Goal: Task Accomplishment & Management: Manage account settings

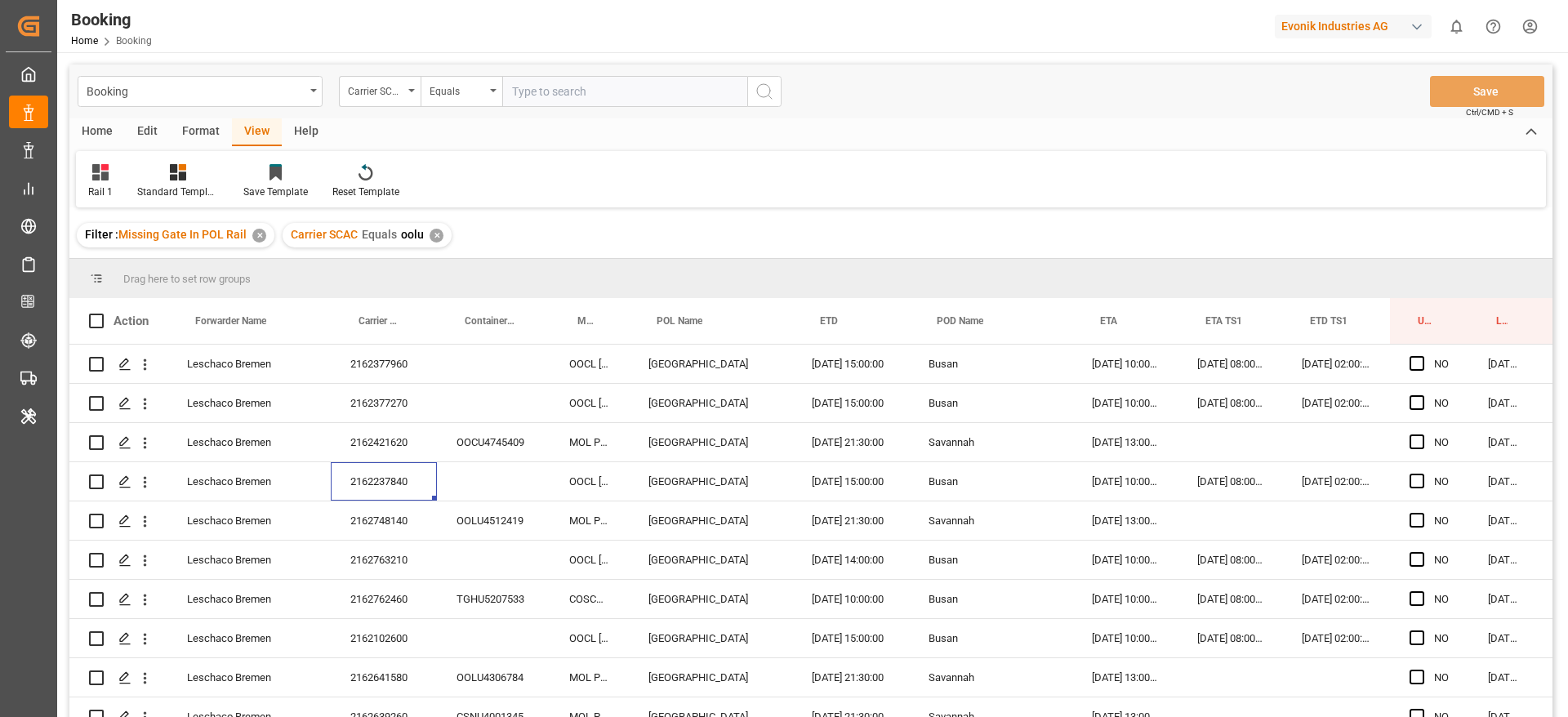
scroll to position [0, 62]
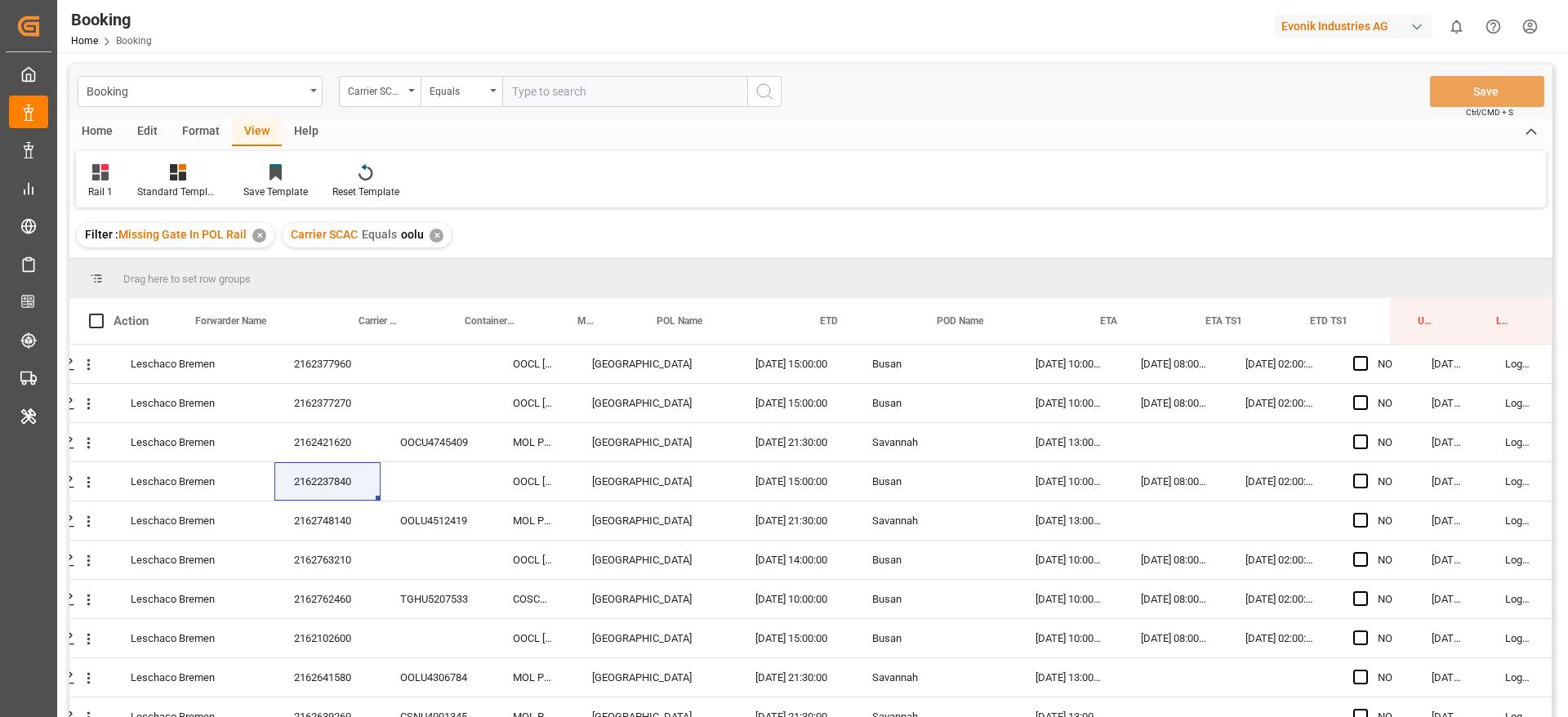
click at [1060, 152] on div "Rail 1 Standard Templates Save Template Reset Template" at bounding box center [810, 179] width 1470 height 56
click at [745, 258] on div at bounding box center [811, 258] width 1483 height 1
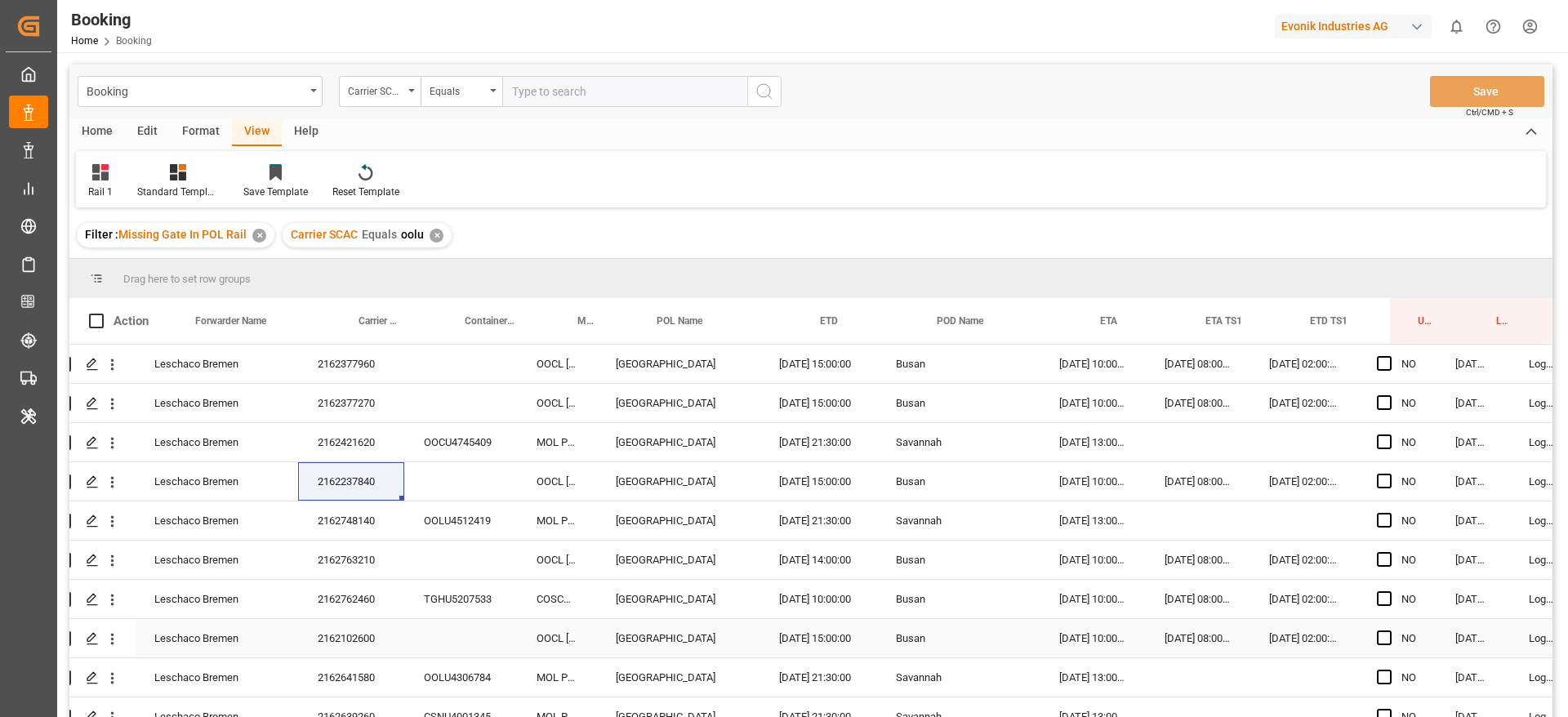
scroll to position [0, 0]
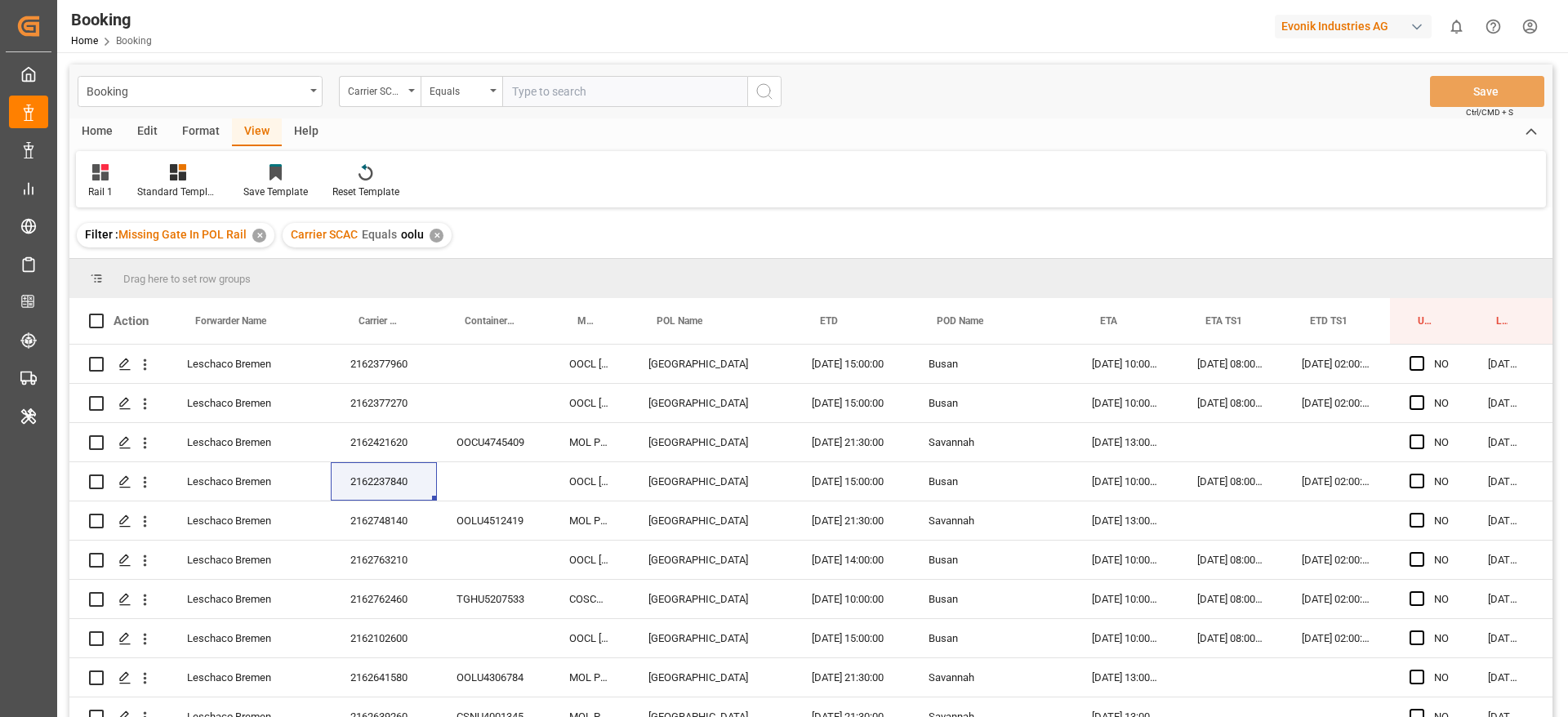
click at [433, 235] on div "✕" at bounding box center [436, 234] width 14 height 14
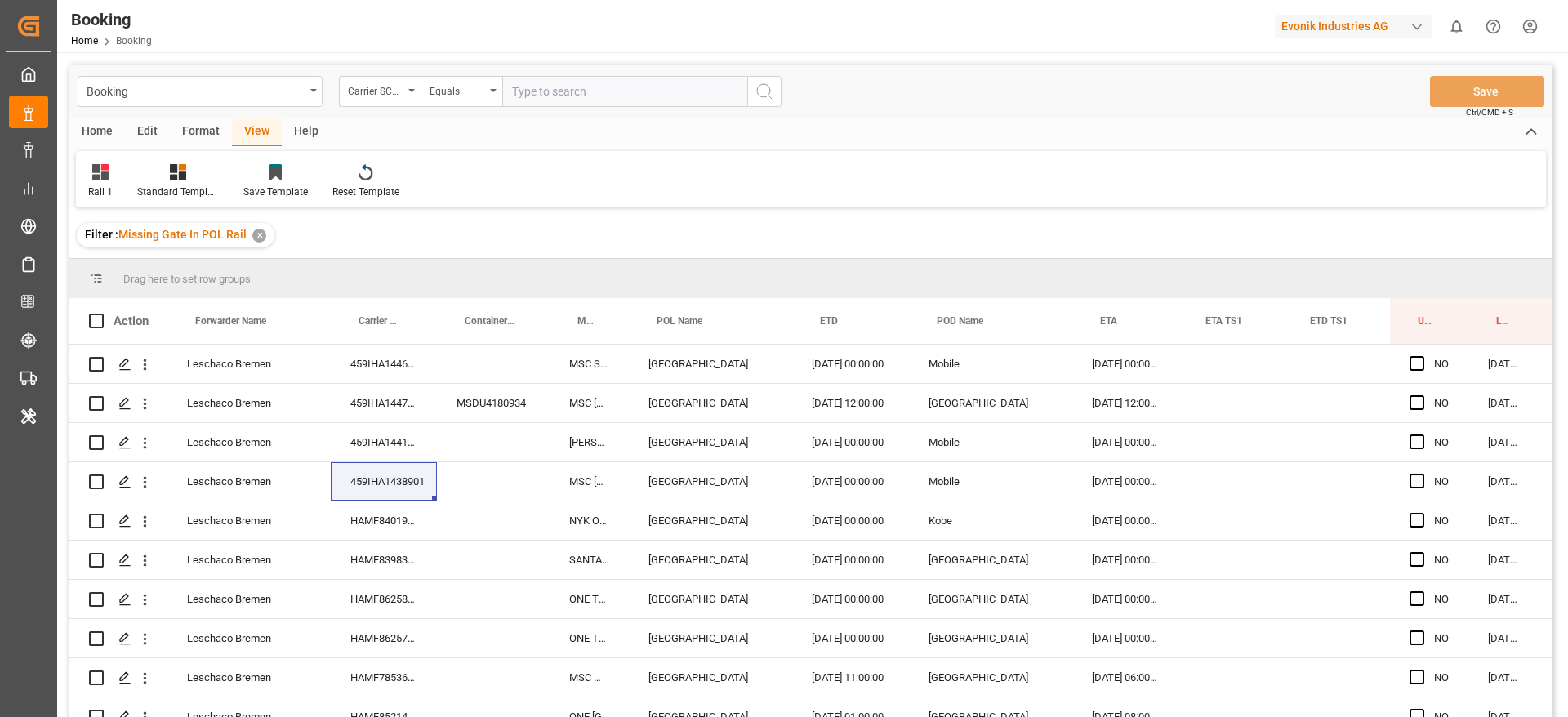
click at [256, 236] on div "✕" at bounding box center [259, 234] width 14 height 14
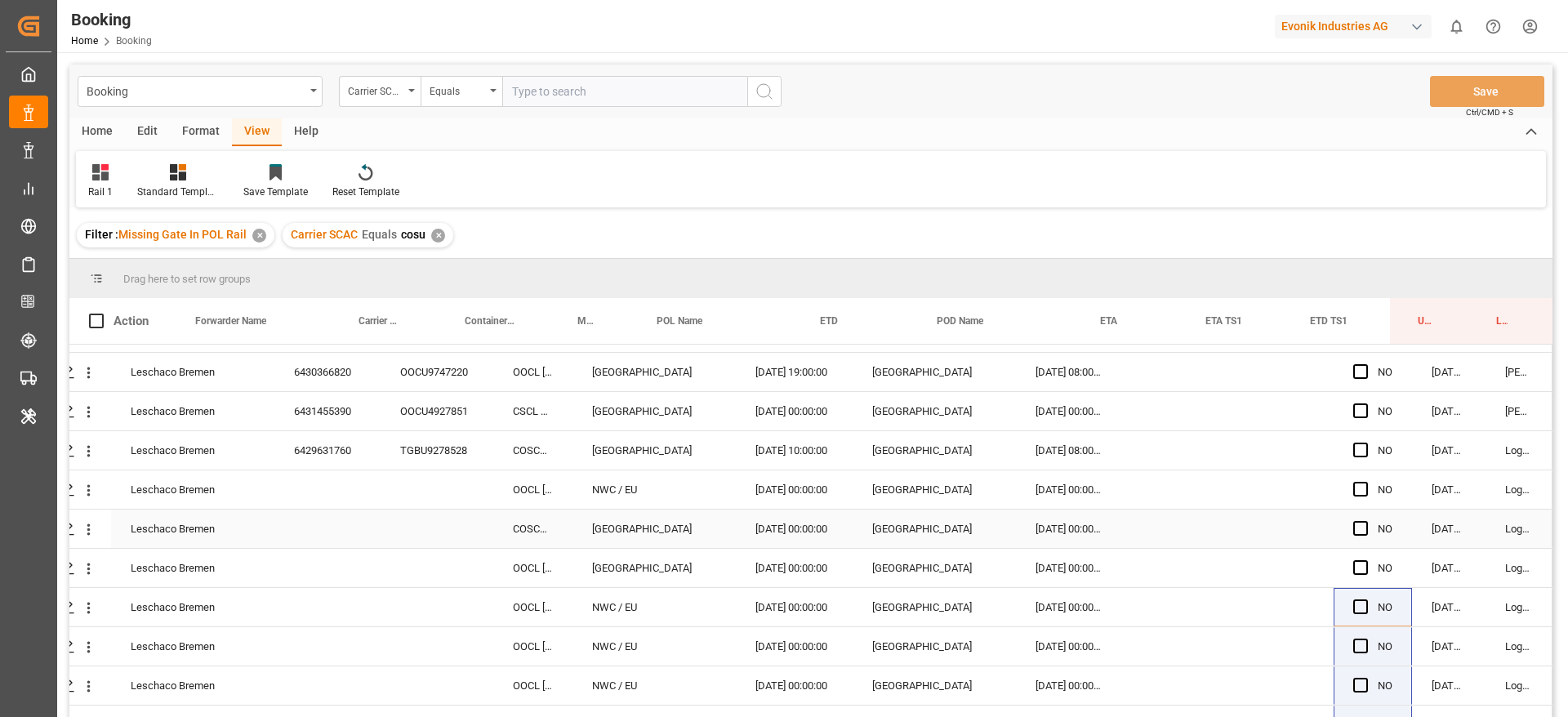
scroll to position [1795, 0]
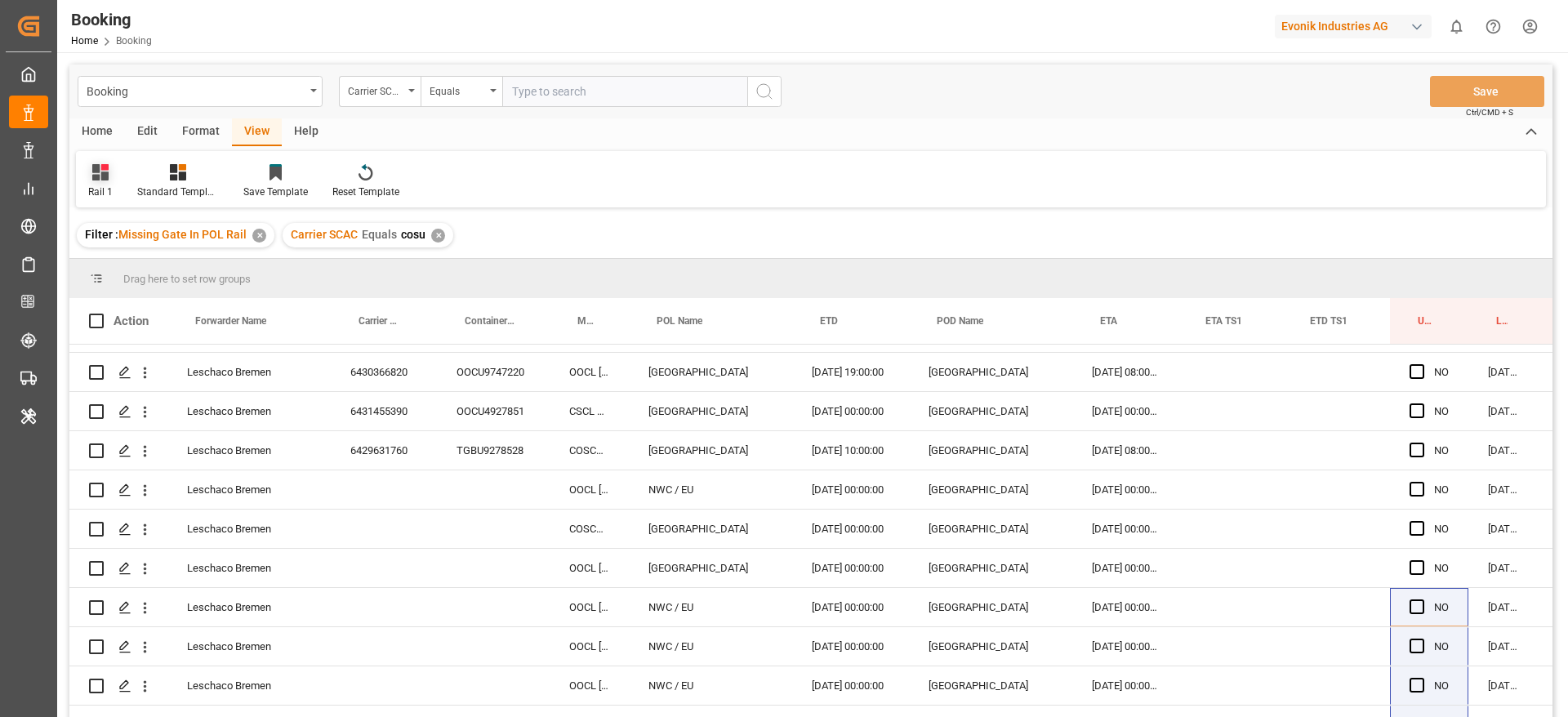
click at [119, 194] on div "Rail 1" at bounding box center [100, 181] width 49 height 36
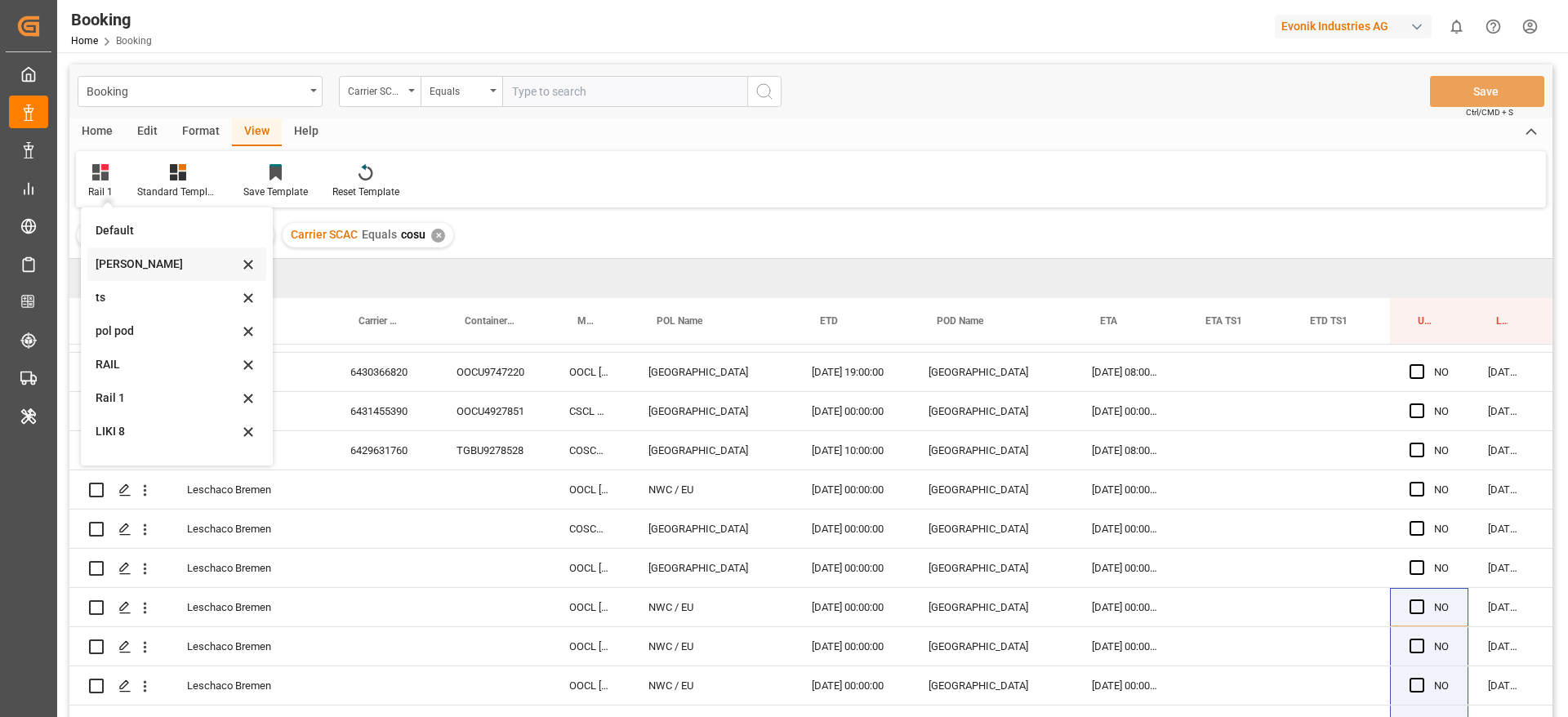
click at [163, 263] on div "Likitha" at bounding box center [167, 263] width 143 height 17
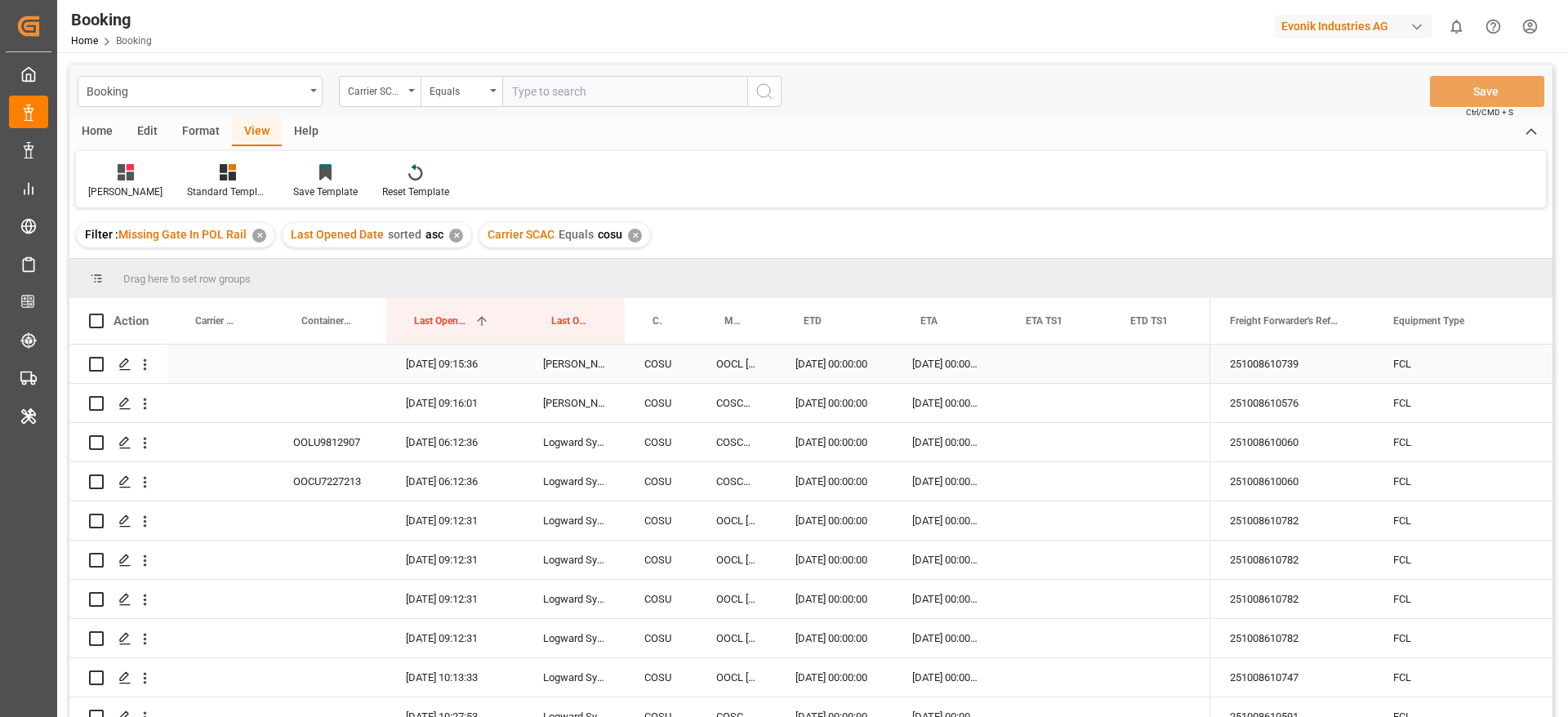
click at [1302, 363] on div "251008610739" at bounding box center [1292, 363] width 163 height 39
click at [148, 367] on icon "open menu" at bounding box center [144, 364] width 17 height 17
click at [1223, 395] on div "251008610576" at bounding box center [1292, 402] width 163 height 39
click at [147, 388] on button "open menu" at bounding box center [144, 403] width 17 height 31
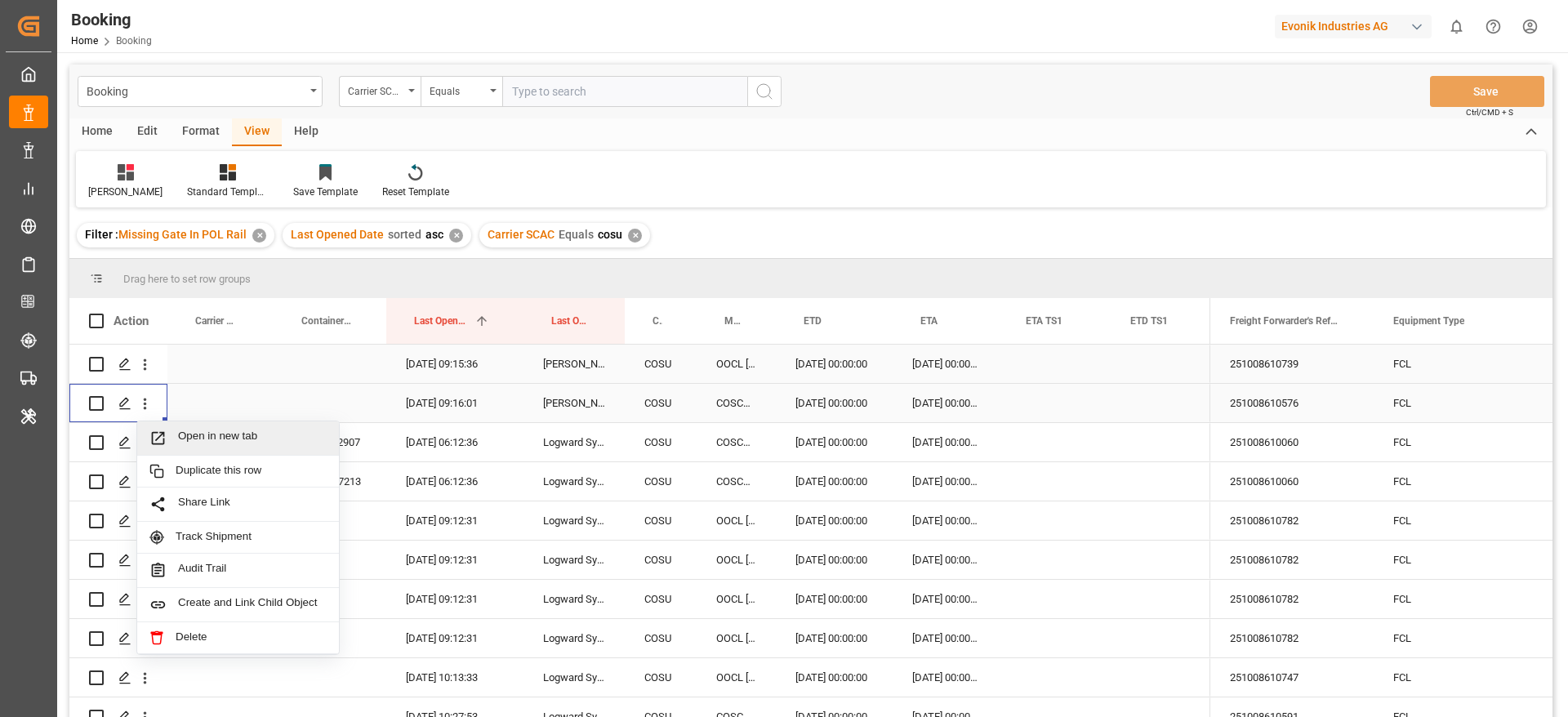
click at [186, 431] on span "Open in new tab" at bounding box center [252, 437] width 149 height 17
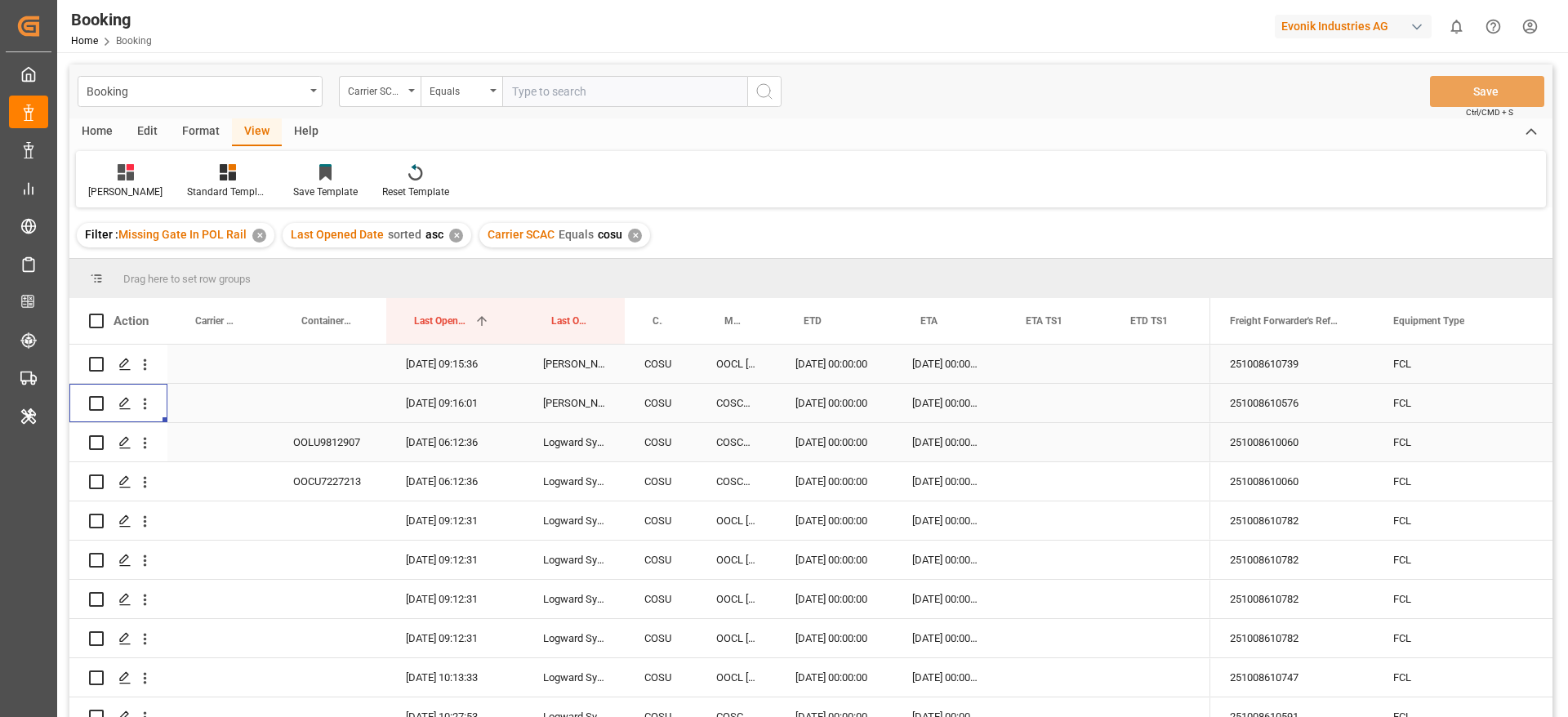
click at [1251, 440] on div "251008610060" at bounding box center [1292, 442] width 163 height 39
click at [147, 442] on icon "open menu" at bounding box center [144, 443] width 17 height 17
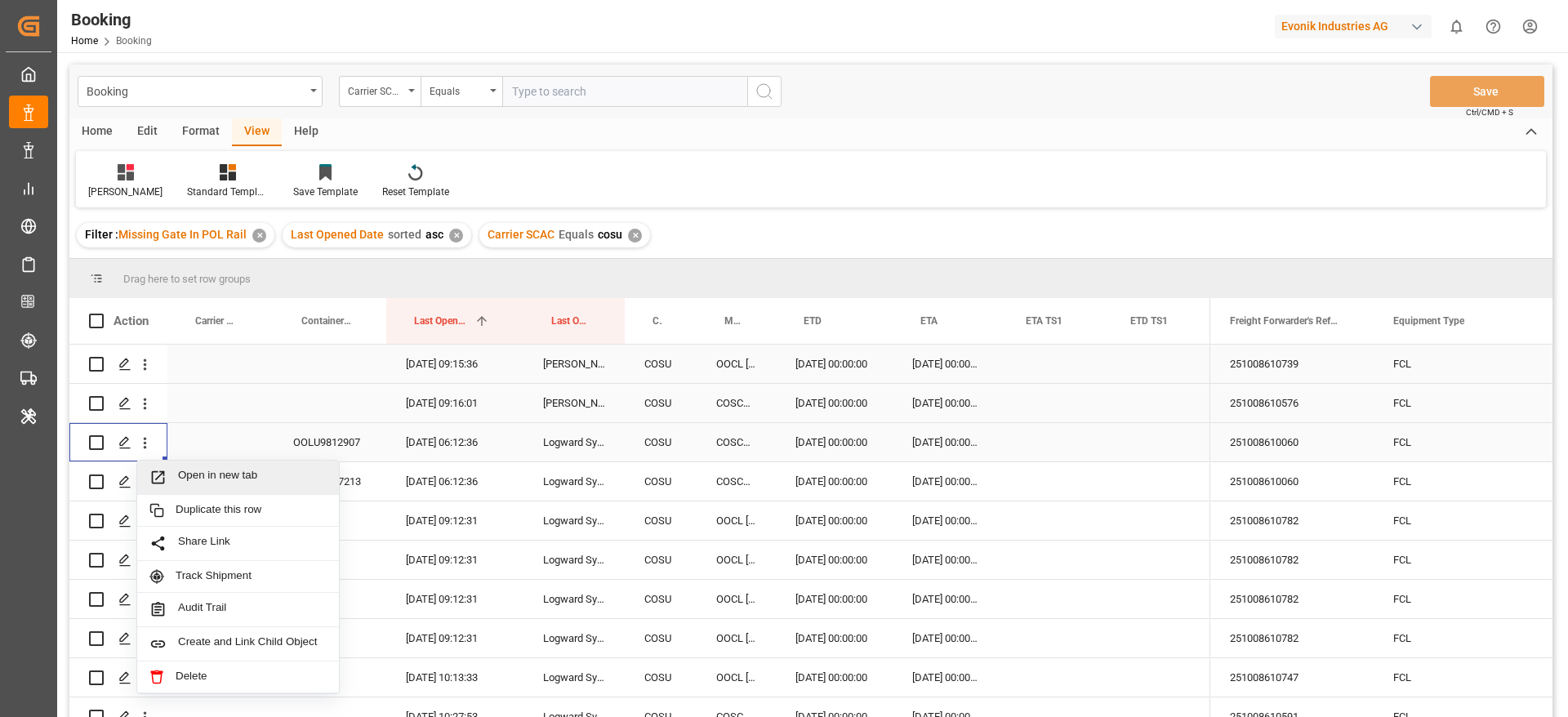
click at [186, 467] on div "Open in new tab" at bounding box center [238, 478] width 202 height 34
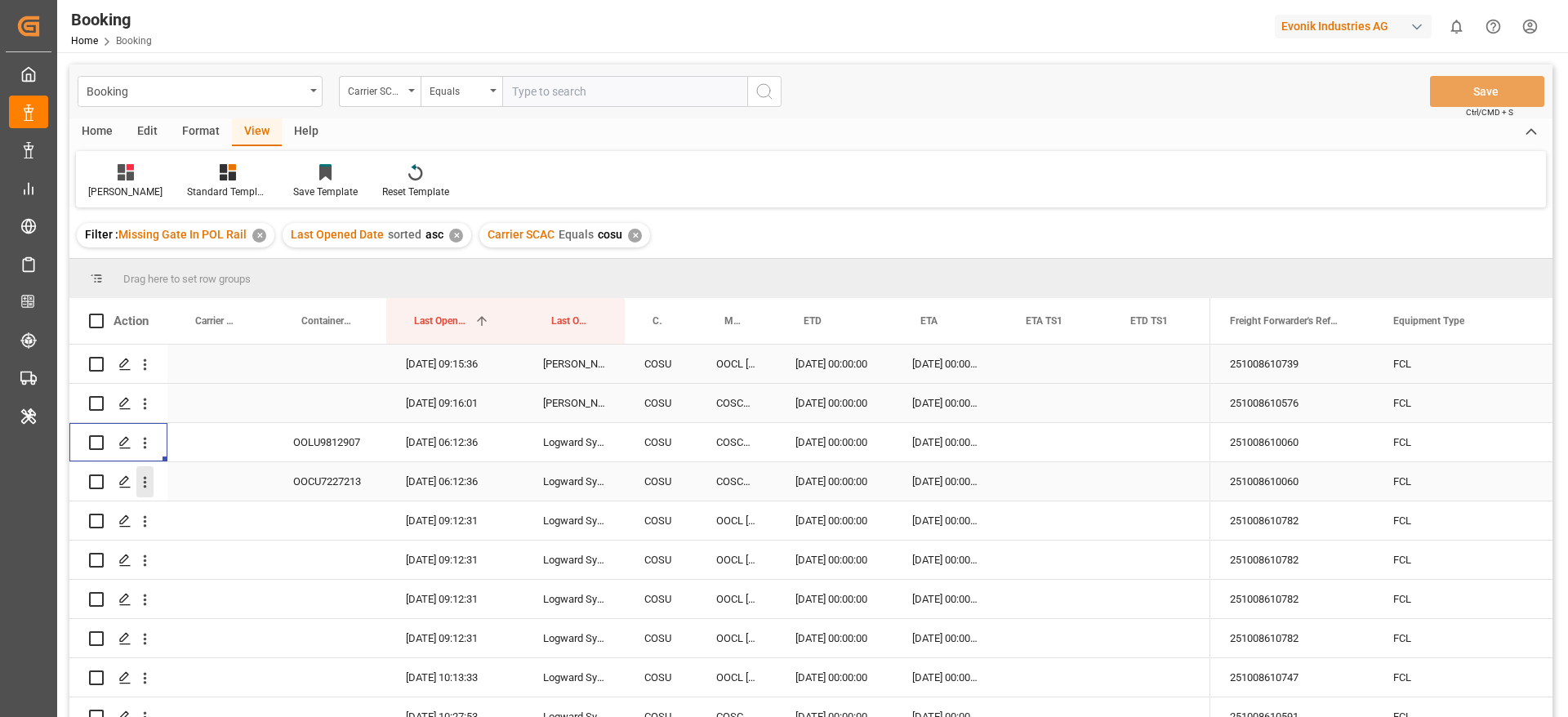
click at [143, 481] on icon "open menu" at bounding box center [144, 482] width 17 height 17
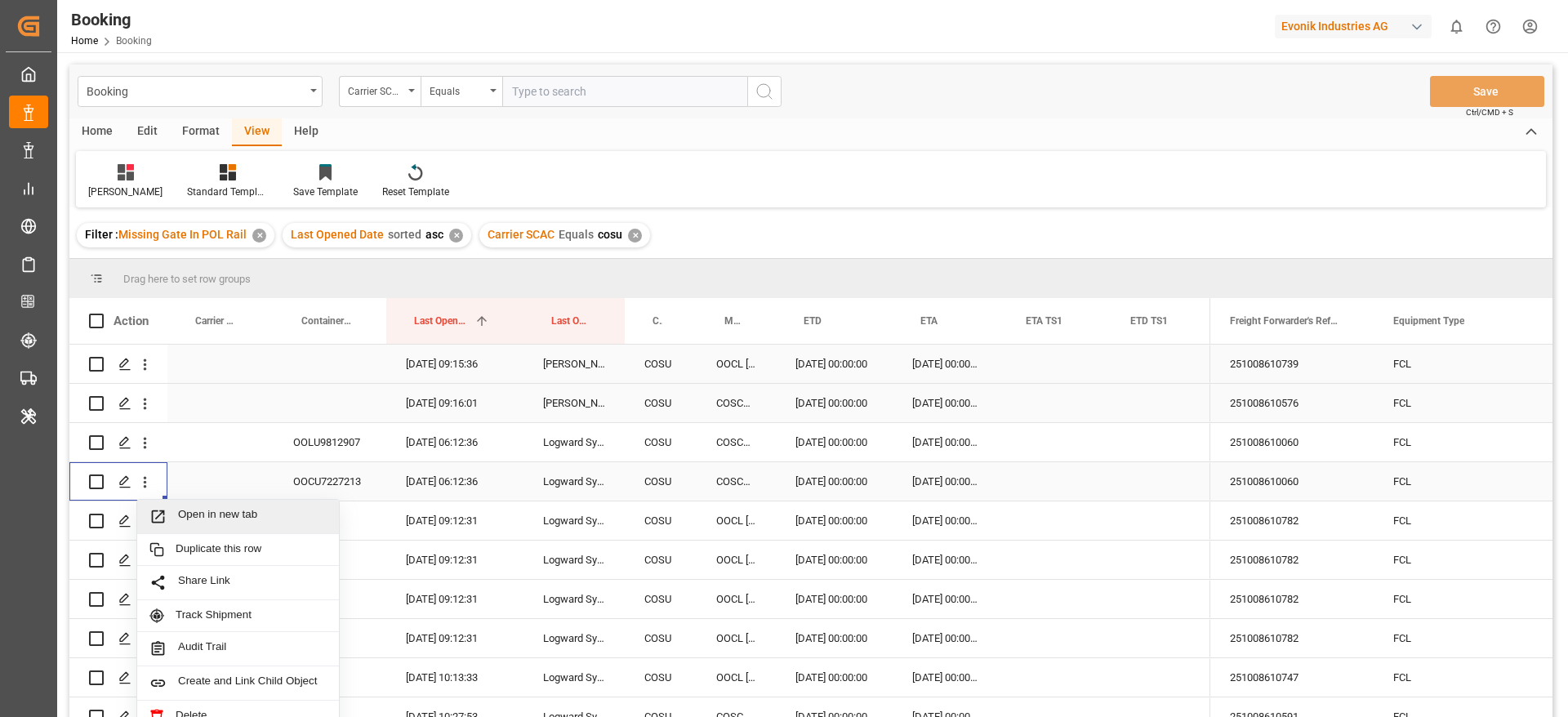
click at [197, 520] on span "Open in new tab" at bounding box center [252, 516] width 149 height 17
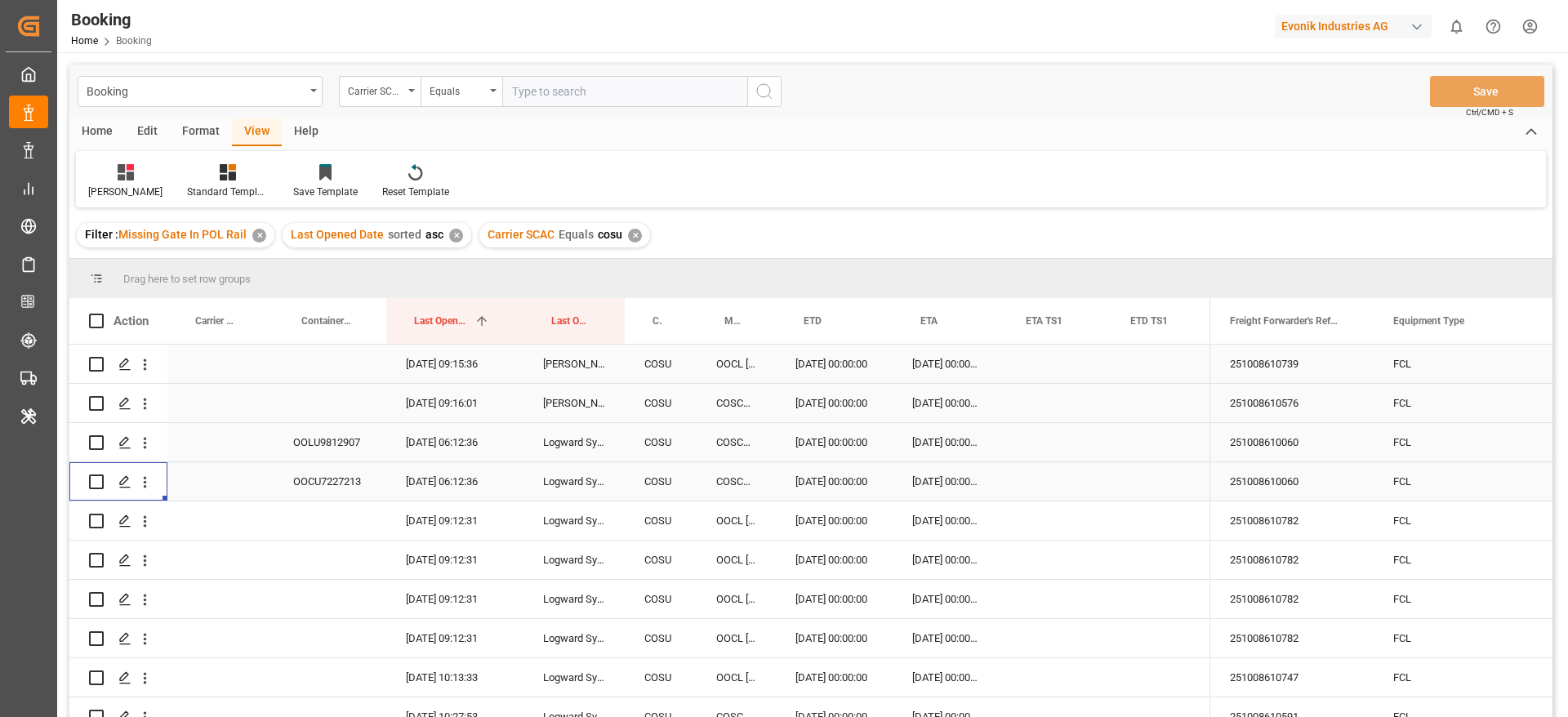
click at [1245, 501] on div "251008610782" at bounding box center [1292, 520] width 163 height 39
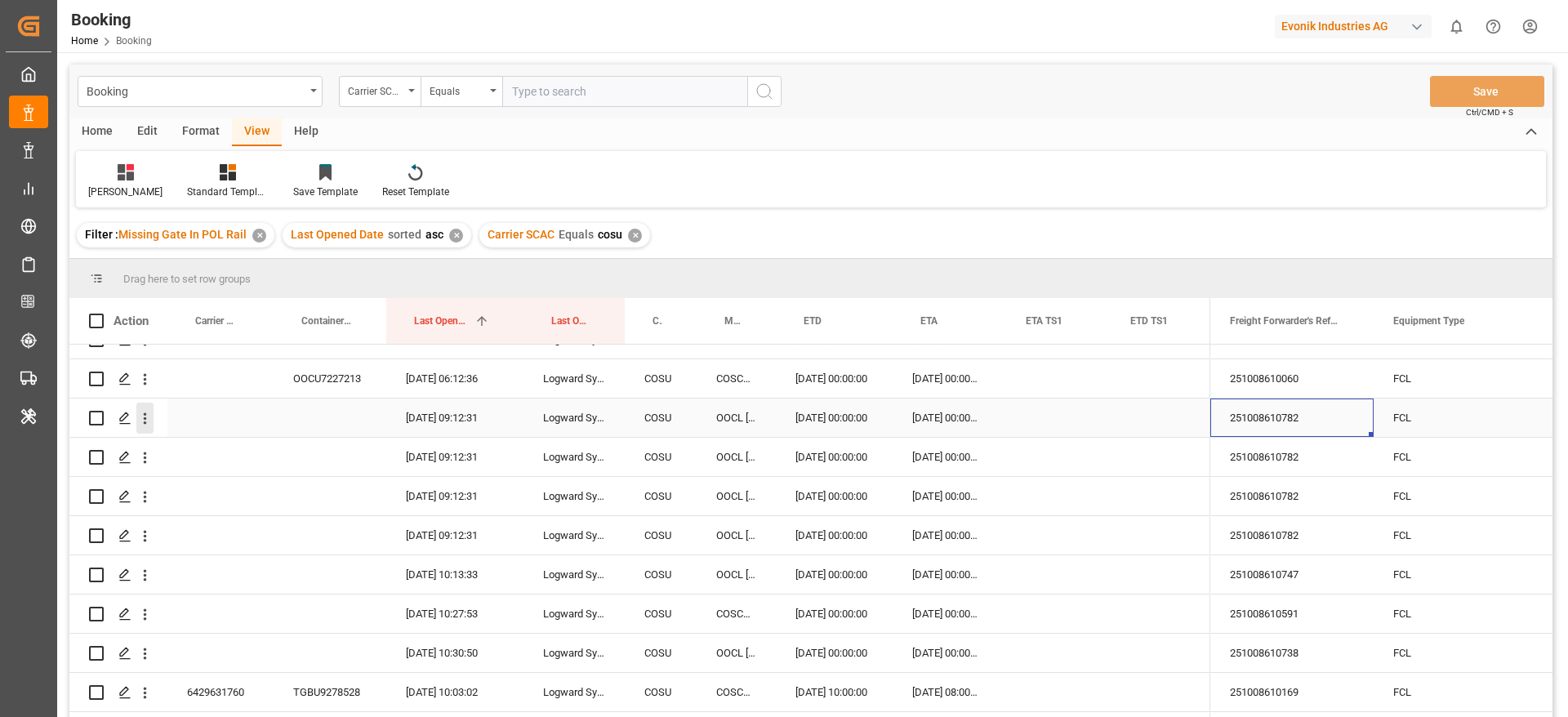
click at [137, 417] on icon "open menu" at bounding box center [144, 418] width 17 height 17
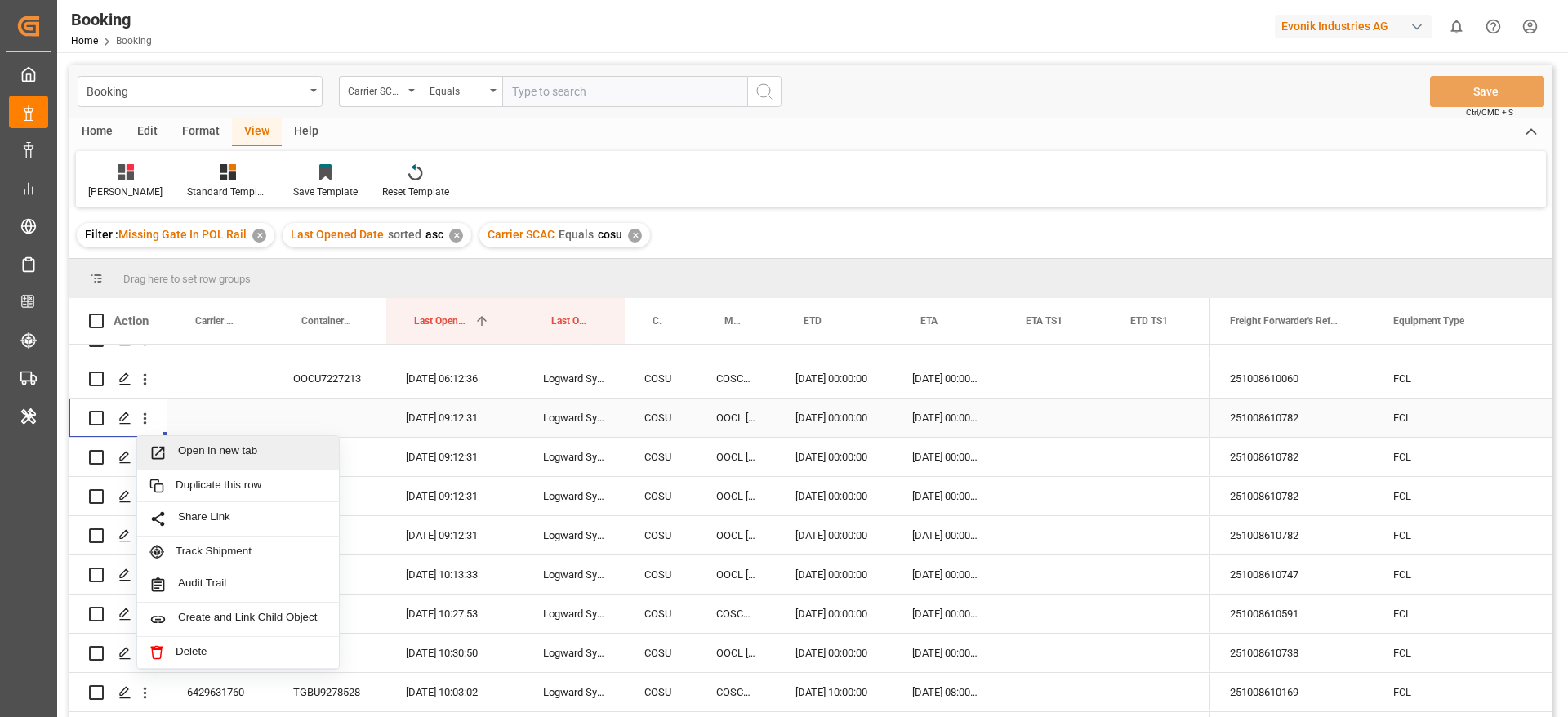
click at [177, 455] on span "Press SPACE to select this row." at bounding box center [164, 452] width 29 height 17
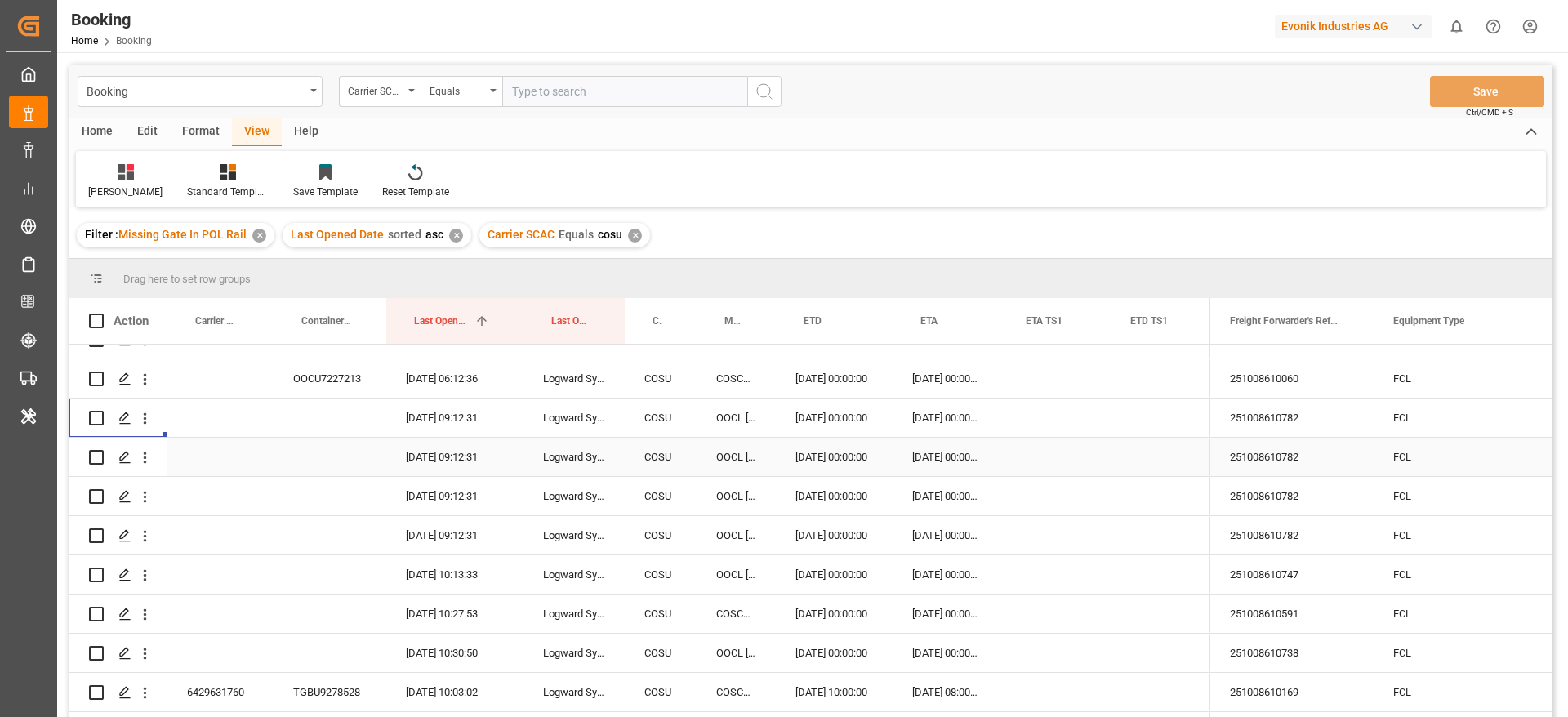
click at [1270, 465] on div "251008610782" at bounding box center [1292, 456] width 163 height 39
click at [152, 464] on icon "open menu" at bounding box center [144, 457] width 17 height 17
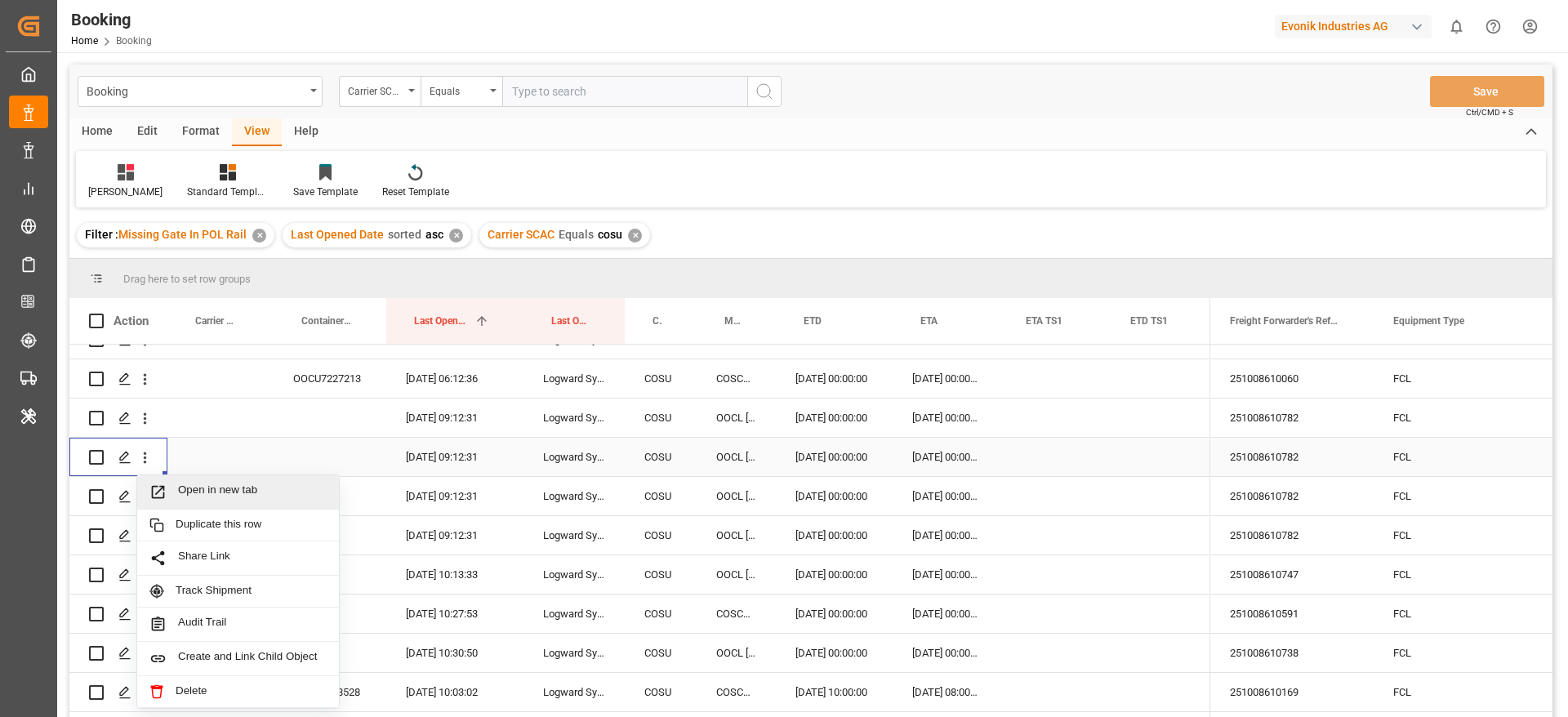
click at [220, 495] on span "Open in new tab" at bounding box center [252, 492] width 149 height 17
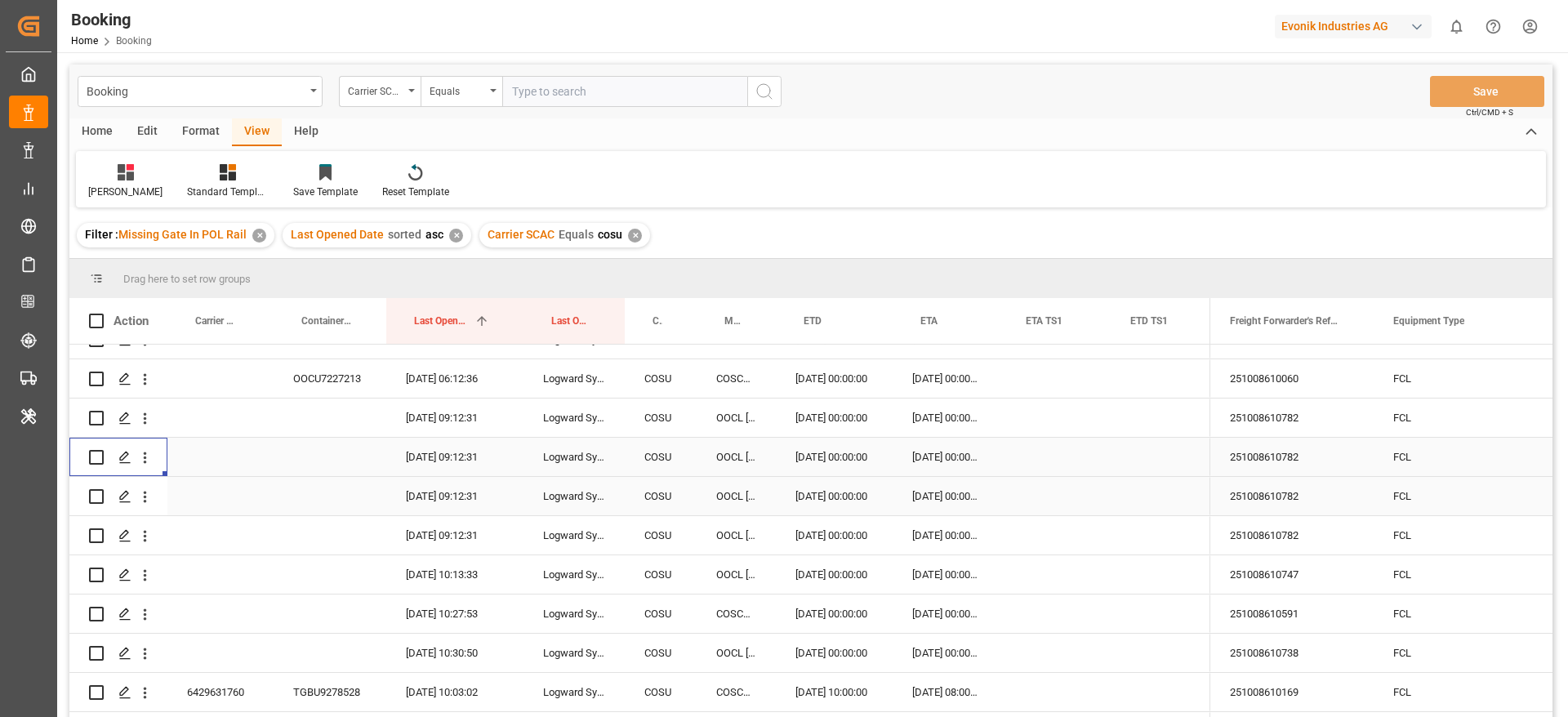
scroll to position [142, 0]
click at [1274, 452] on div "251008610782" at bounding box center [1292, 456] width 163 height 39
click at [149, 420] on icon "open menu" at bounding box center [144, 418] width 17 height 17
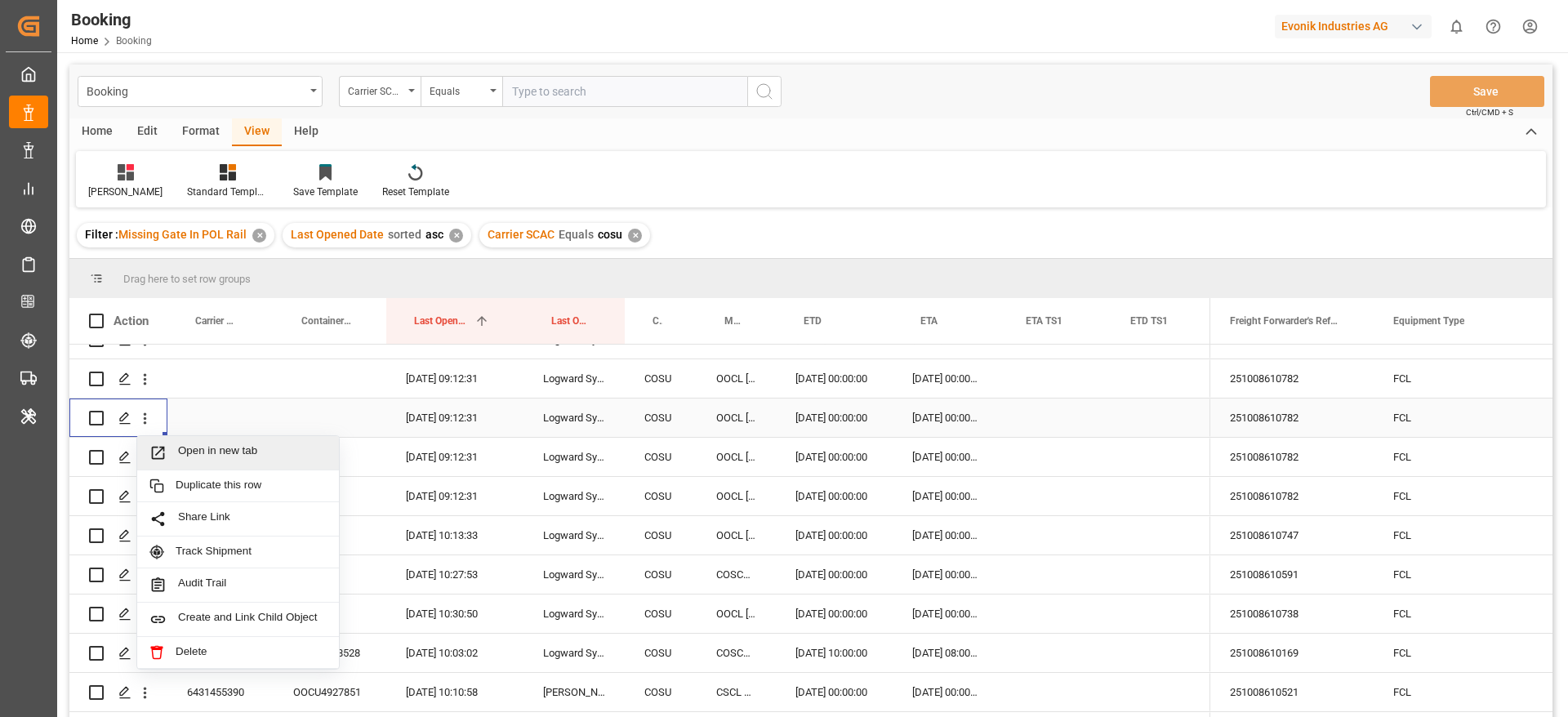
click at [193, 455] on span "Open in new tab" at bounding box center [252, 452] width 149 height 17
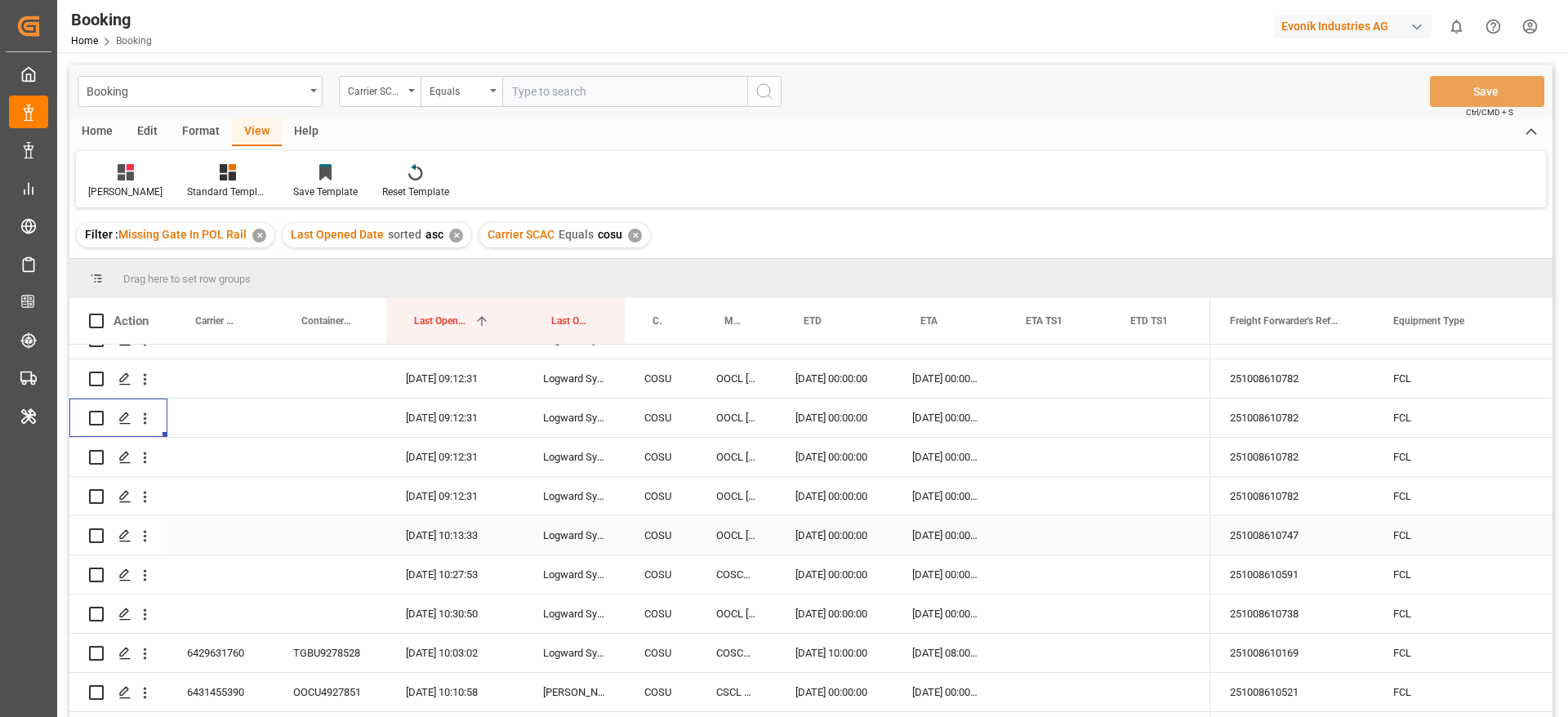
click at [1271, 531] on div "251008610747" at bounding box center [1292, 535] width 163 height 39
click at [139, 537] on icon "open menu" at bounding box center [144, 536] width 17 height 17
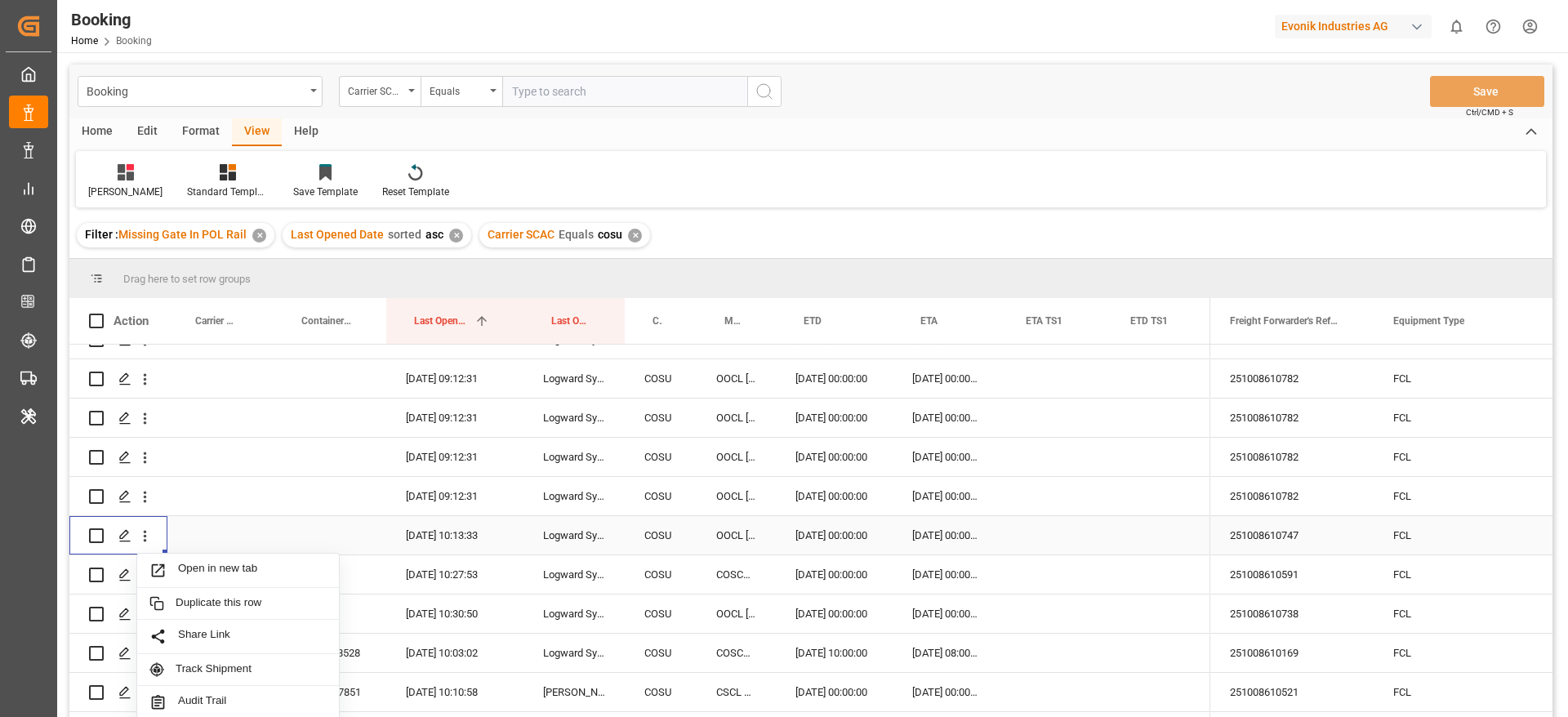
click at [205, 562] on span "Open in new tab" at bounding box center [252, 570] width 149 height 17
click at [1275, 556] on div "251008610591" at bounding box center [1292, 575] width 163 height 39
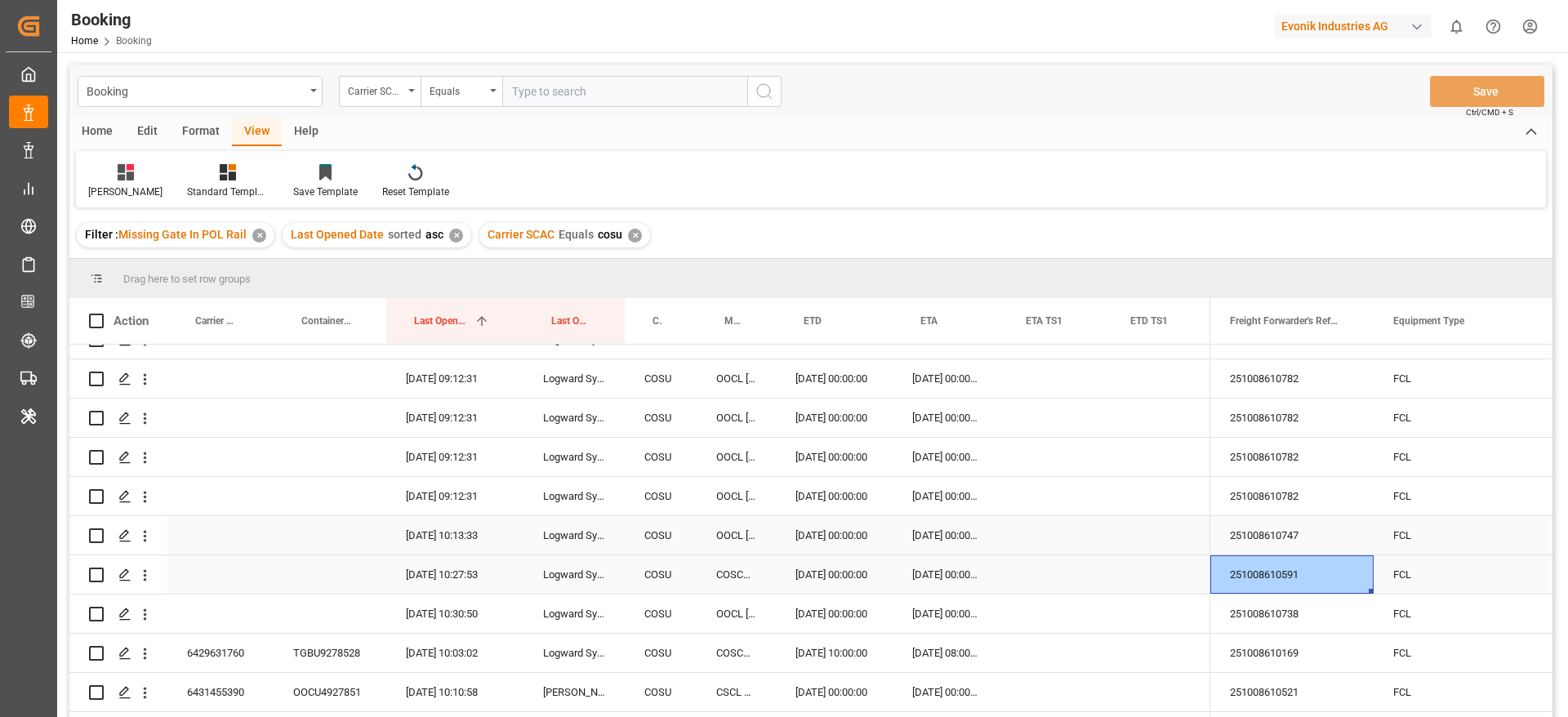
scroll to position [280, 0]
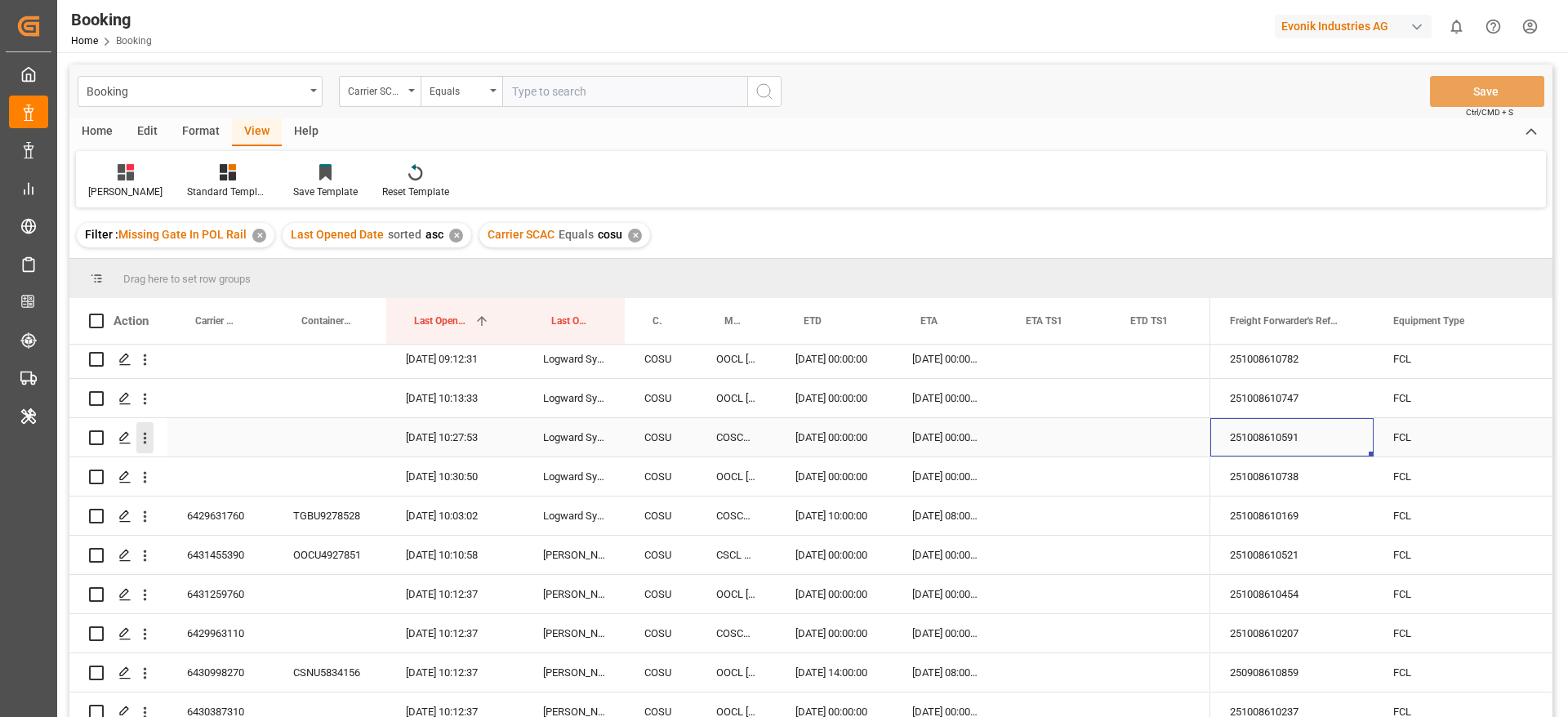
click at [152, 435] on icon "open menu" at bounding box center [144, 437] width 17 height 17
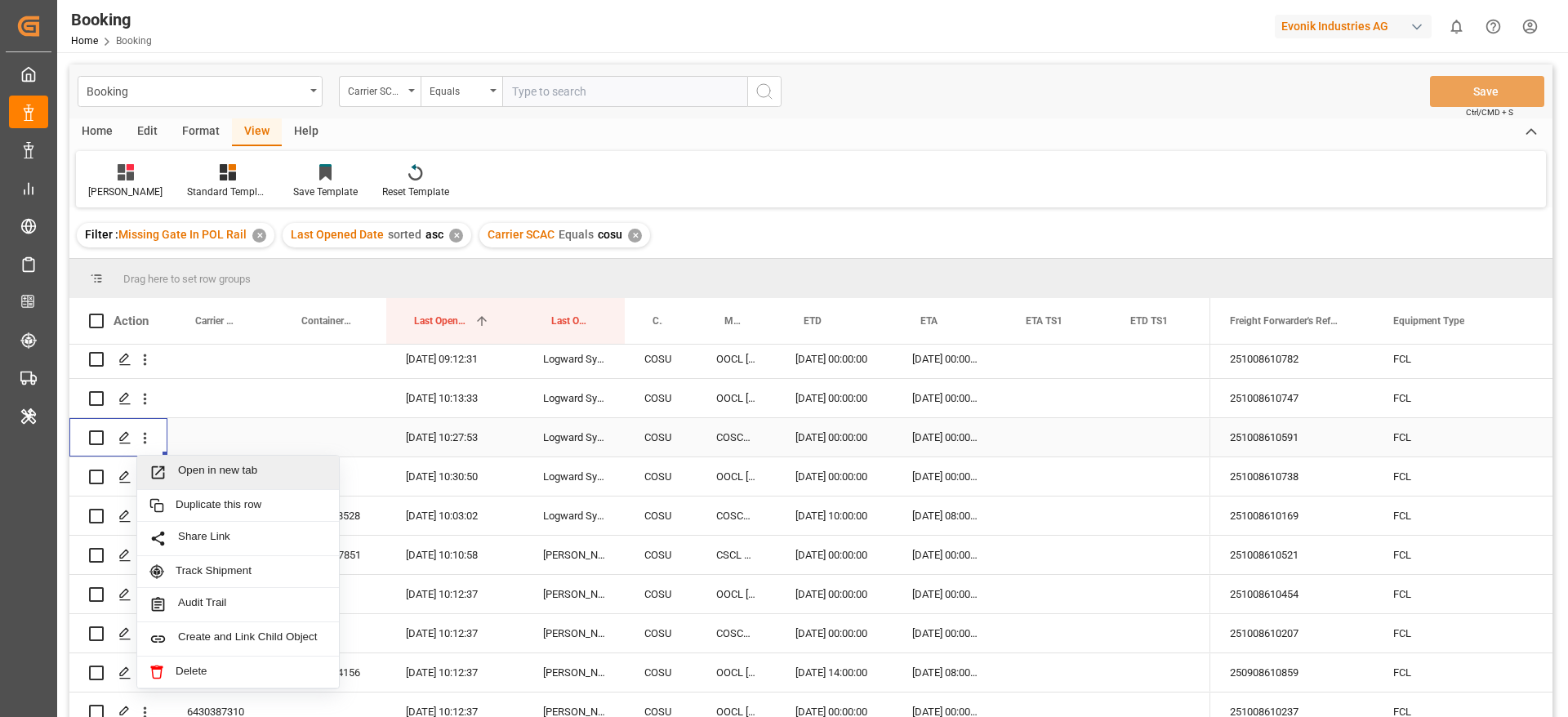
click at [183, 456] on div "Open in new tab" at bounding box center [238, 473] width 202 height 34
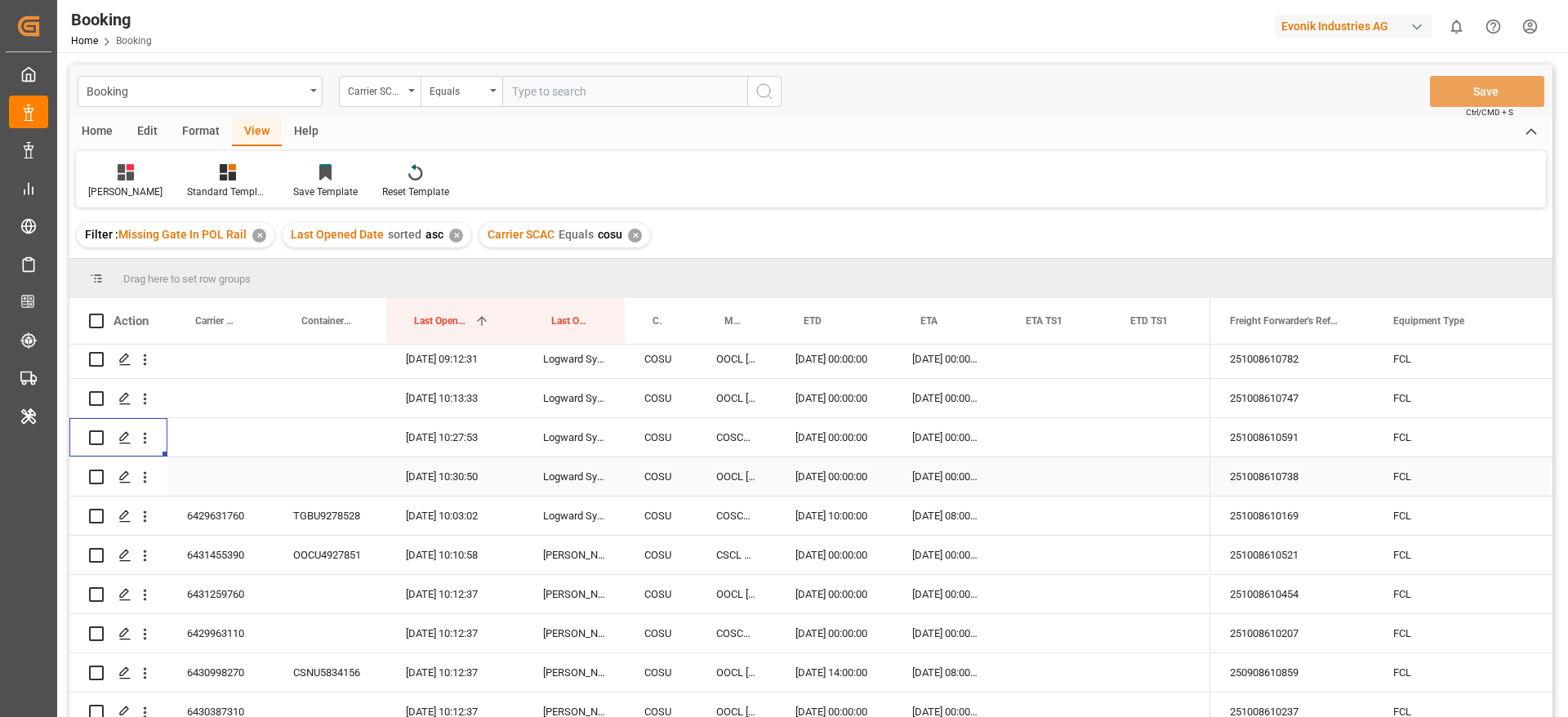
scroll to position [301, 0]
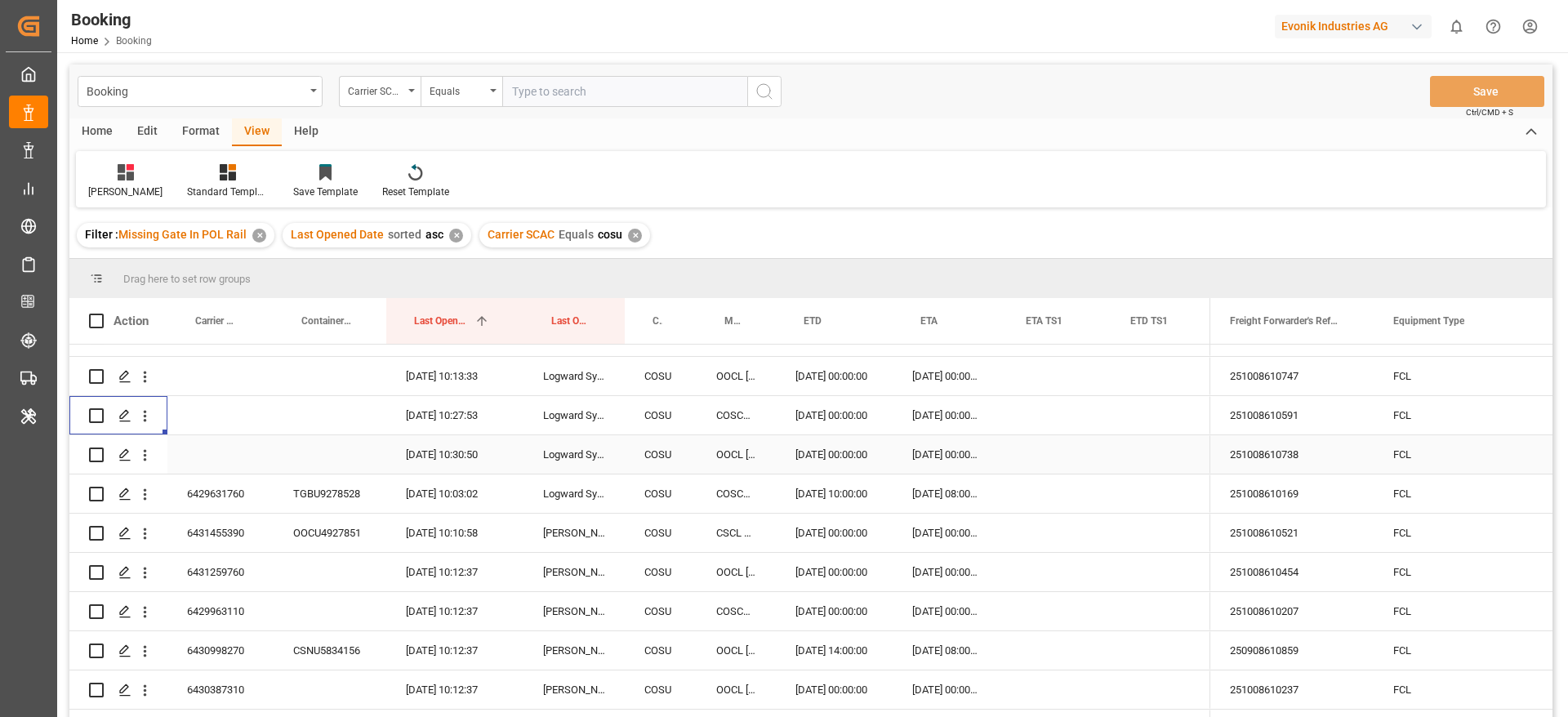
click at [1240, 452] on div "251008610738" at bounding box center [1292, 454] width 163 height 39
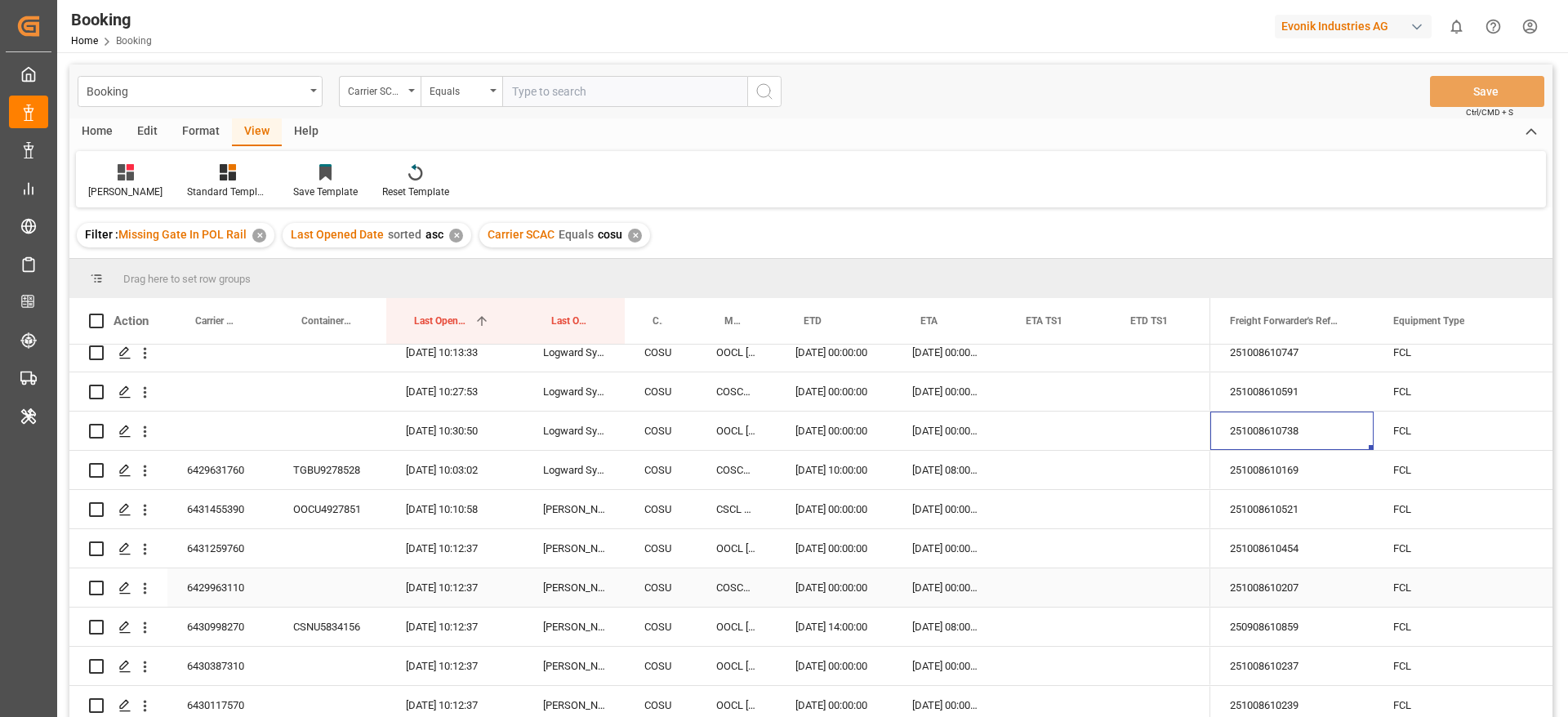
scroll to position [326, 0]
click at [147, 435] on icon "open menu" at bounding box center [144, 430] width 17 height 17
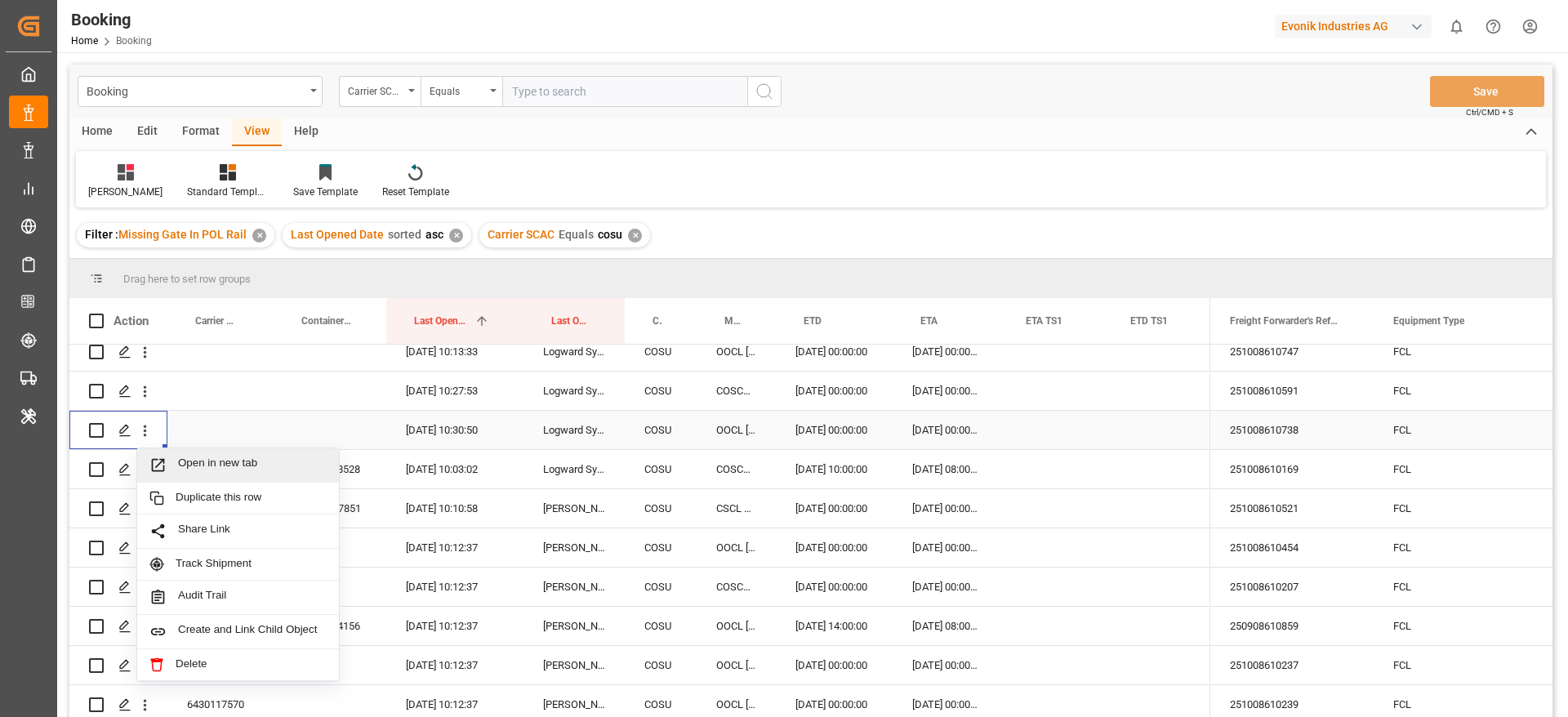
click at [199, 460] on span "Open in new tab" at bounding box center [252, 464] width 149 height 17
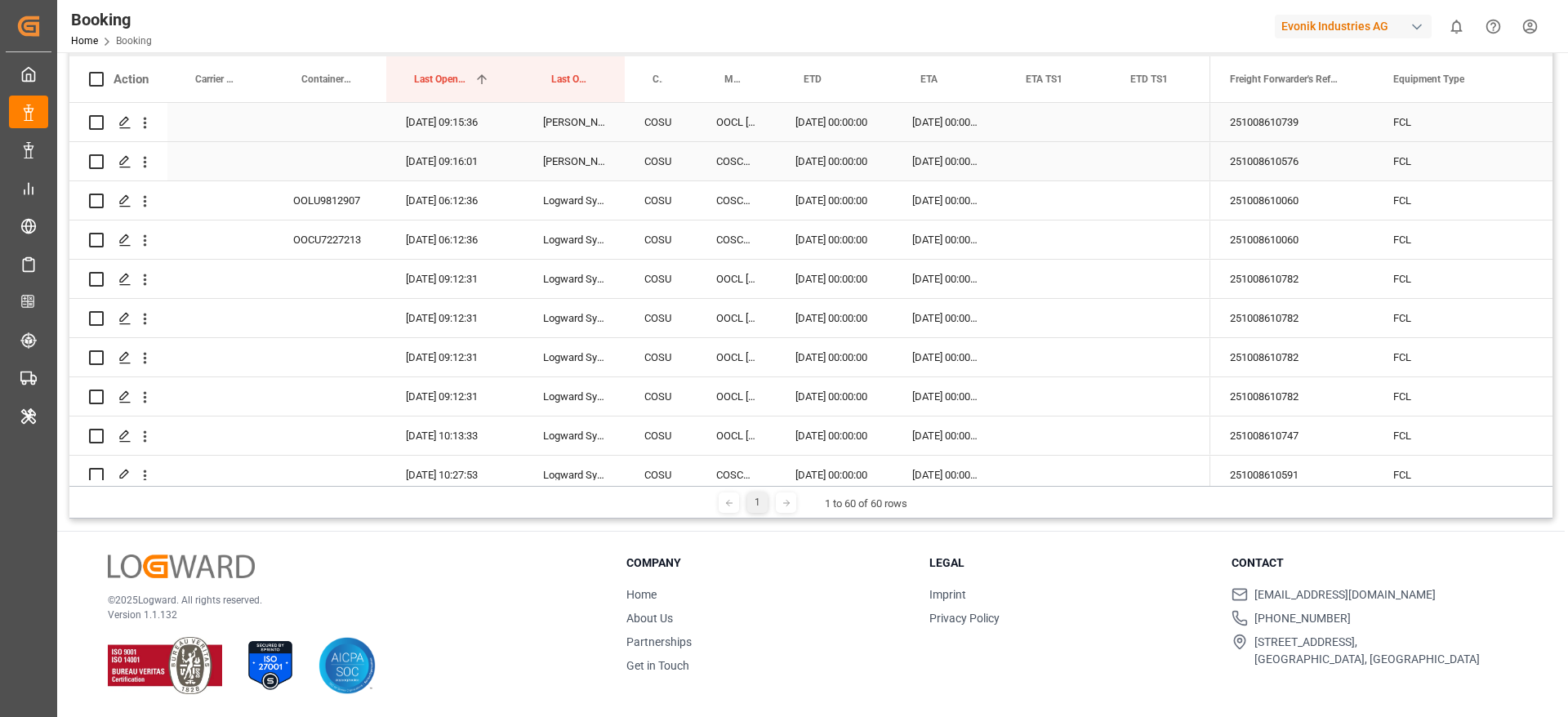
scroll to position [0, 0]
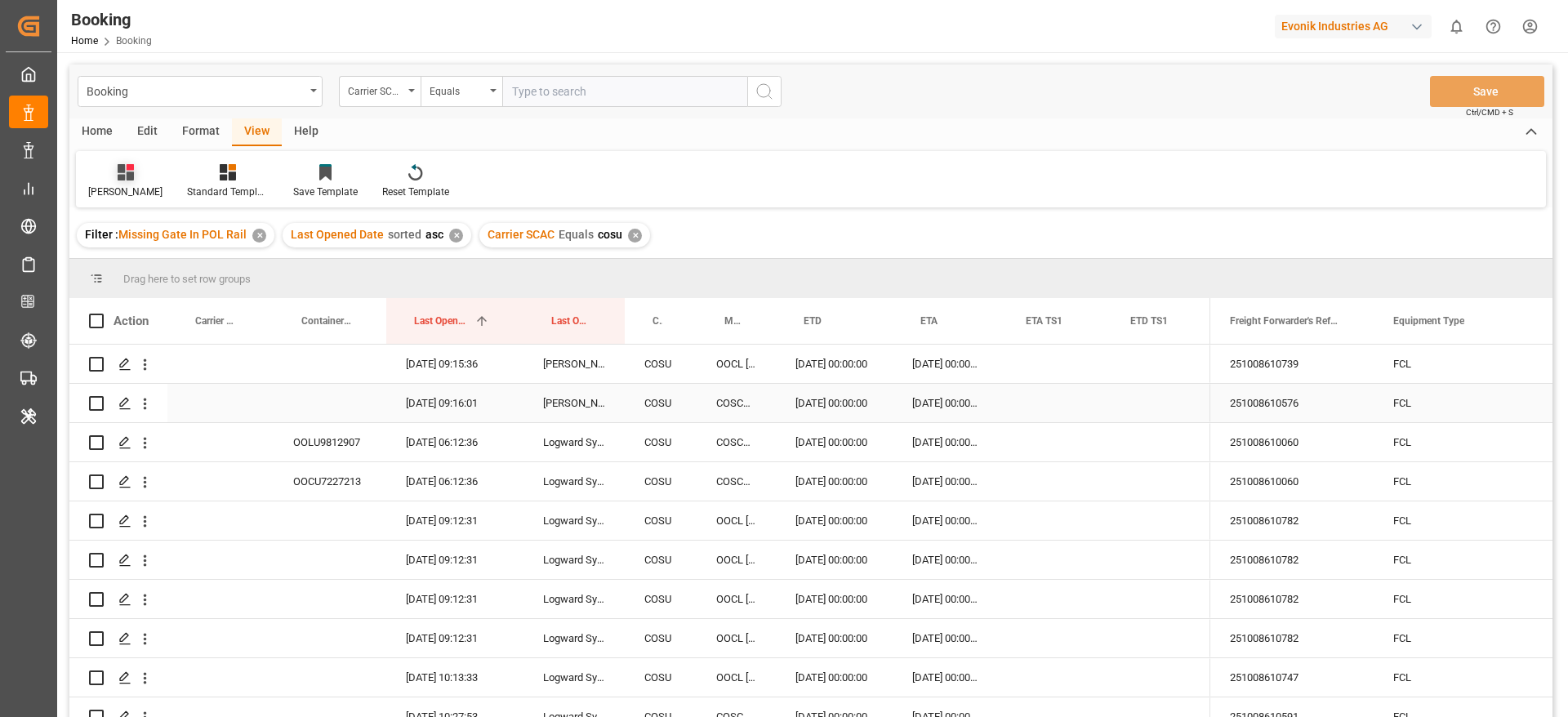
click at [117, 179] on icon at bounding box center [125, 172] width 16 height 16
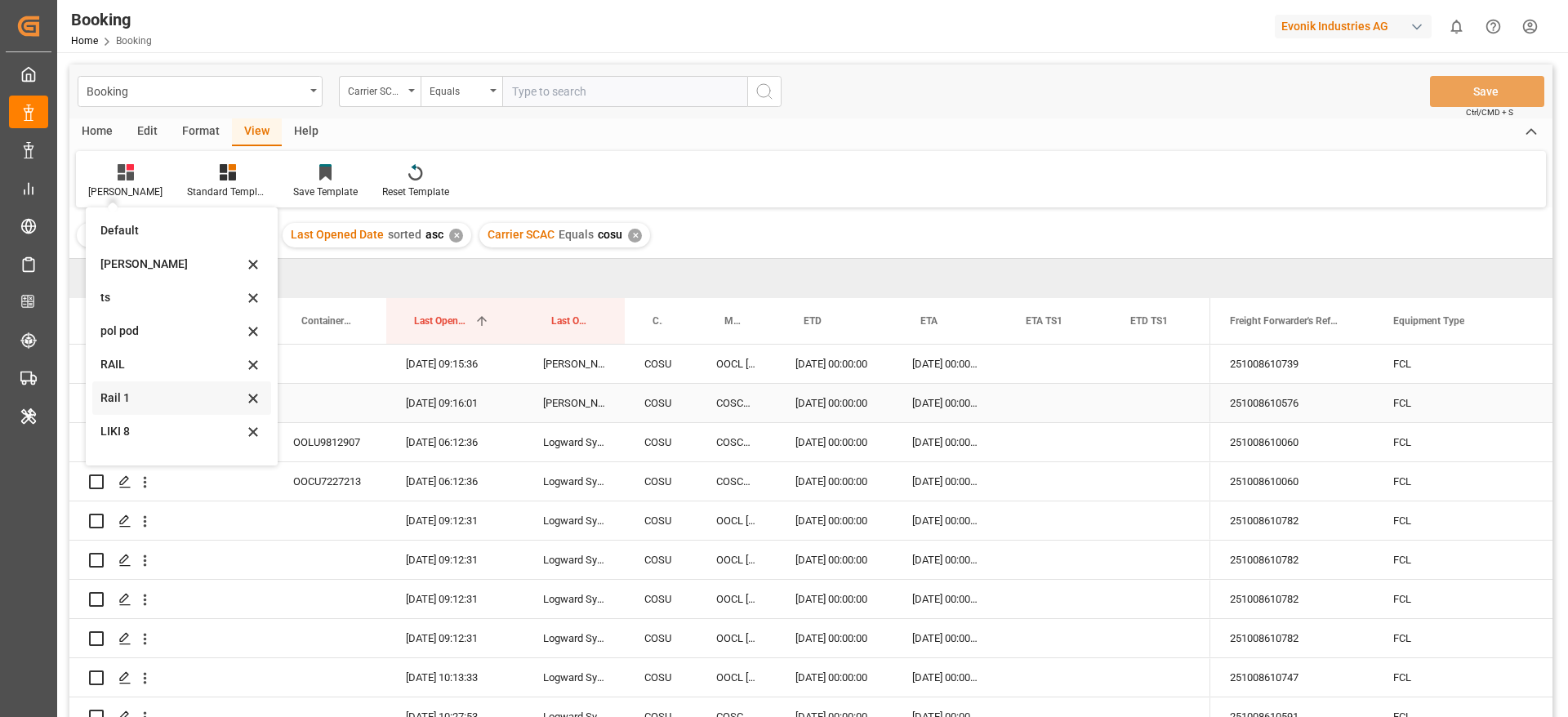
click at [120, 391] on div "Rail 1" at bounding box center [171, 398] width 143 height 17
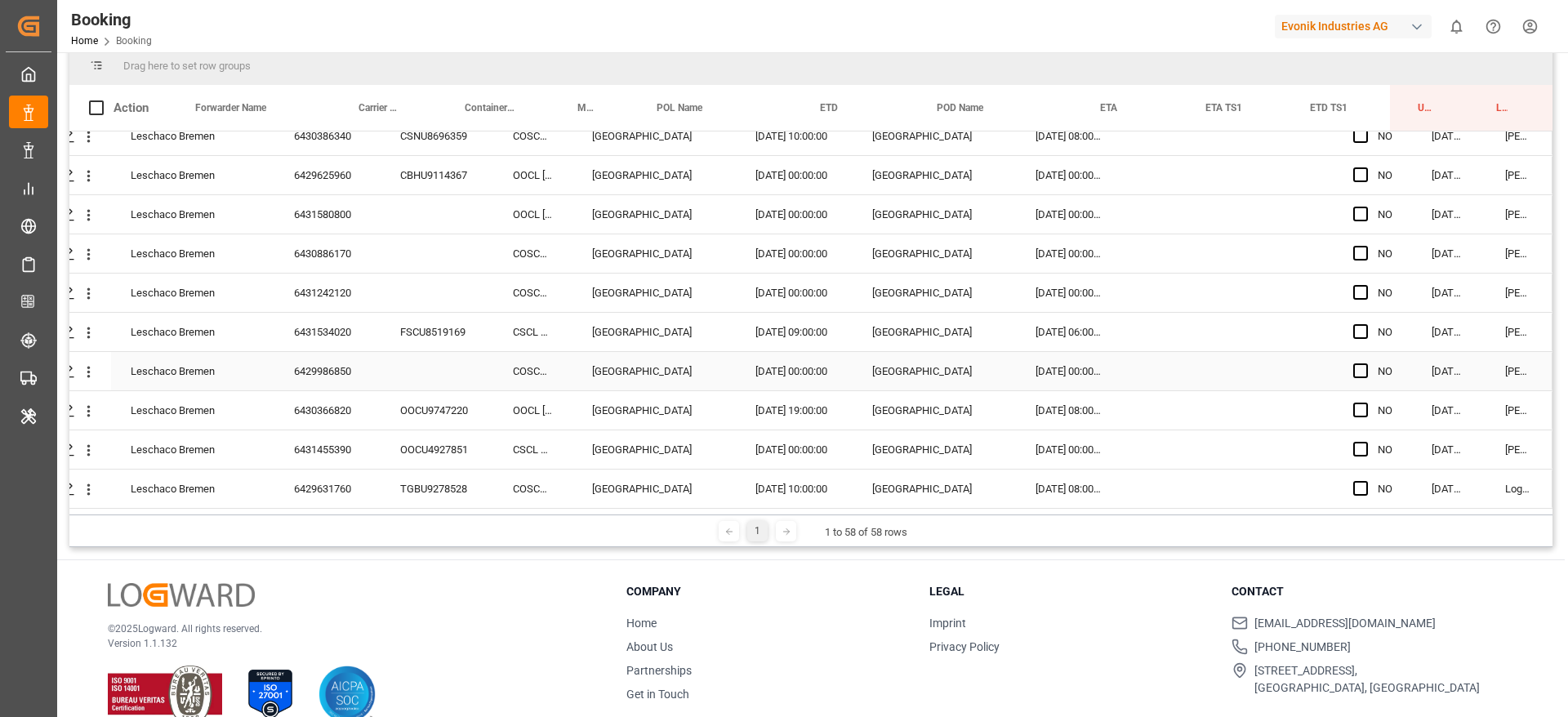
scroll to position [215, 0]
click at [1360, 486] on span "Press SPACE to select this row." at bounding box center [1360, 486] width 14 height 14
click at [1366, 479] on input "Press SPACE to select this row." at bounding box center [1366, 479] width 0 height 0
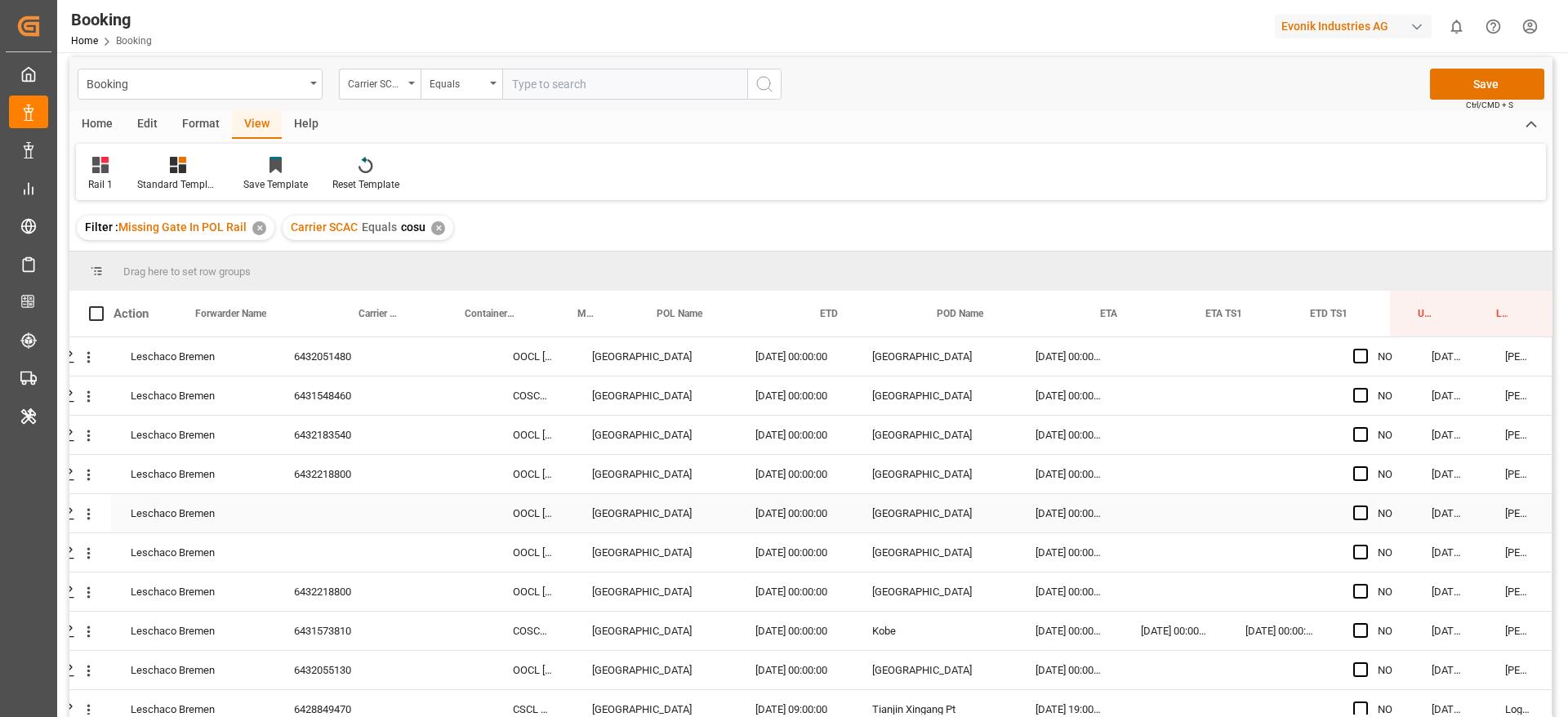
scroll to position [0, 0]
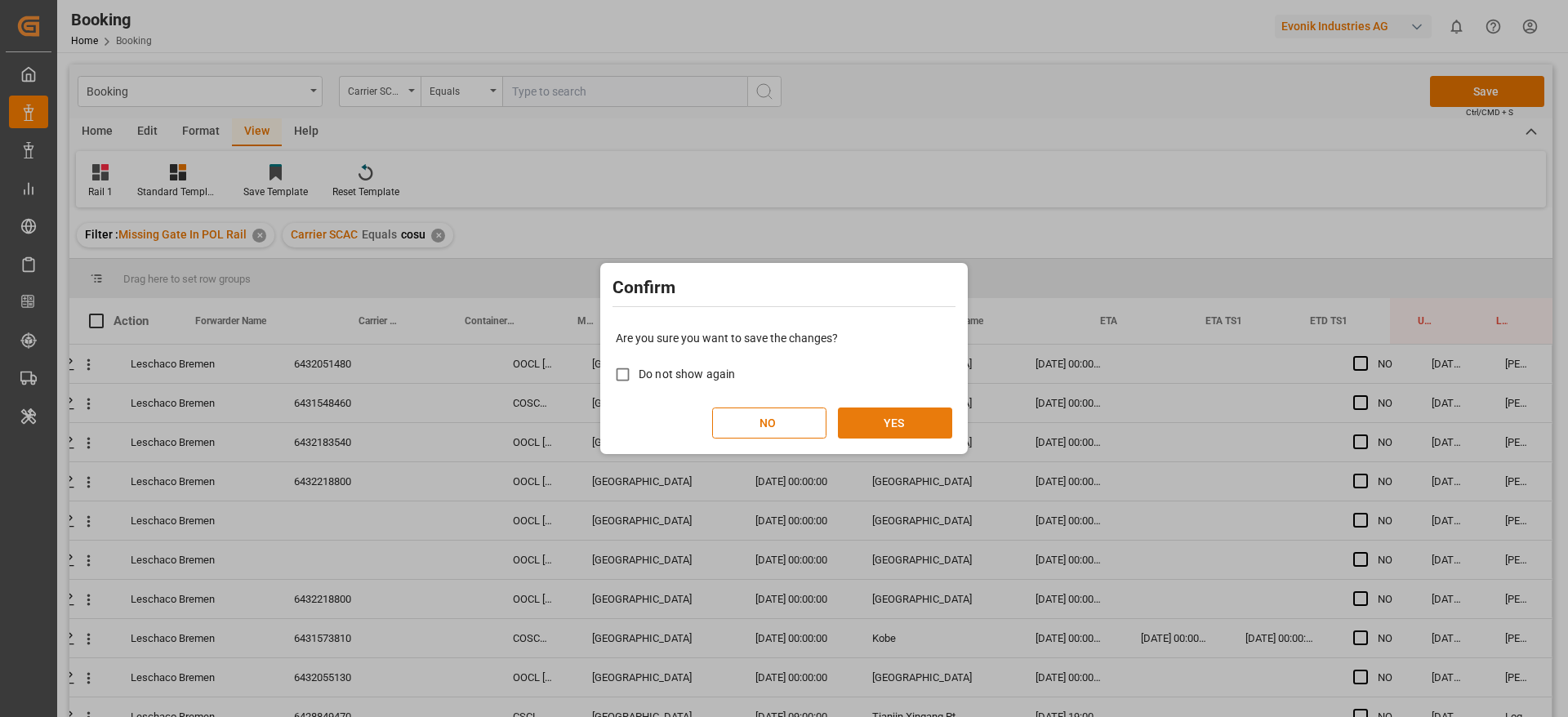
click at [906, 415] on button "YES" at bounding box center [895, 423] width 115 height 31
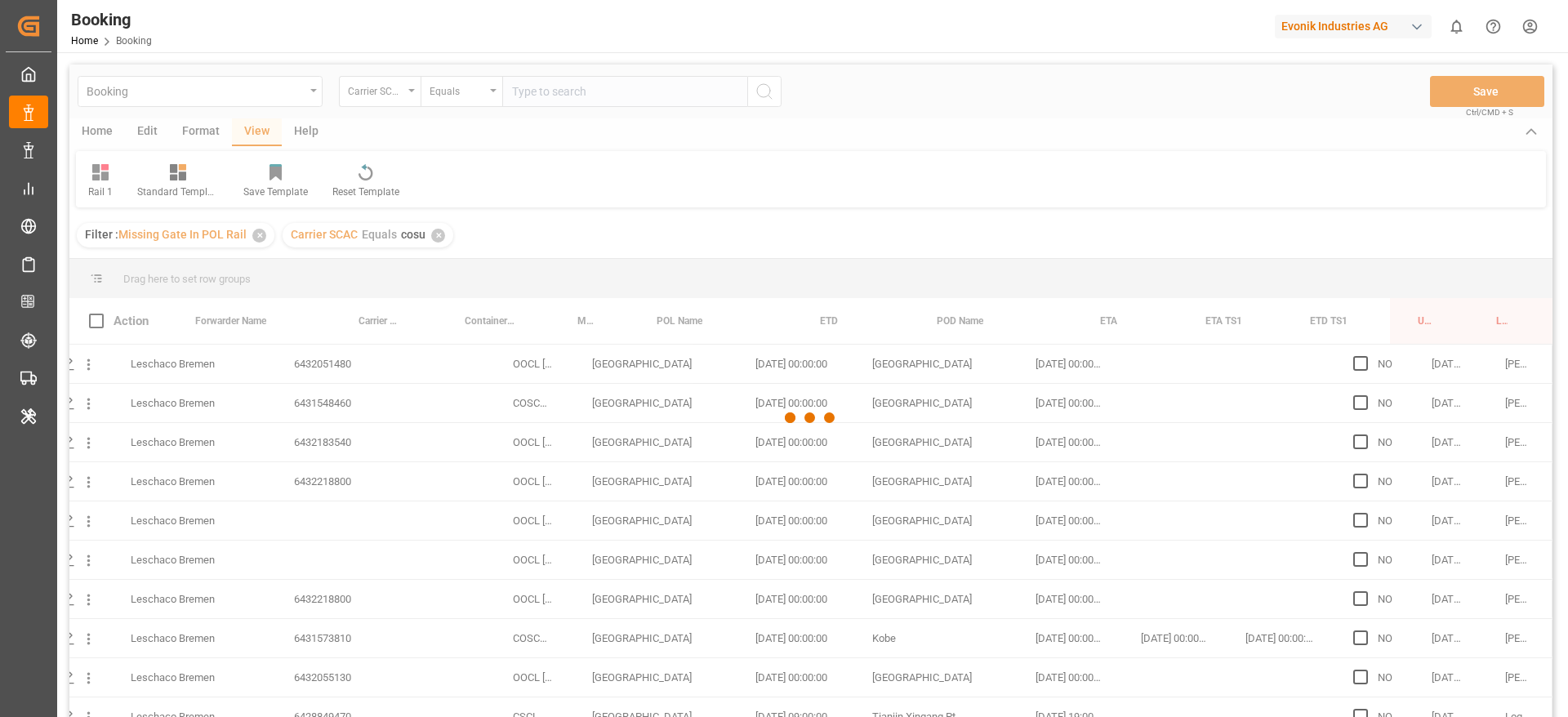
scroll to position [1901, 62]
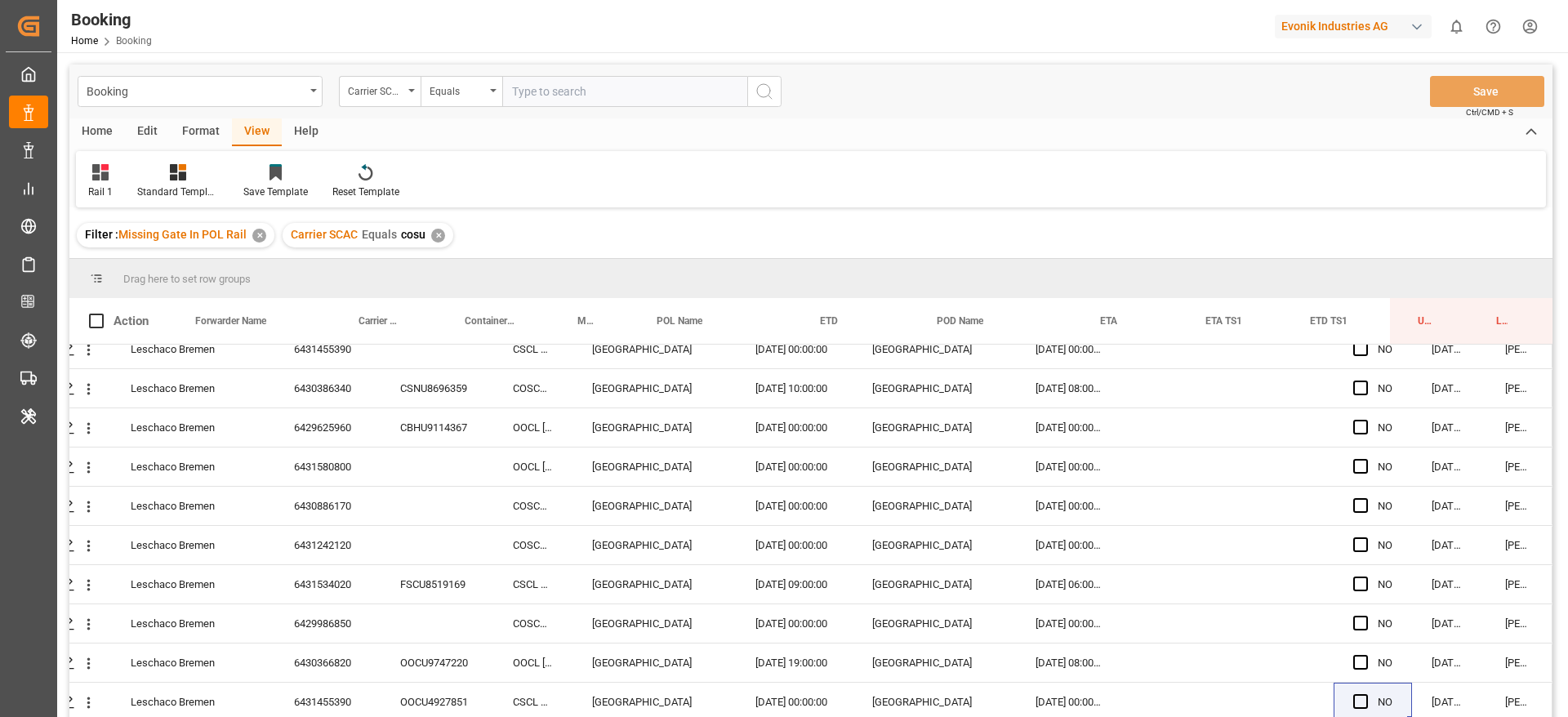
click at [439, 236] on div "✕" at bounding box center [438, 234] width 14 height 14
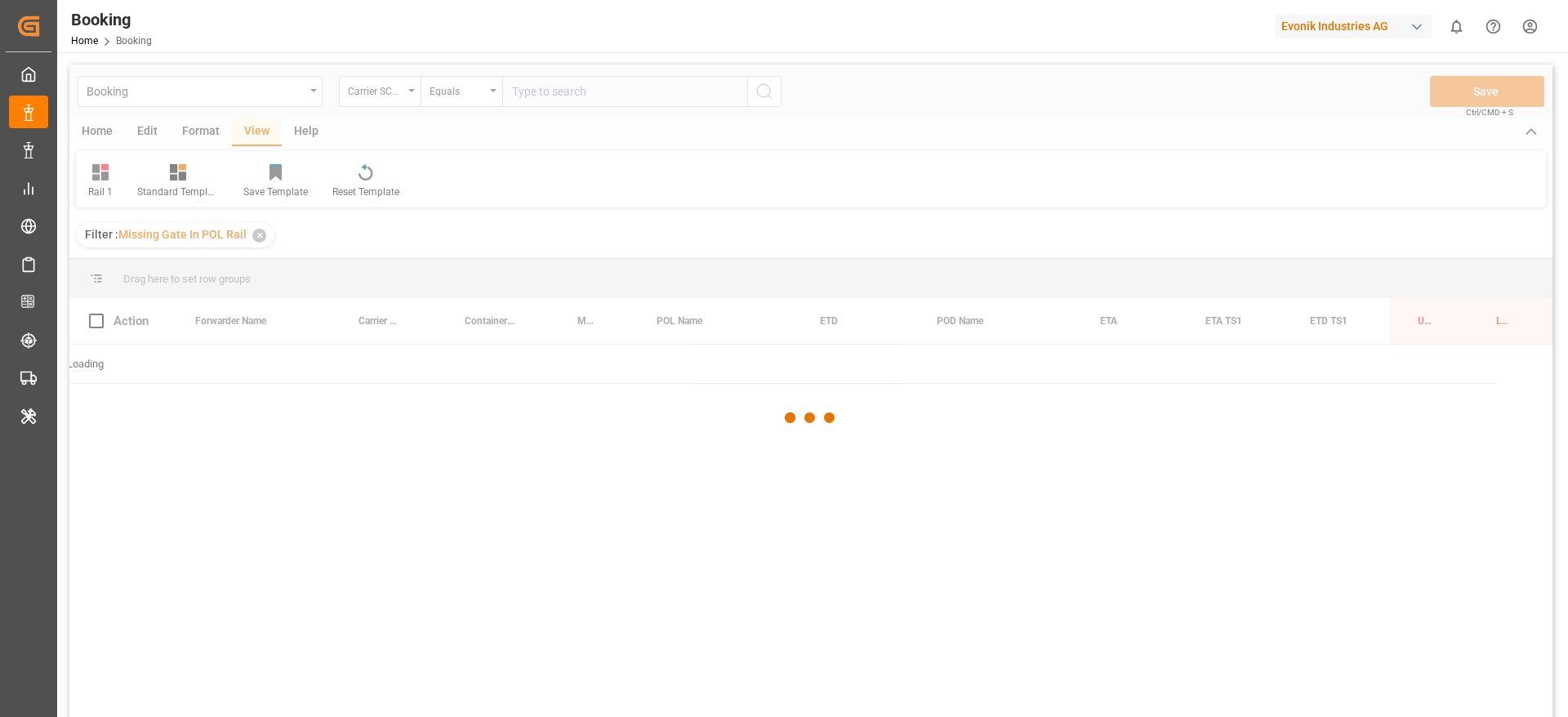
scroll to position [0, 62]
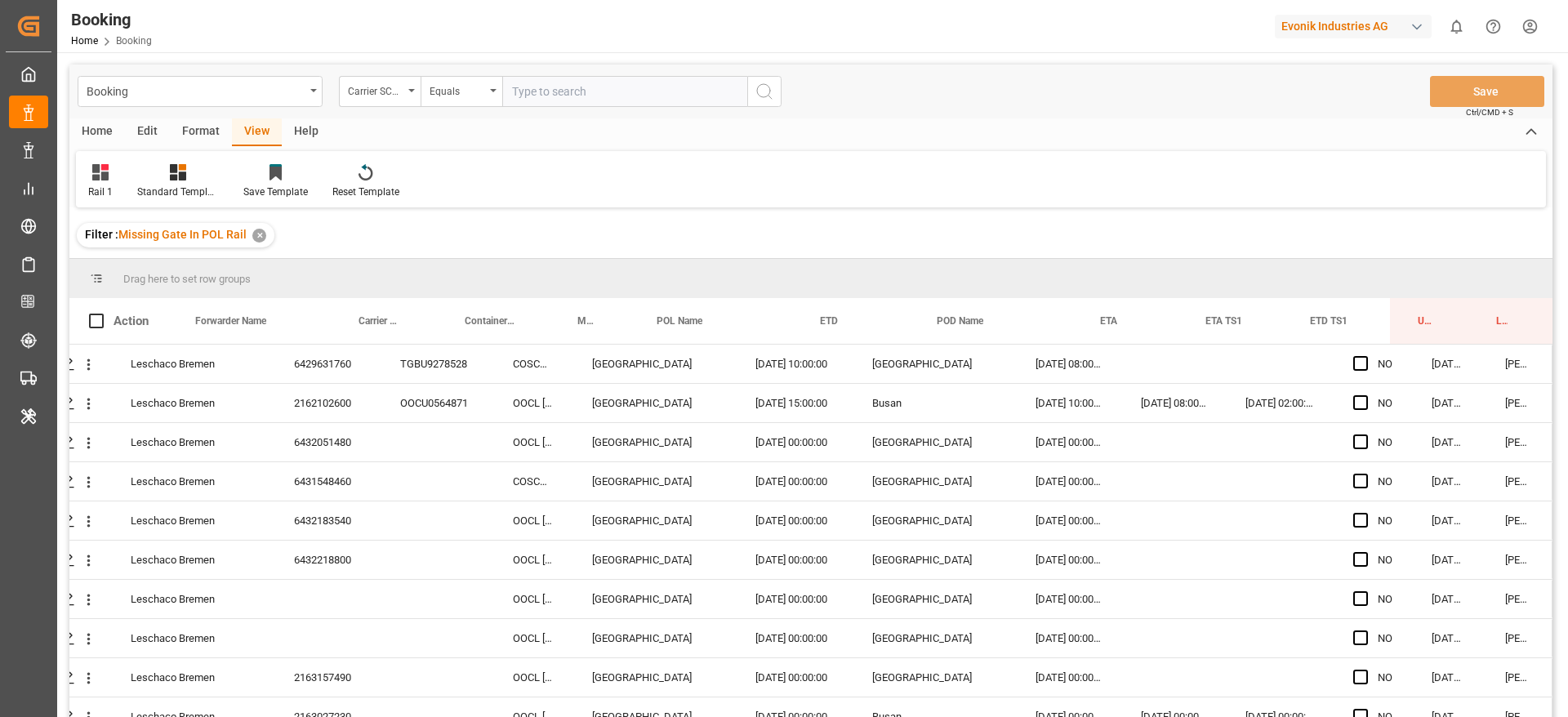
click at [606, 100] on input "text" at bounding box center [625, 91] width 245 height 31
type input "maeu"
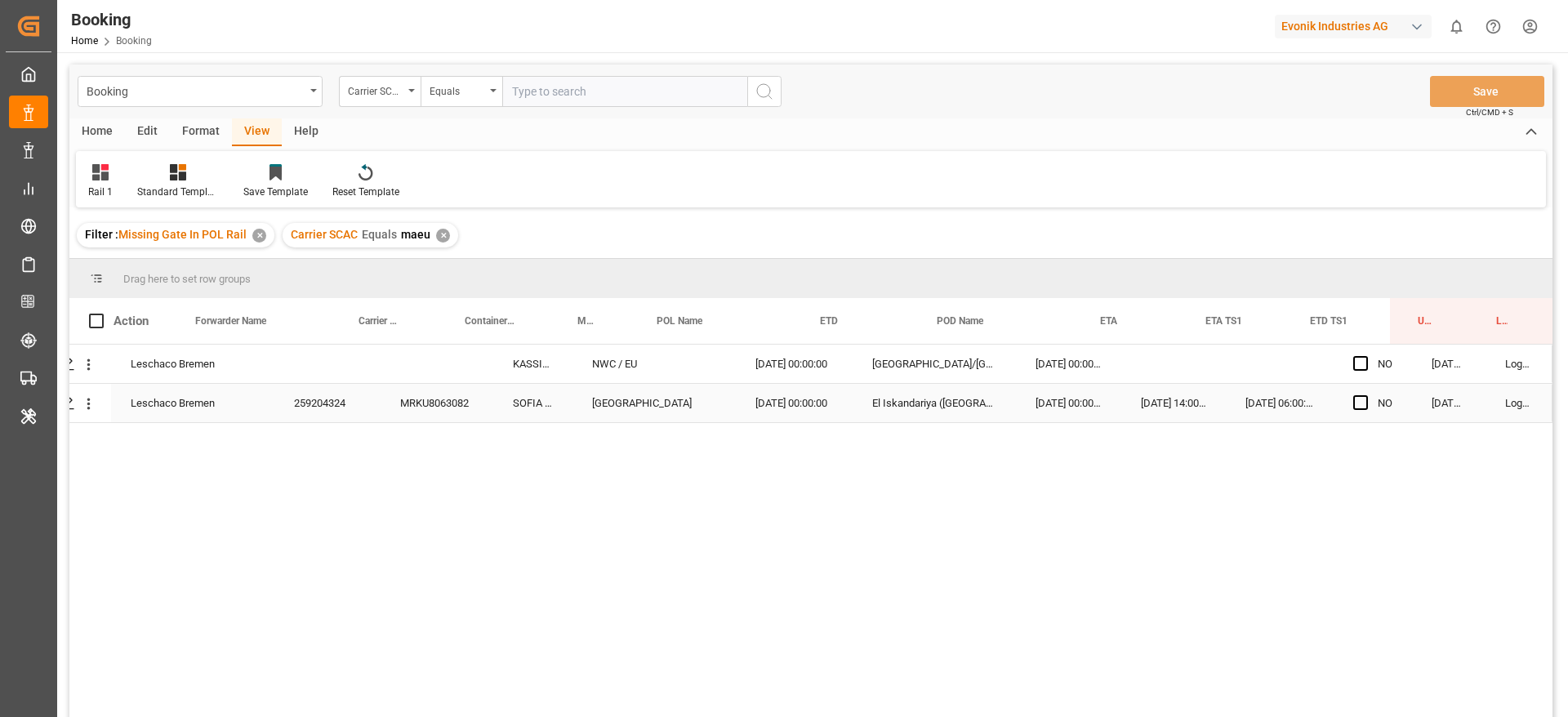
click at [351, 405] on div "259204324" at bounding box center [327, 402] width 106 height 39
click at [81, 366] on icon "open menu" at bounding box center [88, 364] width 17 height 17
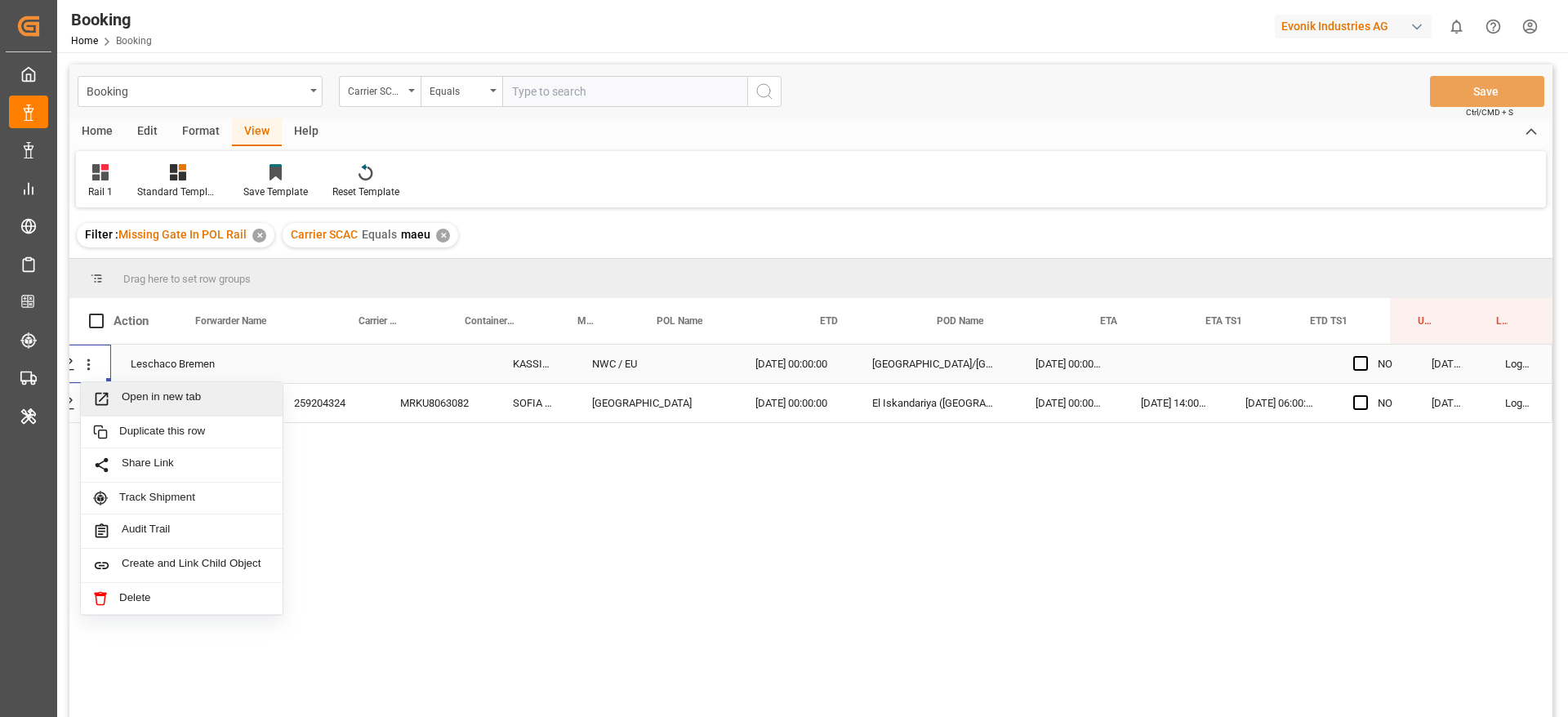
click at [157, 400] on span "Open in new tab" at bounding box center [196, 399] width 149 height 17
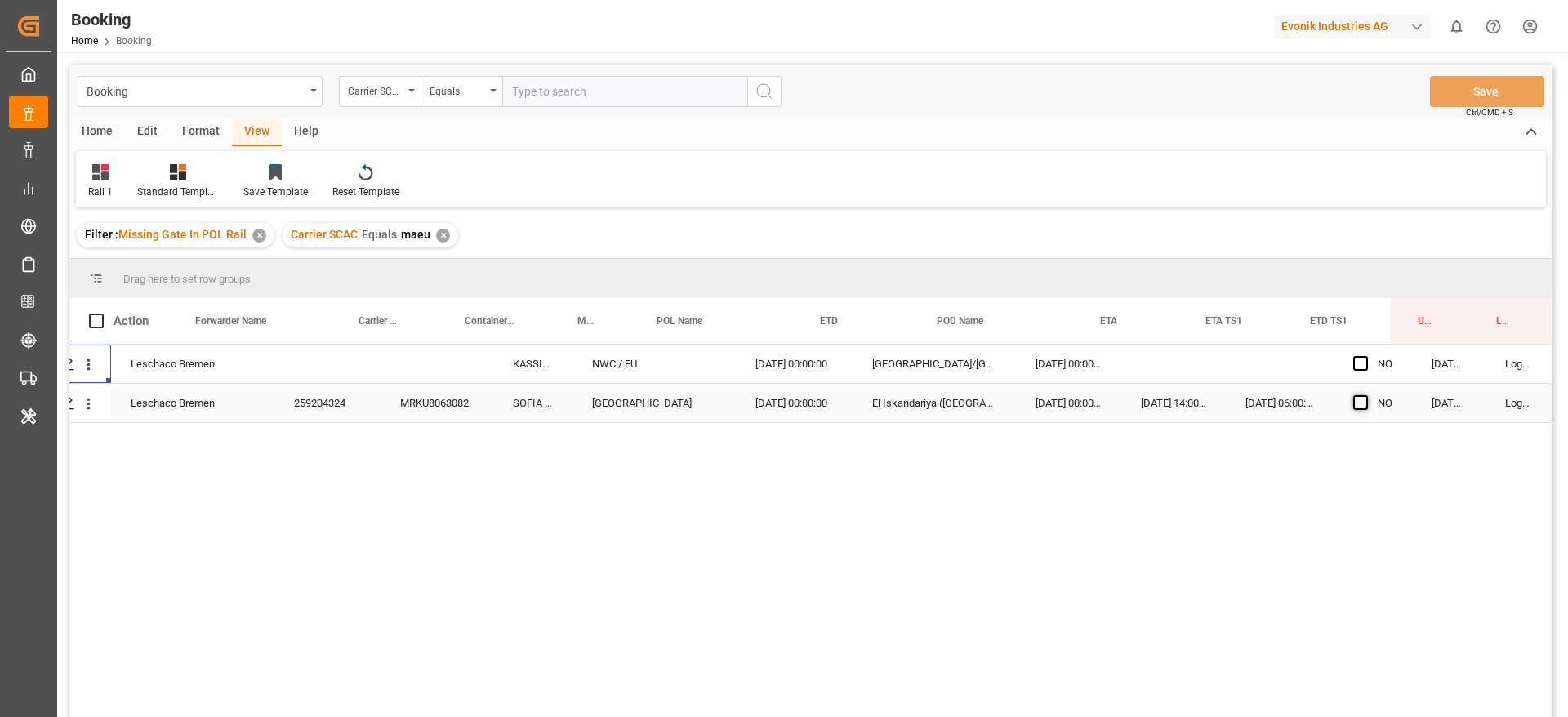
click at [1355, 408] on span "Press SPACE to select this row." at bounding box center [1360, 402] width 14 height 14
click at [1366, 395] on input "Press SPACE to select this row." at bounding box center [1366, 395] width 0 height 0
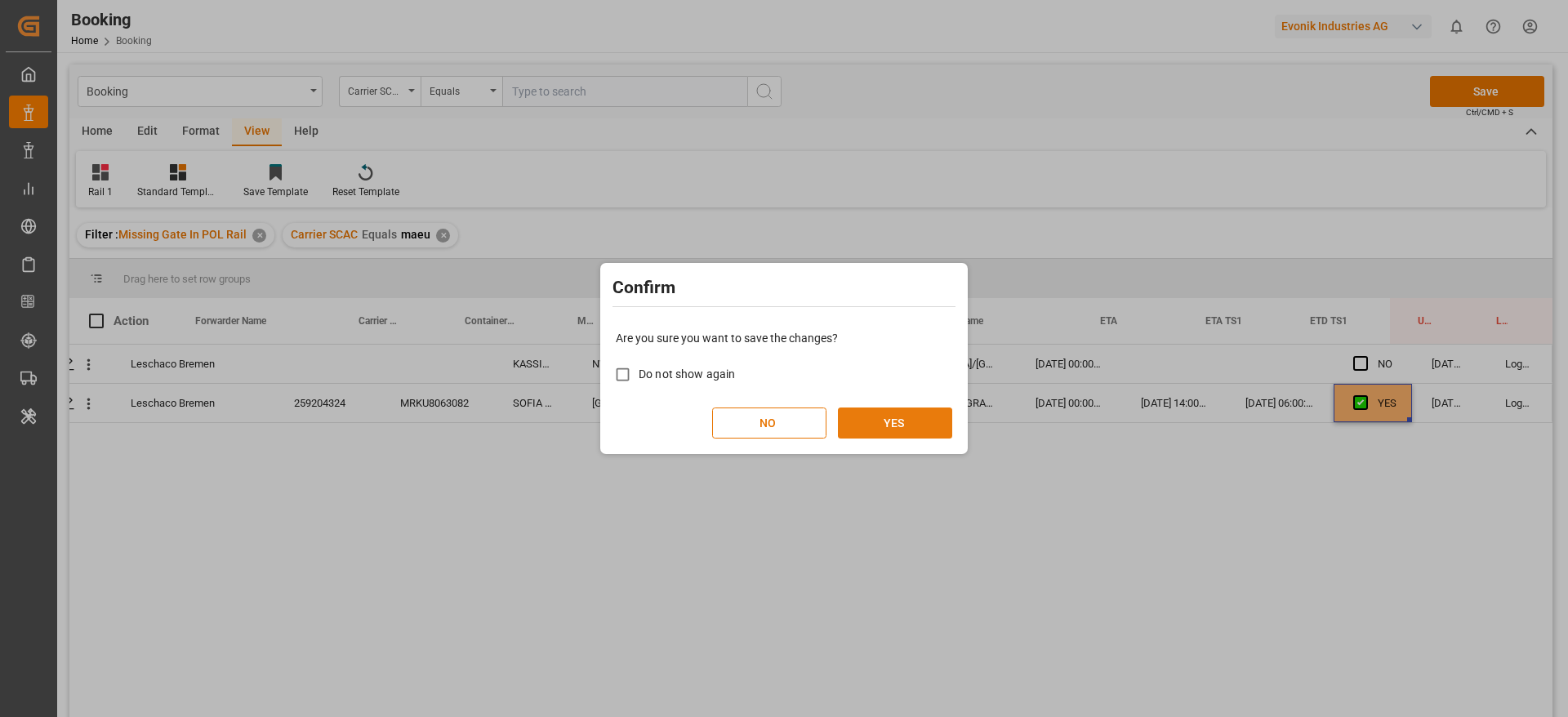
click at [886, 418] on button "YES" at bounding box center [895, 423] width 115 height 31
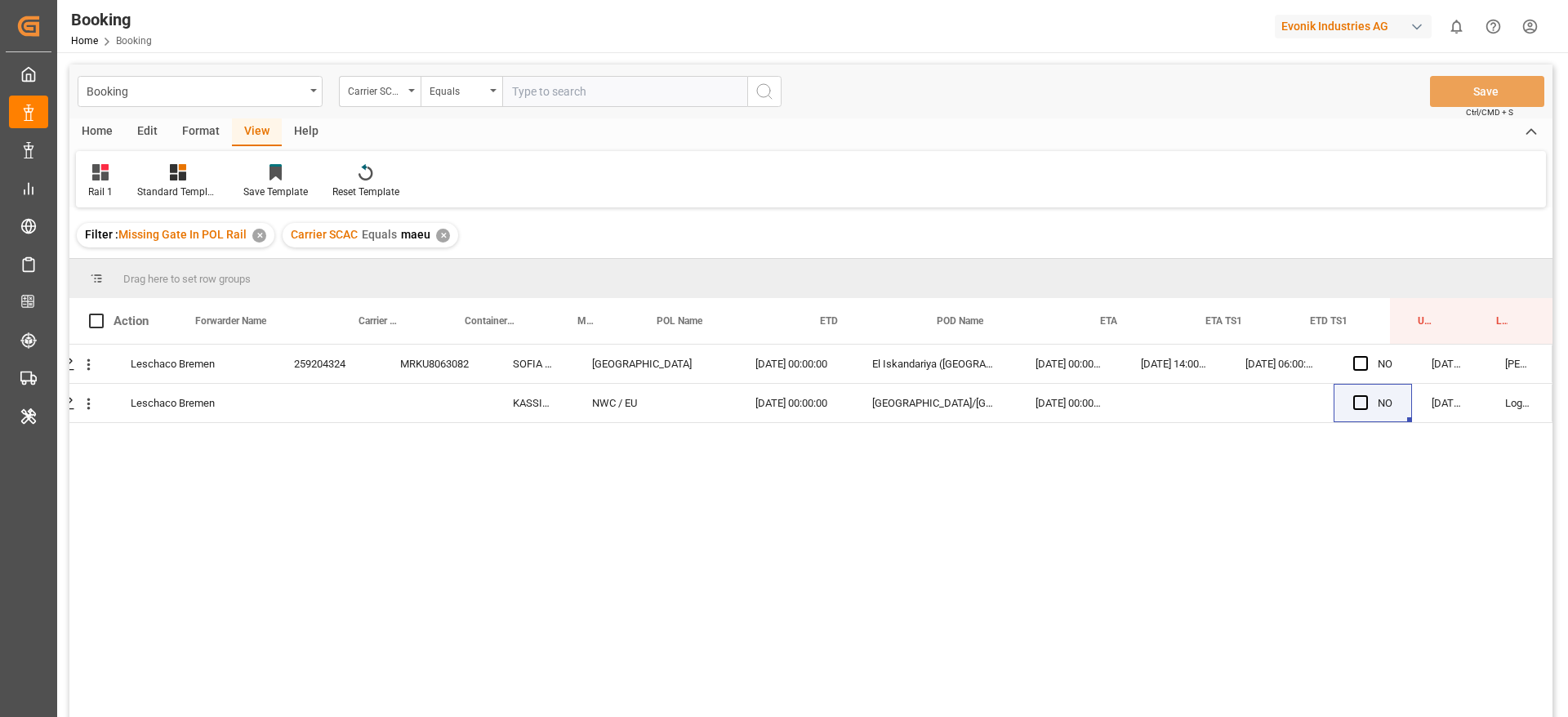
click at [443, 236] on div "✕" at bounding box center [442, 234] width 14 height 14
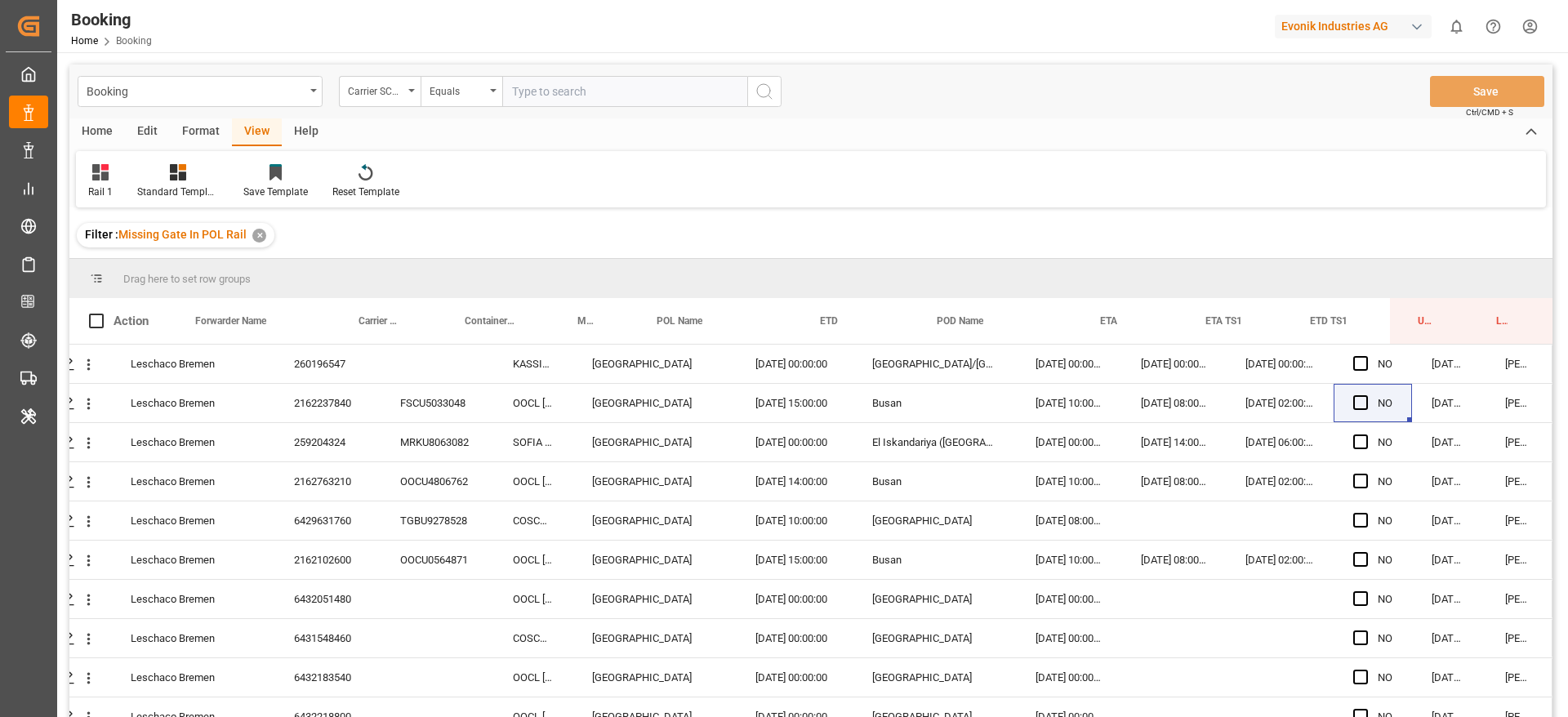
click at [545, 101] on input "text" at bounding box center [625, 91] width 245 height 31
type input "ymlu"
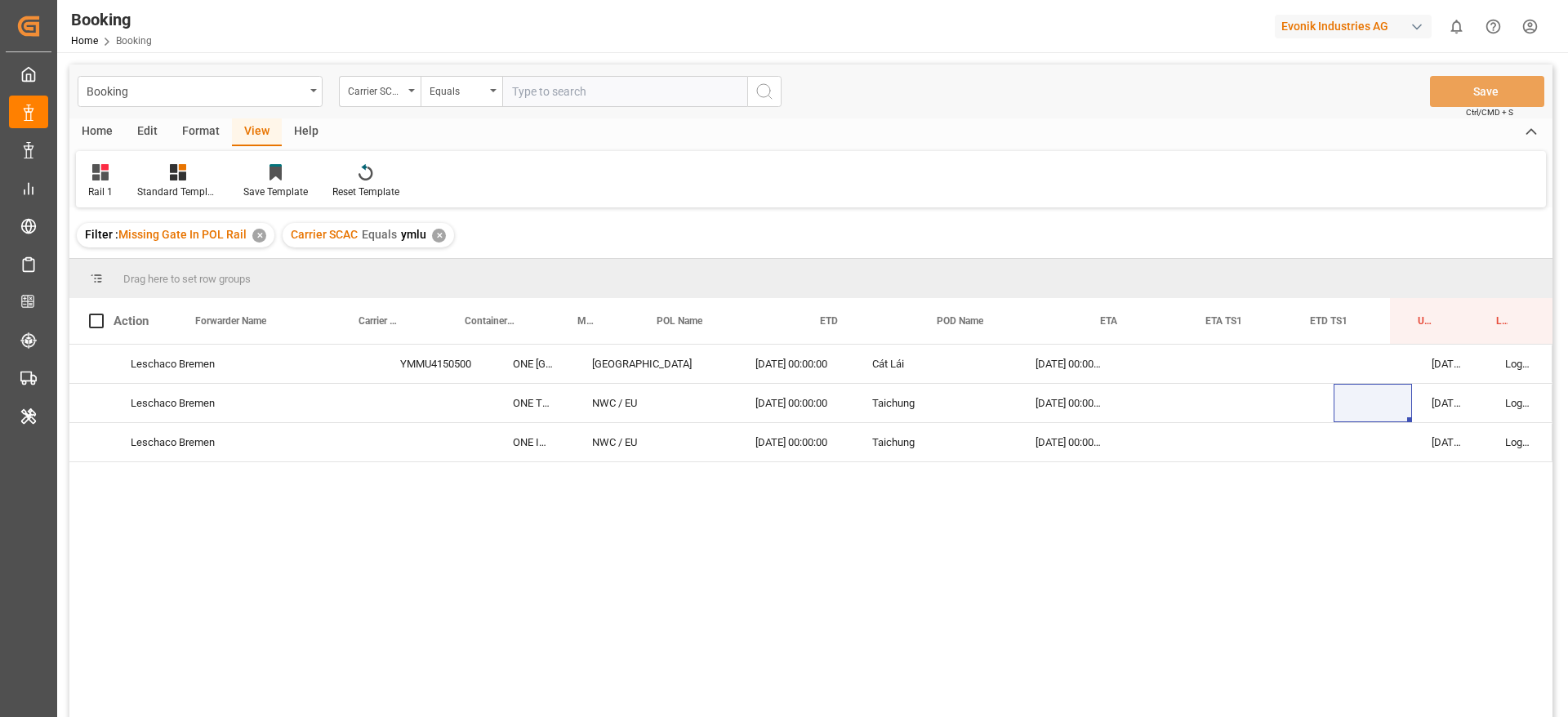
click at [418, 363] on div "YMMU4150500" at bounding box center [437, 363] width 113 height 39
click at [427, 231] on div "Carrier SCAC Equals ymlu ✕" at bounding box center [368, 234] width 171 height 24
click at [438, 238] on div "✕" at bounding box center [438, 234] width 14 height 14
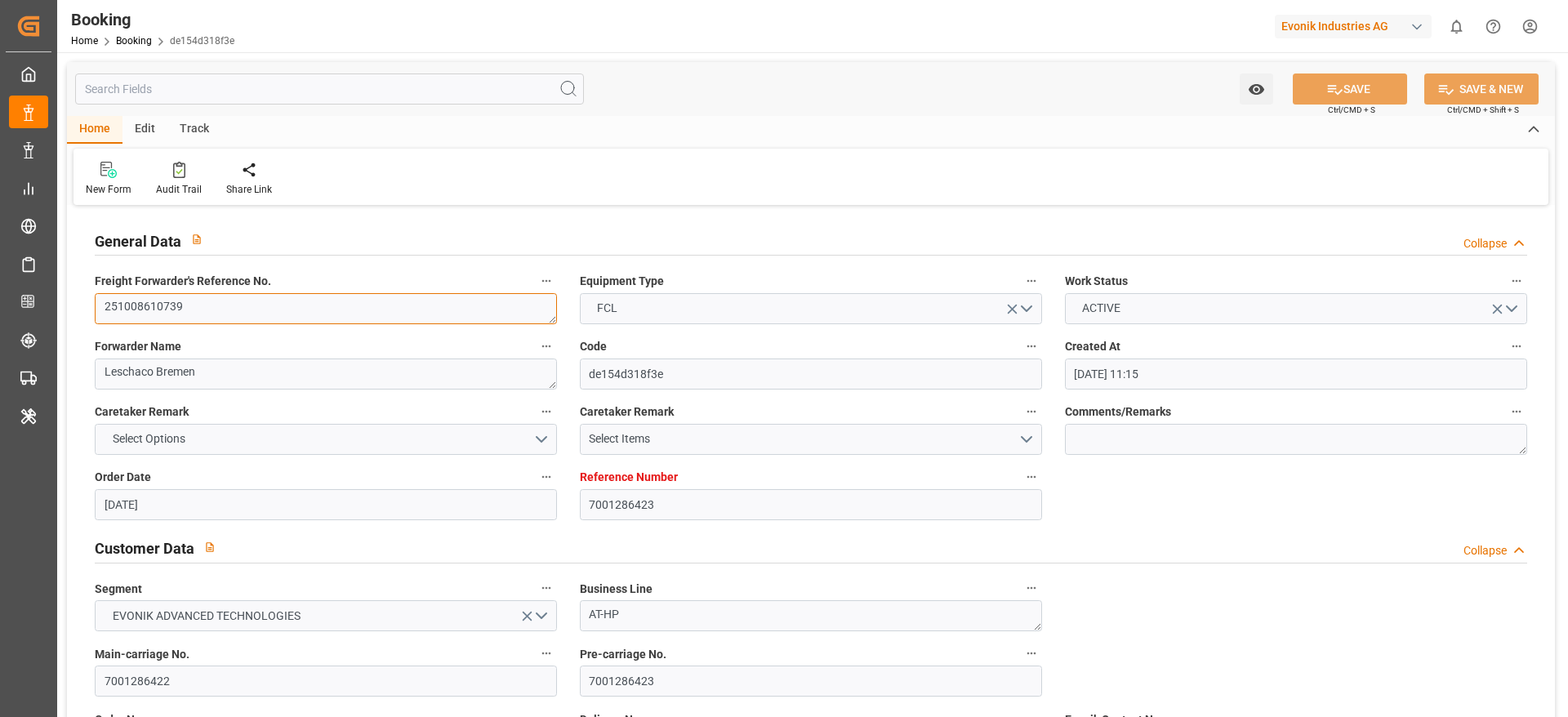
click at [329, 313] on textarea "251008610739" at bounding box center [326, 308] width 462 height 31
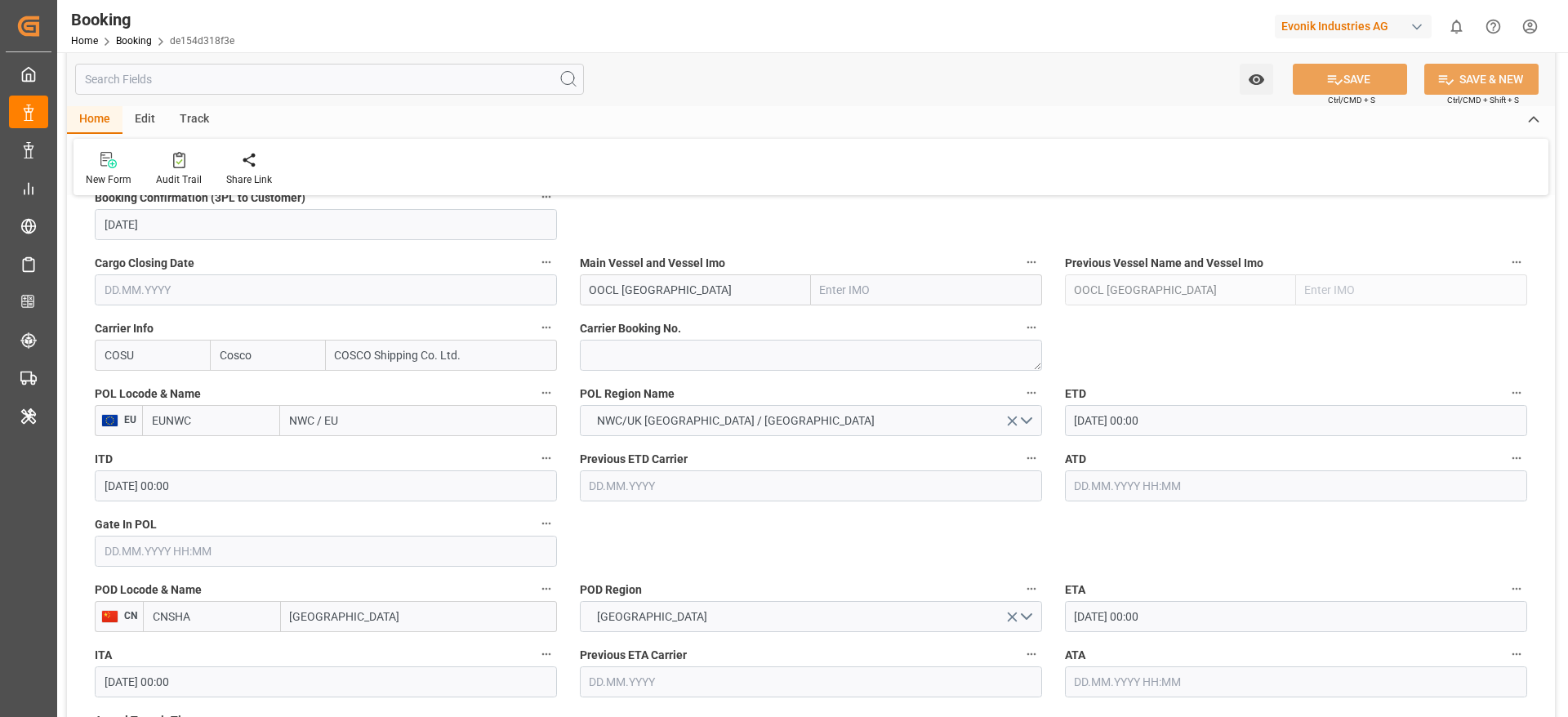
scroll to position [1146, 0]
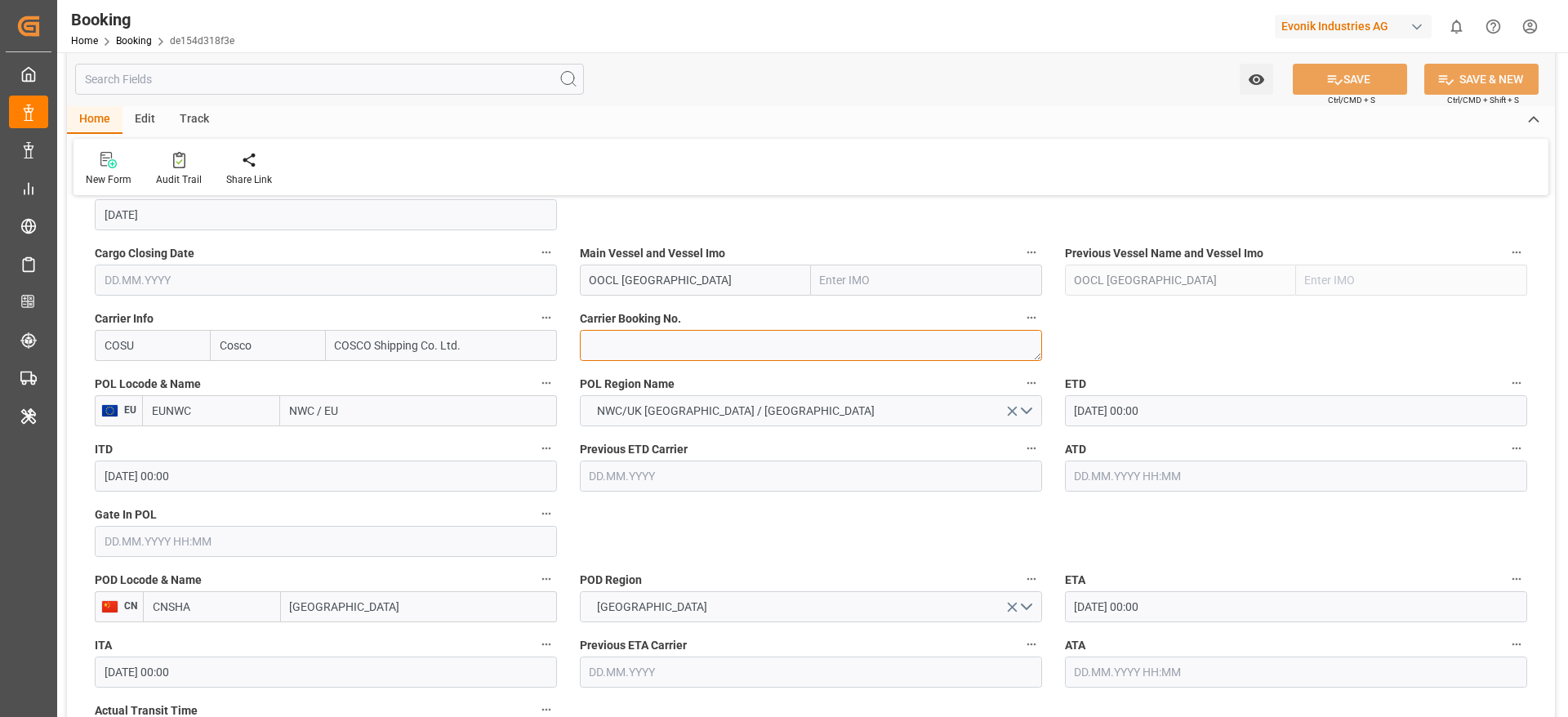
click at [704, 343] on textarea at bounding box center [811, 345] width 462 height 31
paste textarea "6432055130"
type textarea "6432055130"
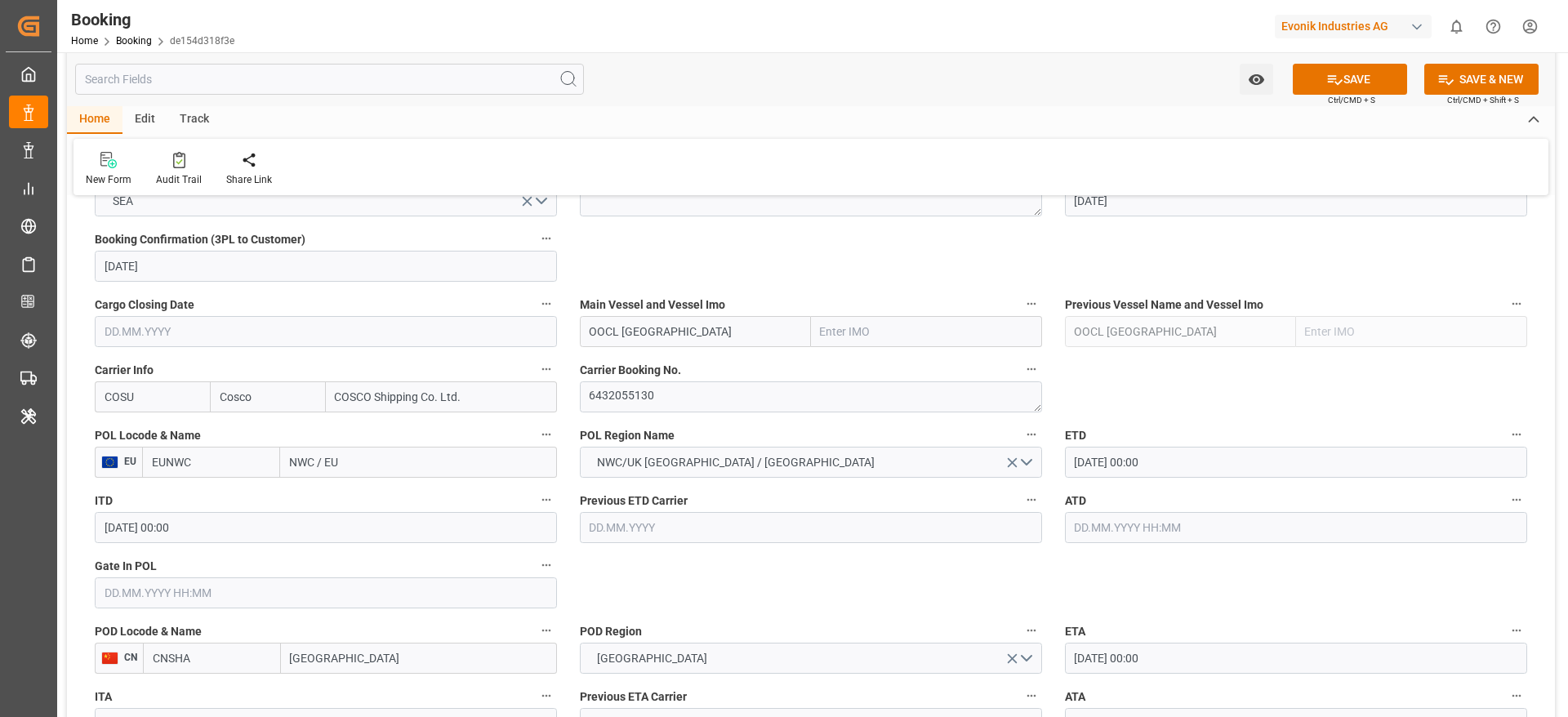
click at [345, 457] on input "NWC / EU" at bounding box center [418, 462] width 277 height 31
paste input "[GEOGRAPHIC_DATA]"
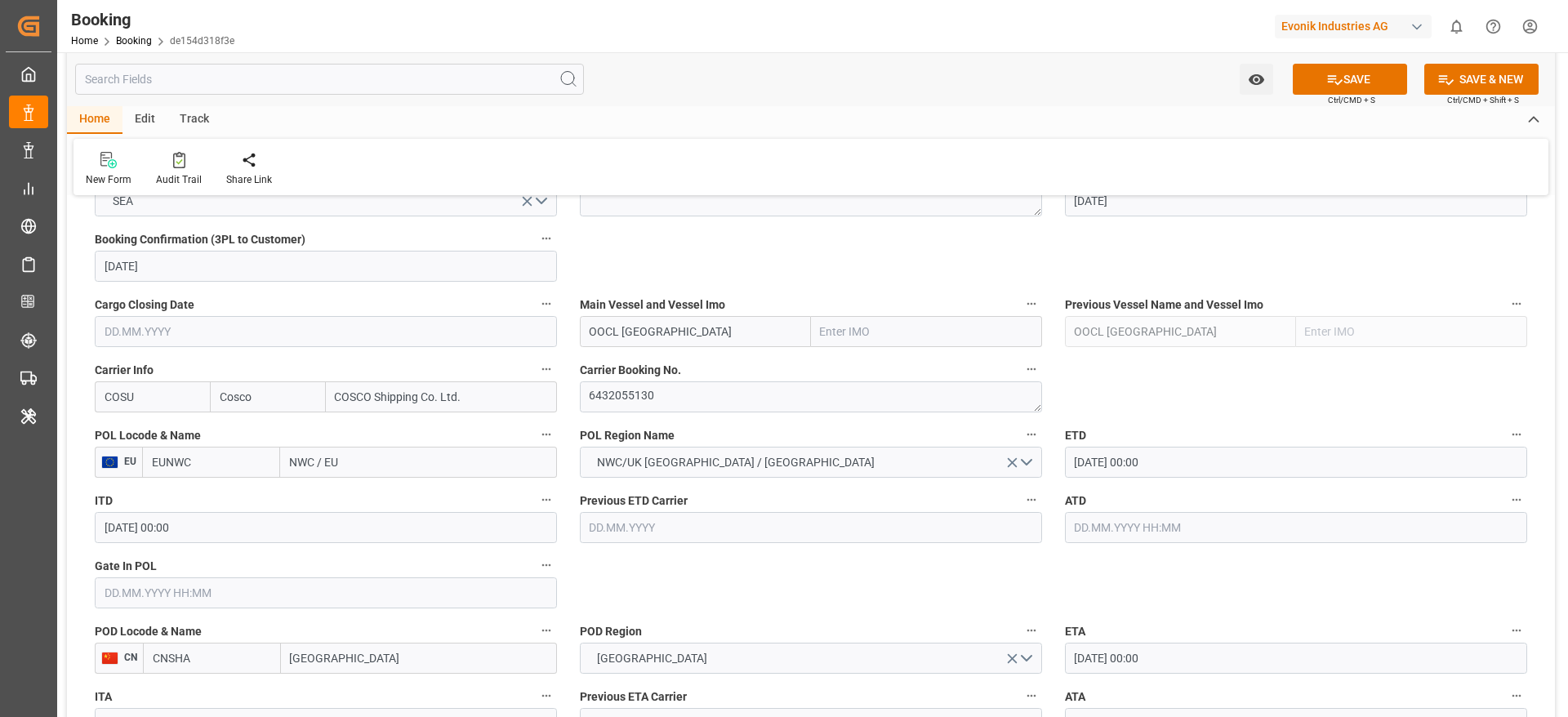
type input "[GEOGRAPHIC_DATA]"
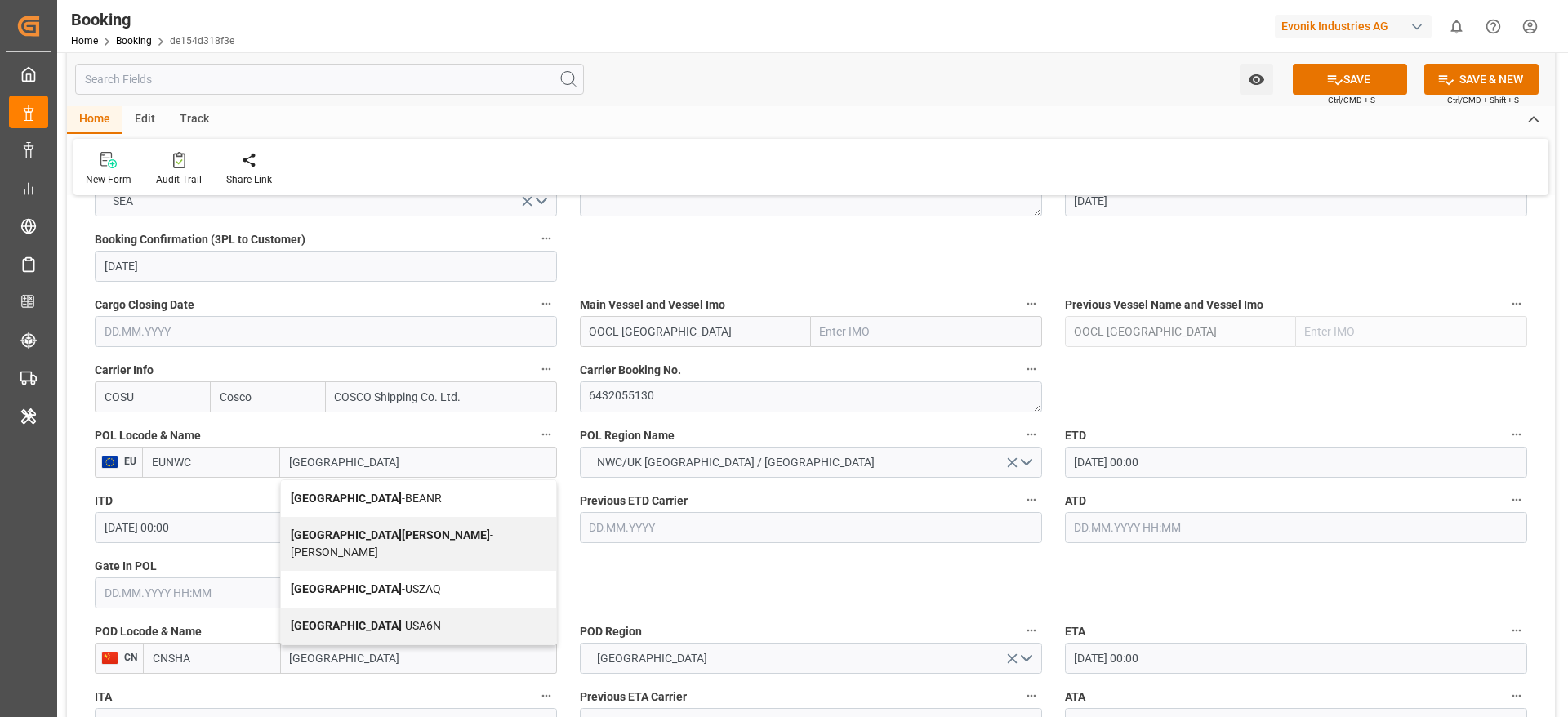
click at [352, 497] on span "Antwerp - BEANR" at bounding box center [365, 498] width 151 height 13
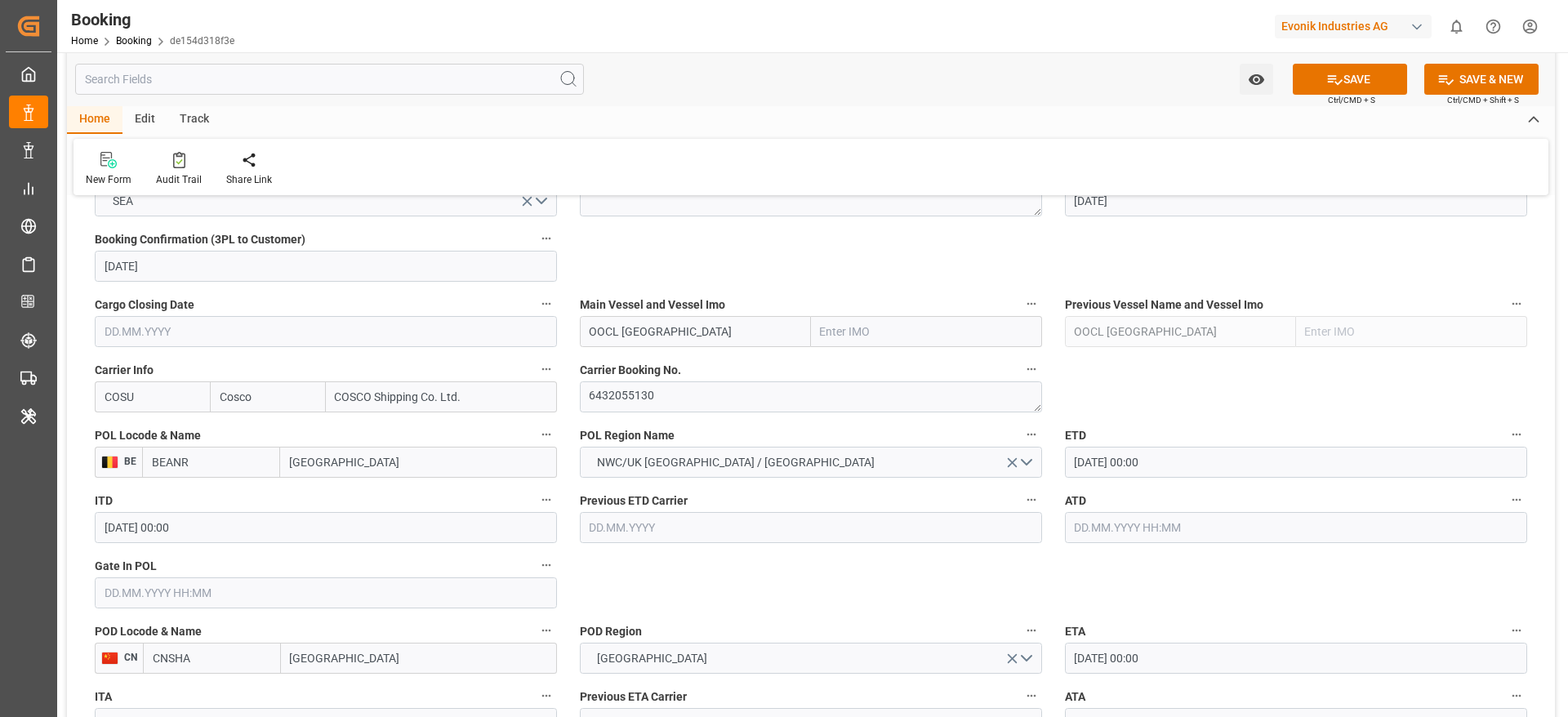
type input "BEANR"
type input "[GEOGRAPHIC_DATA]"
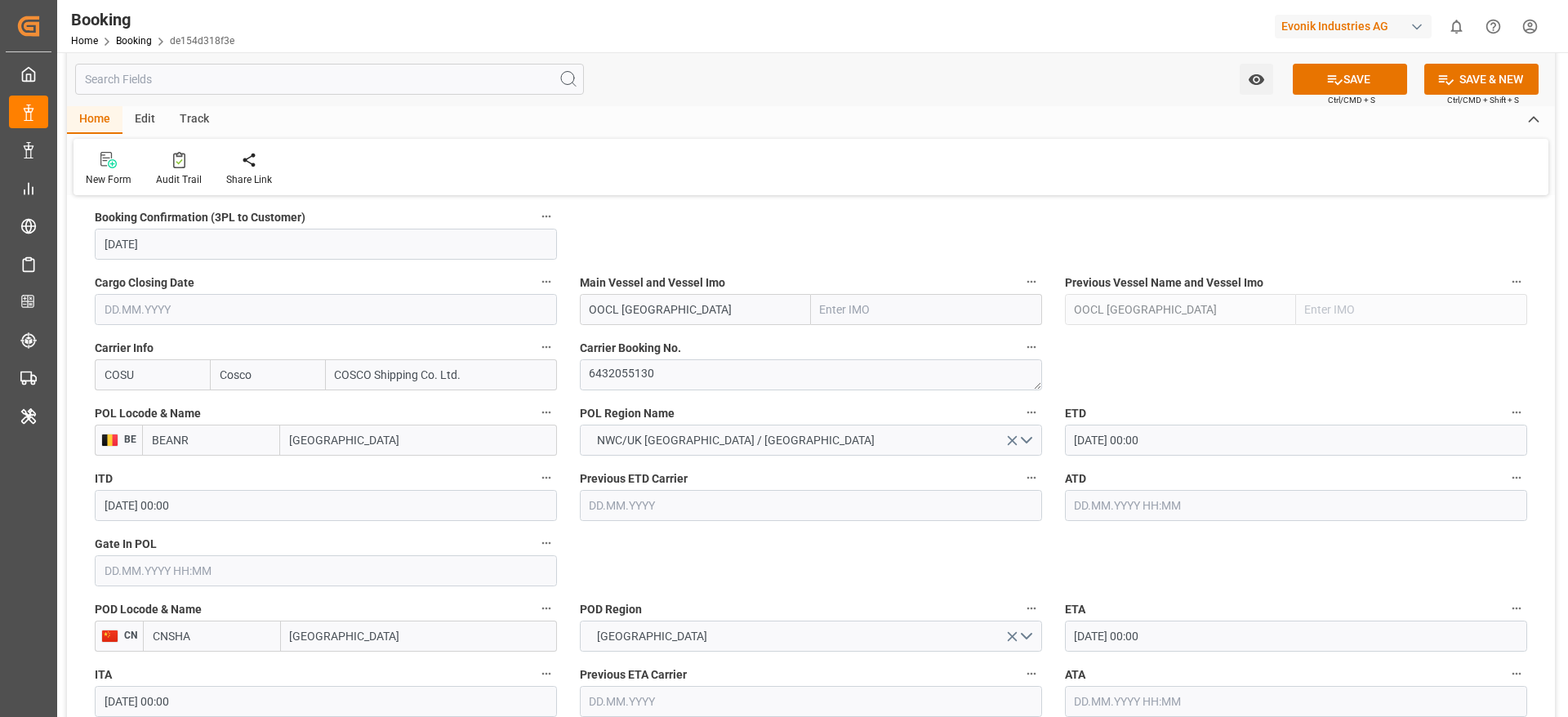
scroll to position [1131, 0]
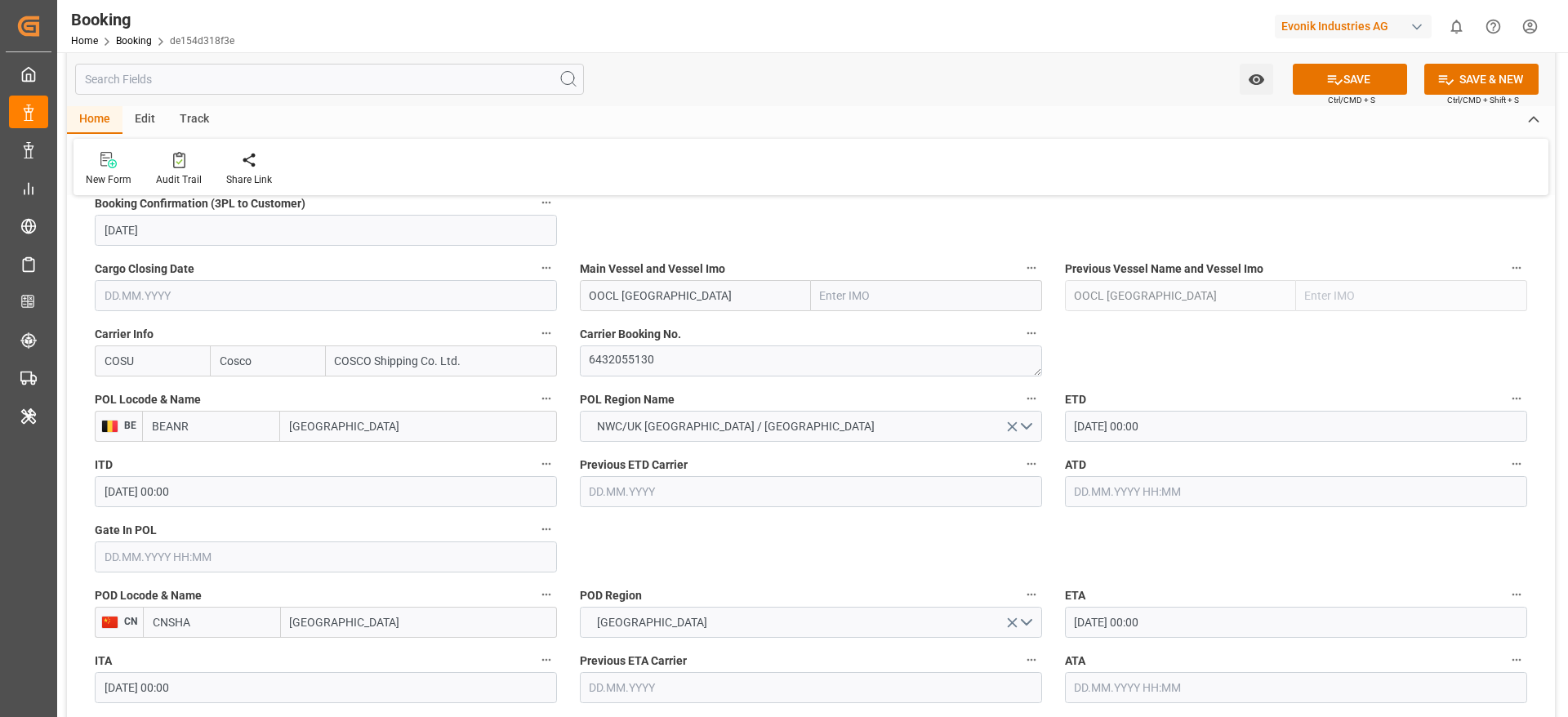
click at [1096, 427] on input "20.10.2025 00:00" at bounding box center [1296, 426] width 462 height 31
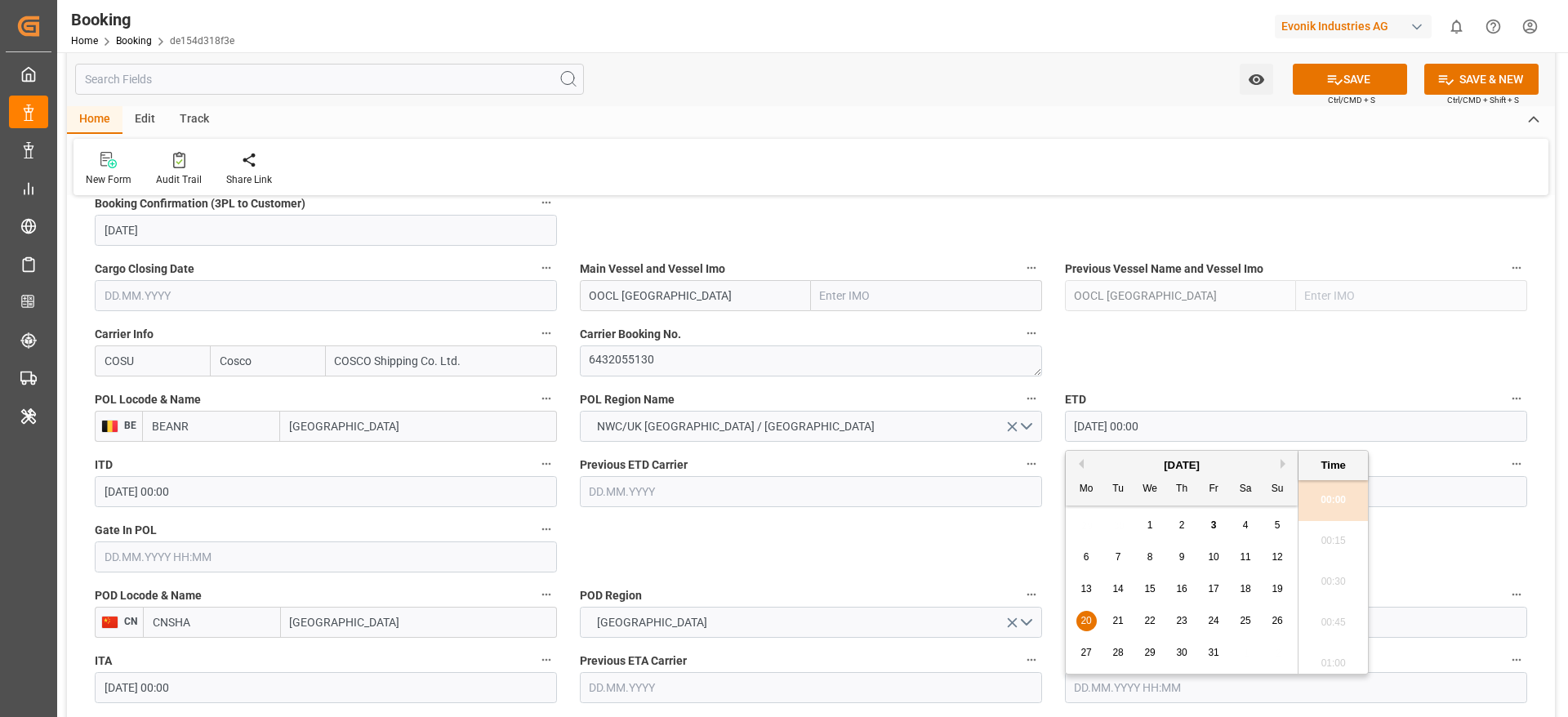
click at [1123, 620] on span "21" at bounding box center [1118, 620] width 11 height 12
type input "21.10.2025 00:00"
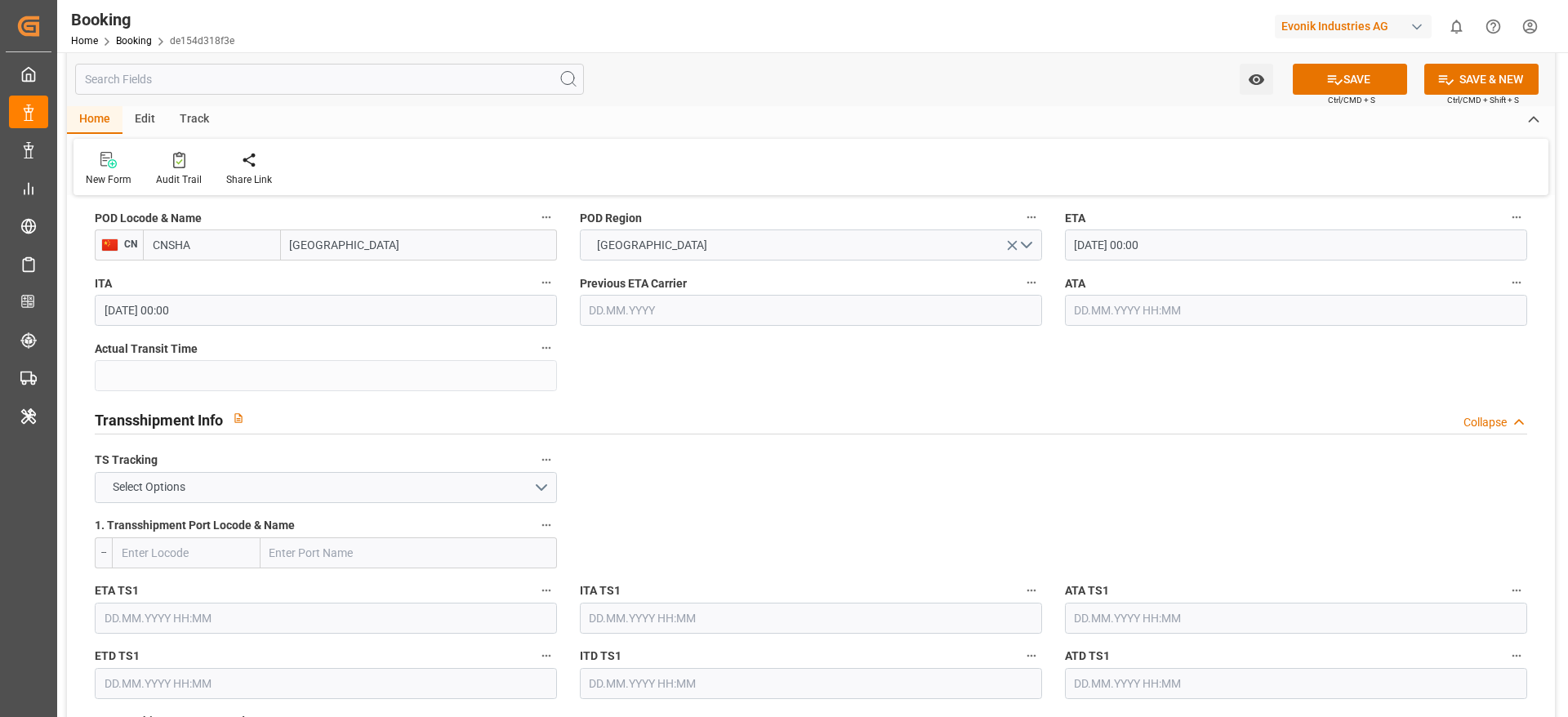
scroll to position [1619, 0]
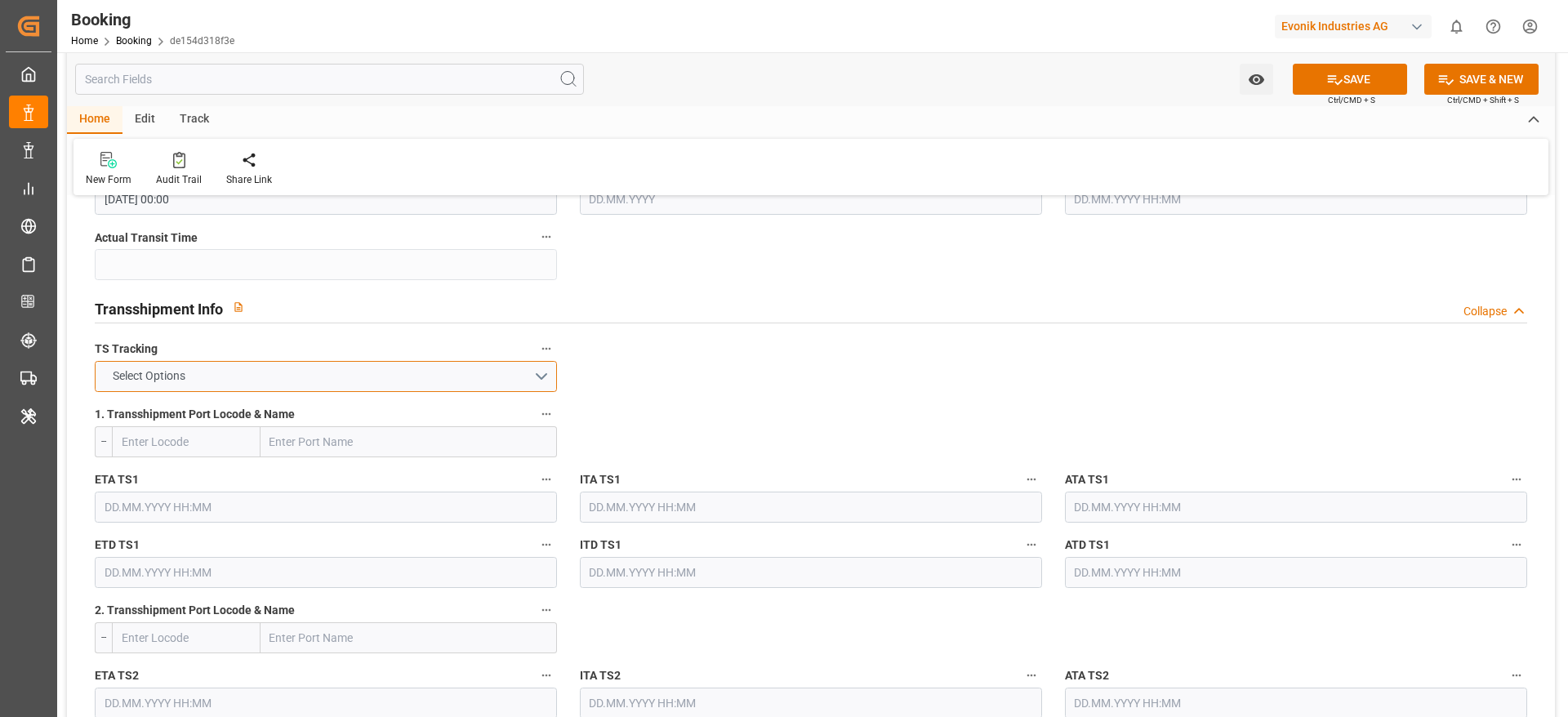
click at [503, 372] on button "Select Options" at bounding box center [326, 376] width 462 height 31
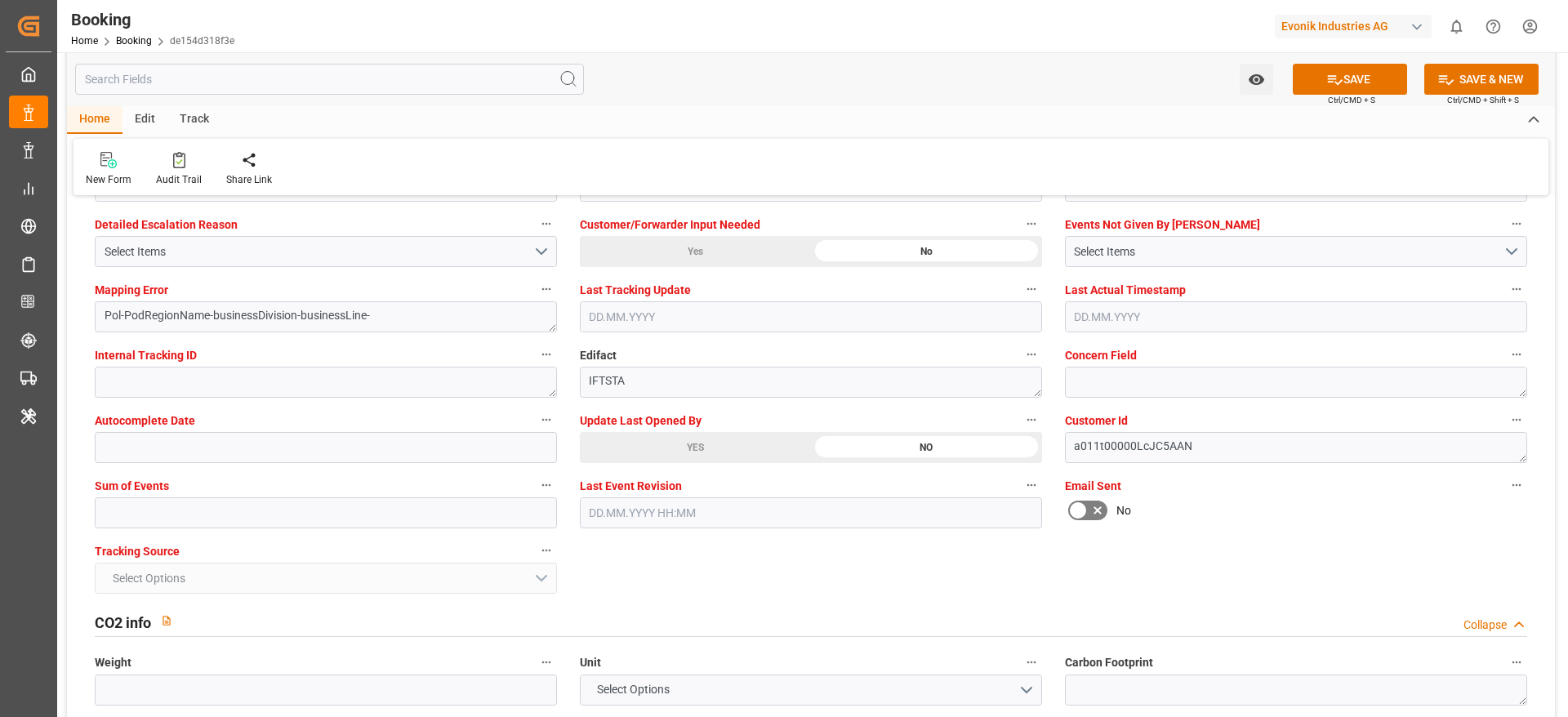
scroll to position [2980, 0]
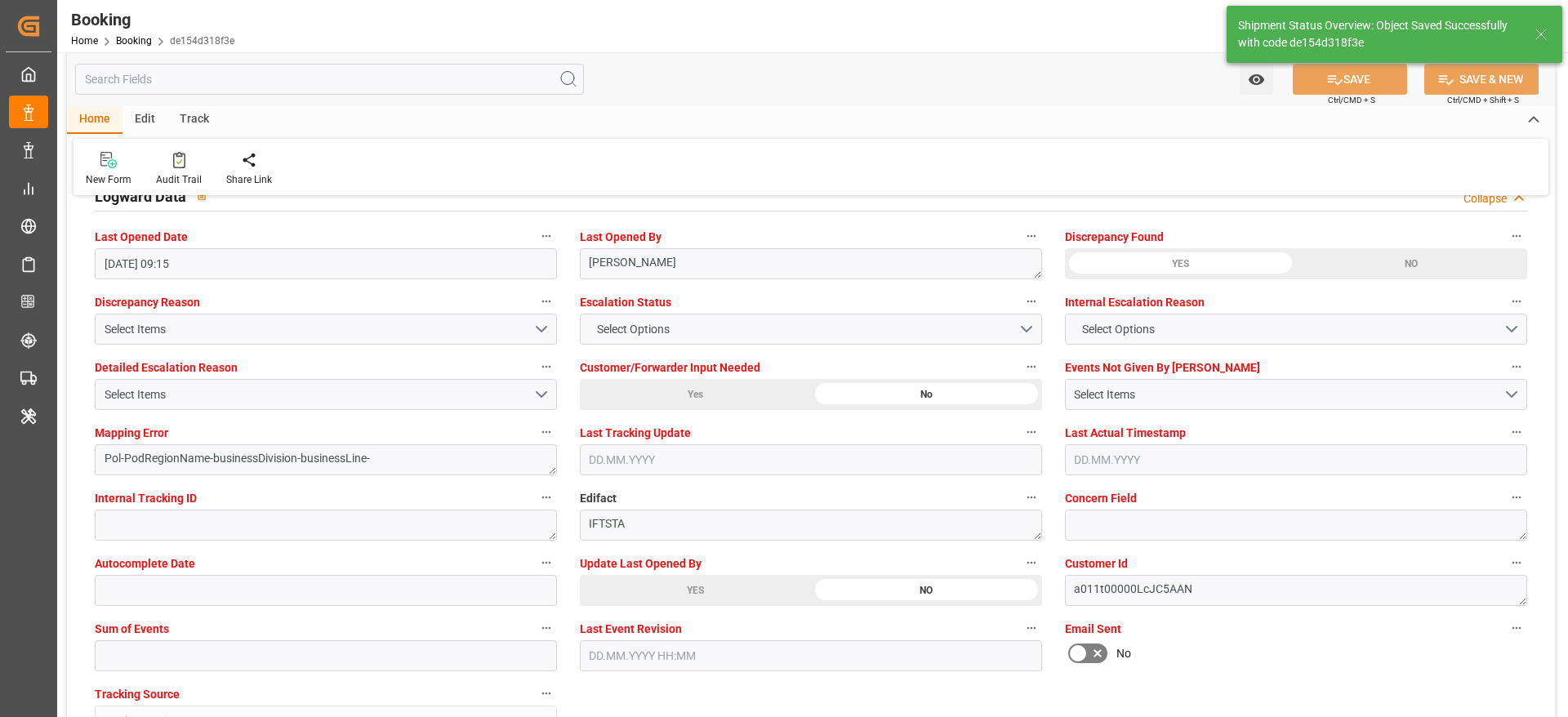
type textarea "[PERSON_NAME]"
type textarea "businessDivision-businessLine-"
type input "03.10.2025 11:24"
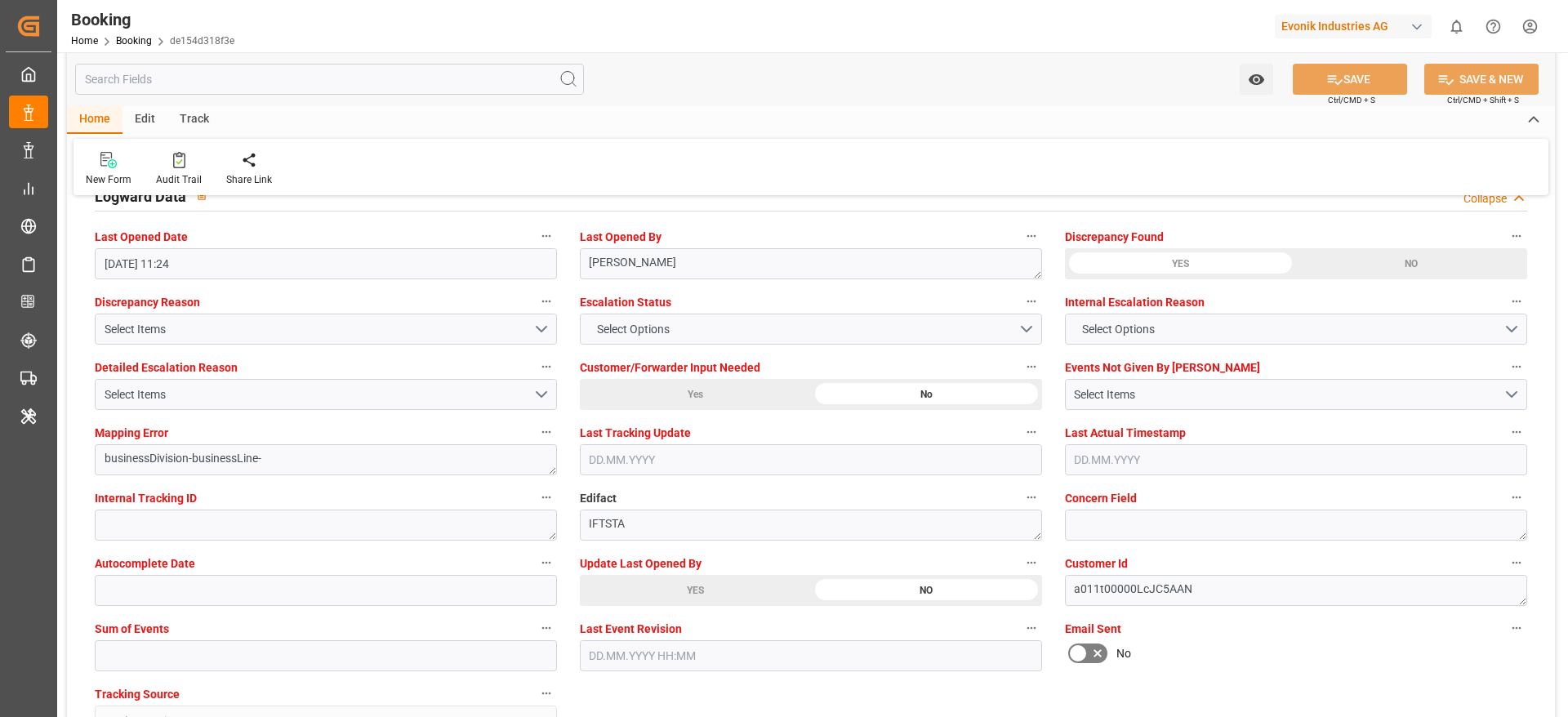
scroll to position [2708, 0]
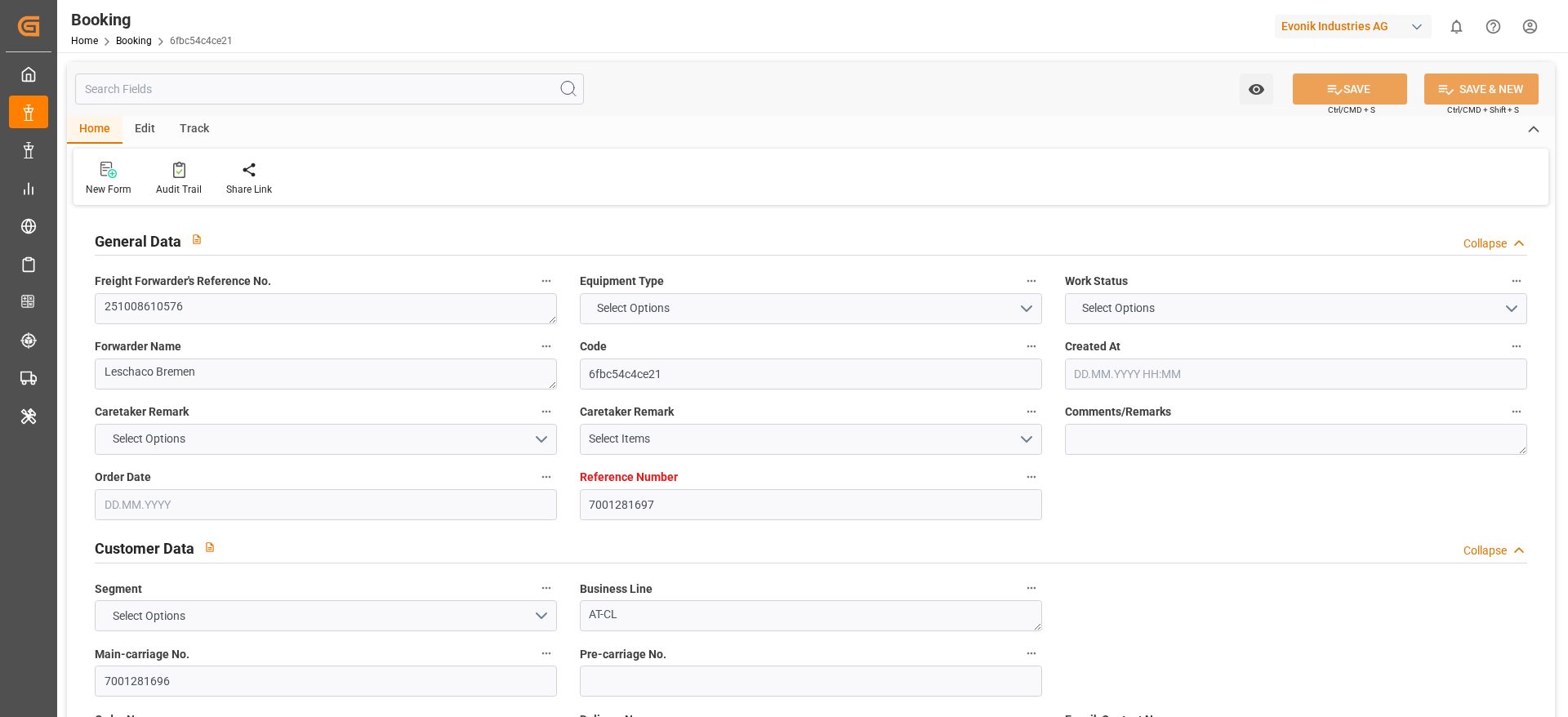
type textarea "251008610576"
type textarea "Leschaco Bremen"
type input "6fbc54c4ce21"
type input "7001281697"
type textarea "AT-CL"
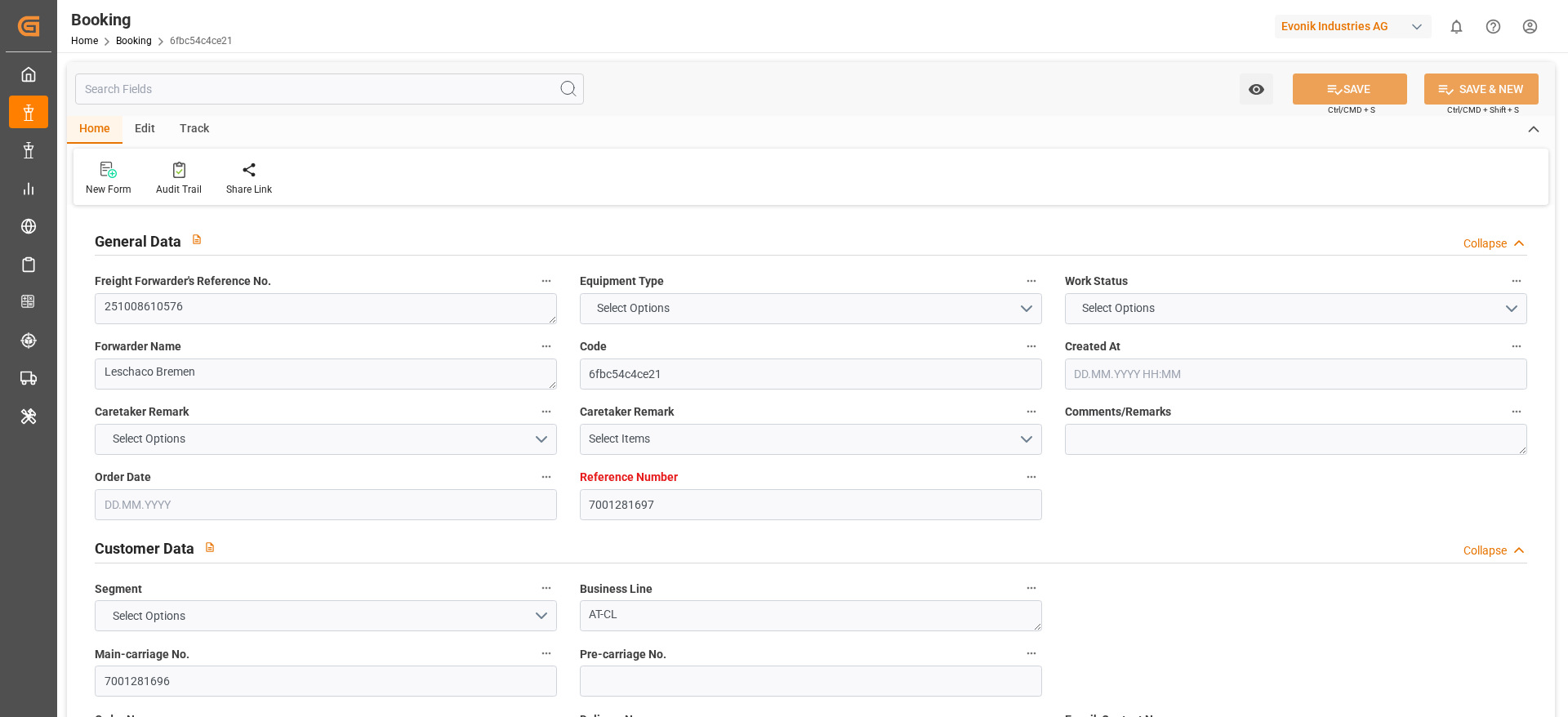
type input "7001281696"
type textarea "sandy.gruenewald@evonik.com"
type textarea "CFR"
type textarea "KOBE"
type textarea "8"
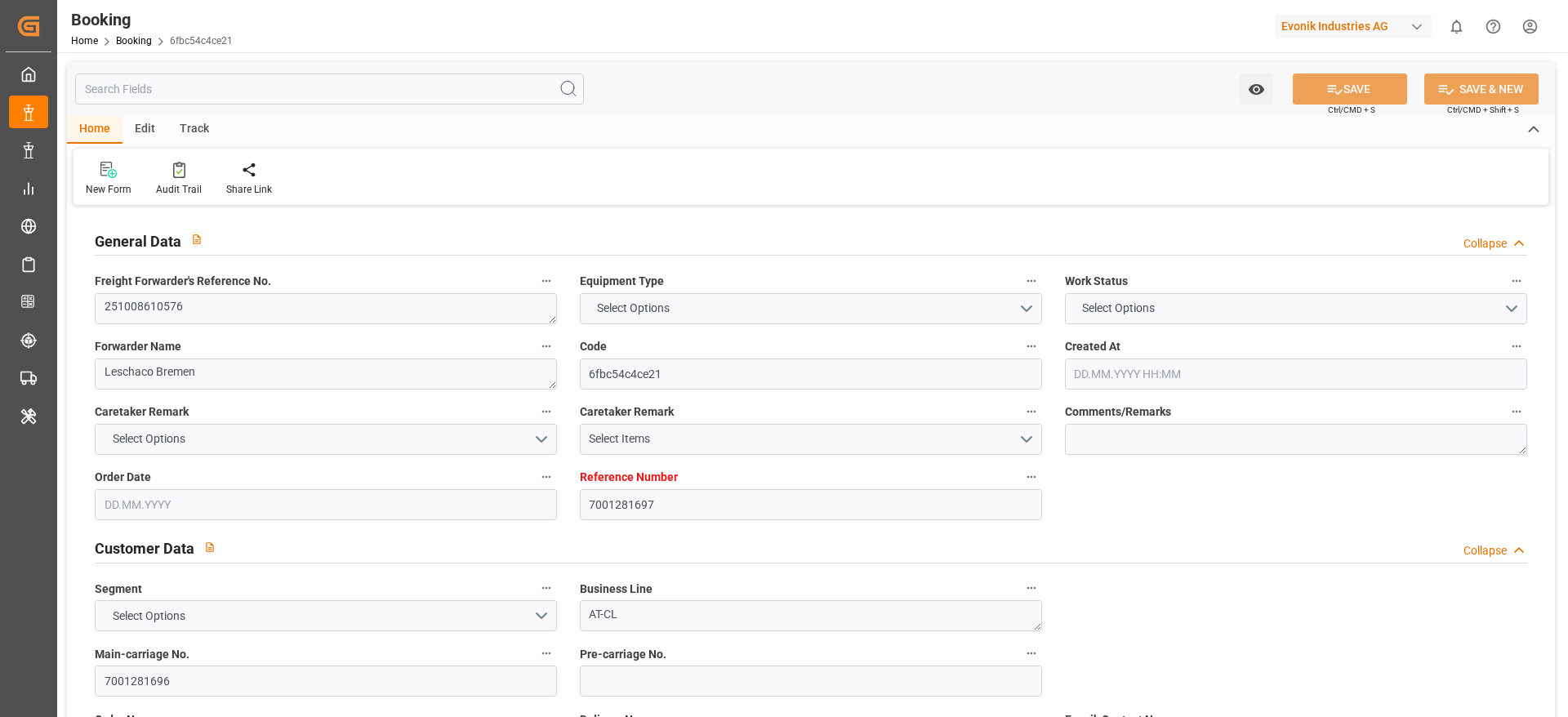
type textarea "Marl"
type input "COSCO SHIPPING CAPRICORN"
type input "COSU"
type input "NWC / EU"
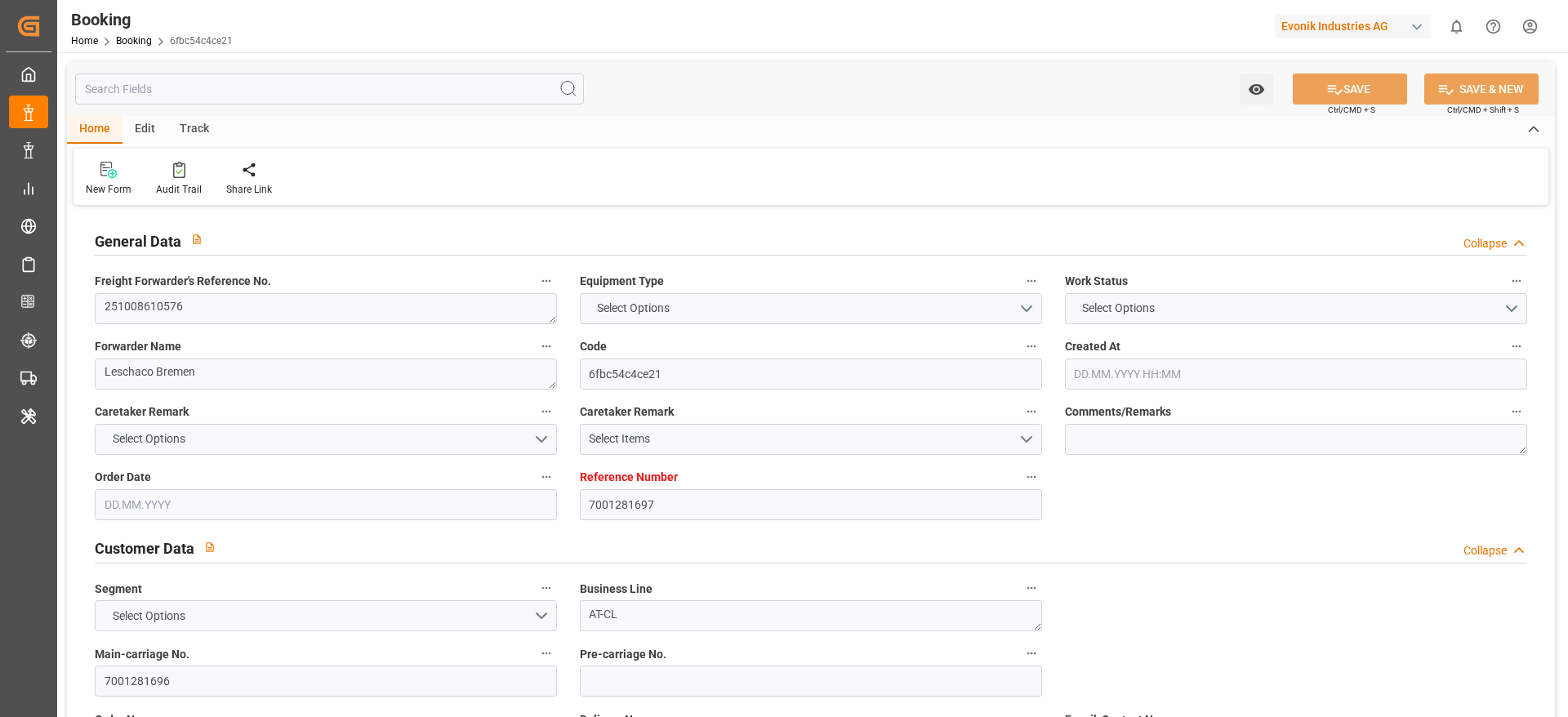
type input "Kobe"
type textarea "INPUT_Evonik_Seeburger_IFTMIN_1003188555_20250929131032922.edi"
type textarea "NWC/UK North West Continent / UK_JPUKB_COSU_AT-CL"
type textarea "INPUT_Evonik_Seeburger_IFTMIN_1003170481_20250923082517952.edi,INPUT_Evonik_See…"
type textarea "1003188555"
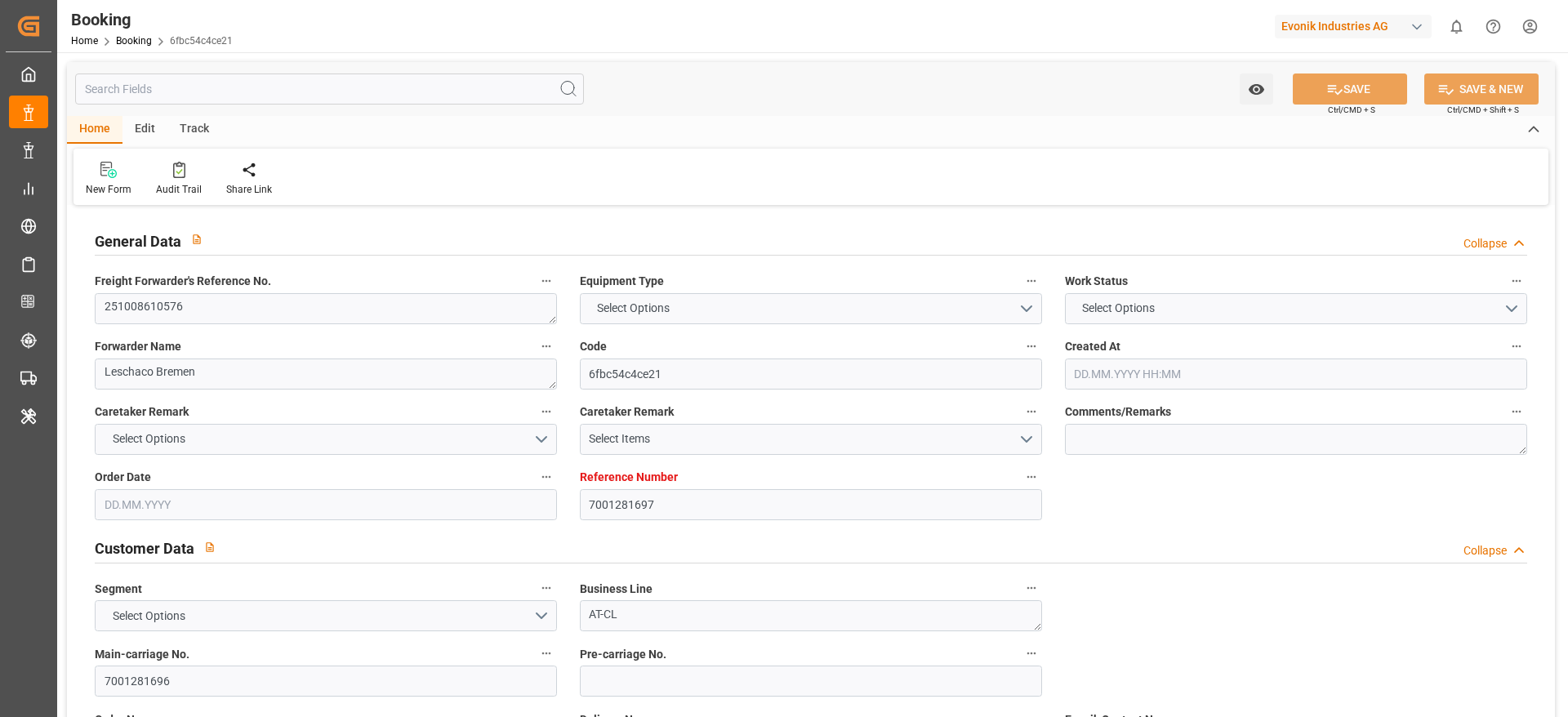
type textarea "Gagan Prakash"
type textarea "Pol-PodRegionName-businessDivision-businessLine-"
type textarea "IFTSTA"
type textarea "a011t00000LcJC5AAN"
type textarea "No"
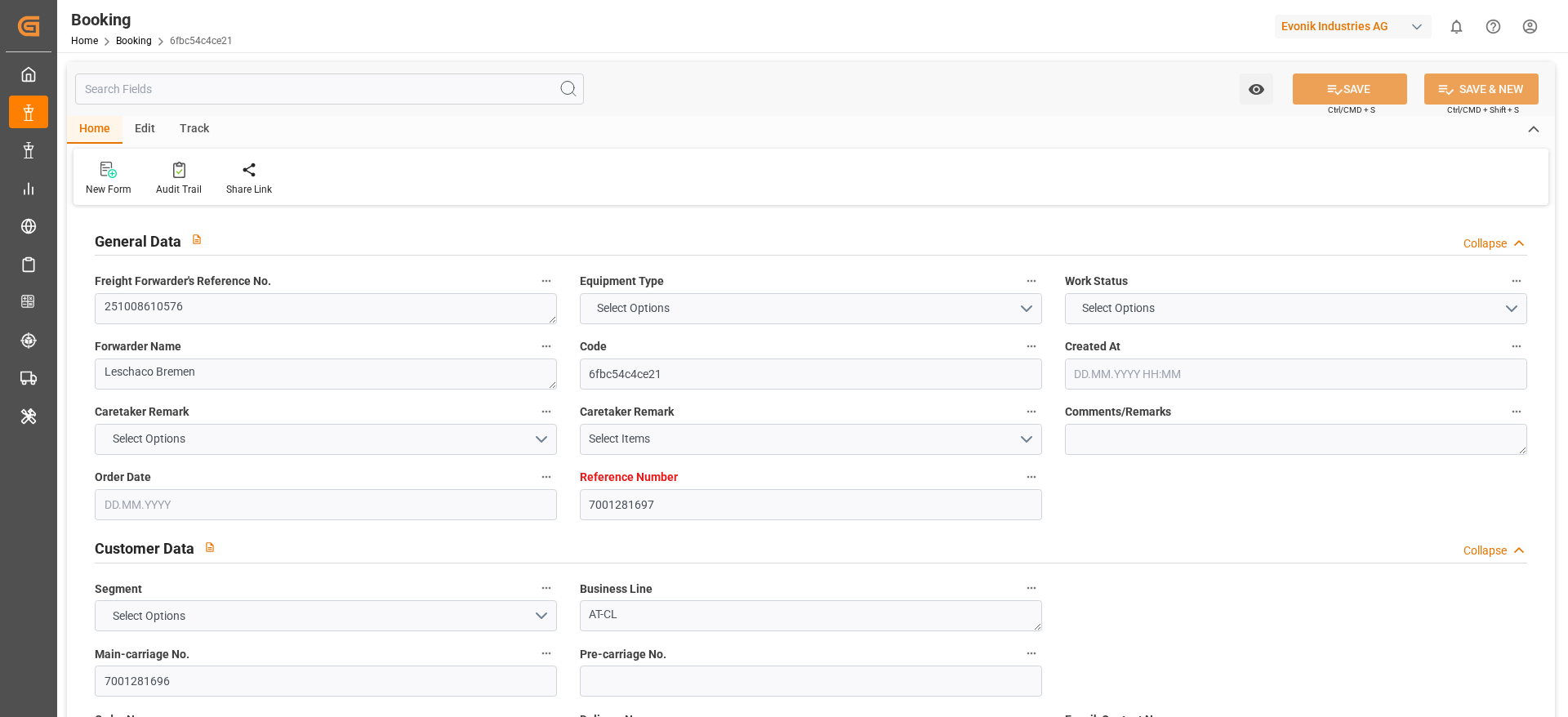
type input "7001281697"
type input "9783514"
type input "Cosco"
type input "COSCO Shipping Co. Ltd."
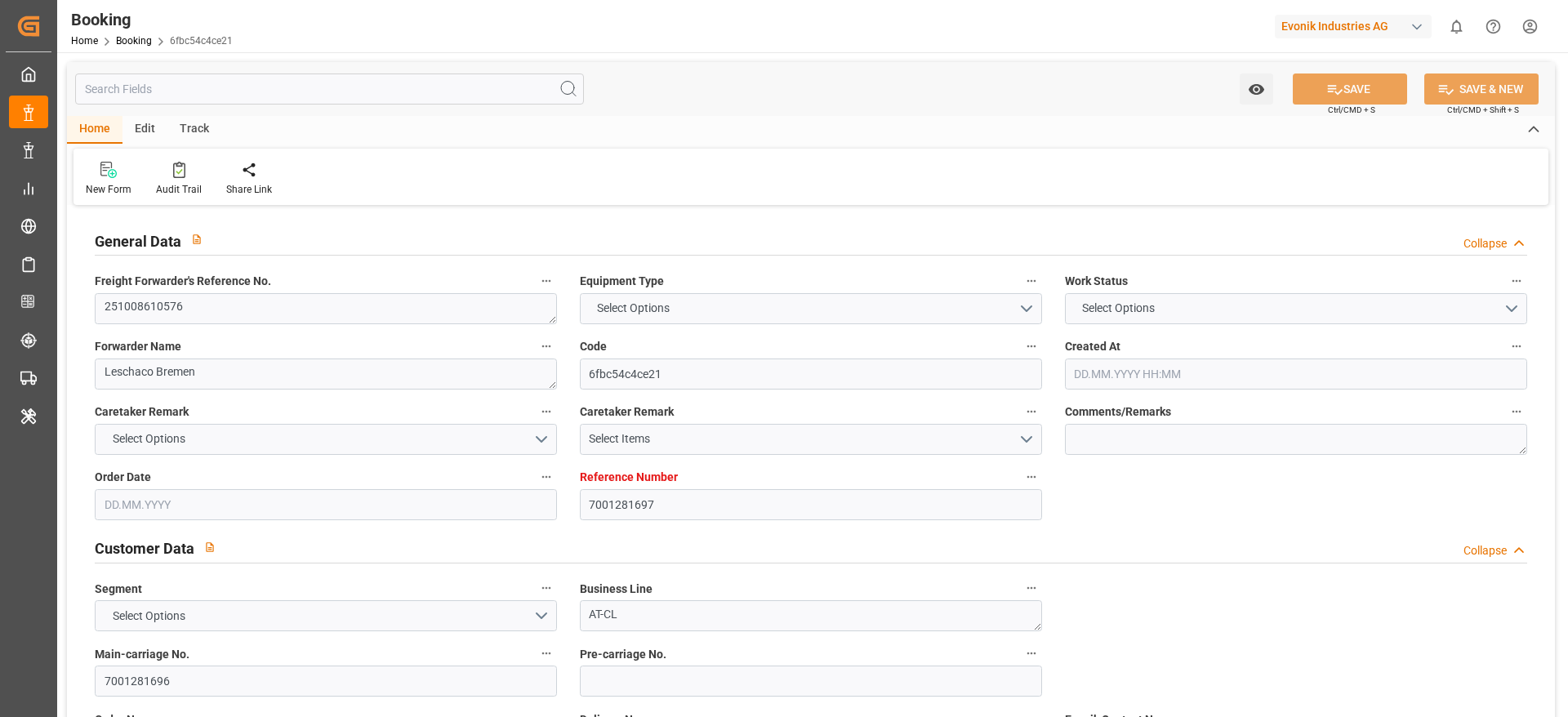
type input "EUNWC"
type input "JPUKB"
type input "23.09.2025 06:26"
type input "23.09.2025"
type input "16.12.2025"
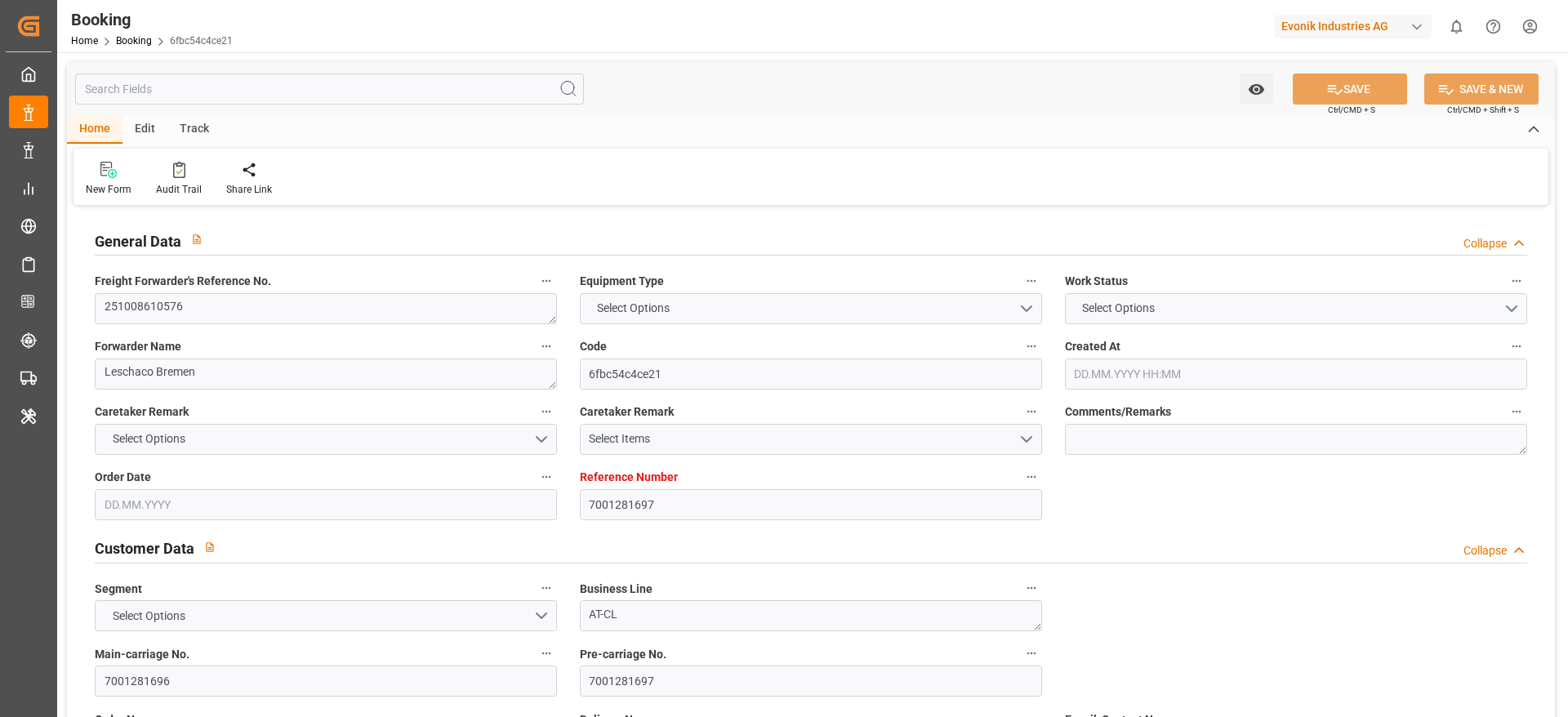
type input "14.10.2025"
type input "14.10.2025 00:00"
type input "24.09.2025"
type input "29.09.2025"
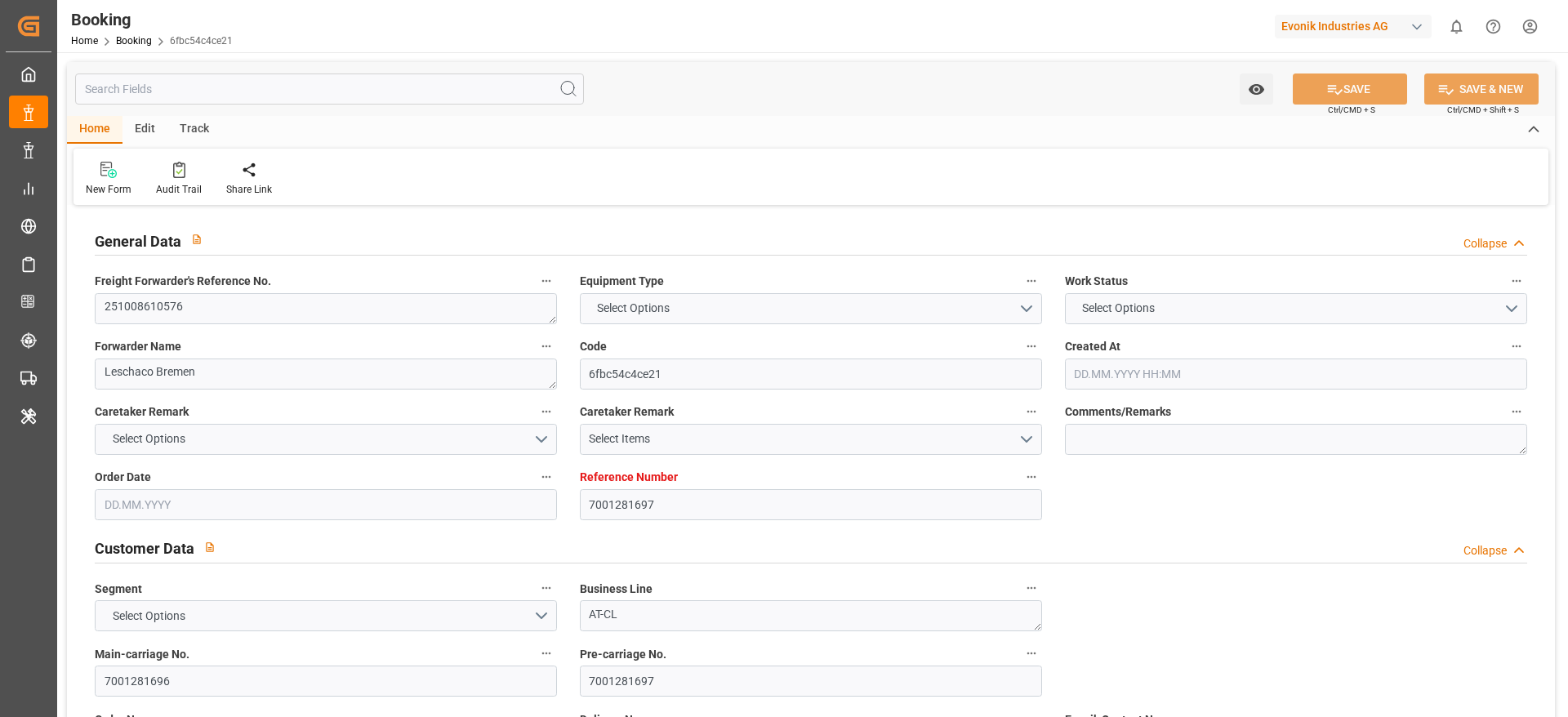
type input "26.10.2025 00:00"
type input "09.12.2025 00:00"
type input "16.12.2025 00:00"
type input "30.09.2025 09:16"
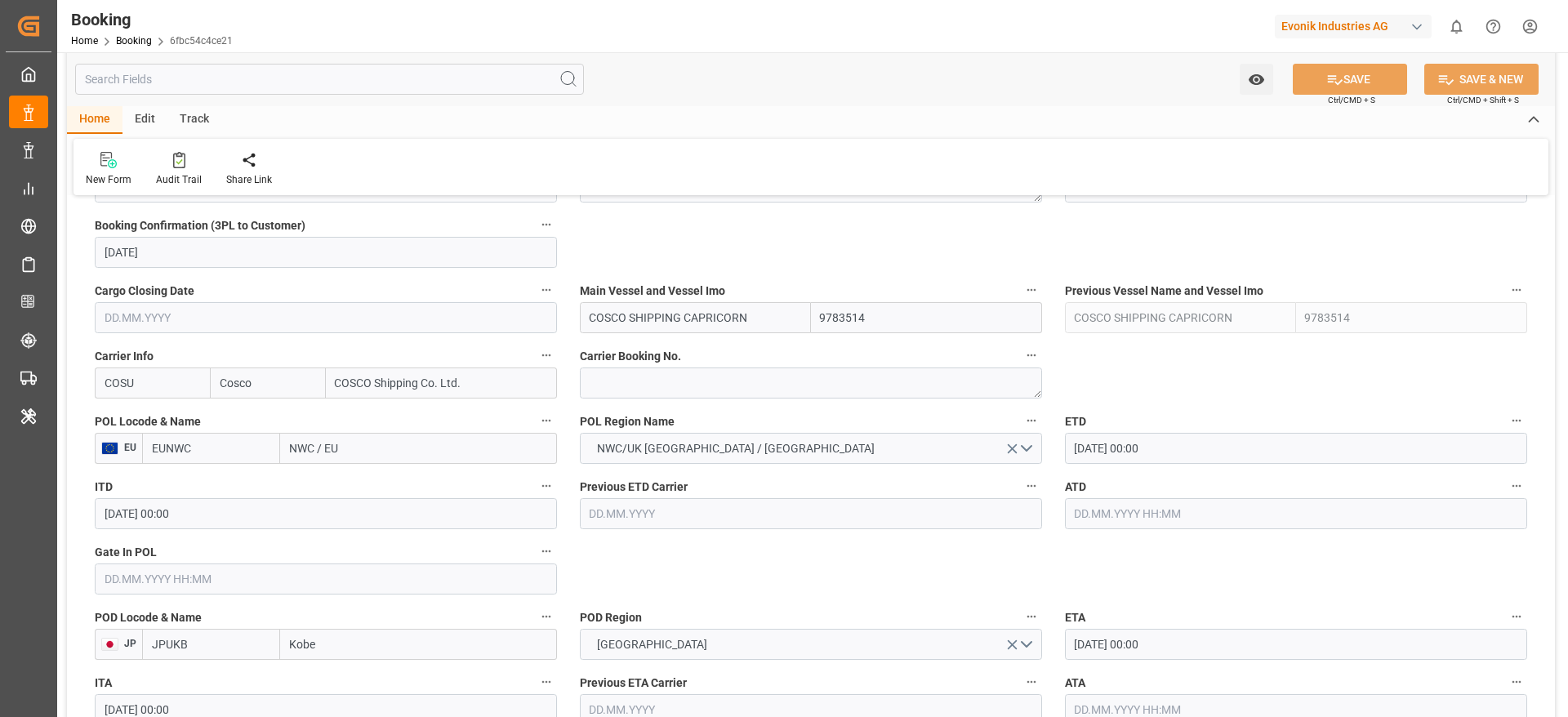
scroll to position [1084, 0]
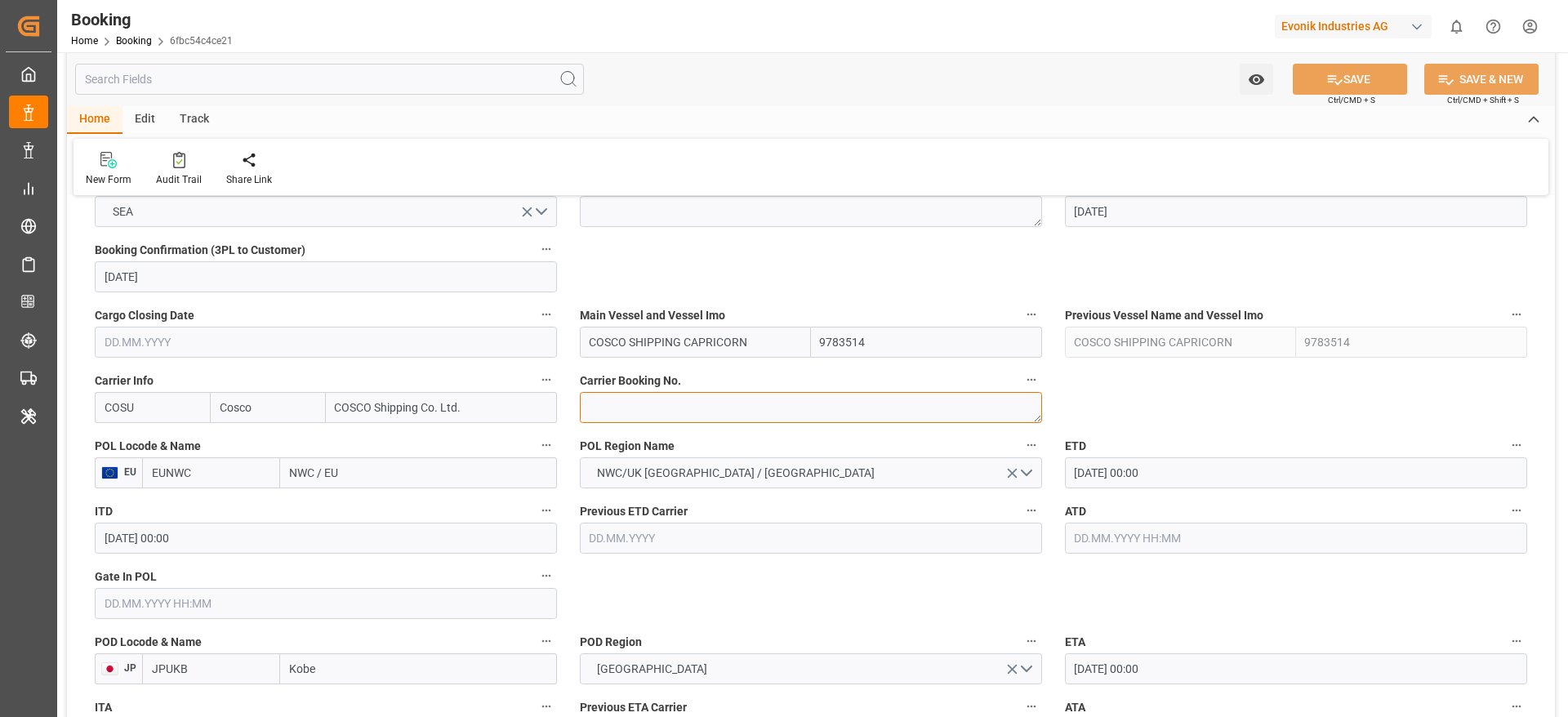
click at [651, 416] on textarea at bounding box center [811, 408] width 462 height 31
paste textarea "6431573810"
type textarea "6431573810"
click at [357, 463] on input "NWC / EU" at bounding box center [418, 473] width 277 height 31
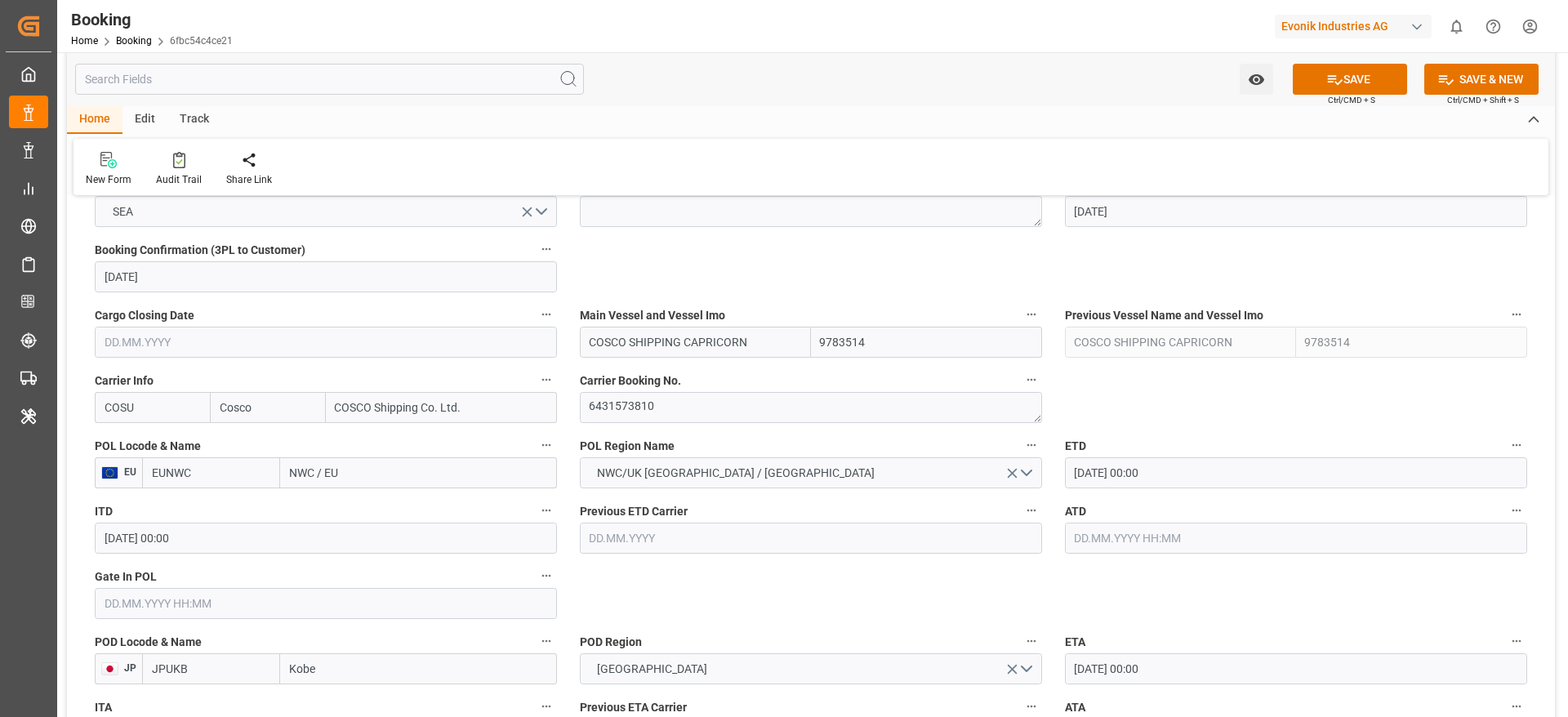
click at [357, 463] on input "NWC / EU" at bounding box center [418, 473] width 277 height 31
paste input "[GEOGRAPHIC_DATA]"
type input "[GEOGRAPHIC_DATA]"
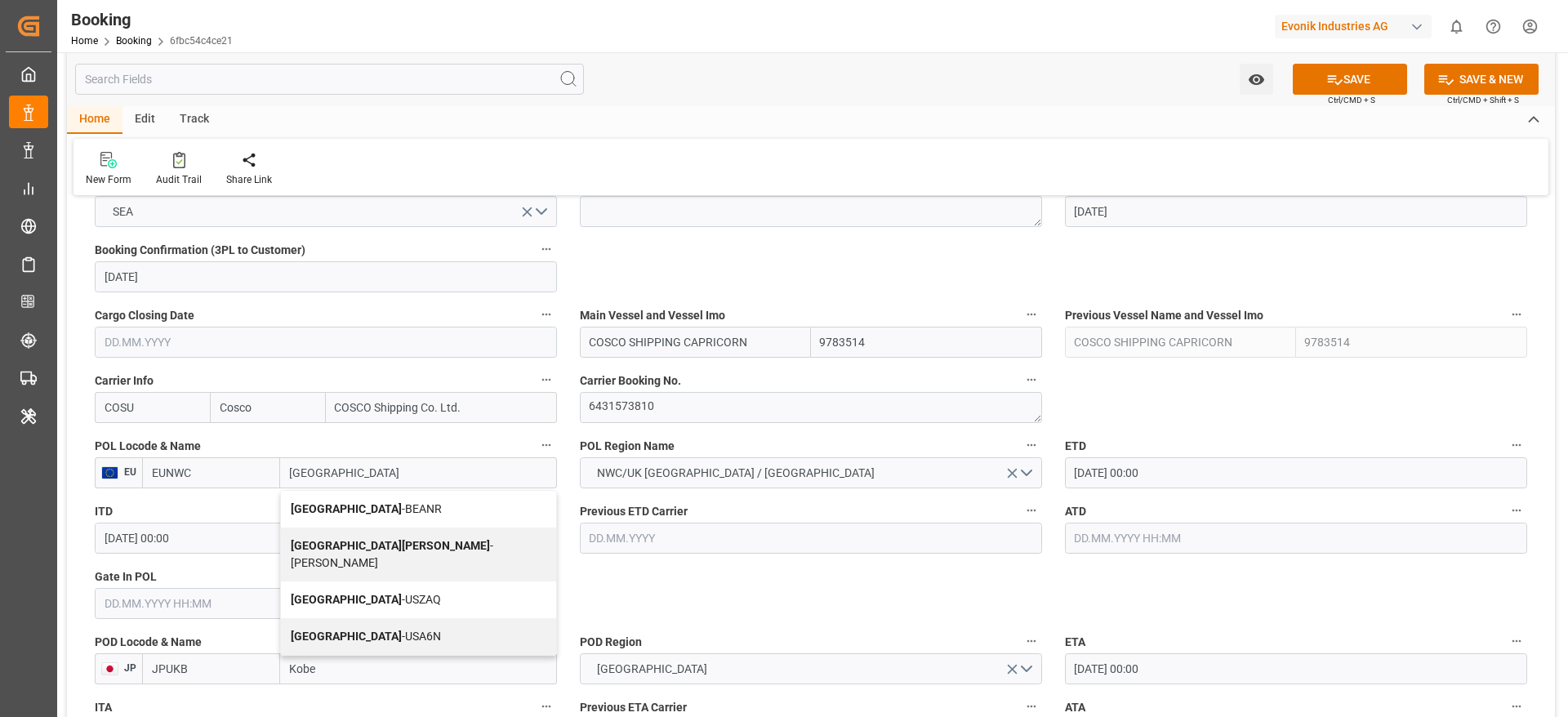
click at [358, 518] on div "Antwerp - BEANR" at bounding box center [418, 509] width 275 height 37
type input "BEANR"
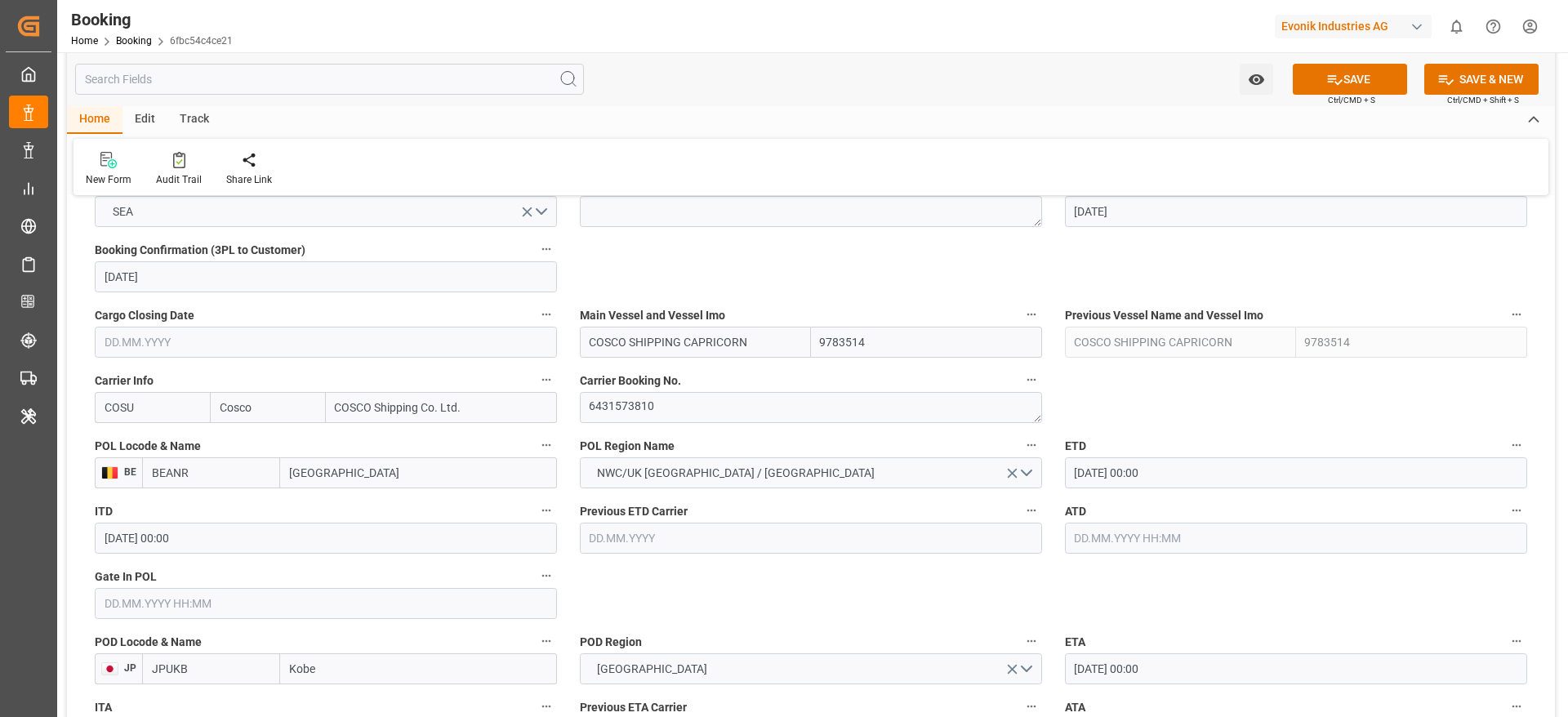
type input "[GEOGRAPHIC_DATA]"
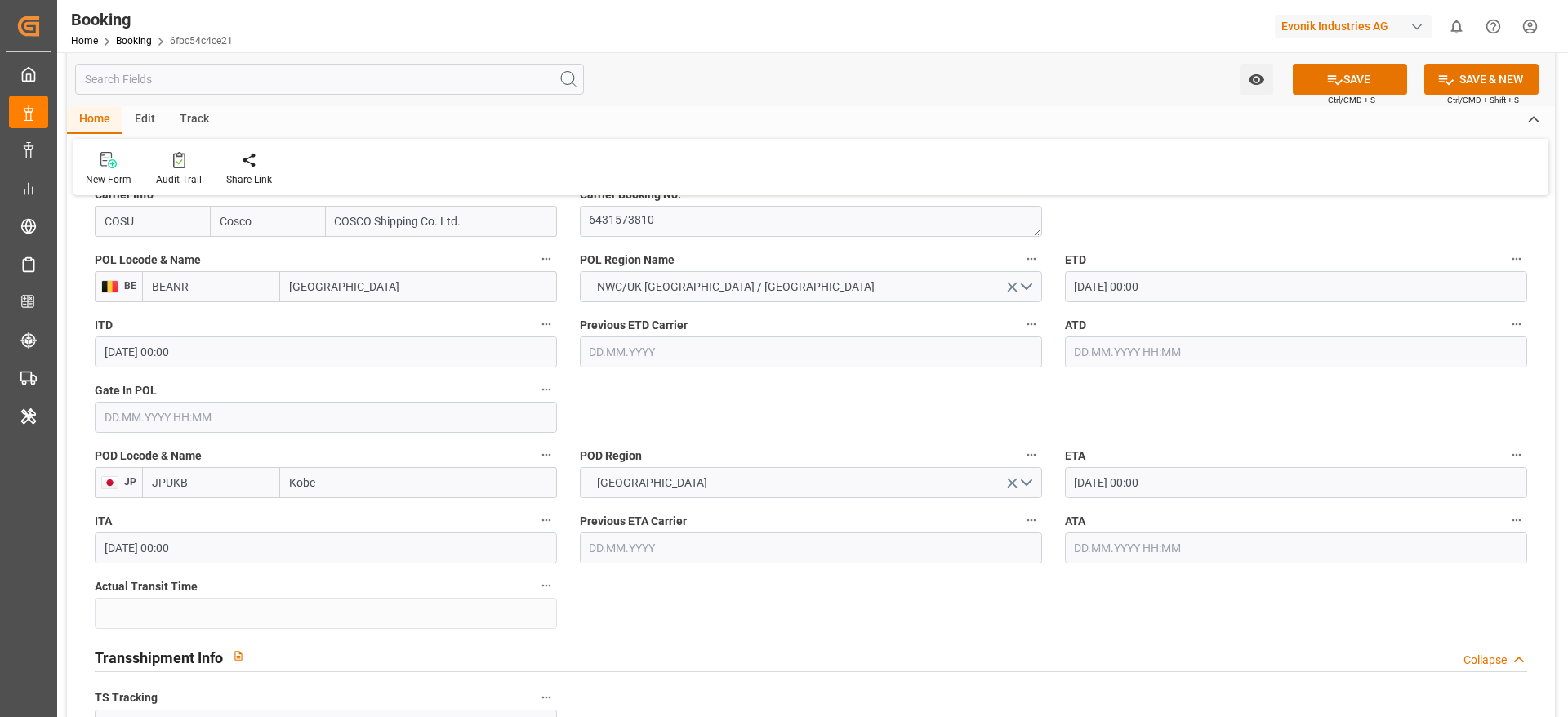
click at [1102, 297] on input "26.10.2025 00:00" at bounding box center [1296, 287] width 462 height 31
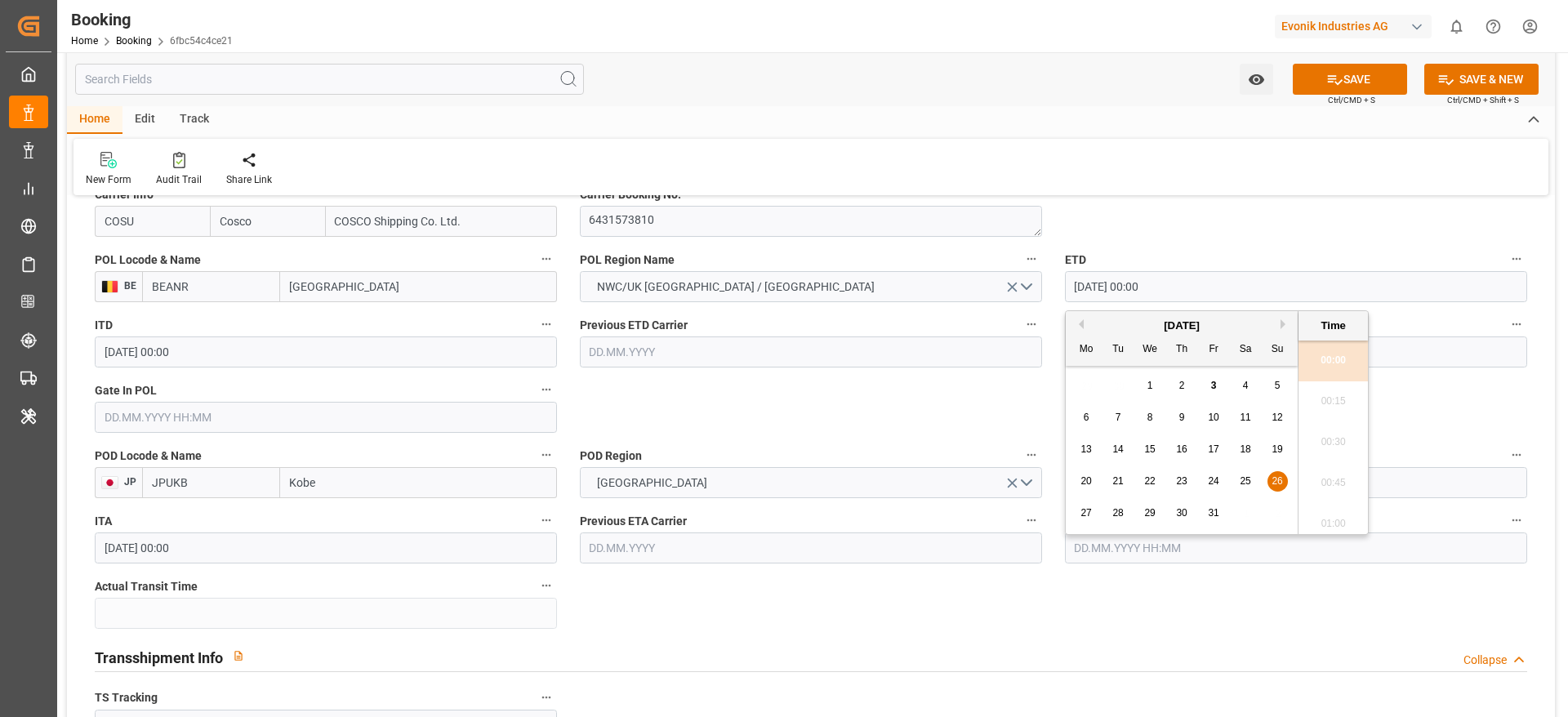
click at [1104, 516] on div "27 28 29 30 31 1 2" at bounding box center [1182, 512] width 223 height 32
click at [1125, 517] on div "28" at bounding box center [1118, 514] width 21 height 20
type input "28.10.2025 00:00"
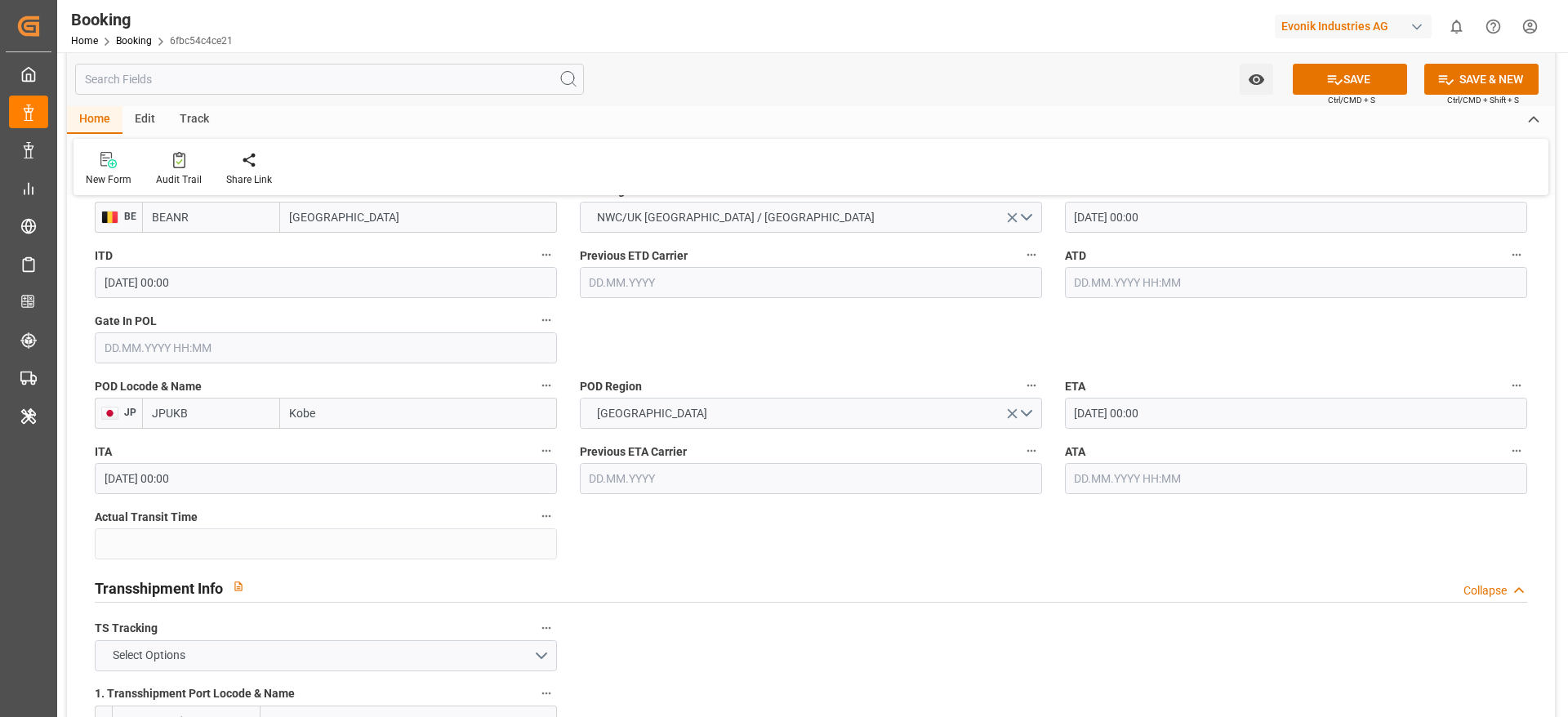
scroll to position [1585, 0]
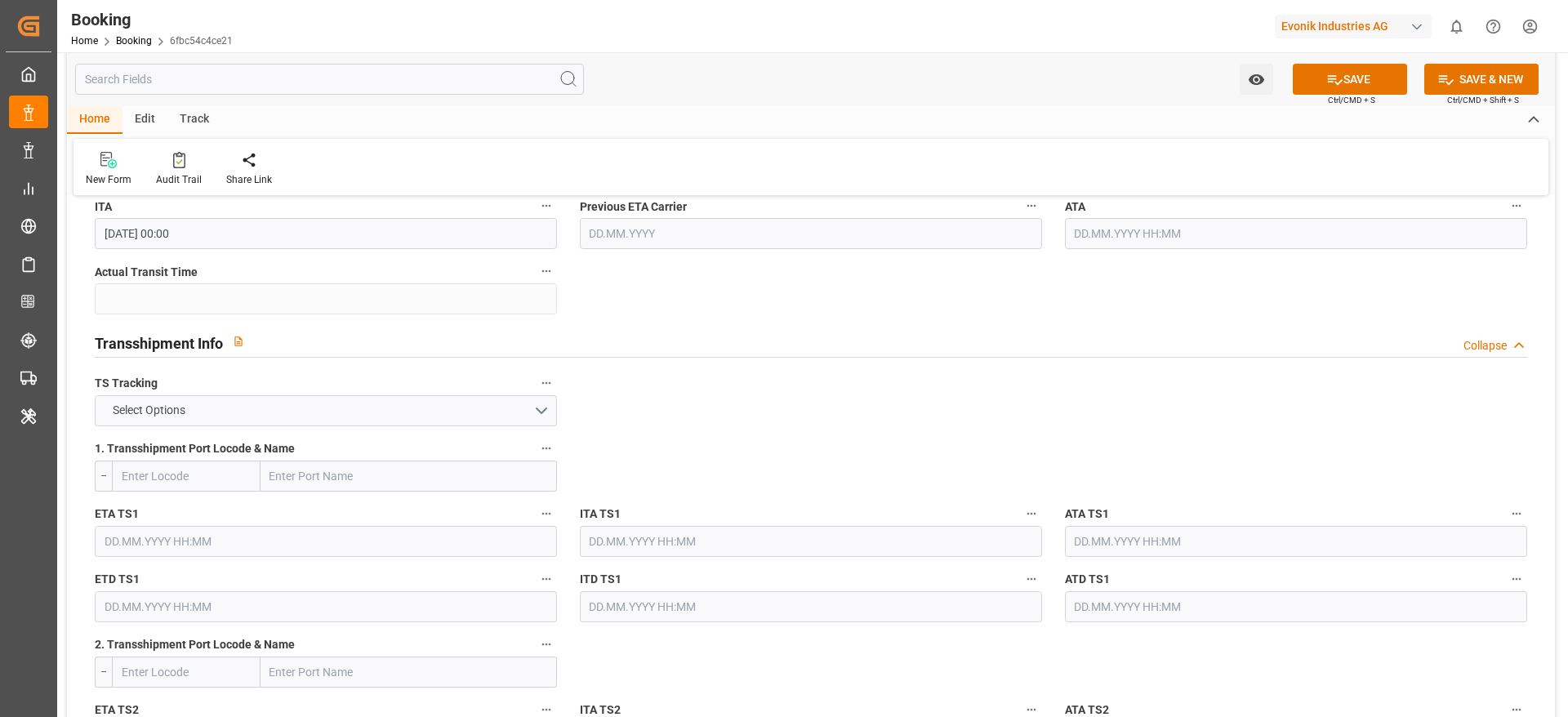
click at [395, 479] on input "text" at bounding box center [409, 476] width 297 height 31
paste input "[GEOGRAPHIC_DATA]"
type input "[GEOGRAPHIC_DATA]"
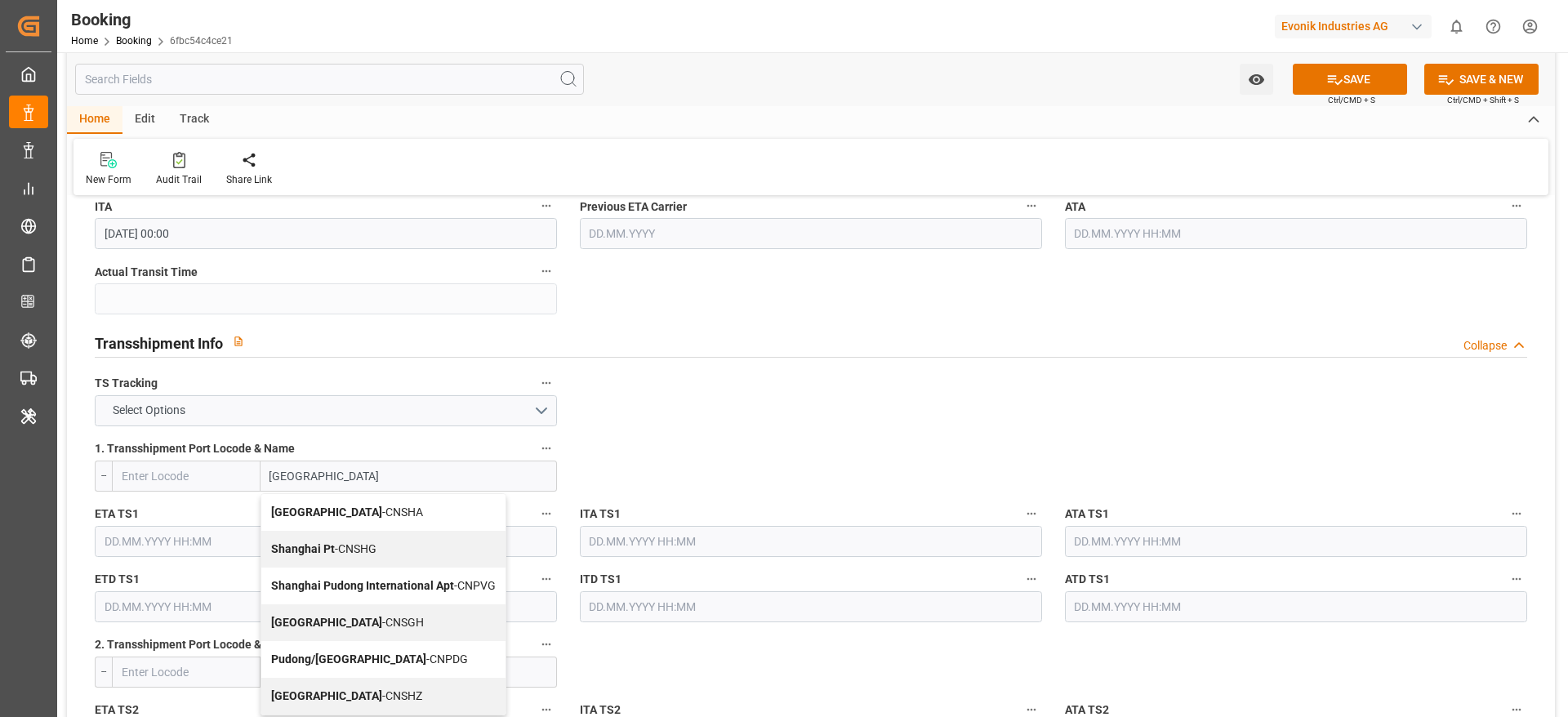
drag, startPoint x: 355, startPoint y: 625, endPoint x: 355, endPoint y: 616, distance: 9.0
click at [355, 624] on span "Shanghai - CNSGH" at bounding box center [347, 622] width 152 height 13
type input "CNSGH"
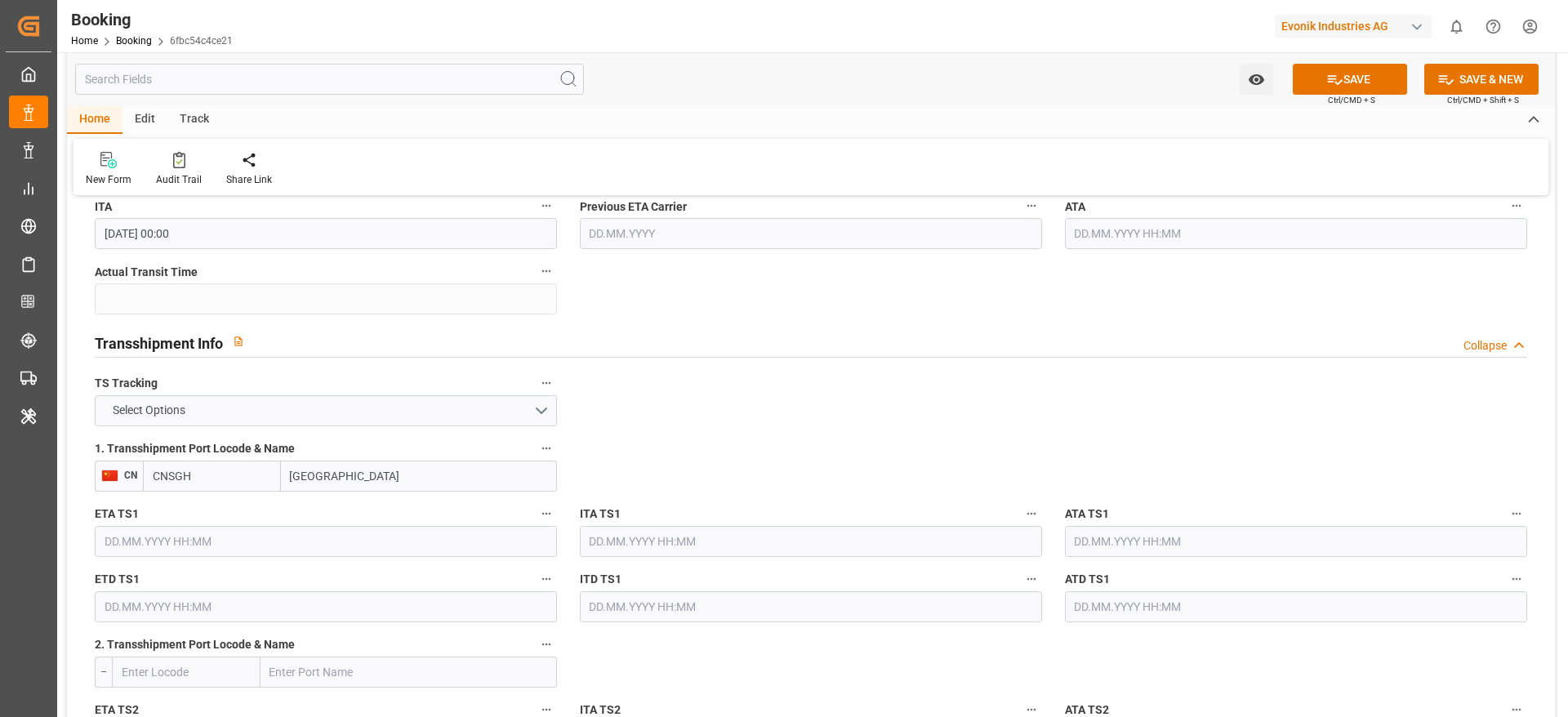
type input "[GEOGRAPHIC_DATA]"
click at [318, 552] on input "text" at bounding box center [326, 541] width 462 height 31
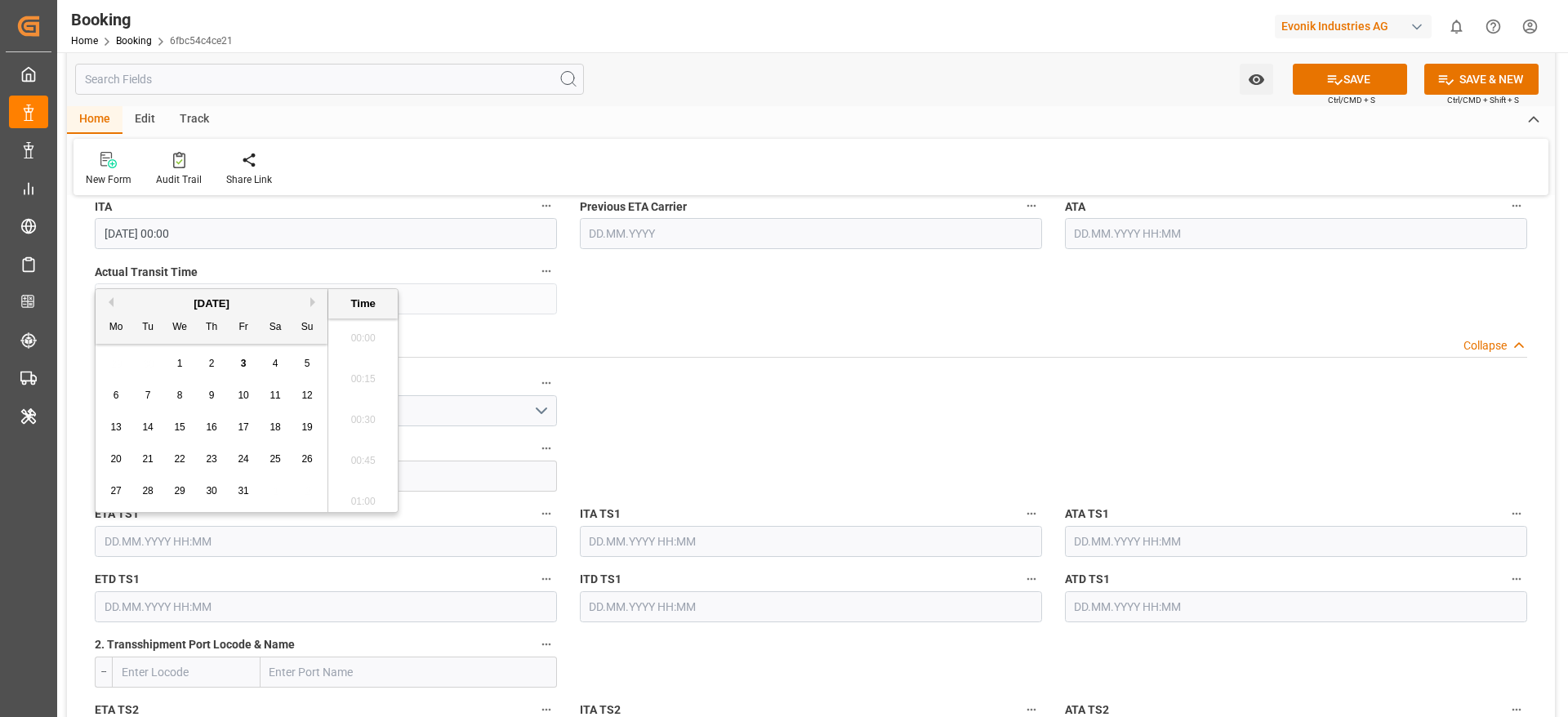
scroll to position [2659, 0]
click at [315, 297] on button "Next Month" at bounding box center [315, 301] width 10 height 10
click at [312, 303] on button "Next Month" at bounding box center [315, 301] width 10 height 10
click at [135, 364] on div "1 2 3 4 5 6 7" at bounding box center [211, 363] width 223 height 32
click at [142, 366] on div "2" at bounding box center [148, 364] width 21 height 20
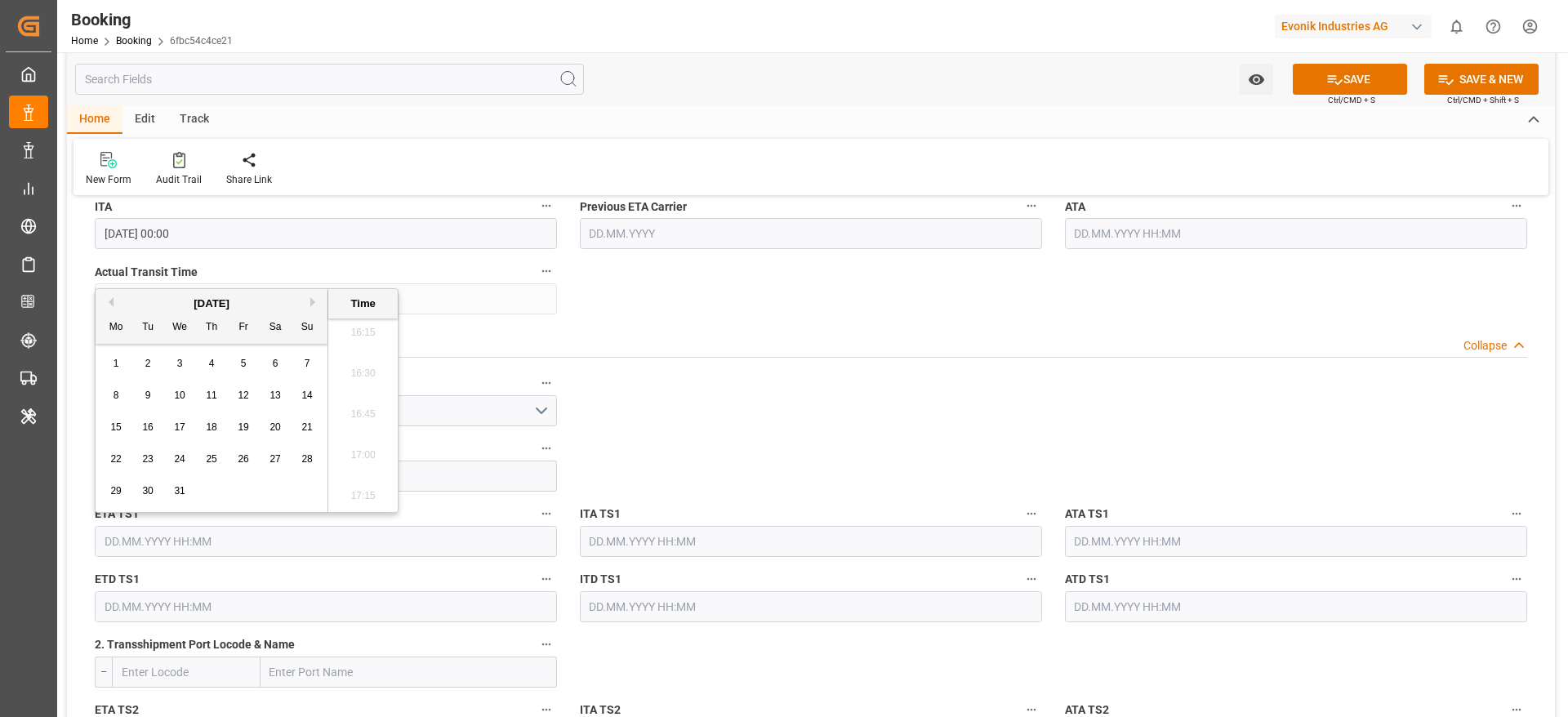
type input "02.12.2025 00:00"
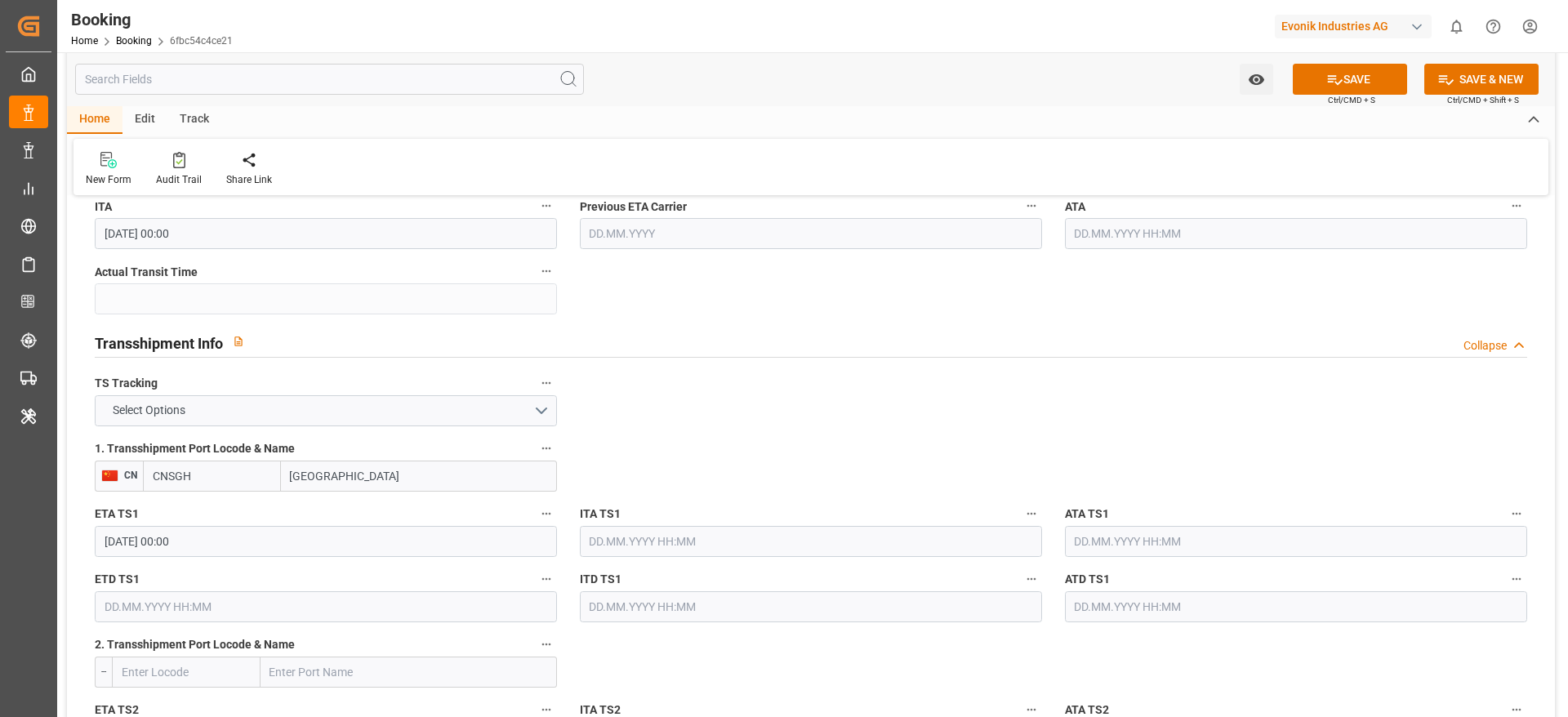
click at [370, 527] on input "02.12.2025 00:00" at bounding box center [326, 541] width 462 height 31
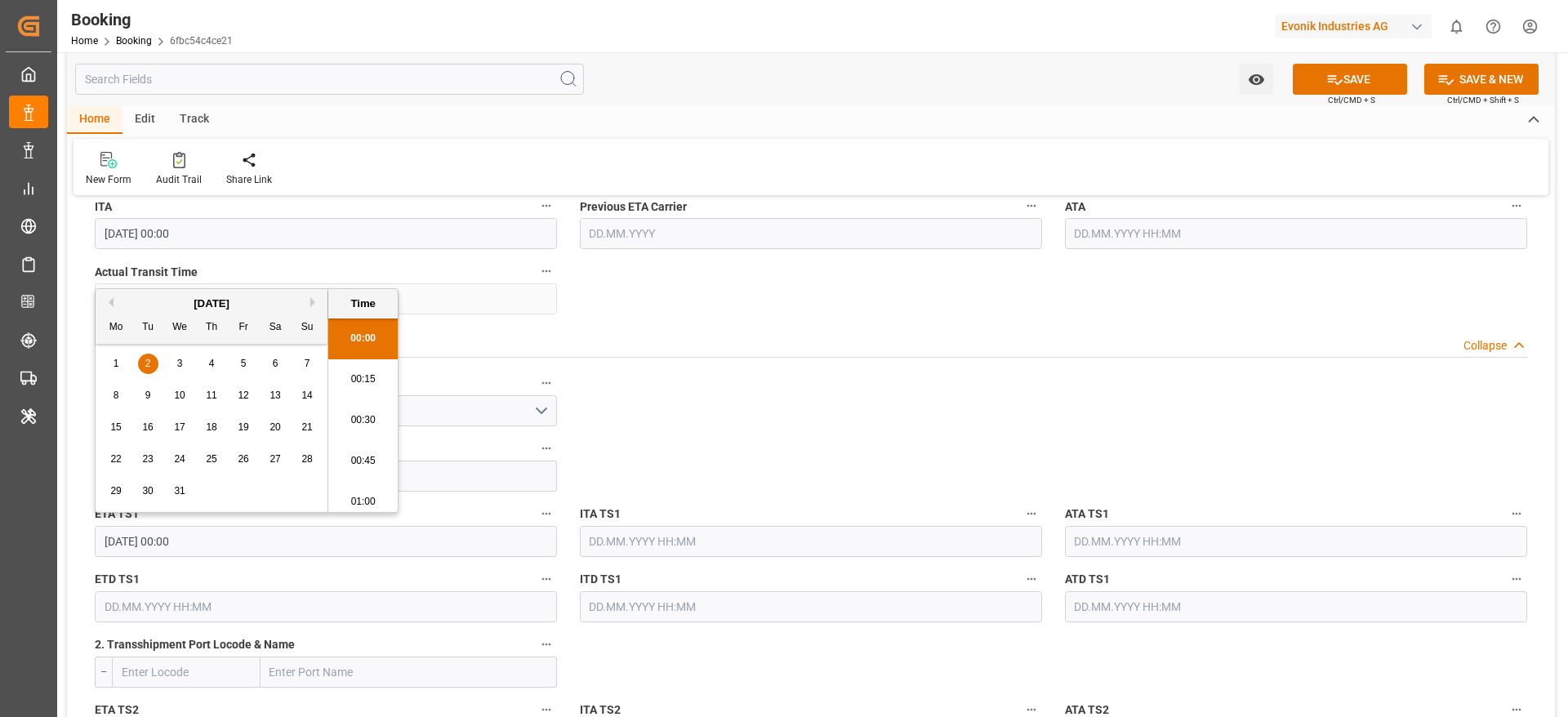
click at [370, 527] on input "02.12.2025 00:00" at bounding box center [326, 541] width 462 height 31
click at [357, 606] on input "text" at bounding box center [326, 606] width 462 height 31
paste input "02.12.2025 00:00"
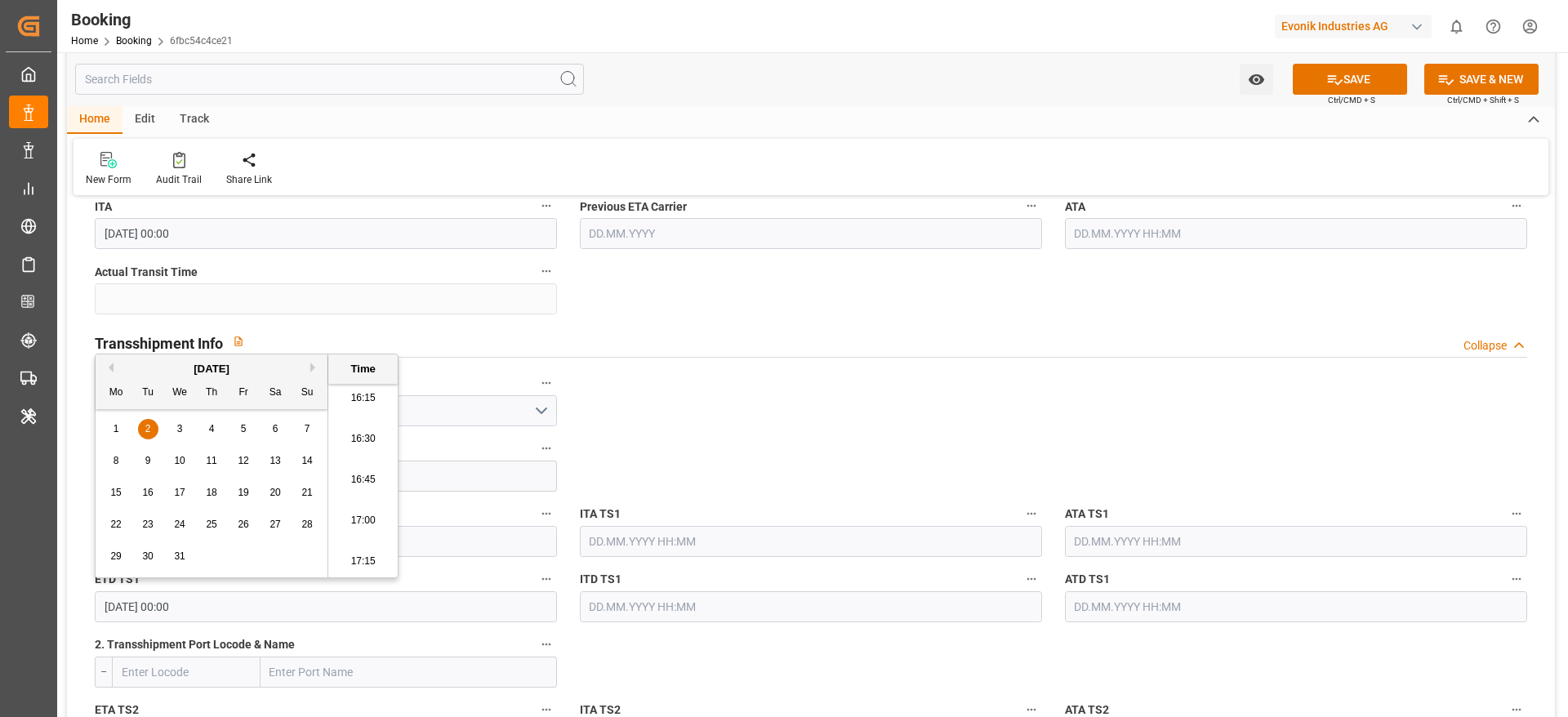
click at [185, 435] on div "3" at bounding box center [180, 429] width 21 height 20
type input "03.12.2025 00:00"
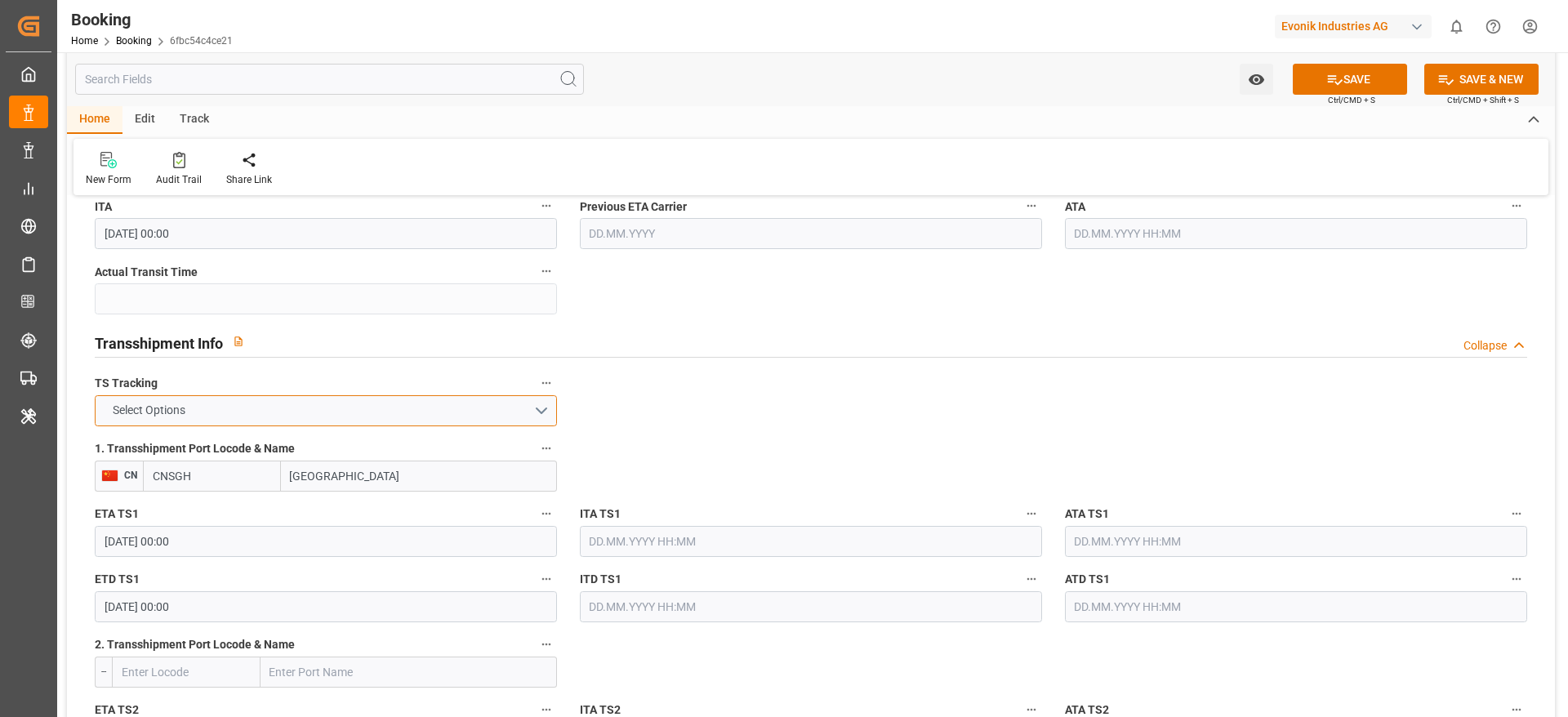
click at [493, 411] on button "Select Options" at bounding box center [326, 410] width 462 height 31
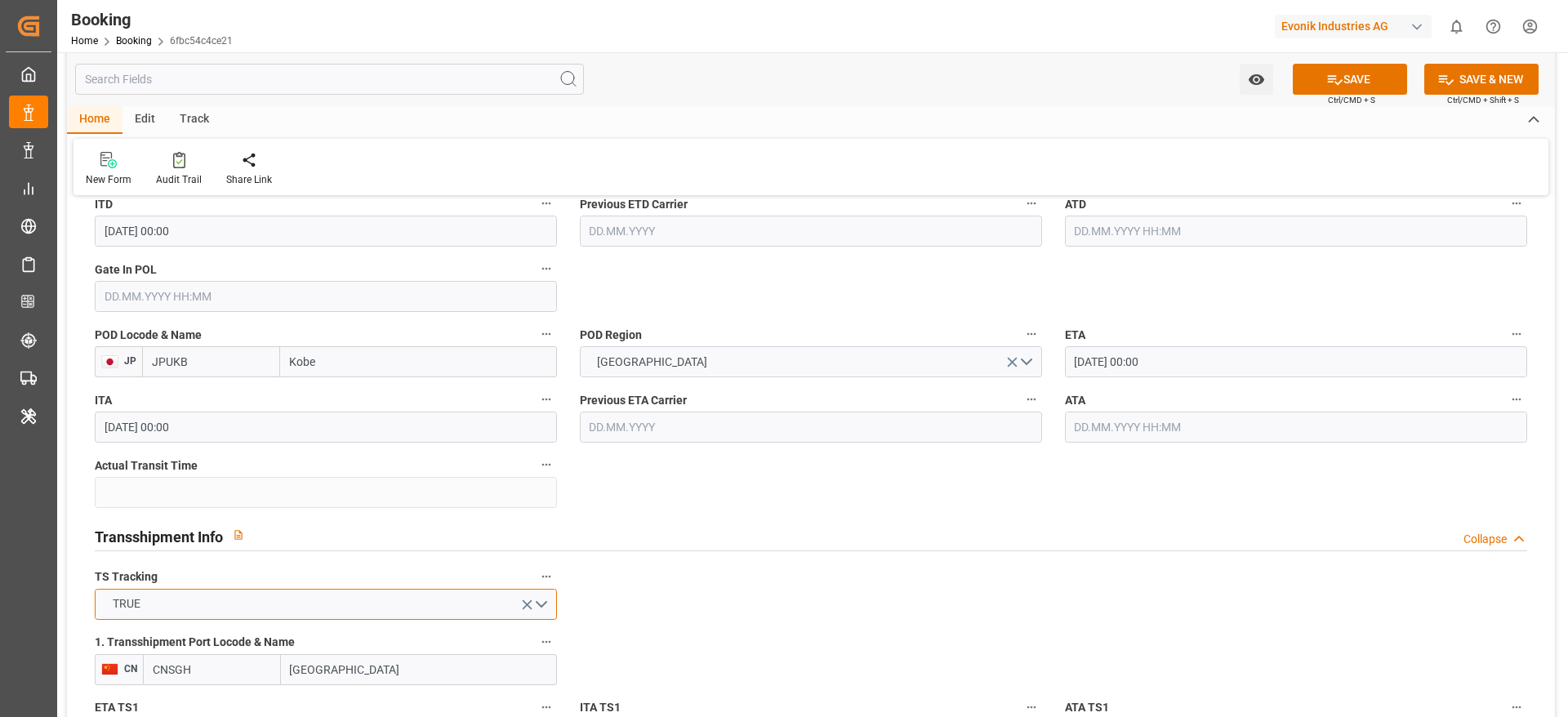
scroll to position [1389, 0]
click at [1094, 365] on input "09.12.2025 00:00" at bounding box center [1296, 364] width 462 height 31
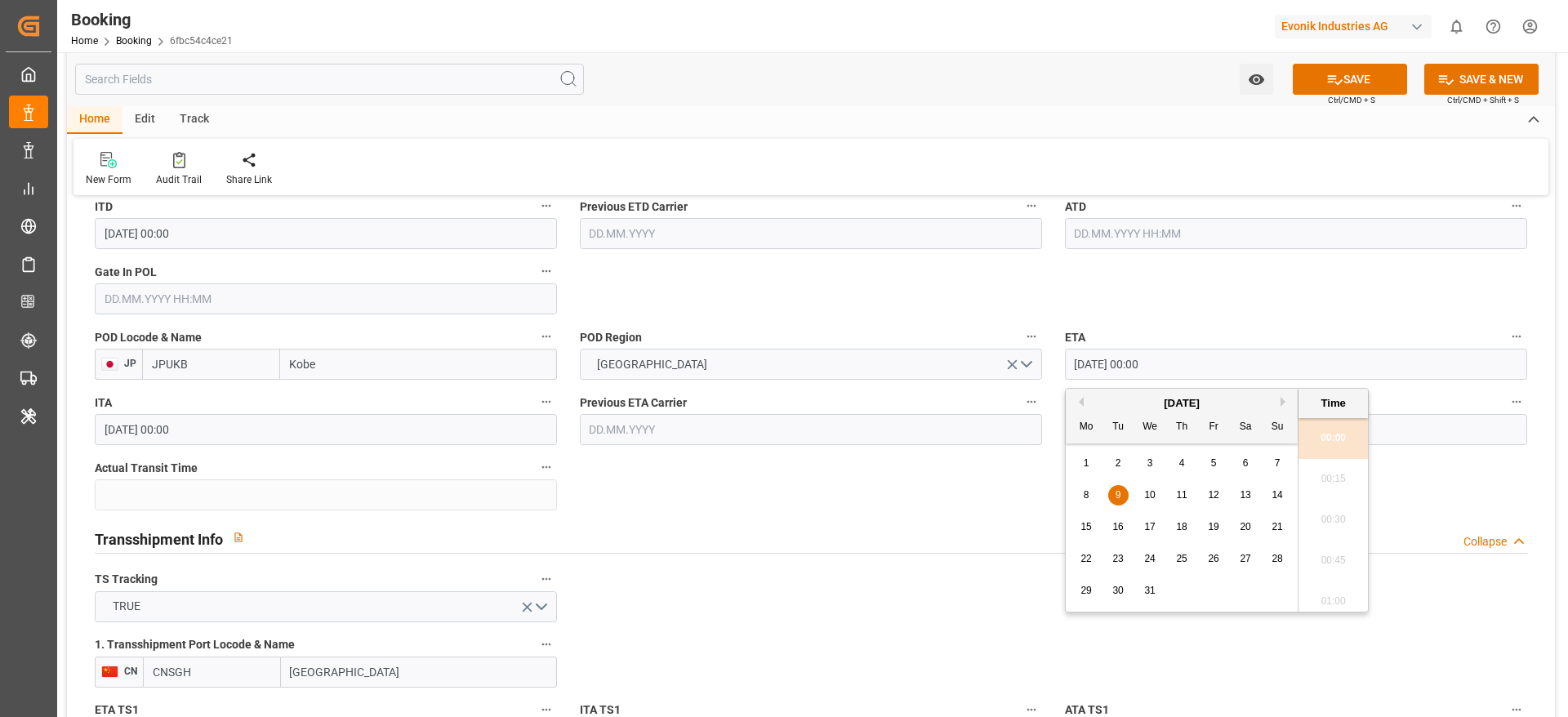
click at [1090, 491] on div "8" at bounding box center [1086, 496] width 21 height 20
type input "08.12.2025 00:00"
click at [960, 322] on div "POD Region FAR EAST" at bounding box center [811, 353] width 485 height 65
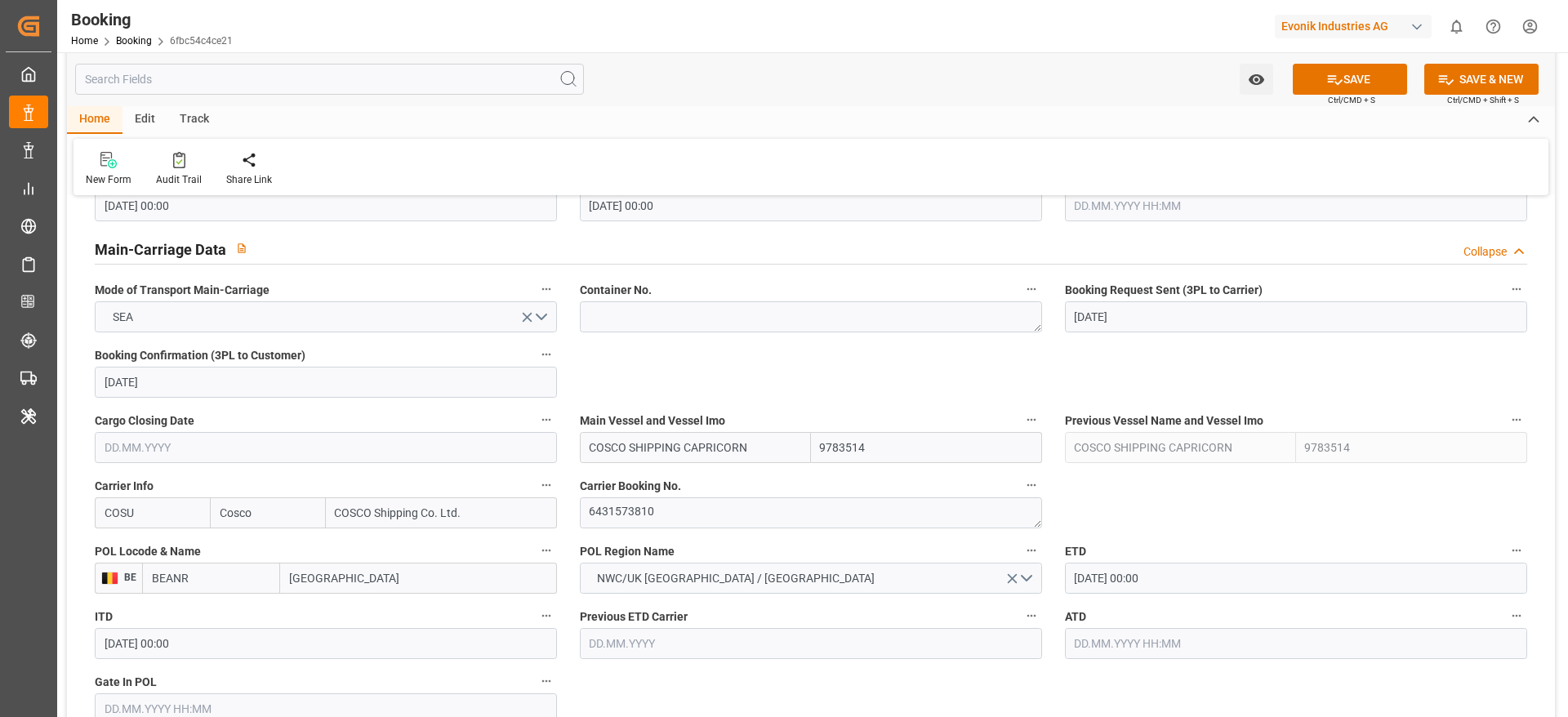
scroll to position [978, 0]
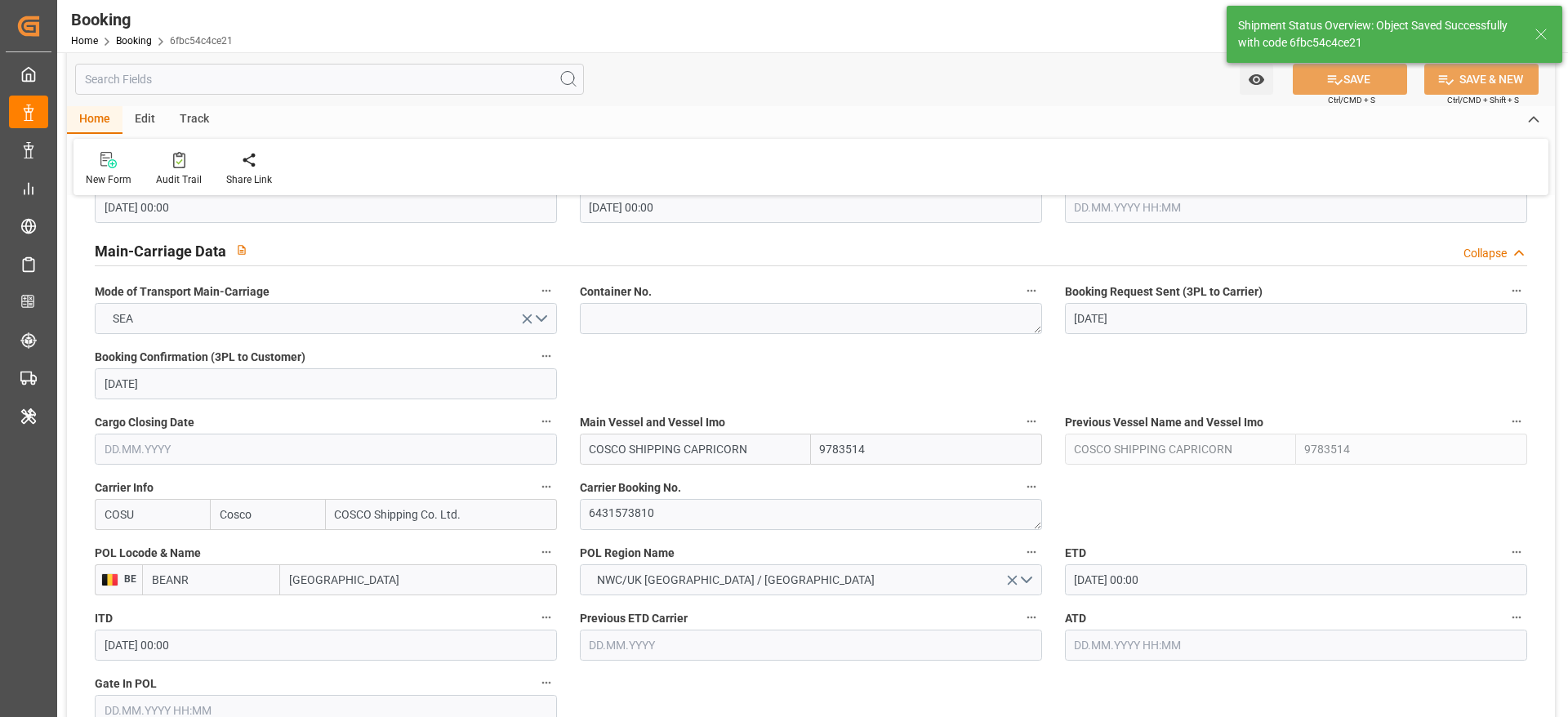
type textarea "[PERSON_NAME]"
type textarea "businessDivision-businessLine-"
type textarea "Yes"
type input "02.12.2025 00:00"
type input "03.12.2025 00:00"
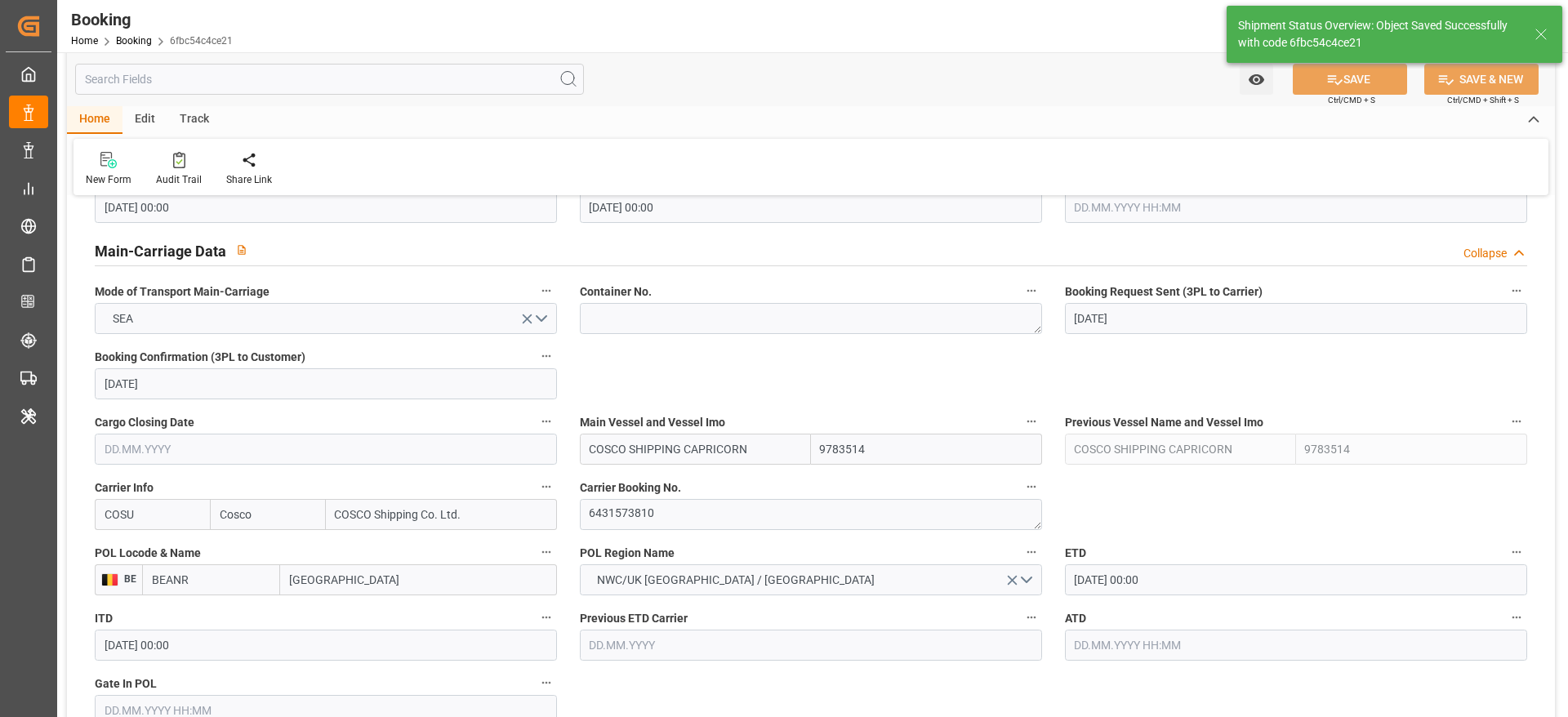
type input "03.10.2025 11:26"
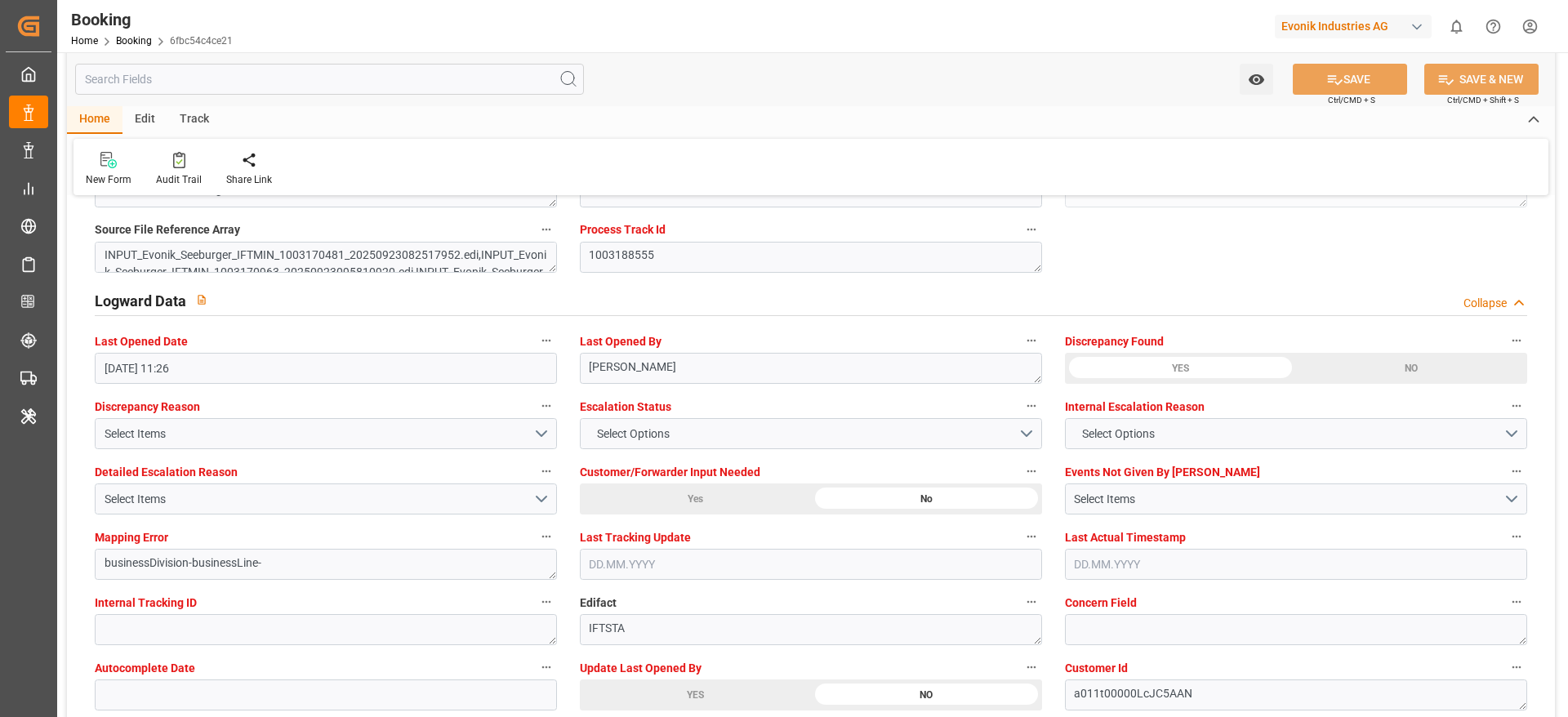
scroll to position [2939, 0]
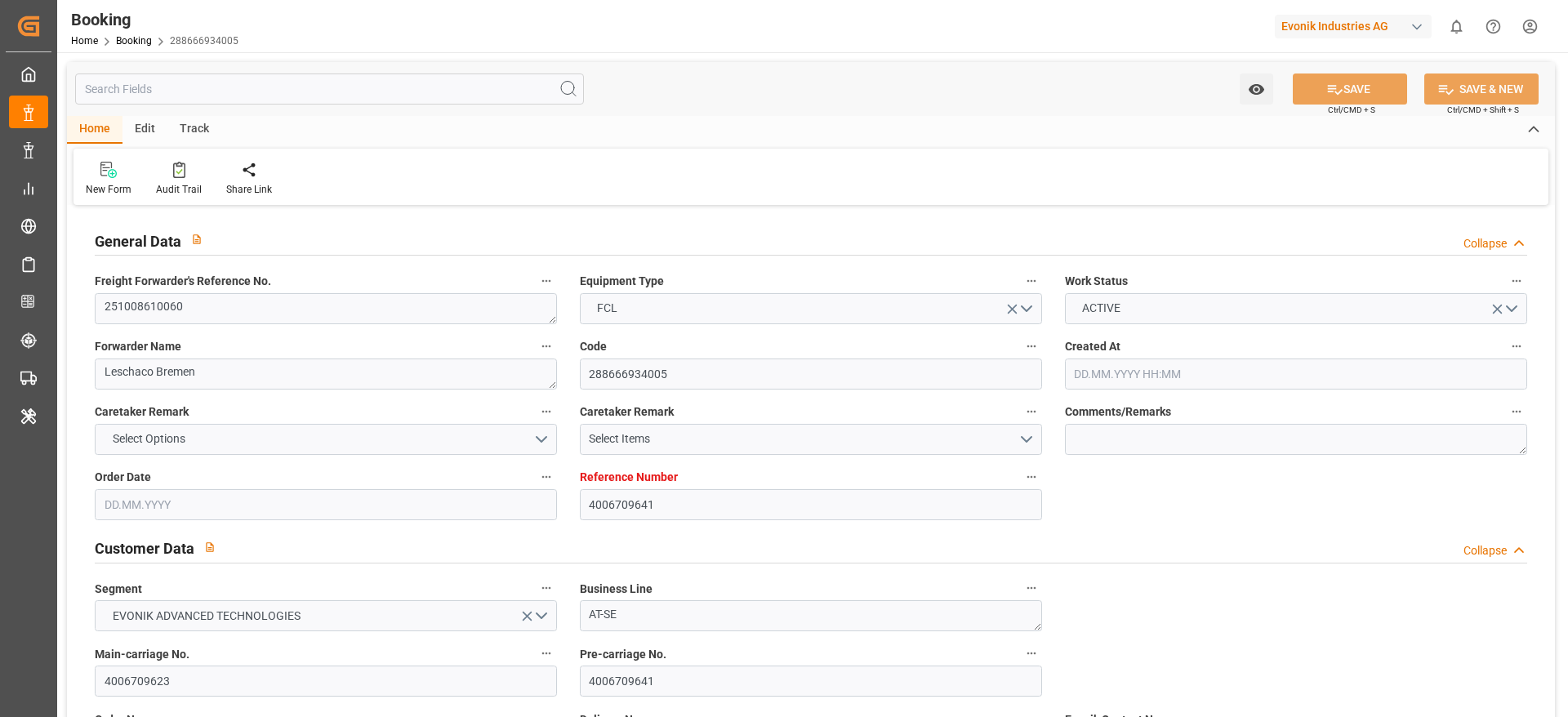
type input "[DATE] 09:57"
type input "[DATE]"
type input "[DATE] 00:00"
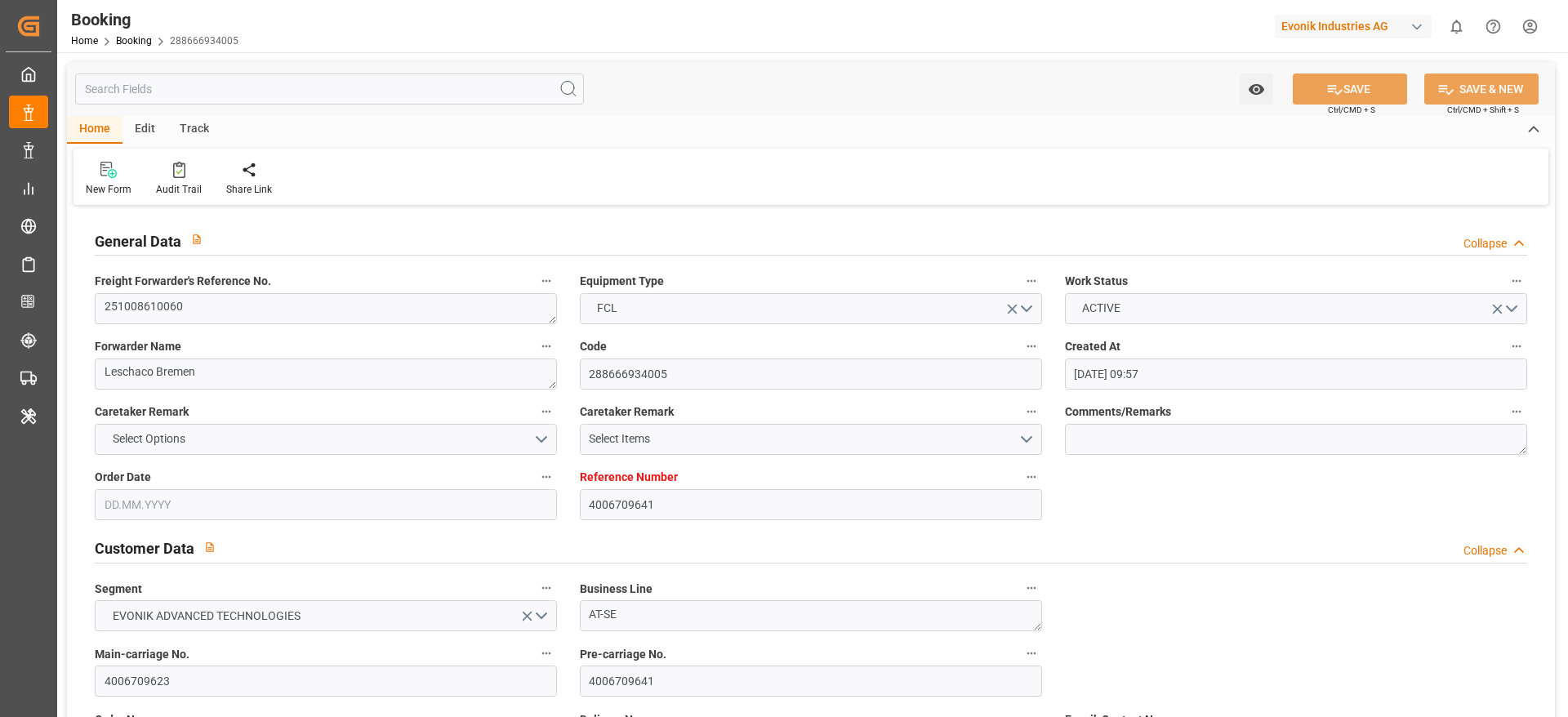
type input "[DATE]"
type input "[DATE] 00:00"
type input "11.11.2025 00:00"
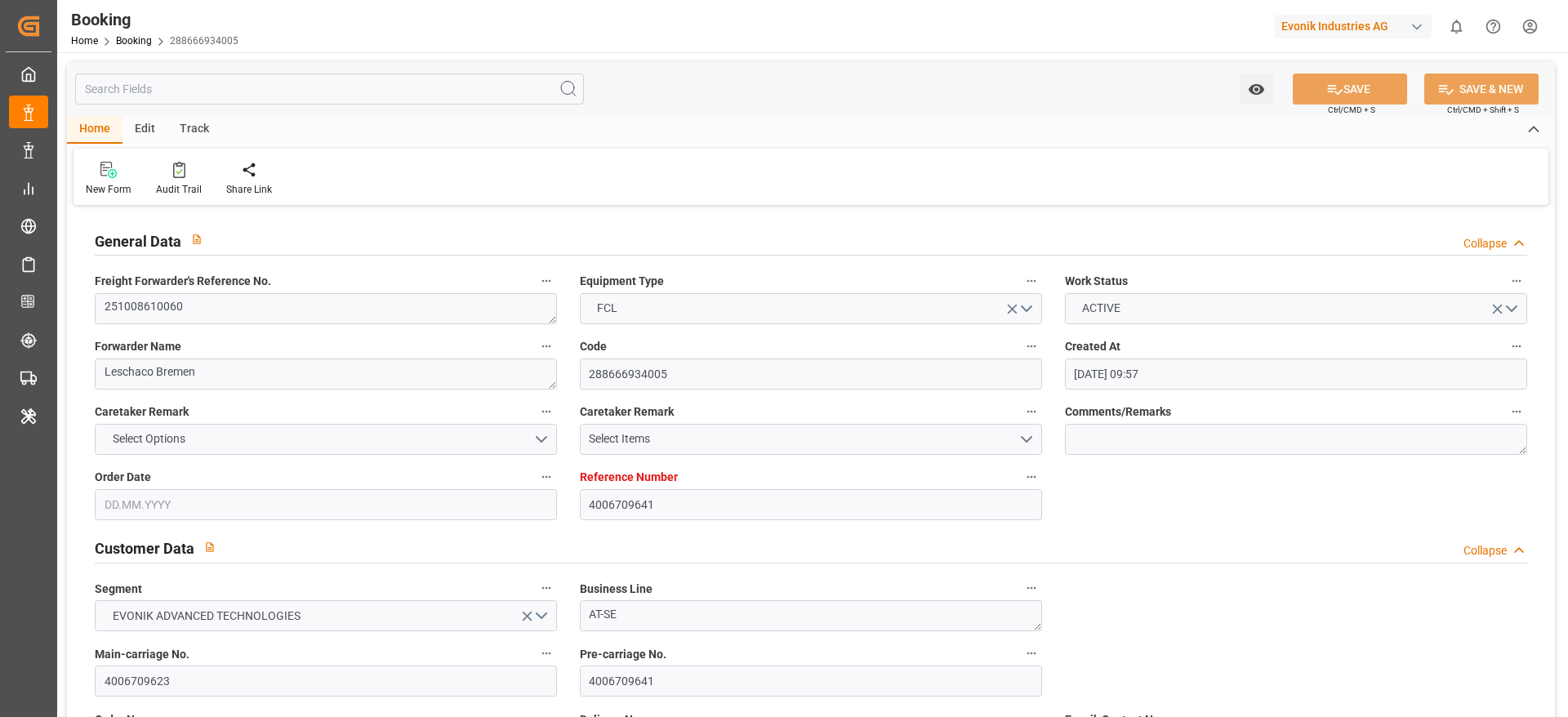
type input "01.10.2025 06:12"
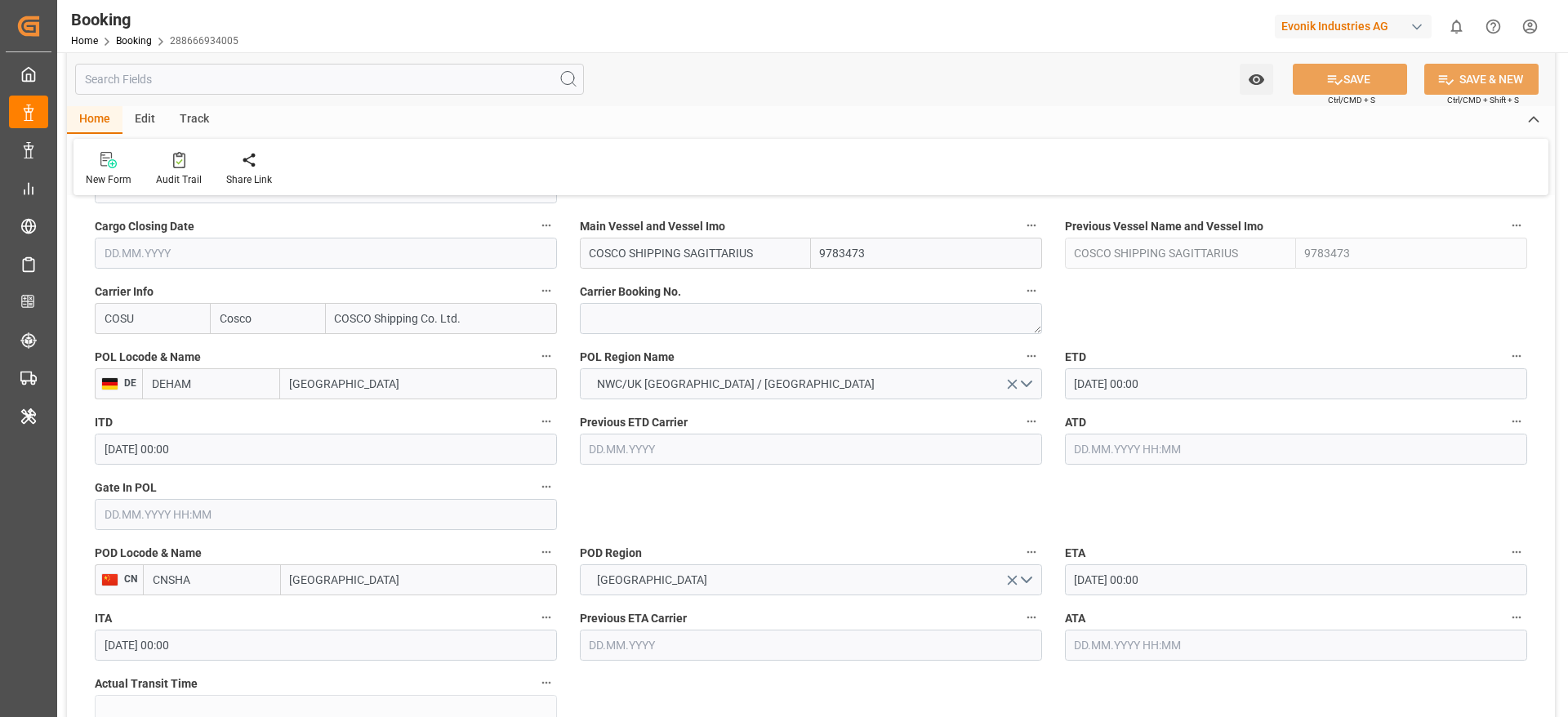
scroll to position [1175, 0]
click at [691, 323] on textarea at bounding box center [811, 317] width 462 height 31
paste textarea "6428741410"
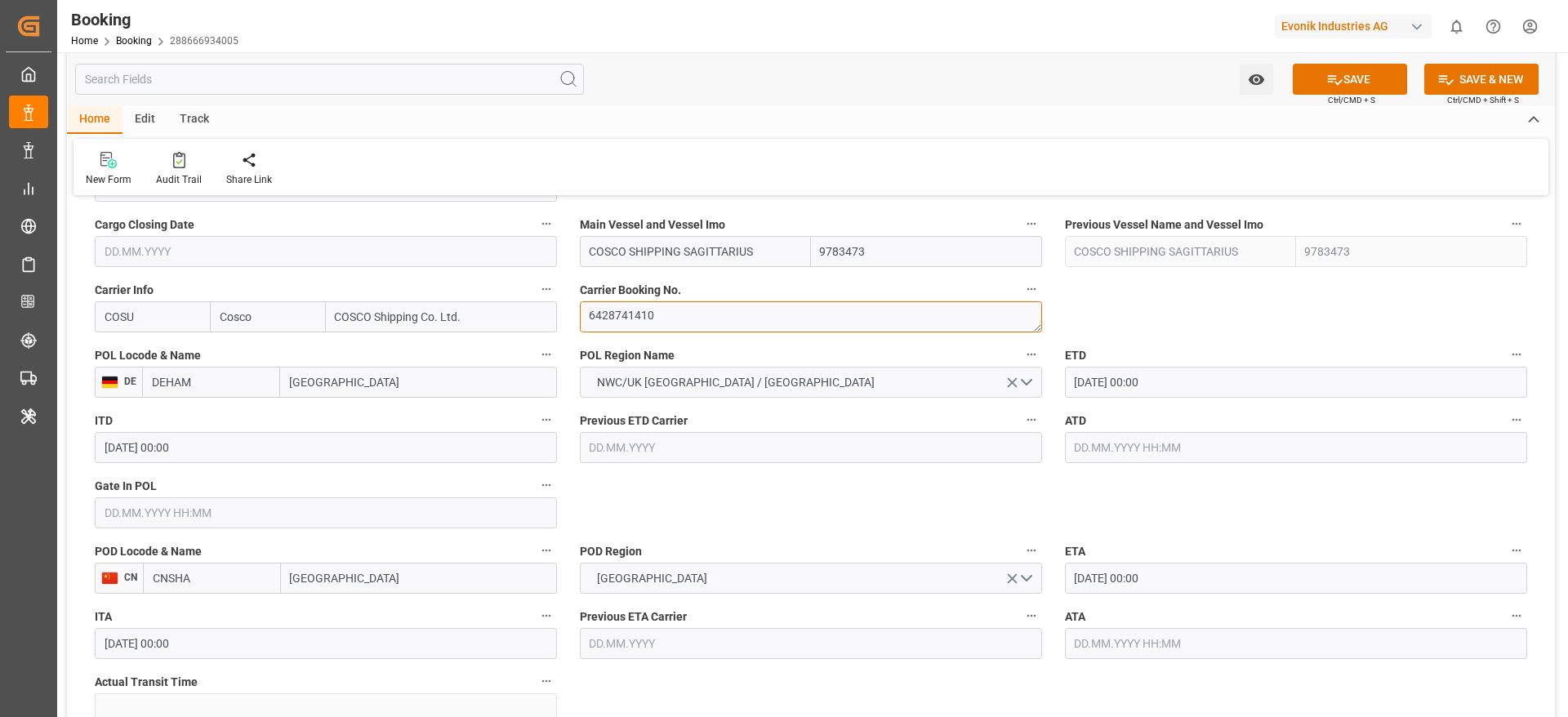
type textarea "6428741410"
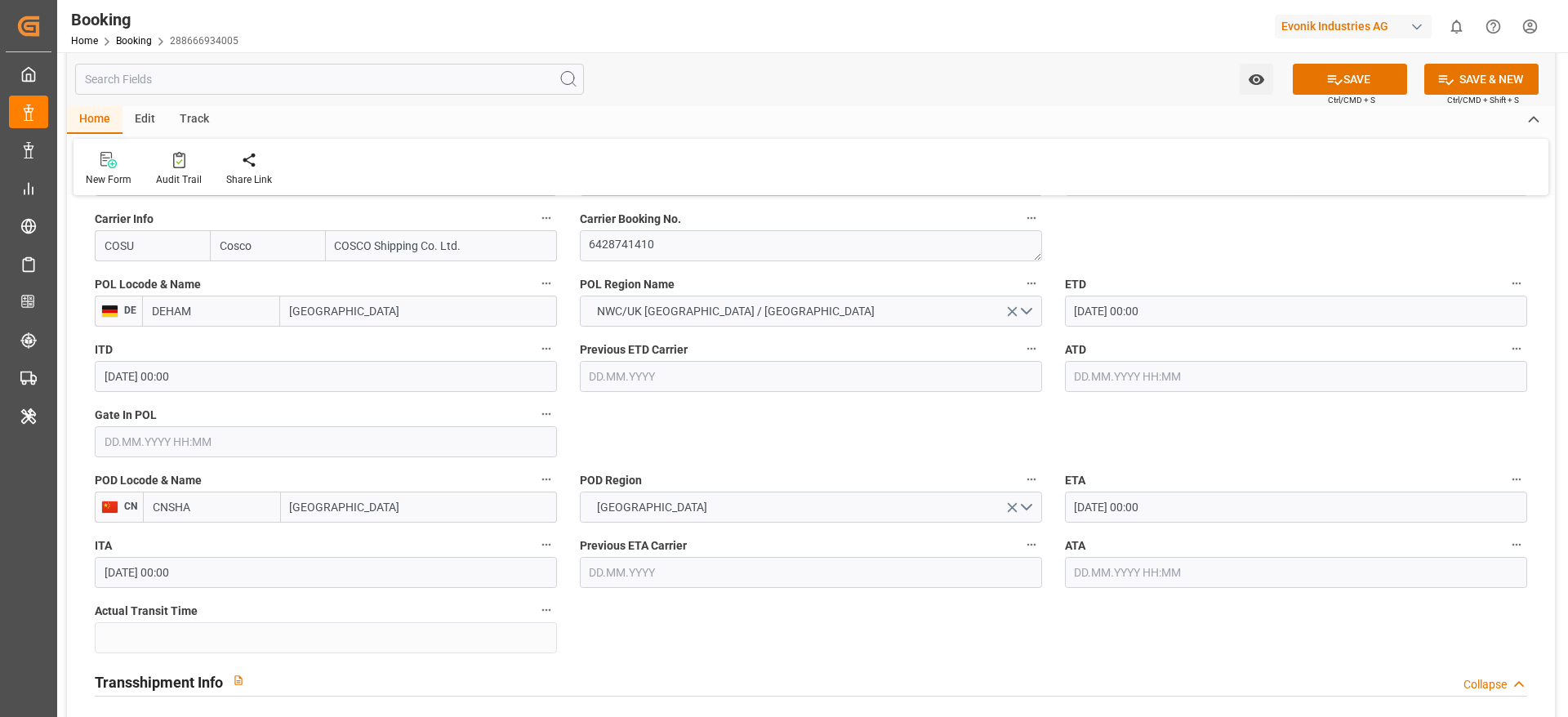
click at [344, 432] on input "text" at bounding box center [326, 442] width 462 height 31
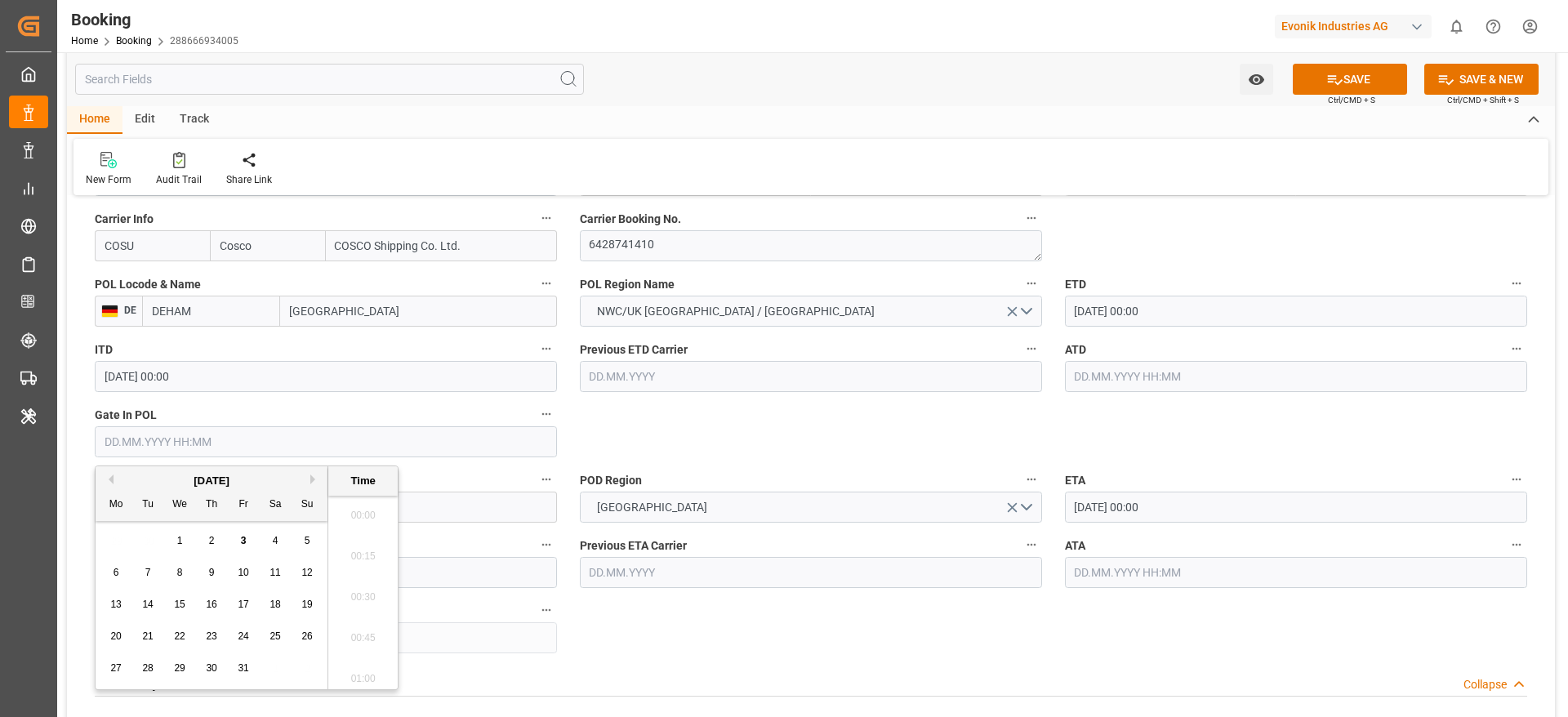
click at [180, 543] on span "1" at bounding box center [180, 540] width 5 height 12
type input "01.10.2025 00:00"
click at [1129, 299] on input "05.10.2025 00:00" at bounding box center [1296, 311] width 462 height 31
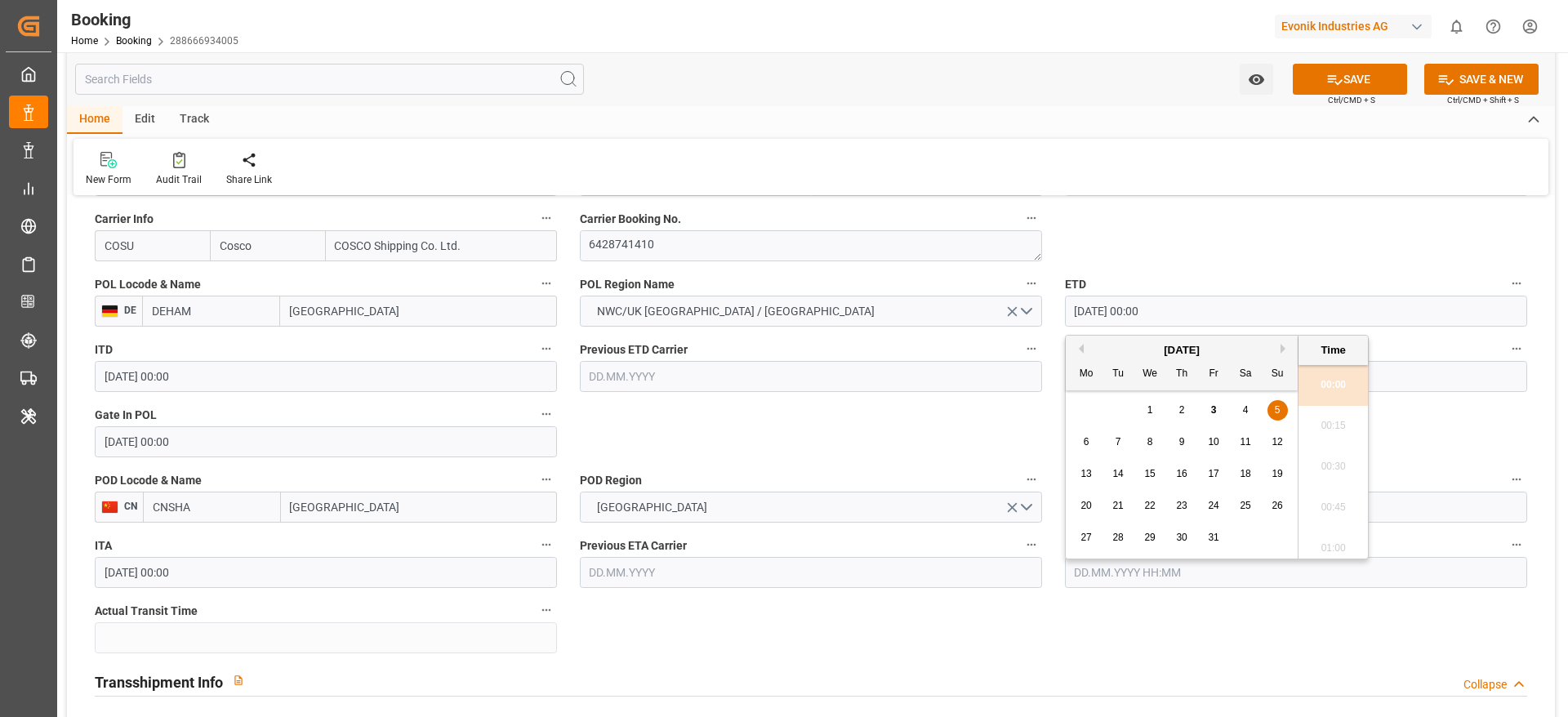
click at [1218, 454] on div "6 7 8 9 10 11 12" at bounding box center [1182, 442] width 223 height 32
click at [1215, 447] on div "10" at bounding box center [1213, 443] width 21 height 20
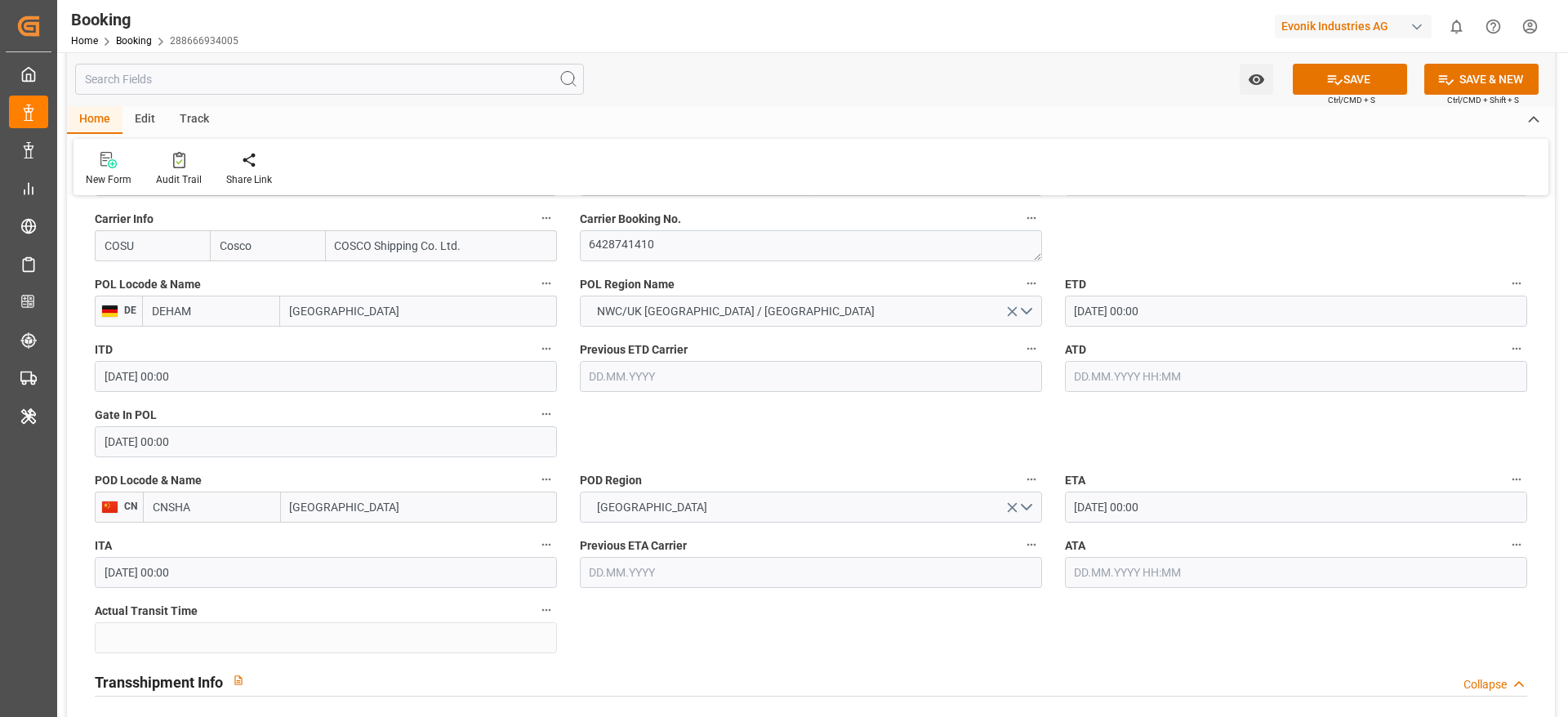
click at [1131, 308] on input "10.10.2025 00:00" at bounding box center [1296, 311] width 462 height 31
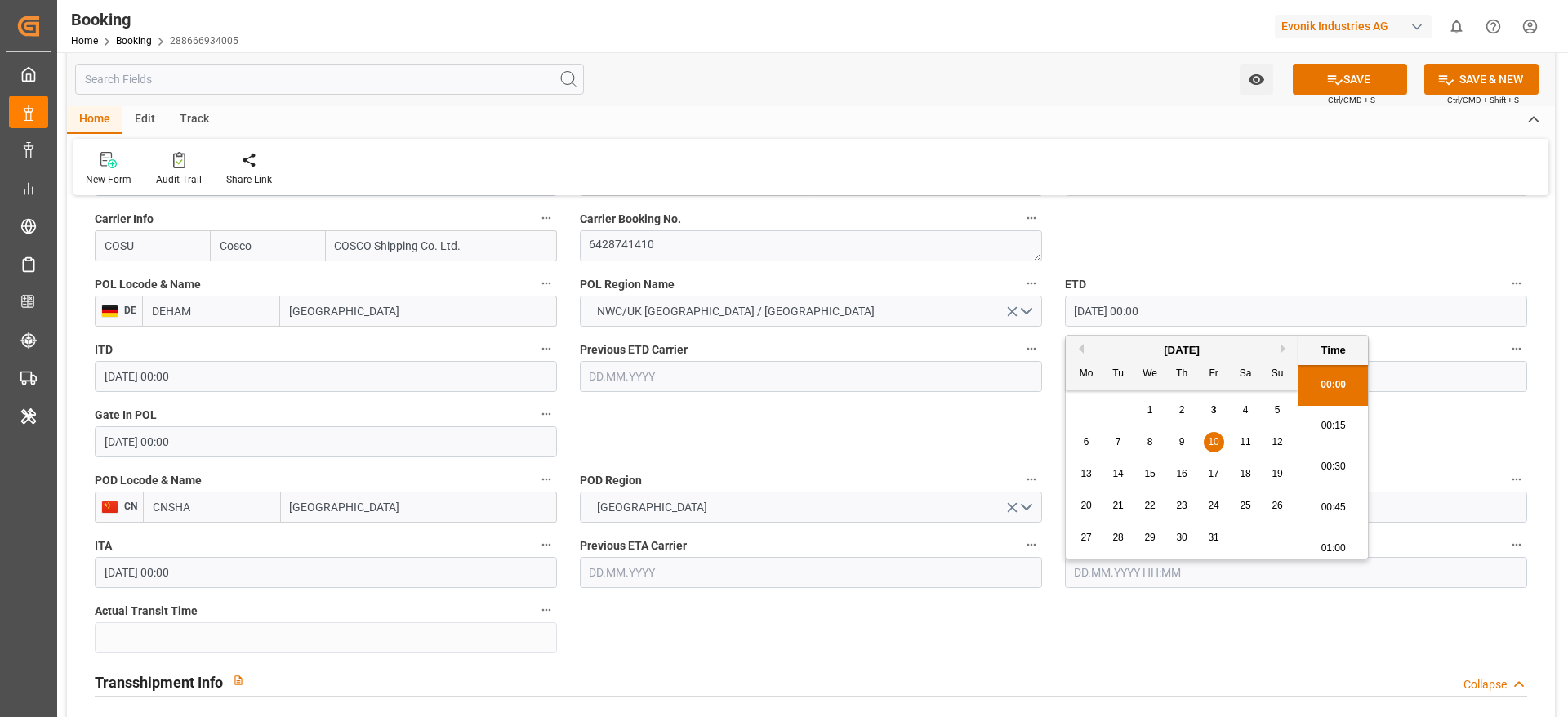
click at [1090, 442] on div "6" at bounding box center [1086, 443] width 21 height 20
type input "06.10.2025 00:00"
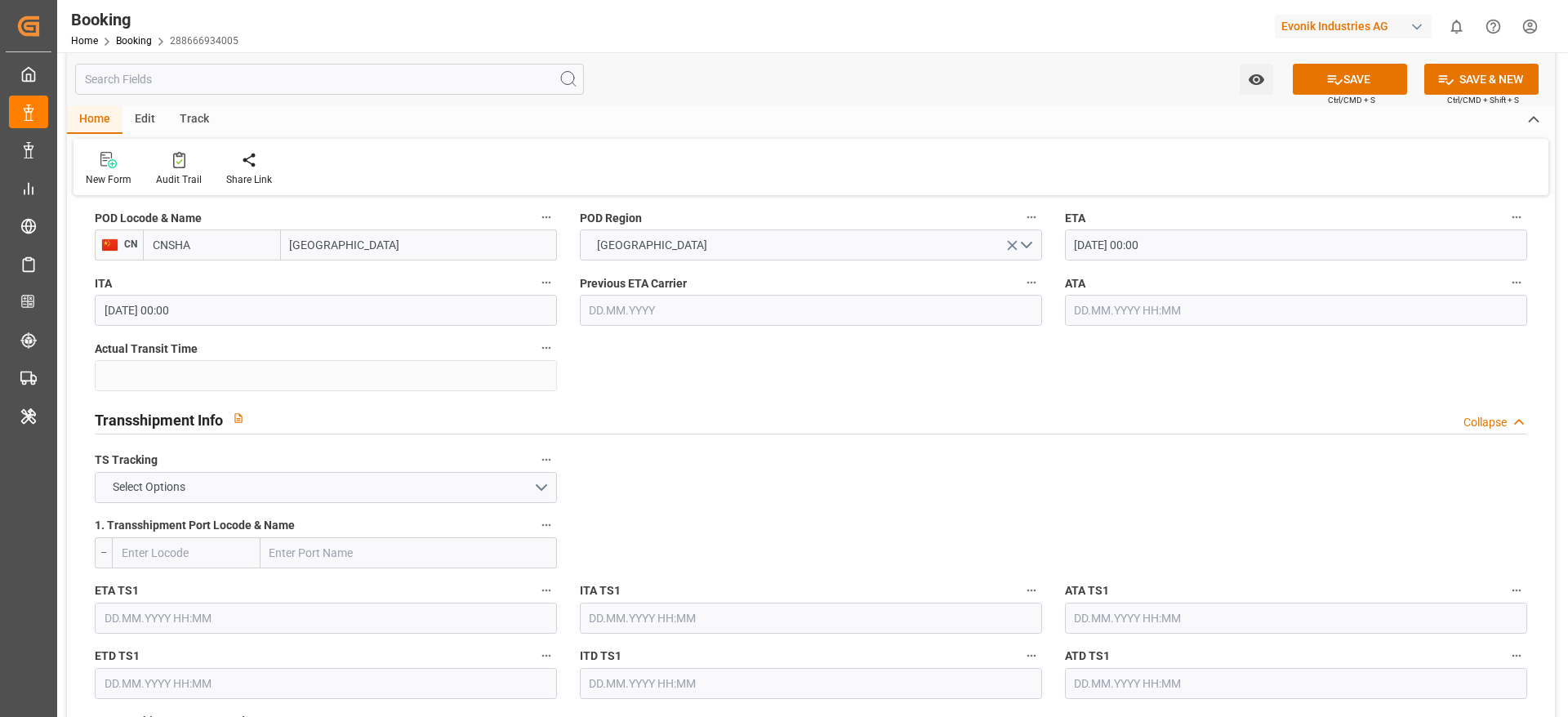
scroll to position [1521, 0]
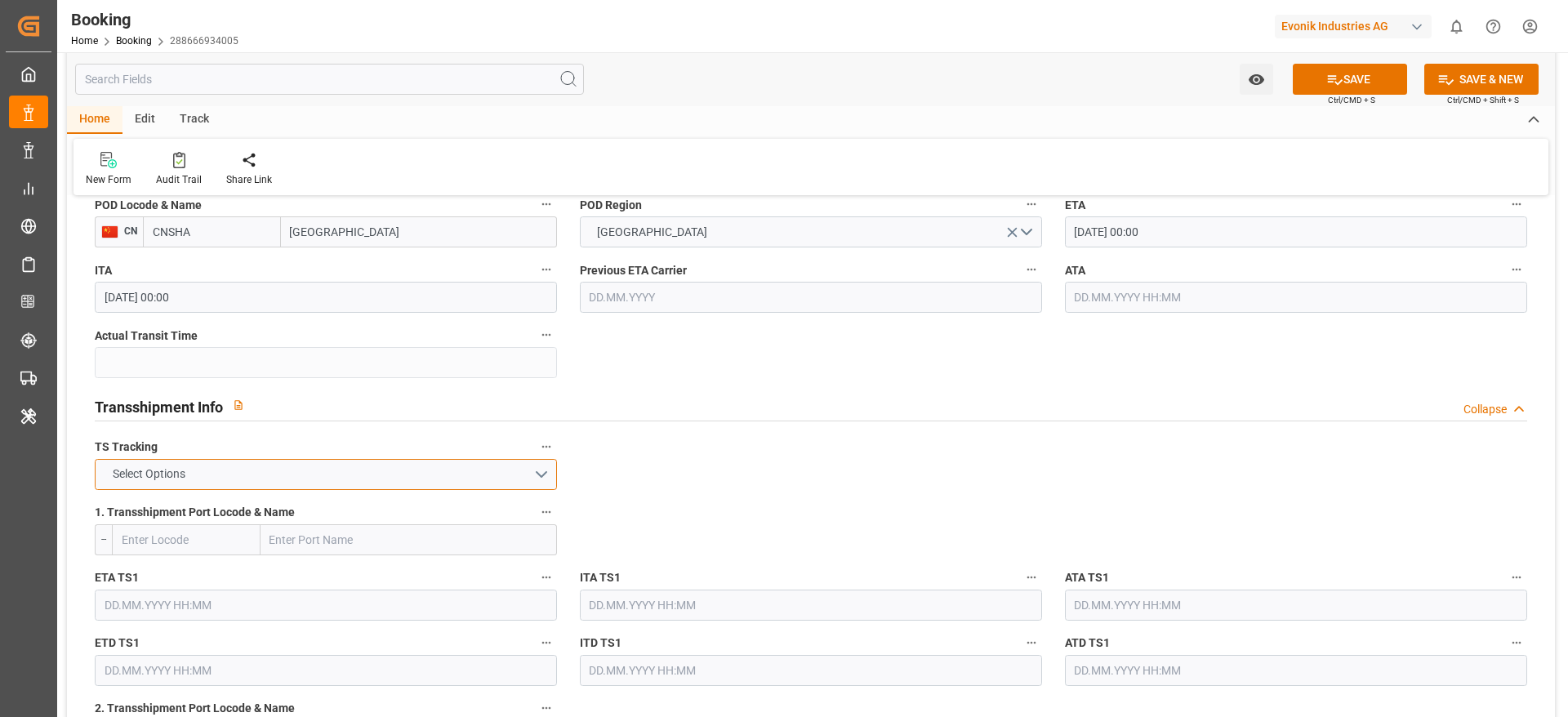
click at [458, 472] on button "Select Options" at bounding box center [326, 474] width 462 height 31
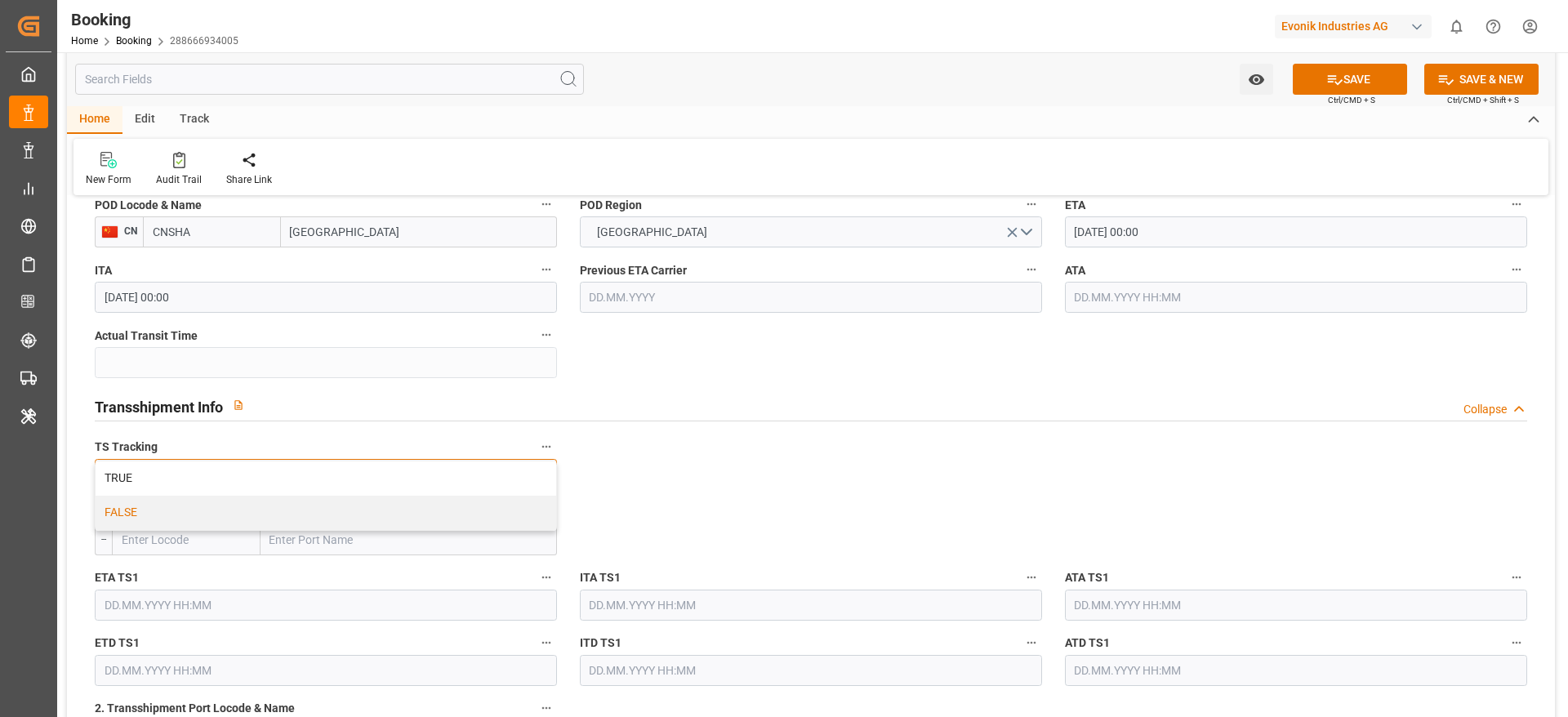
click at [457, 516] on div "FALSE" at bounding box center [326, 512] width 461 height 34
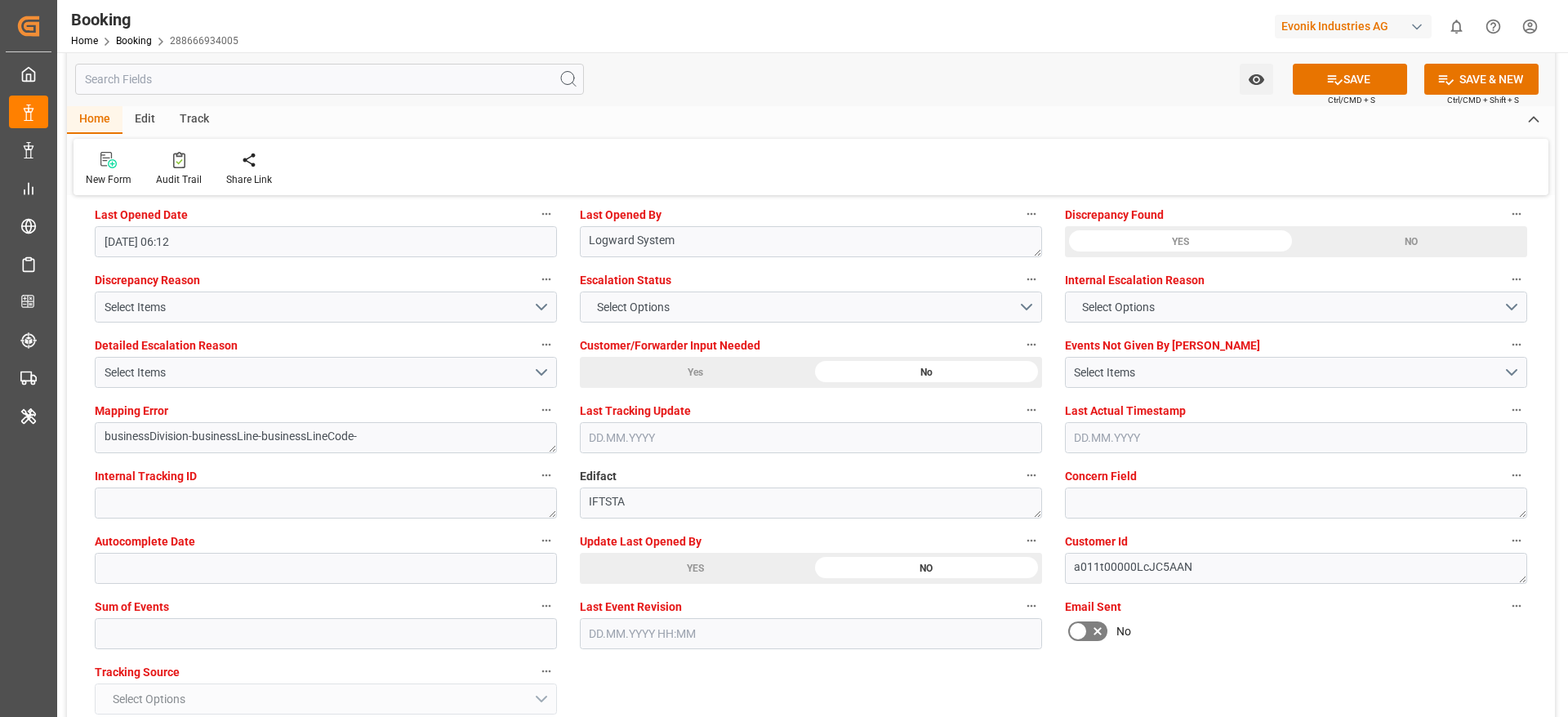
scroll to position [2978, 0]
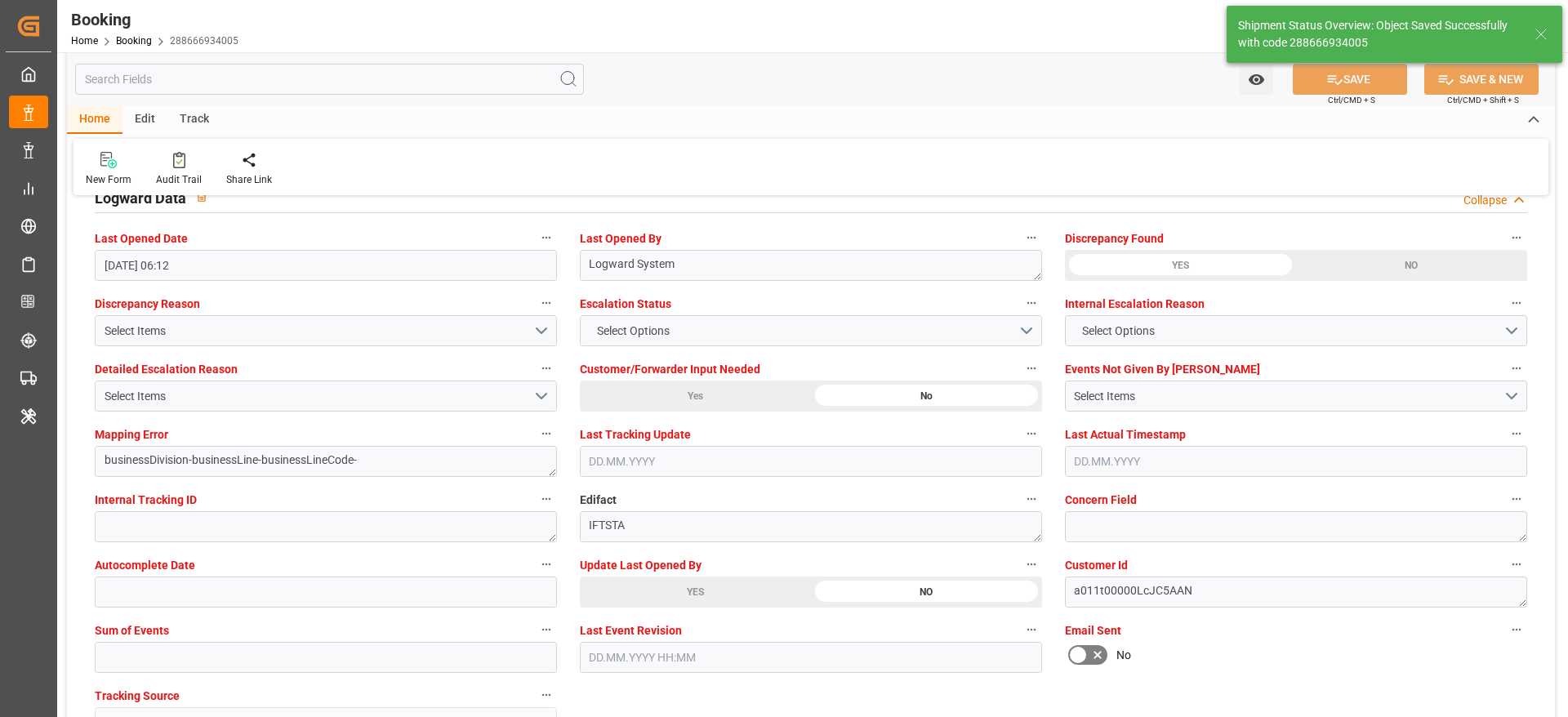
type textarea "[PERSON_NAME]"
type textarea "businessDivision-businessLine-"
type input "03.10.2025 11:27"
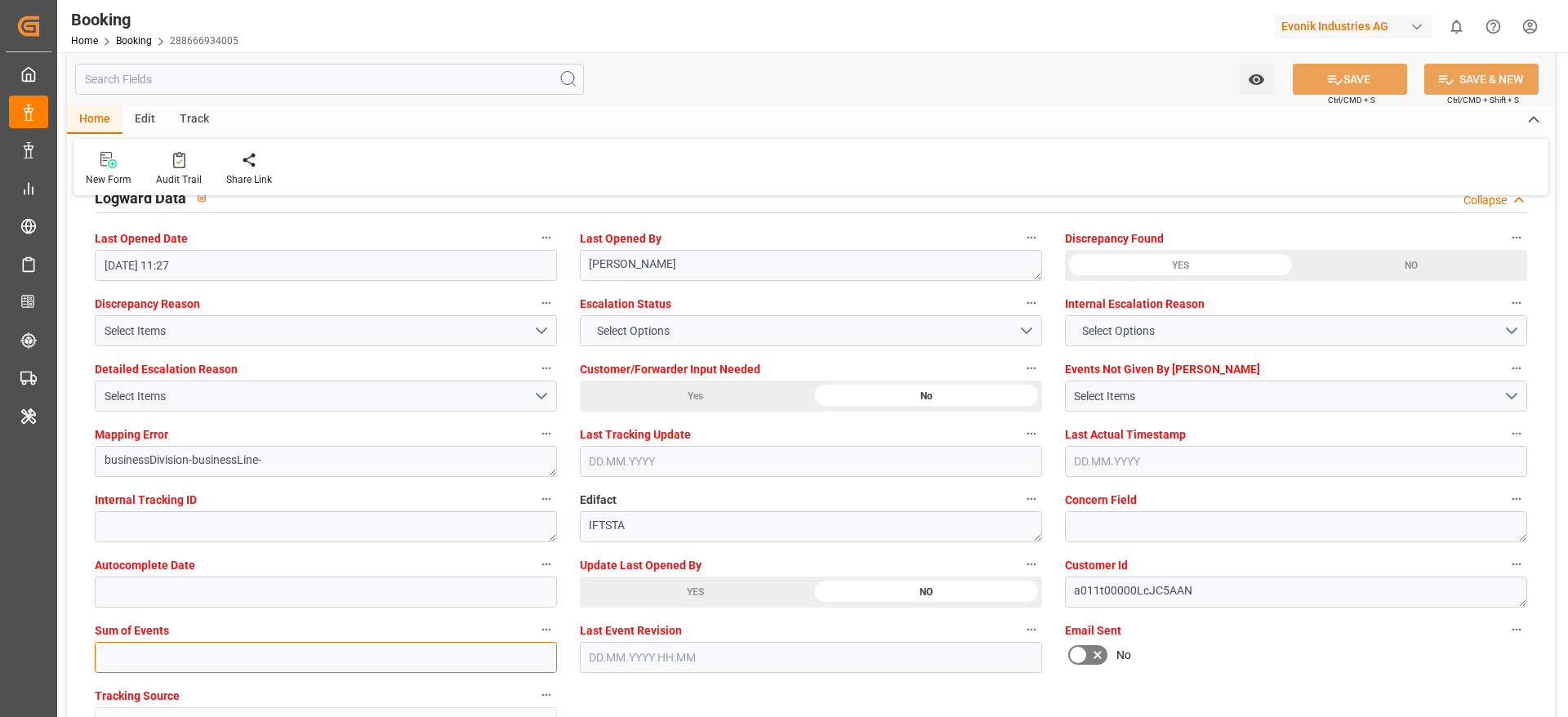
click at [465, 641] on input "text" at bounding box center [326, 657] width 462 height 31
click at [459, 641] on input "text" at bounding box center [326, 657] width 462 height 31
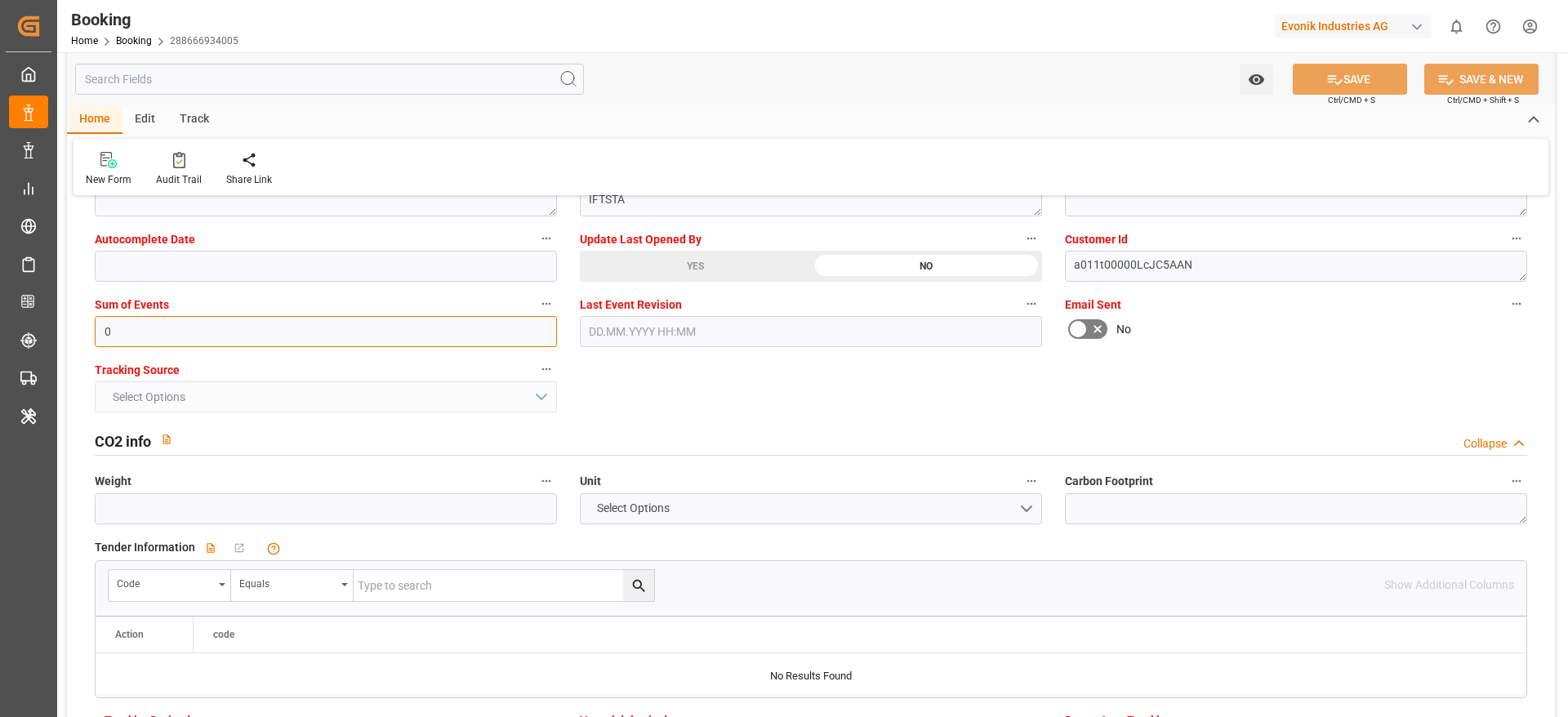
type input "0"
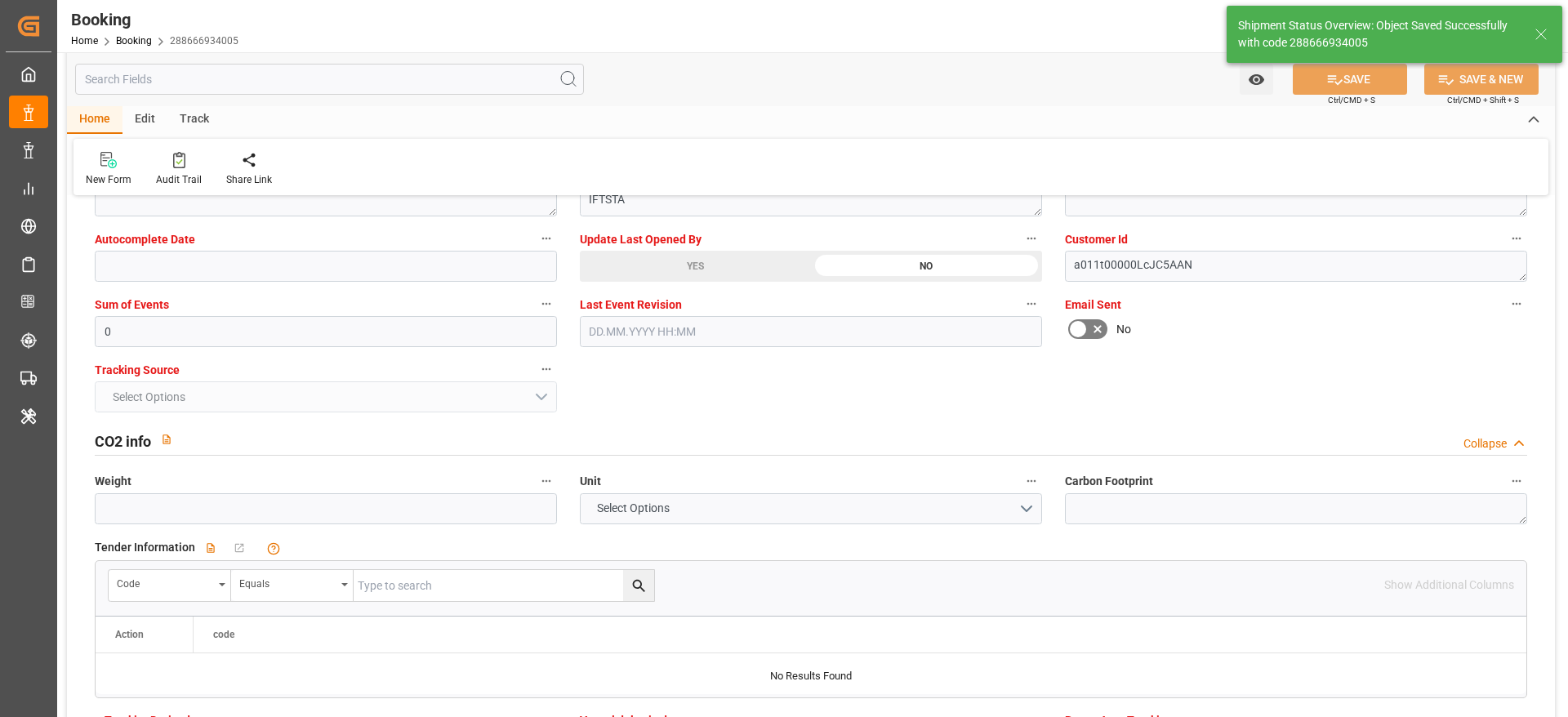
type input "03.10.2025 11:28"
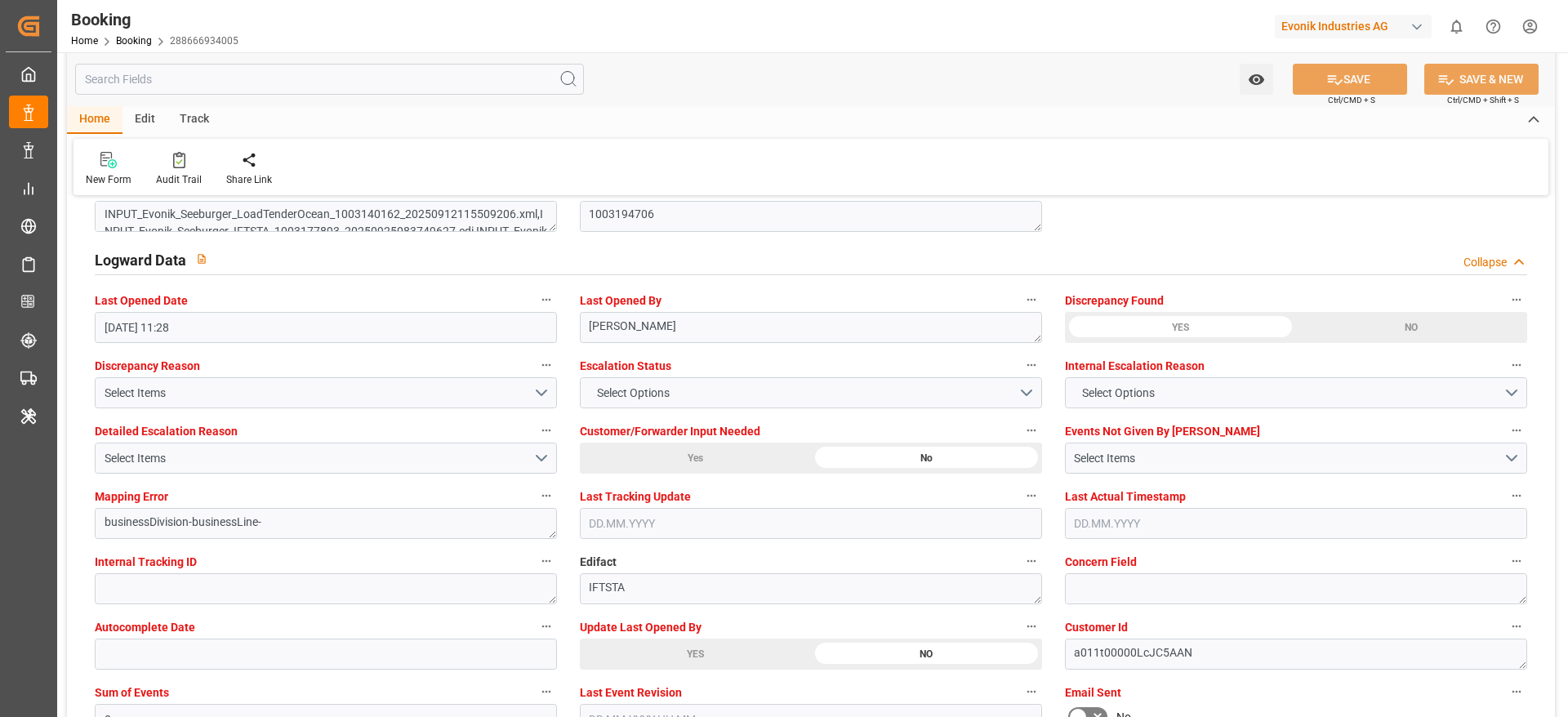
scroll to position [2915, 0]
click at [667, 660] on div "YES" at bounding box center [696, 656] width 231 height 31
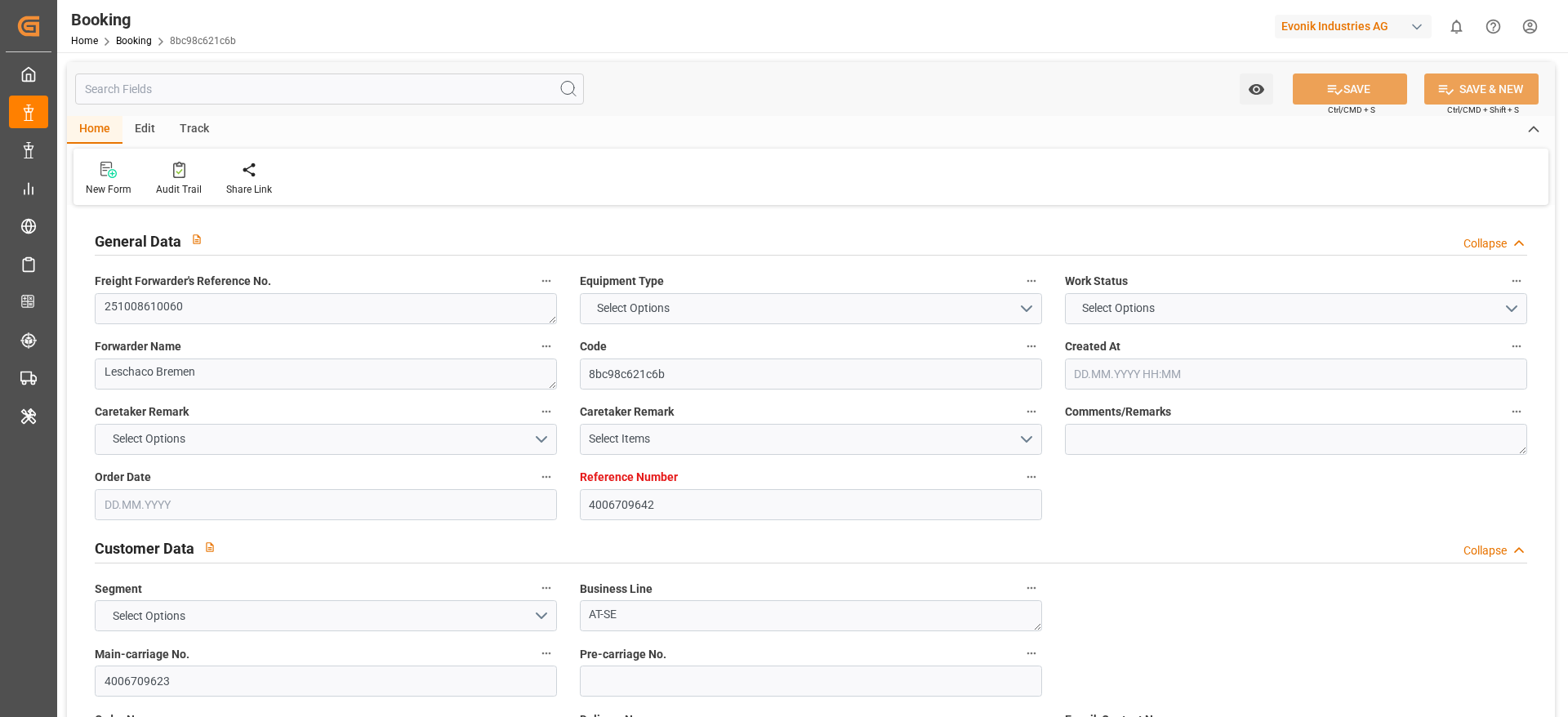
type textarea "251008610060"
type textarea "Leschaco Bremen"
type input "8bc98c621c6b"
type input "4006709642"
type textarea "AT-SE"
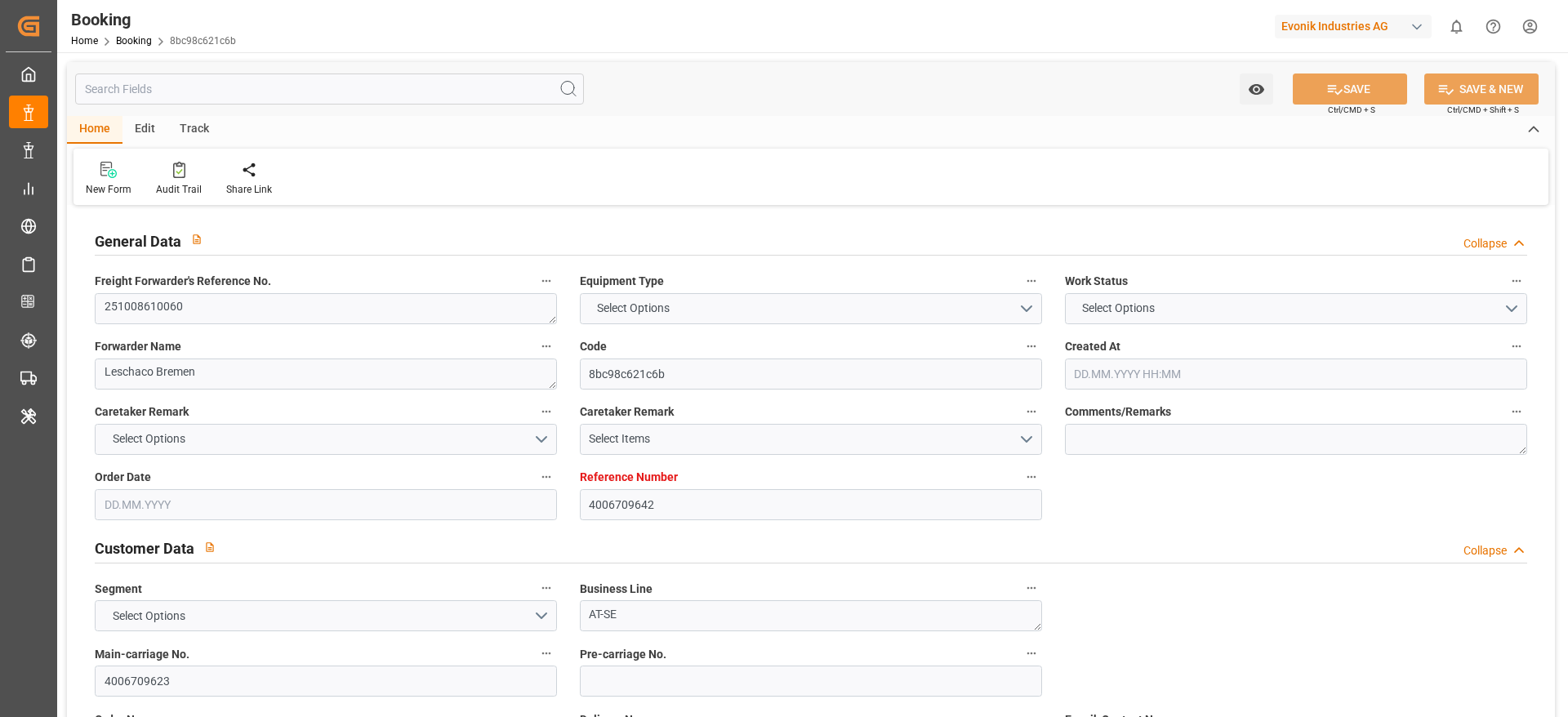
type input "4006709623"
type textarea "[PERSON_NAME][EMAIL_ADDRESS][DOMAIN_NAME]"
type textarea "CIF"
type textarea "[GEOGRAPHIC_DATA], [GEOGRAPHIC_DATA]"
type textarea "Evonik Plant 7000079987"
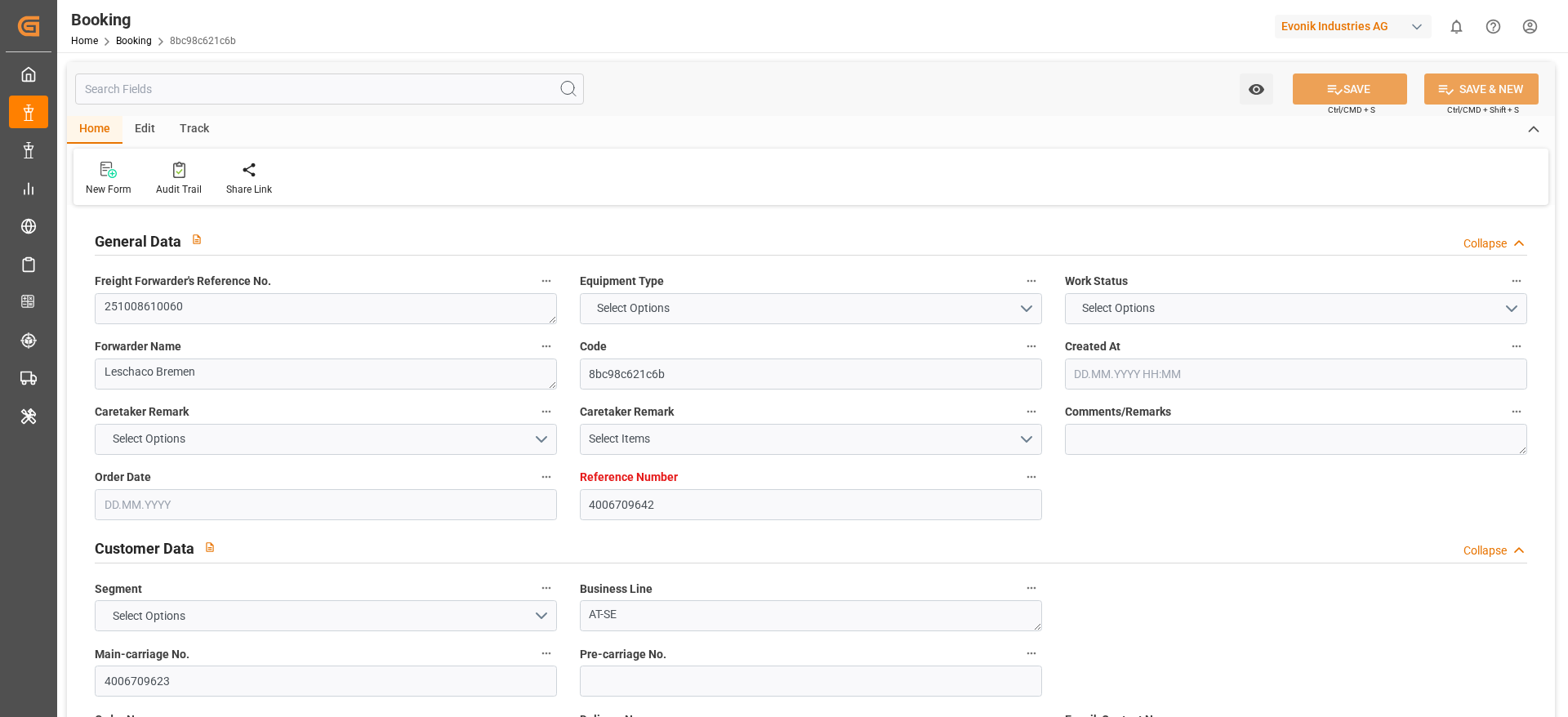
type textarea "Hombourg"
type textarea "OOCU7227213"
type input "COSCO SHIPPING SAGITTARIUS"
type input "COSU"
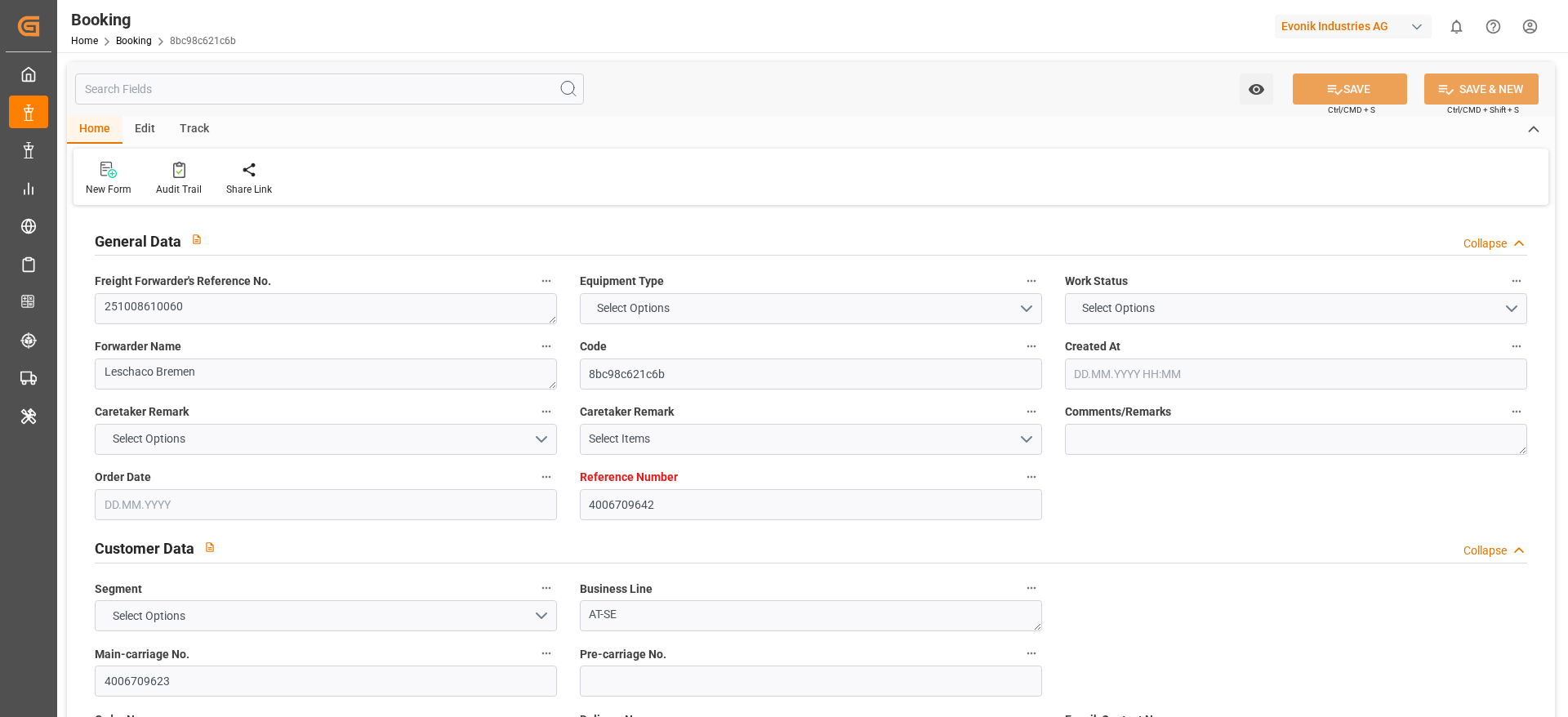
type input "[GEOGRAPHIC_DATA]"
type textarea "INPUT_Evonik_Seeburger_LoadTenderOcean_1003194706_20251001081013590.xml"
type textarea "NWC/[GEOGRAPHIC_DATA] [GEOGRAPHIC_DATA] Continent / [GEOGRAPHIC_DATA]-SE"
type textarea "INPUT_Evonik_Seeburger_LoadTenderOcean_1003140162_20250912115509206.xml,INPUT_E…"
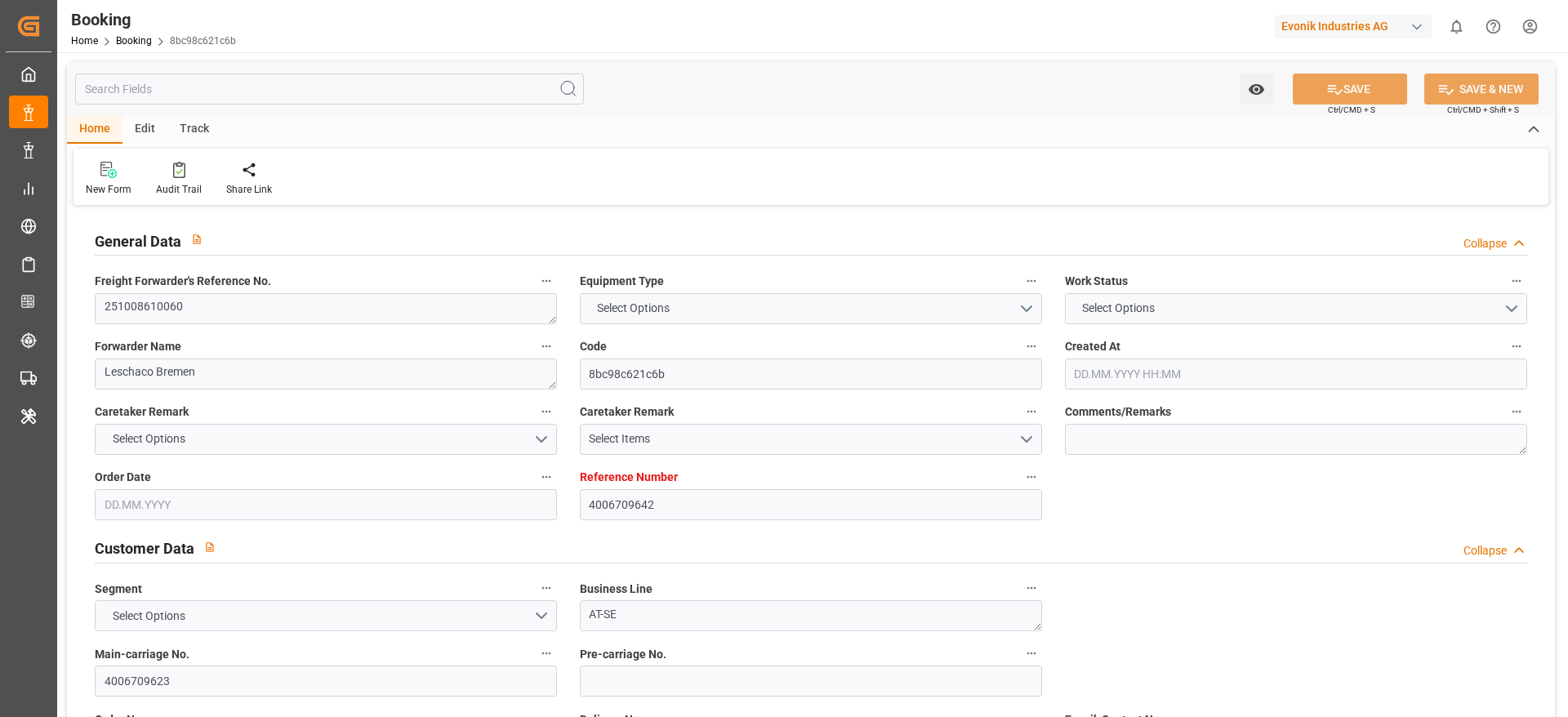
type textarea "1003194706"
type textarea "Logward System"
type textarea "businessDivision-businessLine-businessLineCode-"
type textarea "IFTSTA"
type textarea "a011t00000LcJC5AAN"
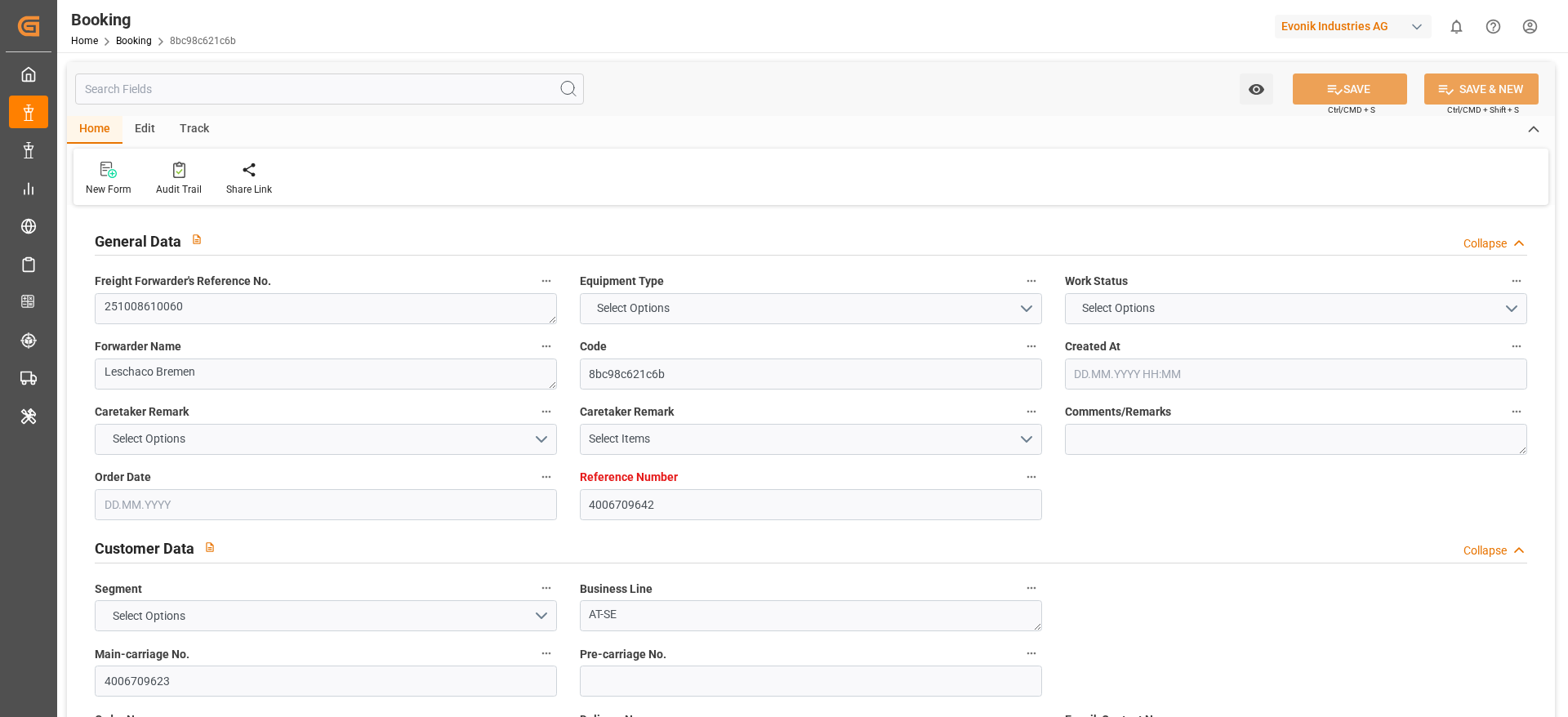
type textarea "No"
type input "4006709642"
type input "9783473"
type input "Cosco"
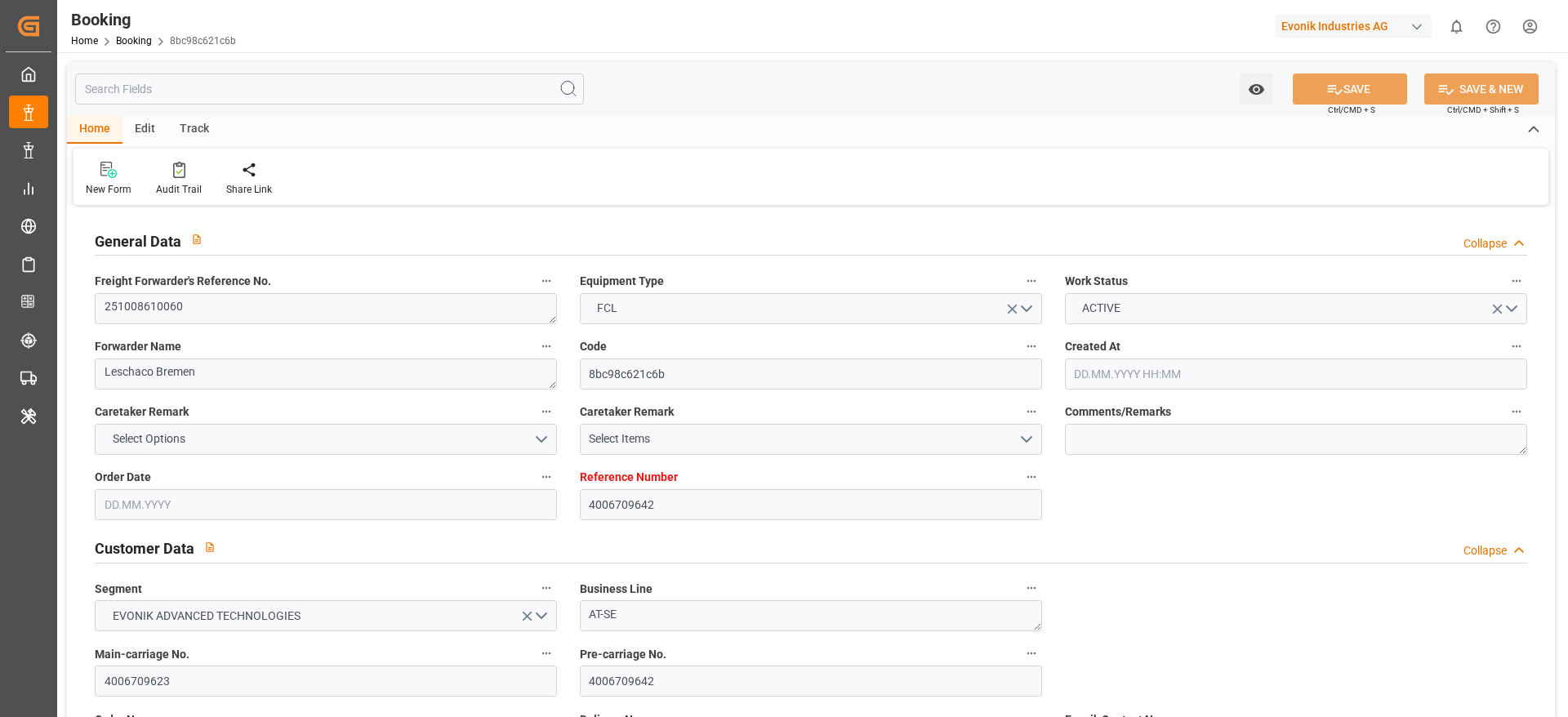
type input "COSCO Shipping Co. Ltd."
type input "DEHAM"
type input "CNSHA"
type input "[DATE] 09:57"
type input "[DATE]"
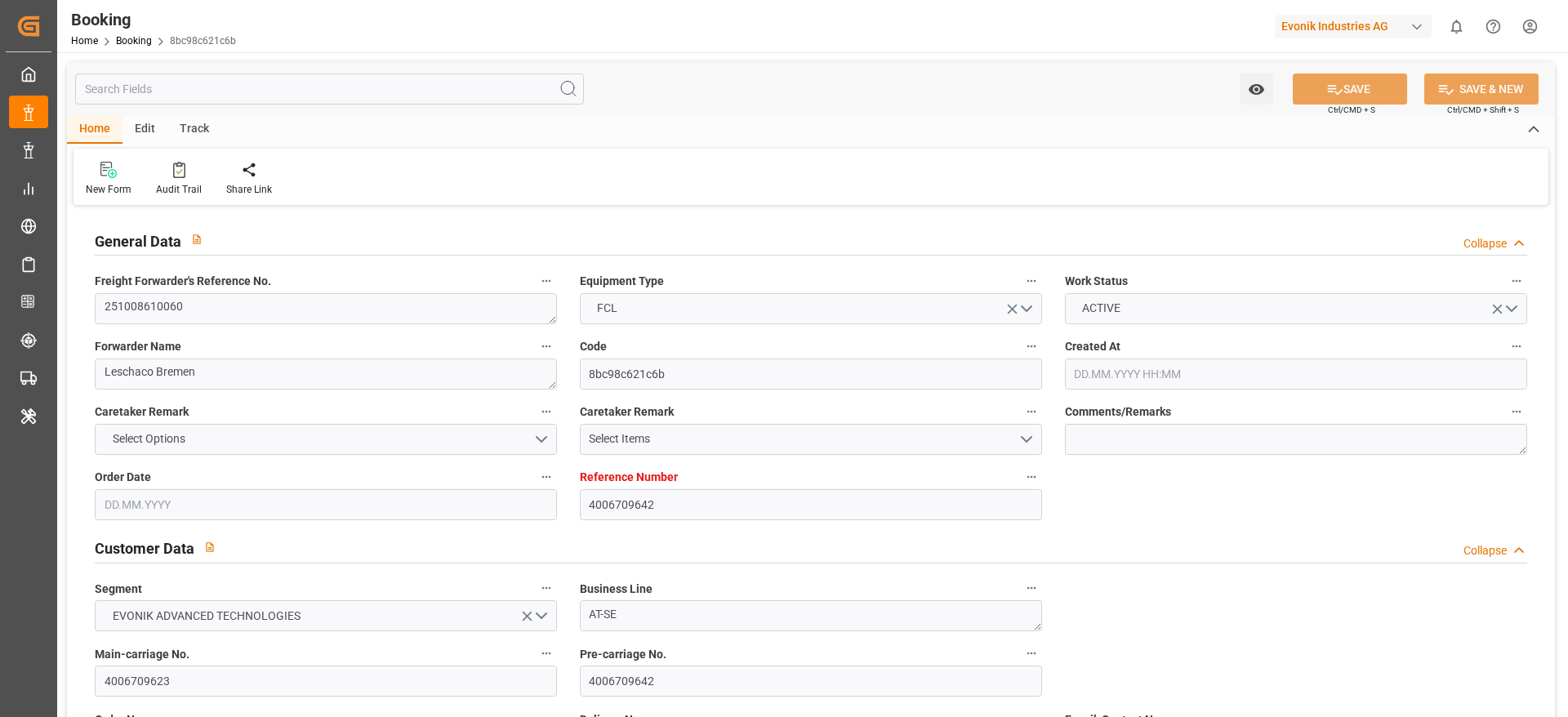
type input "[DATE]"
type input "[DATE] 00:00"
type input "[DATE]"
type input "[DATE] 00:00"
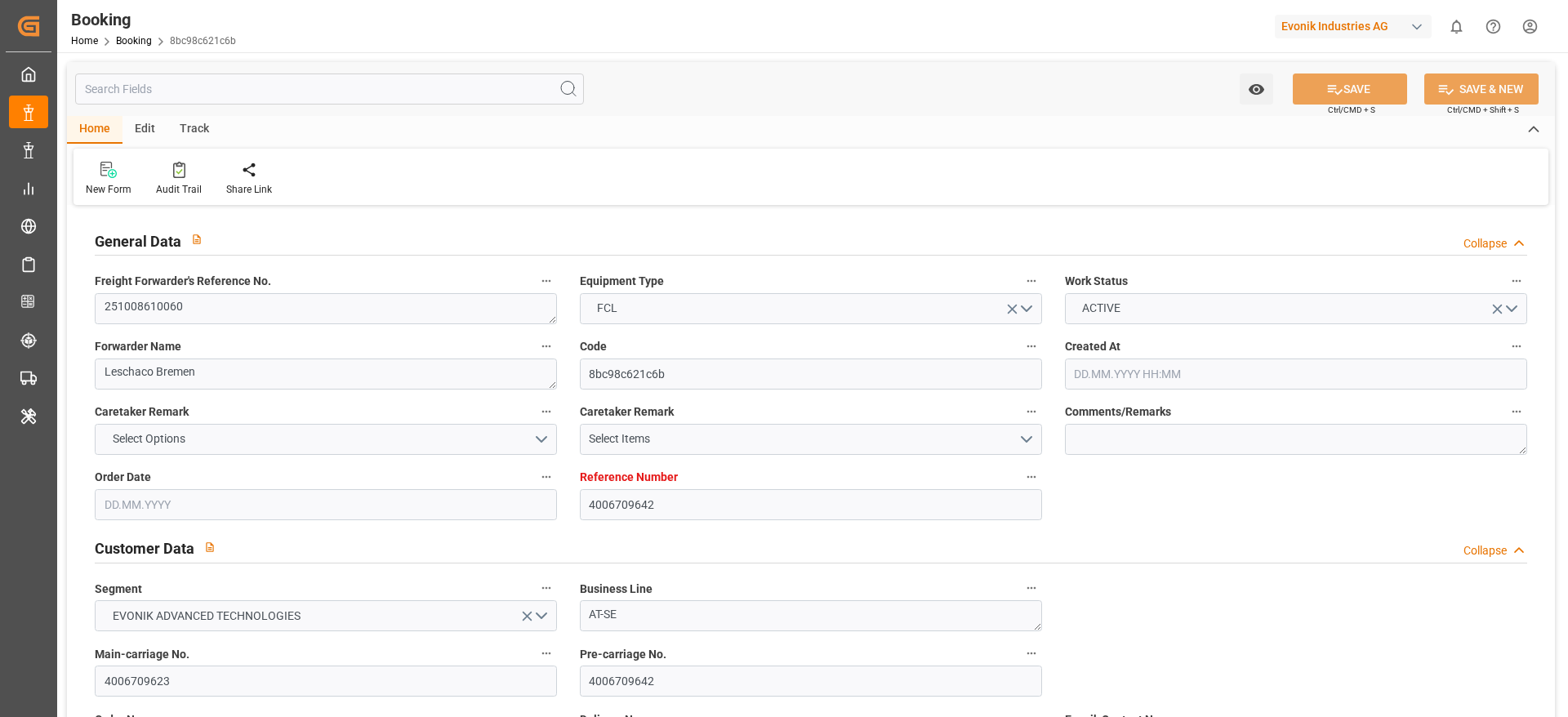
type input "[DATE] 00:00"
type input "[DATE] 06:12"
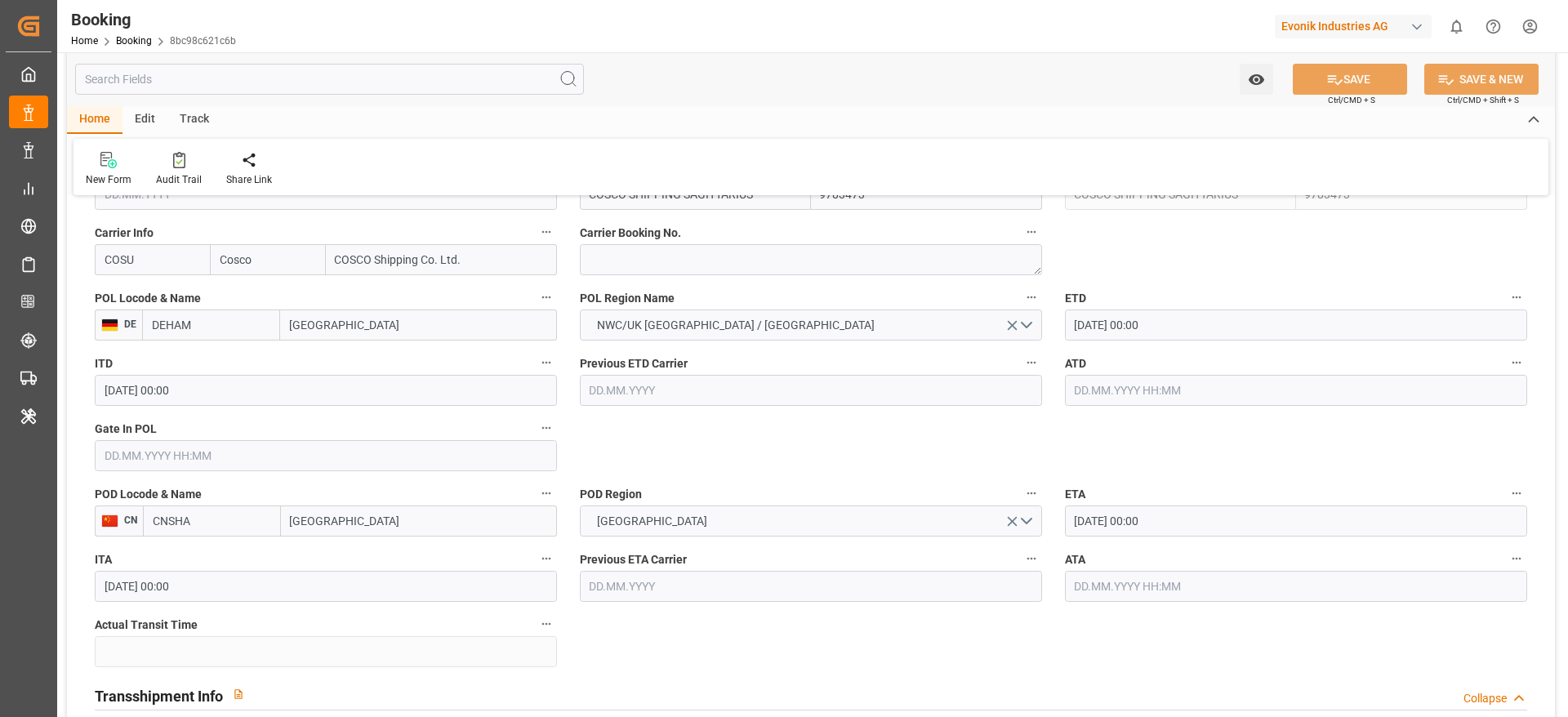
scroll to position [1252, 0]
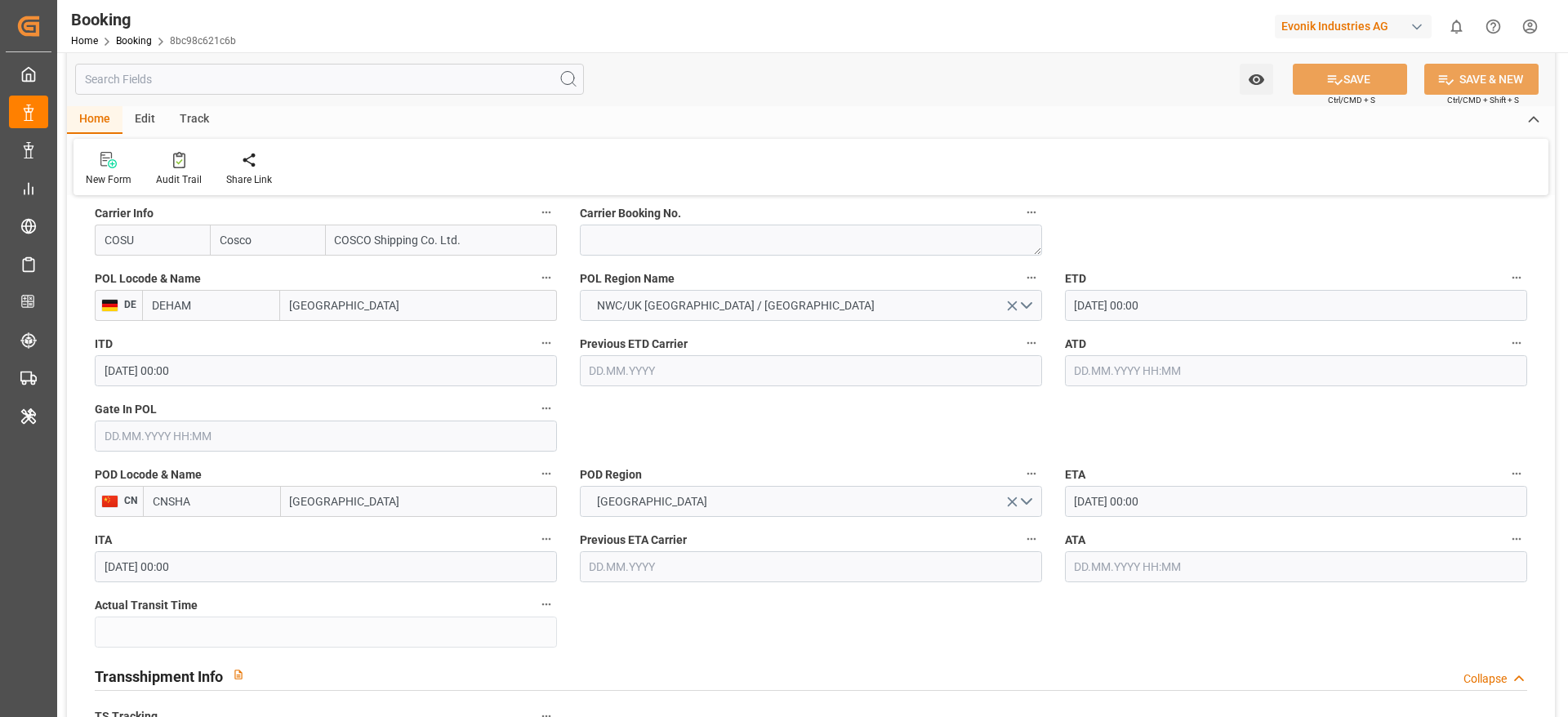
click at [669, 210] on span "Carrier Booking No." at bounding box center [631, 213] width 101 height 17
click at [1021, 210] on button "Carrier Booking No." at bounding box center [1032, 213] width 22 height 22
click at [646, 248] on div at bounding box center [784, 358] width 1568 height 717
click at [698, 248] on body "Created by potrace 1.15, written by Peter Selinger 2001-2017 Created by potrace…" at bounding box center [784, 358] width 1568 height 717
click at [698, 248] on textarea at bounding box center [811, 240] width 462 height 31
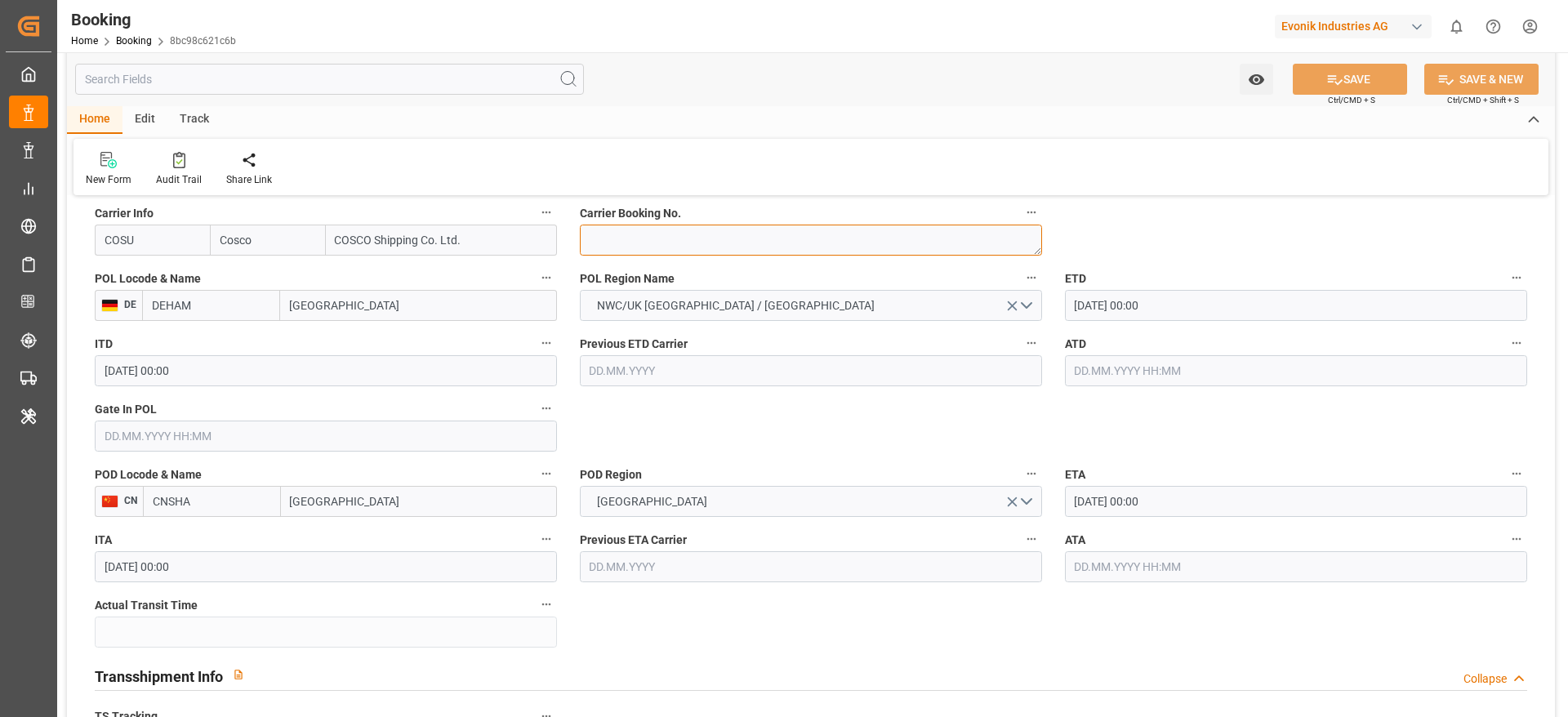
paste textarea "6428741410"
drag, startPoint x: 698, startPoint y: 248, endPoint x: 539, endPoint y: -107, distance: 389.0
click at [539, 0] on html "Created by potrace 1.15, written by Peter Selinger 2001-2017 Created by potrace…" at bounding box center [784, 358] width 1568 height 717
type textarea "6428741410"
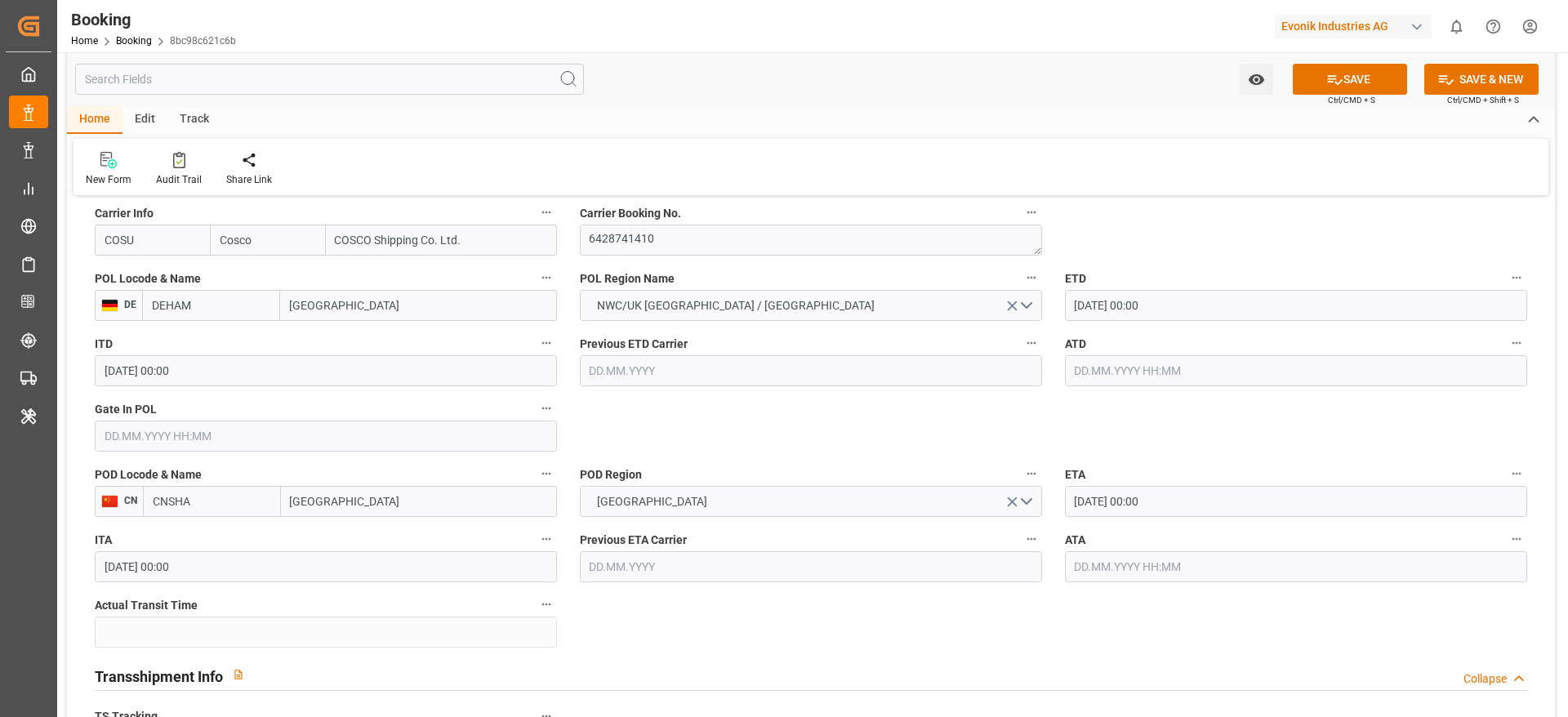
click at [364, 435] on input "text" at bounding box center [326, 436] width 462 height 31
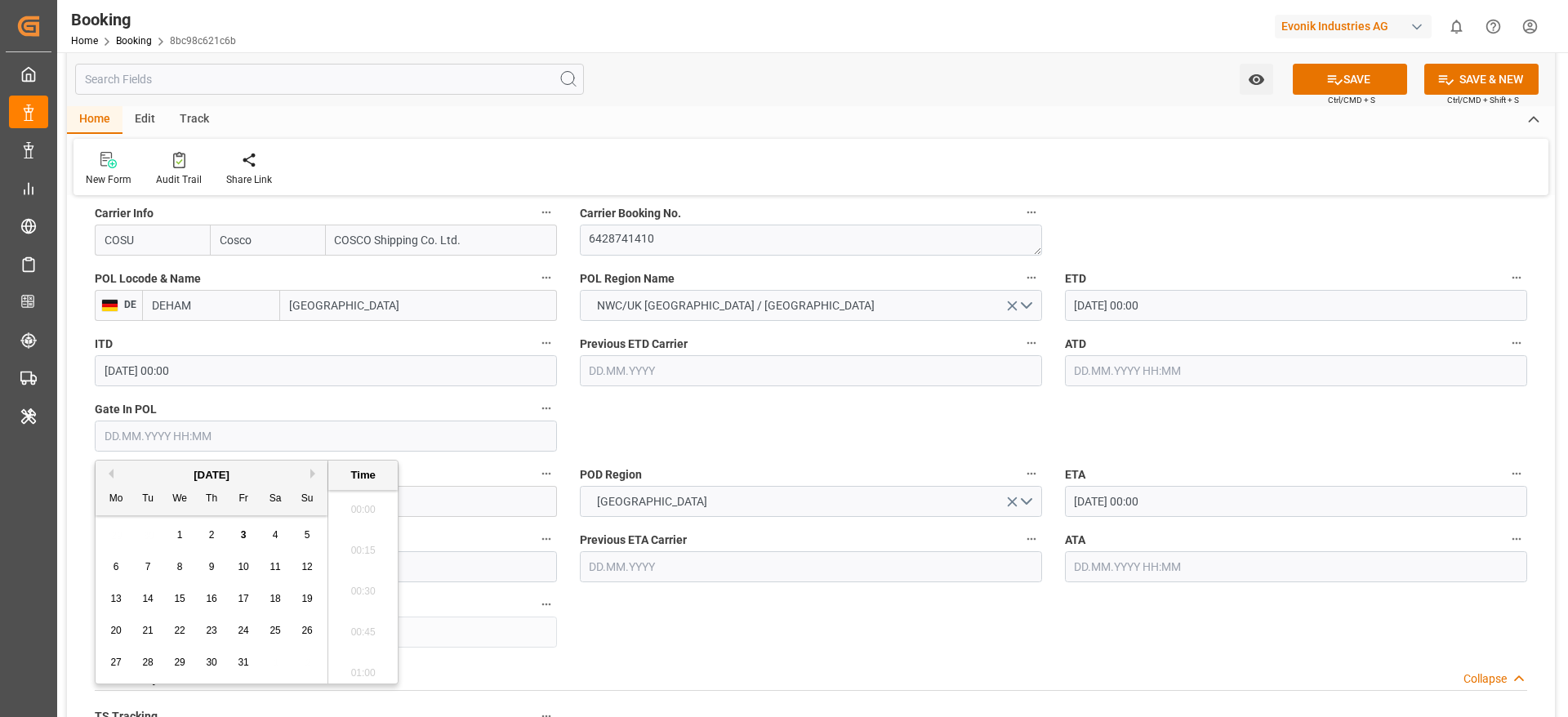
click at [184, 533] on div "1" at bounding box center [180, 536] width 21 height 20
click at [180, 533] on span "1" at bounding box center [180, 535] width 5 height 12
type input "01.10.2025 00:00"
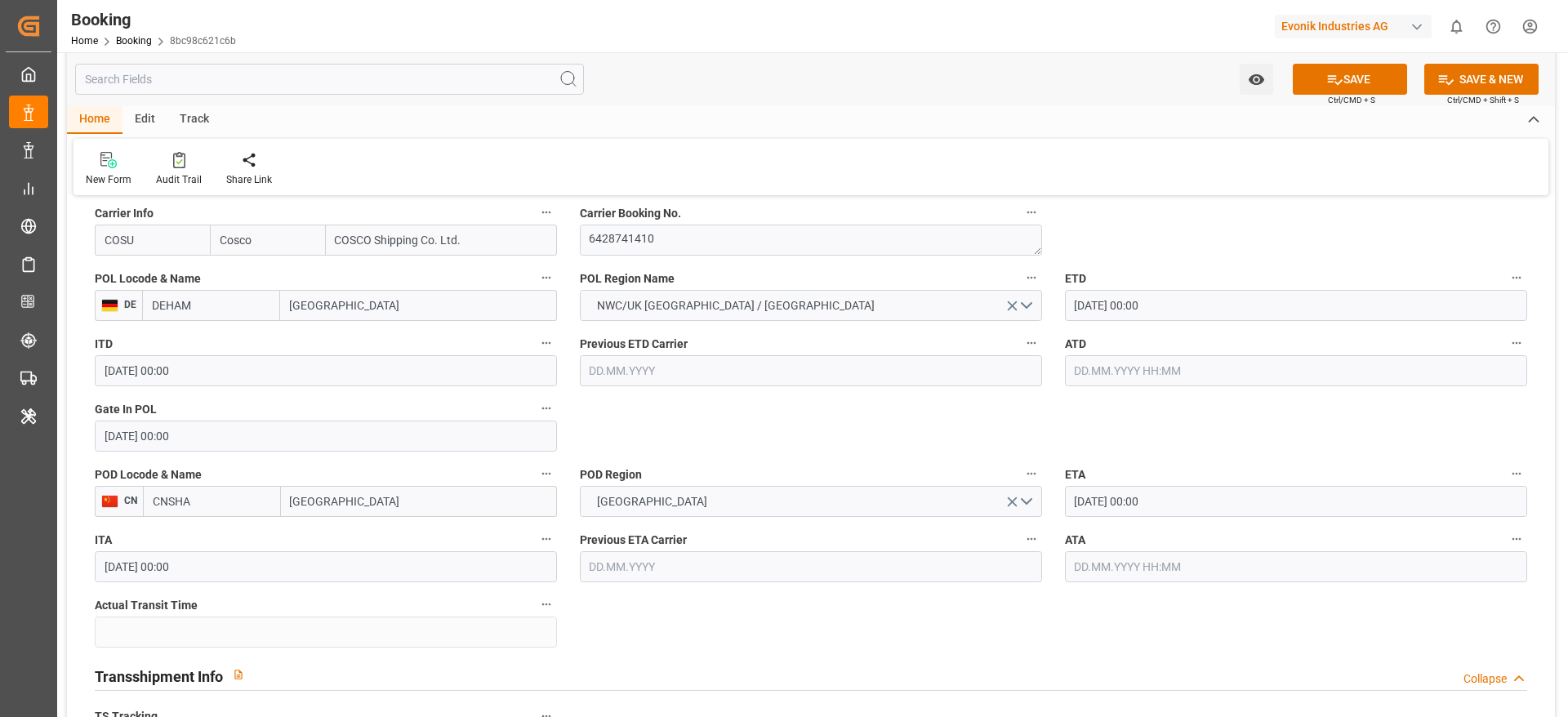
click at [1141, 320] on div "ETD 05.10.2025 00:00" at bounding box center [1296, 294] width 485 height 65
click at [1145, 305] on input "05.10.2025 00:00" at bounding box center [1296, 305] width 462 height 31
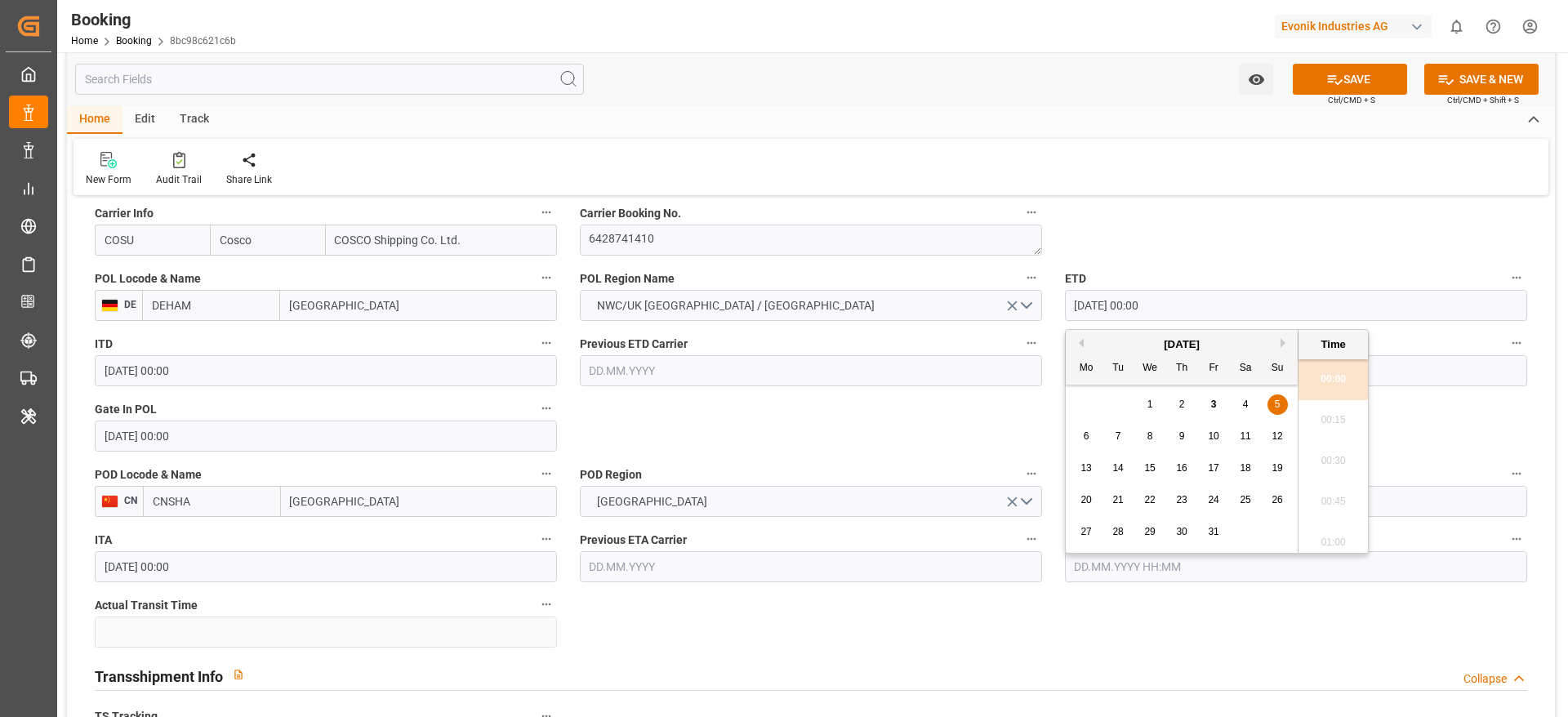
click at [1092, 441] on div "6" at bounding box center [1086, 437] width 21 height 20
type input "06.10.2025 00:00"
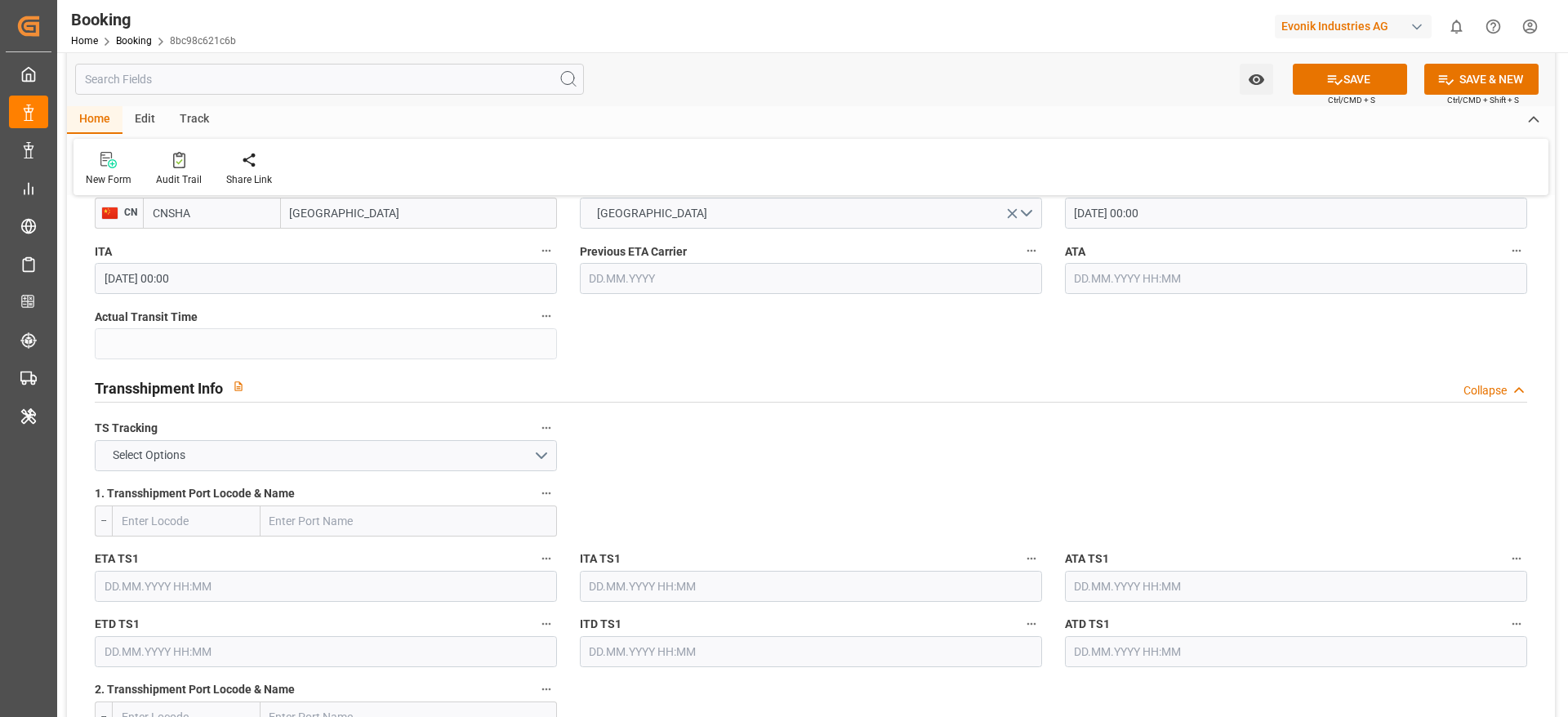
scroll to position [1560, 0]
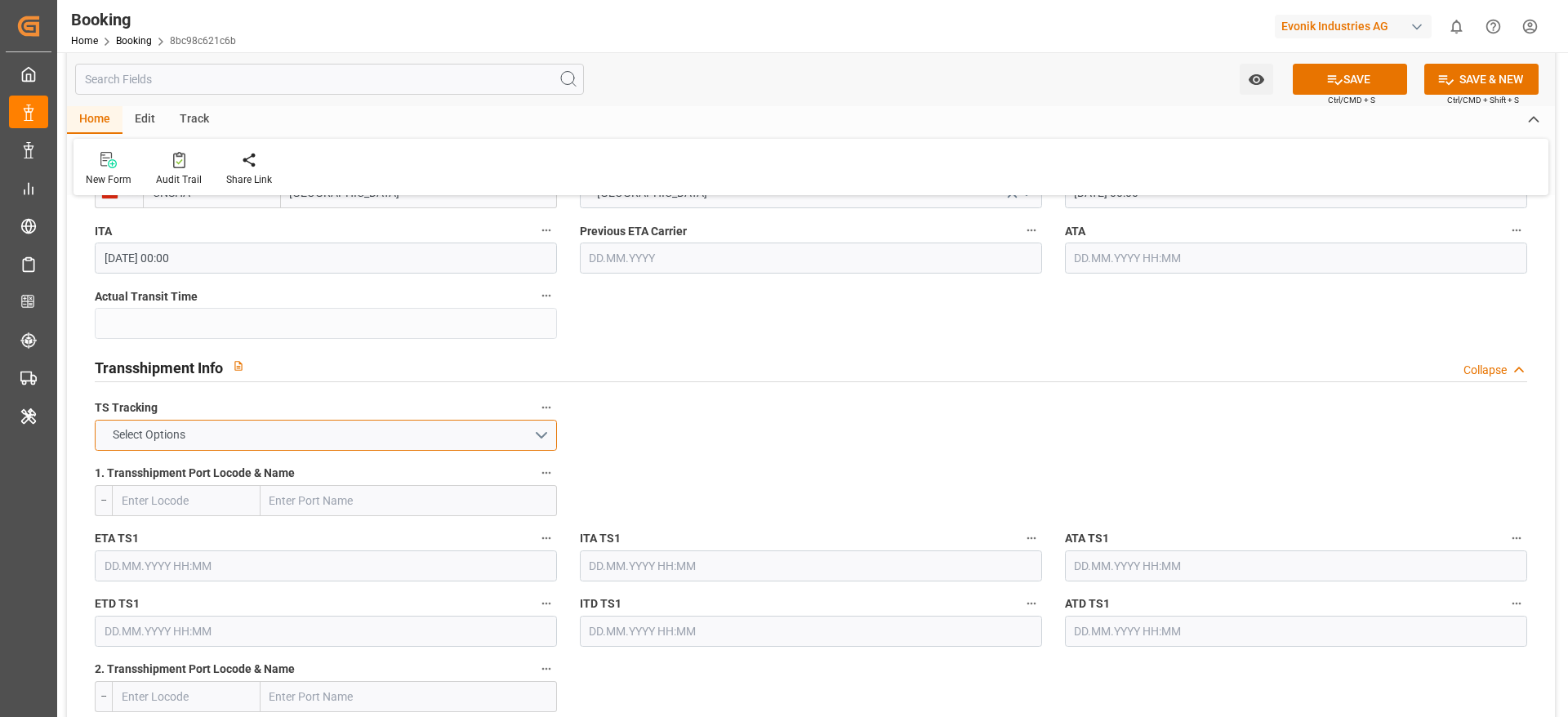
click at [493, 438] on button "Select Options" at bounding box center [326, 435] width 462 height 31
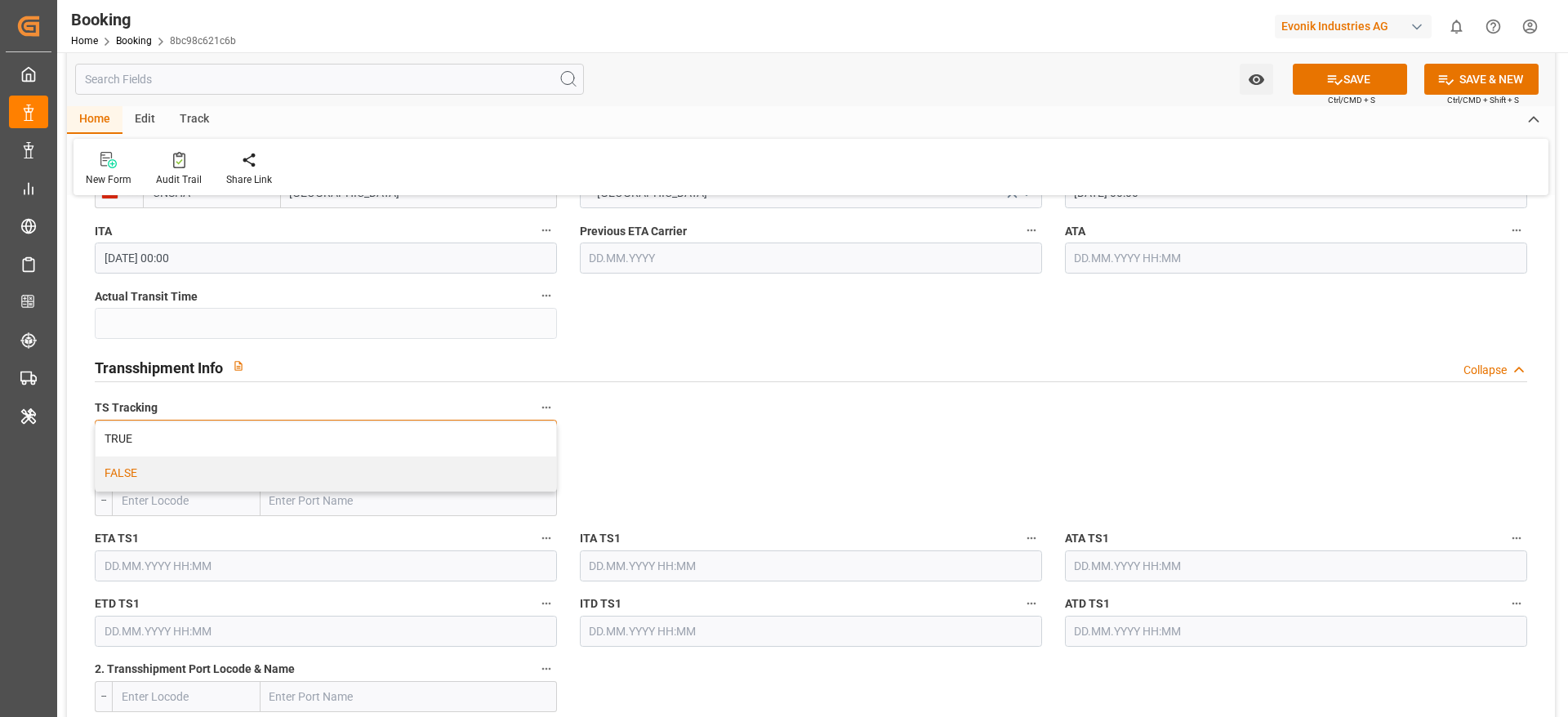
click at [502, 476] on div "FALSE" at bounding box center [326, 473] width 461 height 34
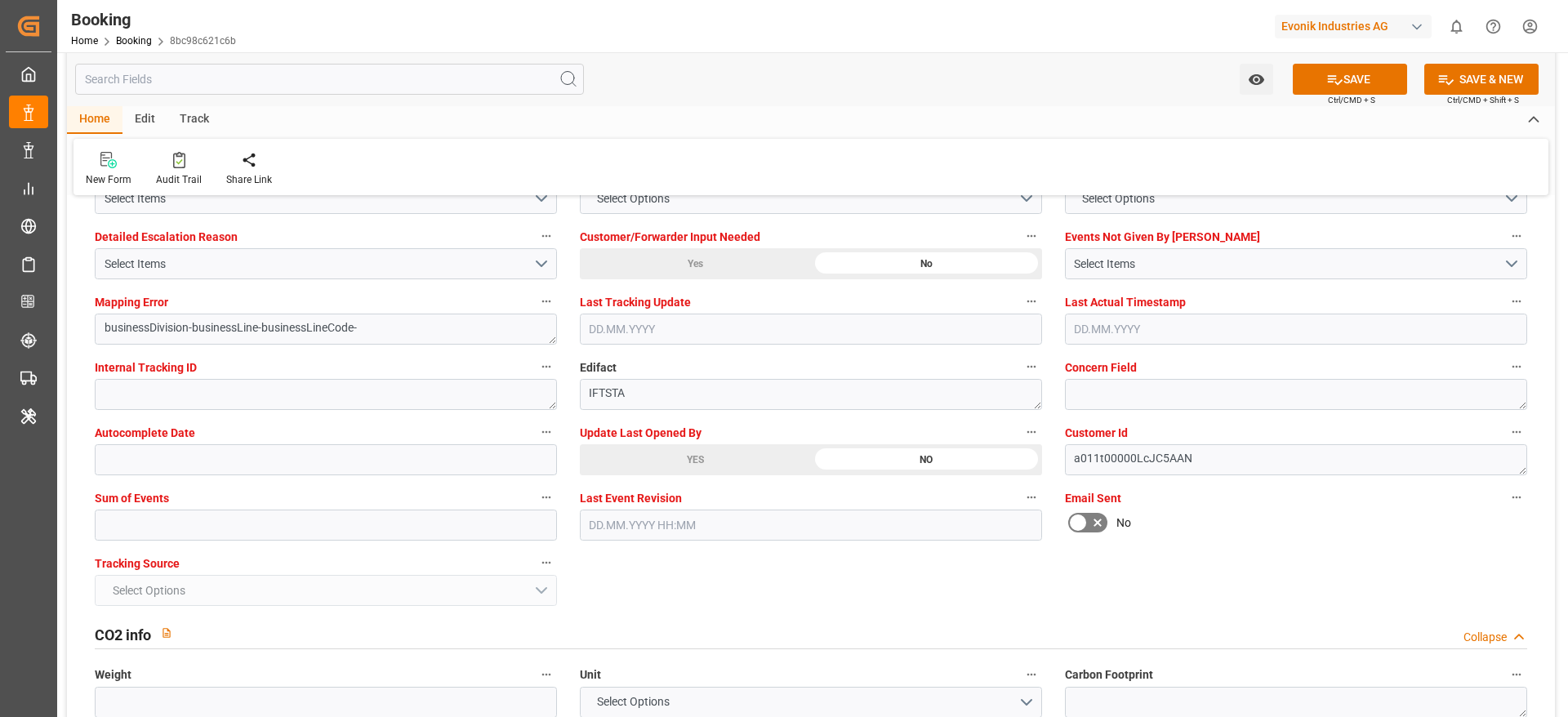
scroll to position [3113, 0]
click at [410, 523] on input "text" at bounding box center [326, 522] width 462 height 31
type input "0"
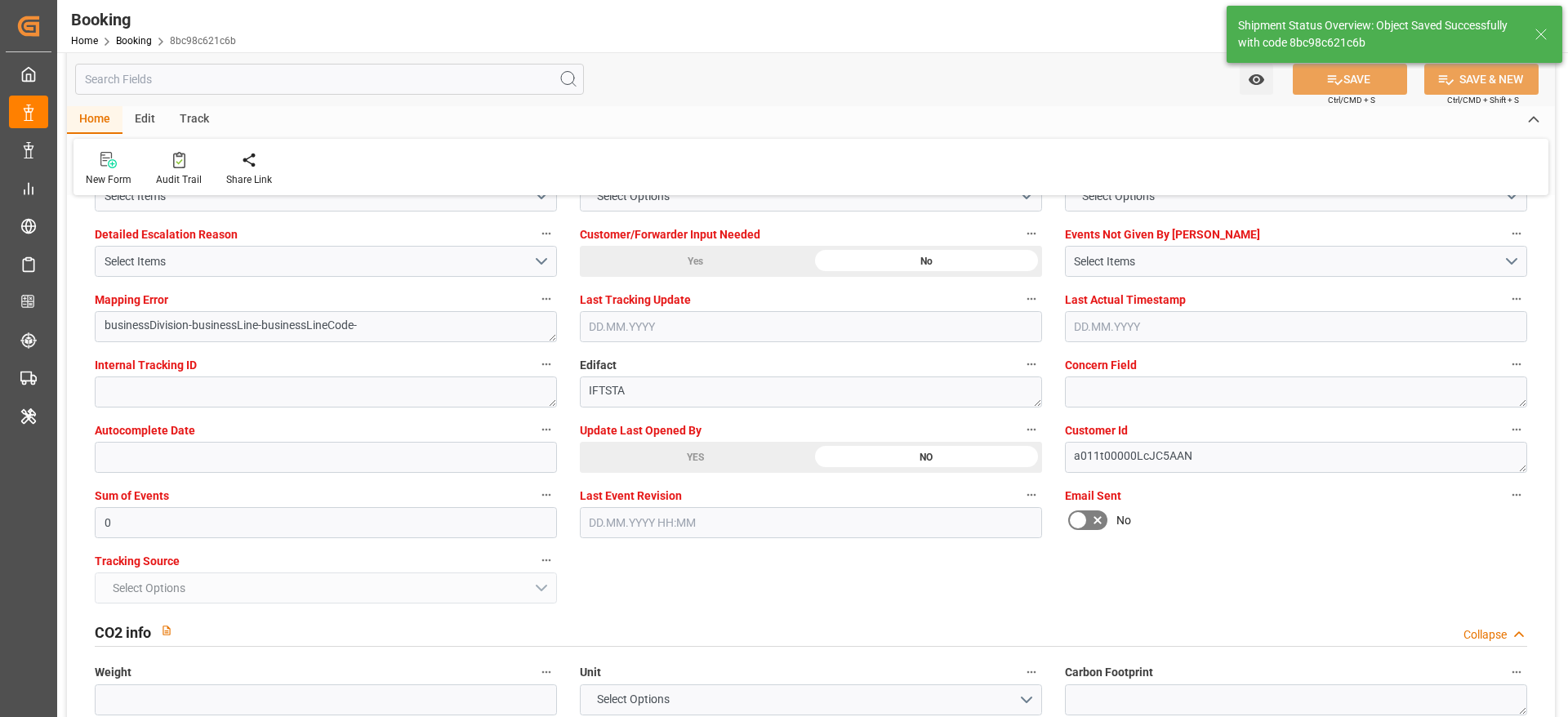
type textarea "[PERSON_NAME]"
type textarea "businessDivision-businessLine-"
type input "03.10.2025 11:27"
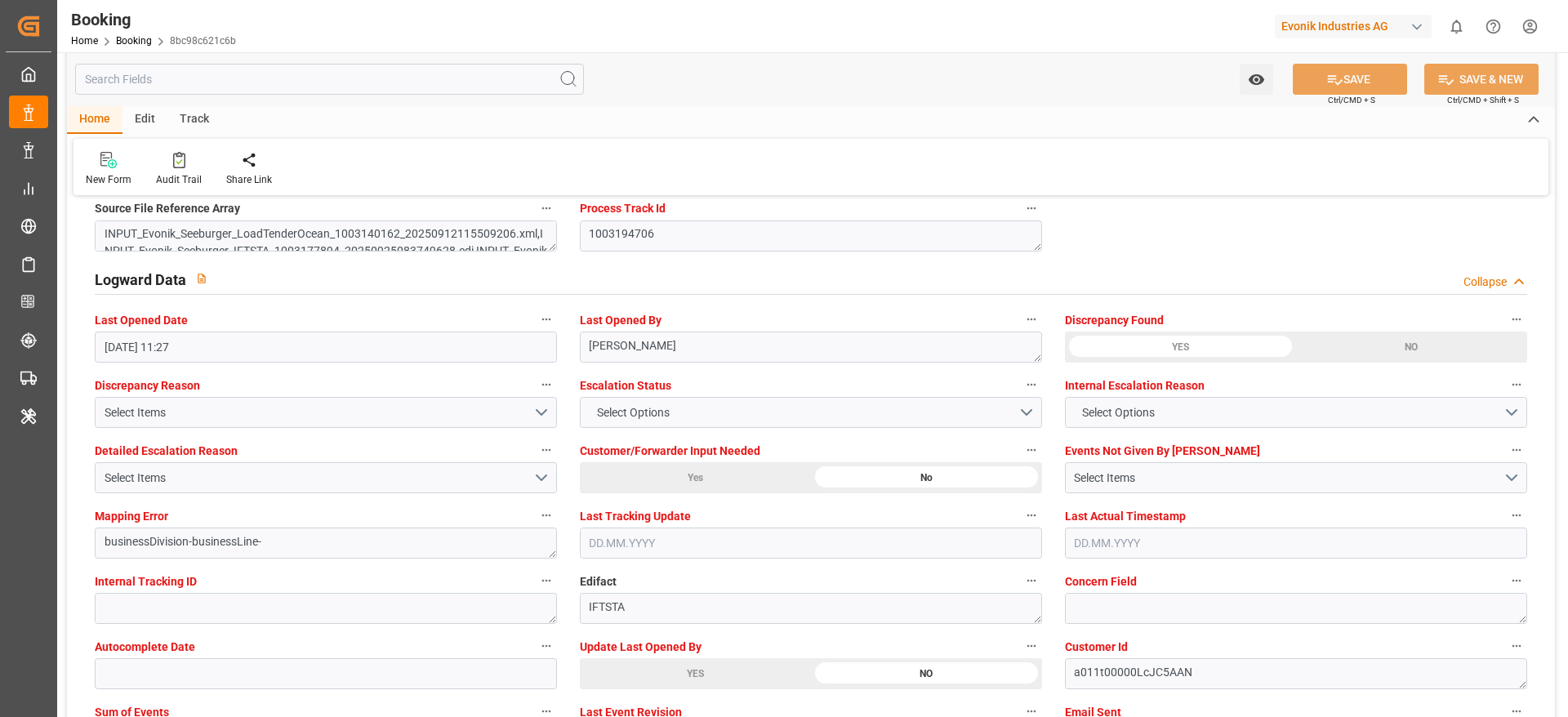
scroll to position [2891, 0]
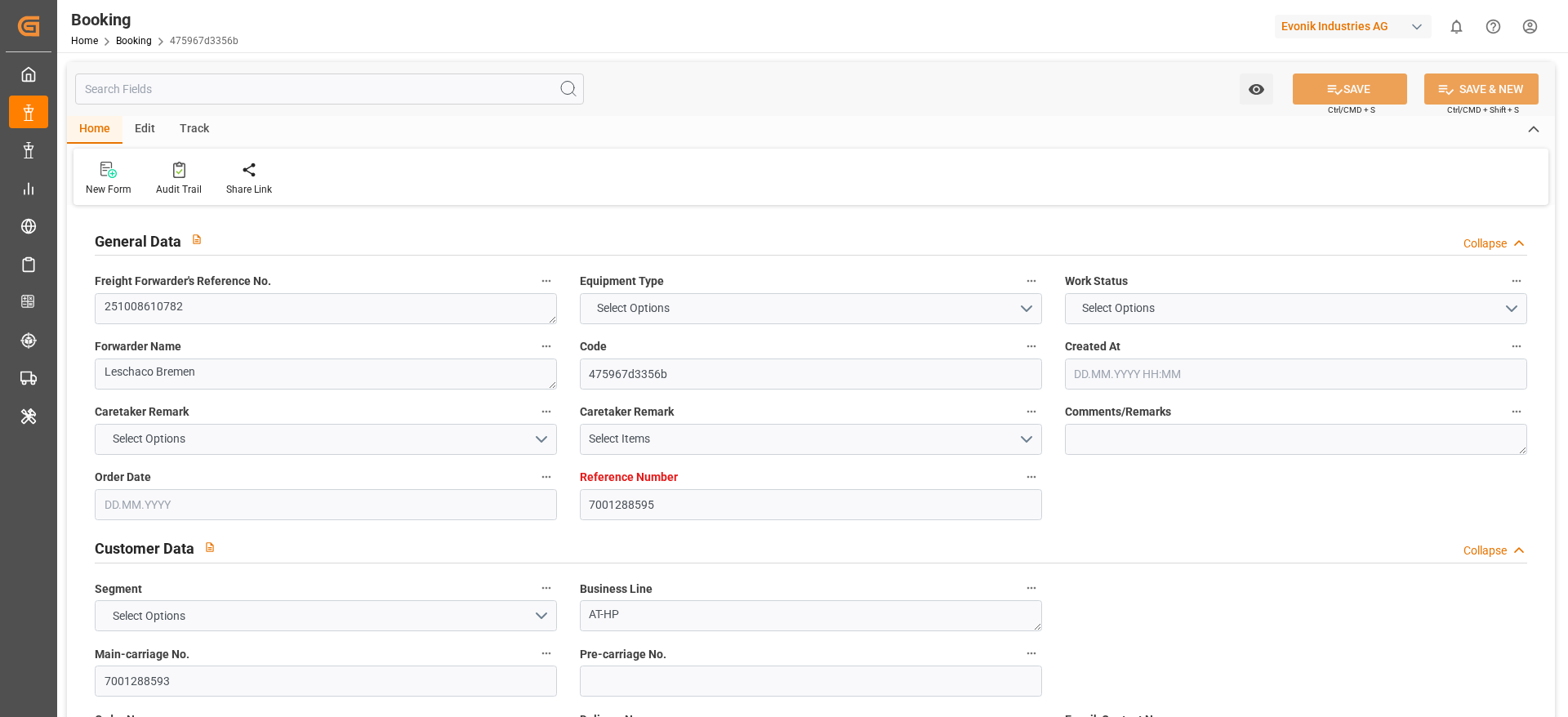
type textarea "251008610782"
type textarea "Leschaco Bremen"
type input "475967d3356b"
type input "7001288595"
type textarea "AT-HP"
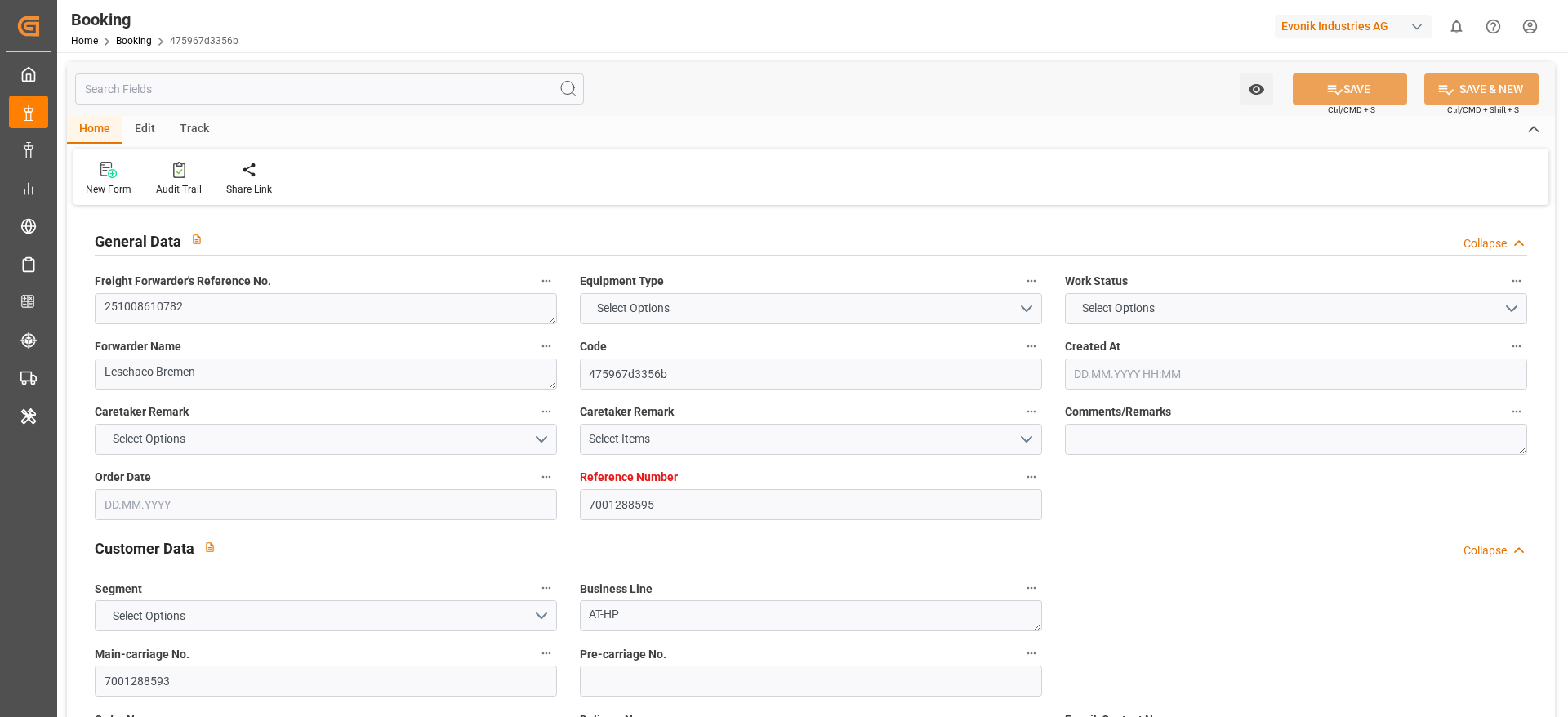
type input "7001288593"
type textarea "[PERSON_NAME][EMAIL_ADDRESS][DOMAIN_NAME]"
type textarea "CIF"
type textarea "[GEOGRAPHIC_DATA]"
type textarea "Marl"
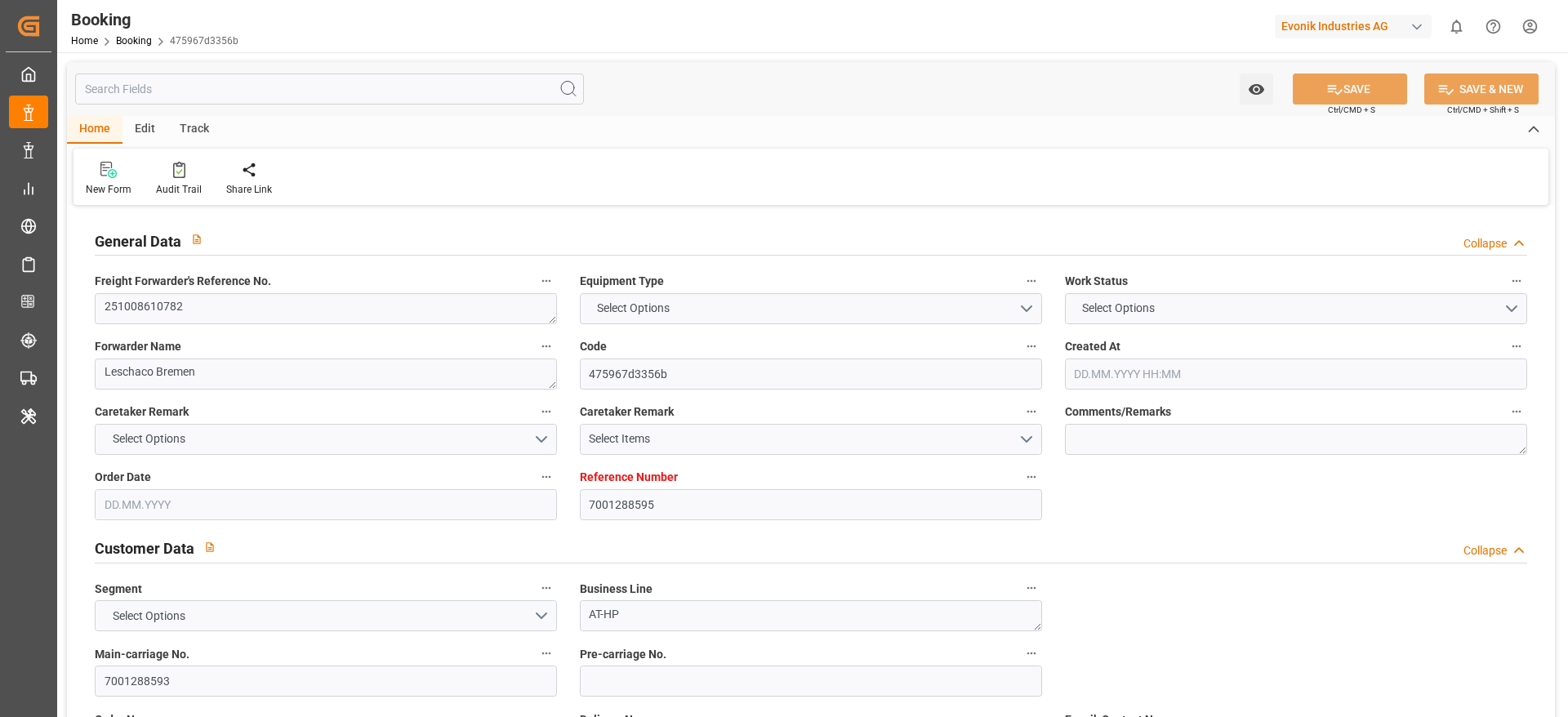
type input "OOCL [GEOGRAPHIC_DATA]"
type input "COSU"
type input "NWC / EU"
type input "[GEOGRAPHIC_DATA]"
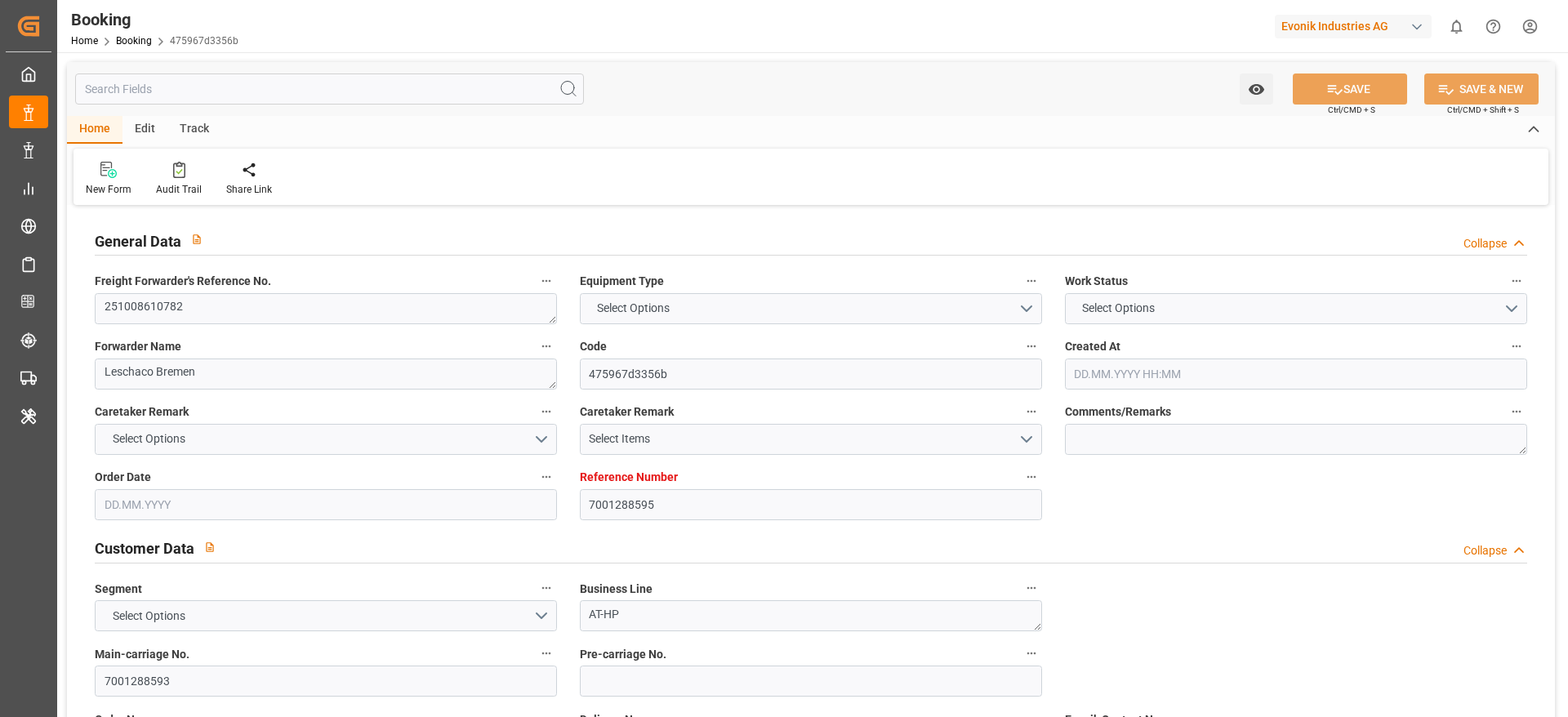
type textarea "INPUT_Evonik_Seeburger_IFTMIN_1003198976_20251002110854021.edi"
type textarea "NWC/[GEOGRAPHIC_DATA] [GEOGRAPHIC_DATA] / [GEOGRAPHIC_DATA]-HP"
type textarea "INPUT_Evonik_Seeburger_IFTMIN_1003191194_20250930092519322.edi,INPUT_Evonik_See…"
type textarea "1003198976"
type textarea "Logward System"
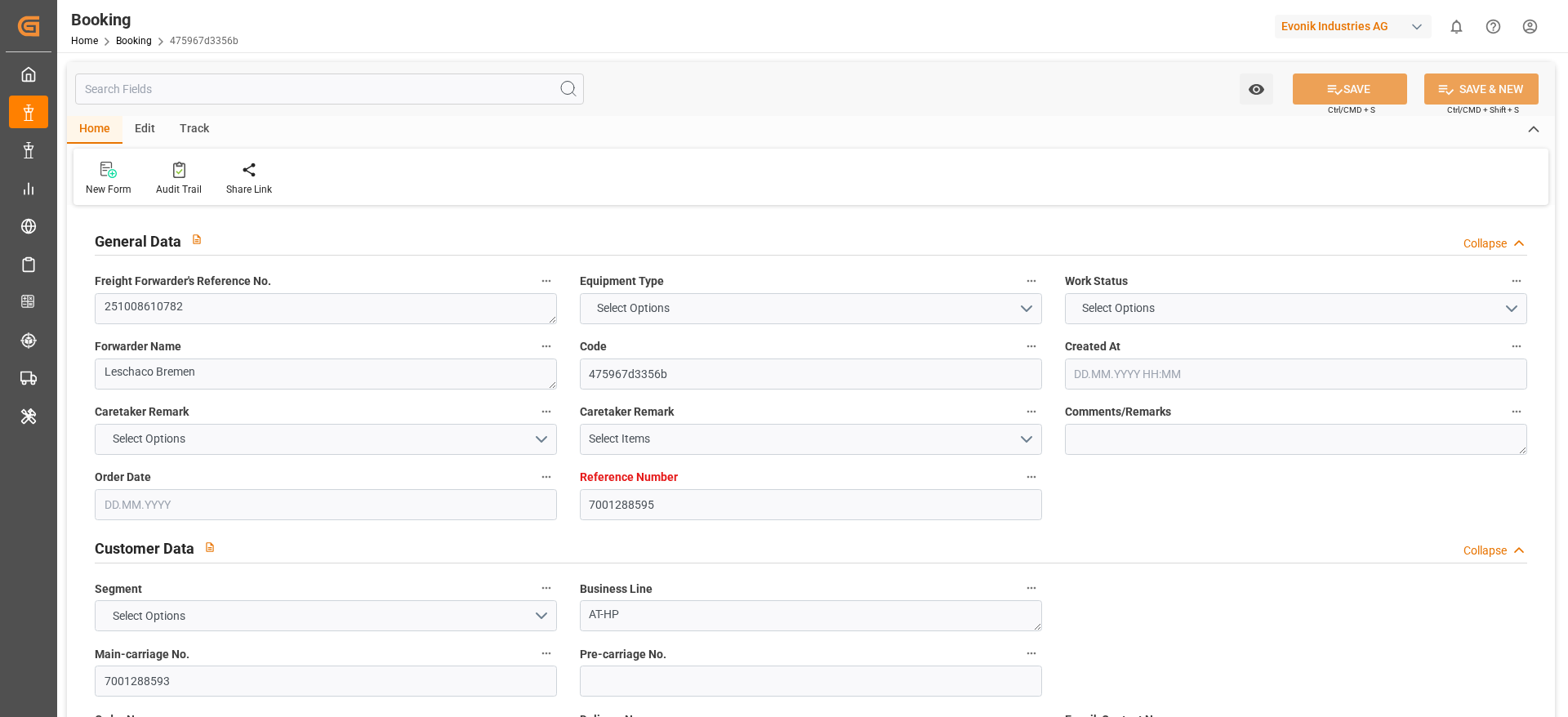
type textarea "Pol-PodRegionName-PolName-businessDivision-businessLine-businessLineCode-"
type textarea "IFTSTA"
type textarea "a011t00000LcJC5AAN"
type textarea "No"
type input "7001288595"
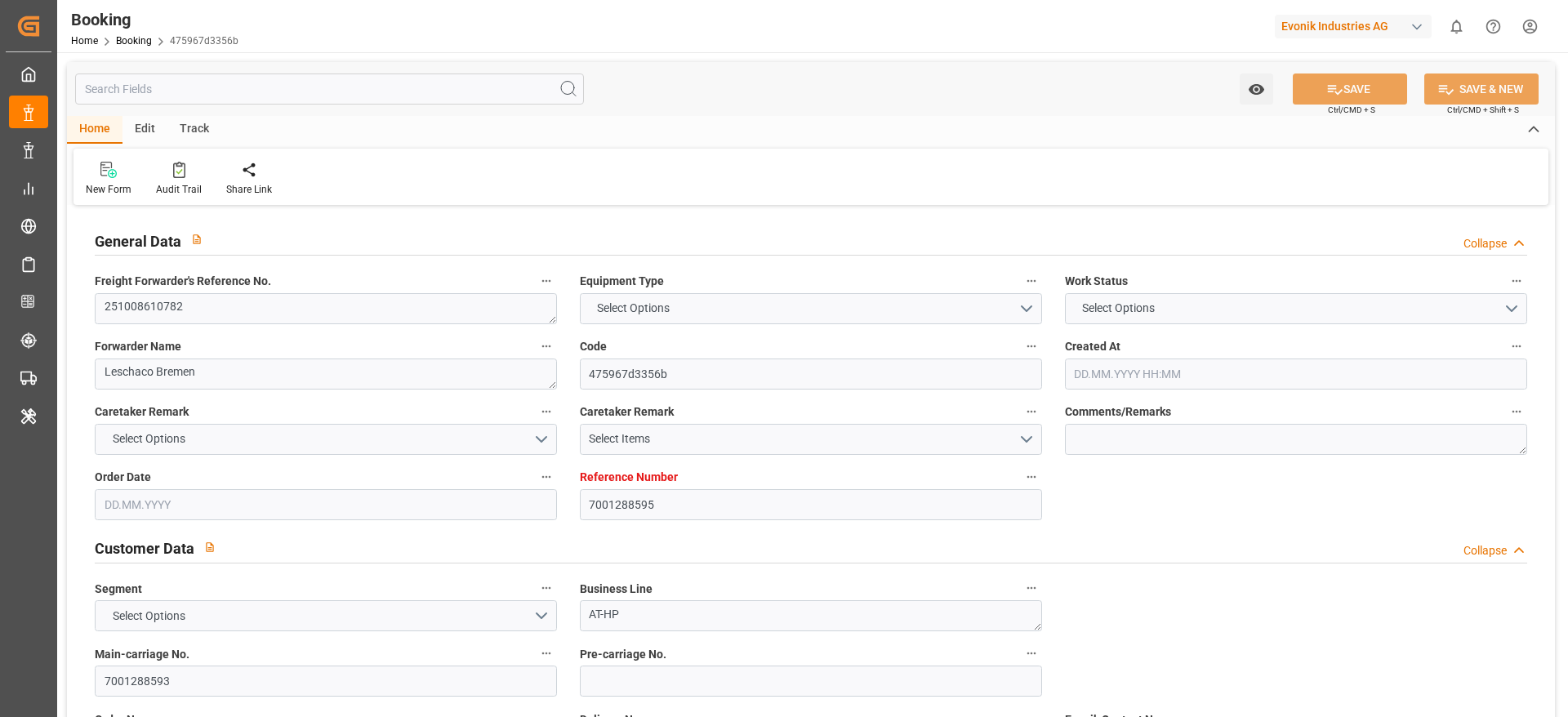
type input "Cosco"
type input "COSCO Shipping Co. Ltd."
type input "EUNWC"
type input "CNSHA"
type input "[DATE] 07:27"
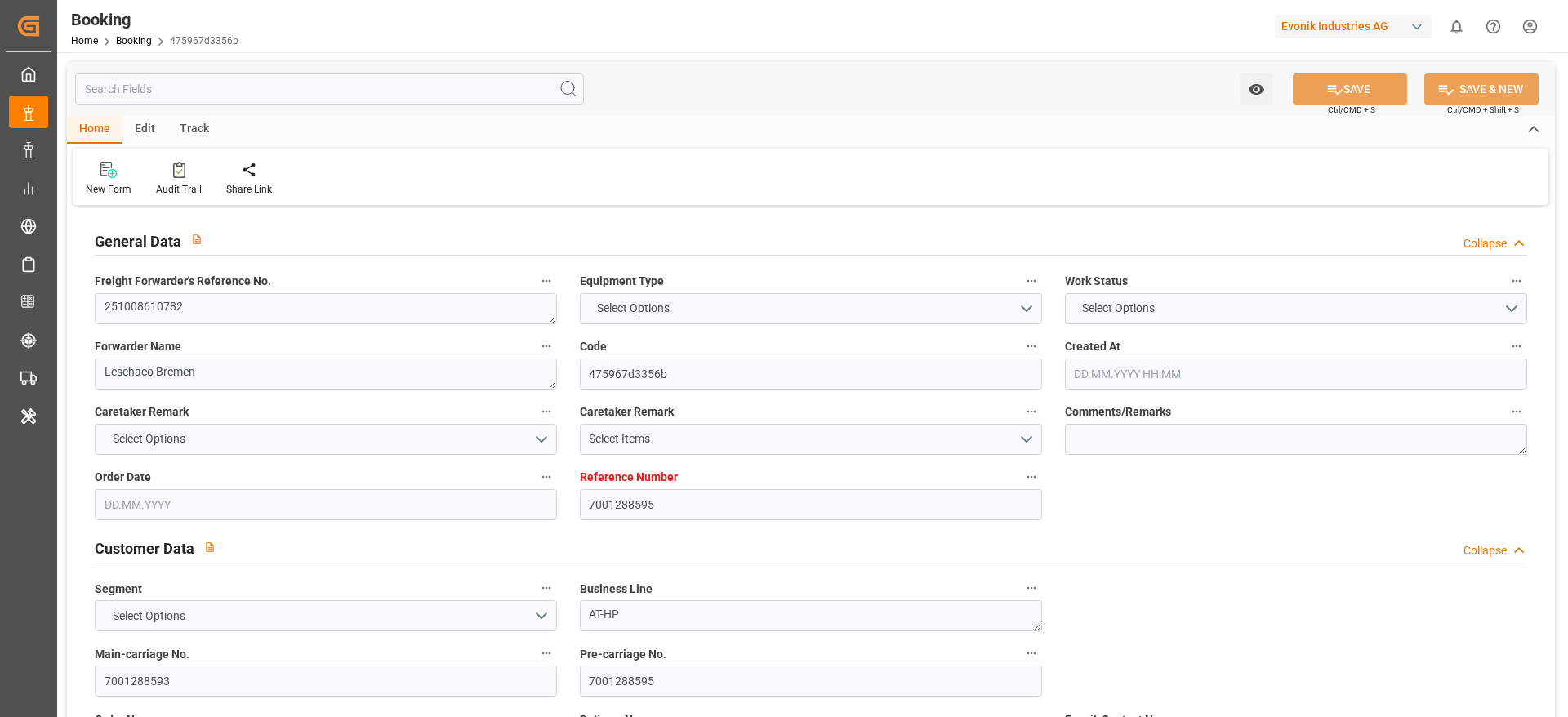
type input "[DATE]"
type input "[DATE] 00:00"
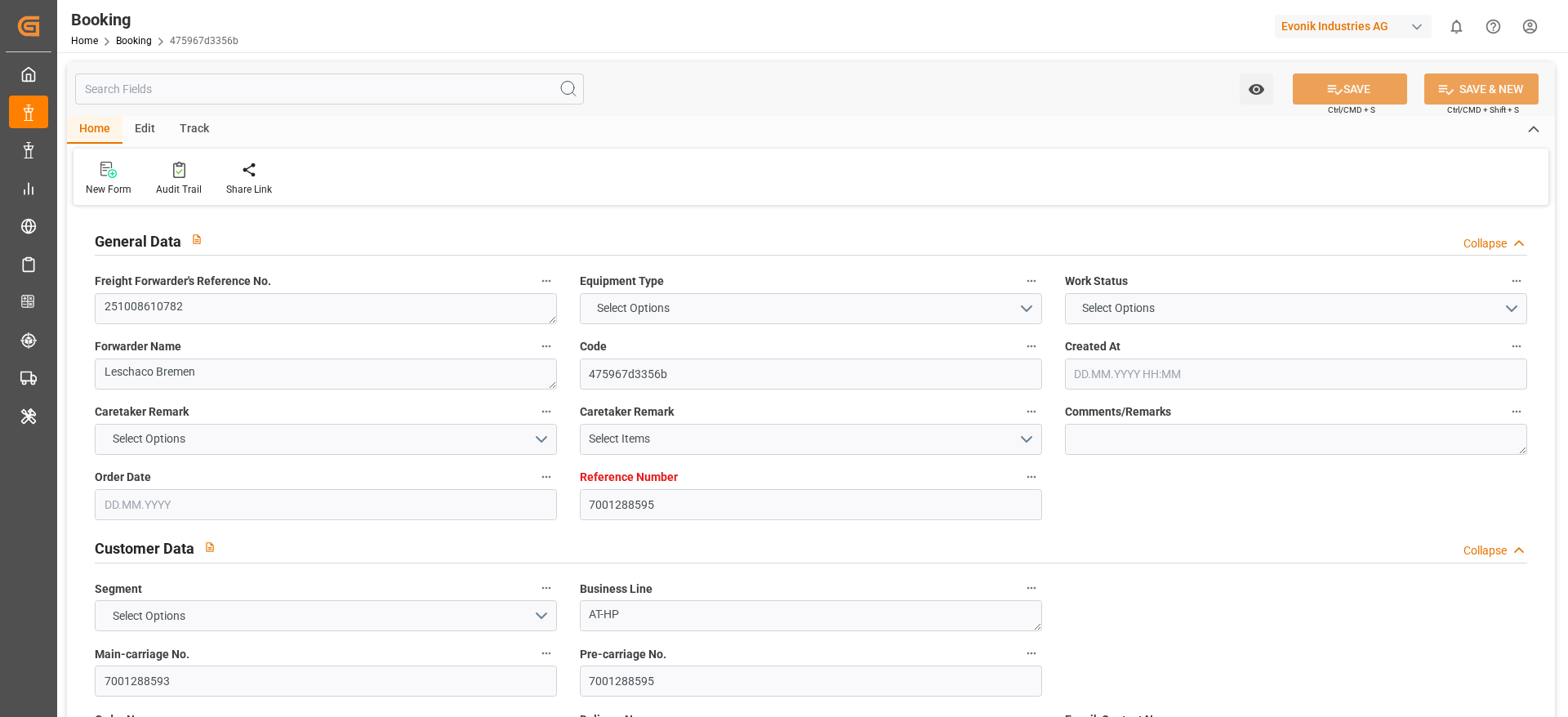
type input "[DATE]"
type input "[DATE] 00:00"
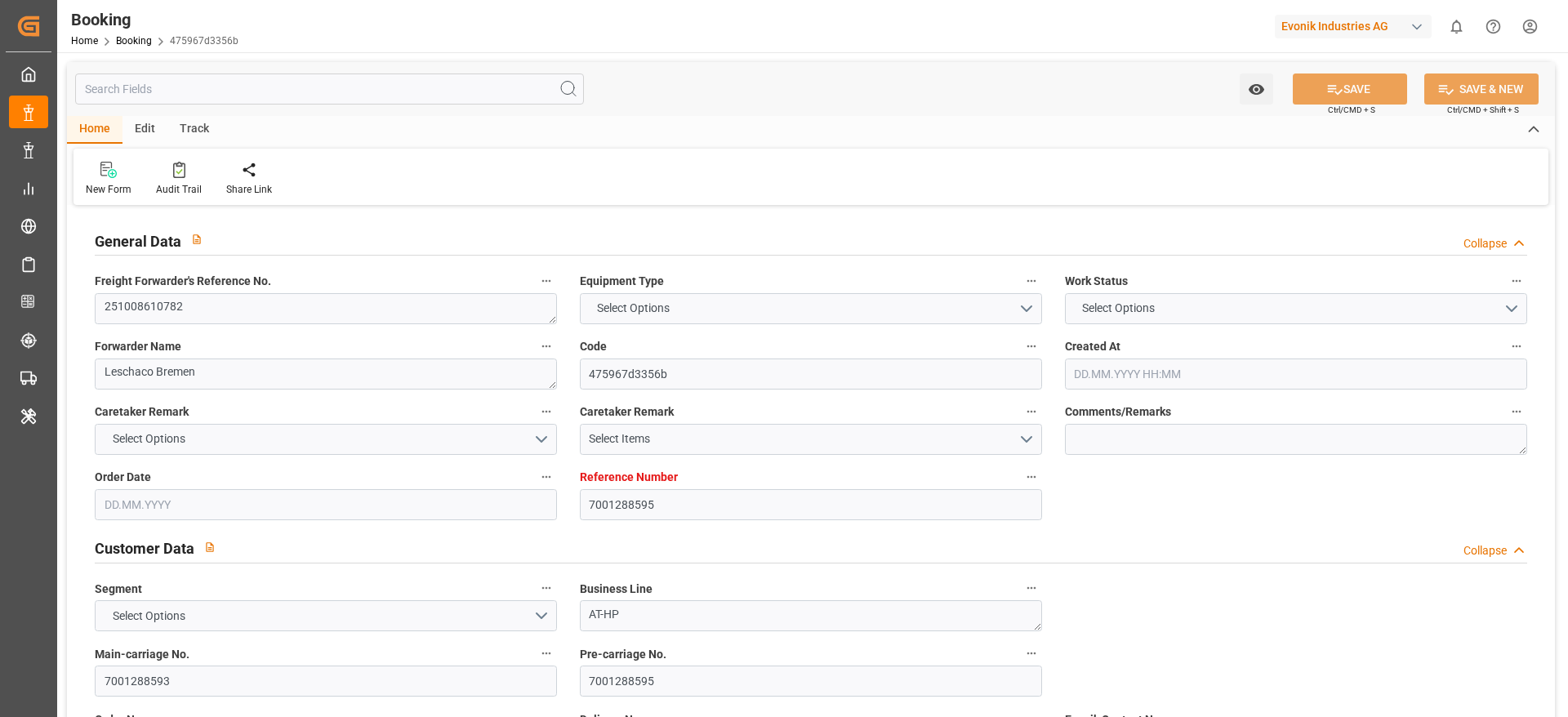
type input "[DATE] 00:00"
type input "[DATE] 09:12"
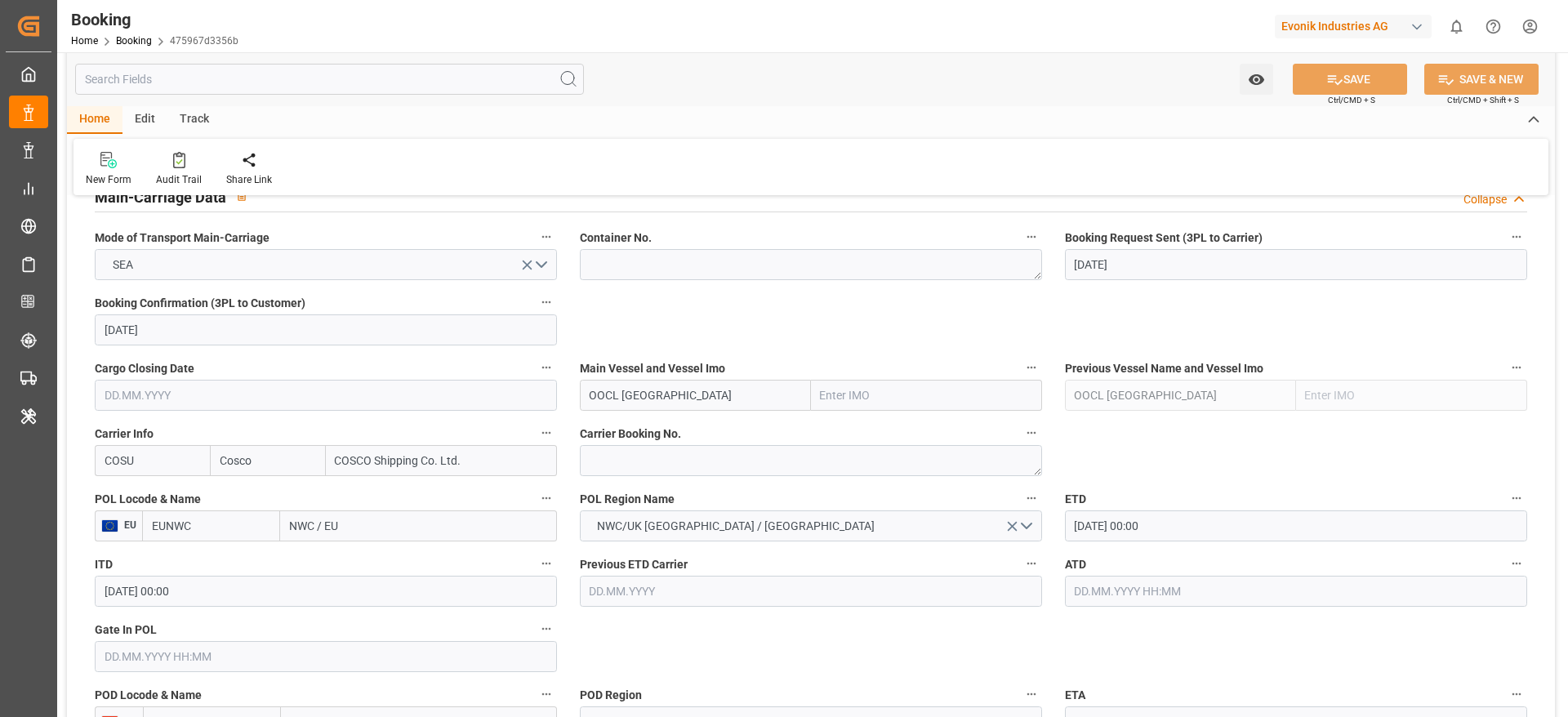
scroll to position [1033, 0]
click at [633, 451] on textarea at bounding box center [811, 459] width 462 height 31
paste textarea "6432218800"
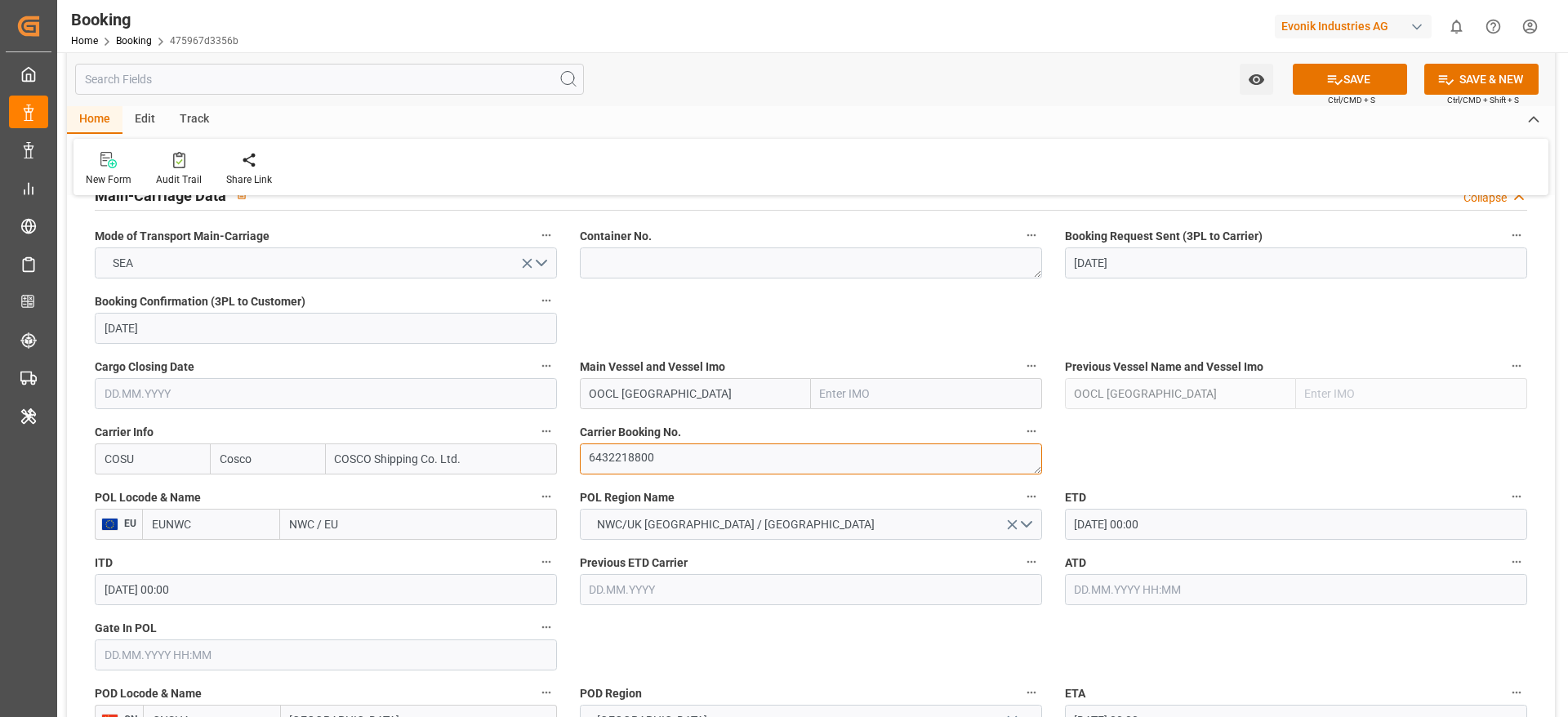
type textarea "6432218800"
click at [383, 518] on input "NWC / EU" at bounding box center [418, 524] width 277 height 31
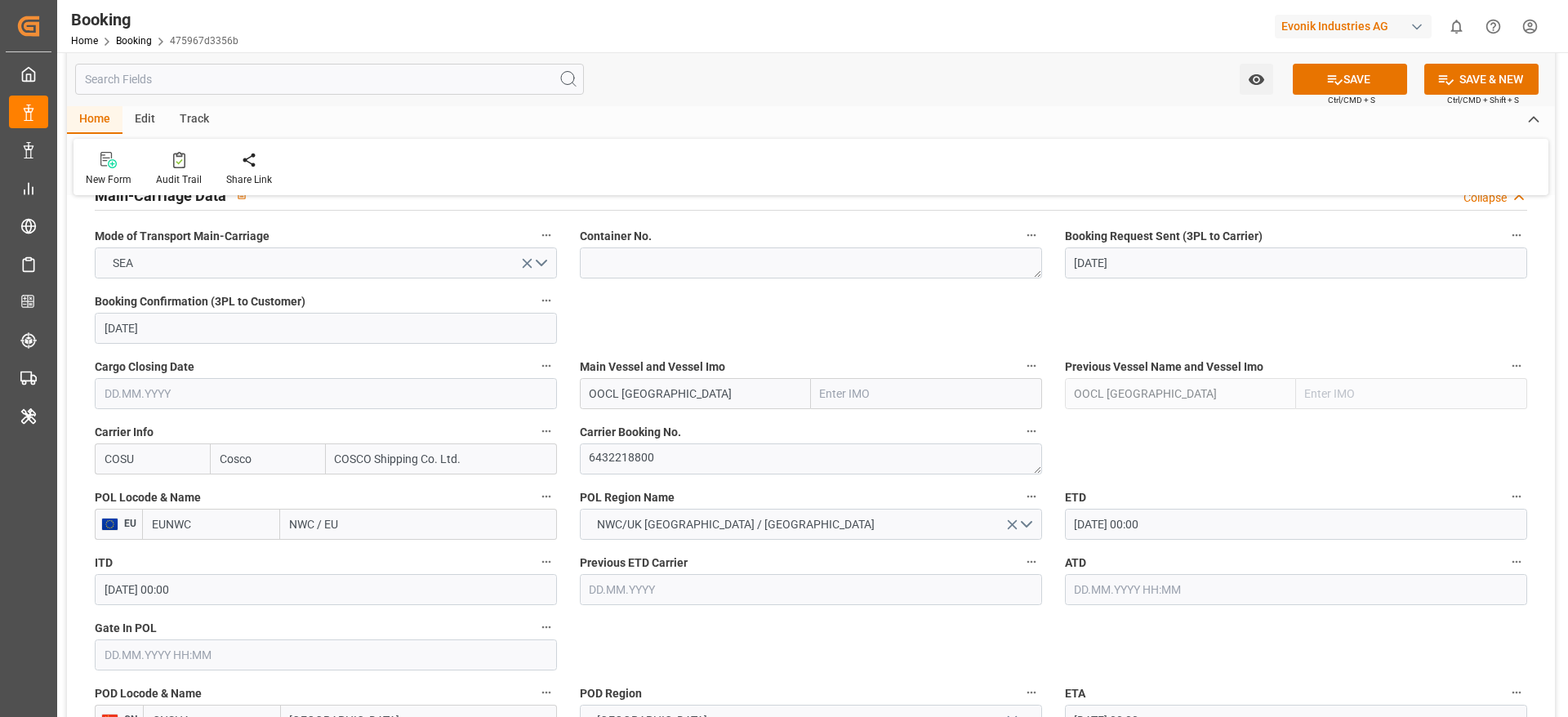
click at [383, 518] on input "NWC / EU" at bounding box center [418, 524] width 277 height 31
paste input "[GEOGRAPHIC_DATA]"
type input "[GEOGRAPHIC_DATA]"
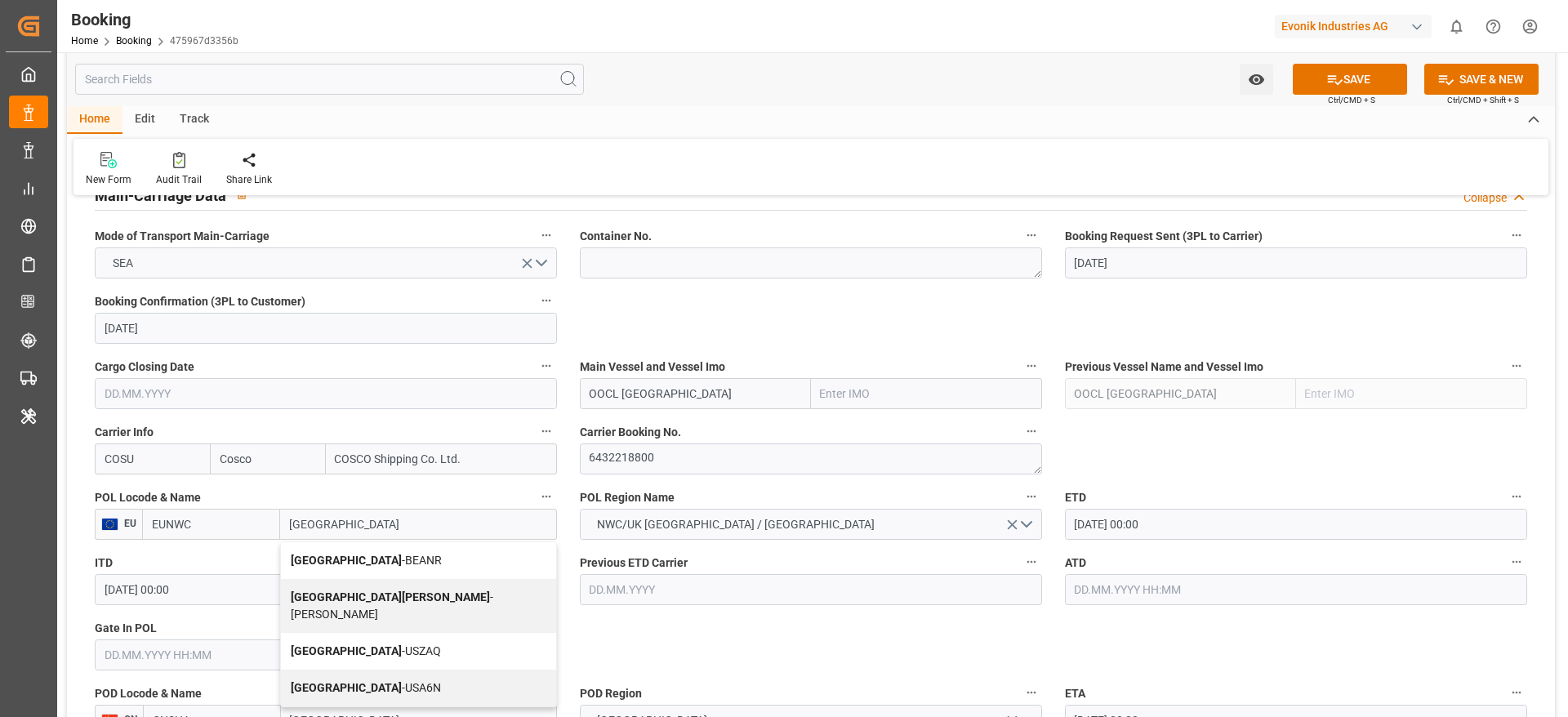
click at [342, 564] on span "Antwerp - BEANR" at bounding box center [365, 560] width 151 height 13
type input "BEANR"
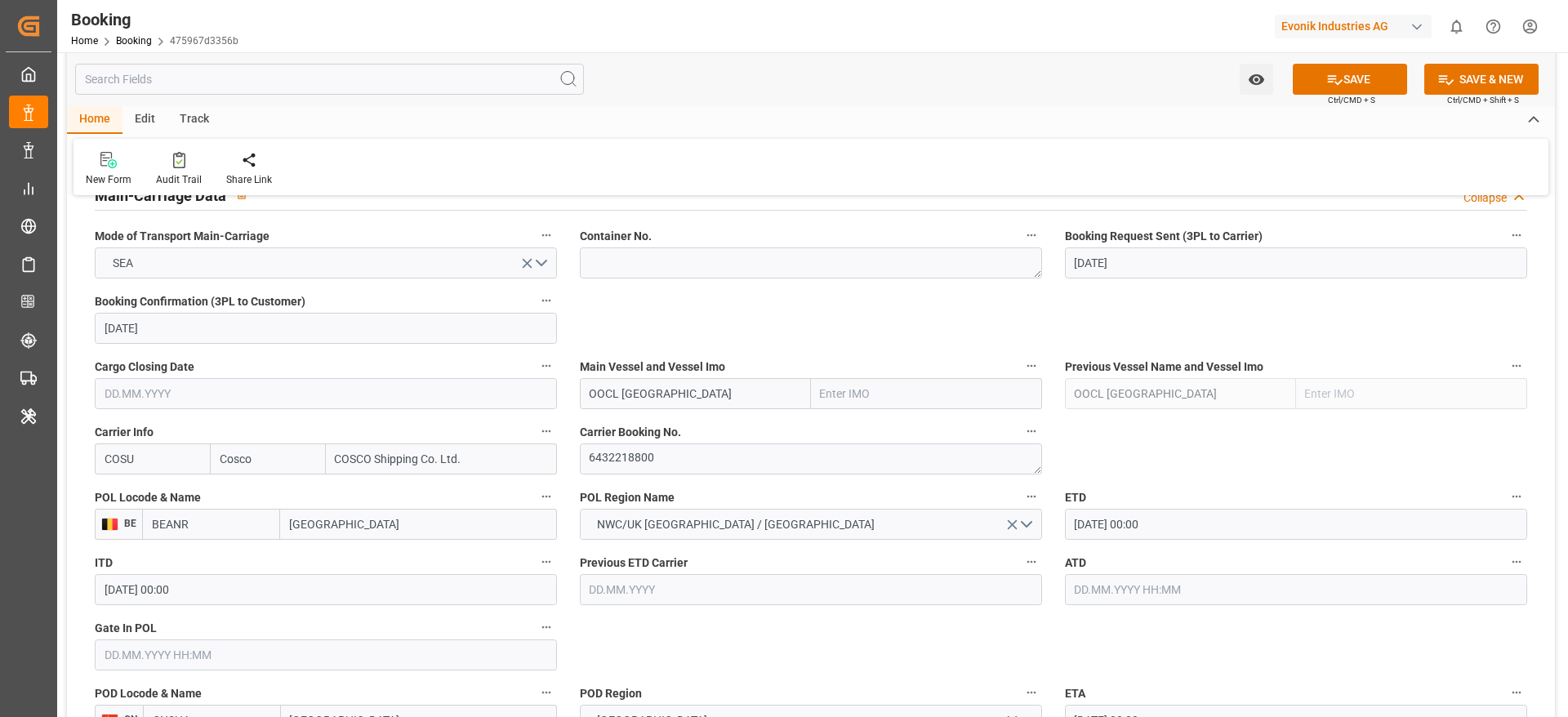
type input "[GEOGRAPHIC_DATA]"
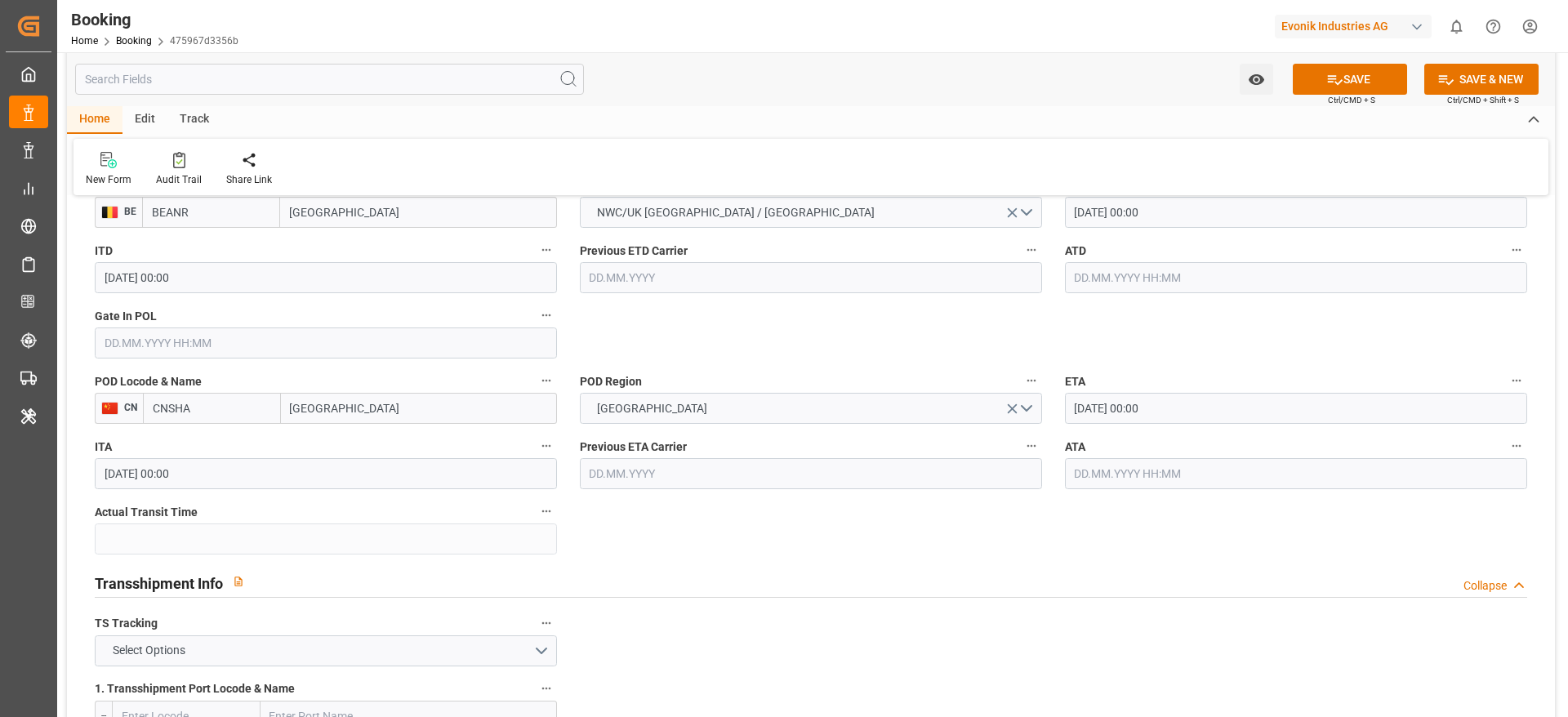
scroll to position [1347, 0]
click at [1111, 224] on input "[DATE] 00:00" at bounding box center [1296, 210] width 462 height 31
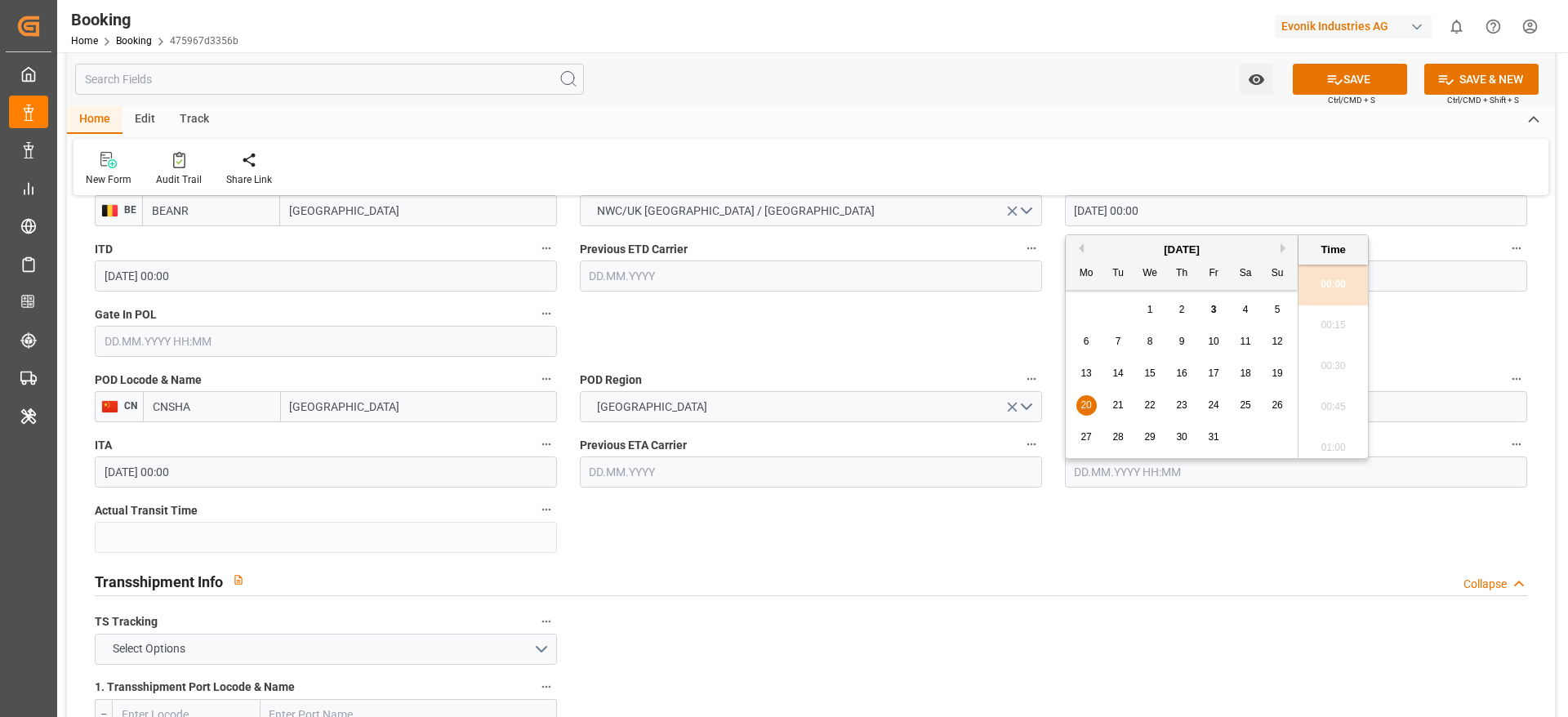
click at [1116, 400] on span "21" at bounding box center [1118, 405] width 11 height 12
type input "[DATE] 00:00"
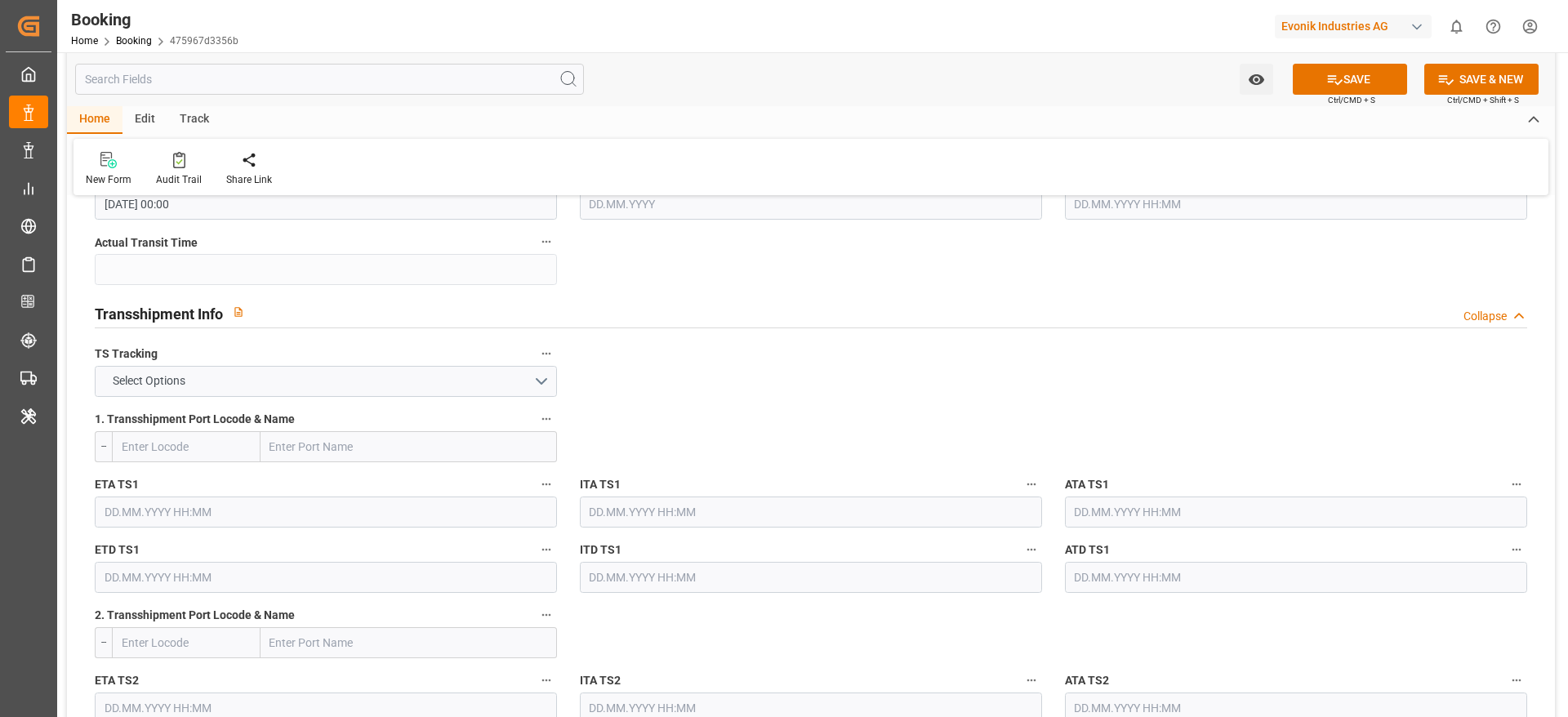
scroll to position [1623, 0]
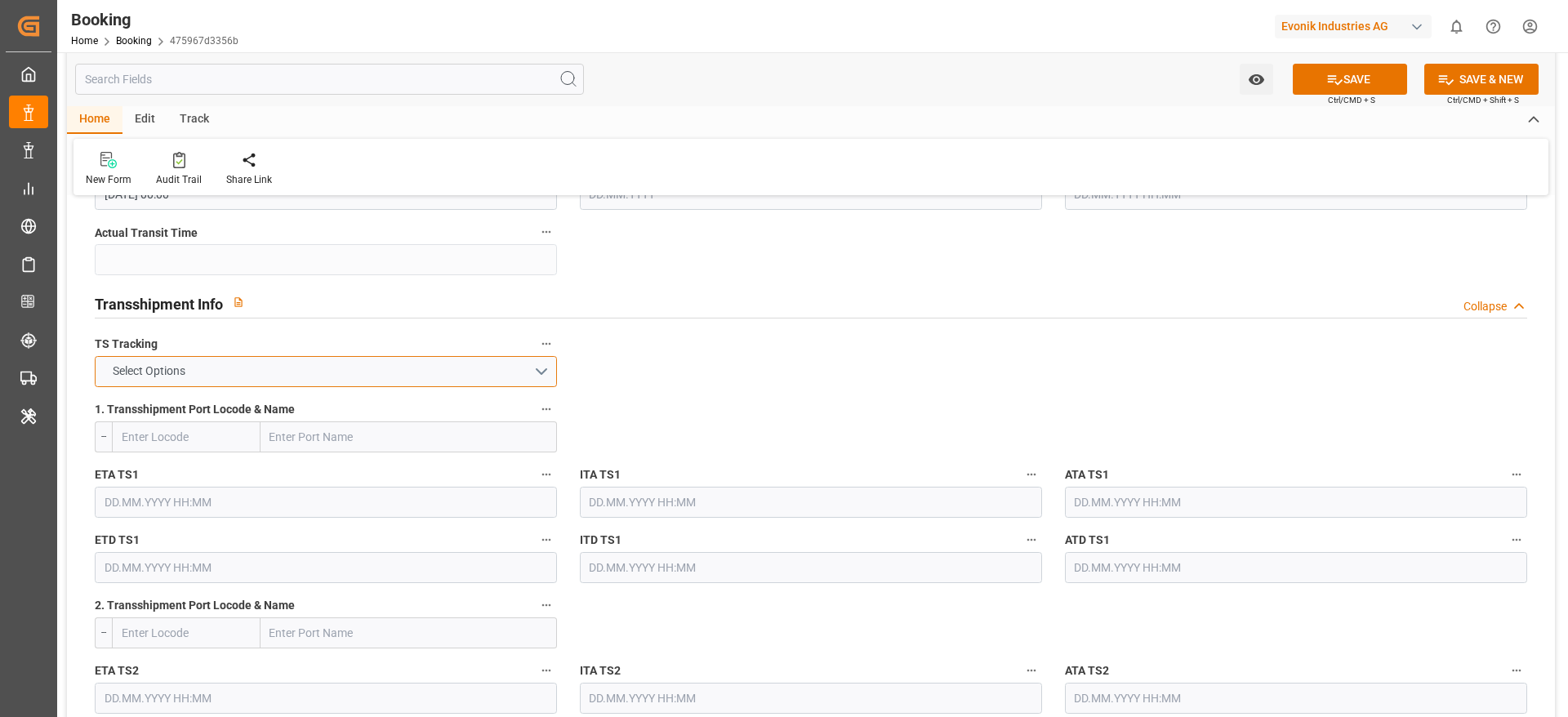
click at [461, 374] on button "Select Options" at bounding box center [326, 372] width 462 height 31
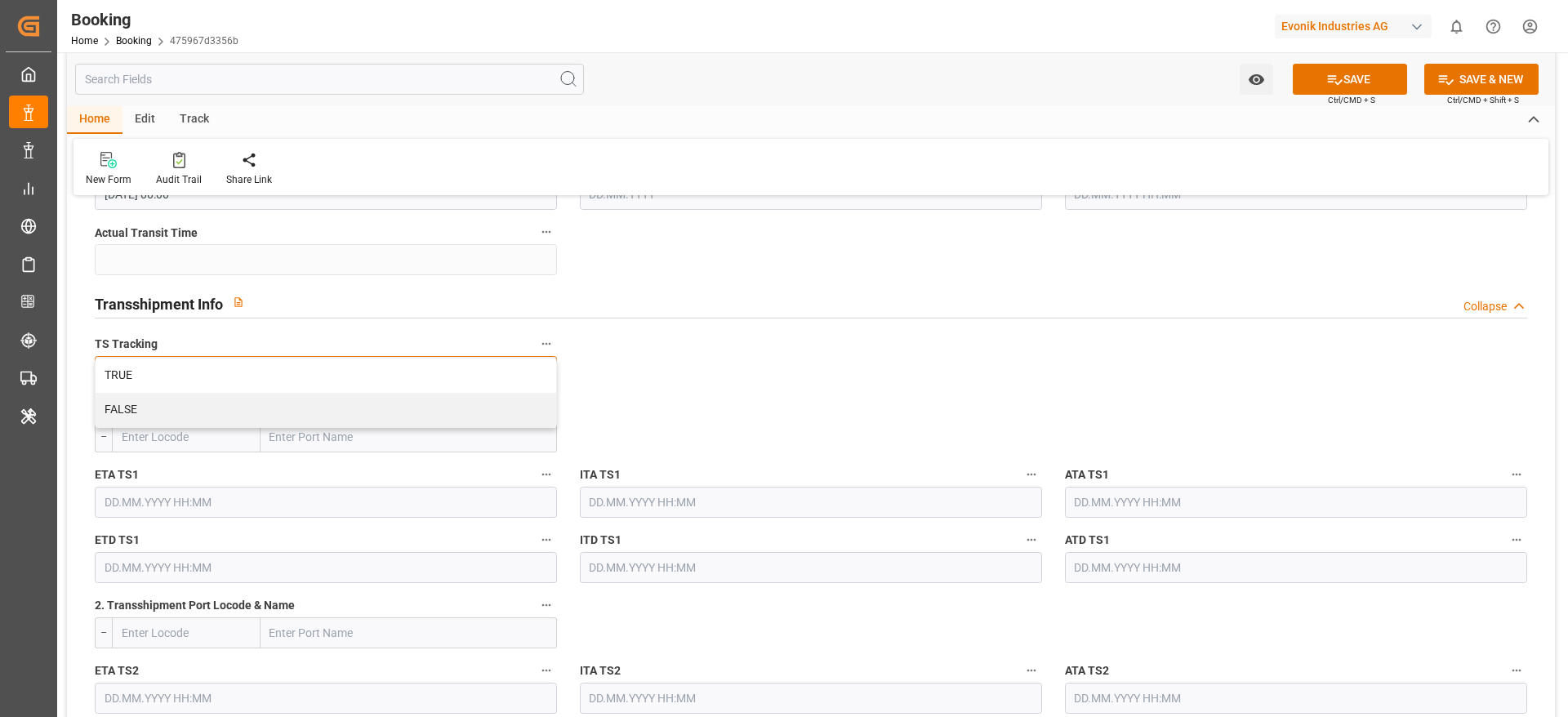
click at [468, 400] on div "FALSE" at bounding box center [326, 409] width 461 height 34
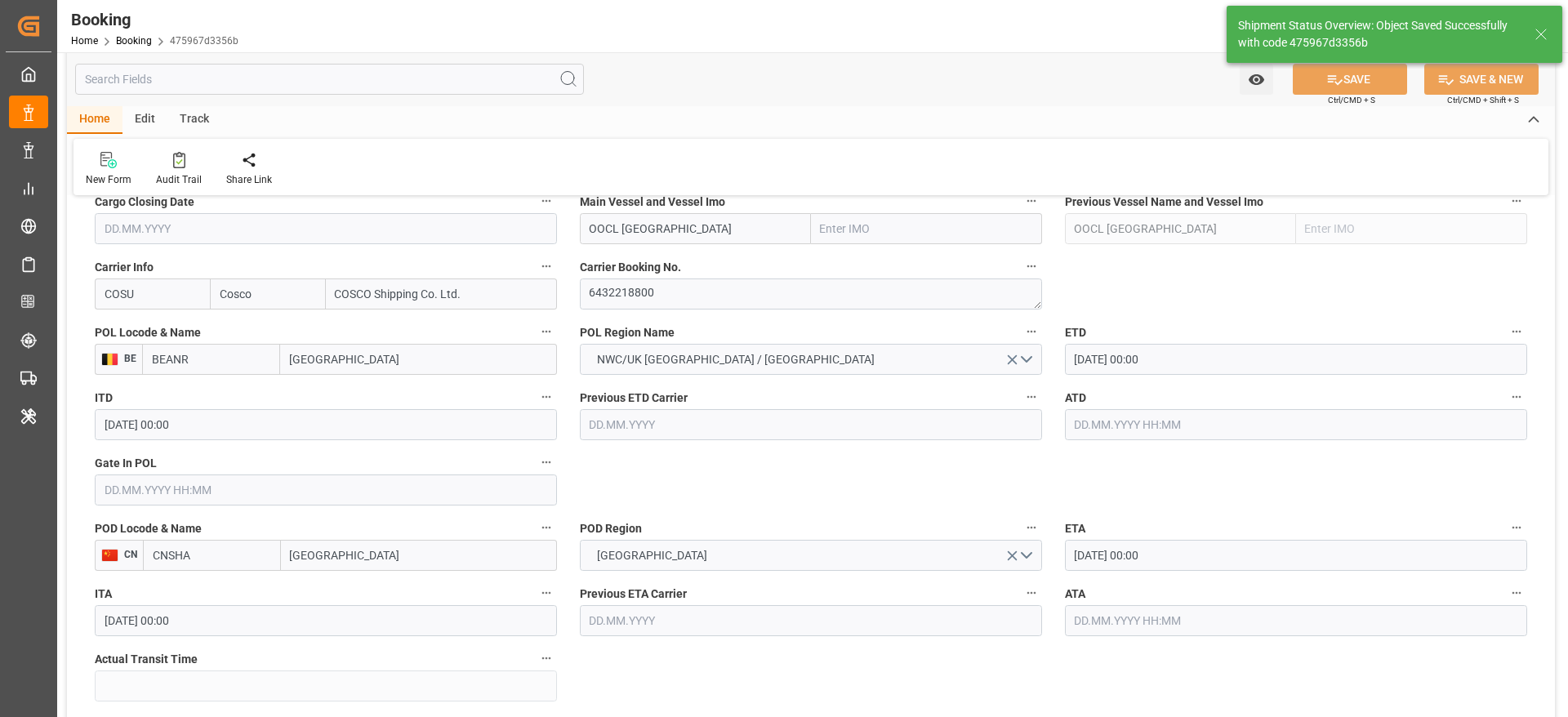
scroll to position [921, 0]
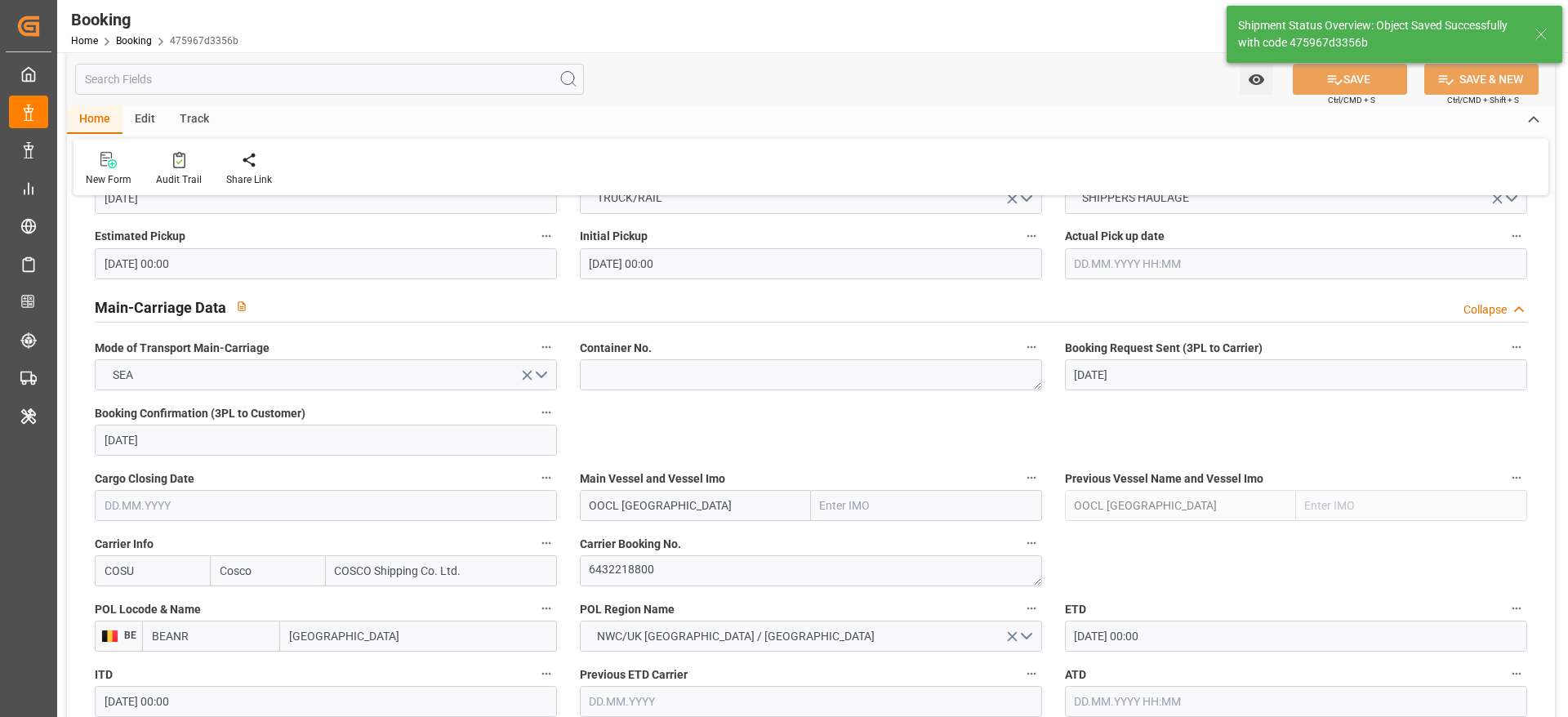
type textarea "[PERSON_NAME]"
type textarea "businessDivision-businessLine-"
type input "03.10.2025 11:29"
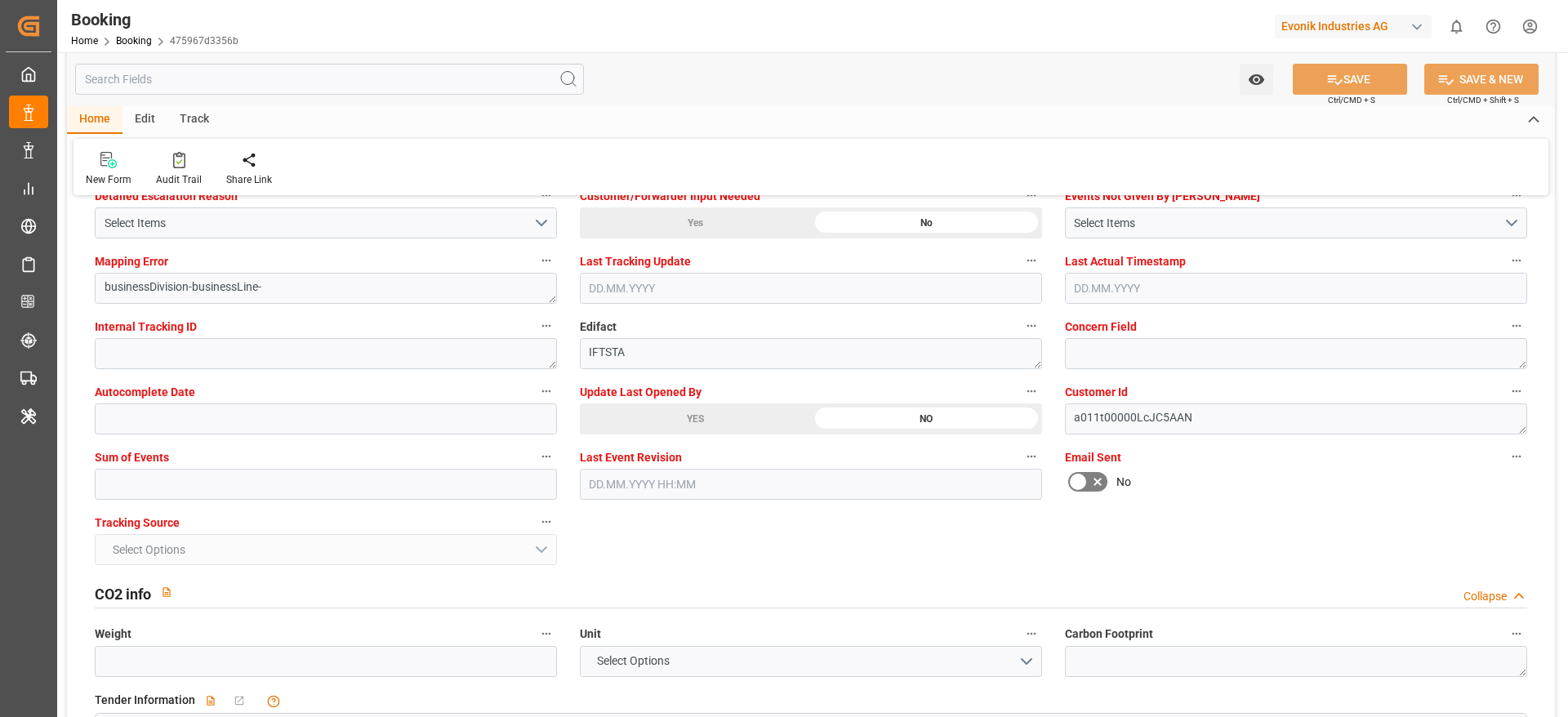
scroll to position [3161, 0]
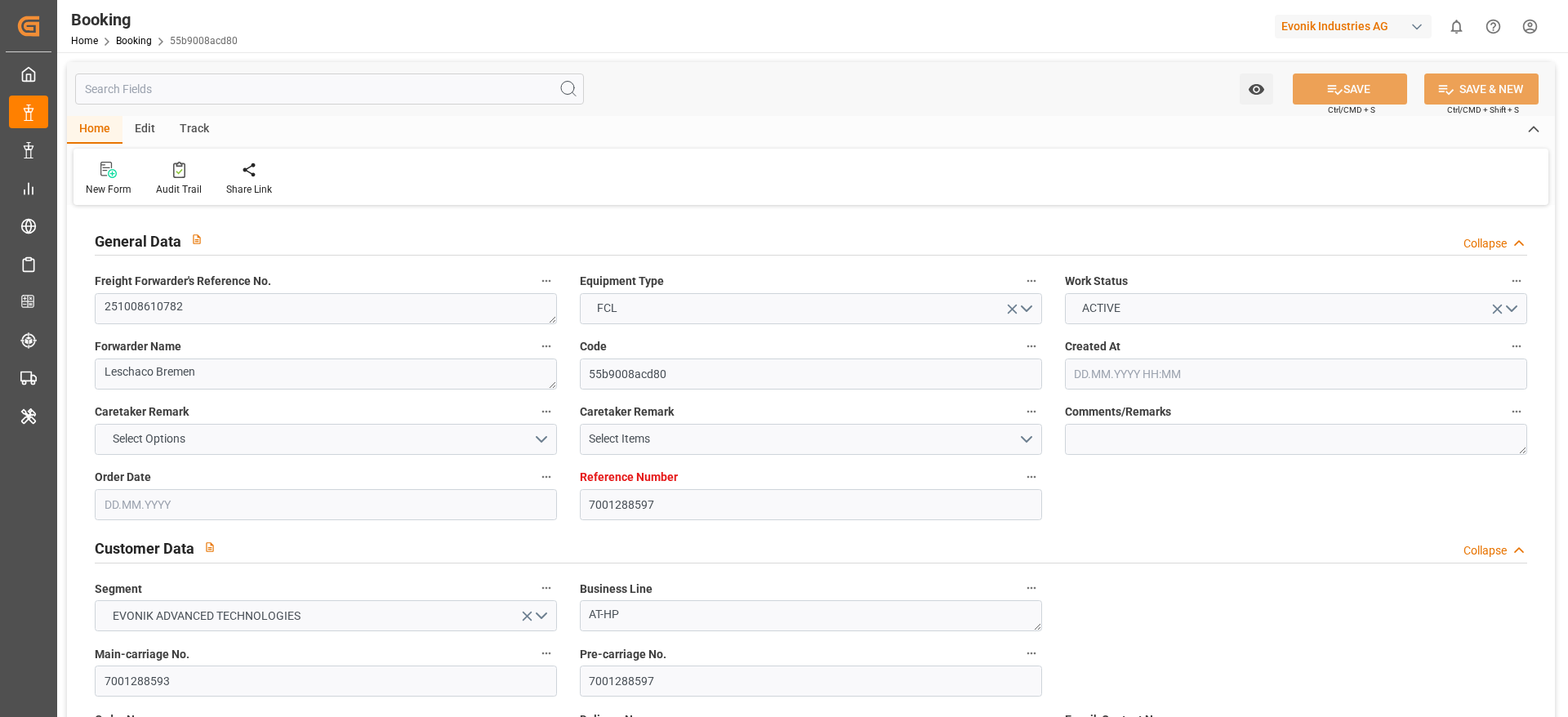
type input "7001288597"
type input "Cosco"
type input "COSCO Shipping Co. Ltd."
type input "EUNWC"
type input "CNSHA"
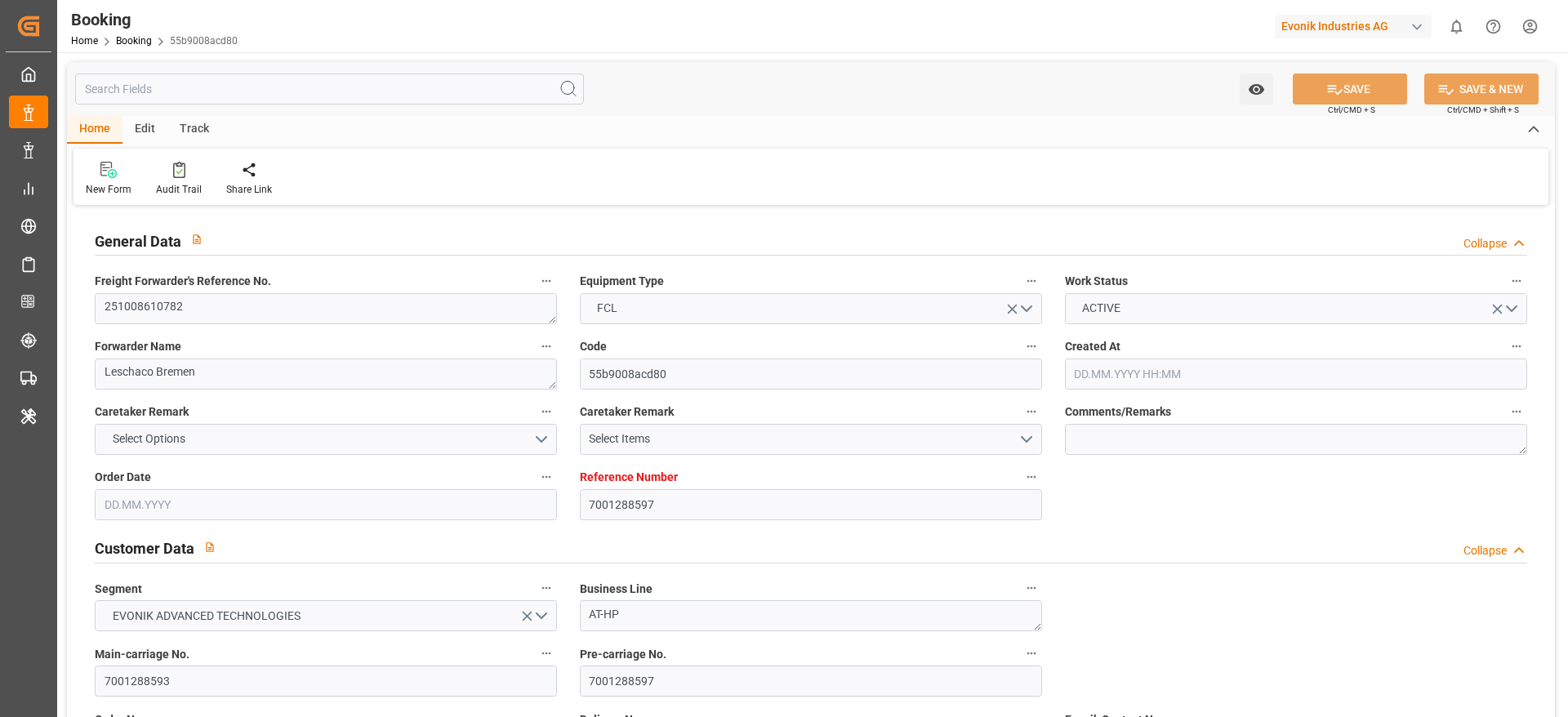
type input "[DATE] 07:27"
type input "[DATE]"
type input "[DATE] 00:00"
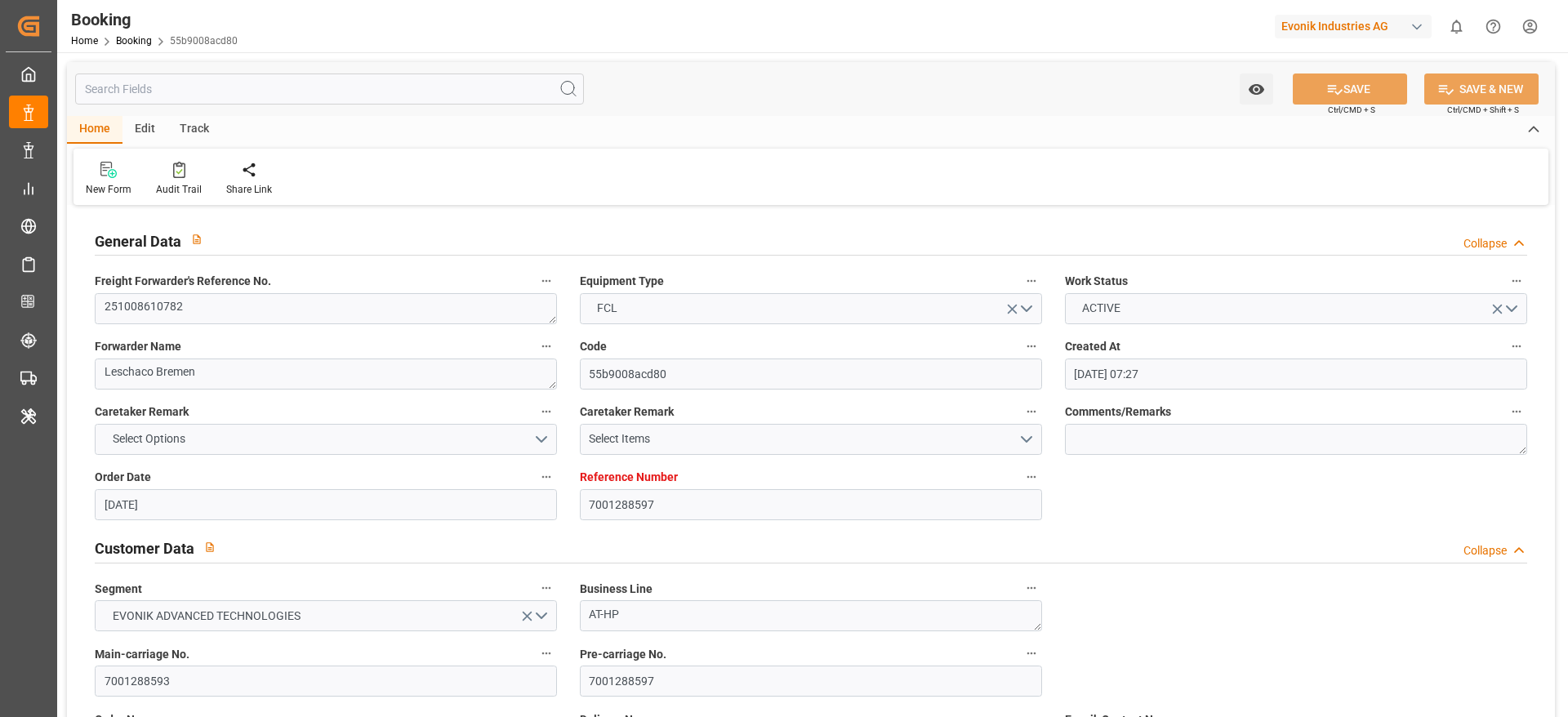
type input "[DATE] 00:00"
type input "[DATE]"
type input "[DATE] 00:00"
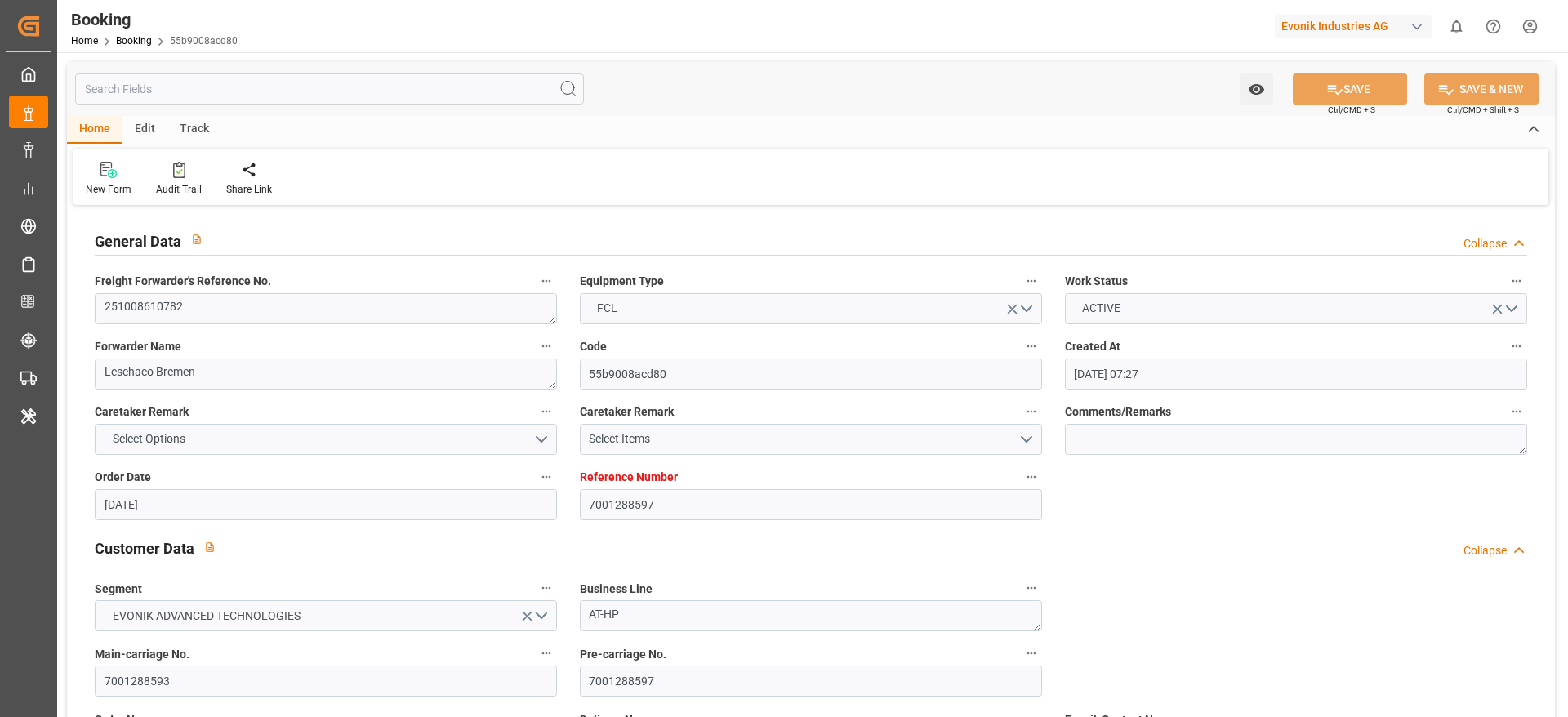
type input "[DATE] 00:00"
type input "02.10.2025 09:12"
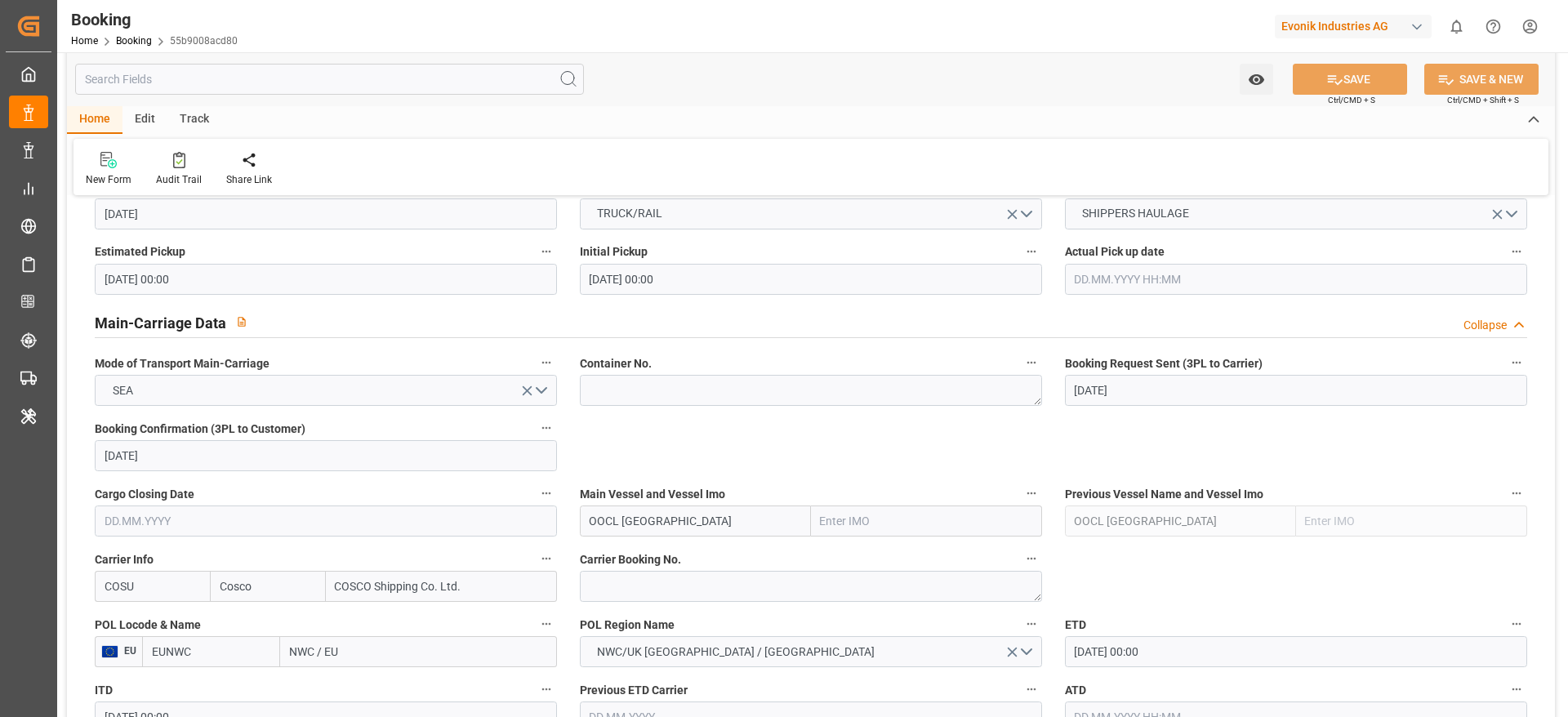
scroll to position [1144, 0]
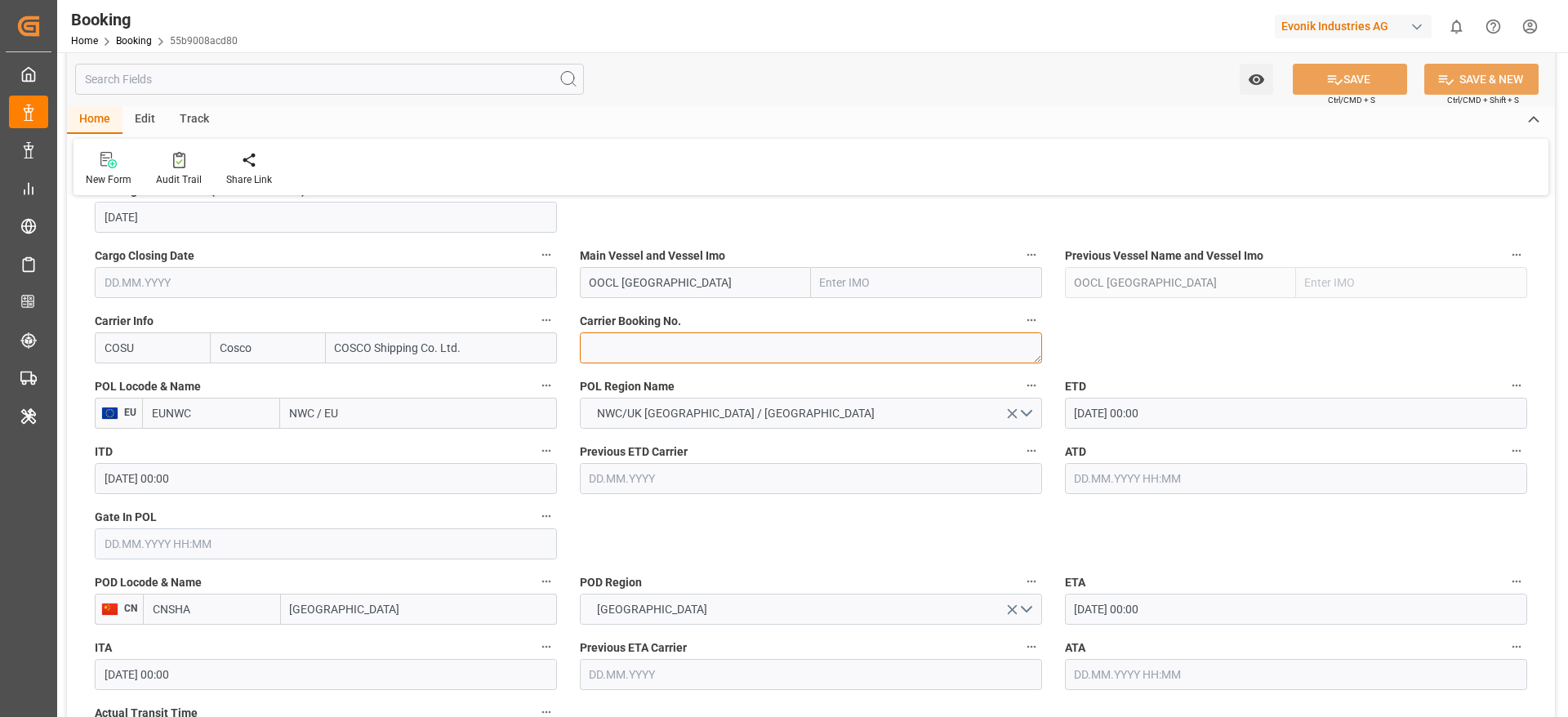
click at [631, 336] on textarea at bounding box center [811, 347] width 462 height 31
paste textarea "6432218800"
type textarea "6432218800"
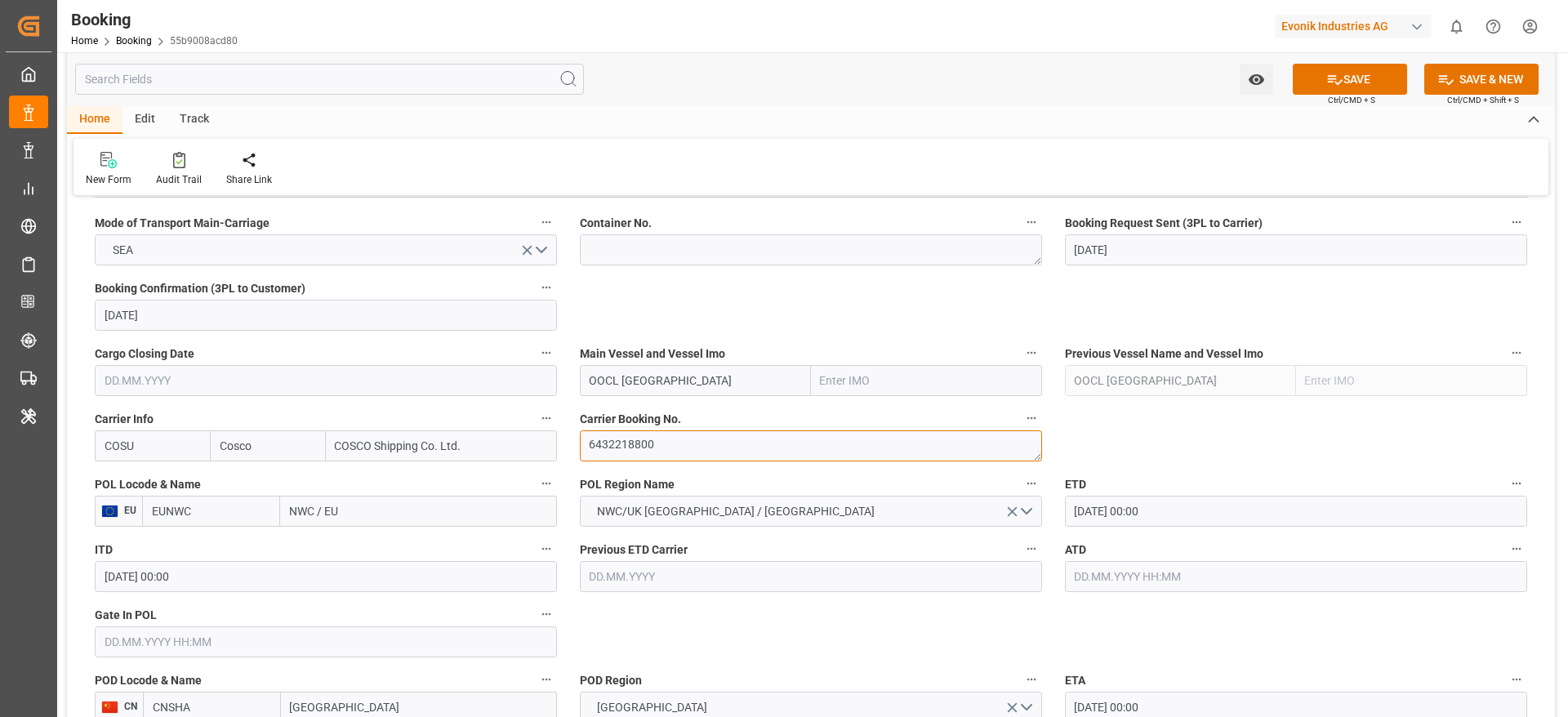
scroll to position [1043, 0]
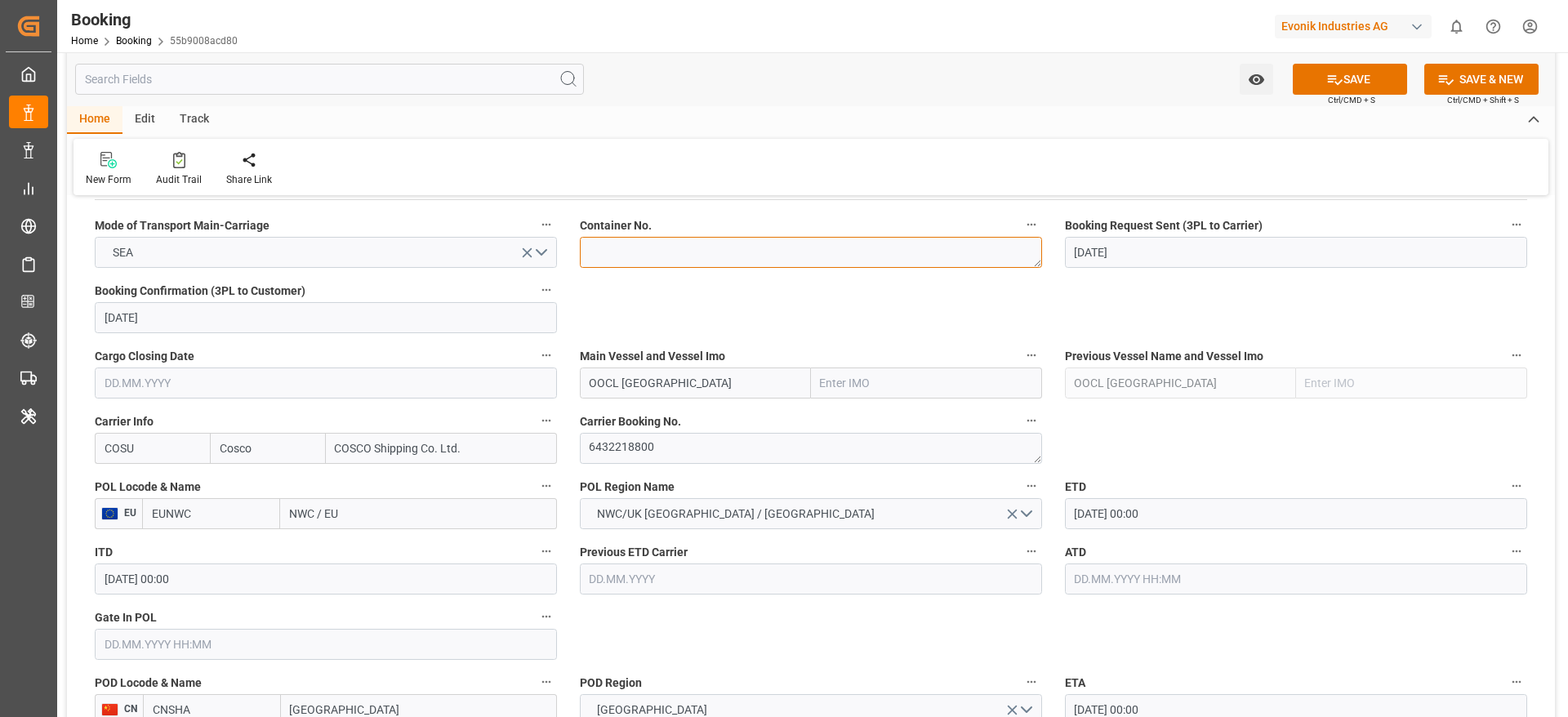
click at [668, 253] on textarea at bounding box center [811, 253] width 462 height 31
paste textarea "CBHU9588108"
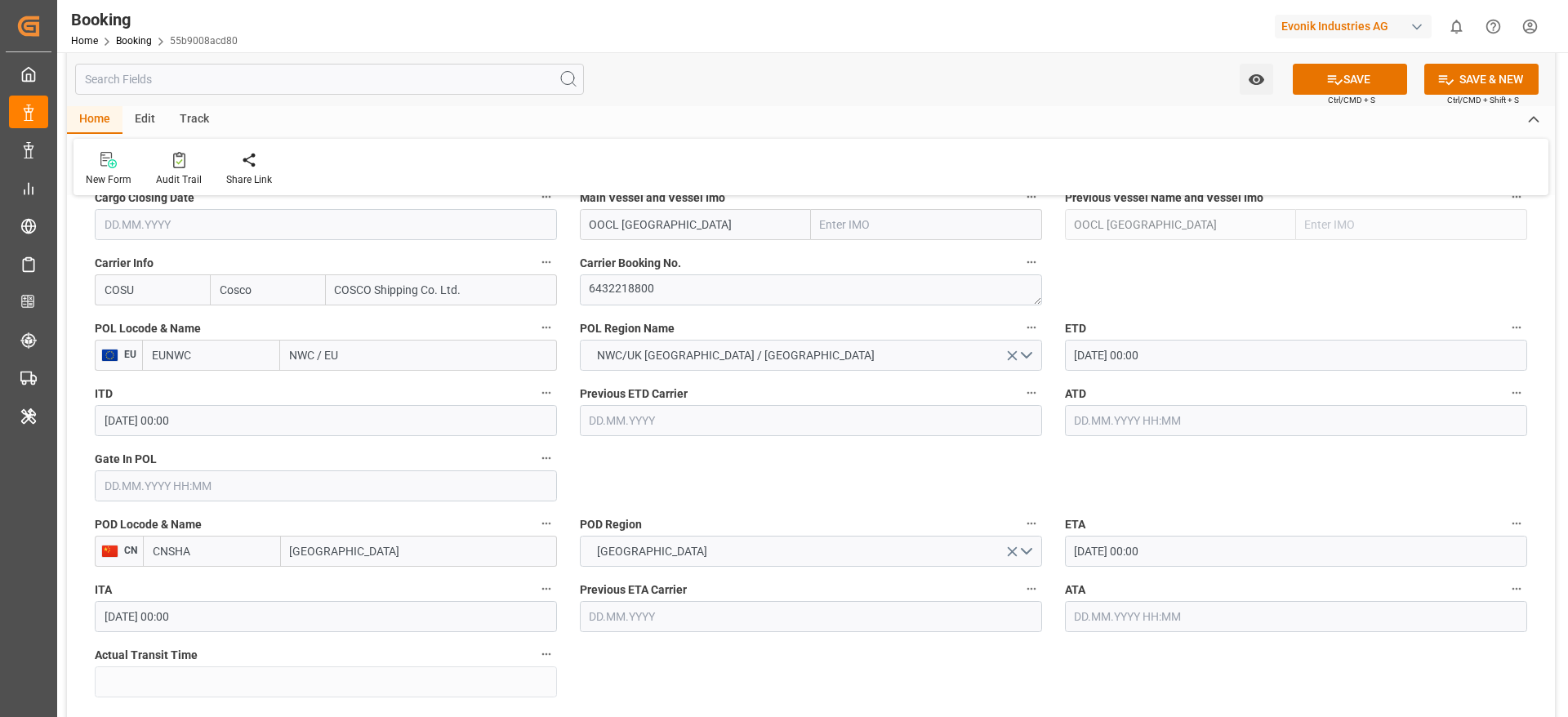
scroll to position [1202, 0]
type textarea "CBHU9588108"
click at [390, 362] on input "NWC / EU" at bounding box center [418, 354] width 277 height 31
click at [389, 362] on input "NWC / EU" at bounding box center [418, 354] width 277 height 31
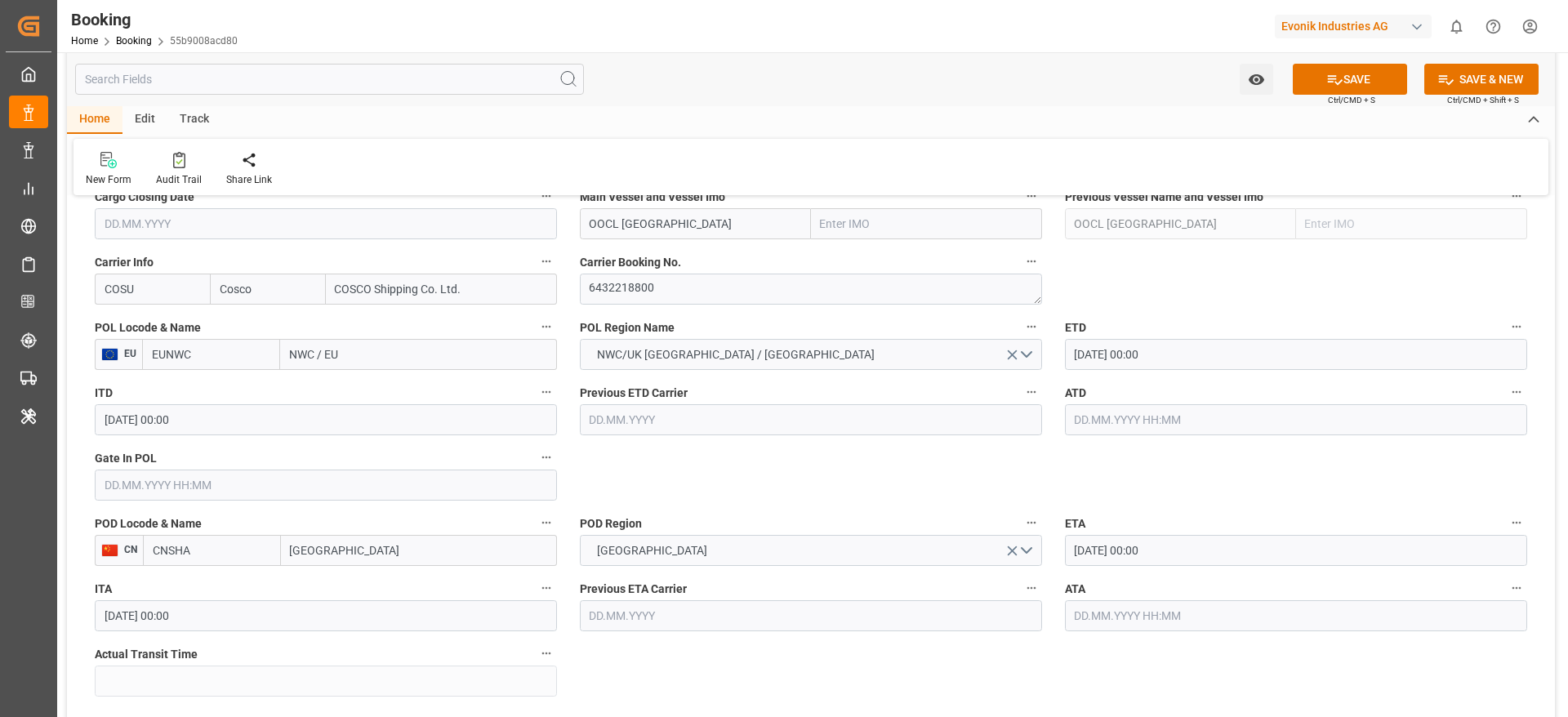
click at [389, 362] on input "NWC / EU" at bounding box center [418, 354] width 277 height 31
paste input "[GEOGRAPHIC_DATA]"
type input "[GEOGRAPHIC_DATA]"
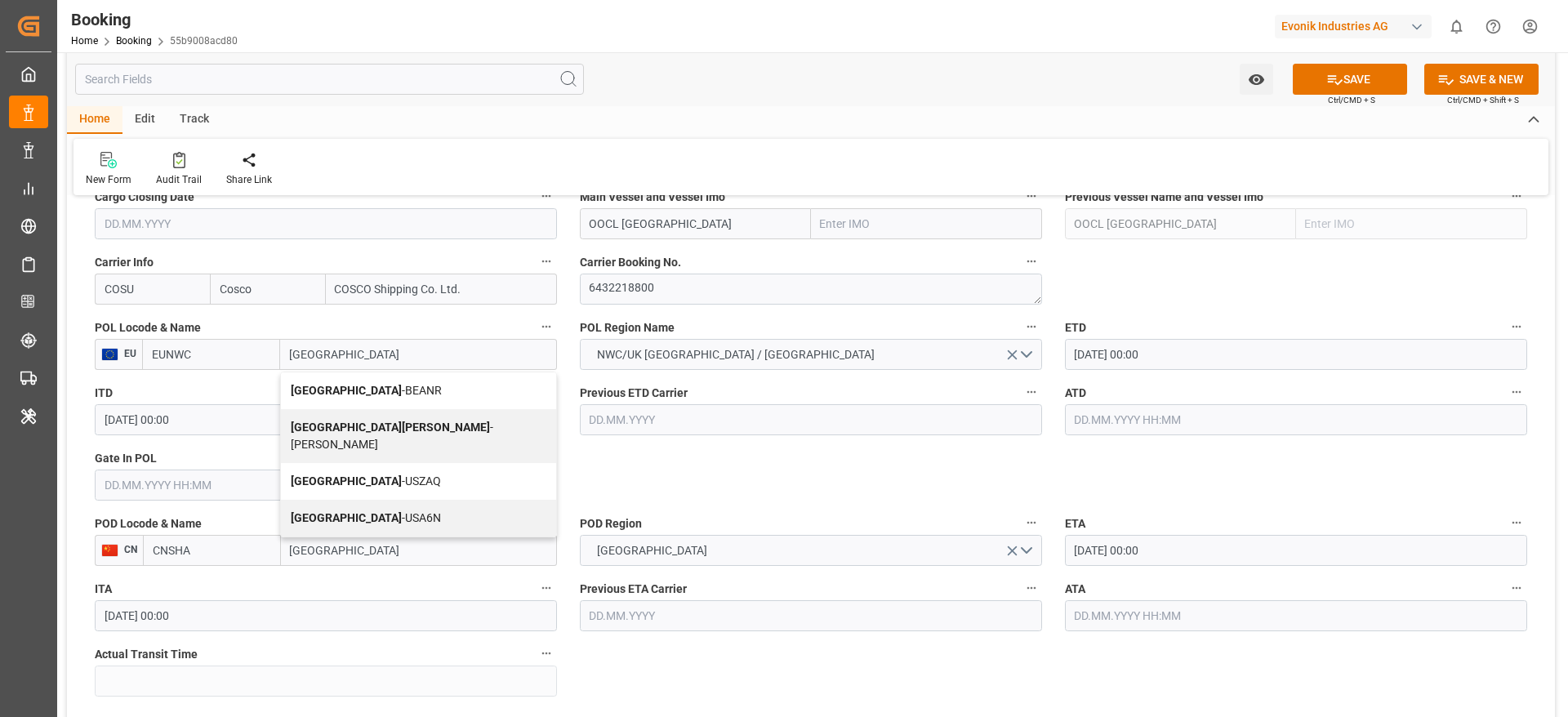
click at [357, 390] on span "Antwerp - BEANR" at bounding box center [365, 390] width 151 height 13
type input "BEANR"
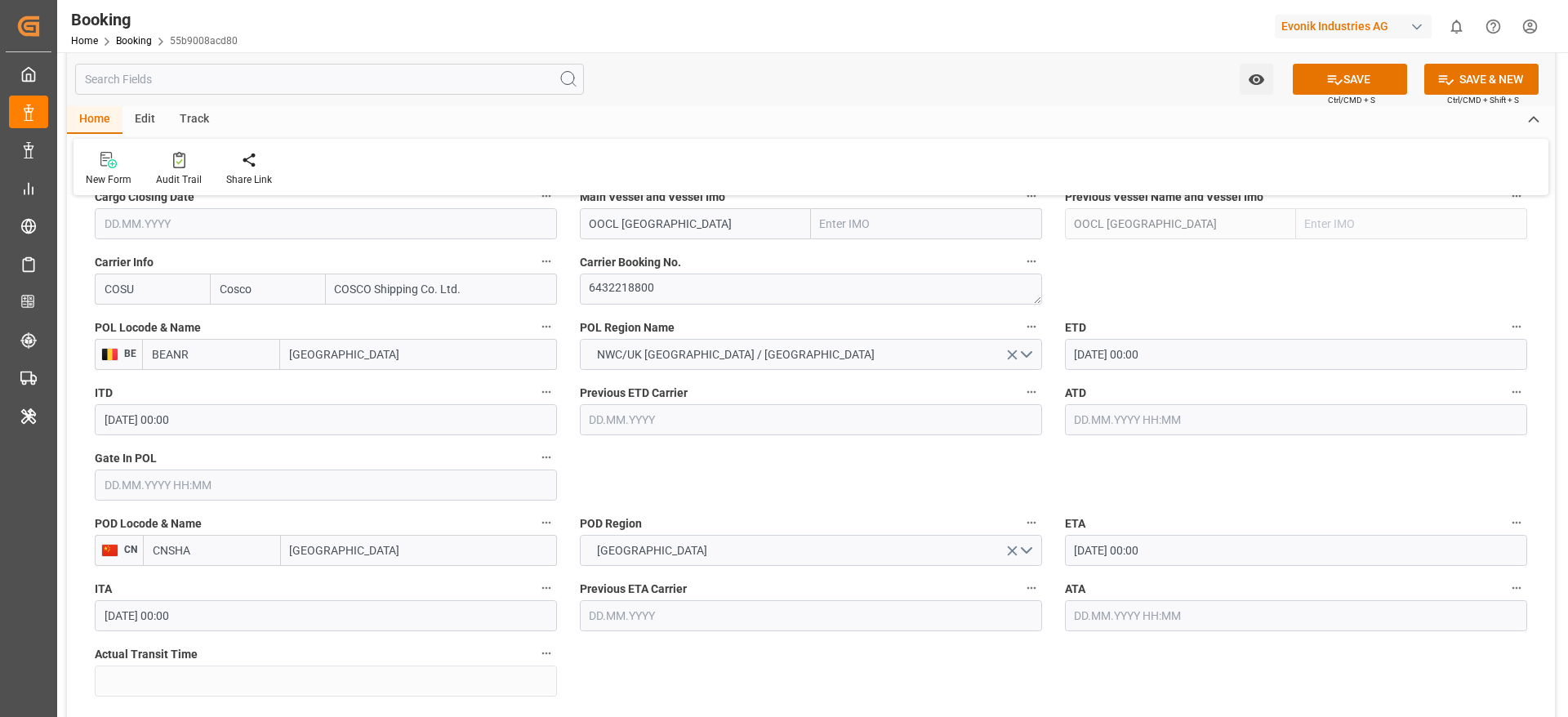
type input "[GEOGRAPHIC_DATA]"
click at [1112, 351] on input "20.10.2025 00:00" at bounding box center [1296, 354] width 462 height 31
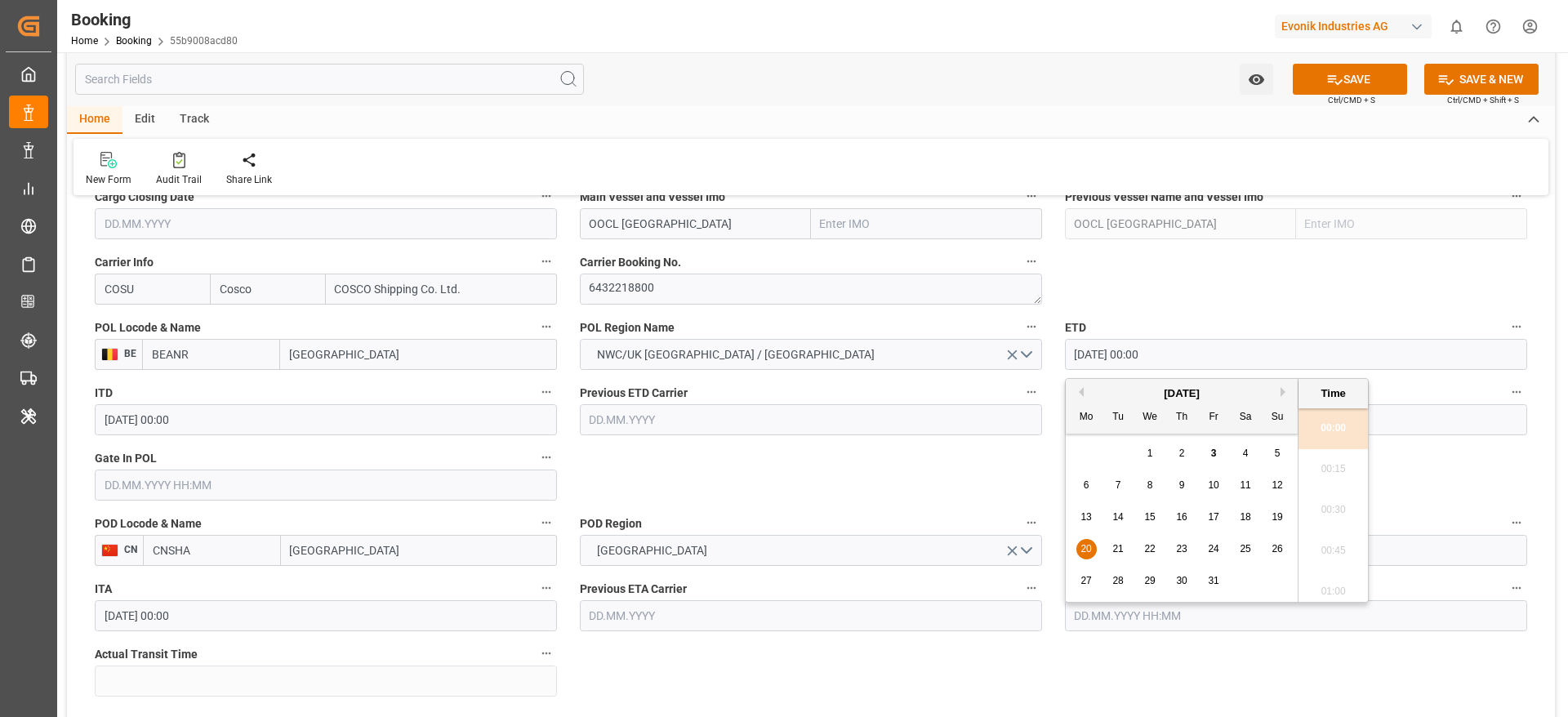
click at [1109, 549] on div "21" at bounding box center [1118, 549] width 21 height 20
type input "21.10.2025 00:00"
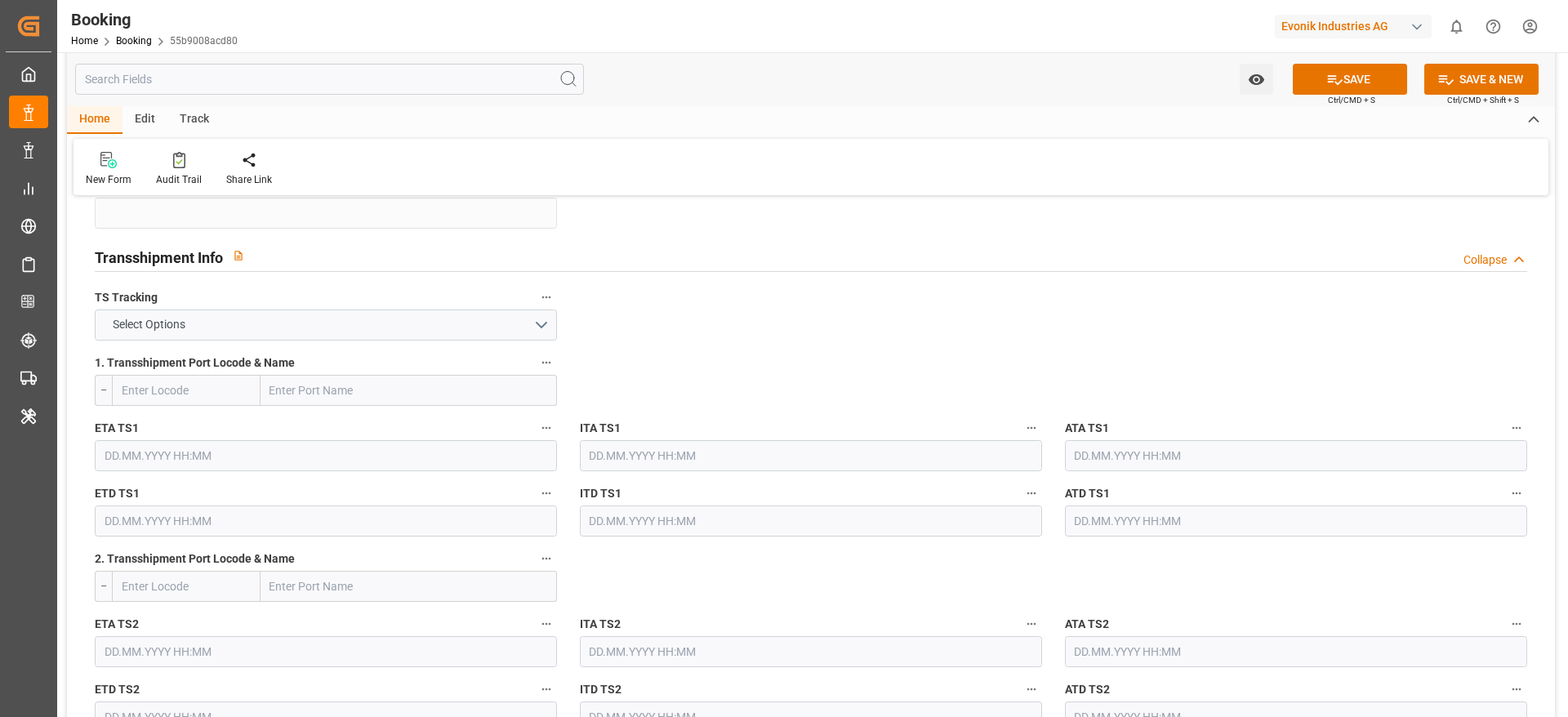
scroll to position [1669, 0]
click at [427, 332] on button "Select Options" at bounding box center [326, 326] width 462 height 31
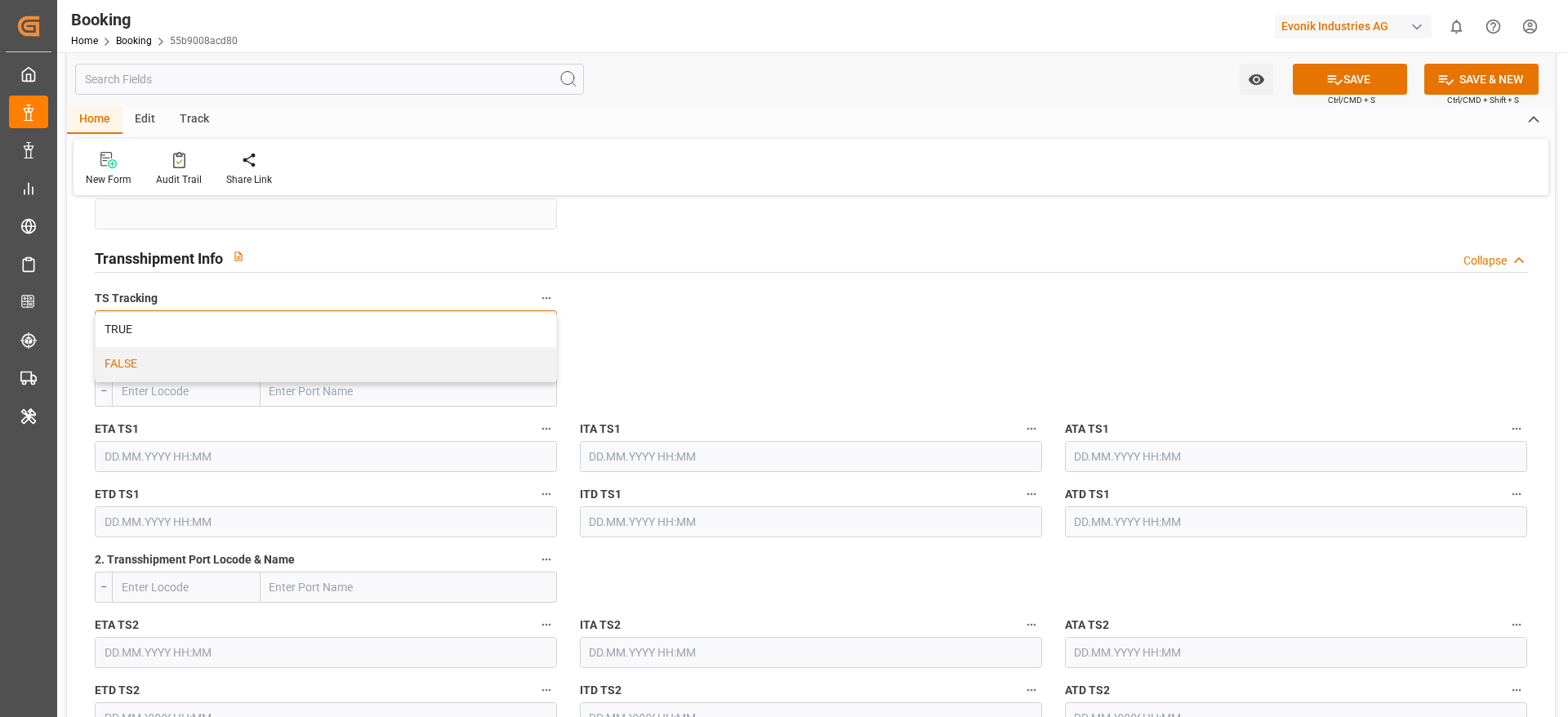
click at [427, 369] on div "FALSE" at bounding box center [326, 364] width 461 height 34
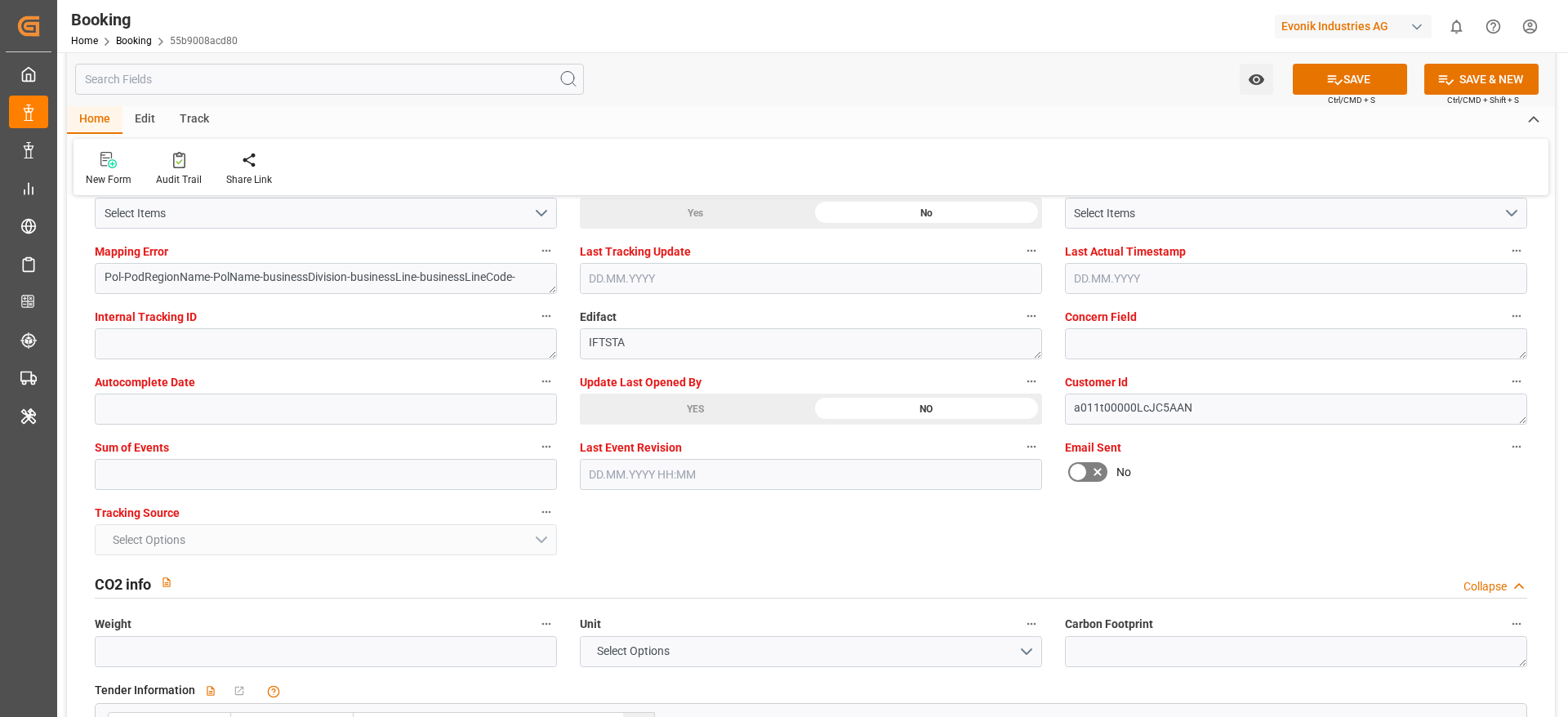
scroll to position [3162, 0]
click at [391, 478] on input "text" at bounding box center [326, 473] width 462 height 31
type input "0"
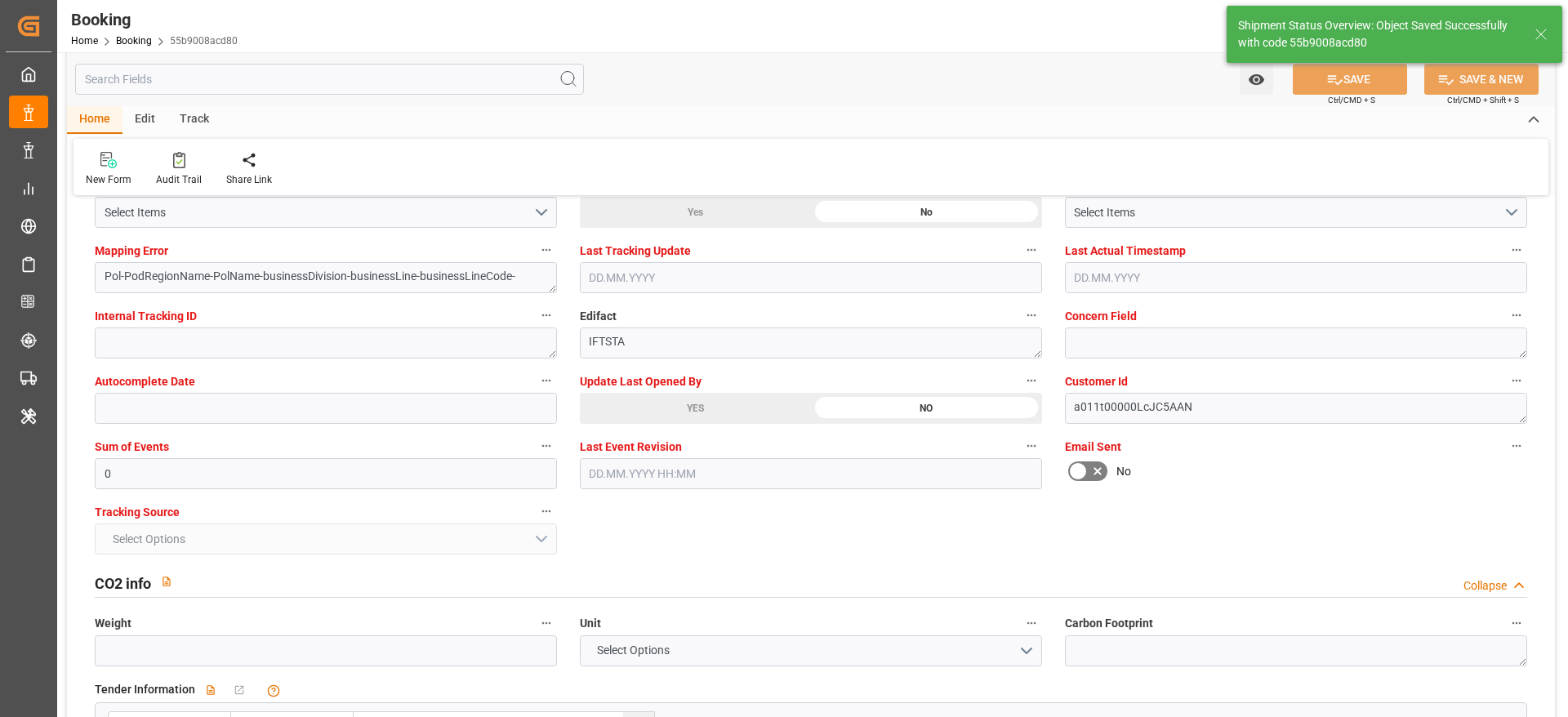
type textarea "[PERSON_NAME]"
type textarea "businessDivision-businessLine-"
type input "03.10.2025 11:30"
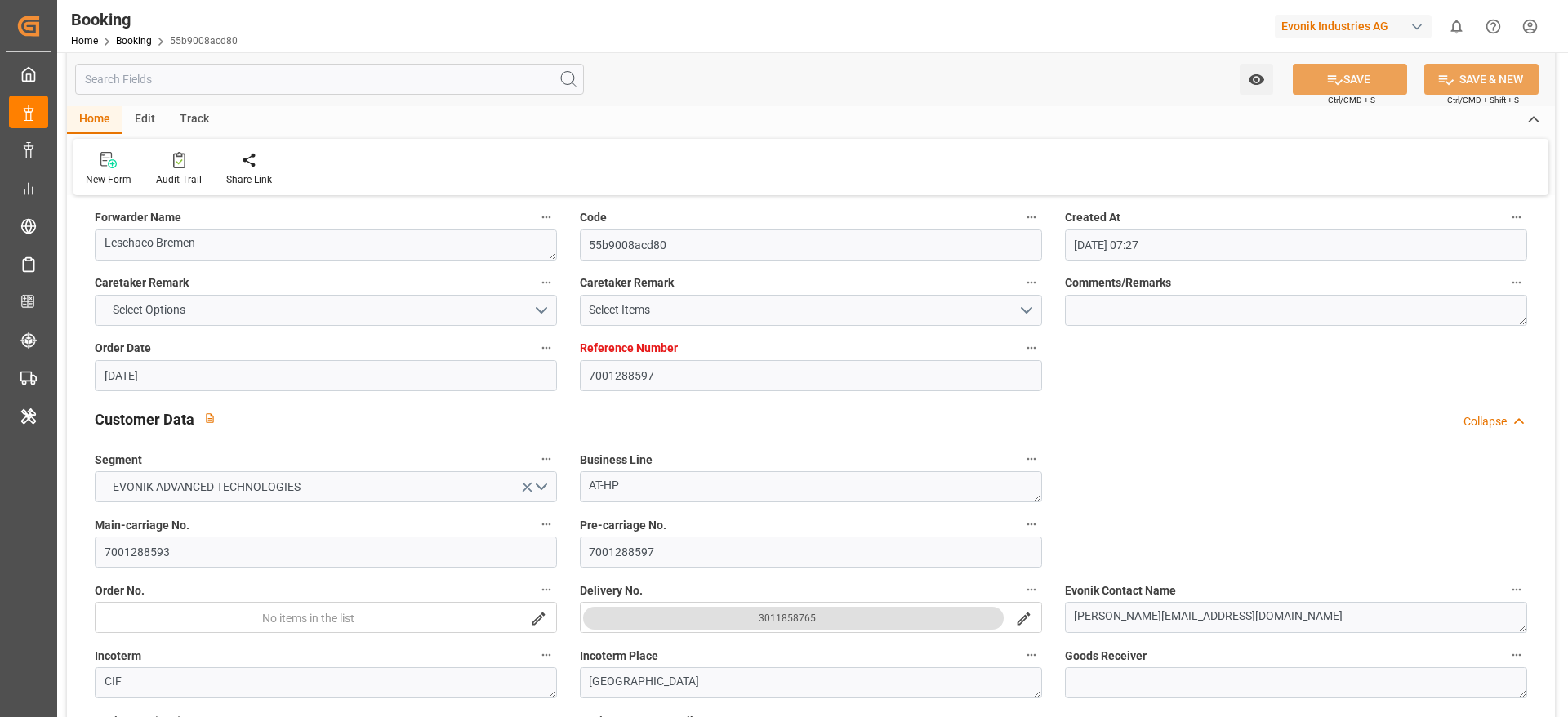
scroll to position [127, 0]
click at [310, 197] on textarea "251008610782" at bounding box center [326, 181] width 462 height 31
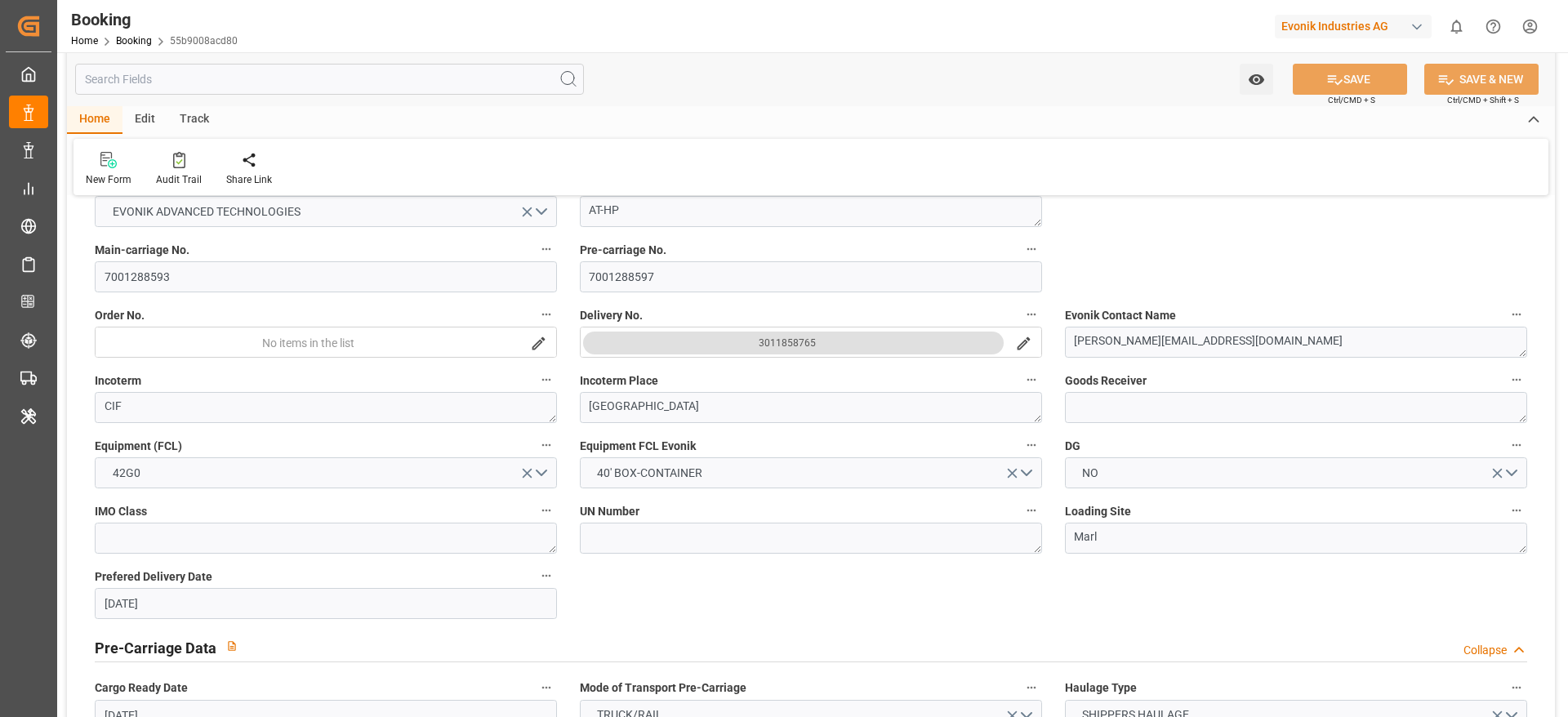
scroll to position [424, 0]
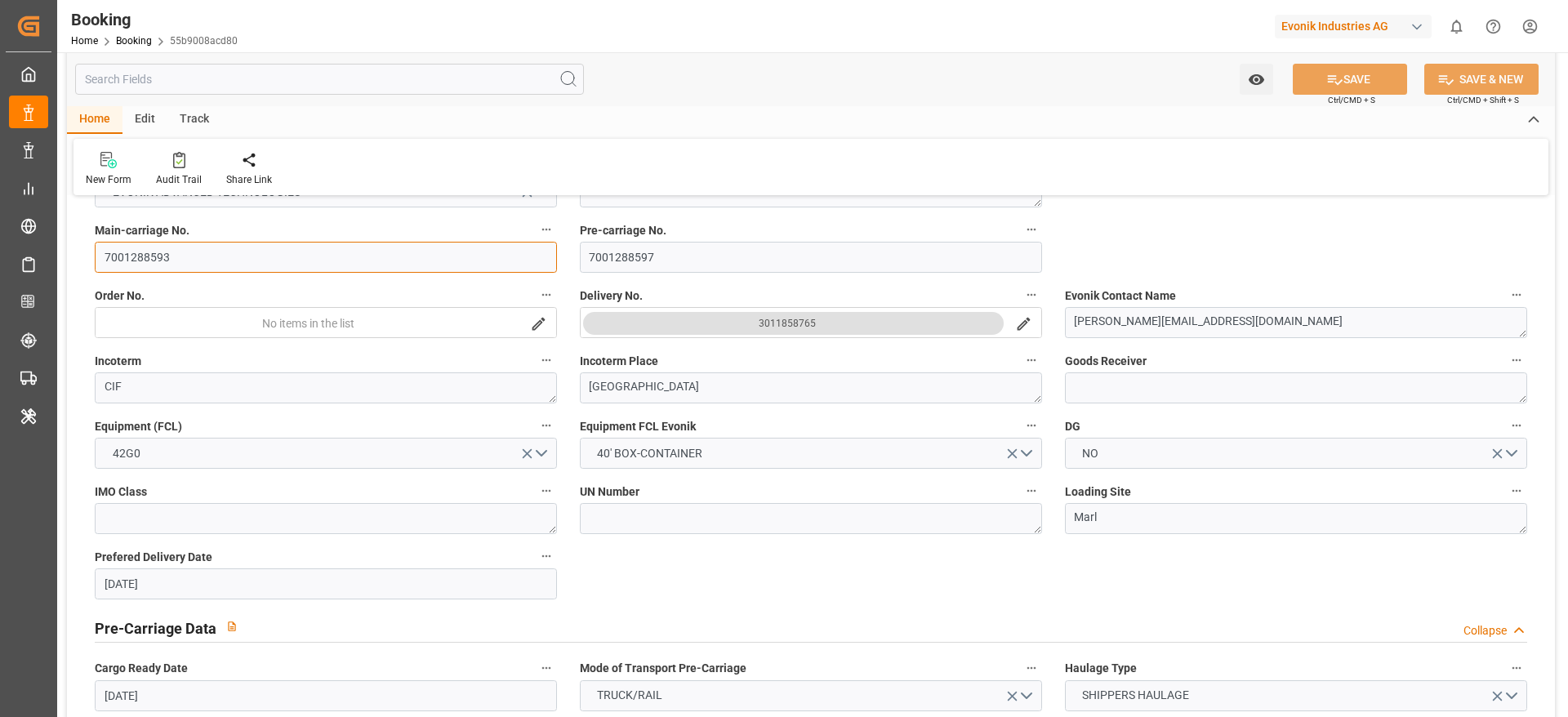
click at [276, 260] on input "7001288593" at bounding box center [326, 257] width 462 height 31
click at [276, 258] on input "7001288593" at bounding box center [326, 257] width 462 height 31
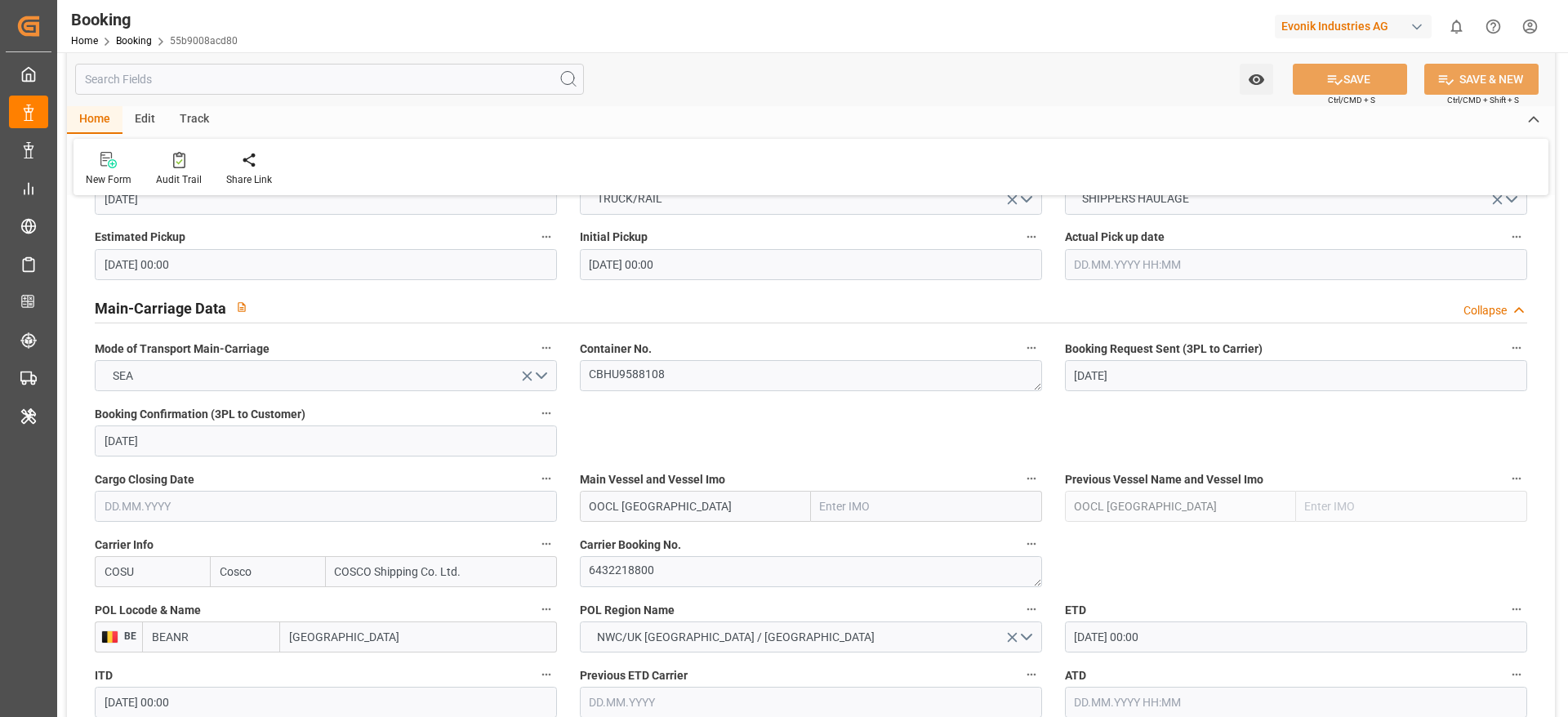
scroll to position [921, 0]
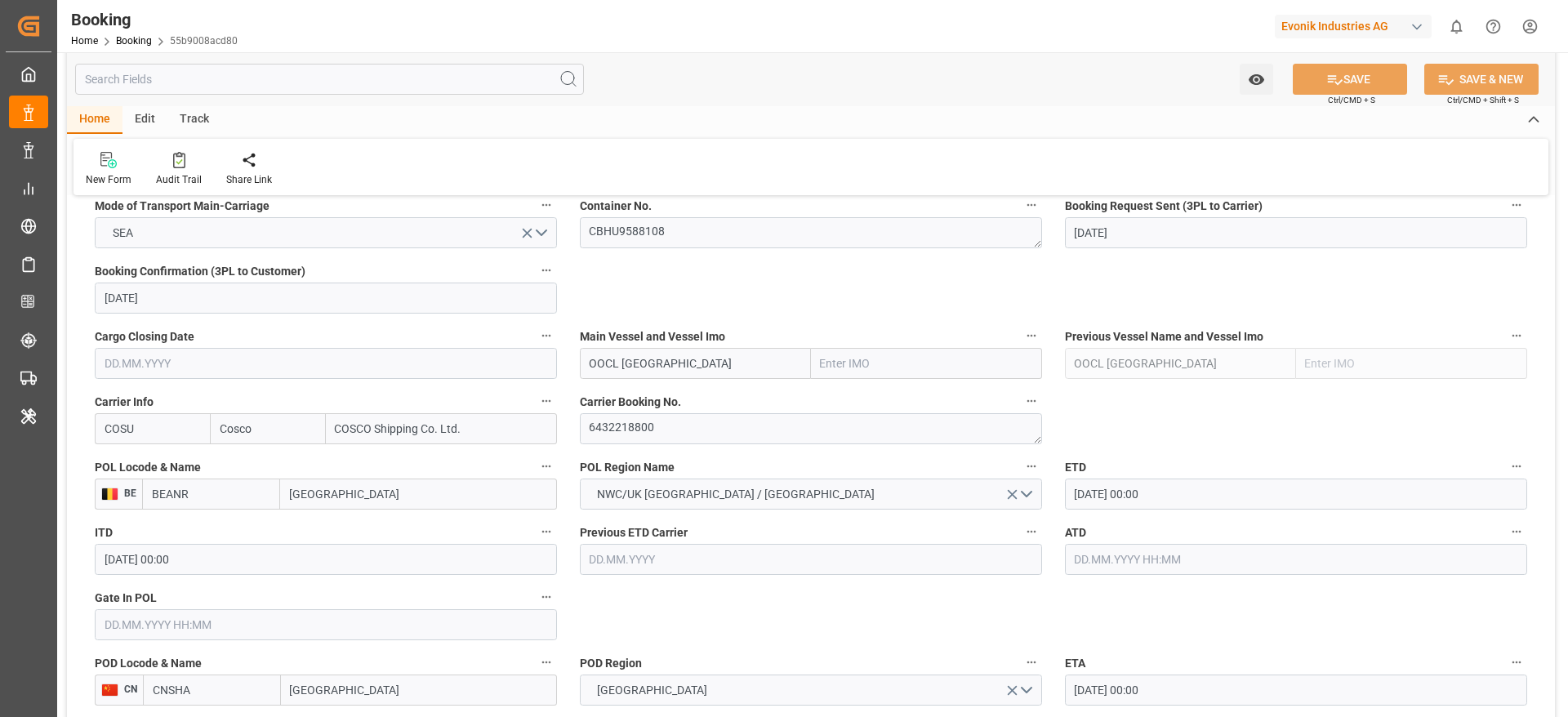
scroll to position [1061, 0]
click at [698, 429] on textarea "6432218800" at bounding box center [811, 431] width 462 height 31
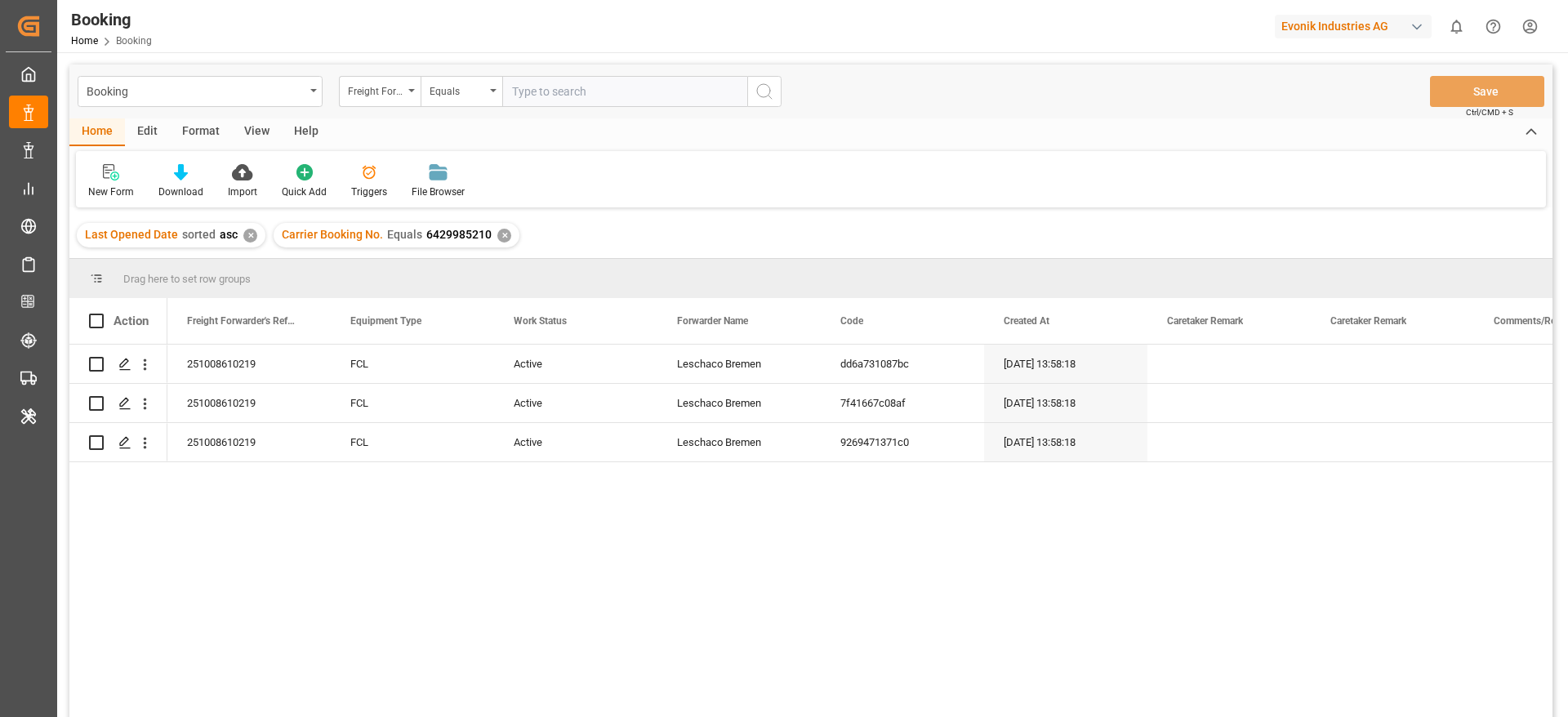
click at [498, 237] on div "✕" at bounding box center [503, 234] width 14 height 14
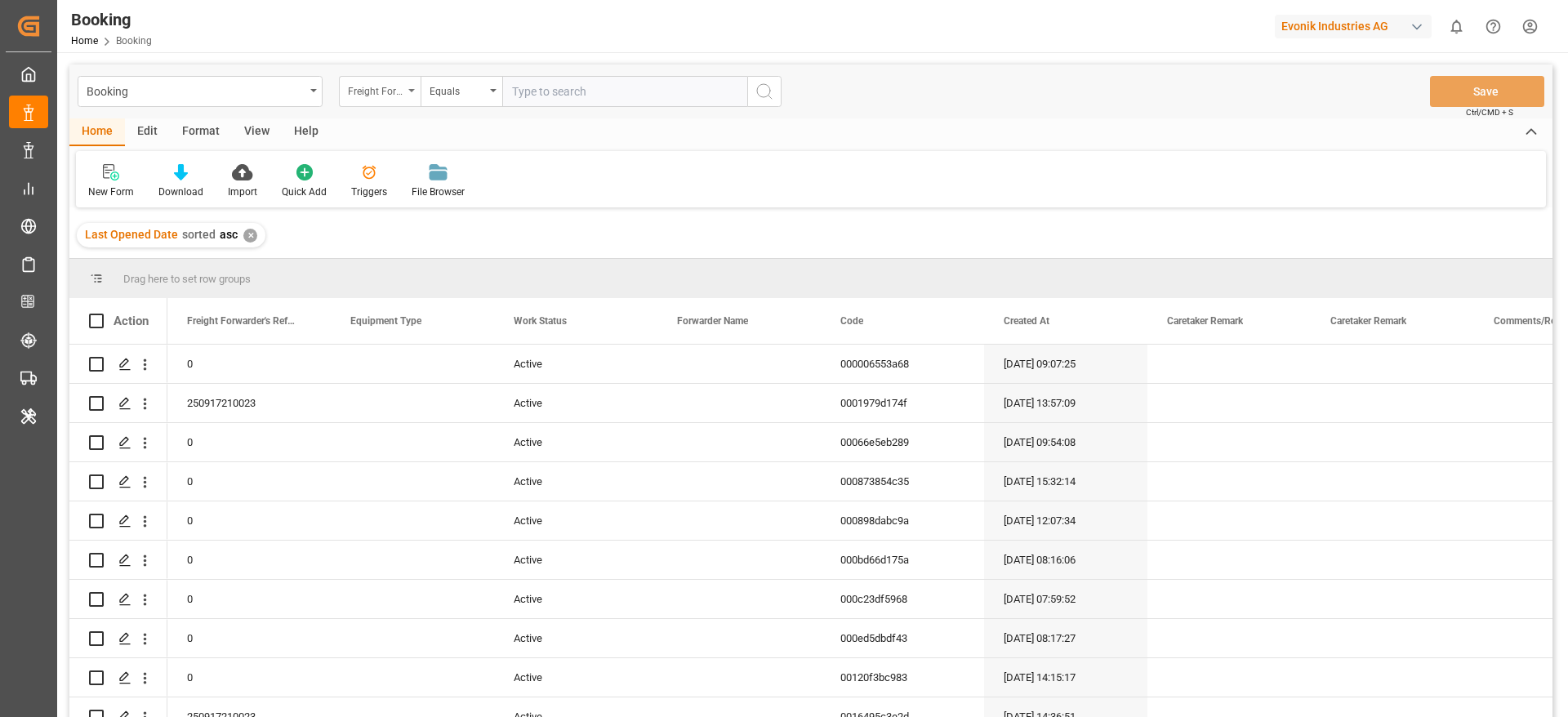
click at [396, 85] on div "Freight Forwarder's Reference No." at bounding box center [376, 89] width 56 height 19
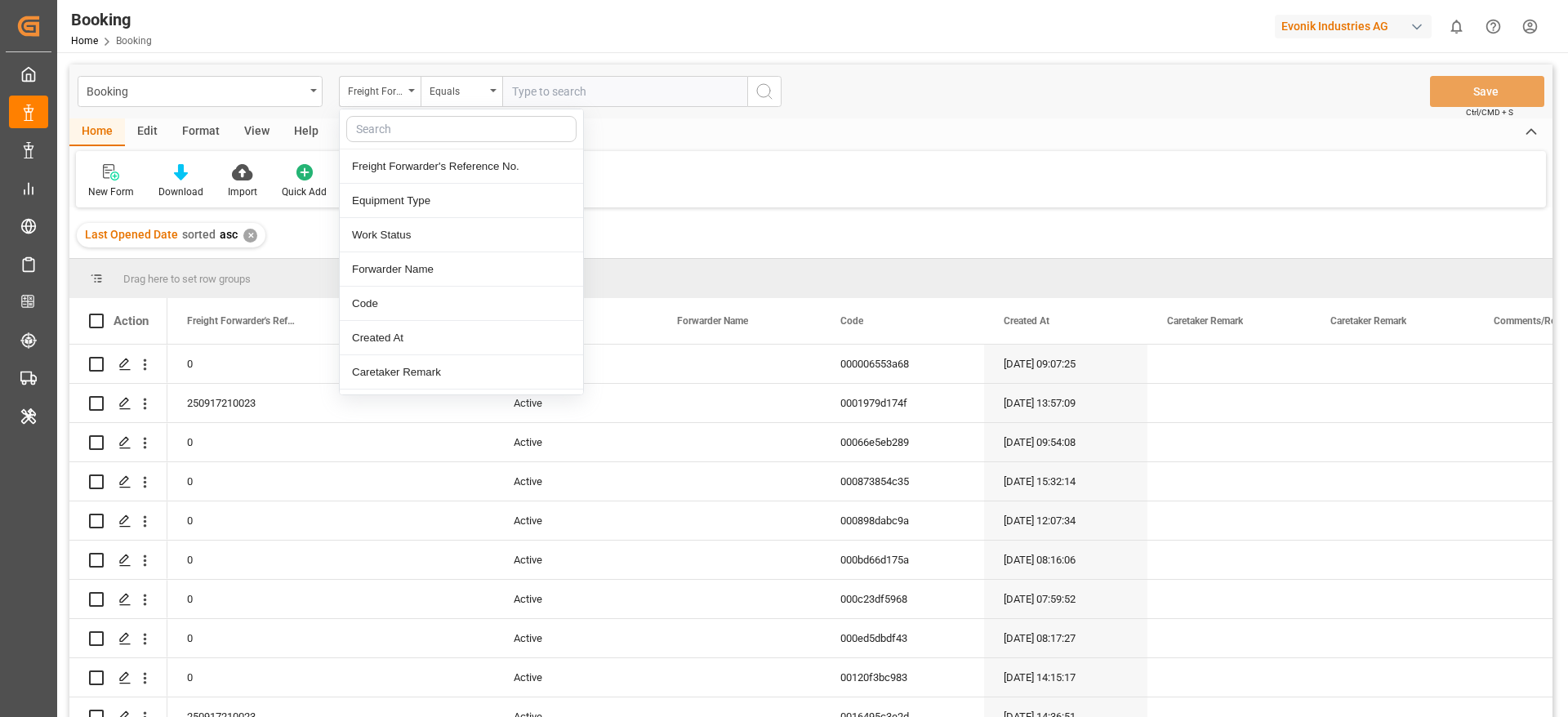
click at [389, 124] on input "text" at bounding box center [461, 129] width 230 height 26
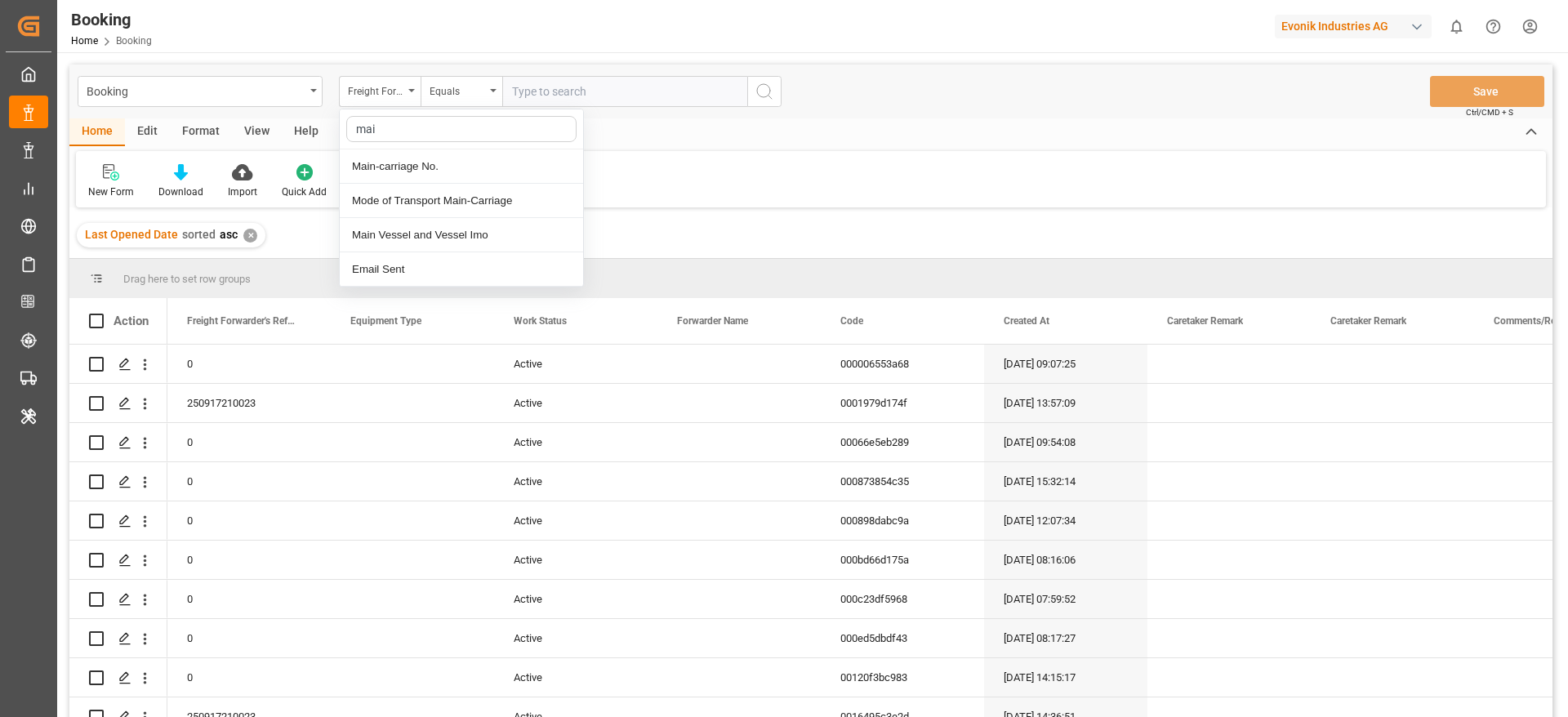
type input "main"
click at [383, 164] on div "Main-carriage No." at bounding box center [462, 167] width 244 height 34
click at [515, 88] on input "text" at bounding box center [625, 91] width 245 height 31
paste input "7001288593"
type input "7001288593"
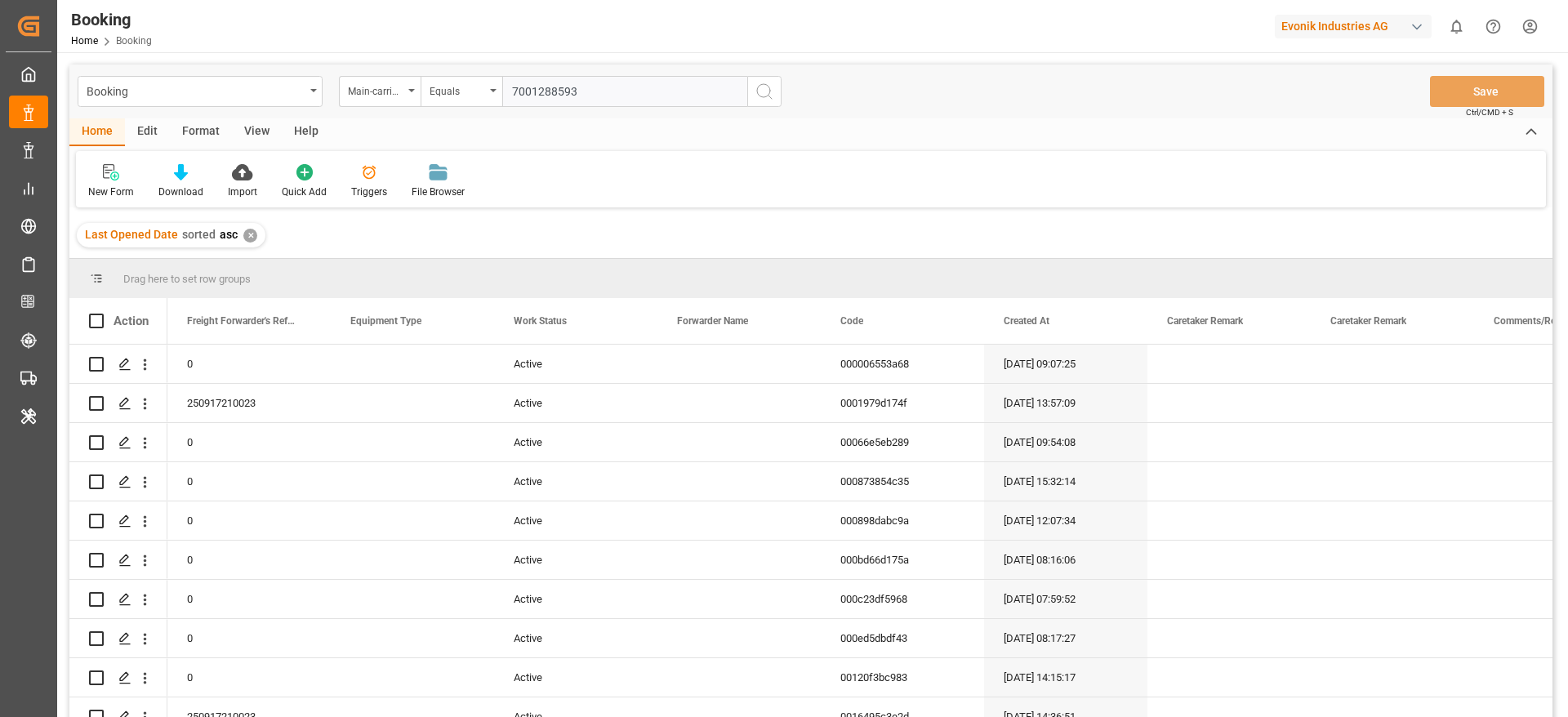
click at [779, 91] on button "search button" at bounding box center [764, 91] width 34 height 31
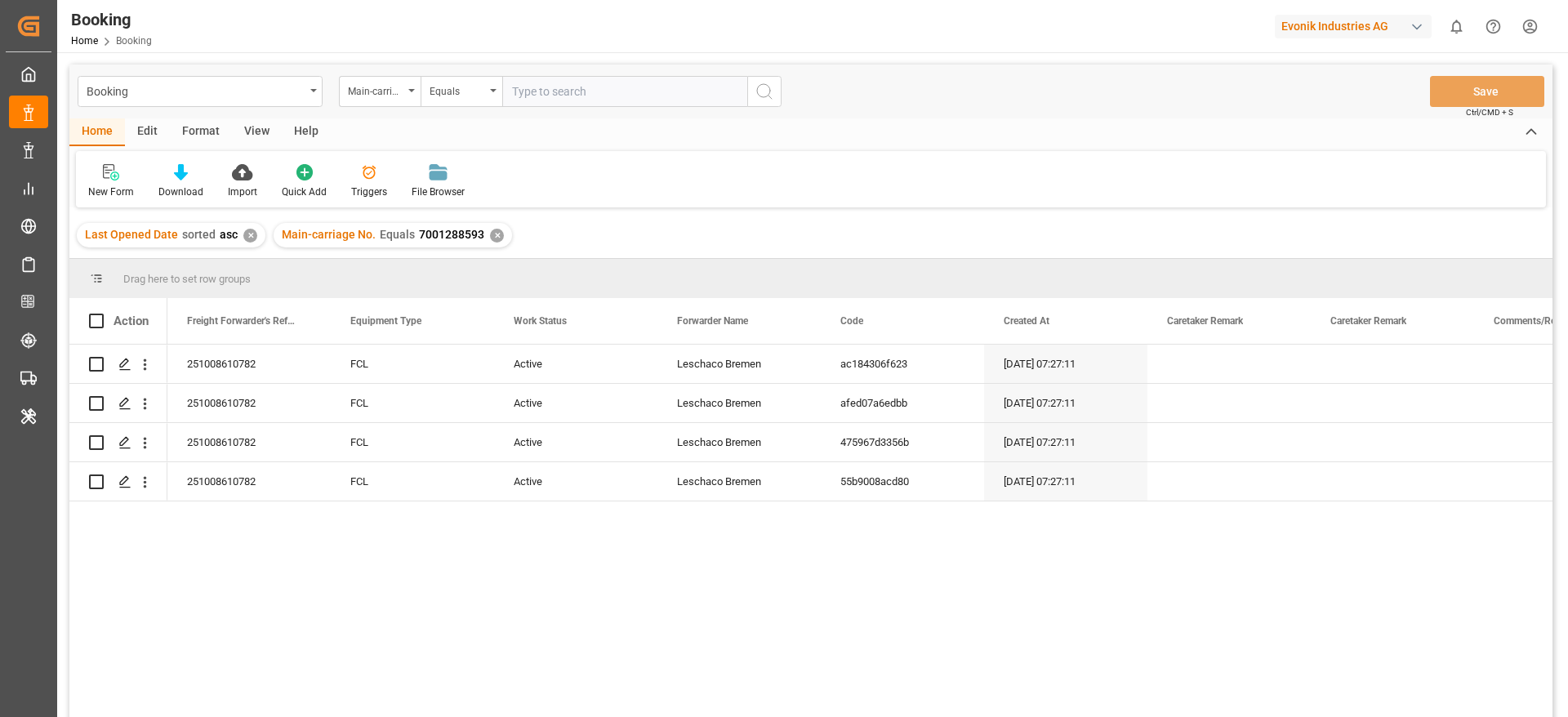
click at [254, 118] on div "View" at bounding box center [256, 132] width 50 height 28
click at [106, 182] on div "Default" at bounding box center [104, 181] width 56 height 36
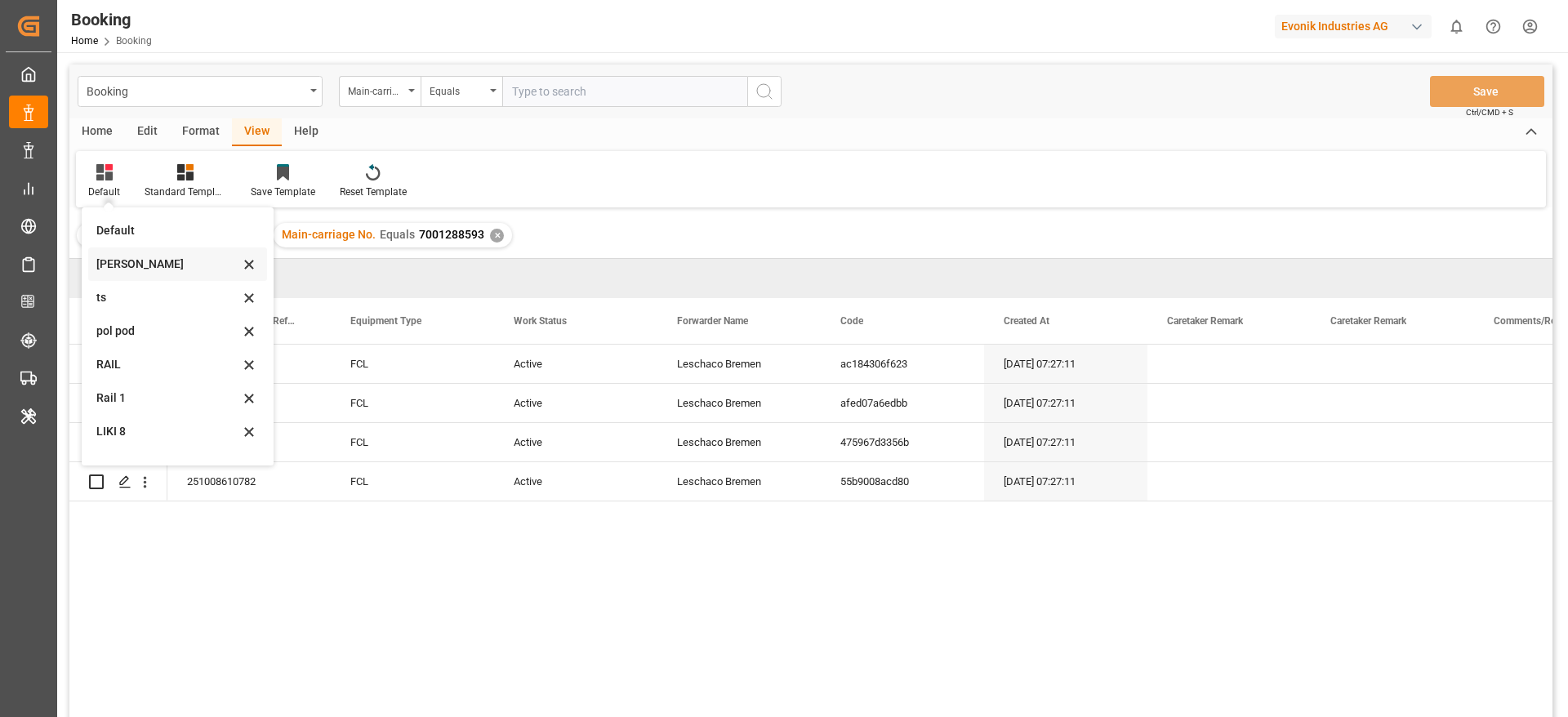
click at [153, 245] on div "Default" at bounding box center [178, 230] width 179 height 33
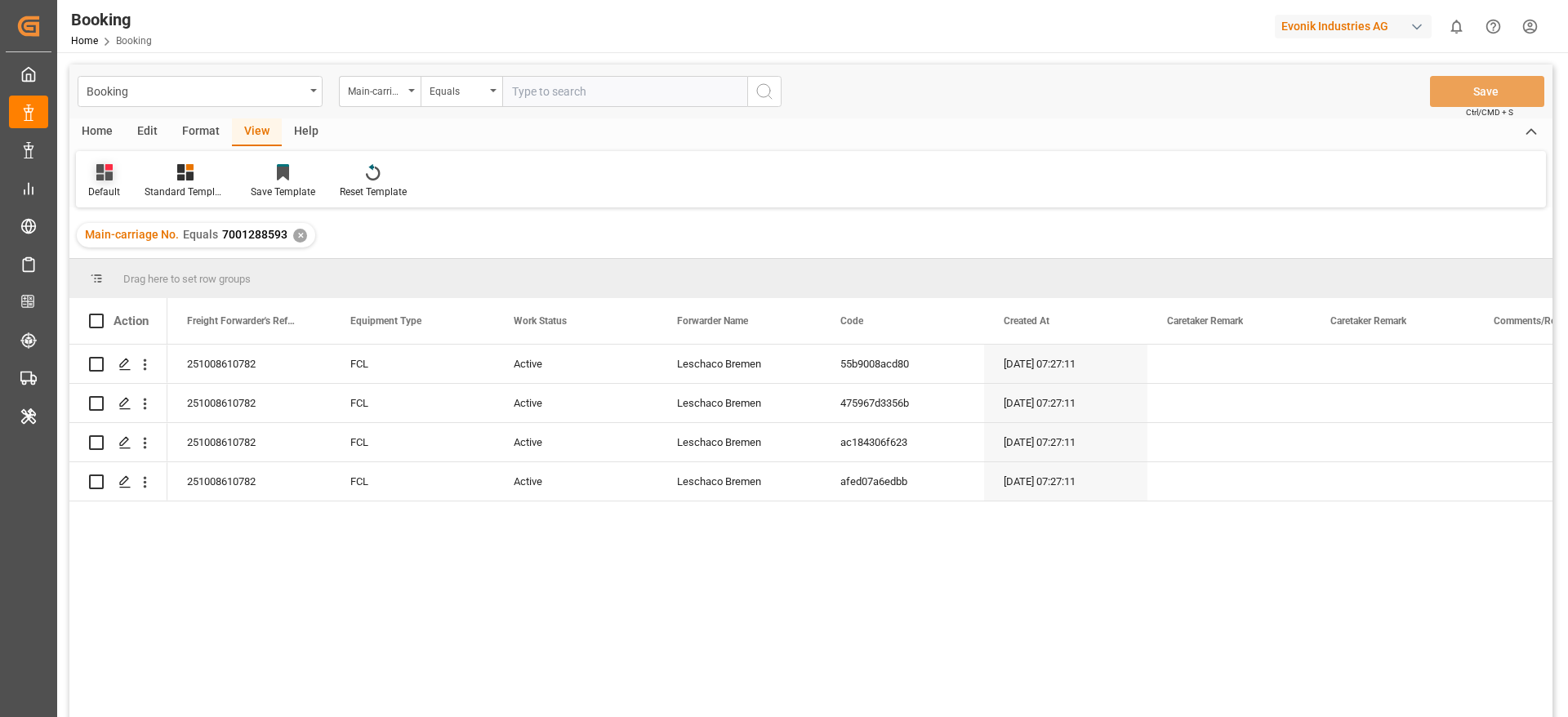
click at [116, 175] on div at bounding box center [104, 171] width 32 height 17
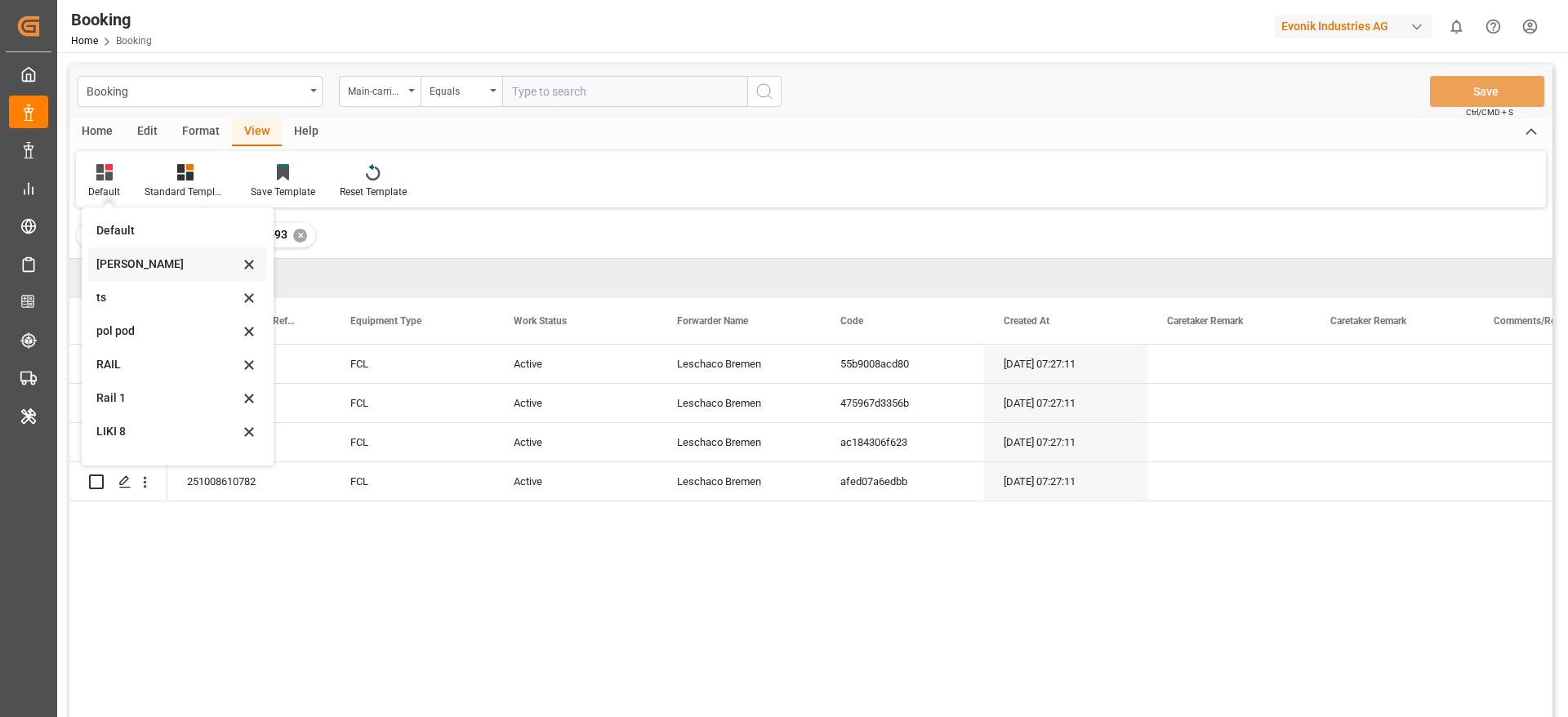
click at [124, 254] on div "[PERSON_NAME]" at bounding box center [178, 263] width 179 height 33
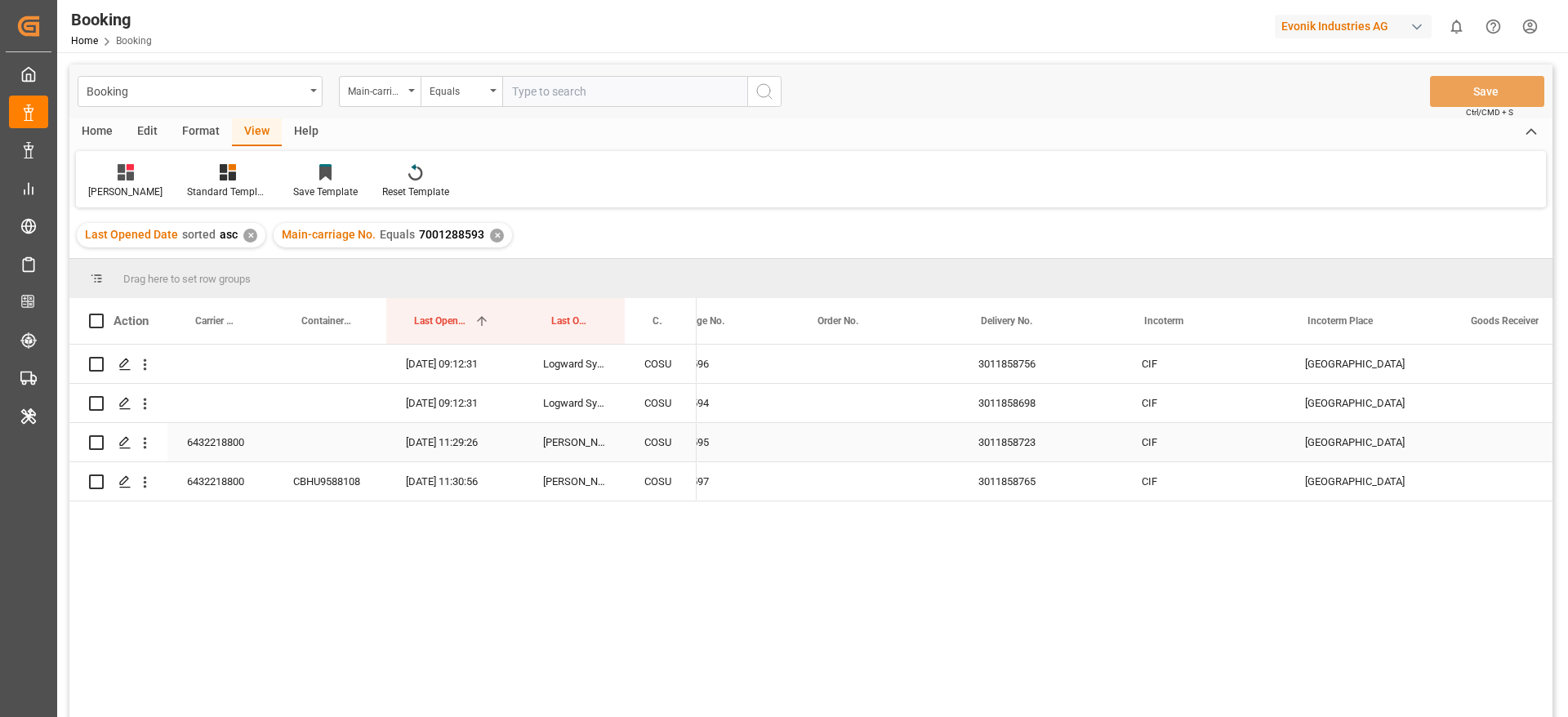
scroll to position [0, 2351]
click at [212, 485] on div "6432218800" at bounding box center [221, 481] width 106 height 39
drag, startPoint x: 270, startPoint y: 497, endPoint x: 263, endPoint y: 340, distance: 157.2
click at [263, 340] on div "Action Carrier Booking No. Container No. Last Opened Date 1 Incoterm" at bounding box center [811, 512] width 1483 height 429
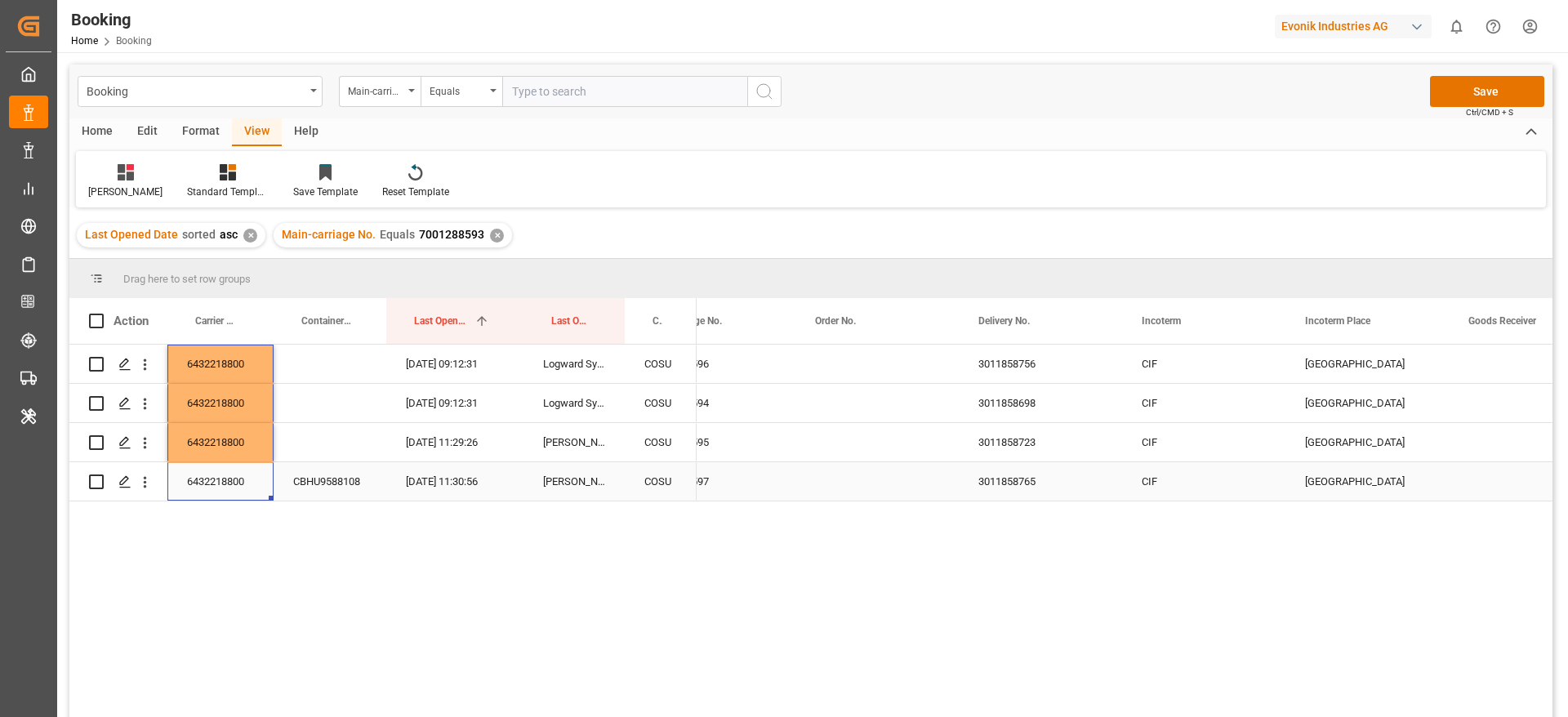
click at [317, 480] on div "CBHU9588108" at bounding box center [329, 481] width 113 height 39
click at [317, 480] on input "CBHU9588108" at bounding box center [330, 472] width 87 height 31
click at [362, 547] on div "6432218800 02.10.2025 09:12:31 Logward System COSU 6432218800 02.10.2025 09:12:…" at bounding box center [811, 533] width 1483 height 377
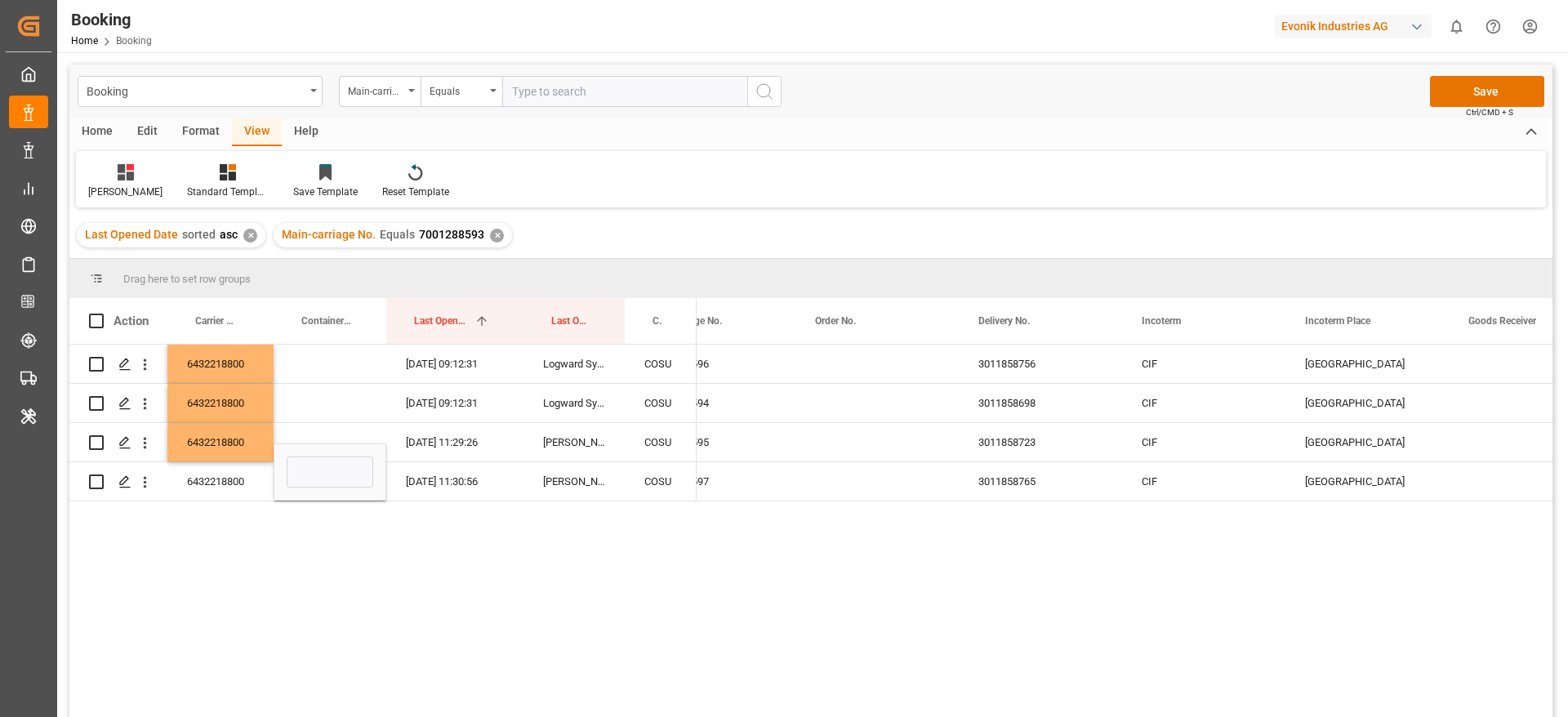
click at [362, 547] on div "6432218800 02.10.2025 09:12:31 Logward System COSU 6432218800 02.10.2025 09:12:…" at bounding box center [811, 533] width 1483 height 377
click at [761, 492] on div "7001288597" at bounding box center [714, 481] width 163 height 39
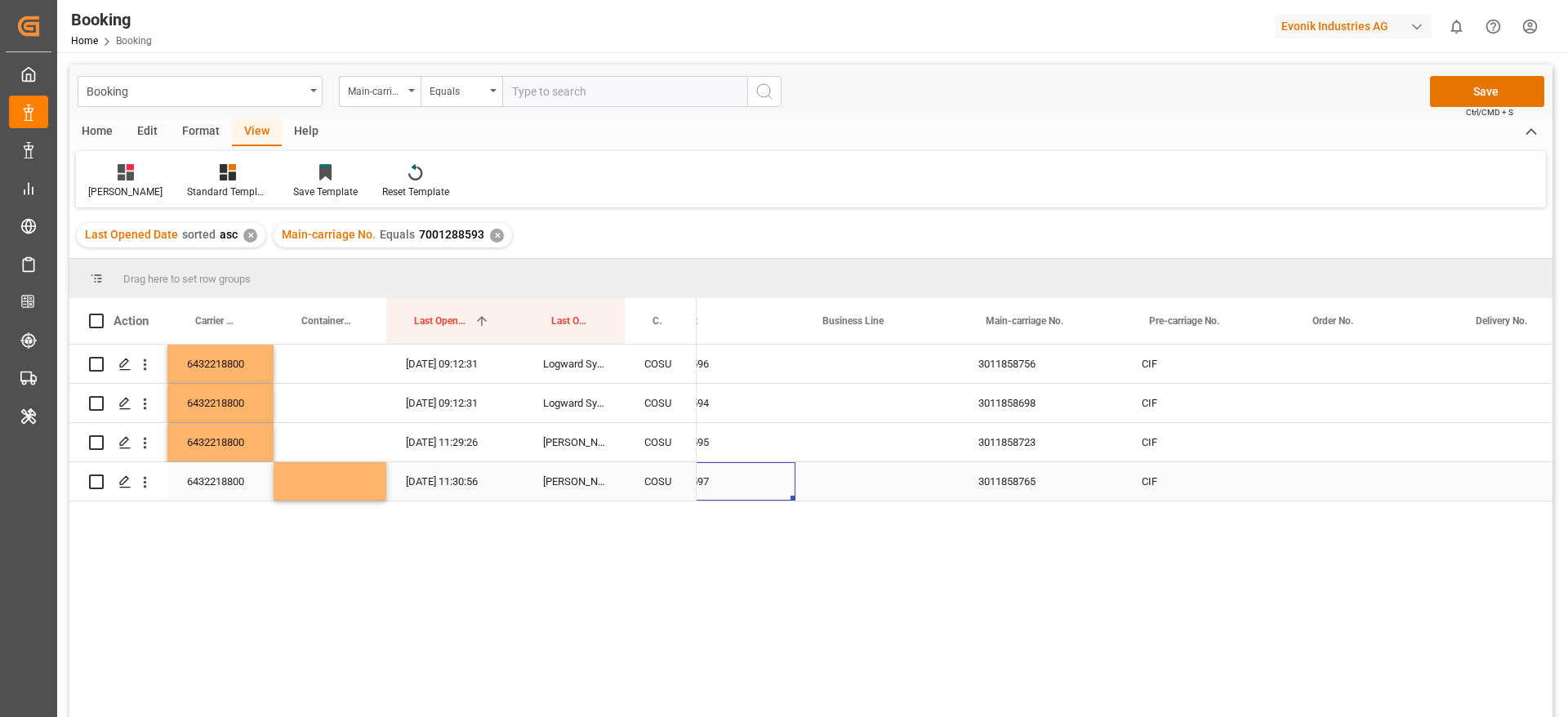
scroll to position [0, 0]
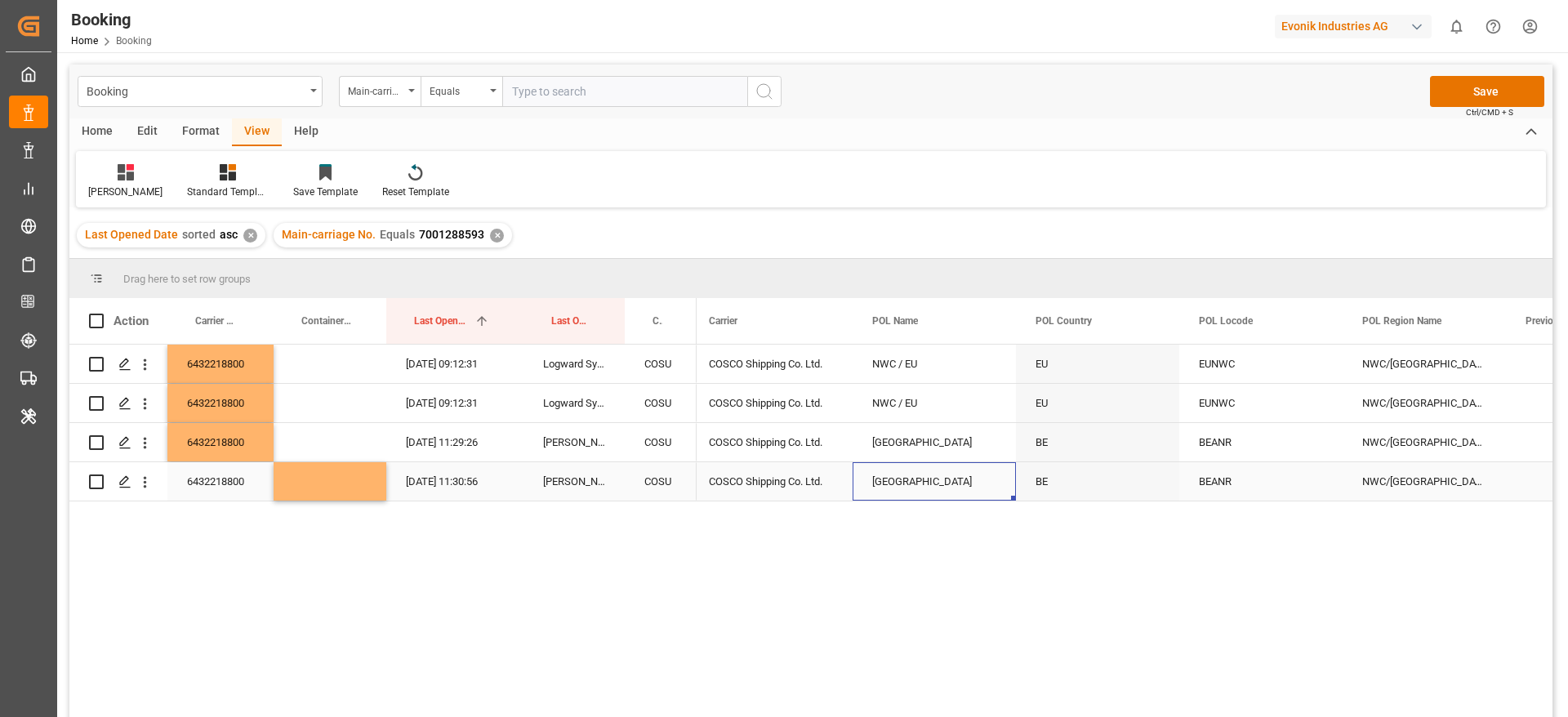
click at [885, 484] on div "[GEOGRAPHIC_DATA]" at bounding box center [934, 481] width 163 height 39
click at [142, 363] on icon "open menu" at bounding box center [144, 364] width 17 height 17
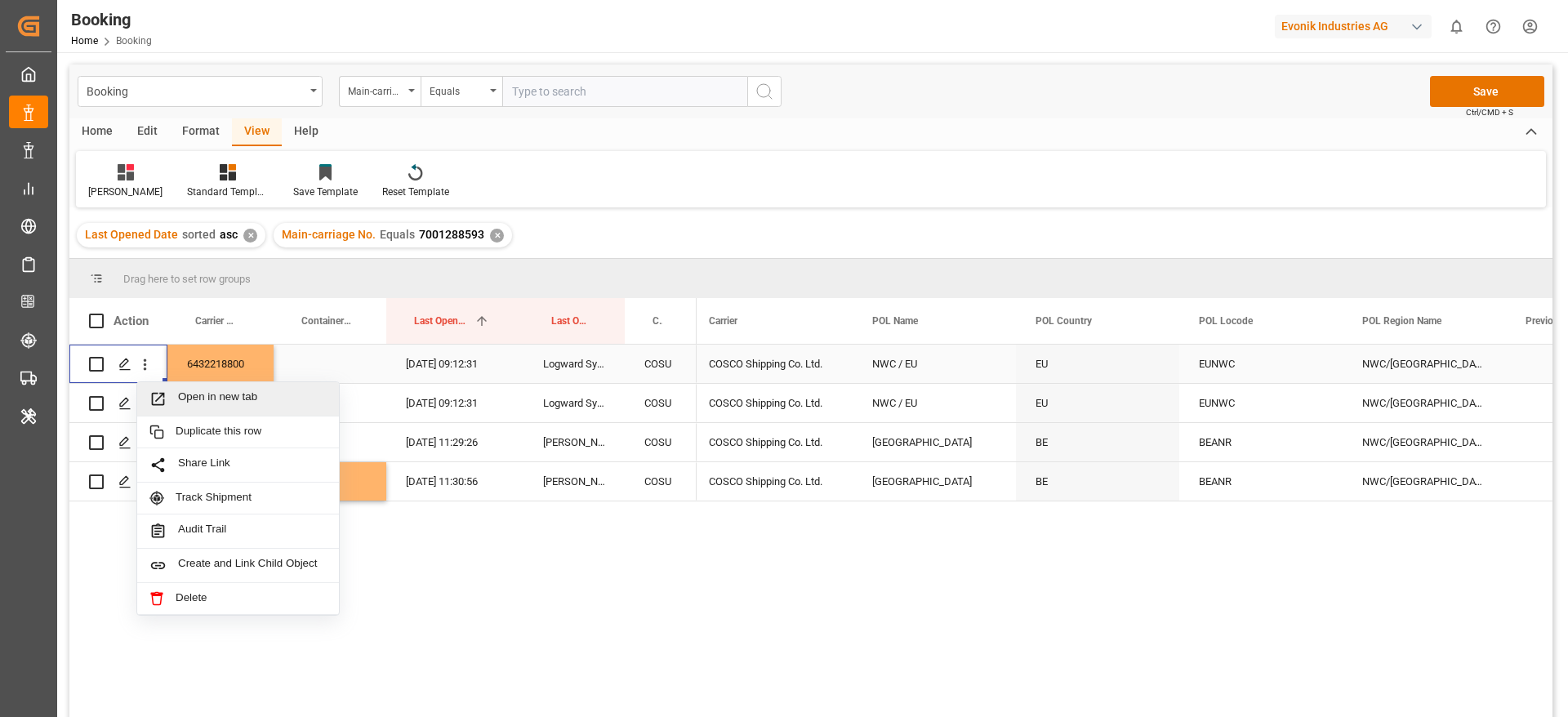
click at [198, 400] on span "Open in new tab" at bounding box center [252, 399] width 149 height 17
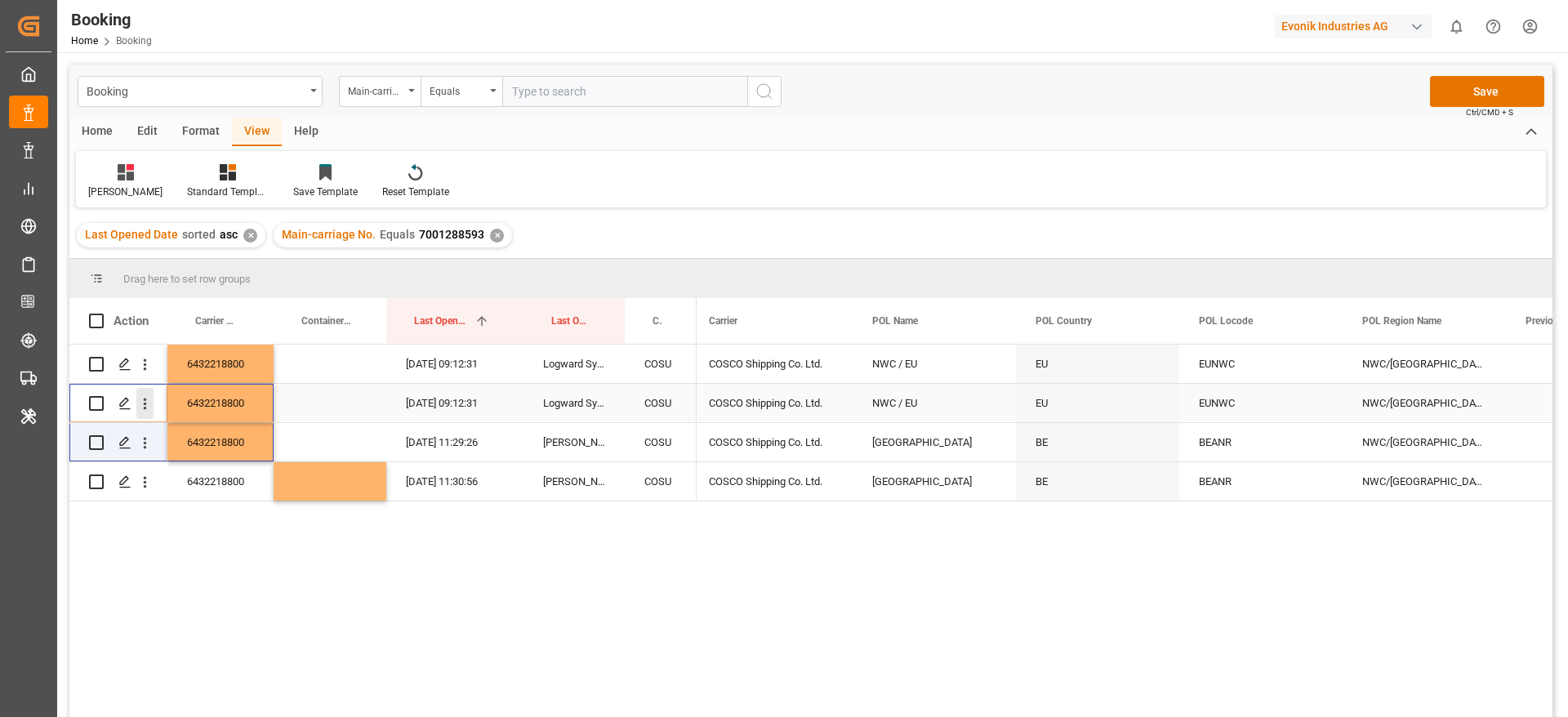
click at [149, 408] on icon "open menu" at bounding box center [144, 403] width 17 height 17
click at [138, 409] on icon "open menu" at bounding box center [144, 403] width 17 height 17
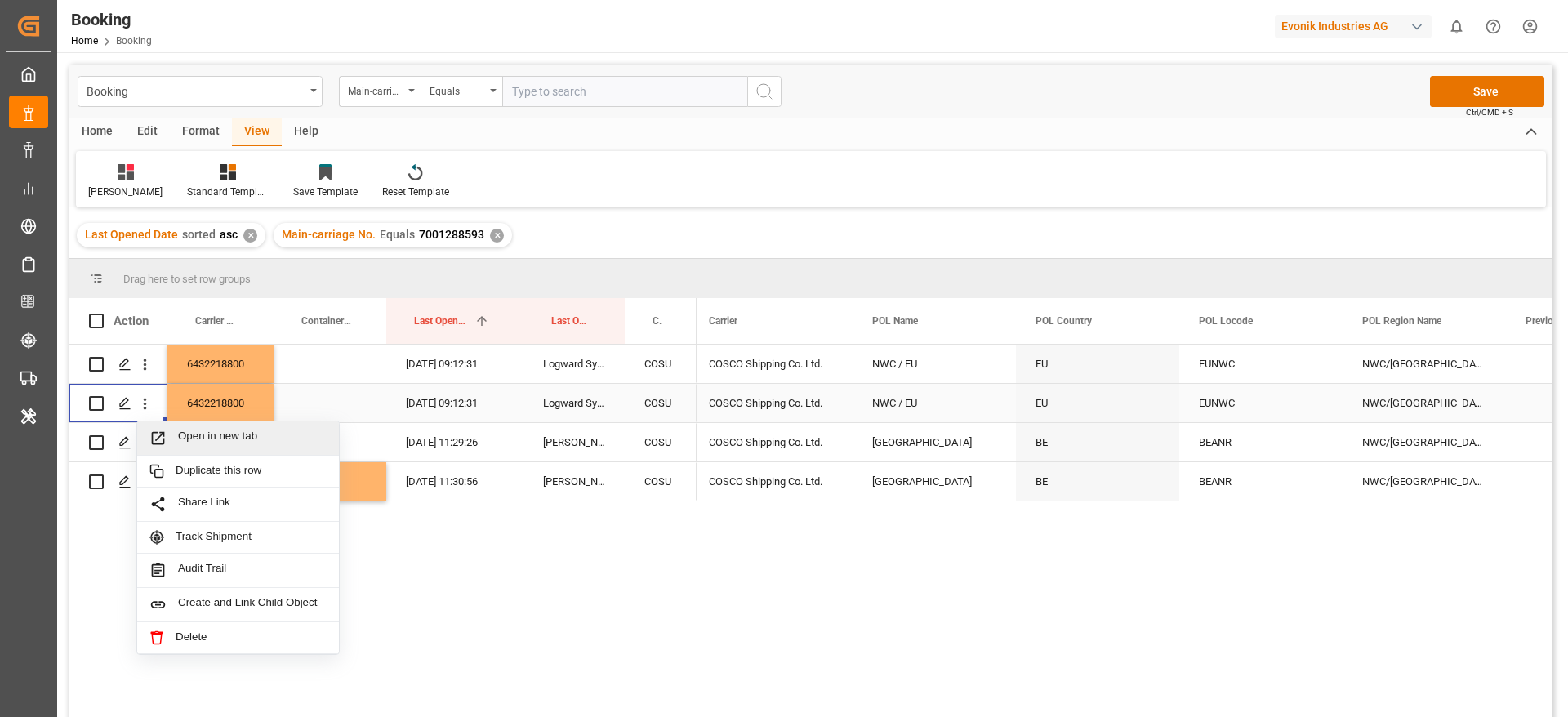
click at [194, 448] on div "Open in new tab" at bounding box center [238, 438] width 202 height 34
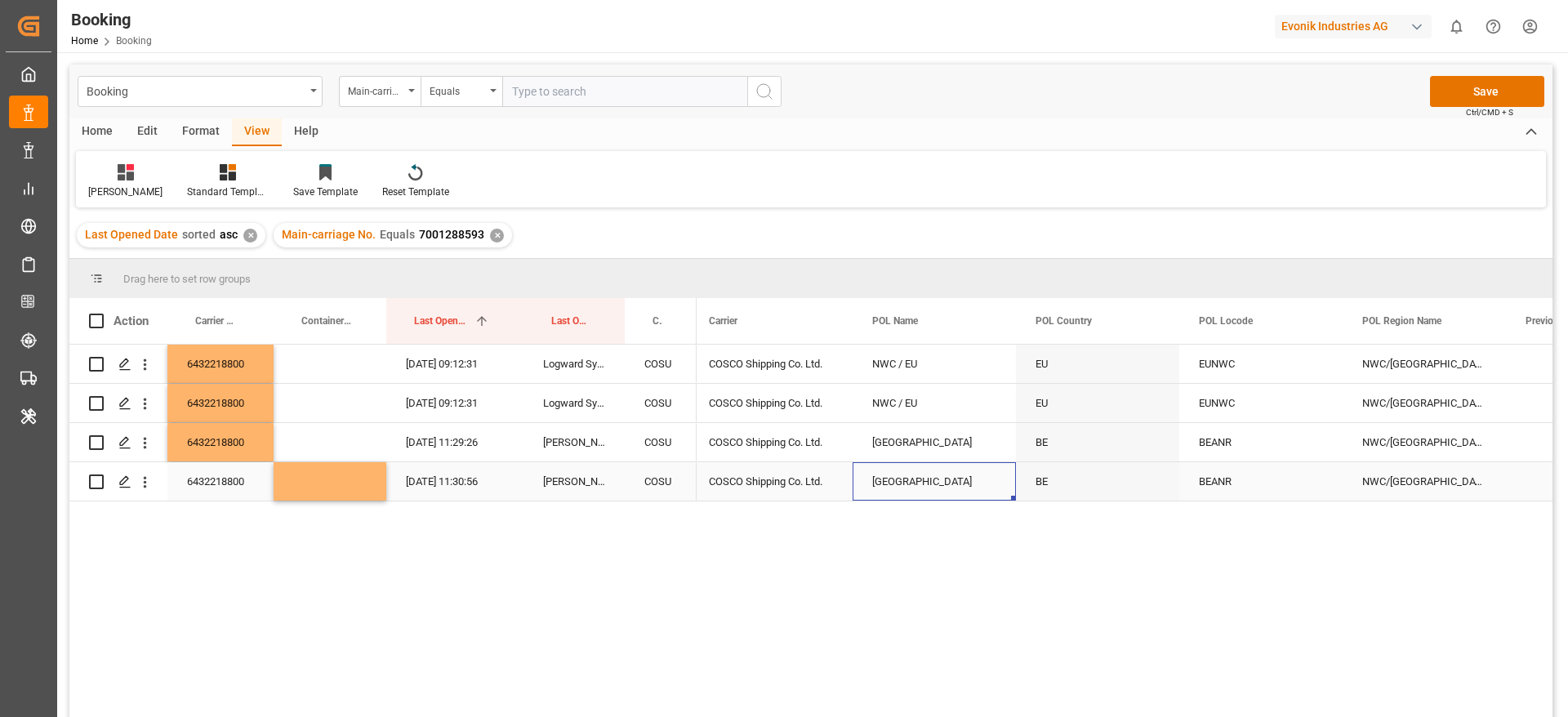
click at [884, 473] on div "[GEOGRAPHIC_DATA]" at bounding box center [934, 481] width 163 height 39
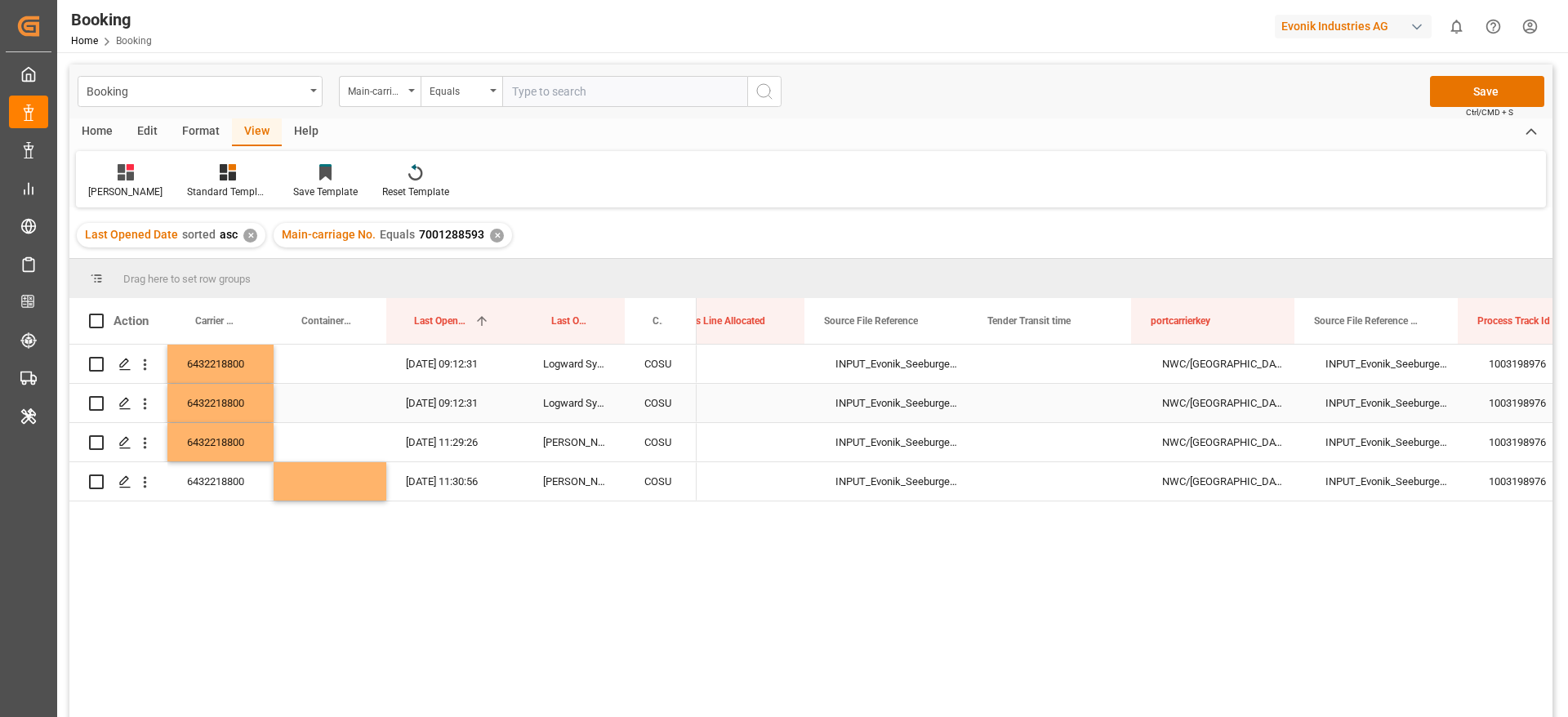
scroll to position [0, 9856]
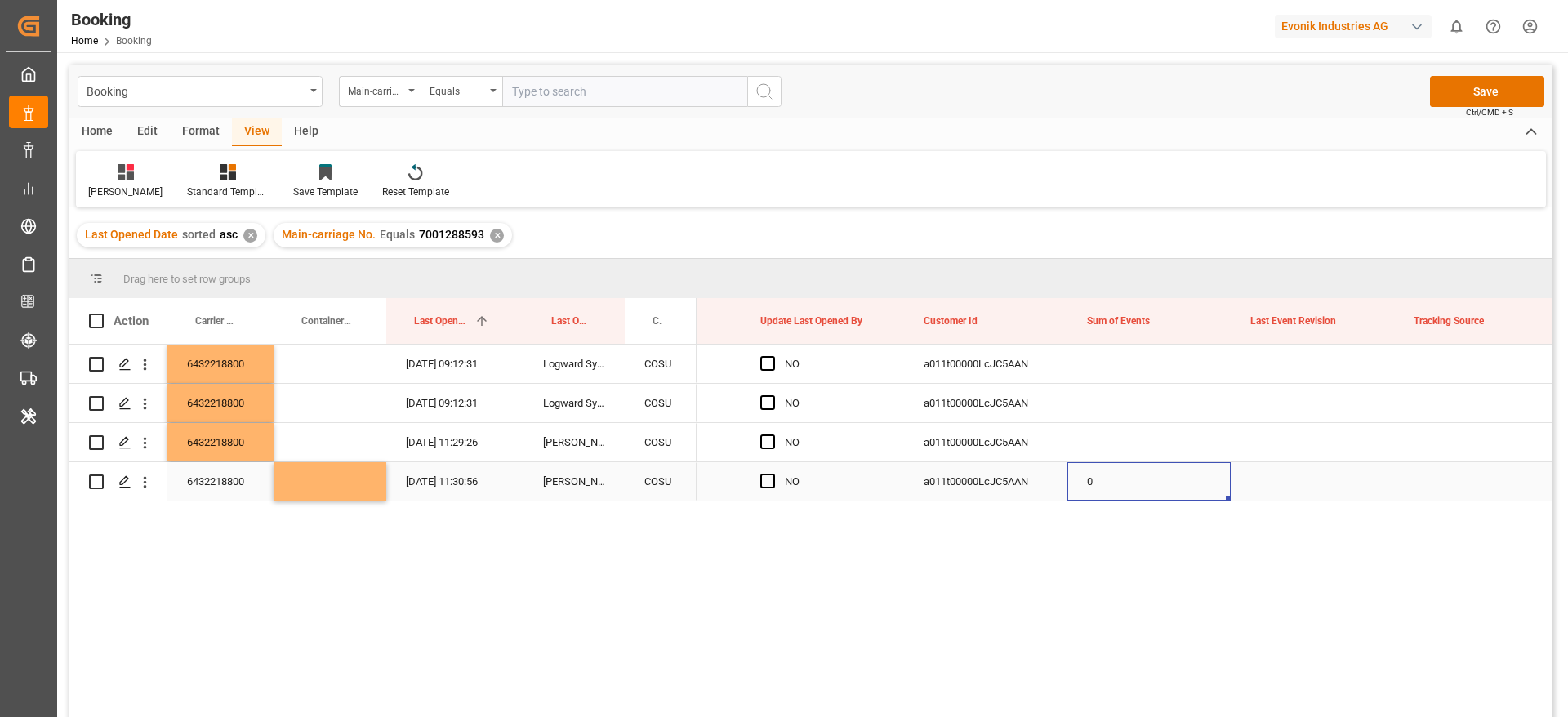
click at [1131, 491] on div "0" at bounding box center [1148, 481] width 163 height 39
click at [1131, 491] on div "0" at bounding box center [1148, 472] width 163 height 57
click at [1121, 479] on input "0" at bounding box center [1149, 472] width 137 height 31
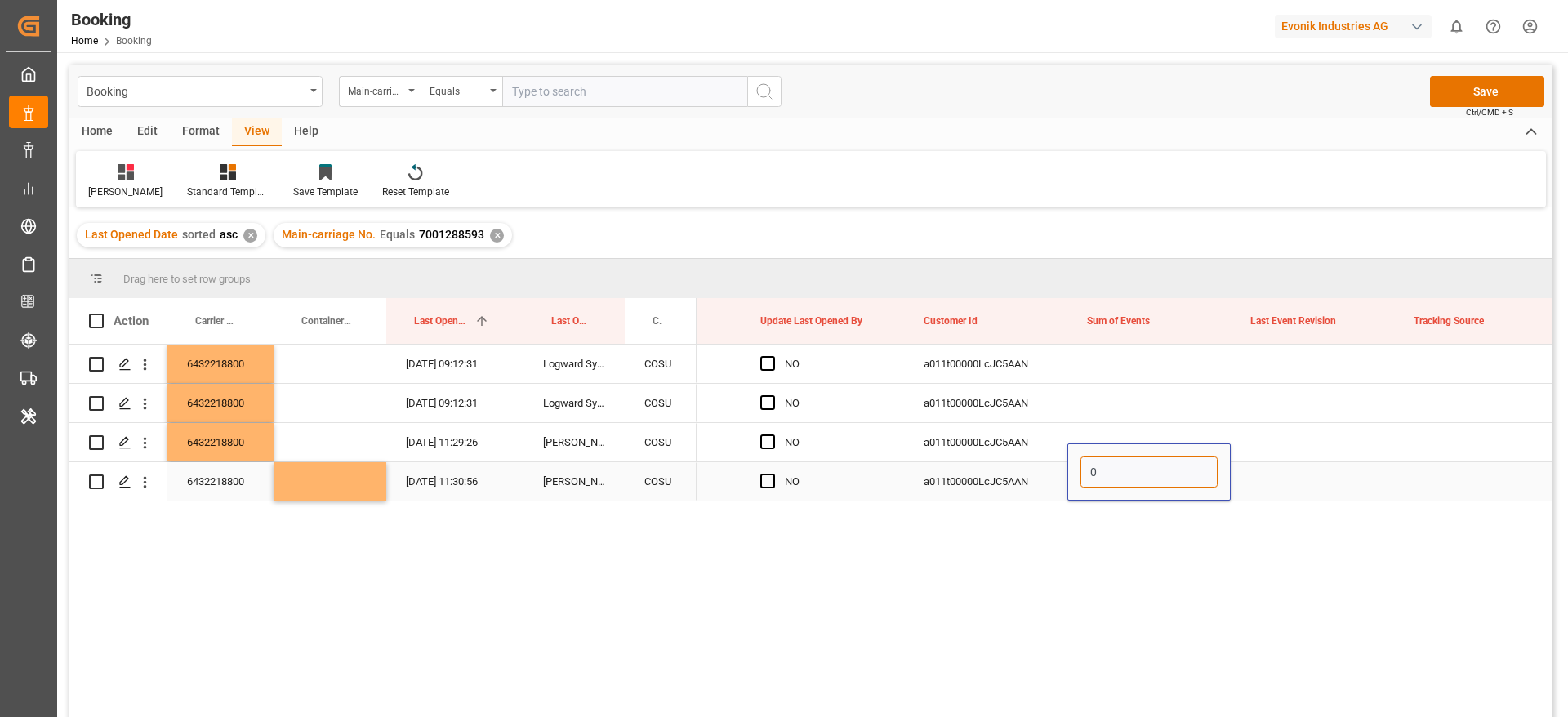
click at [1121, 479] on input "0" at bounding box center [1149, 472] width 137 height 31
click at [1073, 598] on div "NO a011t00000LcJC5AAN NO a011t00000LcJC5AAN NO a011t00000LcJC5AAN Antwerp NO a0…" at bounding box center [1124, 536] width 856 height 383
click at [973, 481] on div "a011t00000LcJC5AAN" at bounding box center [985, 481] width 163 height 39
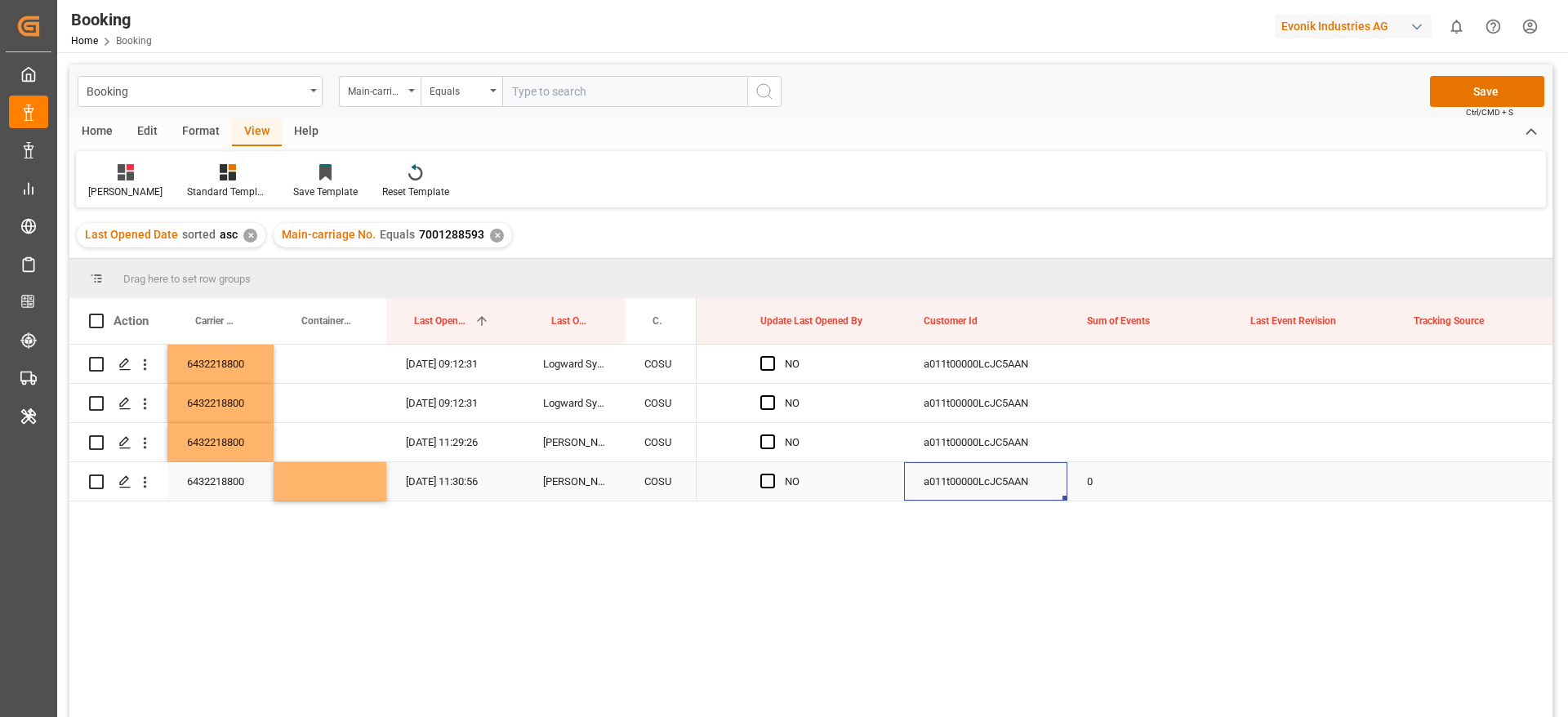
click at [1109, 492] on div "0" at bounding box center [1148, 481] width 163 height 39
click at [1109, 490] on div "0" at bounding box center [1148, 481] width 163 height 39
click at [1109, 490] on div "0" at bounding box center [1148, 472] width 163 height 57
click at [1105, 479] on input "0" at bounding box center [1149, 472] width 137 height 31
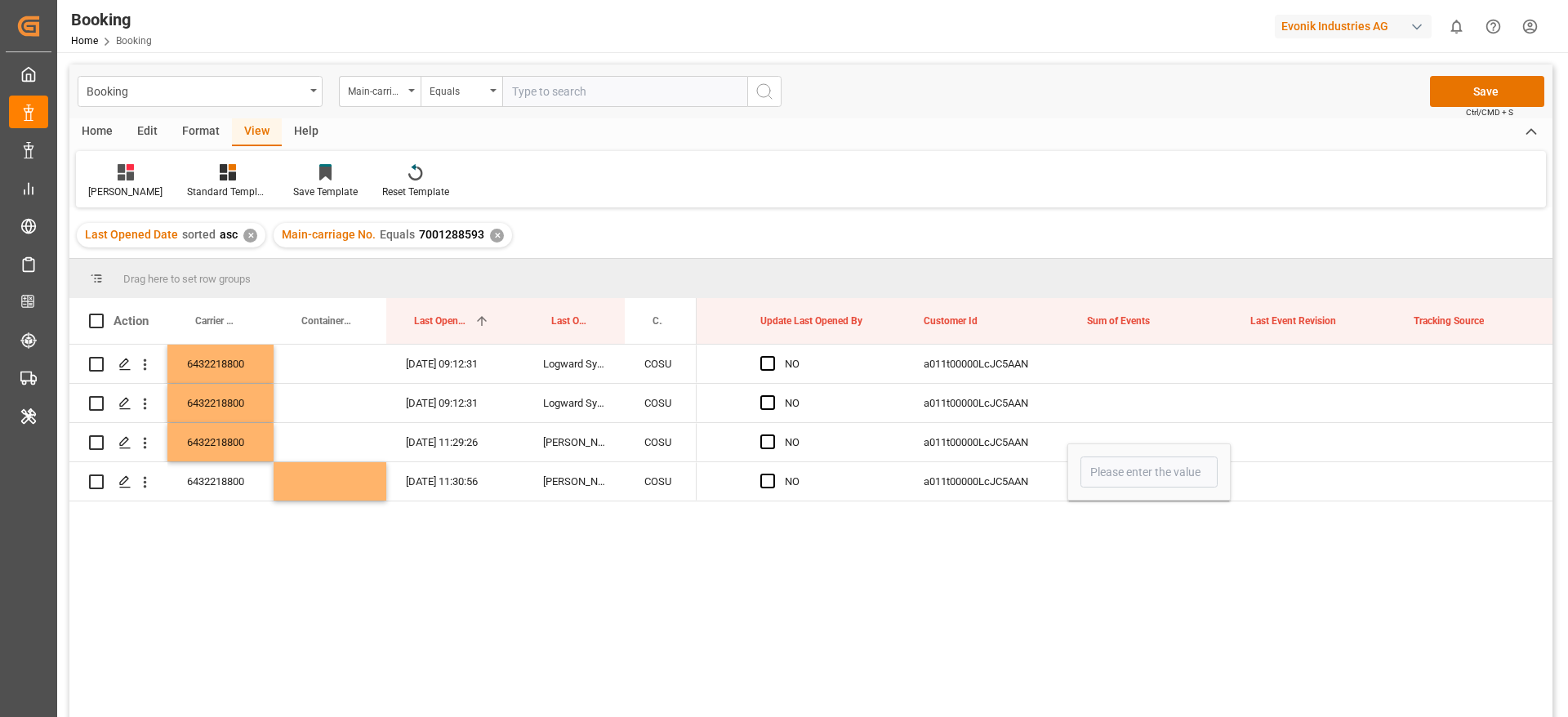
click at [1082, 589] on div "NO a011t00000LcJC5AAN NO a011t00000LcJC5AAN NO a011t00000LcJC5AAN Antwerp NO a0…" at bounding box center [1124, 536] width 856 height 383
click at [1314, 478] on div "Press SPACE to select this row." at bounding box center [1312, 481] width 163 height 39
click at [1160, 486] on div "0" at bounding box center [1148, 481] width 163 height 39
click at [1160, 484] on div "0" at bounding box center [1148, 481] width 163 height 39
click at [1160, 484] on input "0" at bounding box center [1149, 472] width 137 height 31
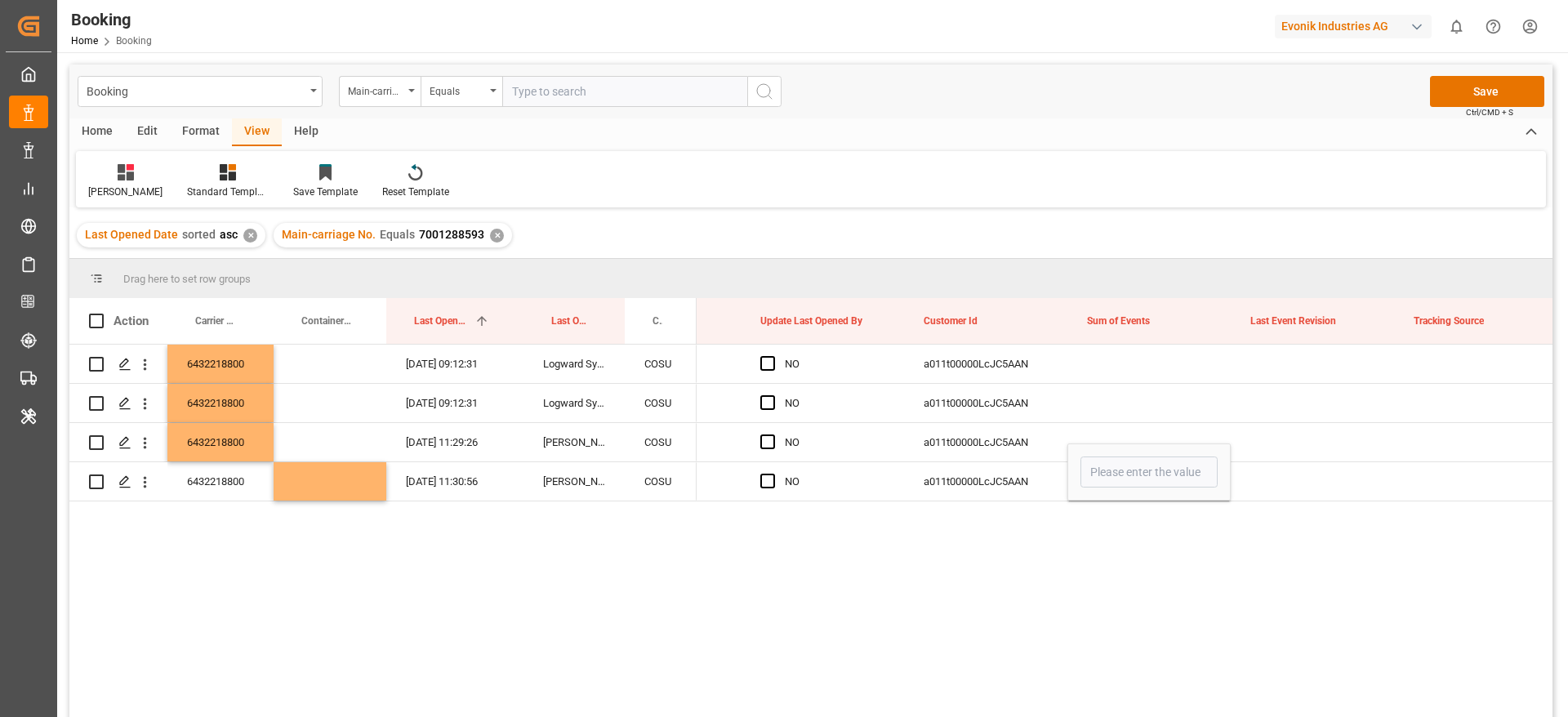
click at [1035, 625] on div "NO a011t00000LcJC5AAN NO a011t00000LcJC5AAN NO a011t00000LcJC5AAN Antwerp NO a0…" at bounding box center [1124, 536] width 856 height 383
click at [1128, 381] on div "Press SPACE to select this row." at bounding box center [1148, 363] width 163 height 39
drag, startPoint x: 148, startPoint y: 487, endPoint x: 197, endPoint y: 528, distance: 63.9
click at [197, 528] on div "6432218800 02.10.2025 09:12:31 Logward System COSU 6432218800 02.10.2025 09:12:…" at bounding box center [811, 533] width 1483 height 377
click at [151, 488] on icon "open menu" at bounding box center [144, 482] width 17 height 17
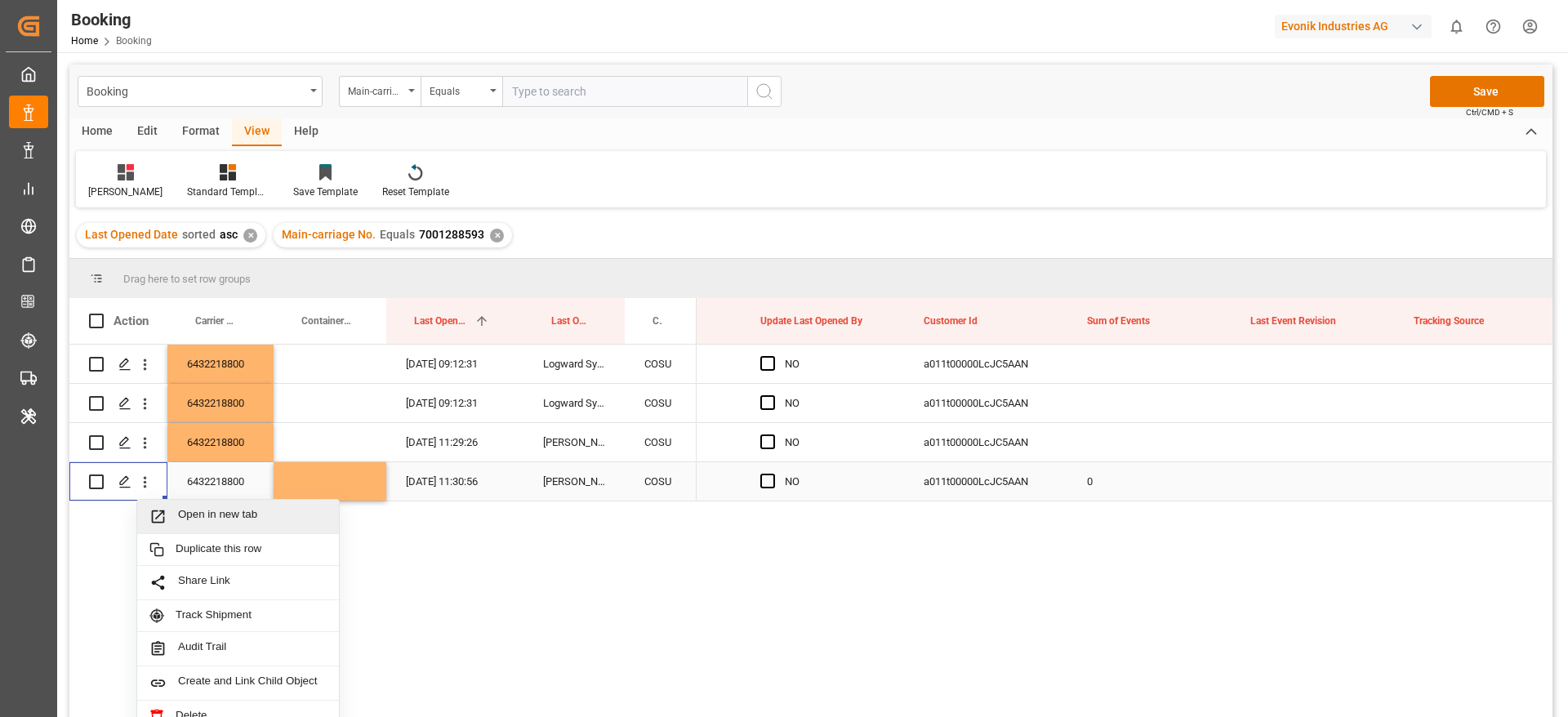
click at [177, 509] on span "Press SPACE to select this row." at bounding box center [164, 516] width 29 height 17
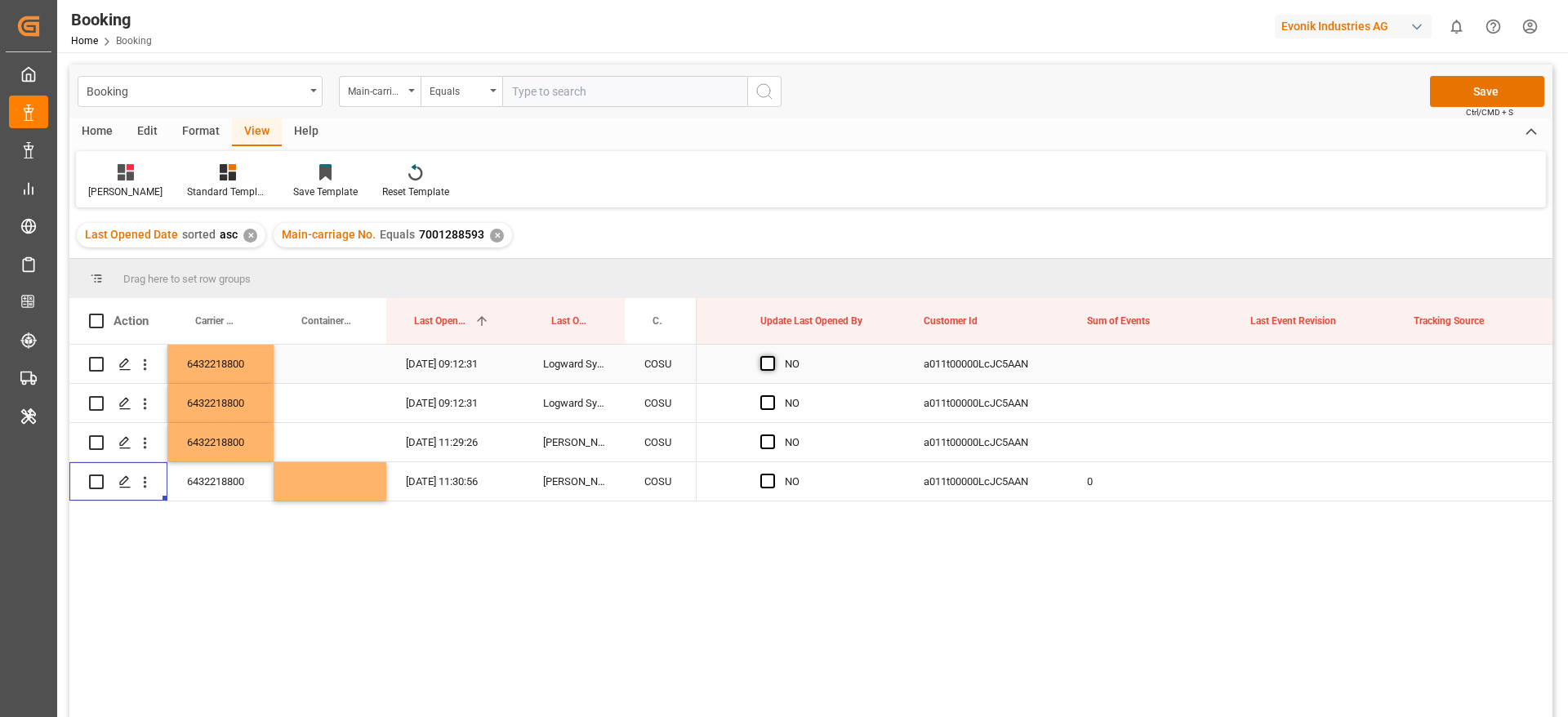
click at [771, 360] on span "Press SPACE to select this row." at bounding box center [768, 363] width 14 height 14
click at [772, 356] on input "Press SPACE to select this row." at bounding box center [772, 356] width 0 height 0
drag, startPoint x: 772, startPoint y: 394, endPoint x: 770, endPoint y: 405, distance: 11.2
click at [772, 395] on div "Press SPACE to select this row." at bounding box center [772, 403] width 24 height 38
click at [770, 407] on span "Press SPACE to select this row." at bounding box center [768, 402] width 14 height 14
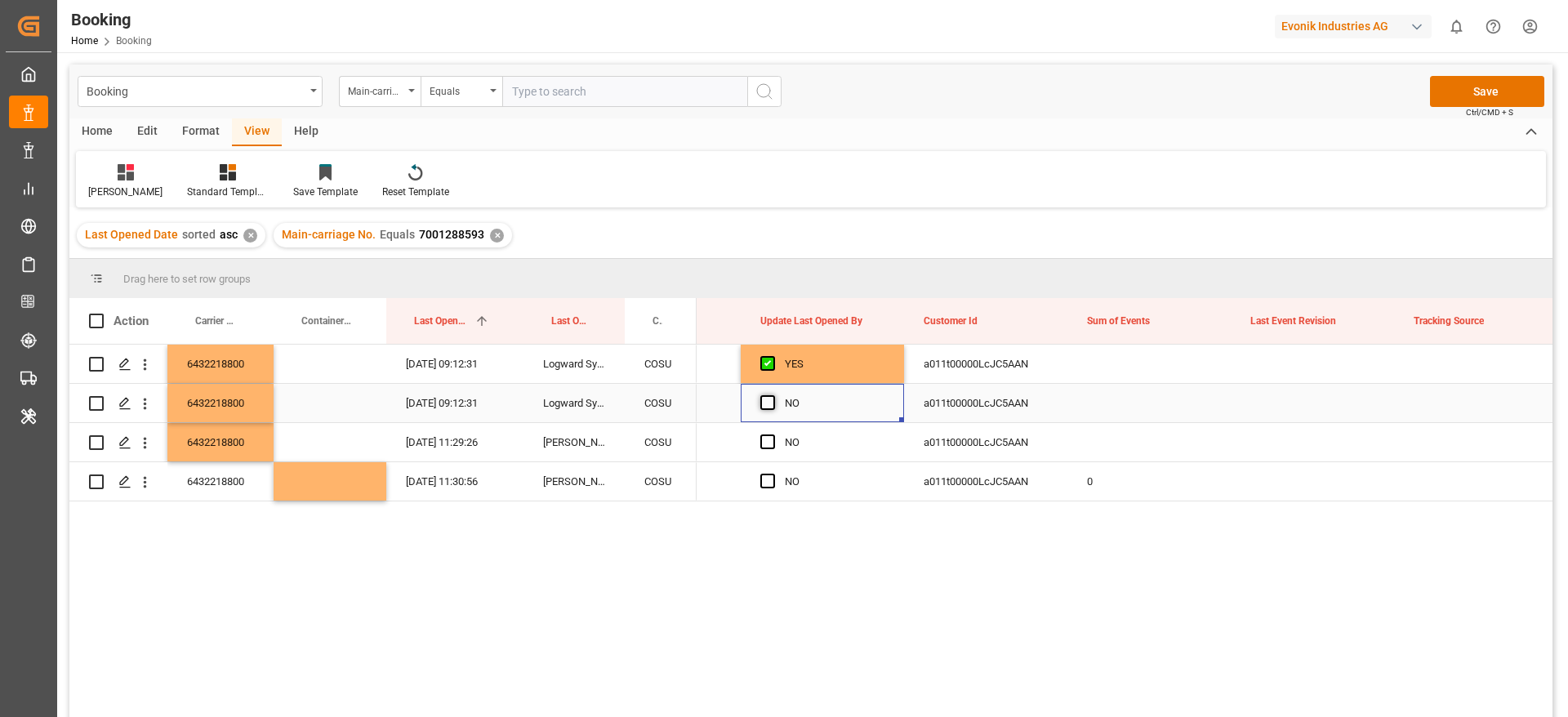
click at [772, 395] on input "Press SPACE to select this row." at bounding box center [772, 395] width 0 height 0
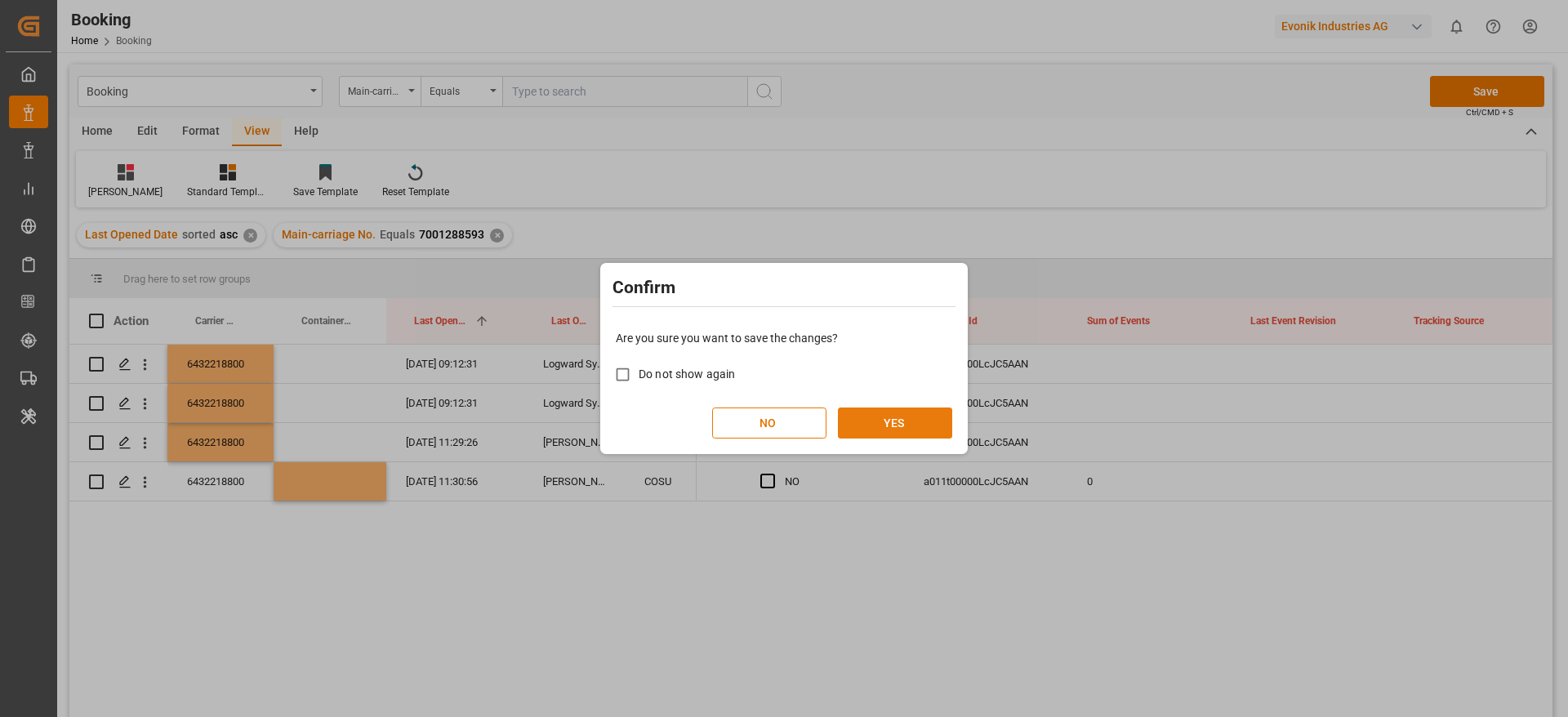
click at [909, 429] on button "YES" at bounding box center [895, 423] width 115 height 31
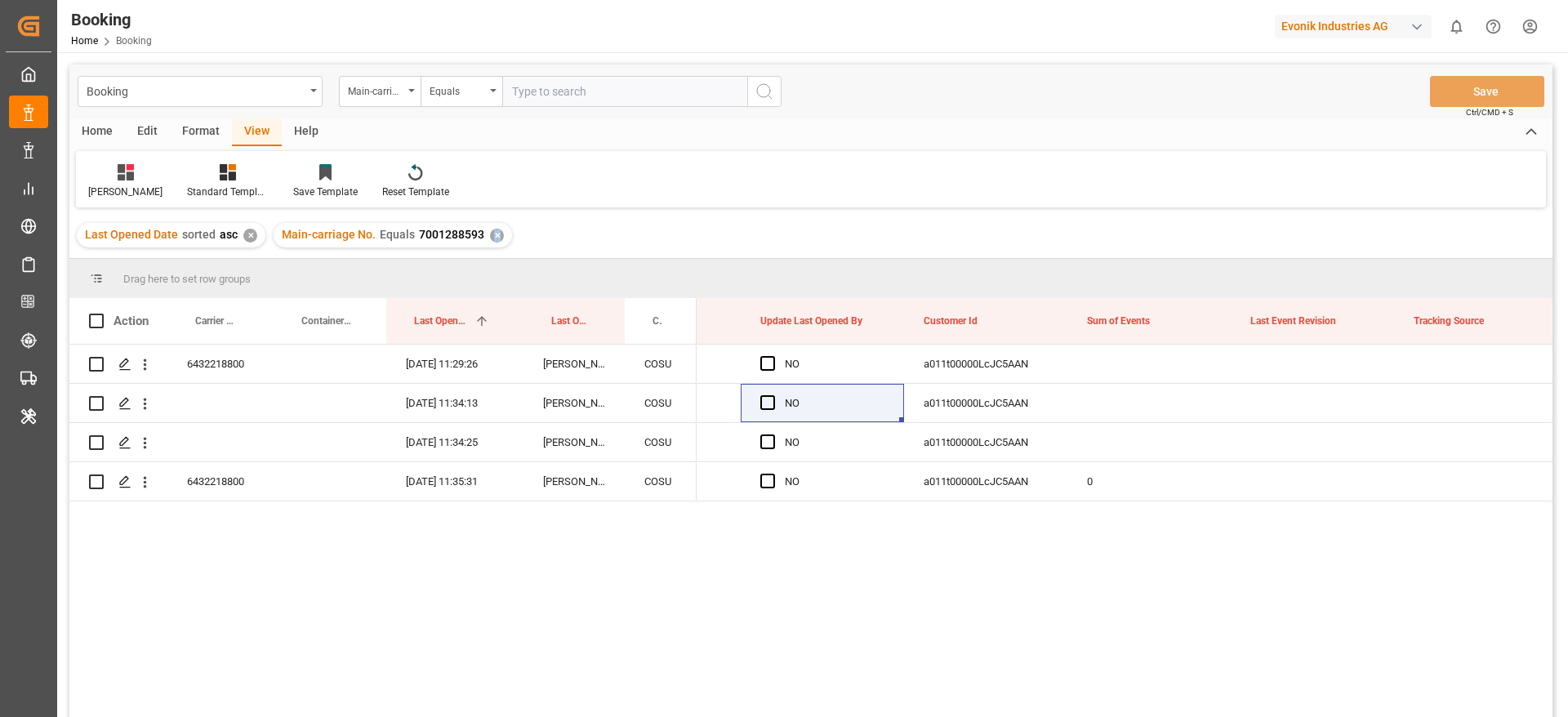
click at [495, 229] on div "✕" at bounding box center [496, 234] width 14 height 14
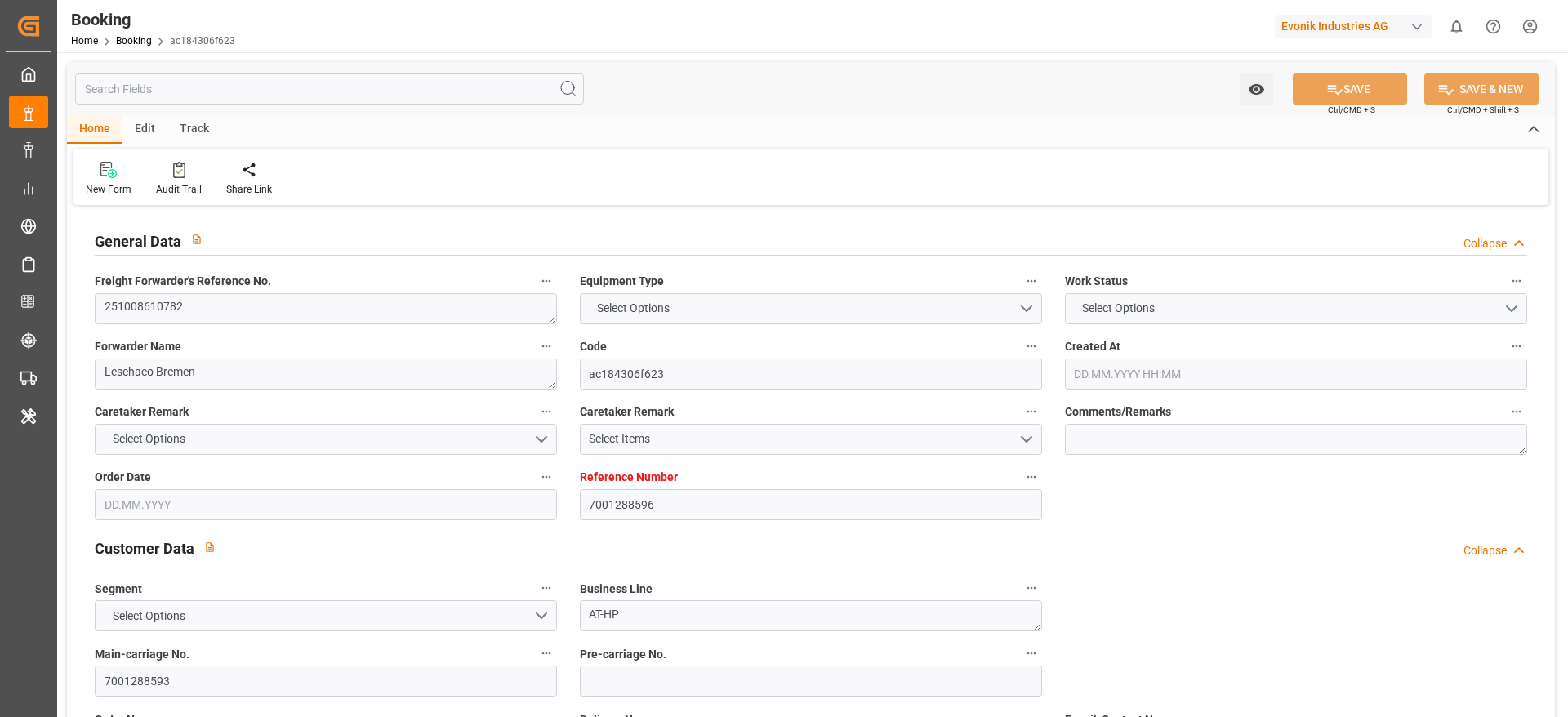
type input "7001288596"
type input "Cosco"
type input "COSCO Shipping Co. Ltd."
type input "EUNWC"
type input "CNSHA"
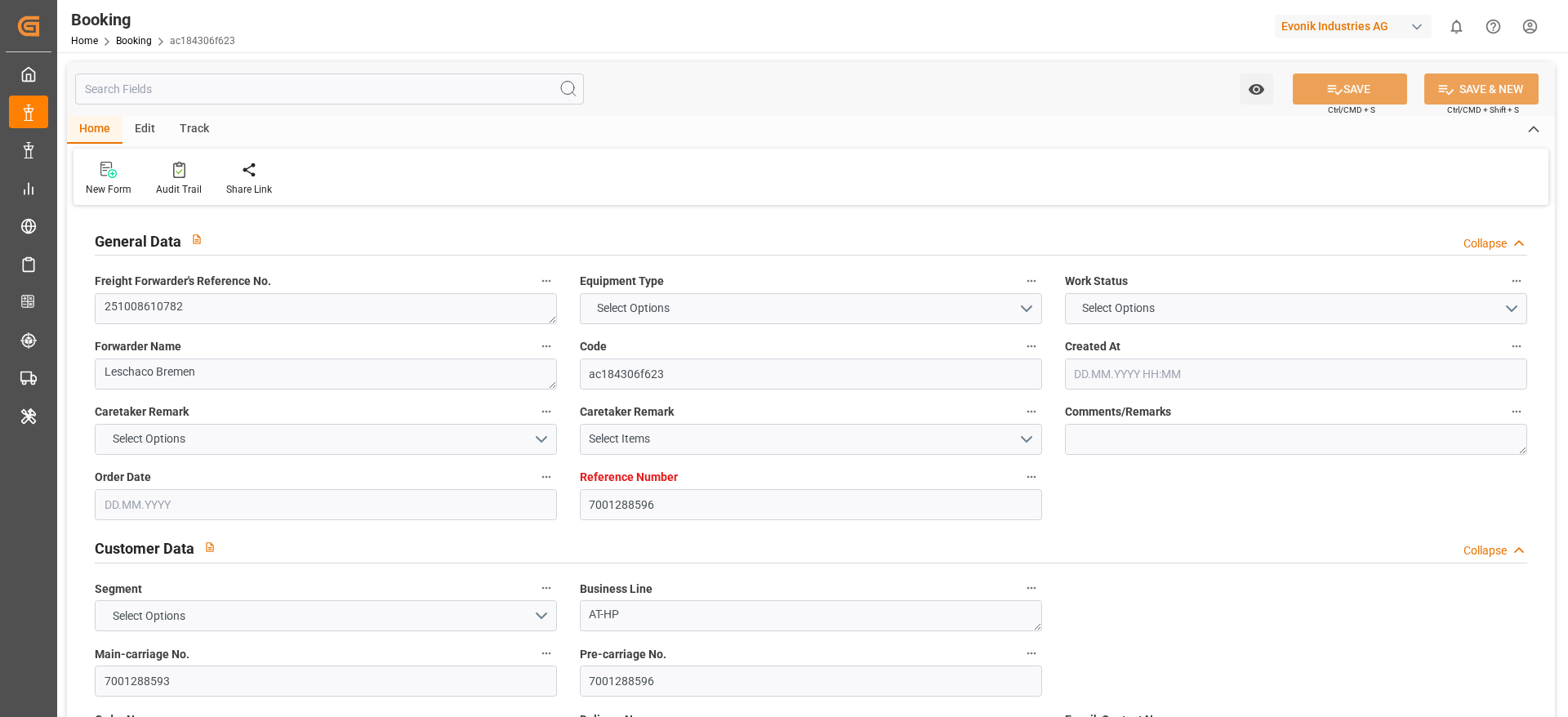
type input "[DATE] 07:27"
type input "[DATE]"
type input "[DATE] 00:00"
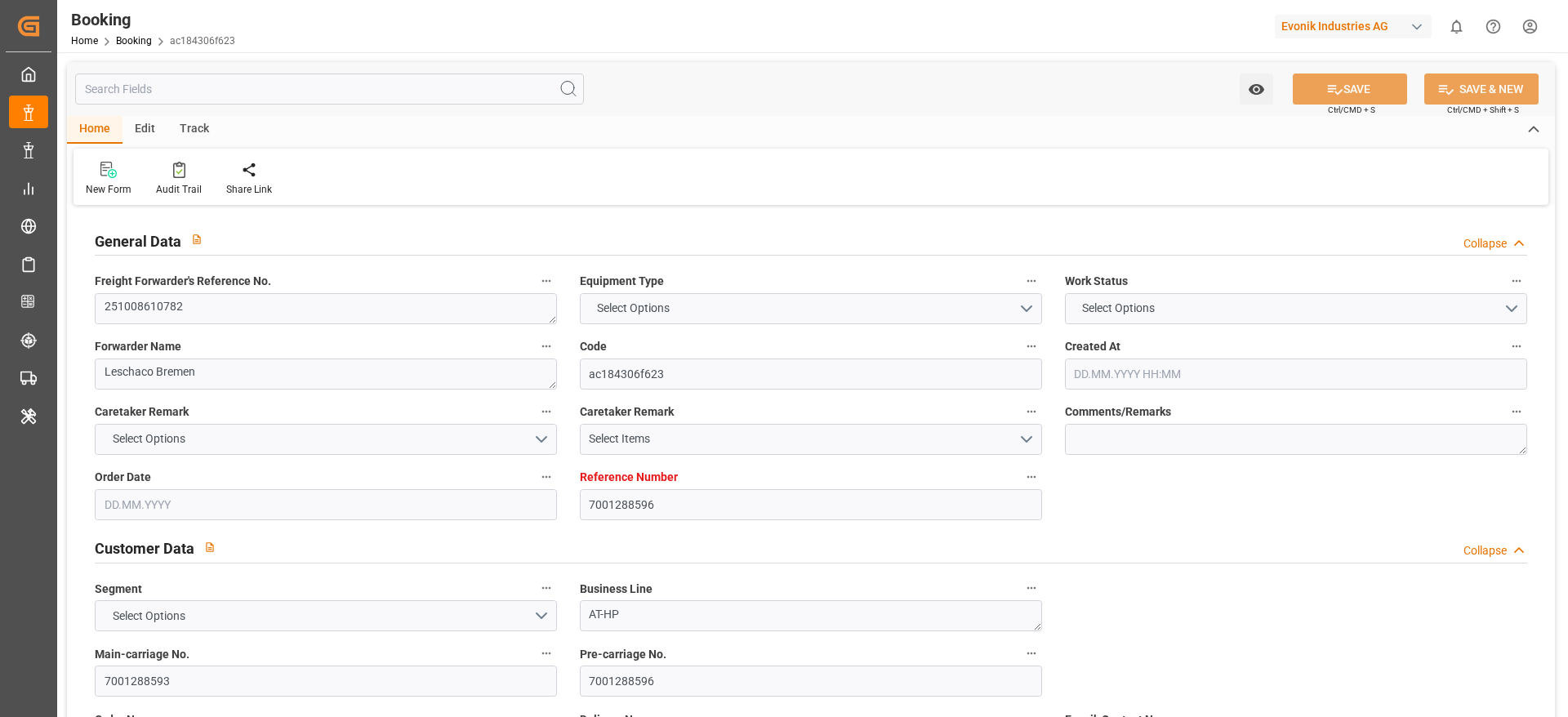
type input "[DATE] 00:00"
type input "[DATE]"
type input "[DATE] 00:00"
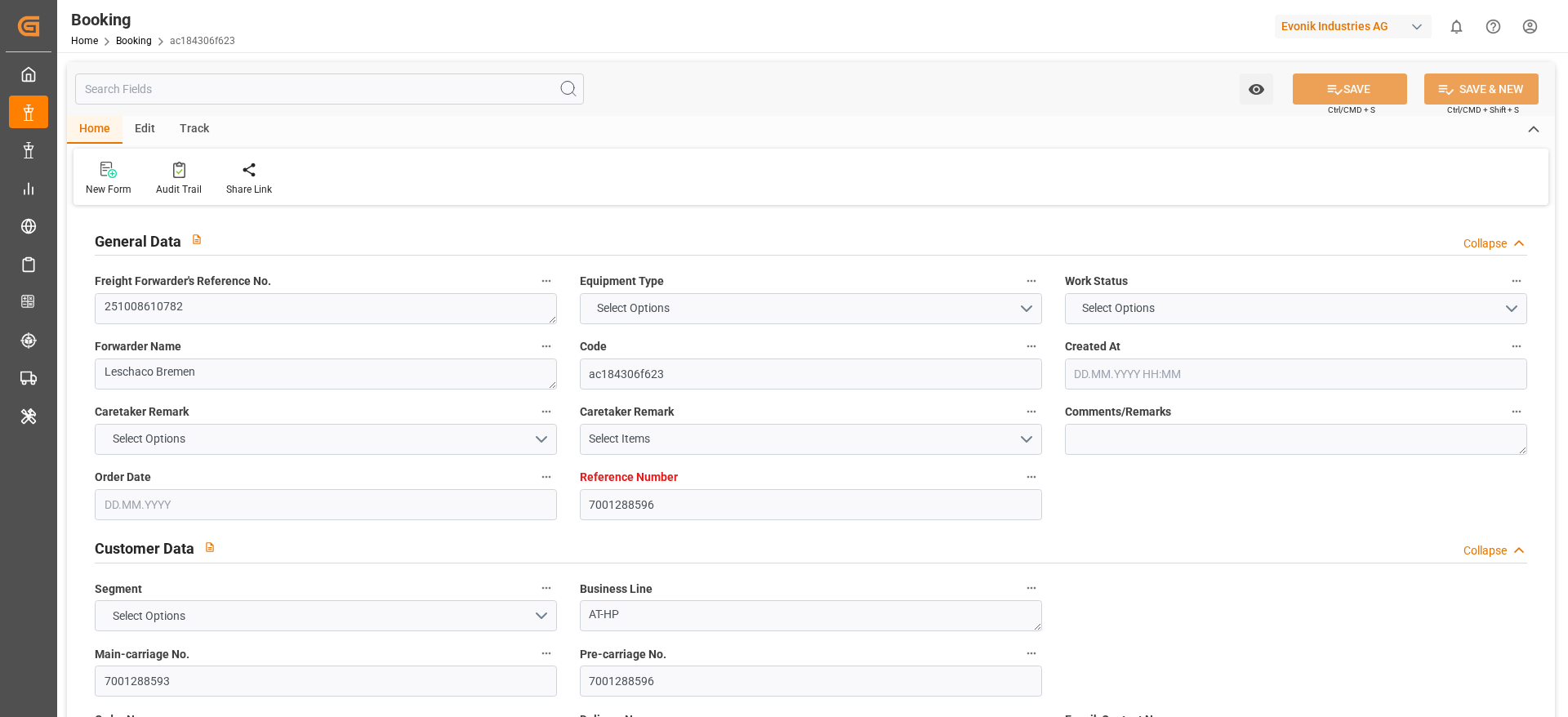
type input "[DATE] 00:00"
type input "[DATE] 09:12"
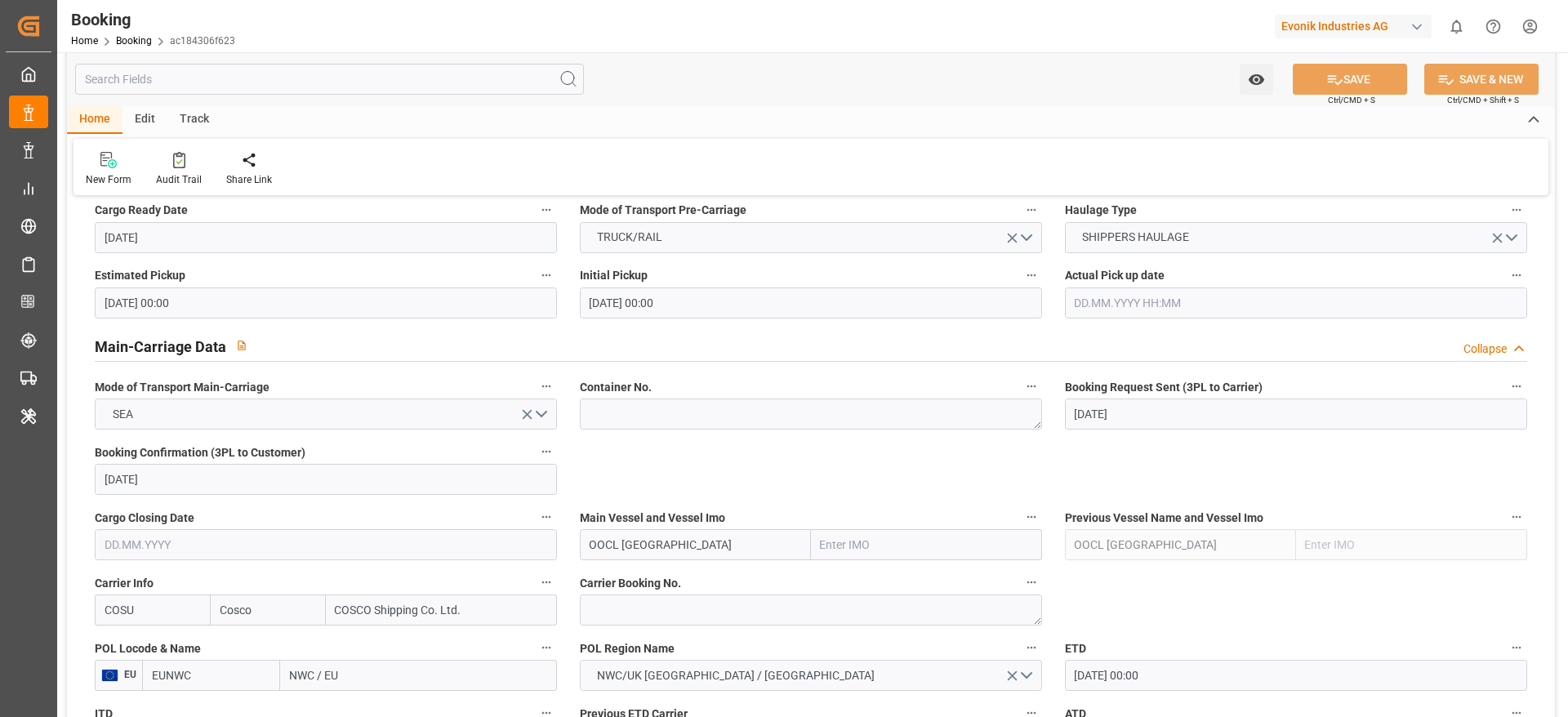
scroll to position [1095, 0]
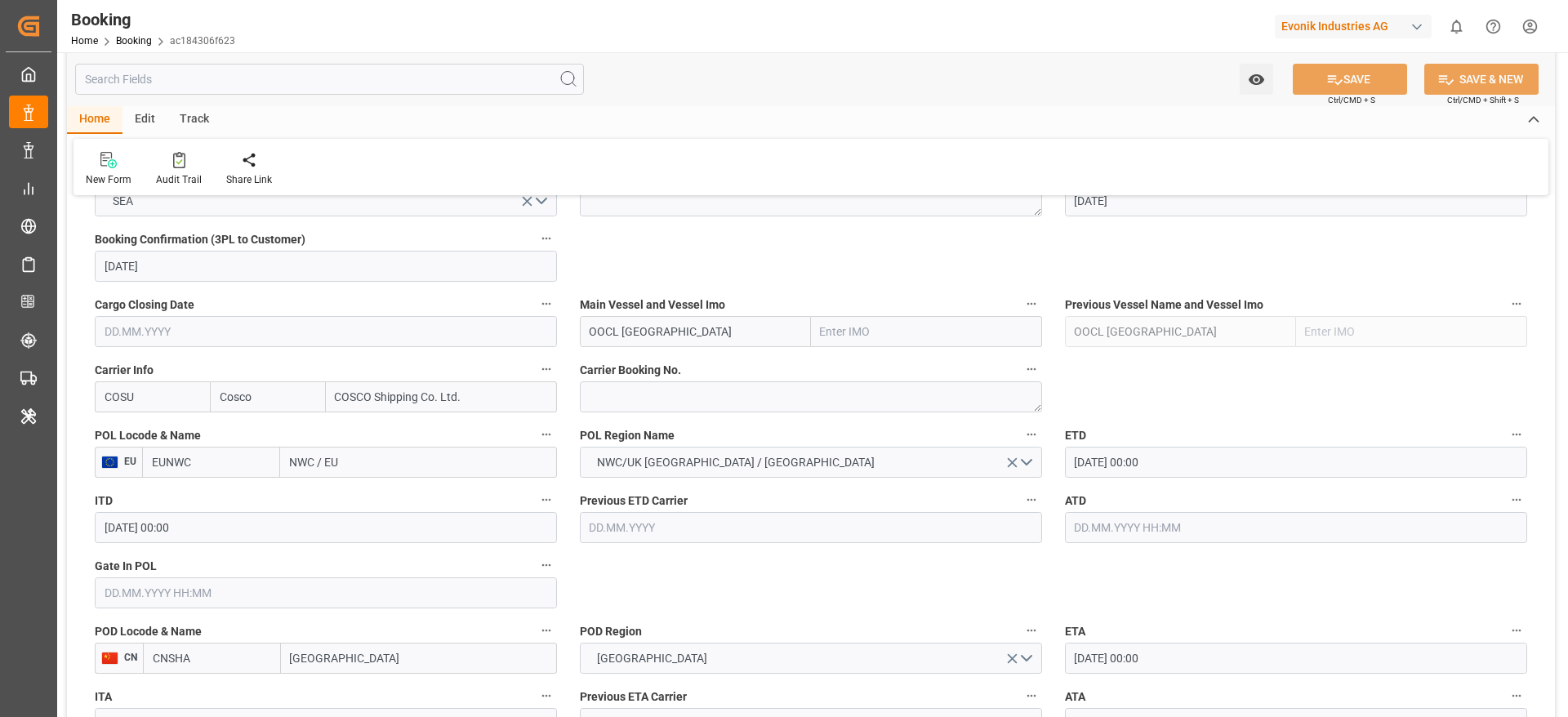
click at [473, 449] on input "NWC / EU" at bounding box center [418, 462] width 277 height 31
click at [475, 447] on input "NWC / EU" at bounding box center [418, 462] width 277 height 31
paste input "[GEOGRAPHIC_DATA]"
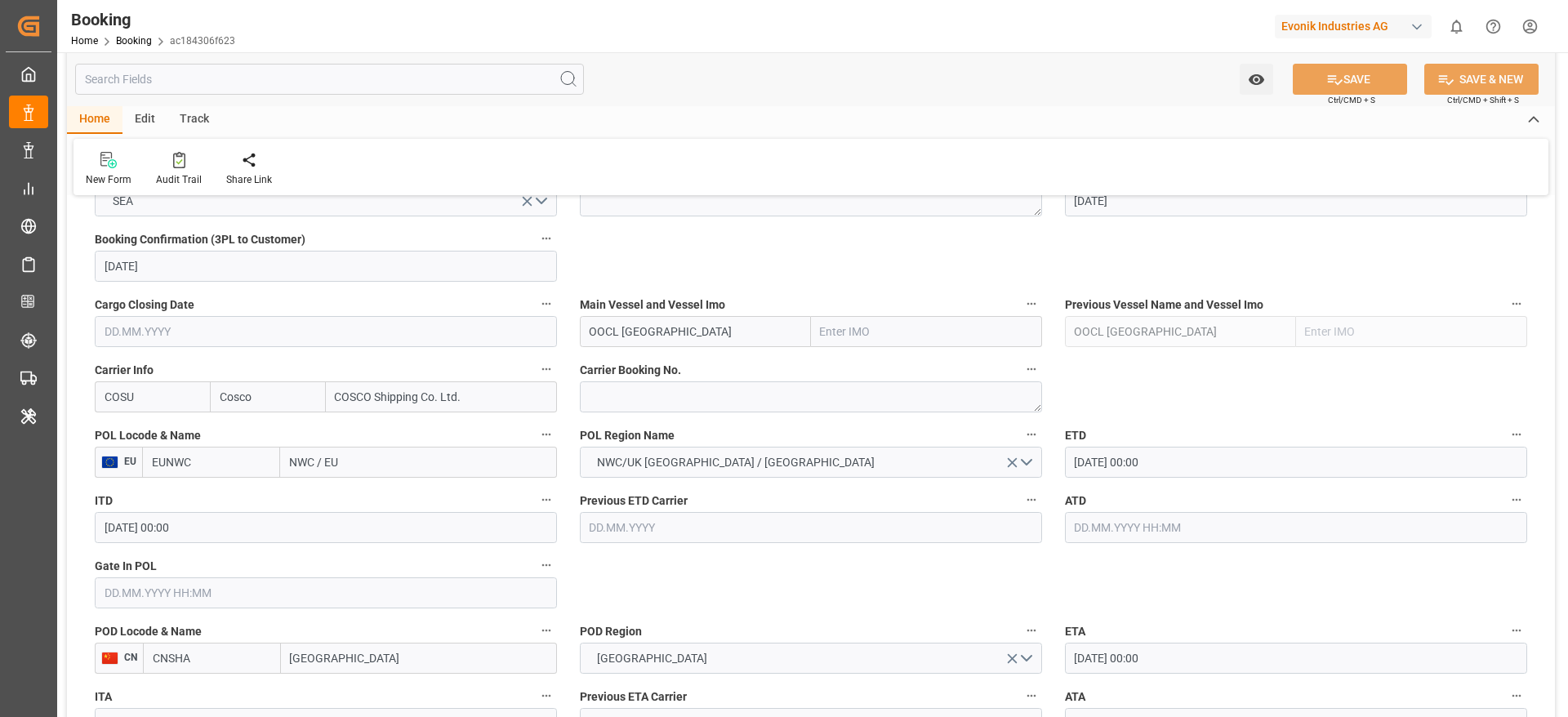
click at [475, 447] on input "NWC / EU" at bounding box center [418, 462] width 277 height 31
type input "[GEOGRAPHIC_DATA]"
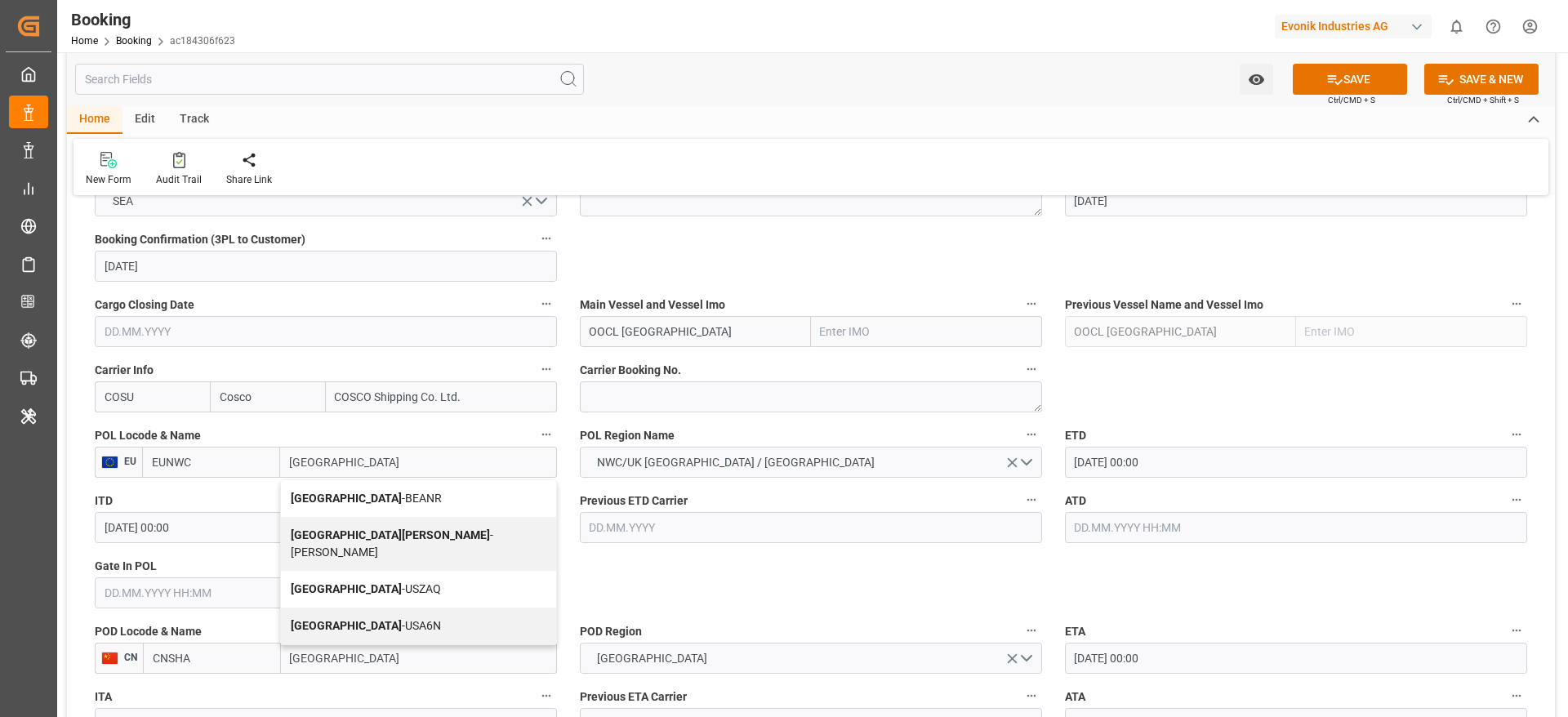
click at [349, 501] on span "Antwerp - BEANR" at bounding box center [365, 498] width 151 height 13
type input "BEANR"
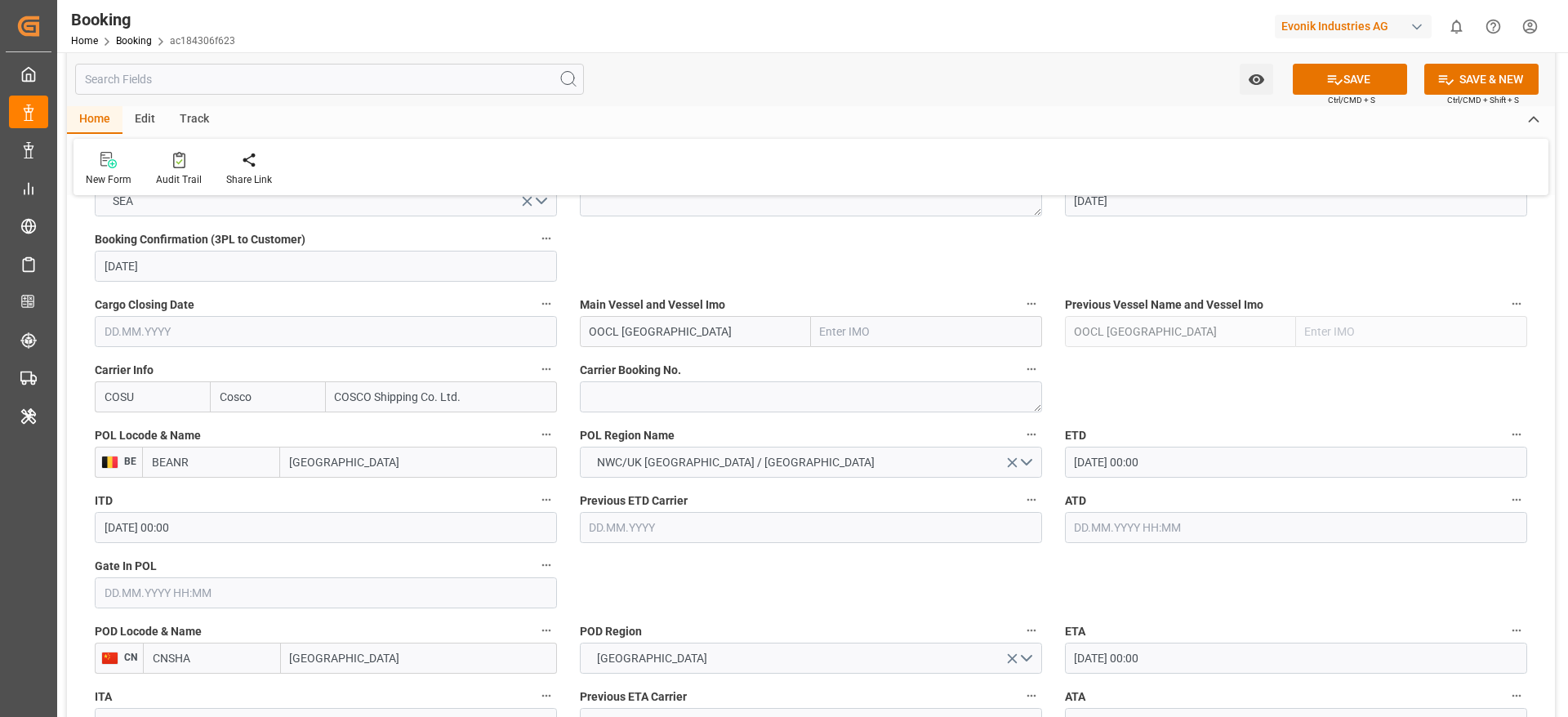
type input "[GEOGRAPHIC_DATA]"
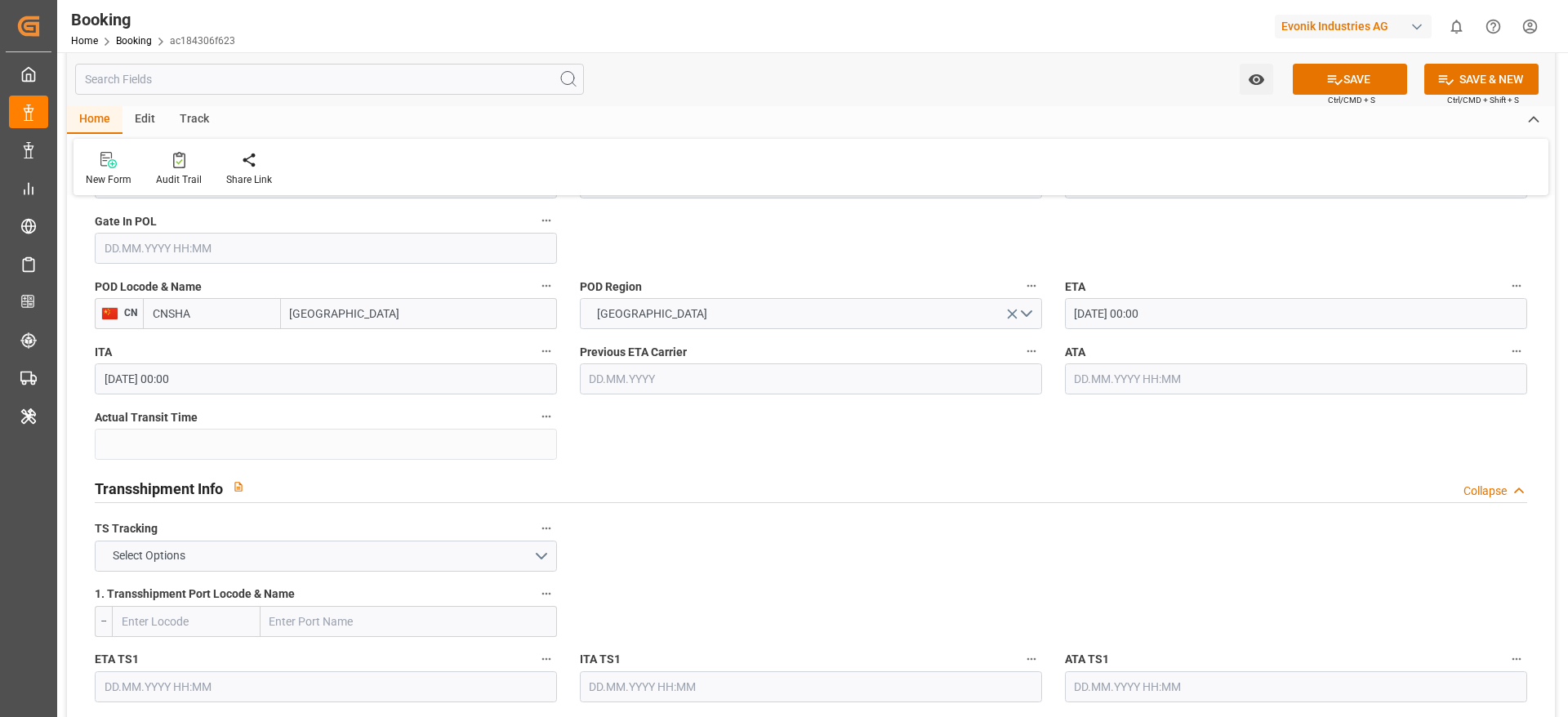
scroll to position [1445, 0]
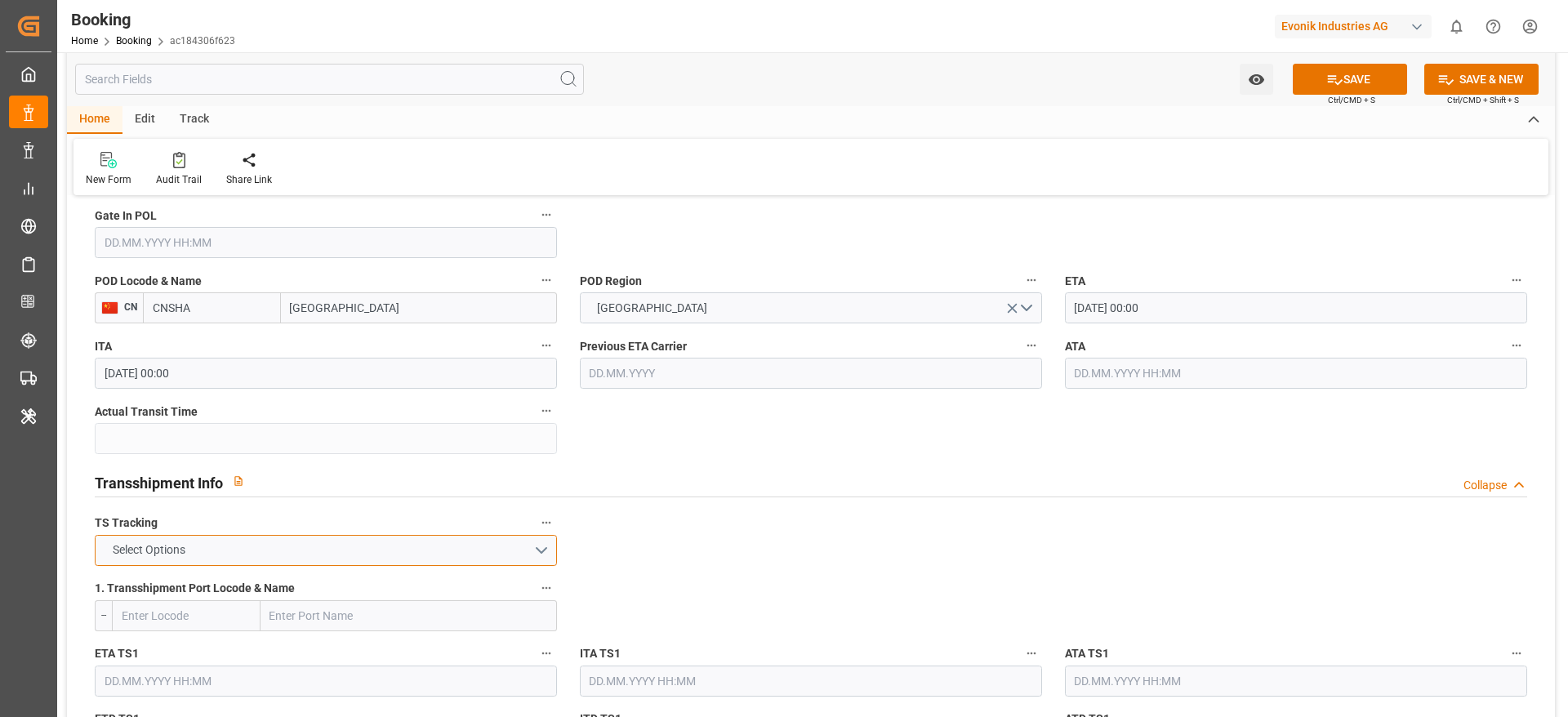
click at [542, 547] on button "Select Options" at bounding box center [326, 550] width 462 height 31
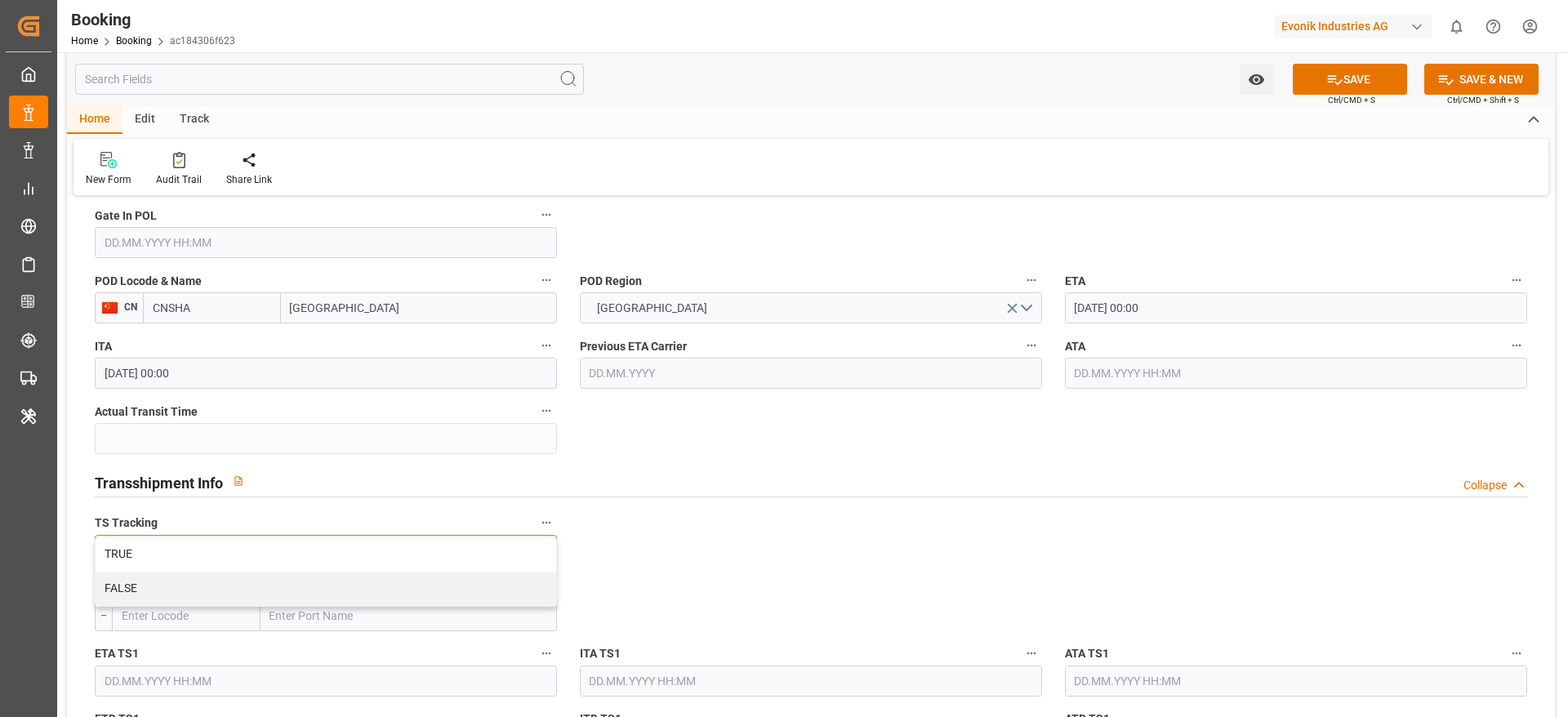
click at [521, 591] on div "FALSE" at bounding box center [326, 589] width 461 height 34
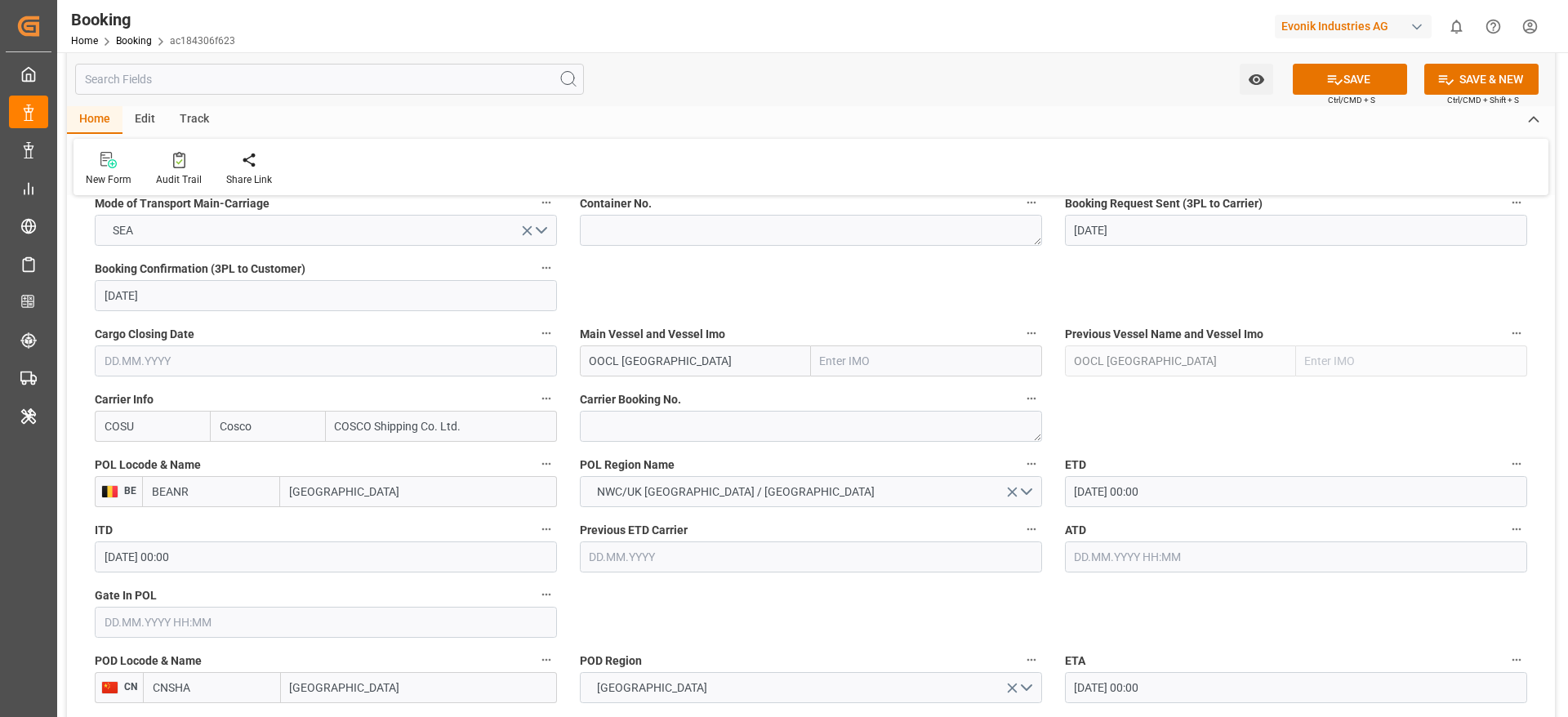
scroll to position [1064, 0]
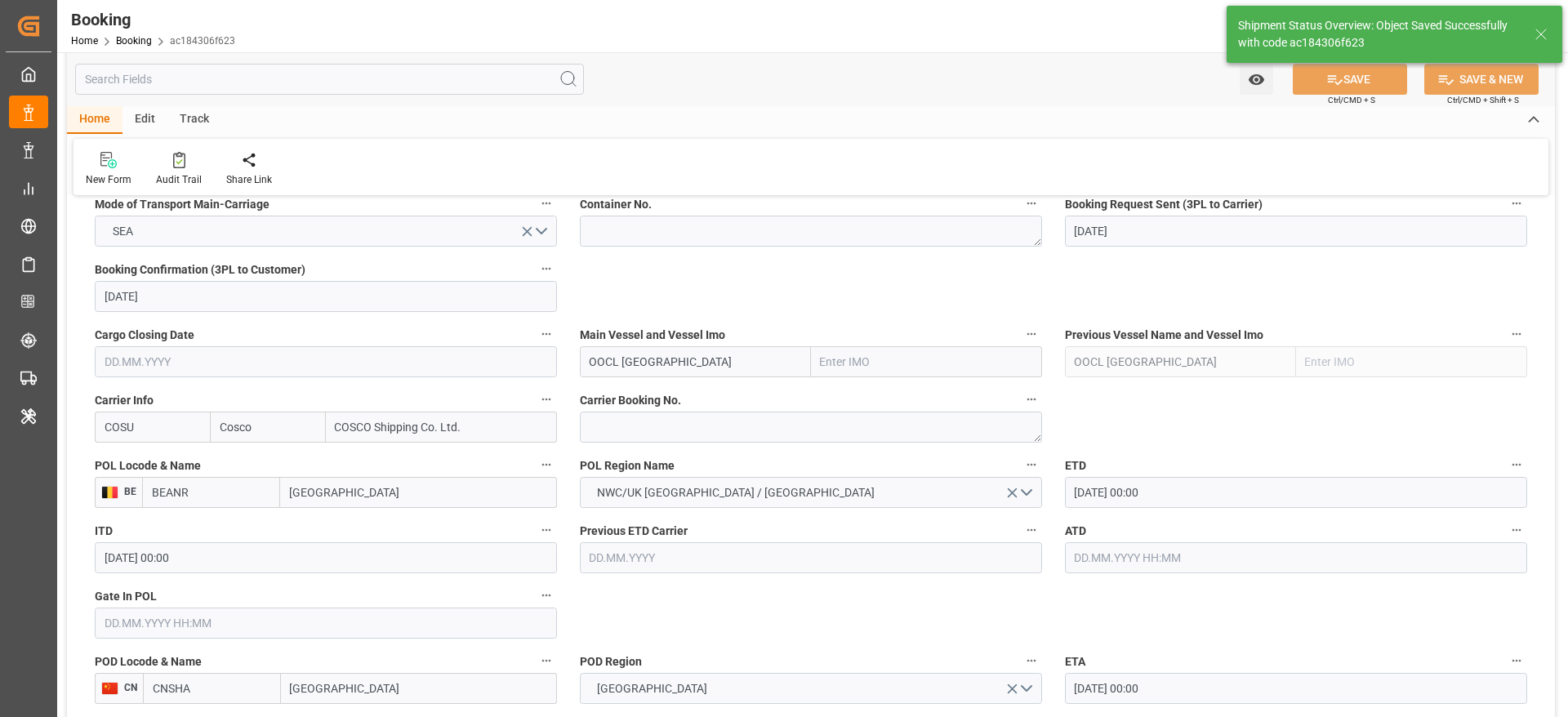
type textarea "[PERSON_NAME]"
type textarea "businessDivision-businessLine-"
type input "[DATE] 11:34"
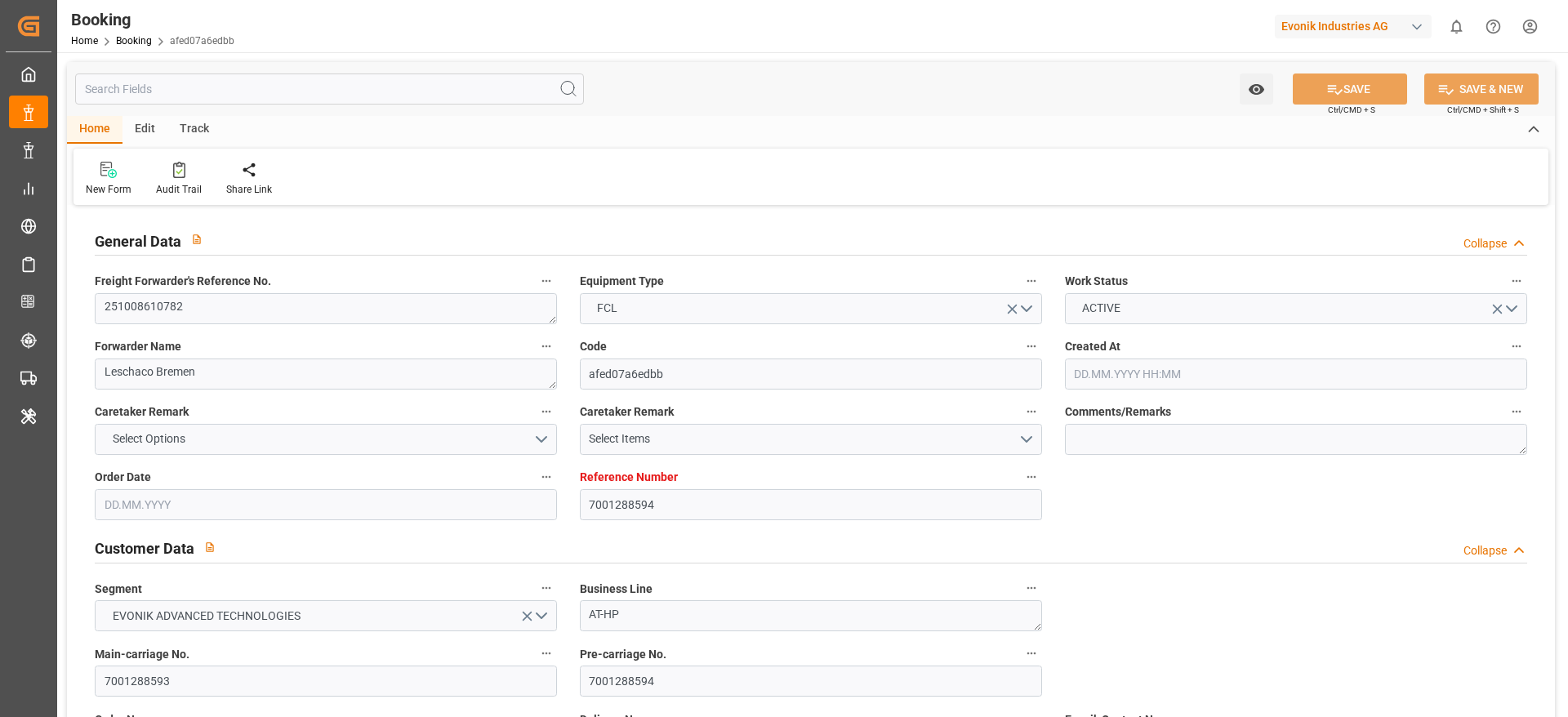
type input "7001288594"
type input "Cosco"
type input "COSCO Shipping Co. Ltd."
type input "EUNWC"
type input "CNSHA"
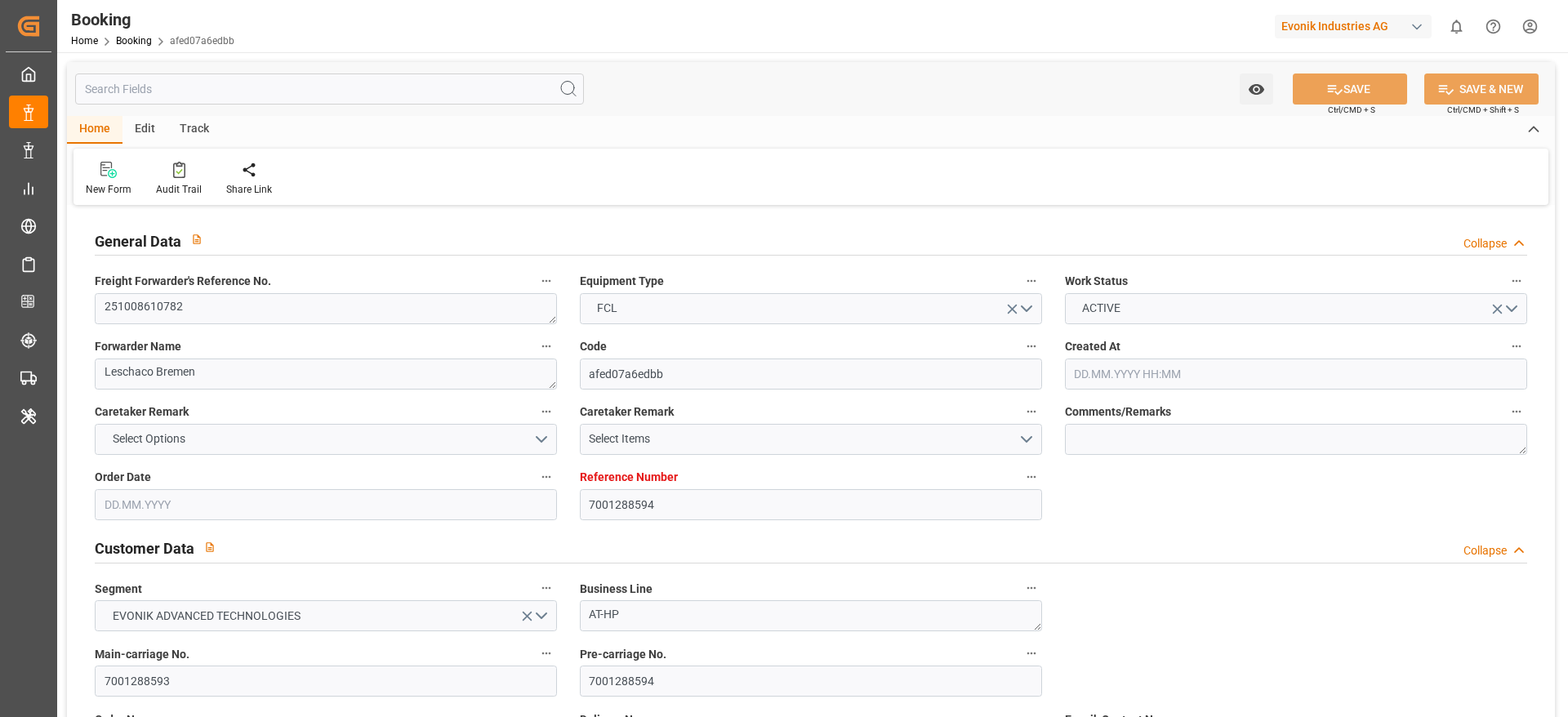
type input "[DATE] 07:27"
type input "[DATE]"
type input "[DATE] 00:00"
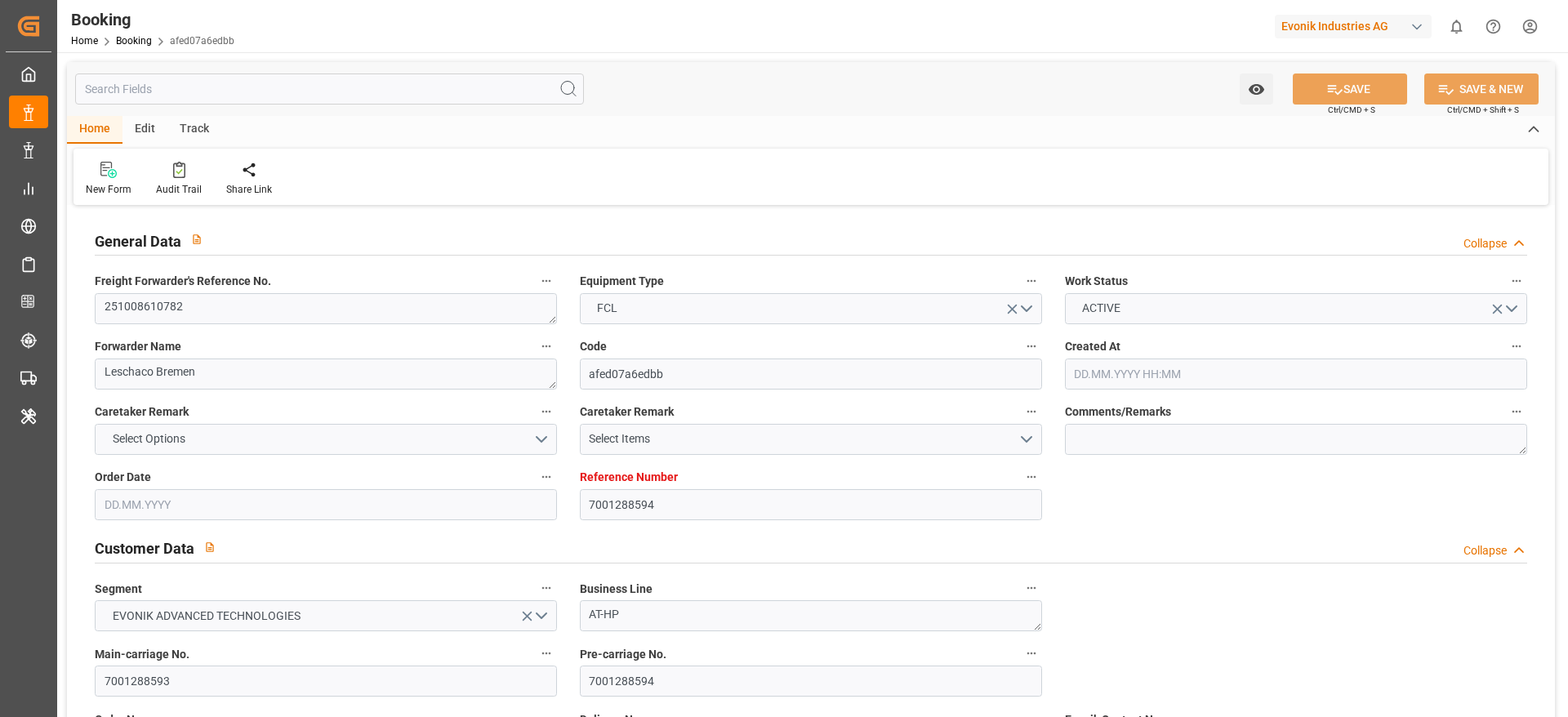
type input "[DATE] 00:00"
type input "[DATE]"
type input "[DATE] 00:00"
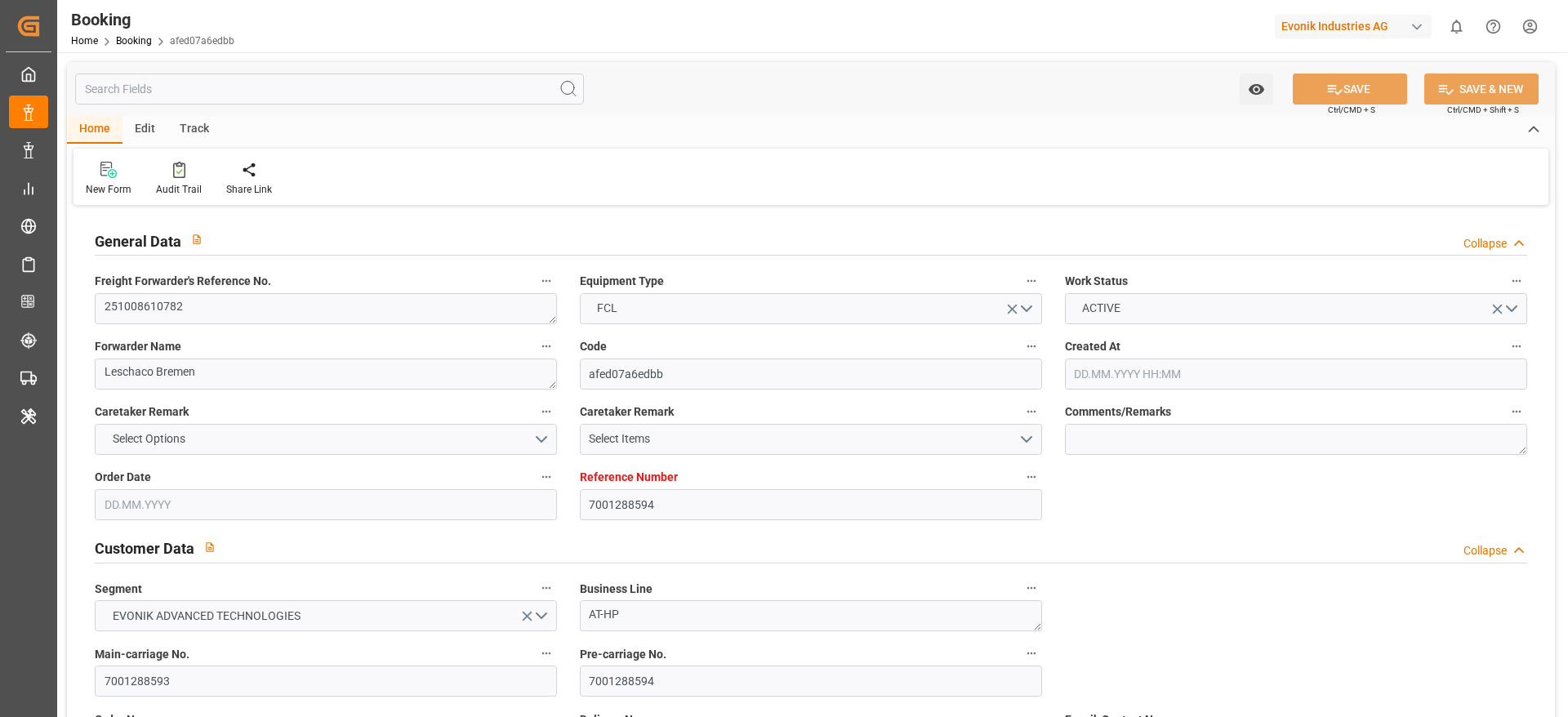
type input "[DATE] 00:00"
type input "02.10.2025 09:12"
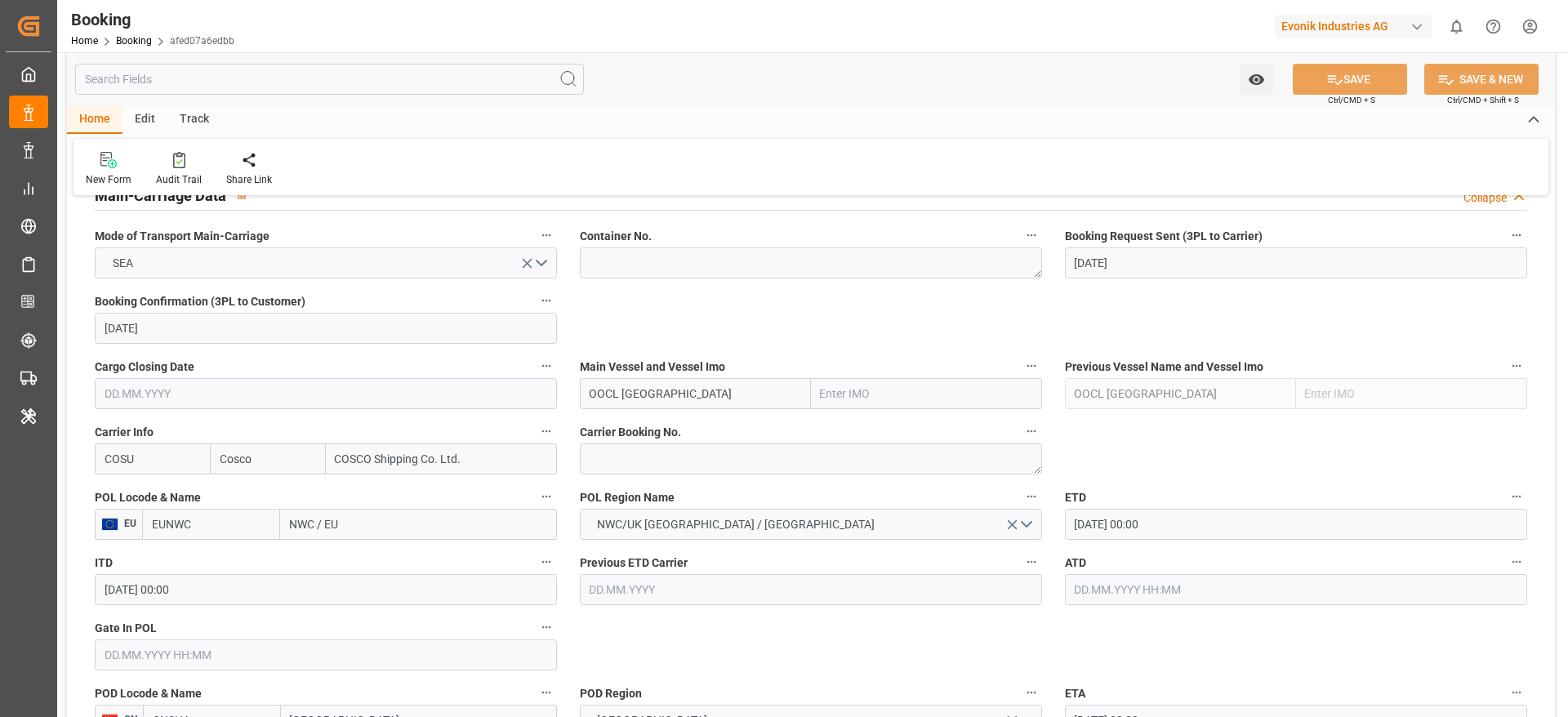
scroll to position [1034, 0]
click at [438, 523] on input "NWC / EU" at bounding box center [418, 523] width 277 height 31
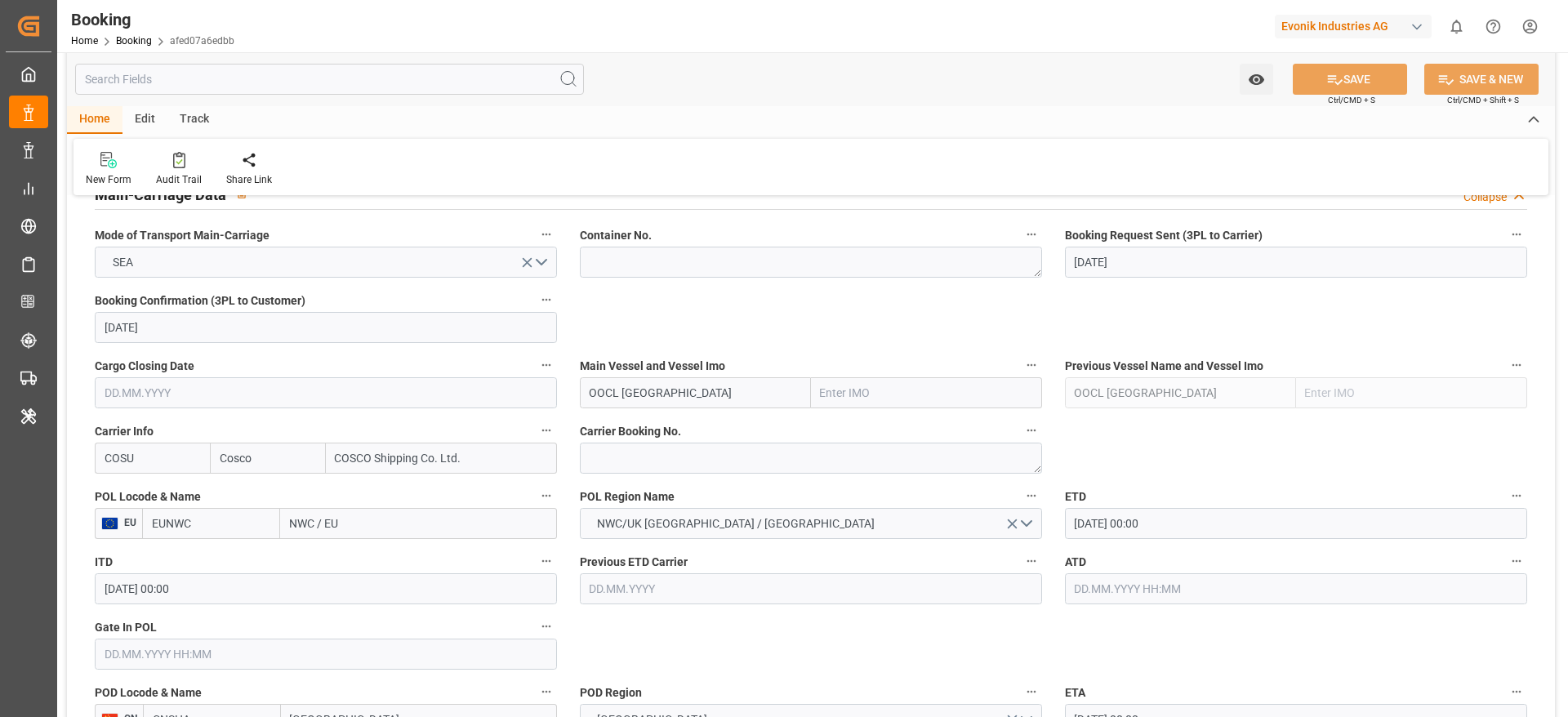
paste input "[GEOGRAPHIC_DATA]"
type input "[GEOGRAPHIC_DATA]"
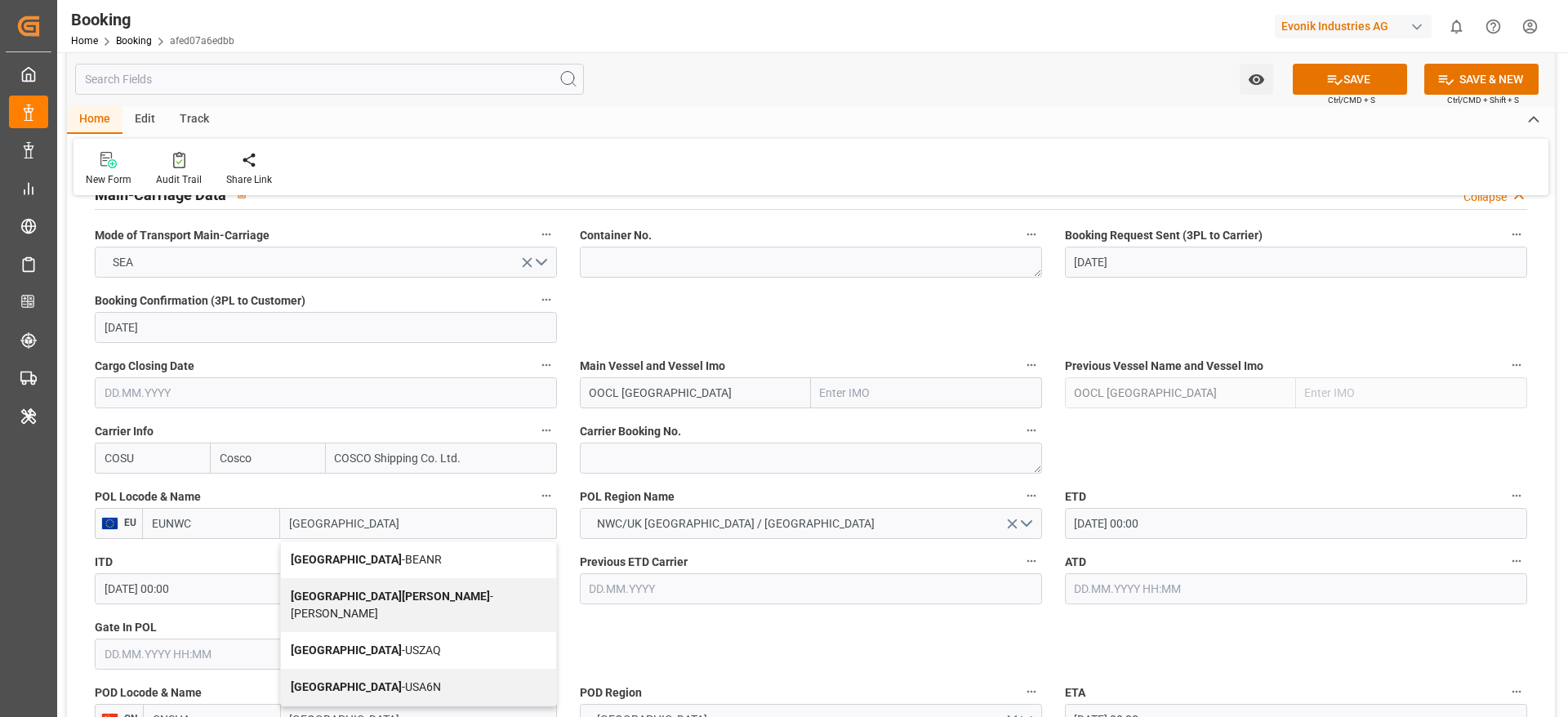
click at [346, 558] on span "Antwerp - BEANR" at bounding box center [365, 559] width 151 height 13
type input "BEANR"
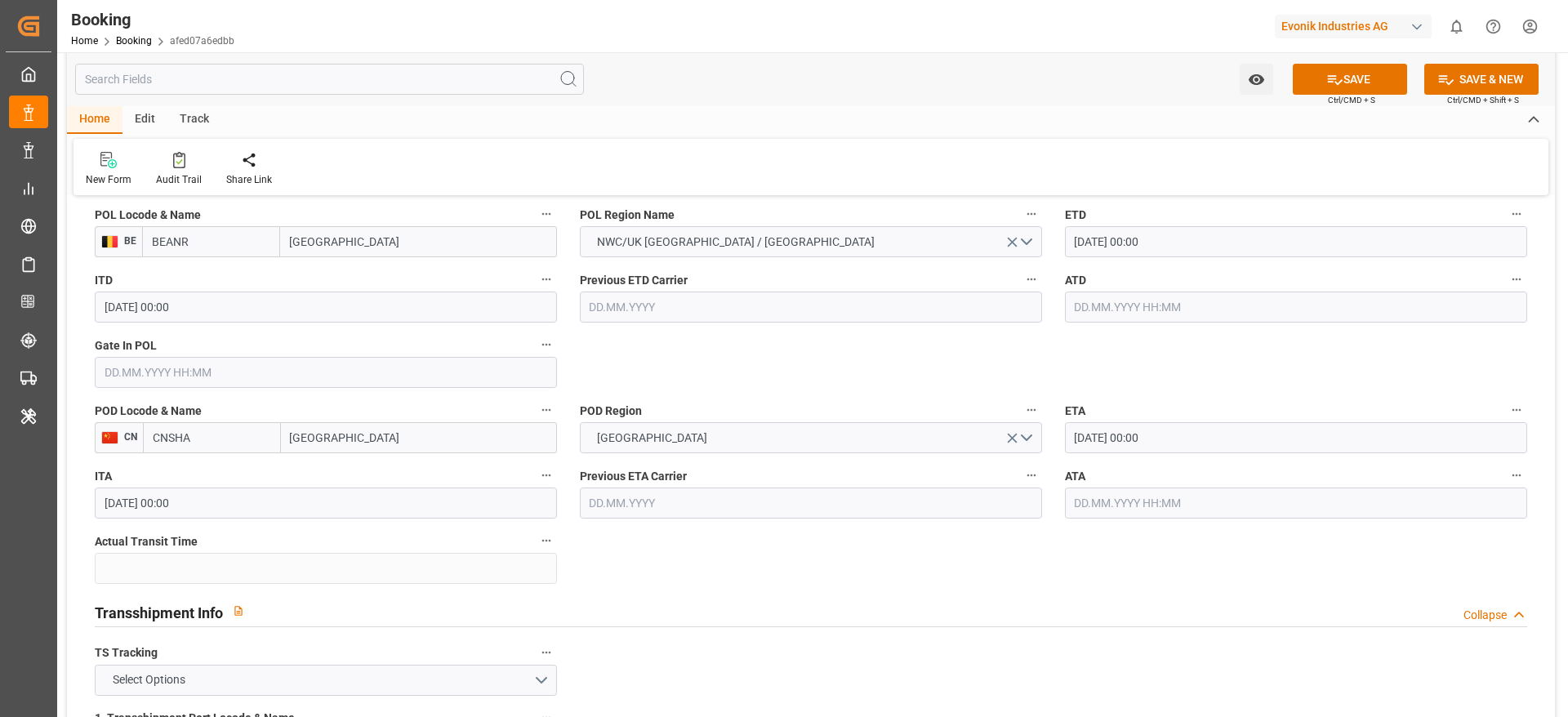
scroll to position [1313, 0]
type input "Antwerp"
click at [389, 444] on input "[GEOGRAPHIC_DATA]" at bounding box center [419, 440] width 276 height 31
type input "[GEOGRAPHIC_DATA]"
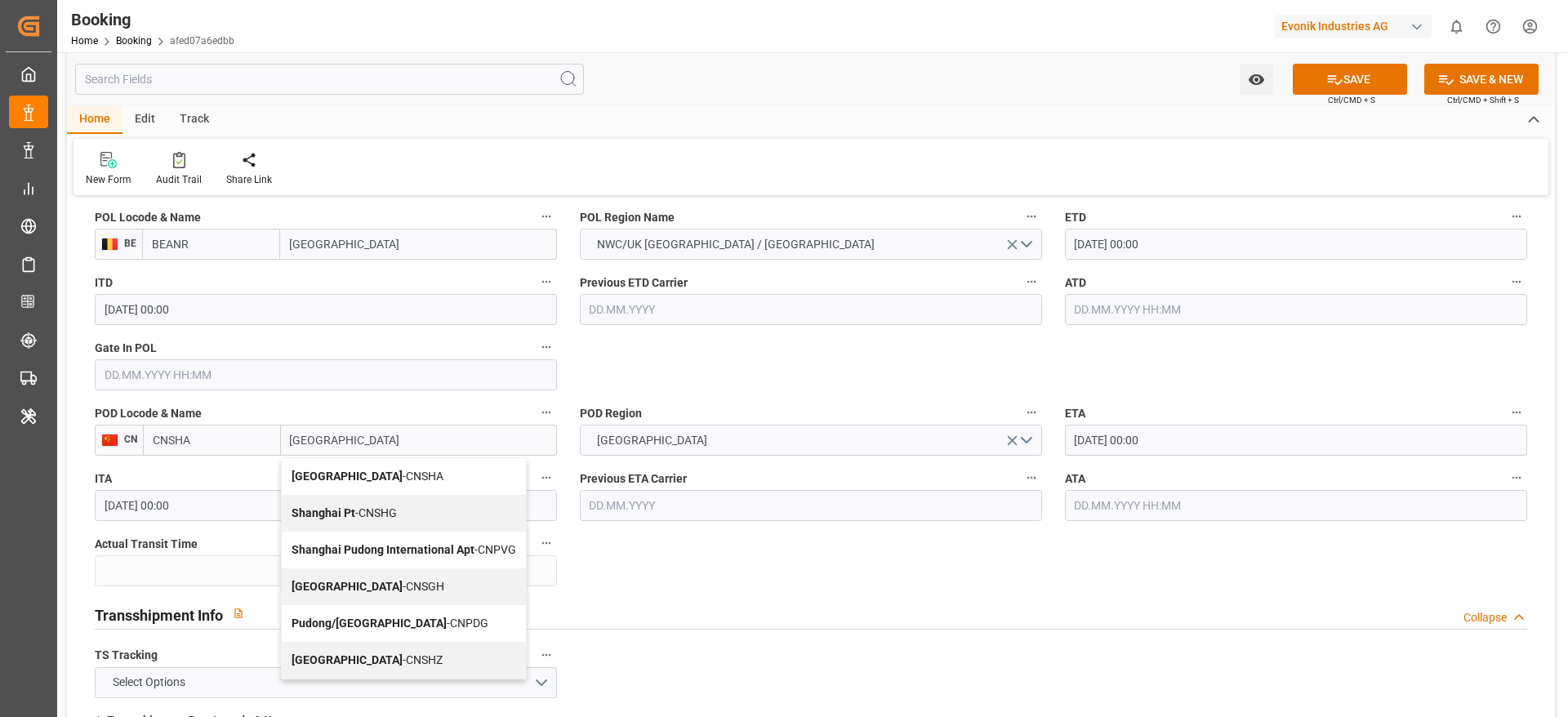
click at [301, 578] on div "Shanghai - CNSGH" at bounding box center [403, 586] width 244 height 37
type input "CNSGH"
type input "[GEOGRAPHIC_DATA]"
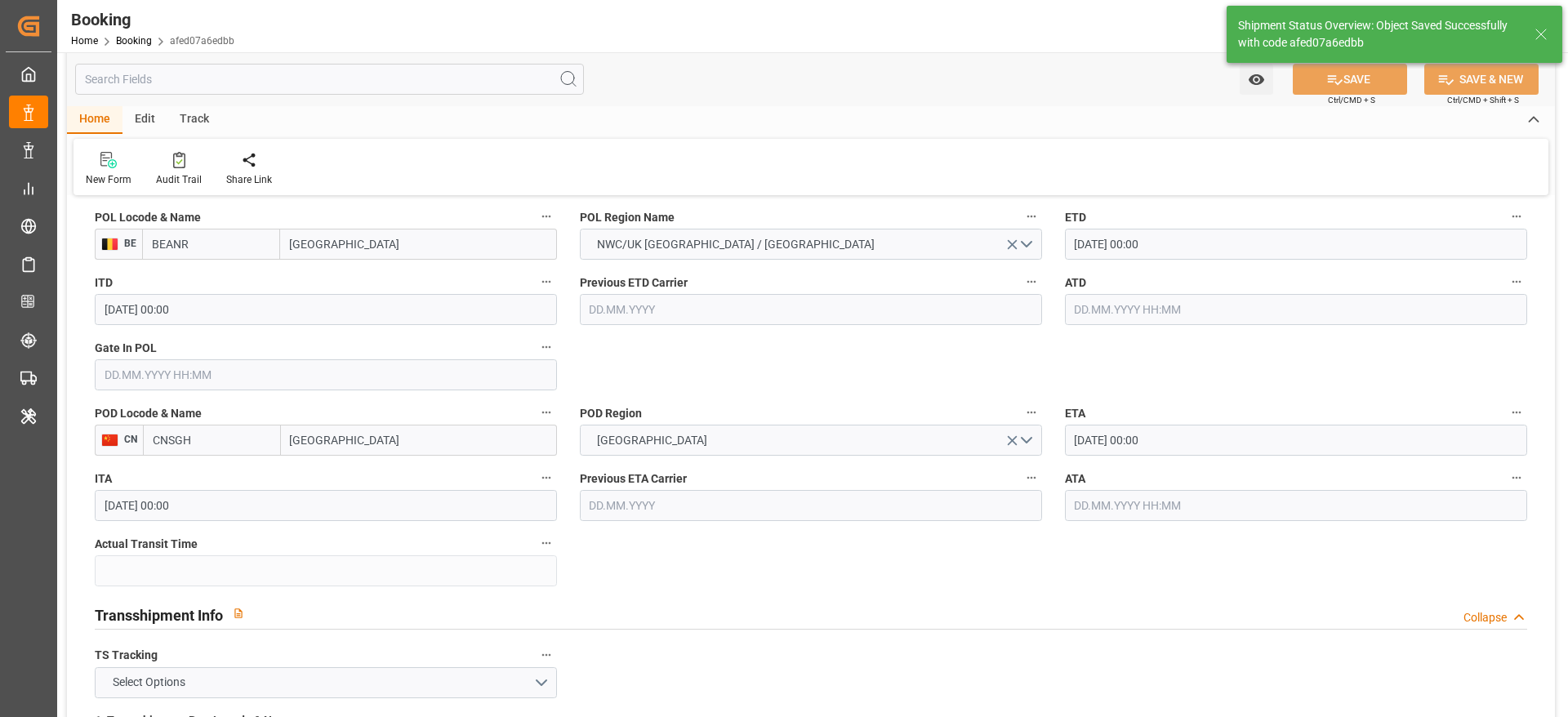
type textarea "NWC/UK North West Continent / UK_CNSGH_COSU_AT-HP"
type textarea "[PERSON_NAME]"
type textarea "Pod-PodRegionName-businessDivision-businessLine-"
type input "03.10.2025 11:33"
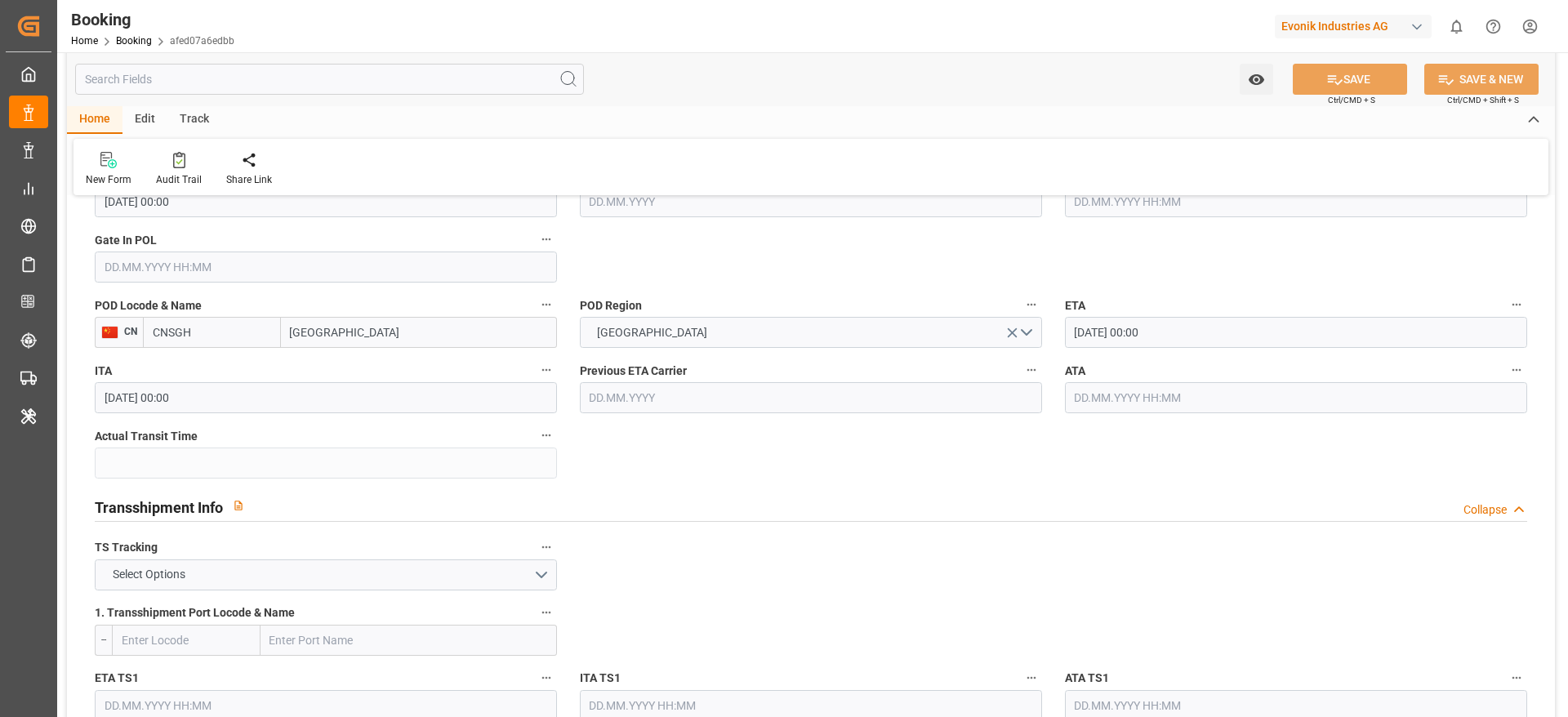
scroll to position [1429, 0]
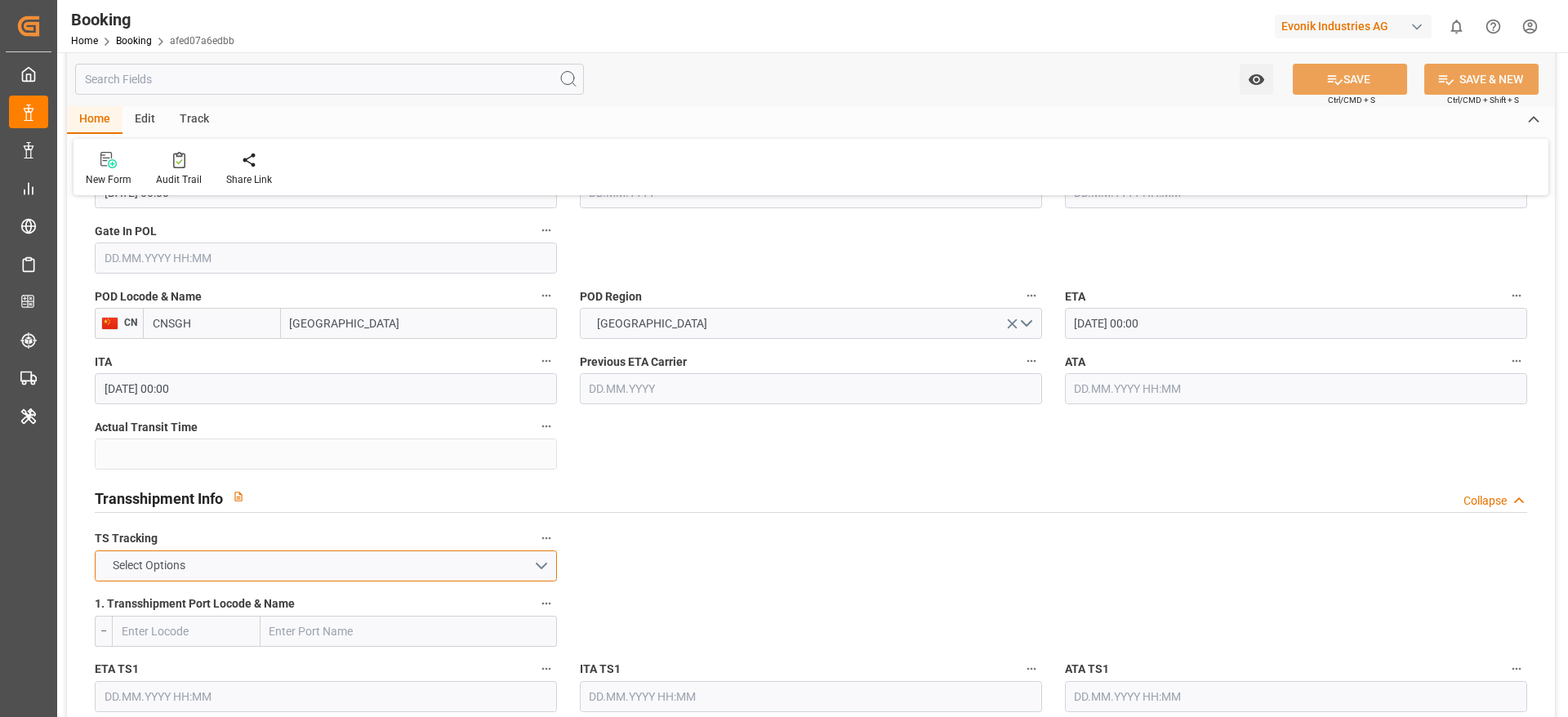
click at [435, 577] on button "Select Options" at bounding box center [326, 565] width 462 height 31
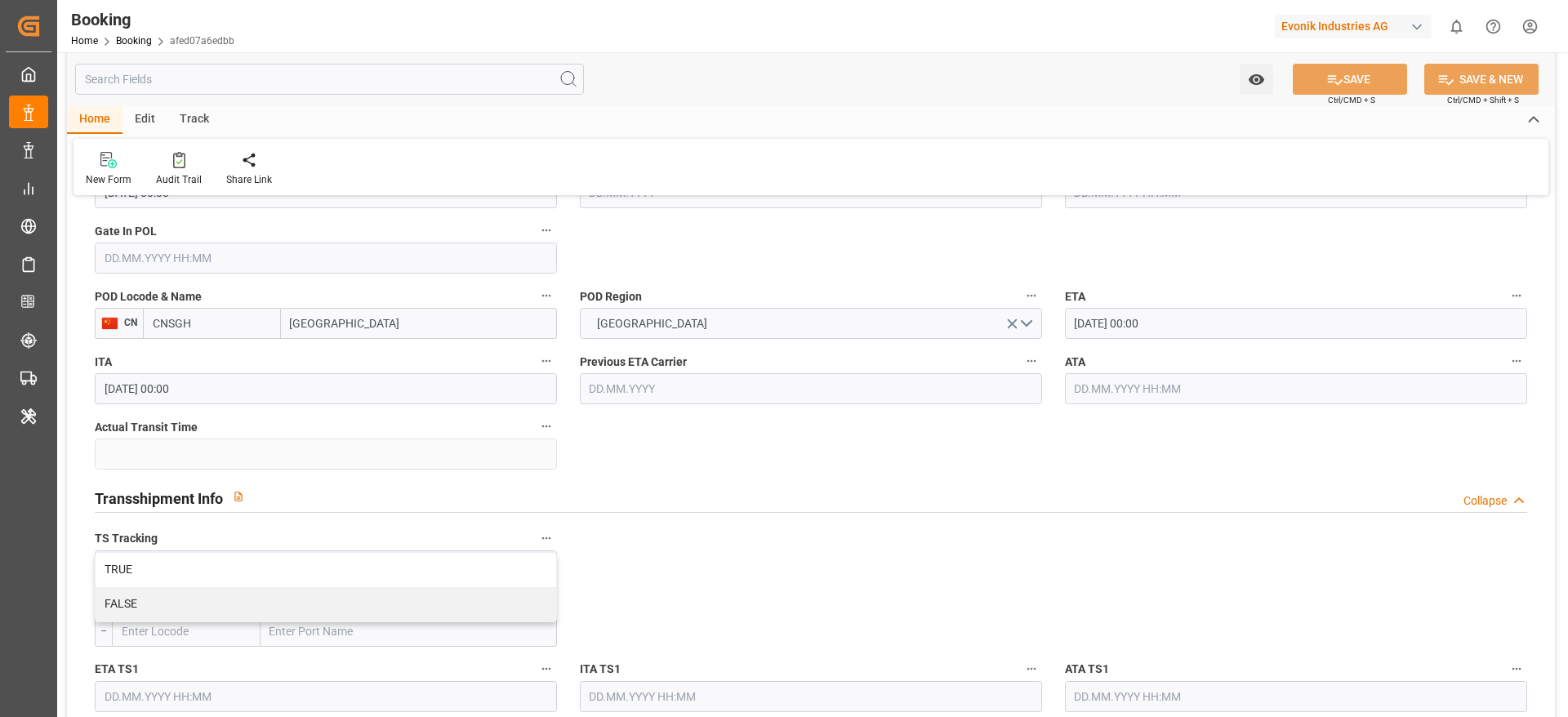
click at [430, 622] on input "text" at bounding box center [409, 631] width 297 height 31
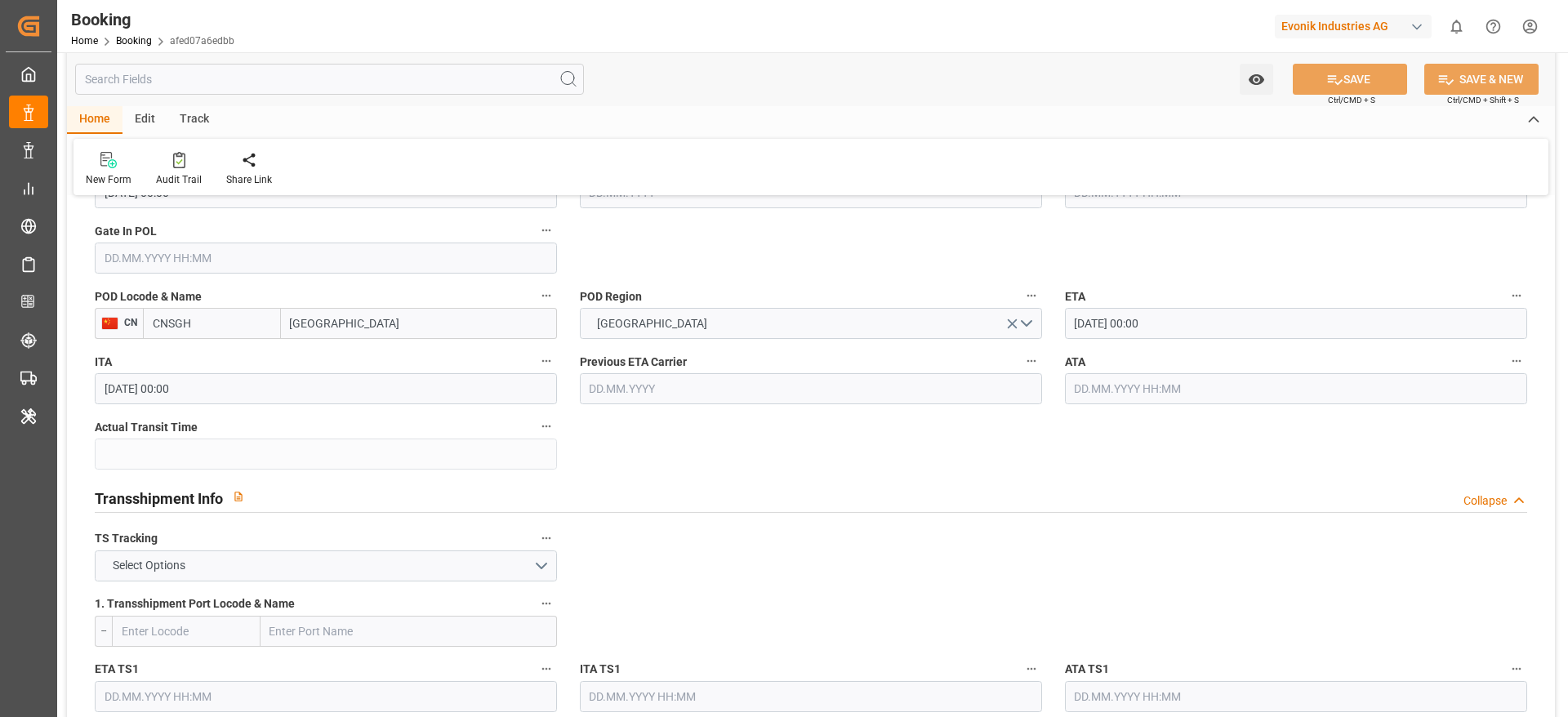
click at [435, 610] on label "1. Transshipment Port Locode & Name" at bounding box center [326, 603] width 462 height 23
click at [536, 610] on button "1. Transshipment Port Locode & Name" at bounding box center [547, 603] width 22 height 22
click at [452, 579] on div at bounding box center [784, 358] width 1568 height 717
click at [452, 577] on button "Select Options" at bounding box center [326, 565] width 462 height 31
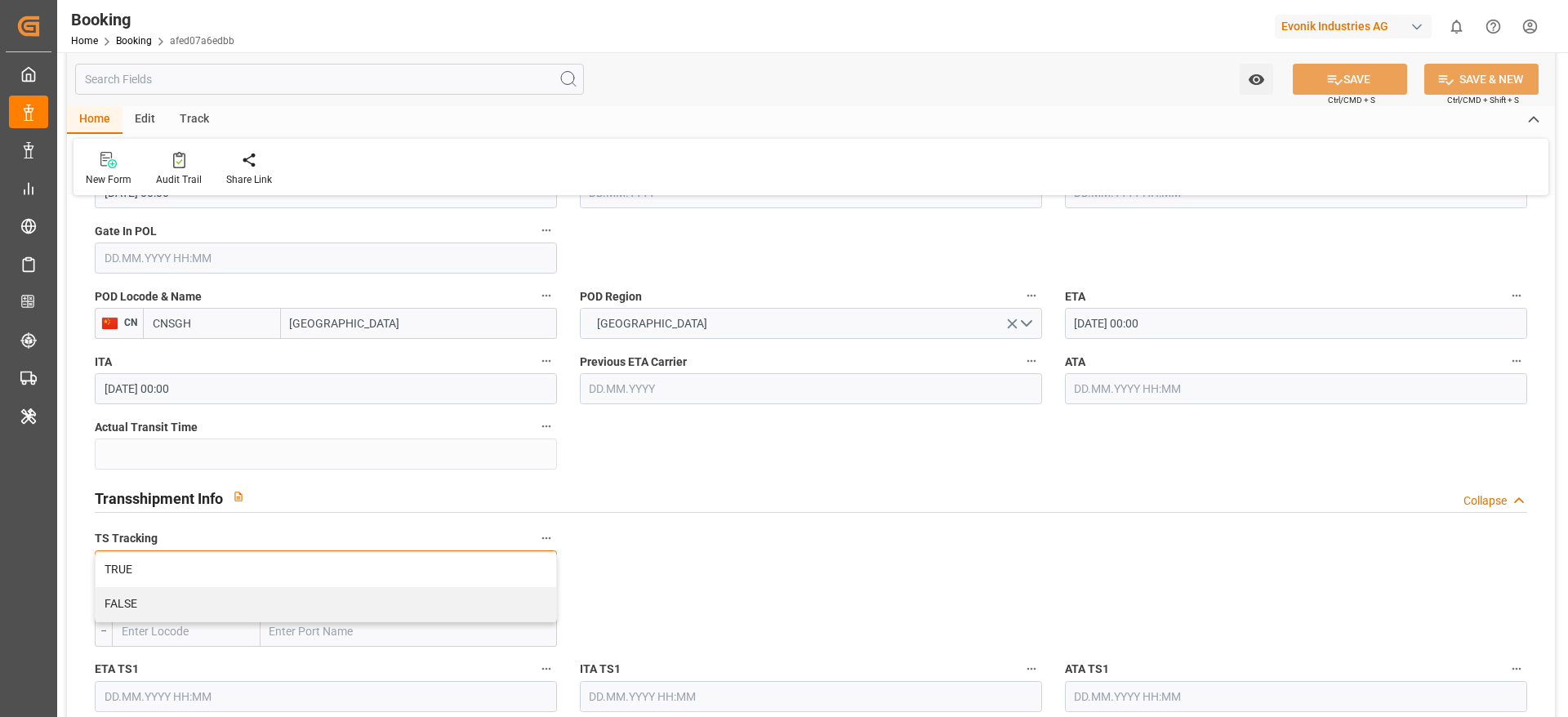
drag, startPoint x: 452, startPoint y: 589, endPoint x: 590, endPoint y: 603, distance: 138.7
click at [451, 590] on div "FALSE" at bounding box center [326, 604] width 461 height 34
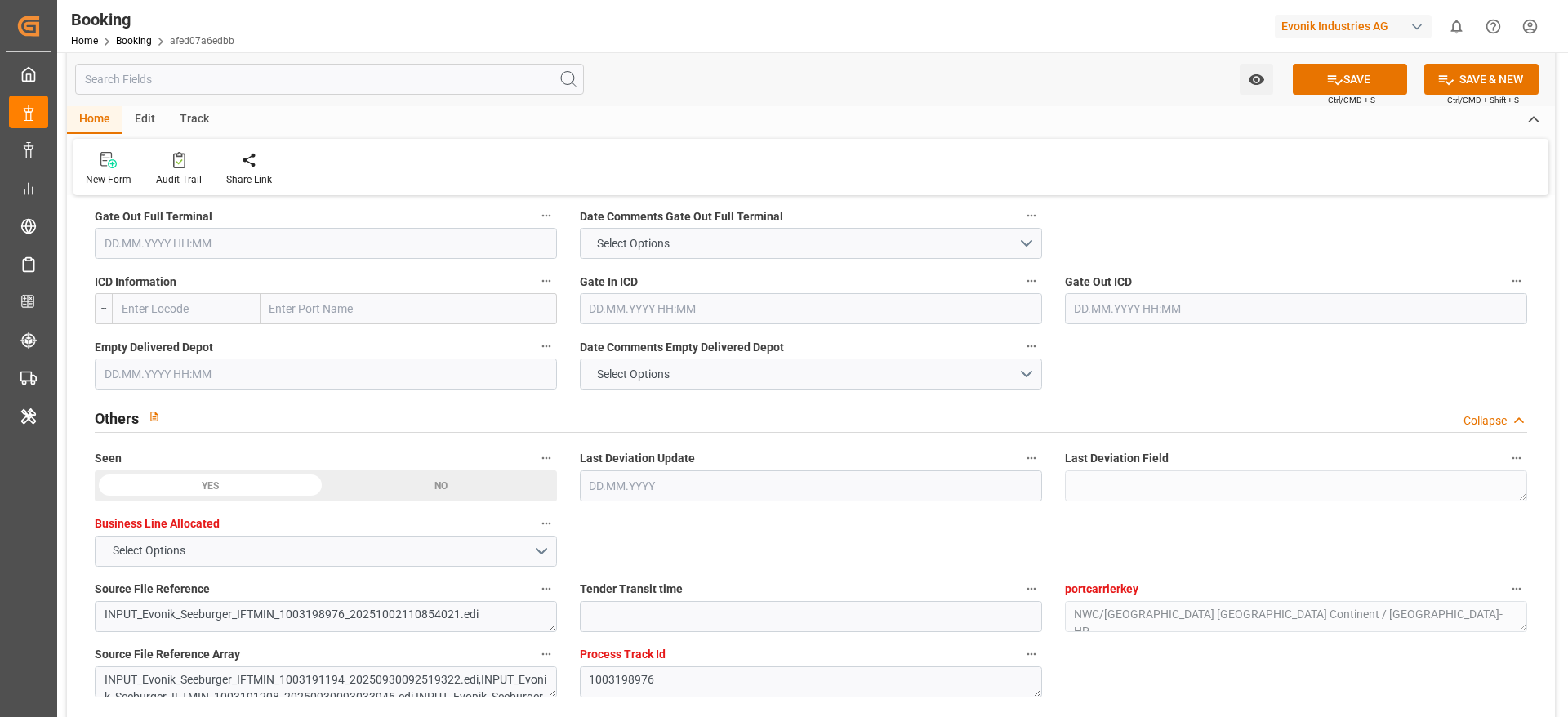
scroll to position [2456, 0]
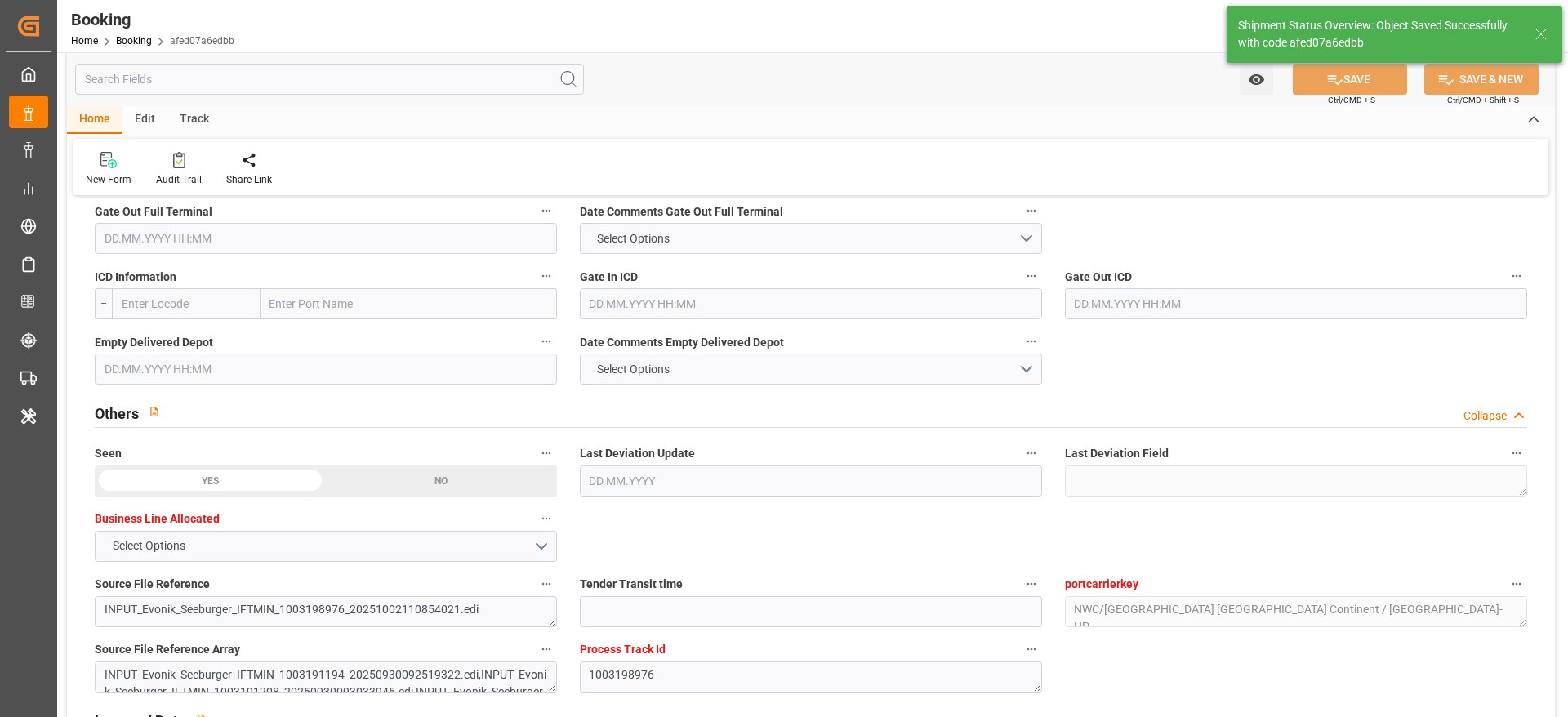
type input "03.10.2025 11:34"
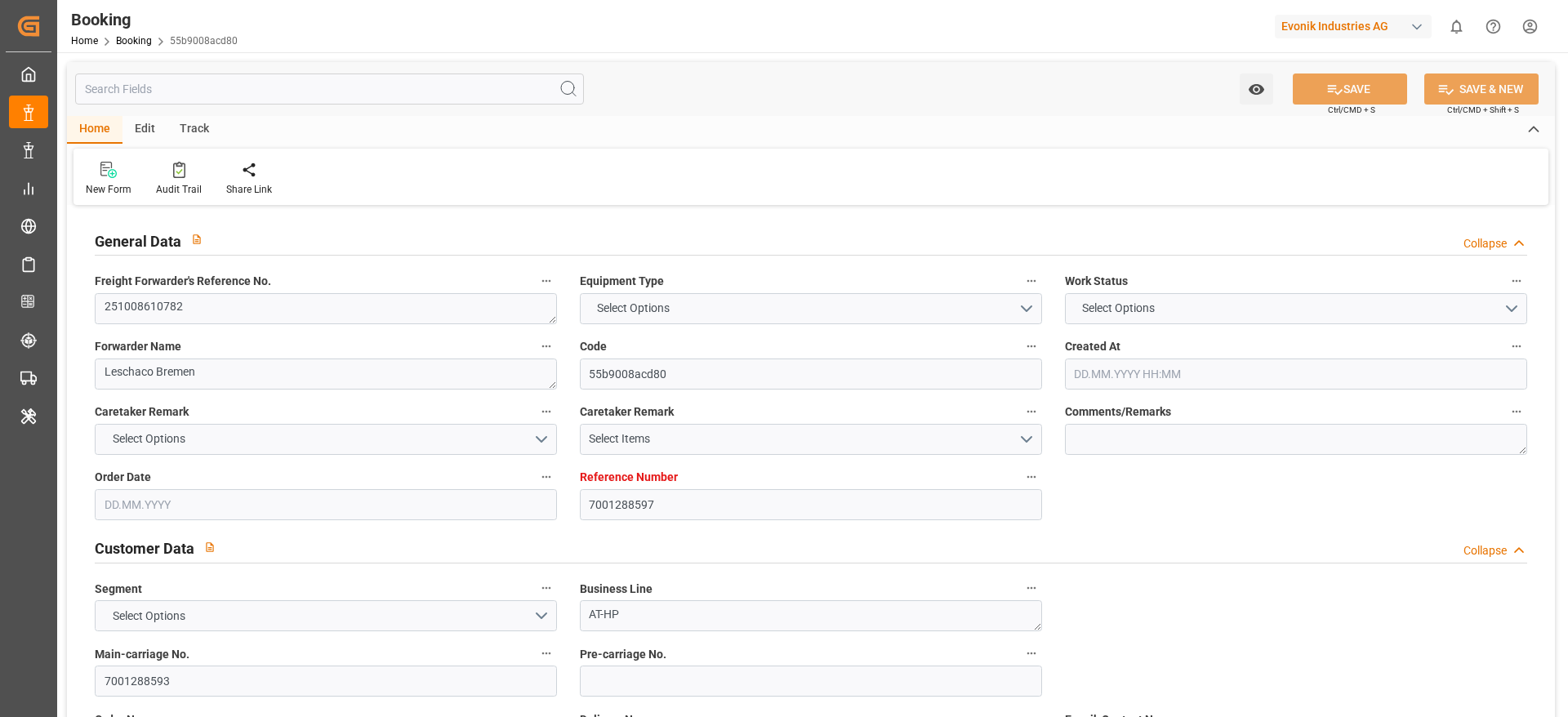
type input "7001288597"
type input "Cosco"
type input "COSCO Shipping Co. Ltd."
type input "BEANR"
type input "CNSHA"
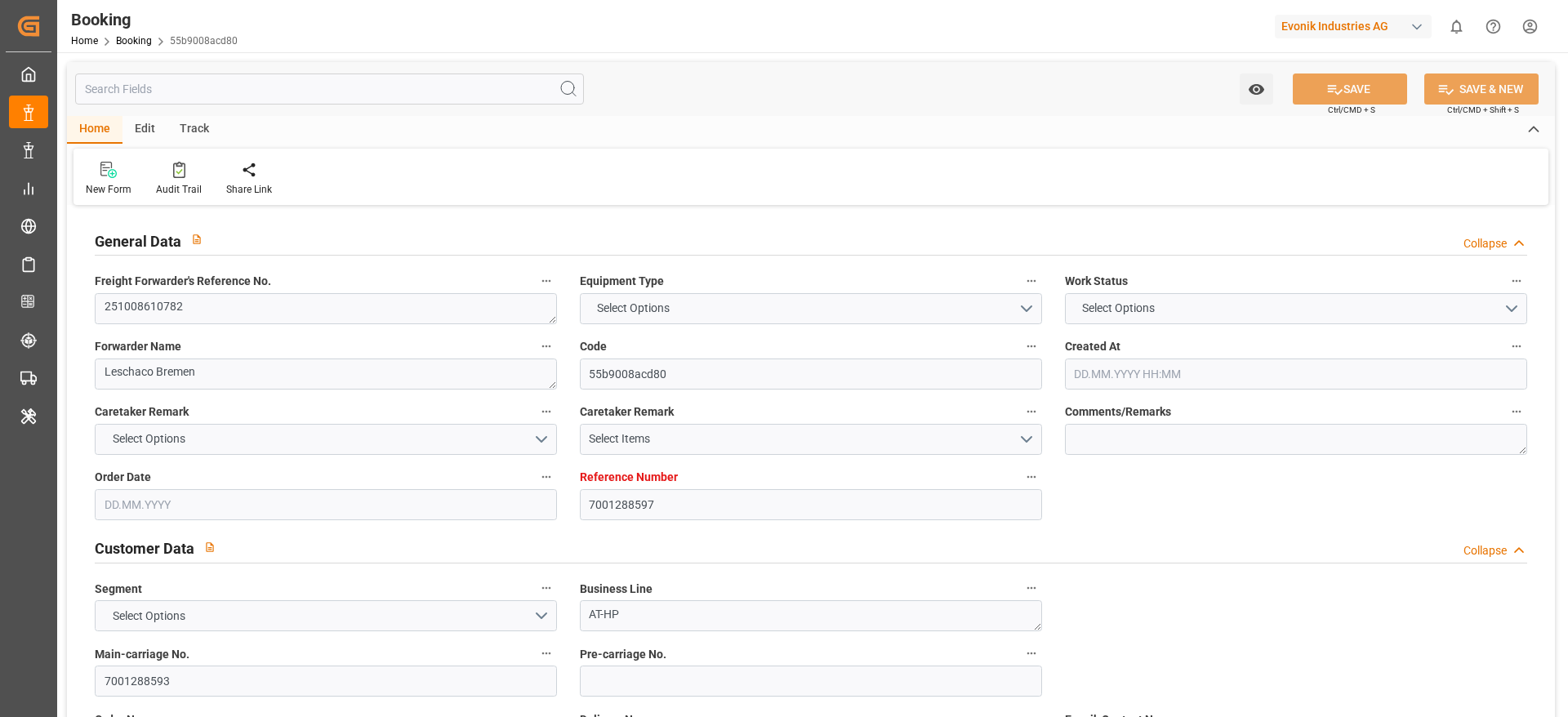
type input "0"
type input "[DATE] 07:27"
type input "[DATE]"
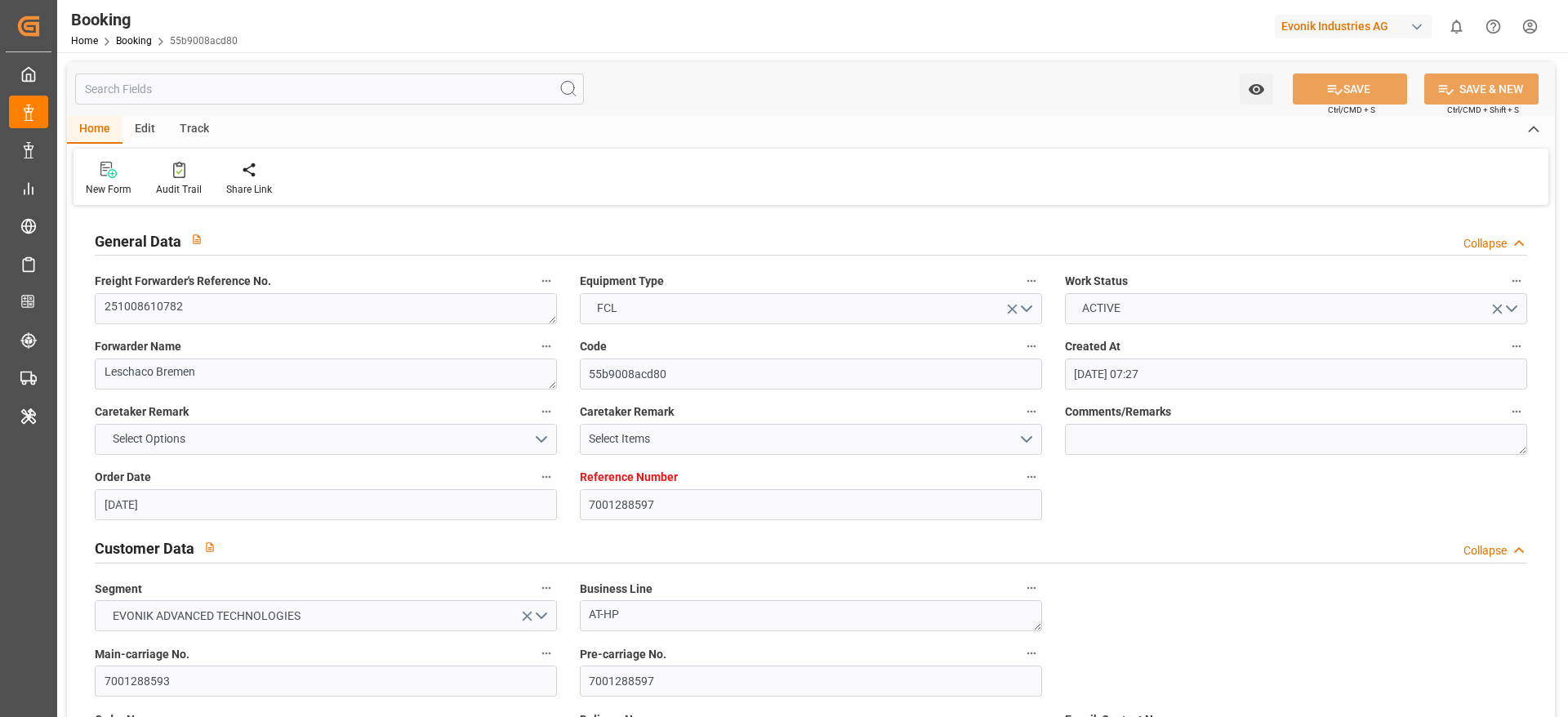
type input "[DATE] 00:00"
type input "30.09.2025 00:00"
type input "01.10.2025"
type input "21.10.2025 00:00"
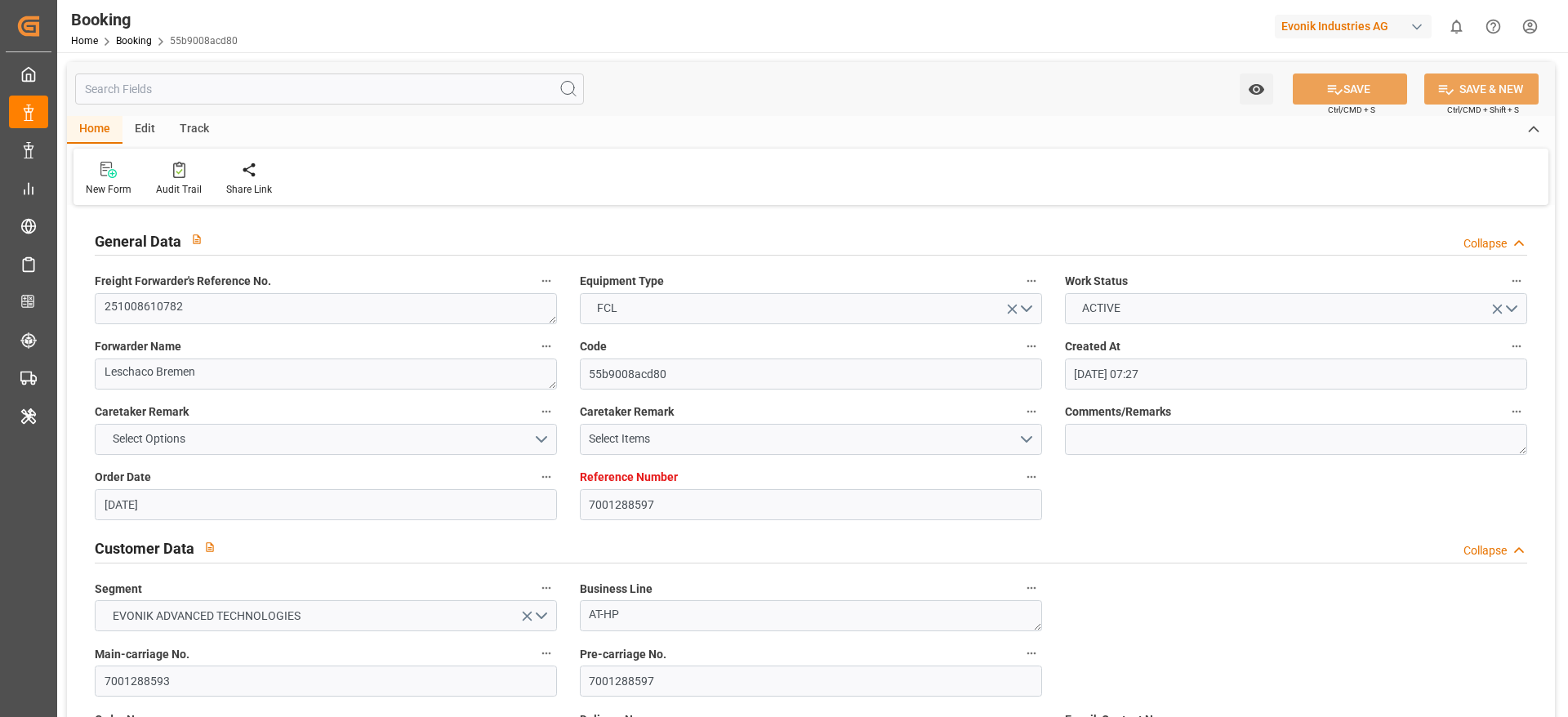
type input "[DATE] 00:00"
type input "10.12.2025 00:00"
type input "03.10.2025 11:30"
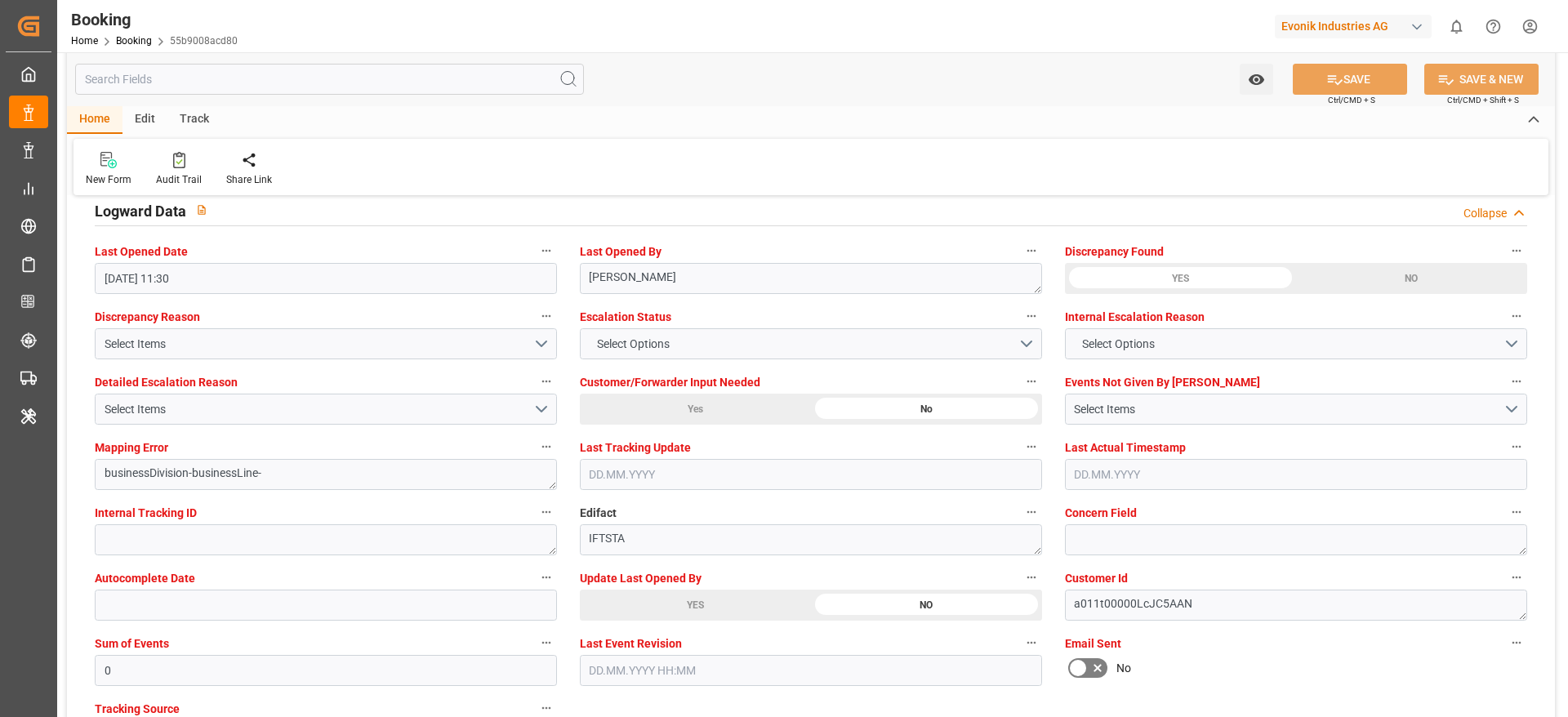
scroll to position [2978, 0]
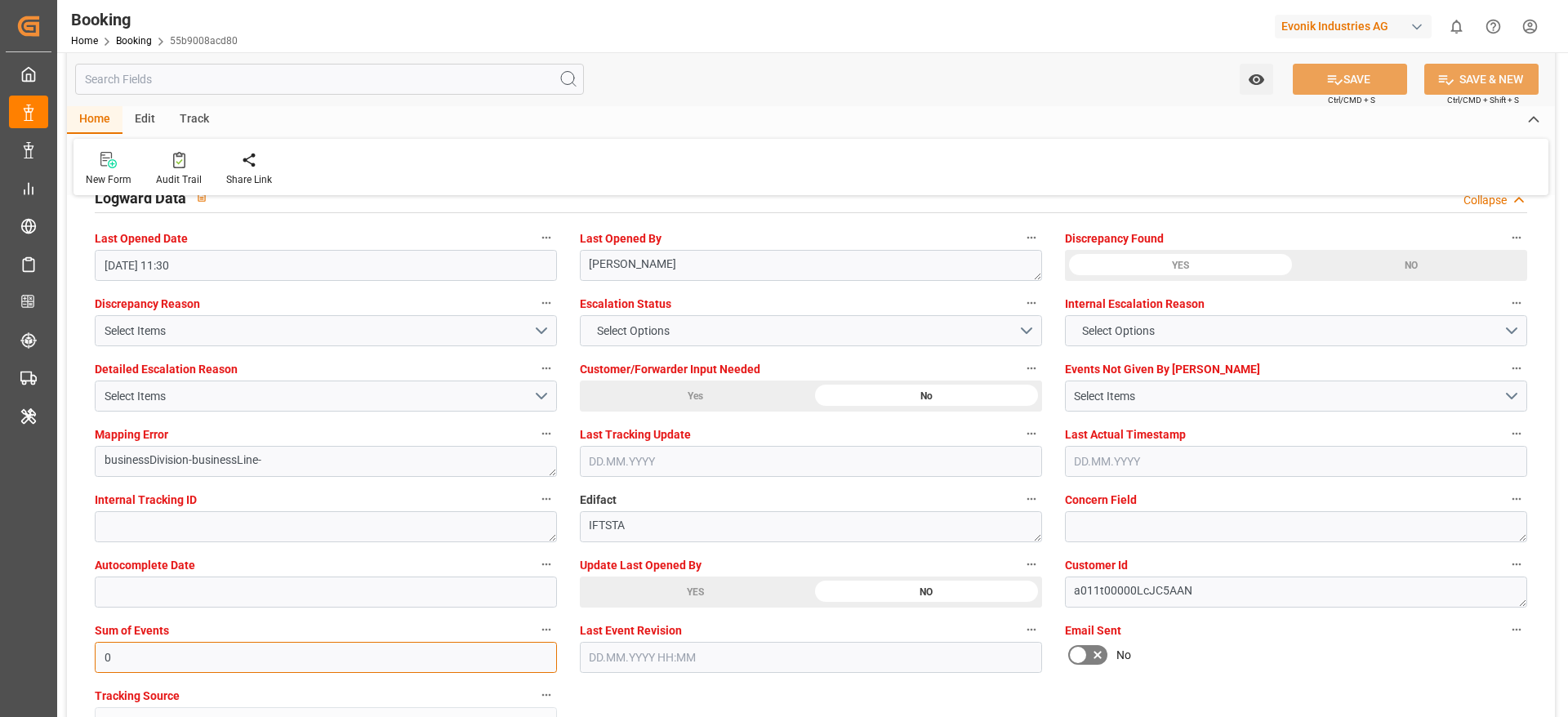
click at [392, 649] on input "0" at bounding box center [326, 657] width 462 height 31
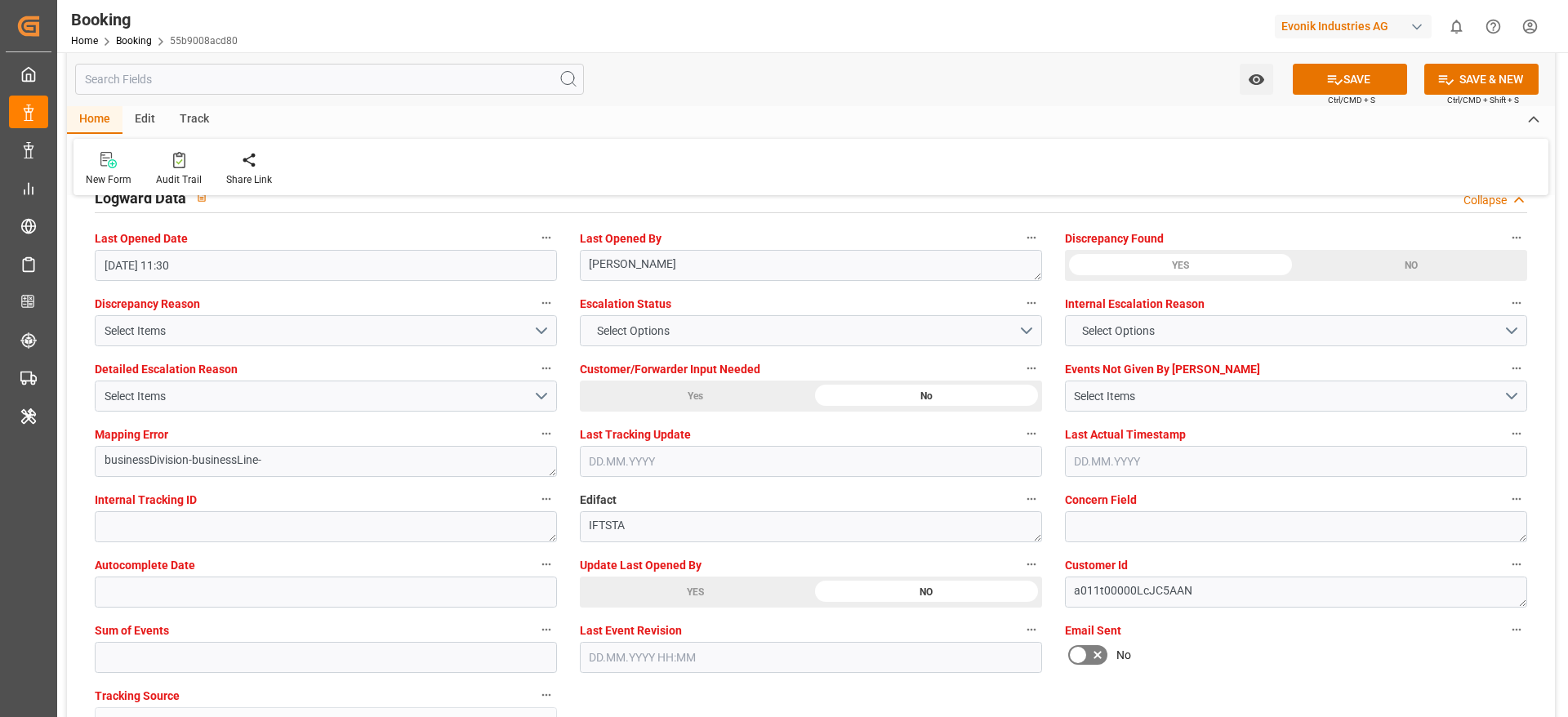
click at [597, 179] on div "New Form Audit Trail Share Link" at bounding box center [810, 167] width 1475 height 56
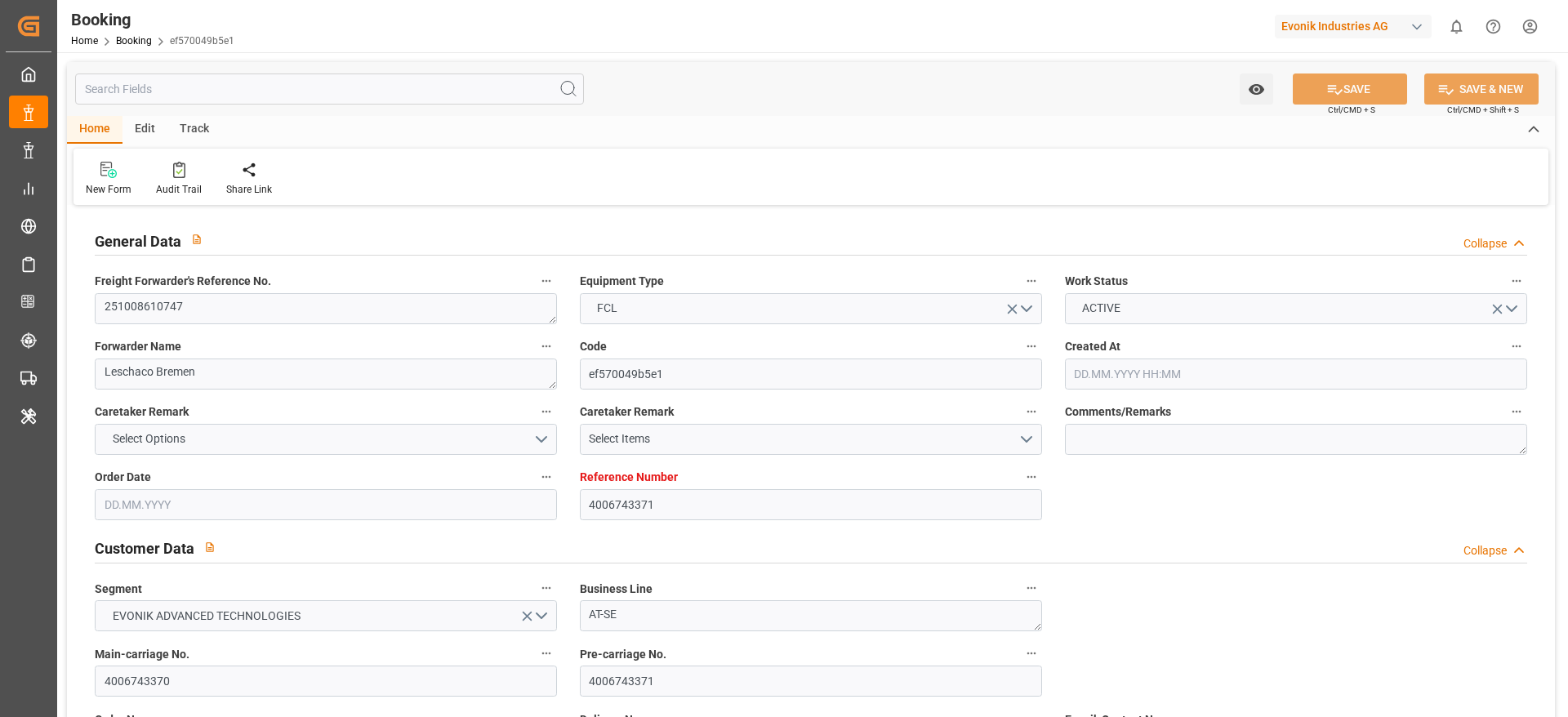
type input "4006743371"
type input "Cosco"
type input "COSCO Shipping Co. Ltd."
type input "DEHAM"
type input "CNSHA"
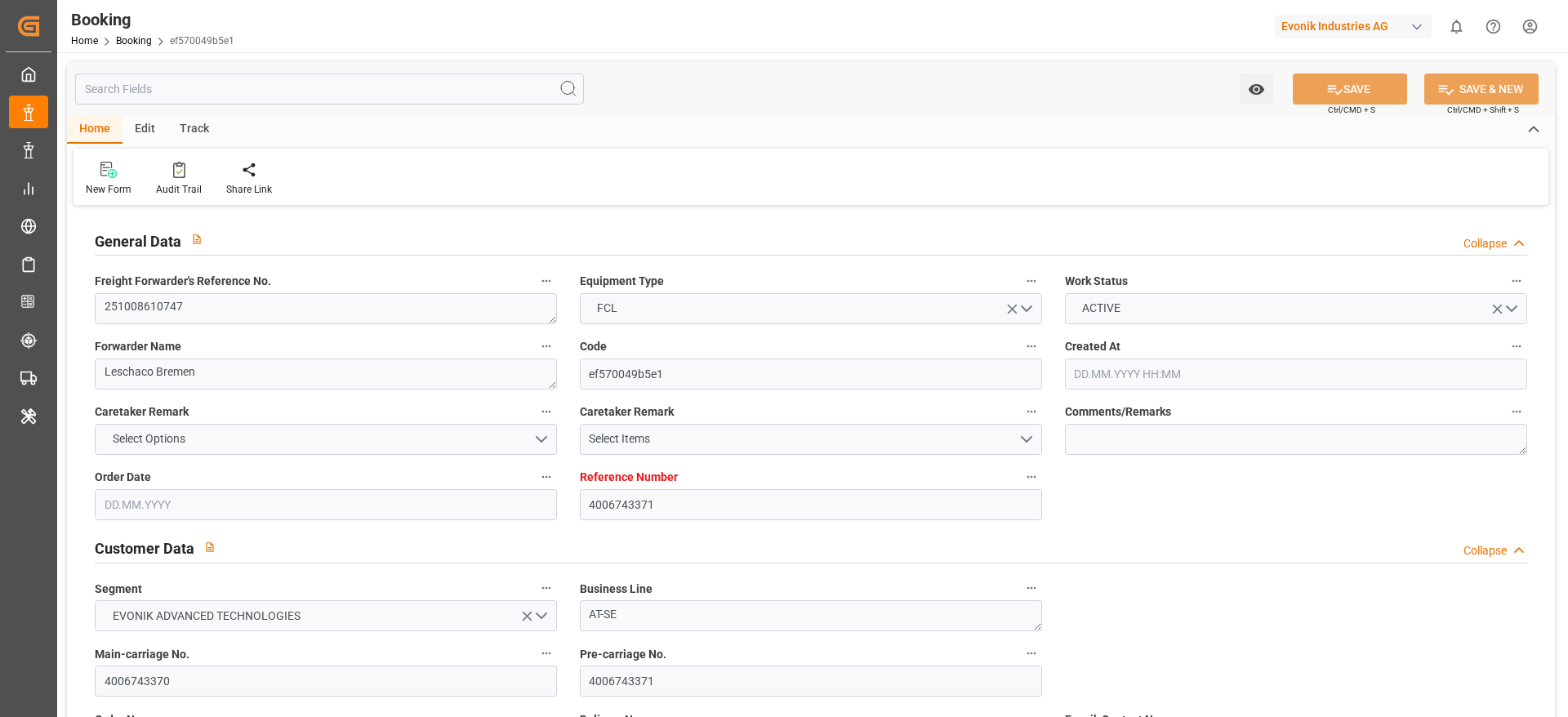
type input "[DATE] 12:51"
type input "[DATE]"
type input "[DATE] 00:00"
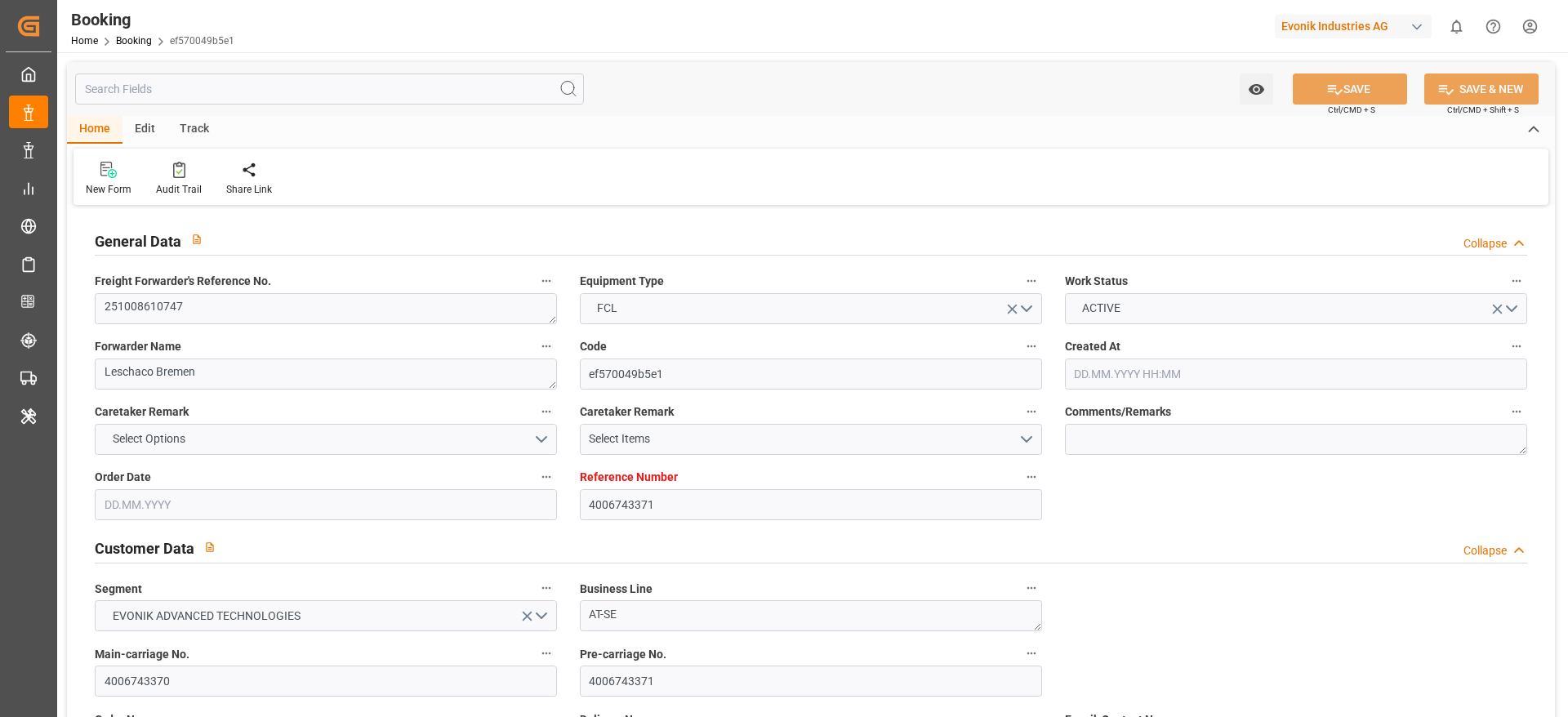
type input "[DATE]"
type input "[DATE] 00:00"
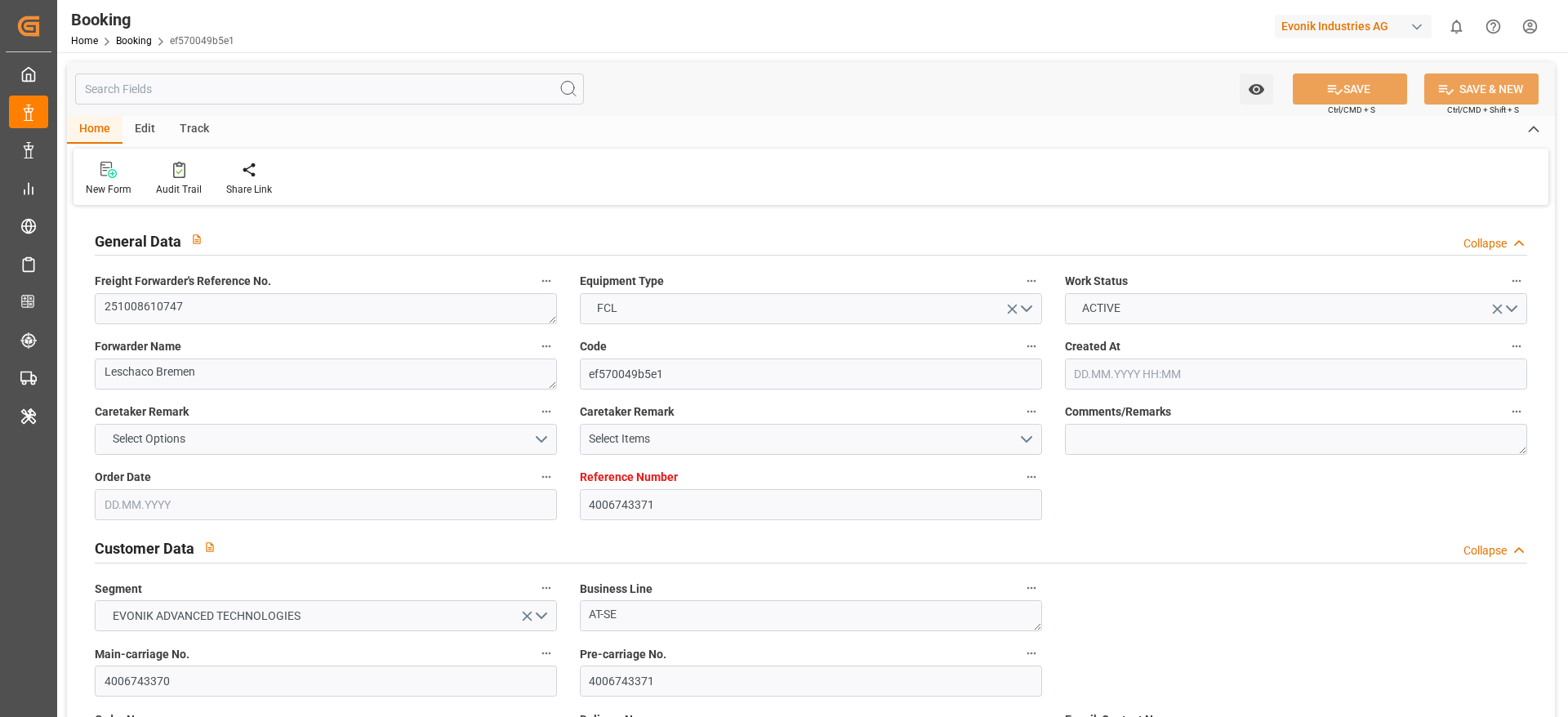
type input "[DATE] 10:13"
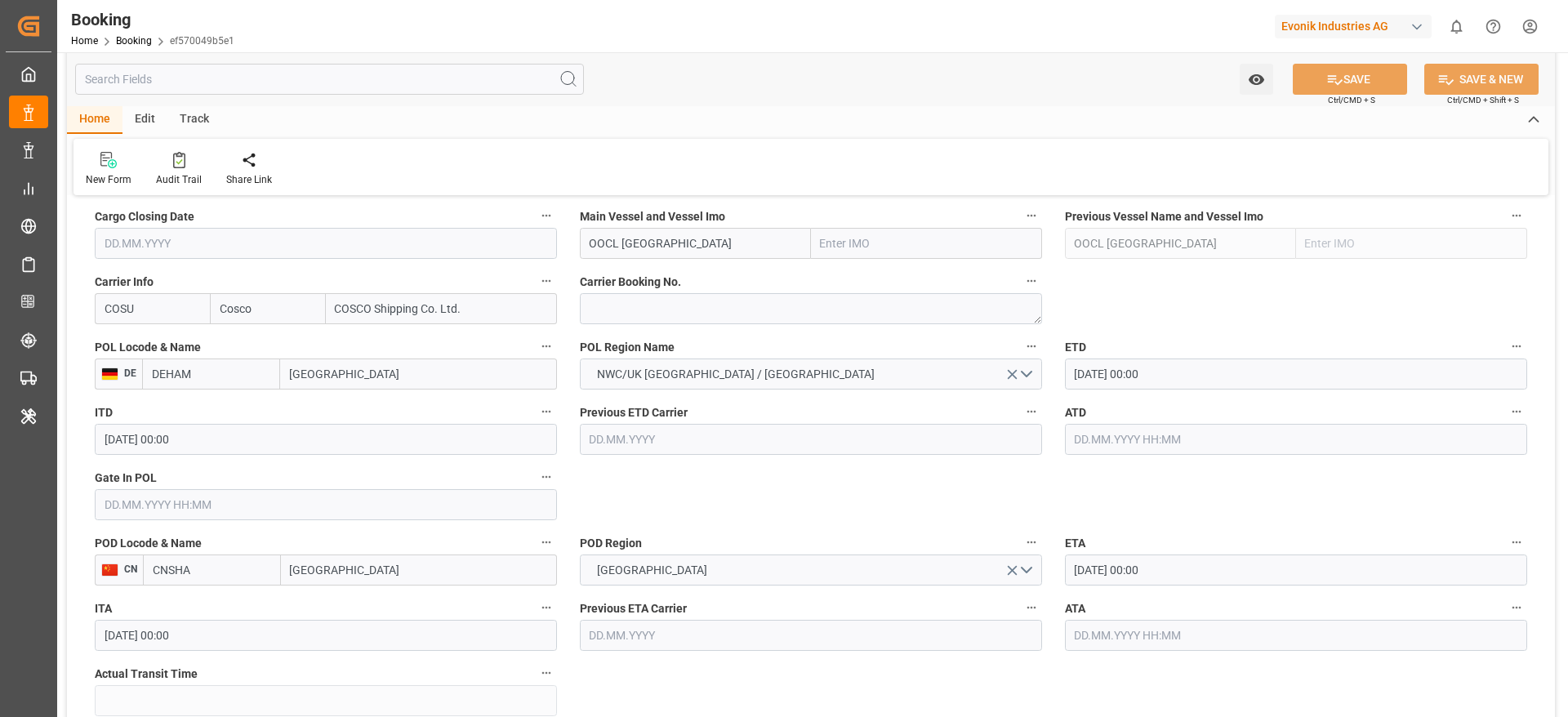
scroll to position [1185, 0]
click at [661, 300] on textarea at bounding box center [811, 306] width 462 height 31
paste textarea "6432183540"
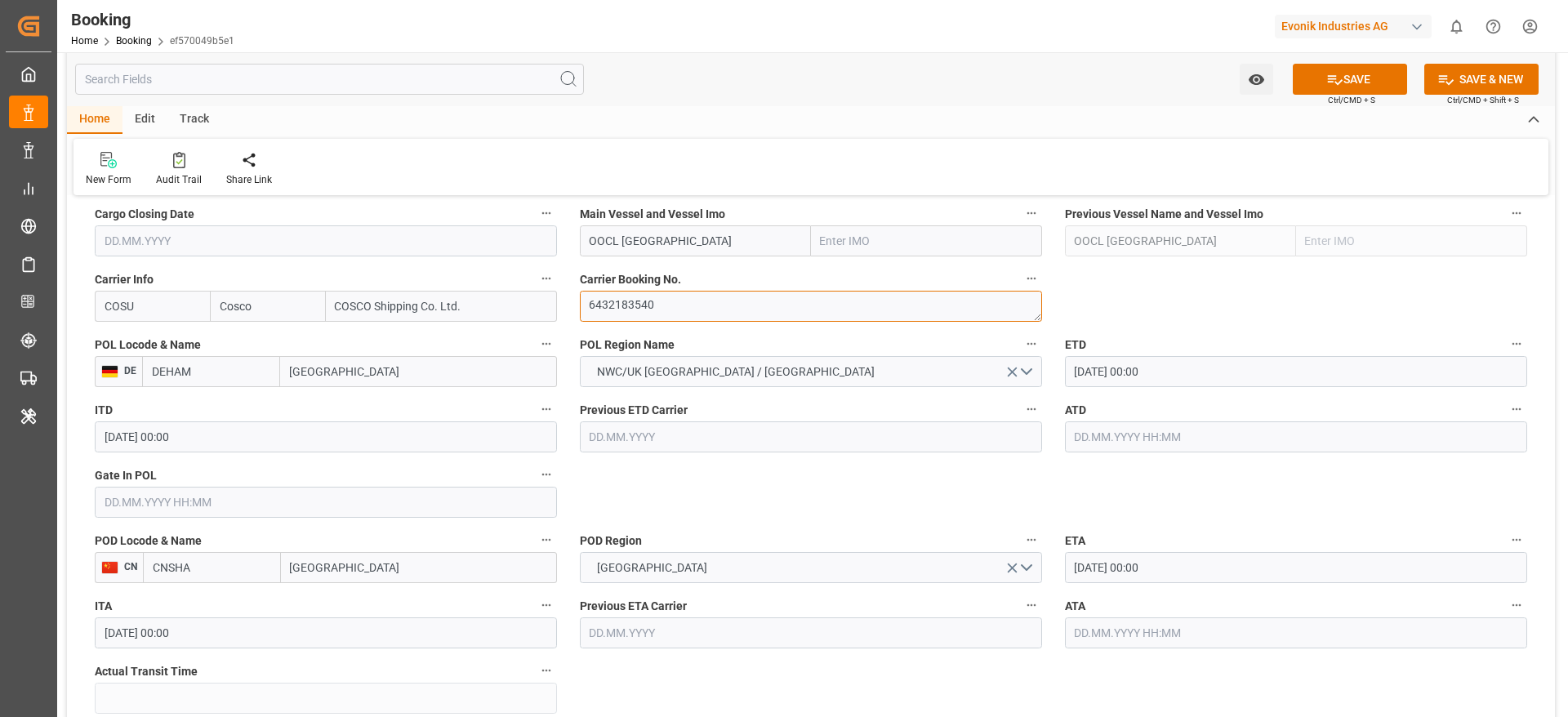
type textarea "6432183540"
click at [663, 311] on textarea "6432183540" at bounding box center [811, 306] width 462 height 31
click at [663, 309] on textarea "6432183540" at bounding box center [811, 306] width 462 height 31
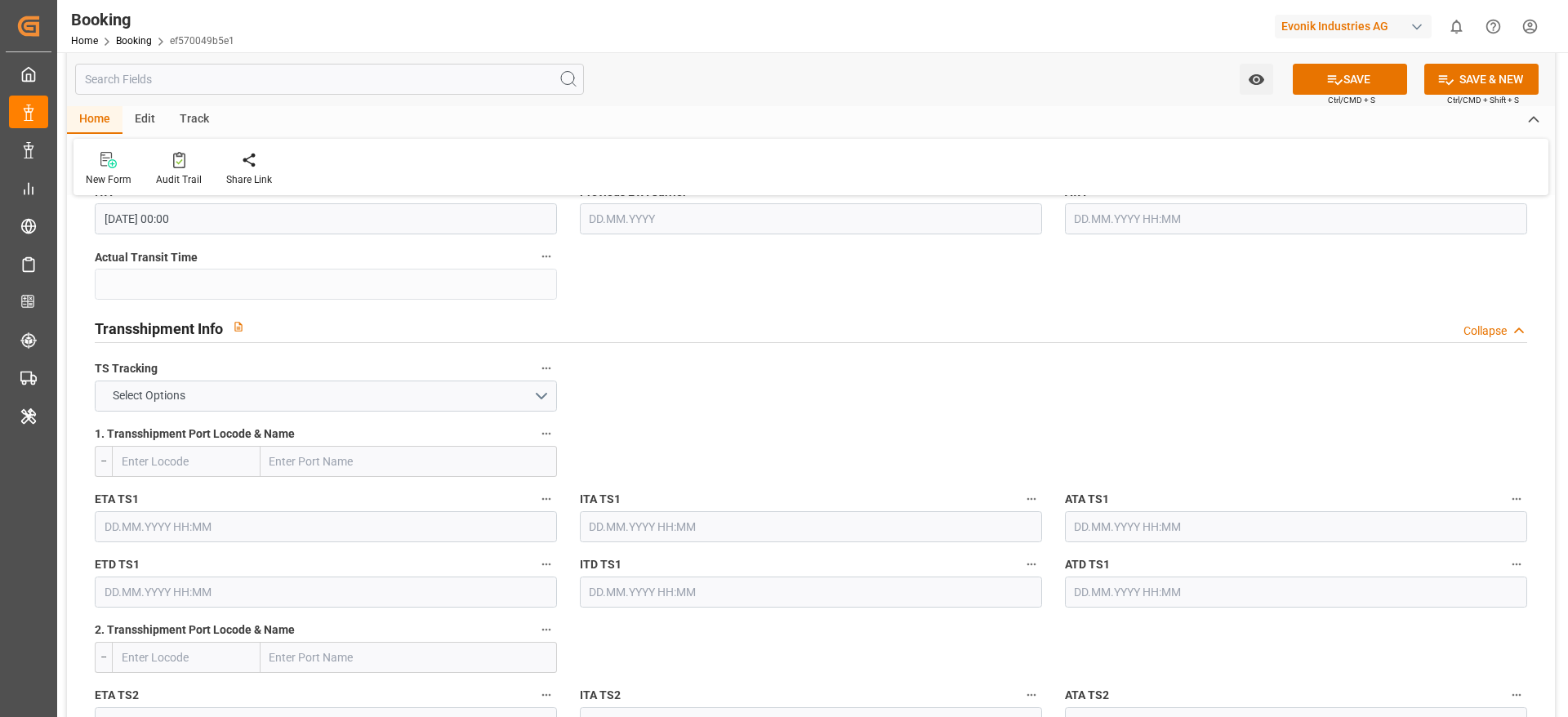
scroll to position [1602, 0]
click at [371, 386] on button "Select Options" at bounding box center [326, 393] width 462 height 31
click at [364, 420] on div "FALSE" at bounding box center [326, 432] width 461 height 34
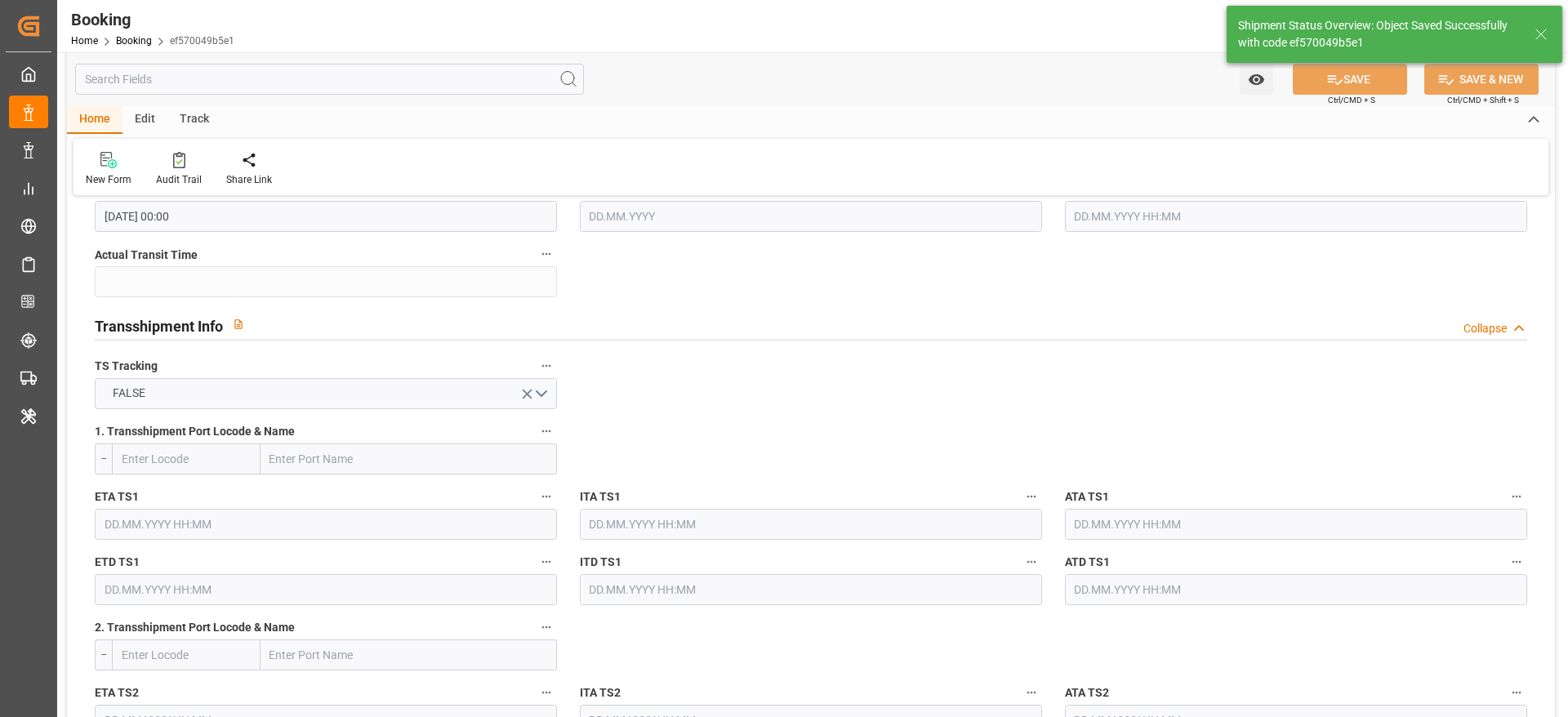
type textarea "[PERSON_NAME]"
type textarea "businessDivision-businessLine-"
type input "03.10.2025 11:37"
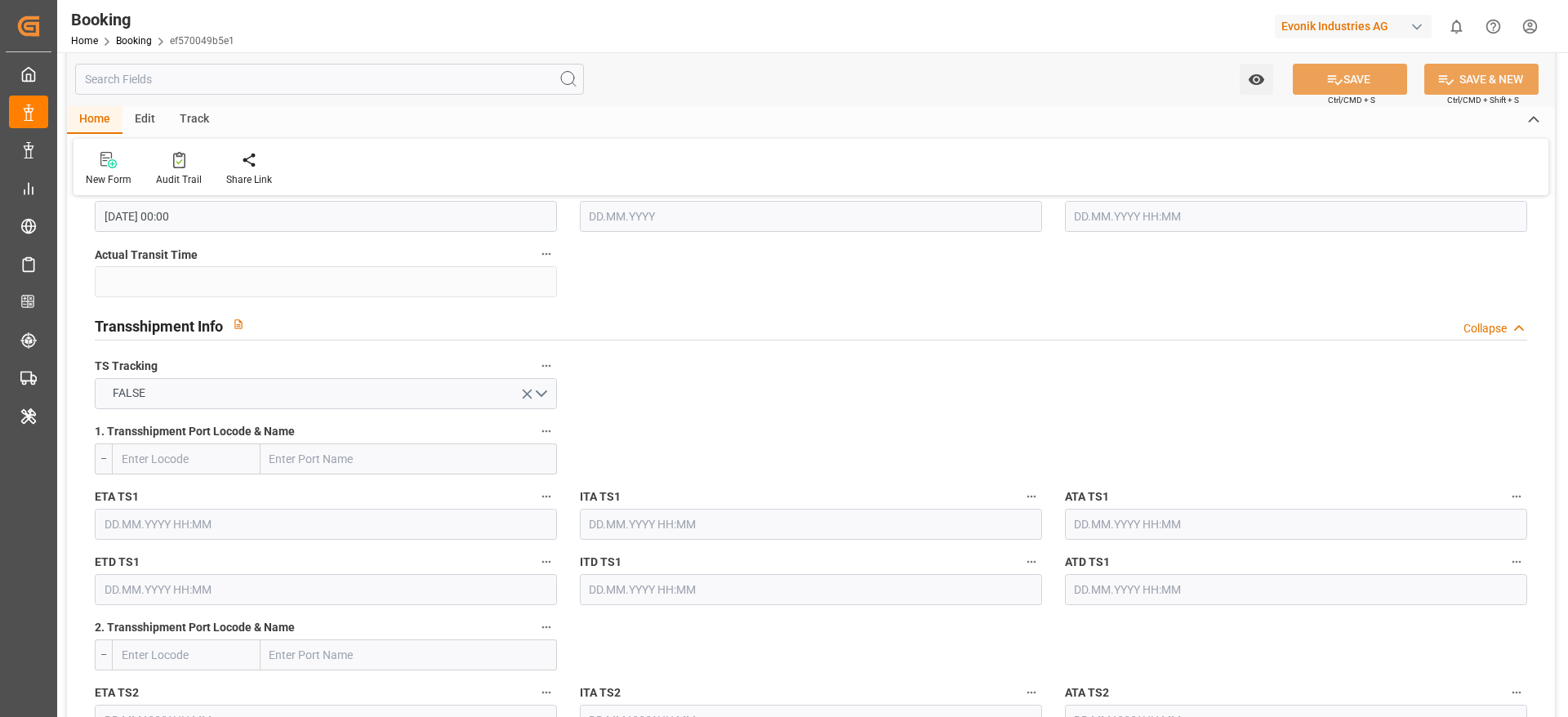
scroll to position [2873, 0]
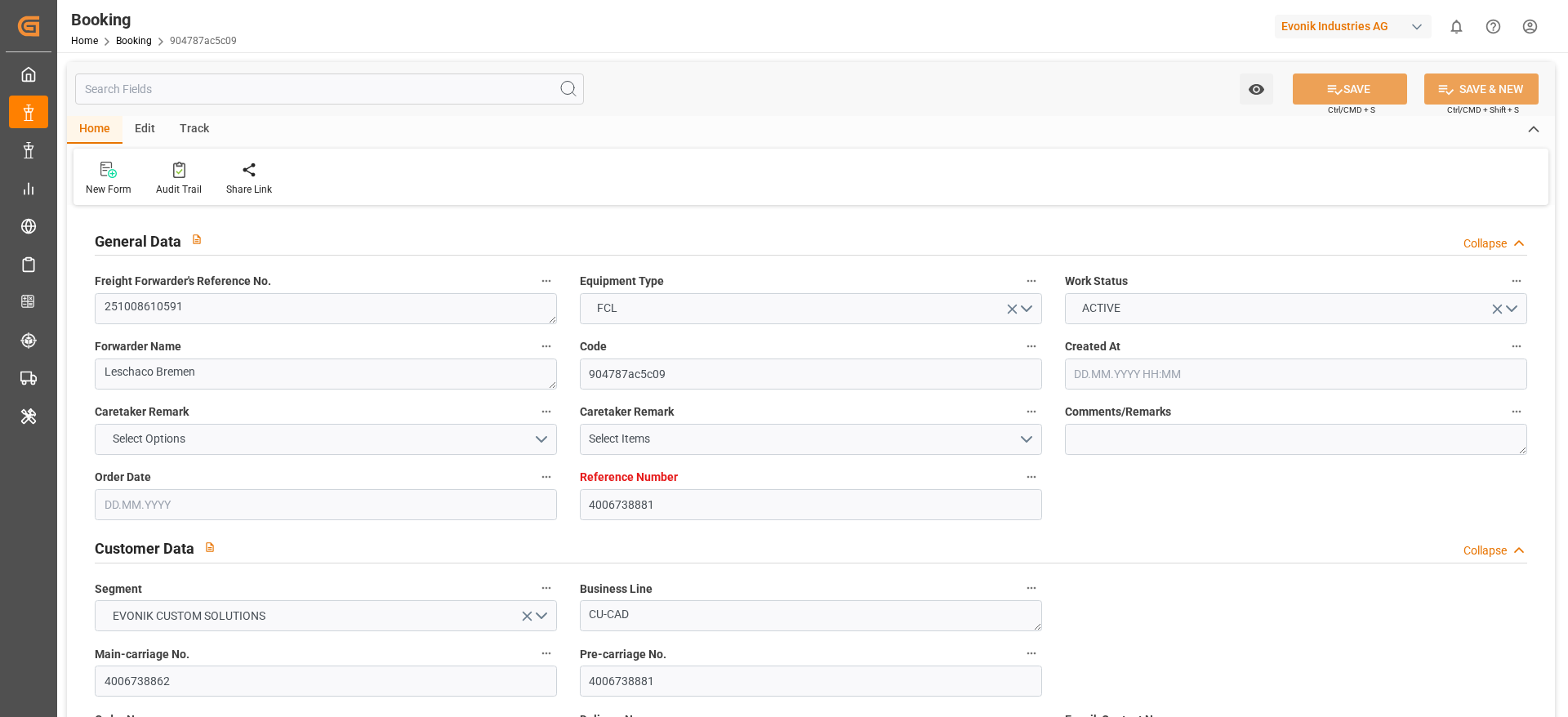
type input "4006738881"
type input "9783461"
type input "Cosco"
type input "COSCO Shipping Co. Ltd."
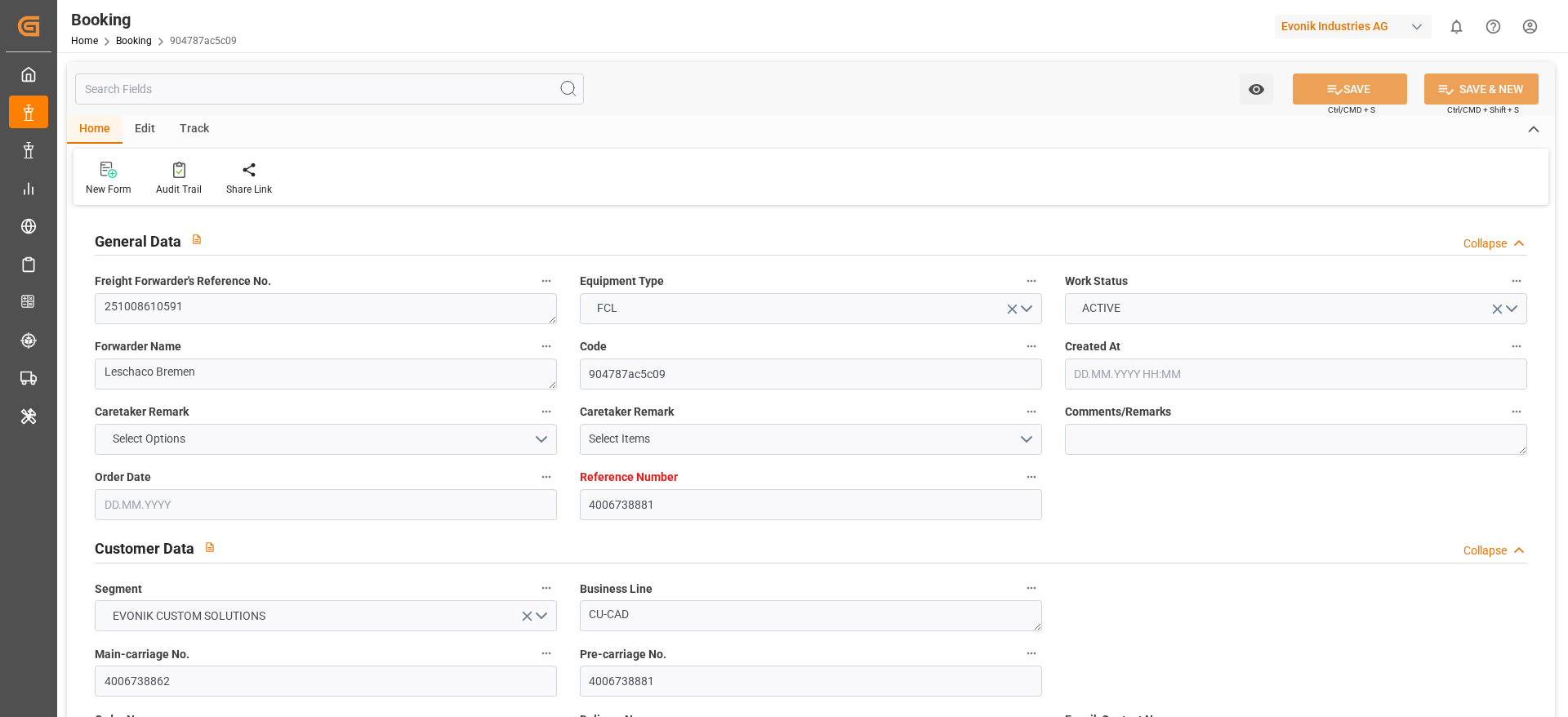
type input "DEHAM"
type input "CNSHA"
type input "[DATE] 08:20"
type input "[DATE]"
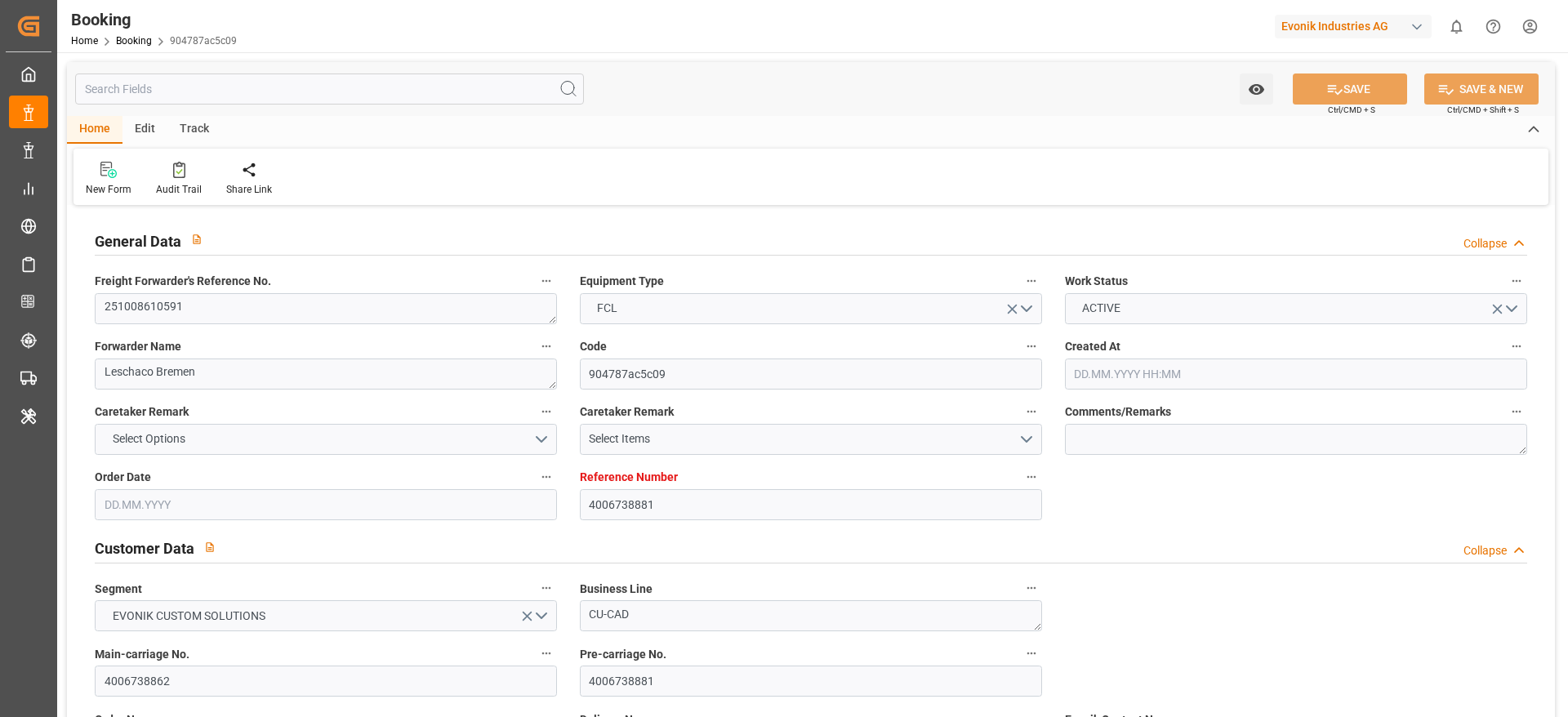
type input "[DATE]"
type input "[DATE] 00:00"
type input "[DATE]"
type input "[DATE] 00:00"
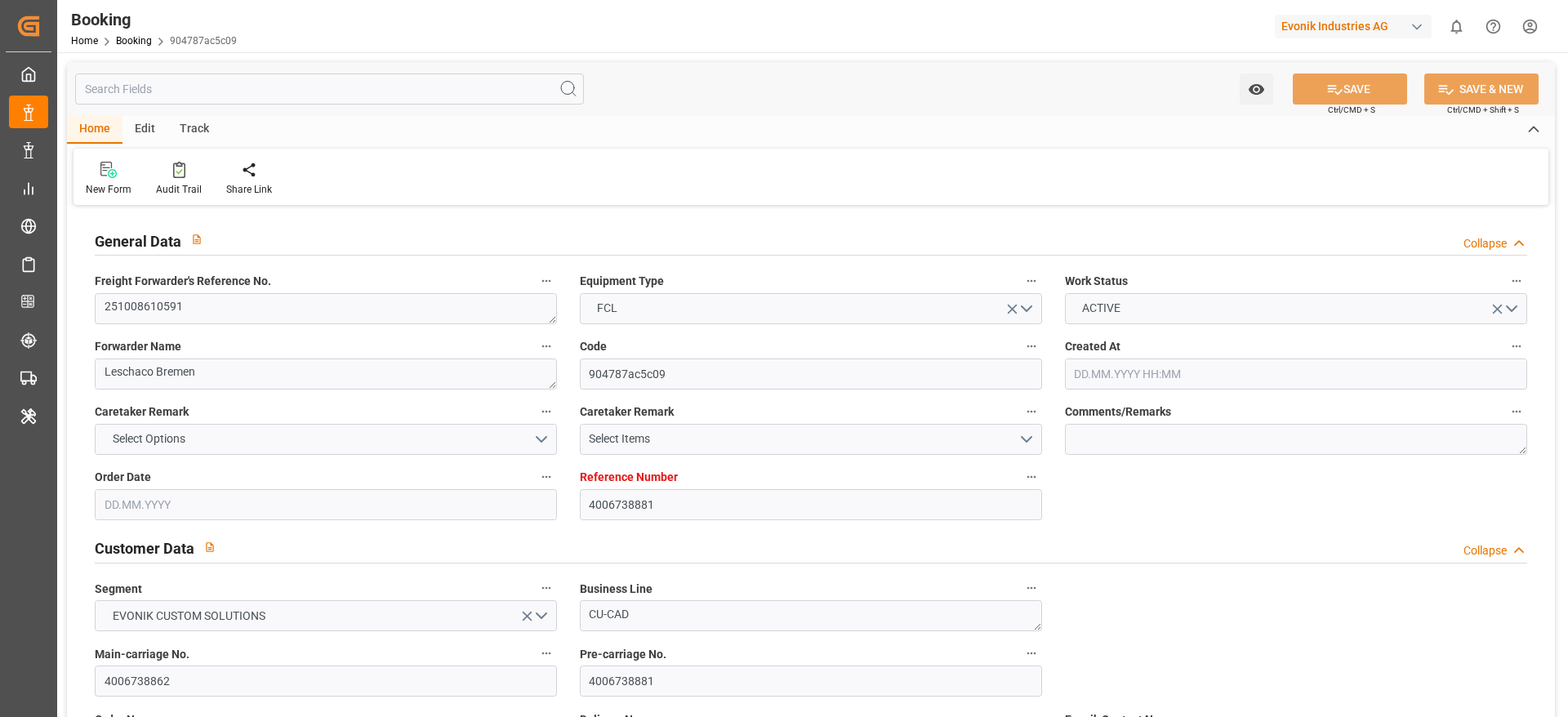
type input "[DATE] 00:00"
type input "[DATE] 10:27"
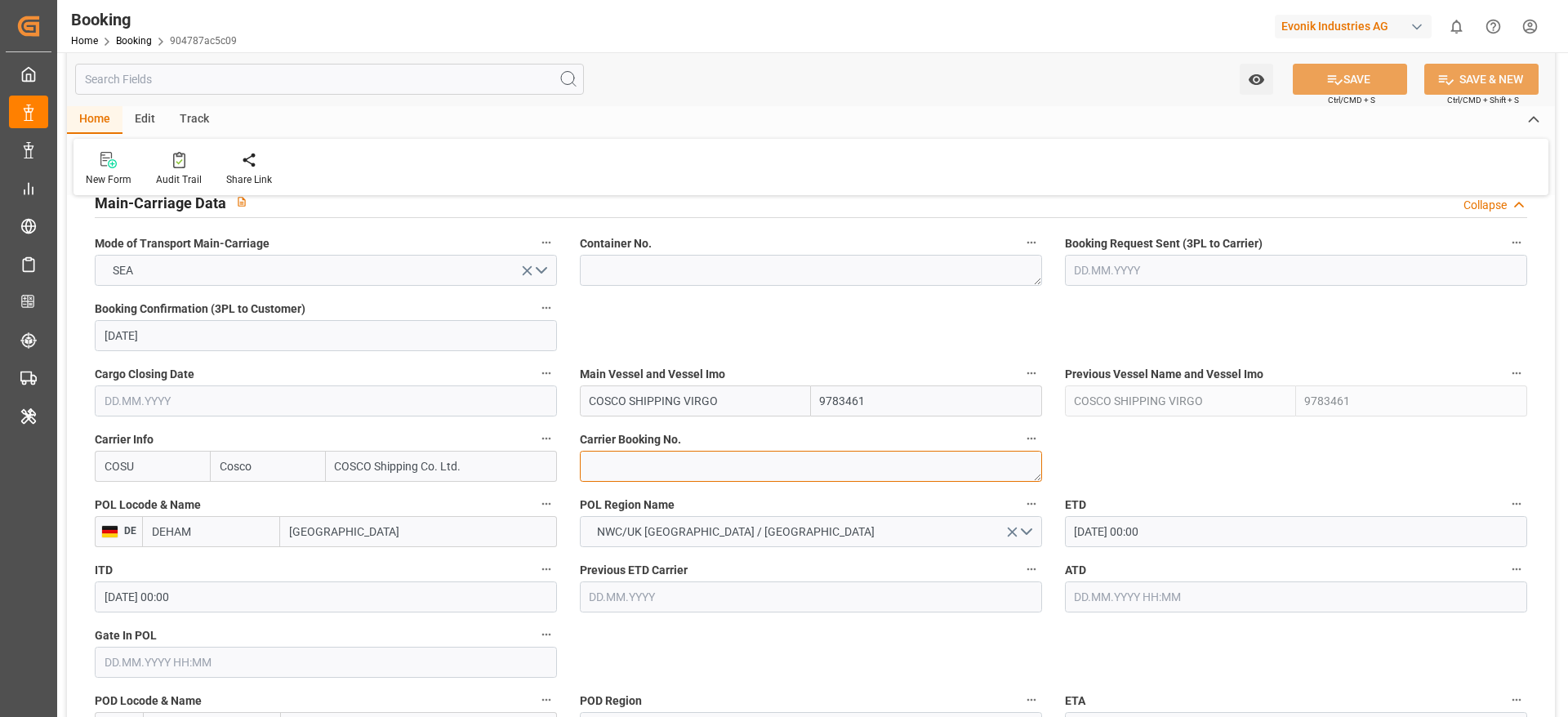
click at [606, 462] on textarea at bounding box center [811, 466] width 462 height 31
paste textarea "6431548460"
type textarea "6431548460"
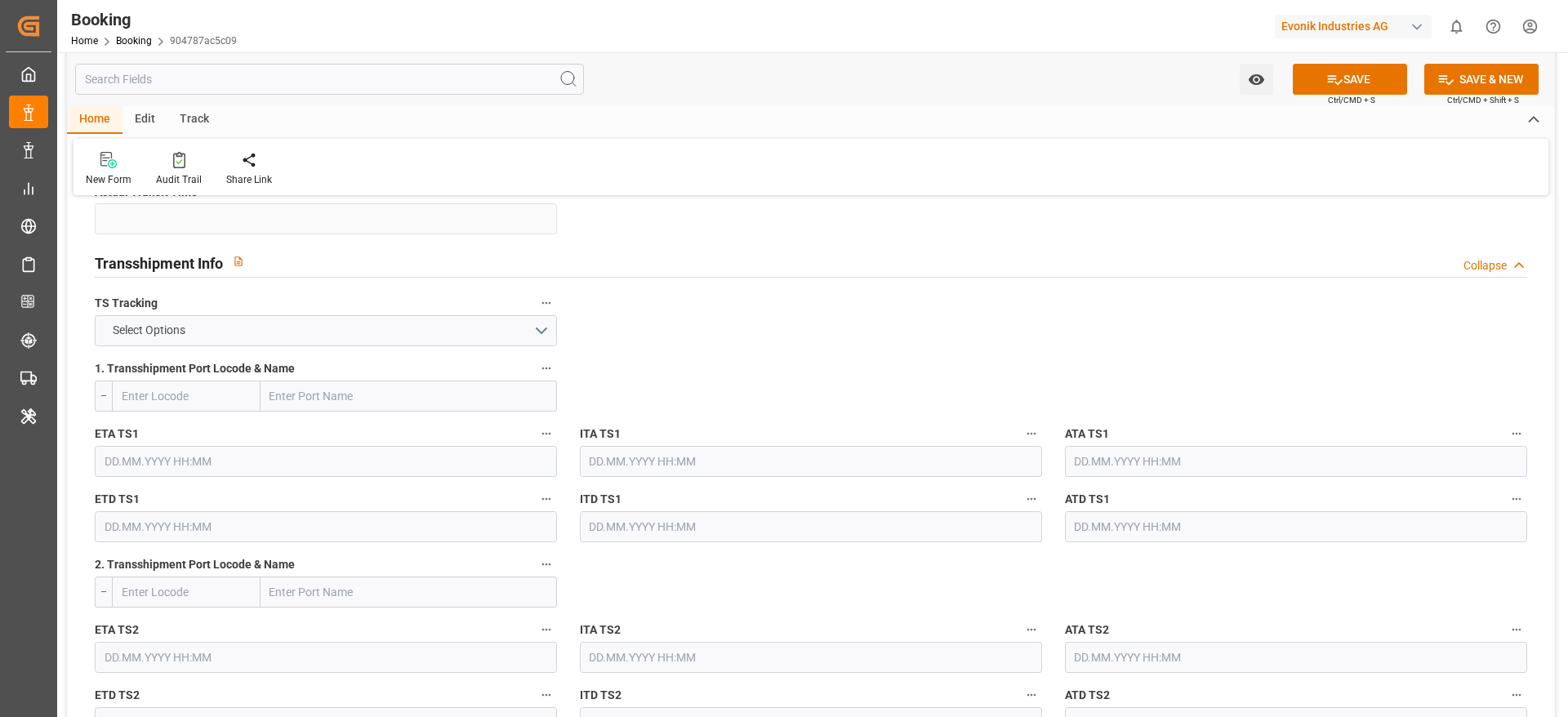
scroll to position [1666, 0]
drag, startPoint x: 475, startPoint y: 313, endPoint x: 512, endPoint y: 327, distance: 39.6
click at [512, 327] on div "TS Tracking Select Options" at bounding box center [326, 318] width 485 height 65
click at [512, 327] on button "Select Options" at bounding box center [326, 330] width 462 height 31
click at [509, 359] on div "FALSE" at bounding box center [326, 368] width 461 height 34
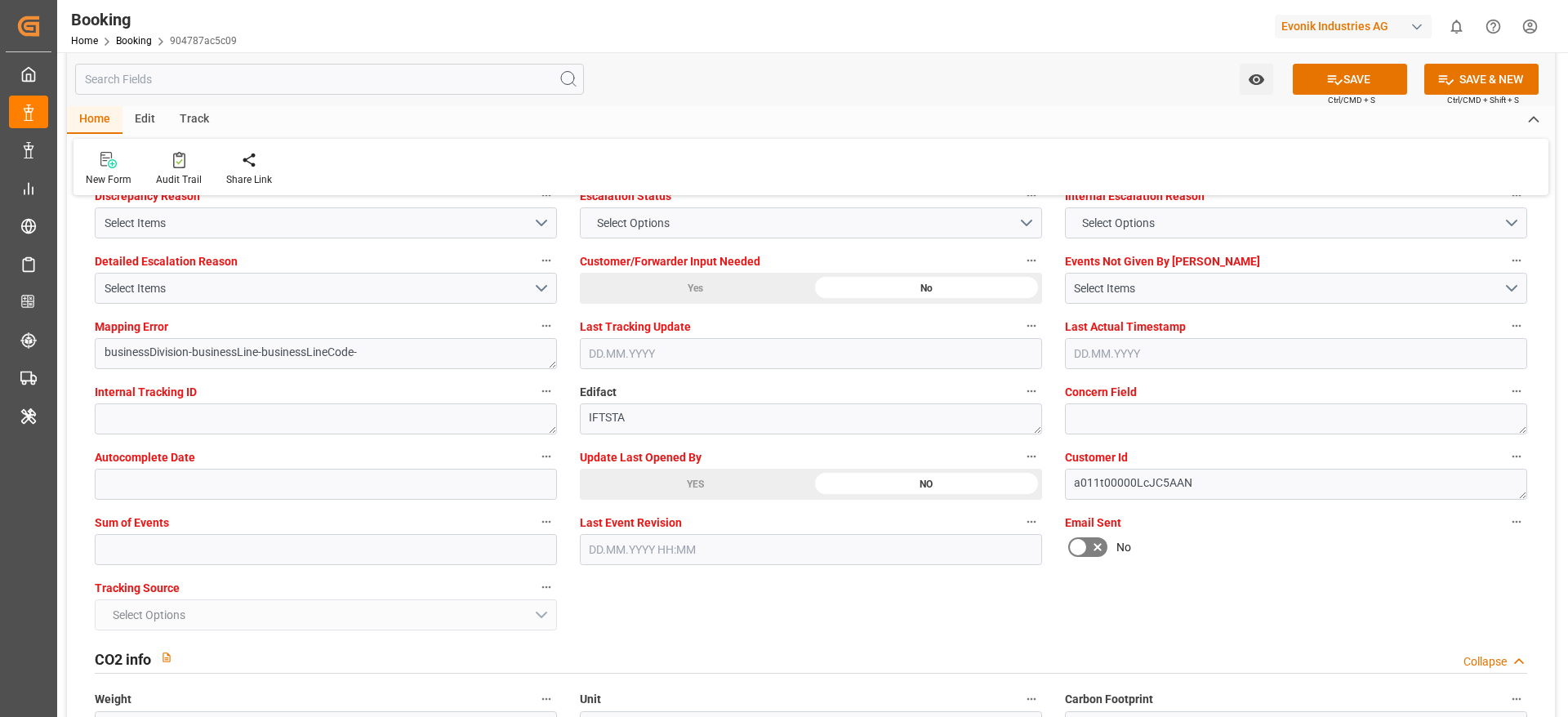
scroll to position [3097, 0]
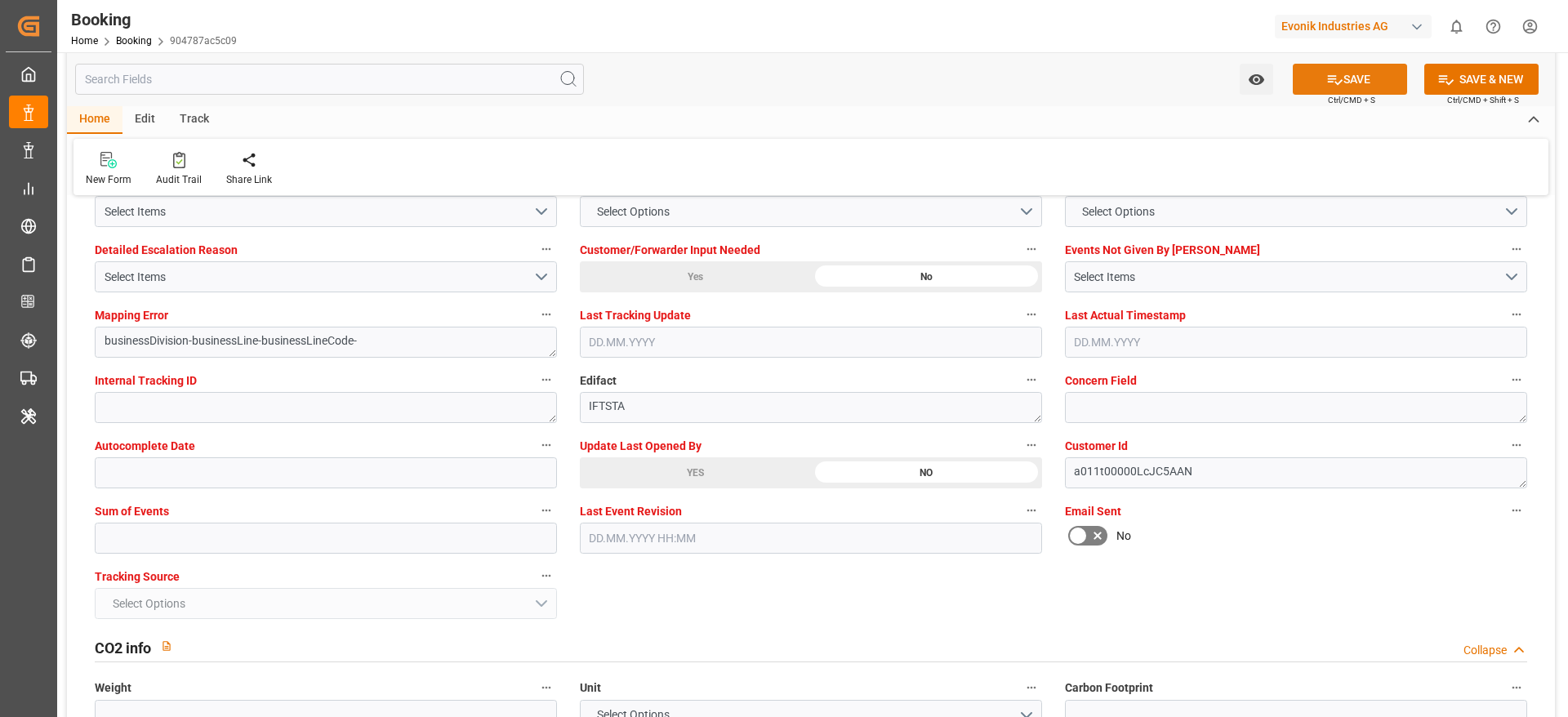
click at [1309, 80] on button "SAVE" at bounding box center [1350, 79] width 115 height 31
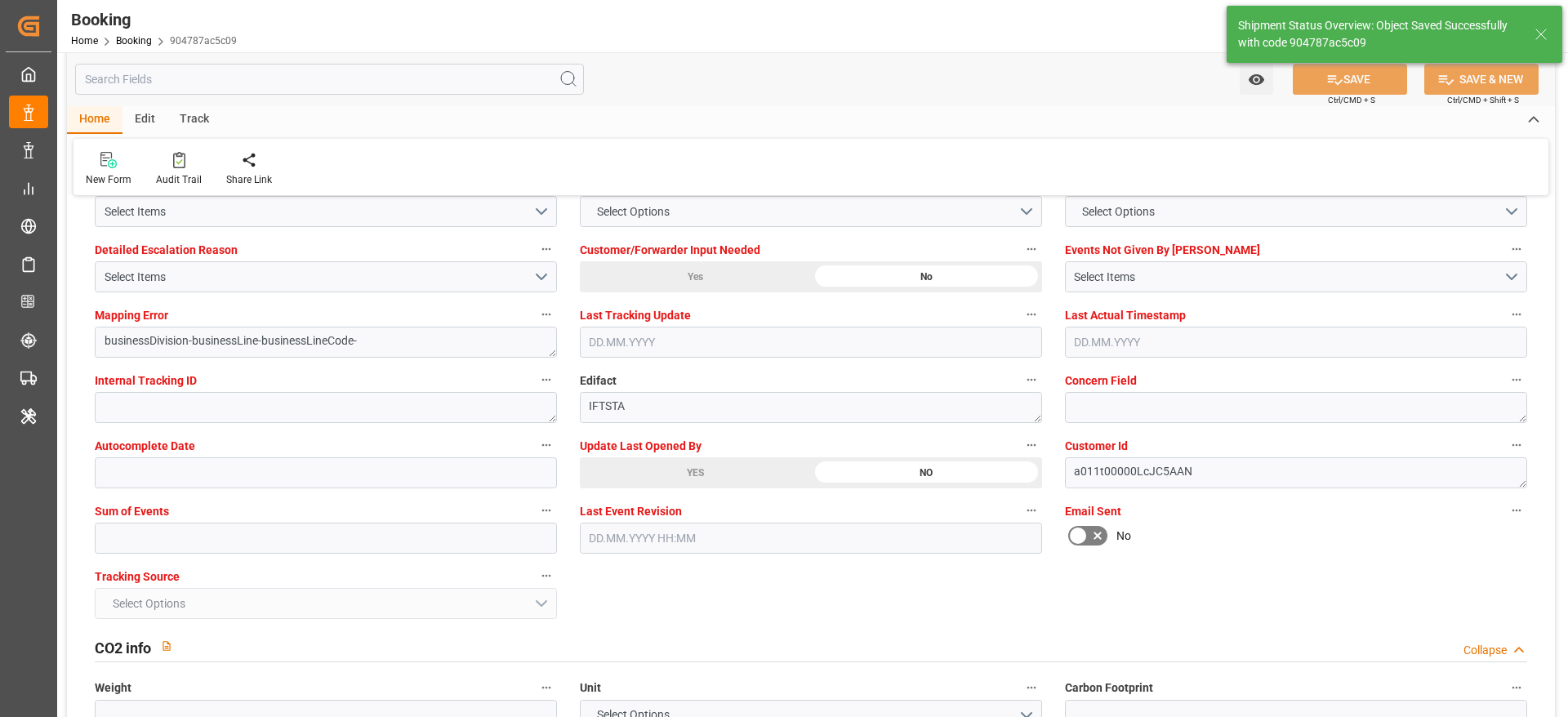
type textarea "[PERSON_NAME]"
type textarea "businessDivision-businessLine-"
type input "03.10.2025 11:38"
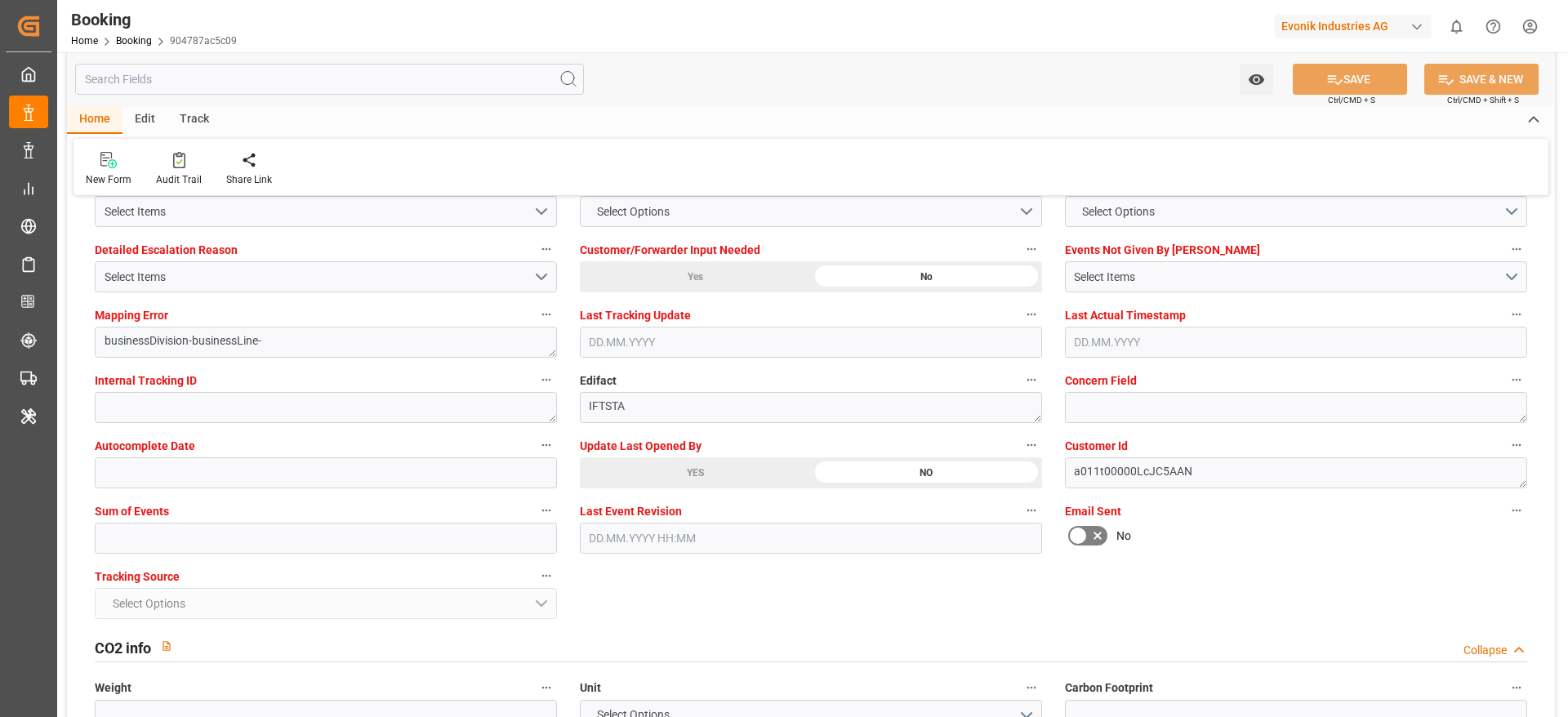
scroll to position [2899, 0]
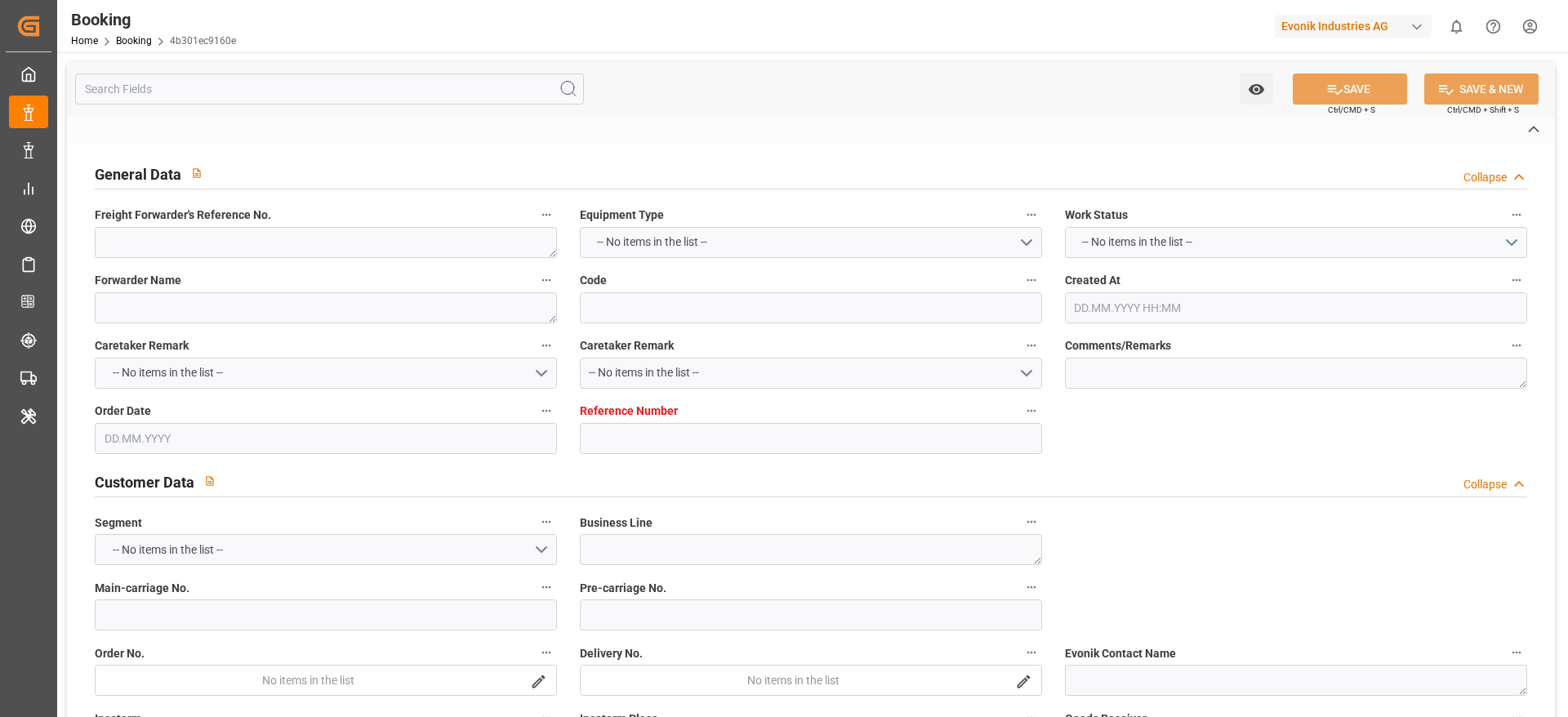
type textarea "251008610738"
type textarea "Leschaco Bremen"
type input "4b301ec9160e"
type input "7001286427"
type textarea "AT-HP"
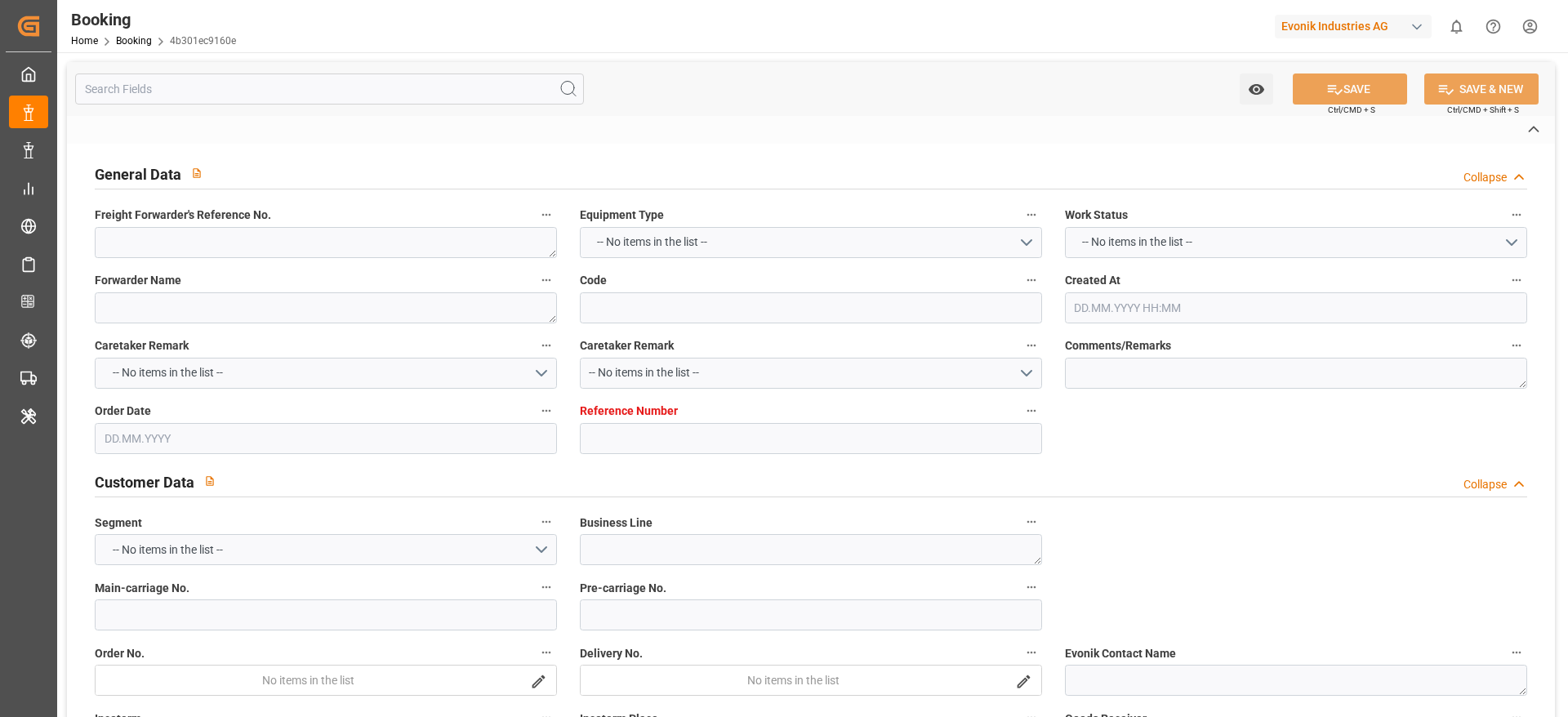
type input "7001286426"
type textarea "[PERSON_NAME][EMAIL_ADDRESS][DOMAIN_NAME]"
type textarea "CIF"
type textarea "[GEOGRAPHIC_DATA]"
type textarea "Marl"
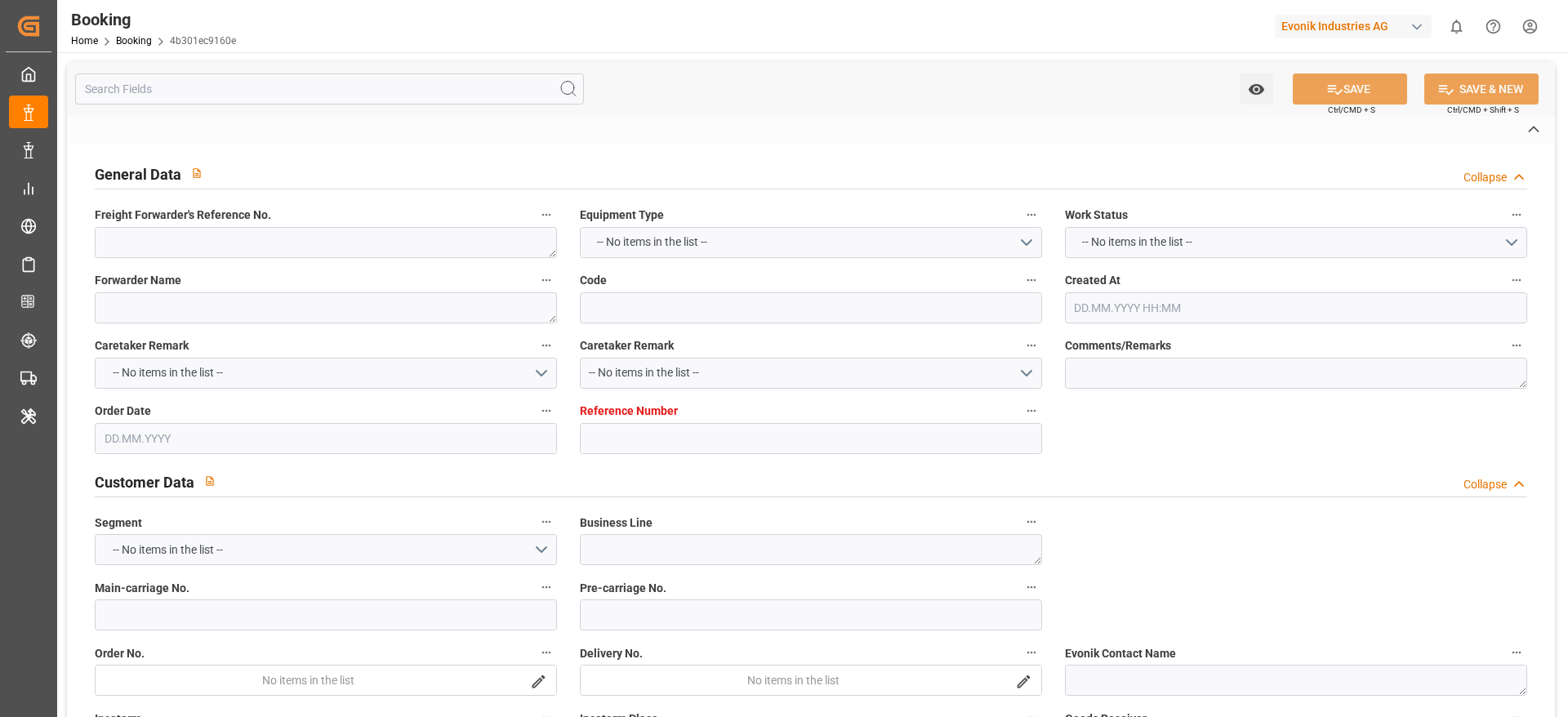
type input "OOCL [GEOGRAPHIC_DATA]"
type input "COSU"
type input "NWC / EU"
type input "[GEOGRAPHIC_DATA]"
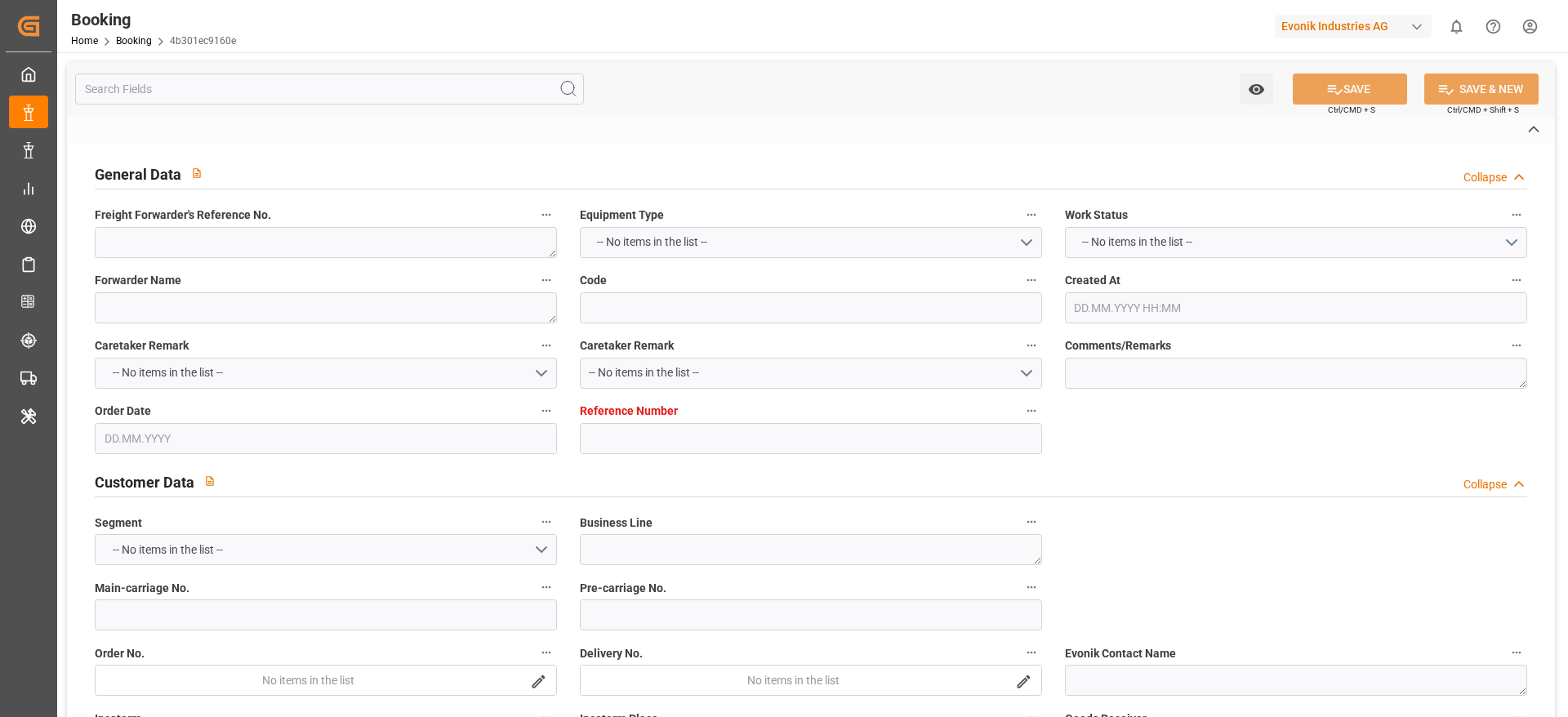
type textarea "INPUT_Evonik_Seeburger_IFTSTA_1003199254_20251002122930620.edi"
type textarea "NWC/[GEOGRAPHIC_DATA] [GEOGRAPHIC_DATA] / [GEOGRAPHIC_DATA]-HP"
type textarea "INPUT_Evonik_Seeburger_IFTMIN_1003182631_20250926131627194.edi,INPUT_Evonik_See…"
type textarea "1003199254"
type textarea "Logward System"
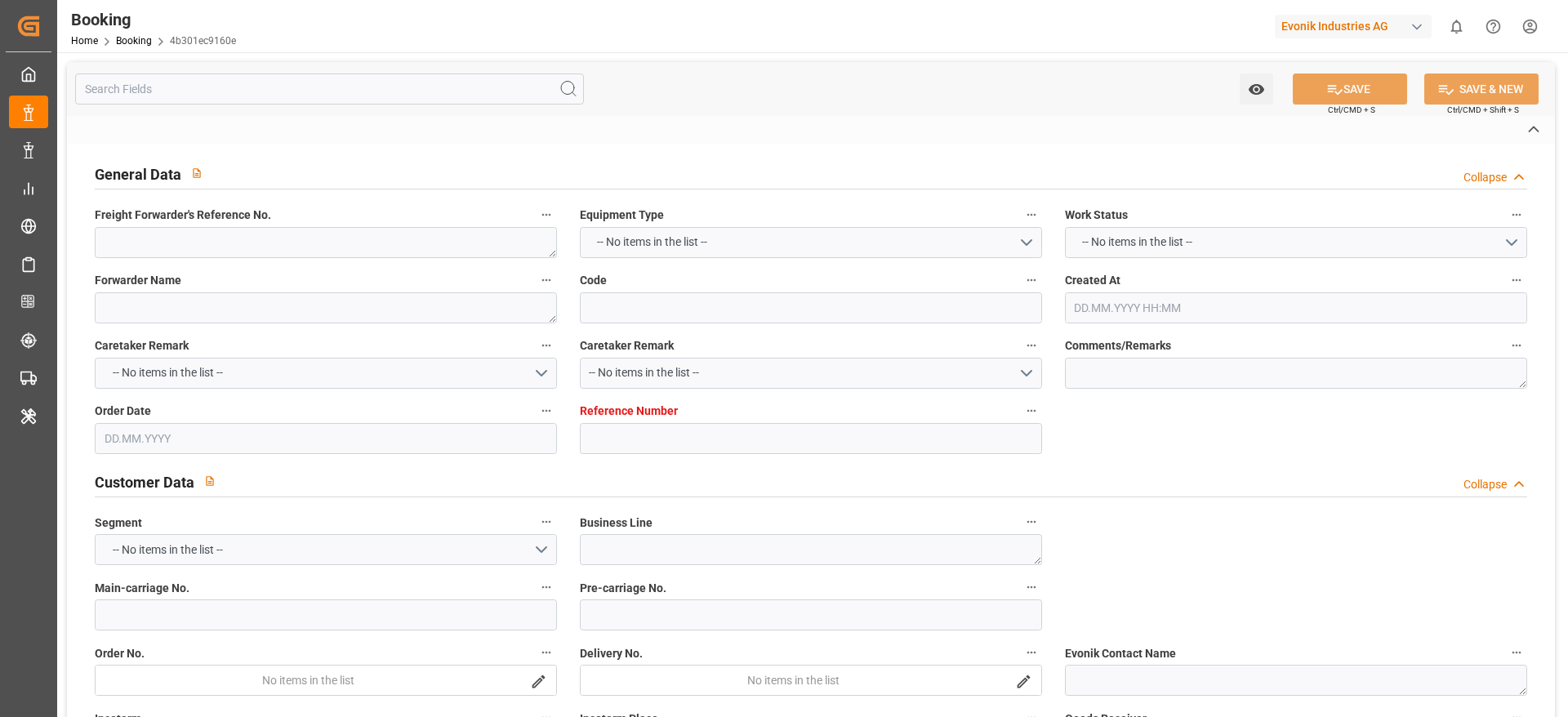
type textarea "Pol-PodRegionName-PolName-businessDivision-businessLine-"
type textarea "IFTSTA"
type textarea "a011t00000LcJC5AAN"
type textarea "No"
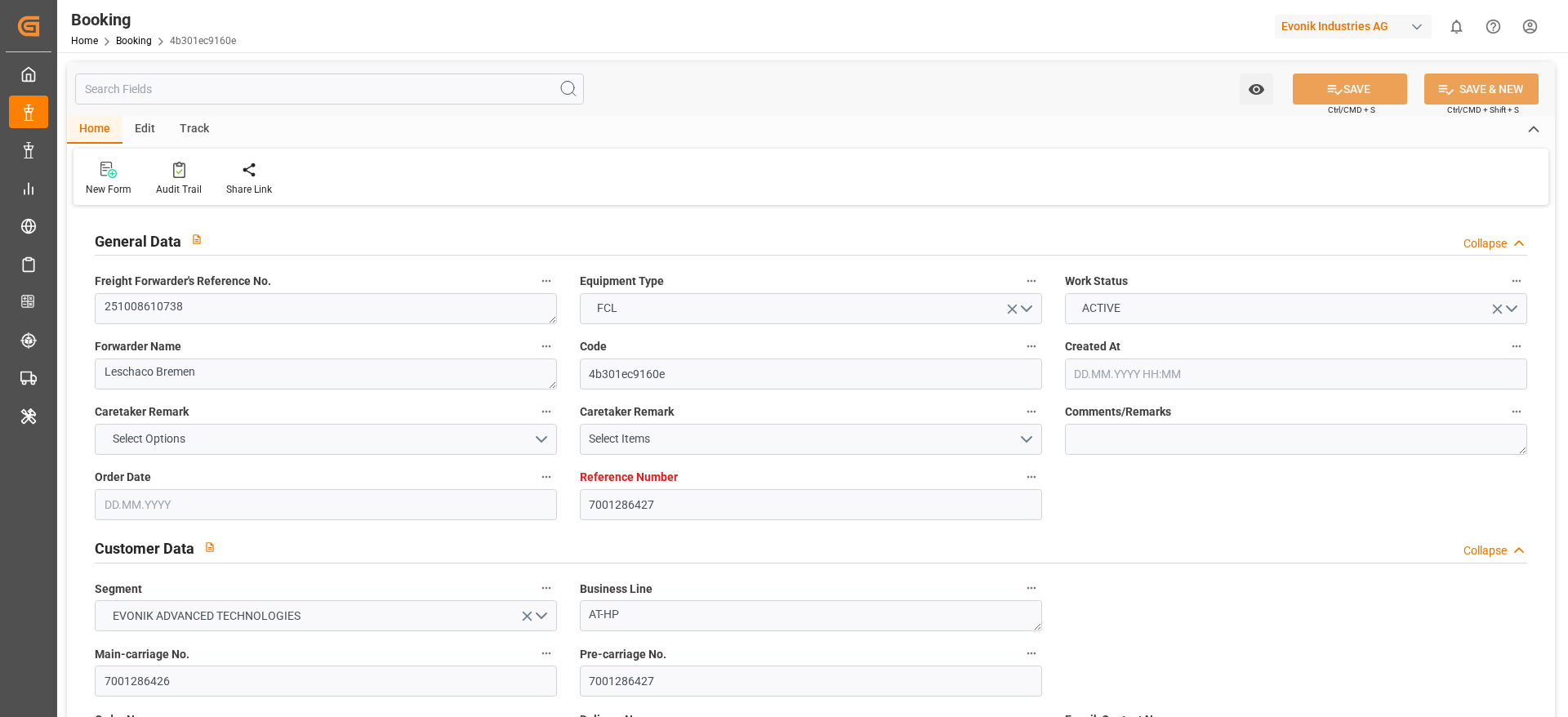
type input "7001286427"
type input "Cosco"
type input "COSCO Shipping Co. Ltd."
type input "EUNWC"
type input "CNSHA"
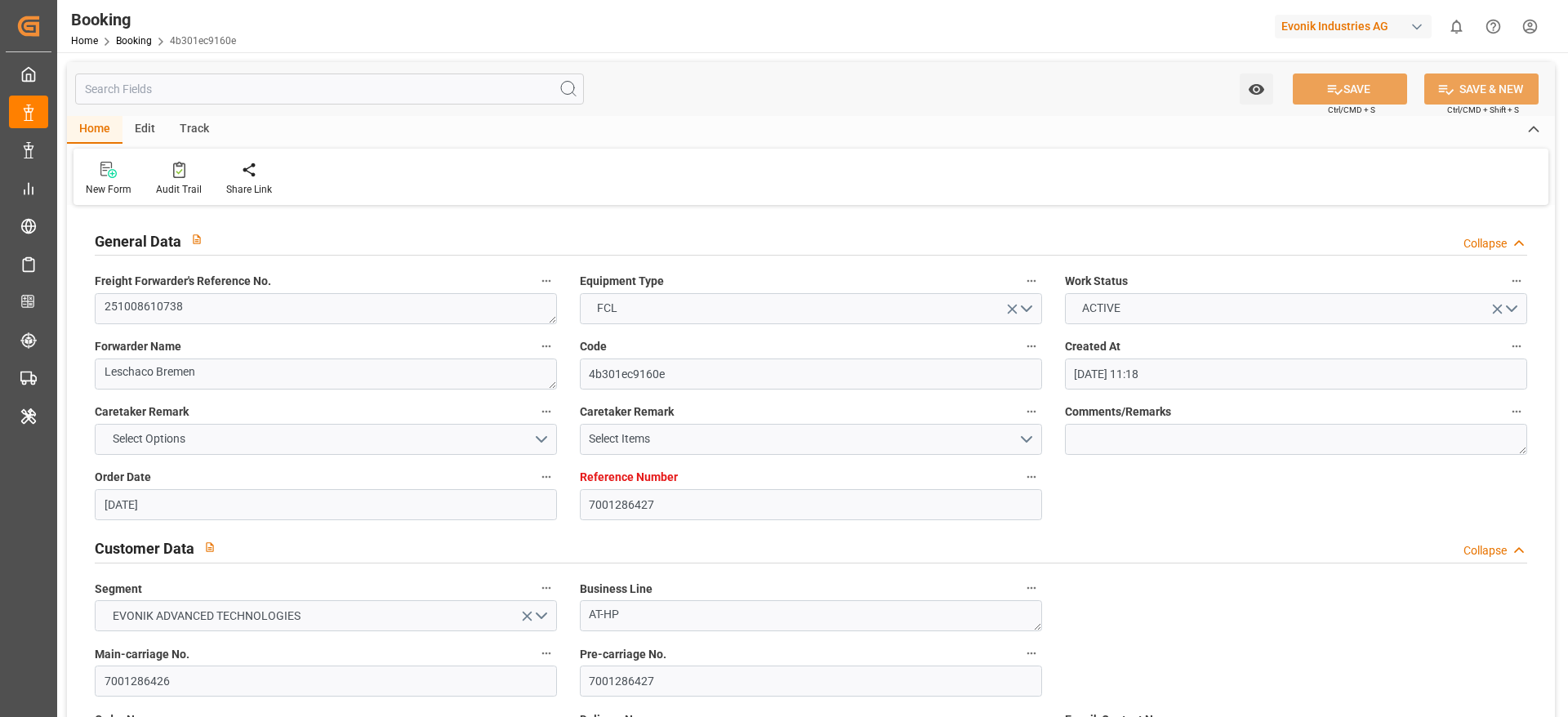
type input "26.09.2025 11:18"
type input "26.09.2025"
type input "15.12.2025"
type input "02.10.2025"
type input "02.10.2025 00:00"
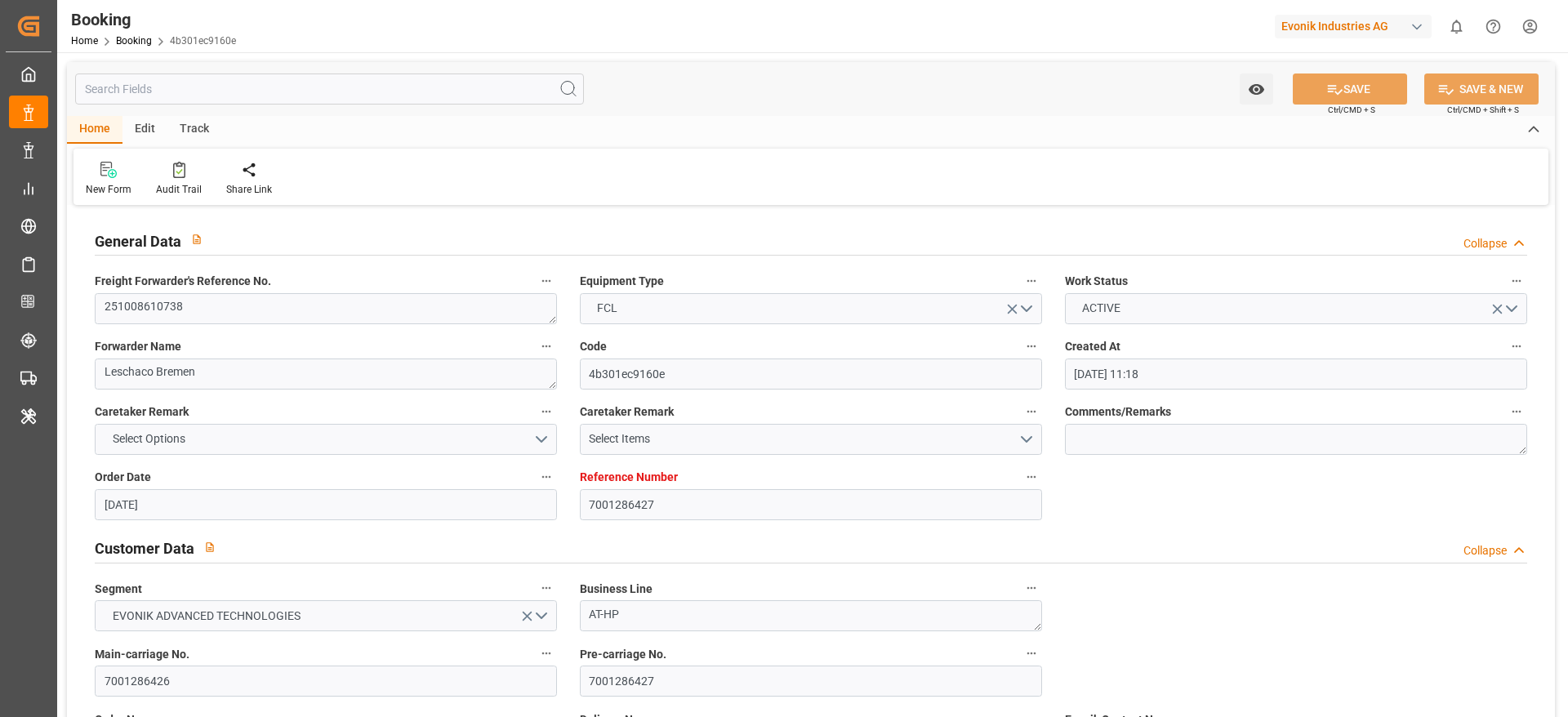
type input "02.10.2025 00:00"
type input "29.09.2025"
type input "02.10.2025"
type input "21.10.2025 00:00"
type input "20.10.2025 00:00"
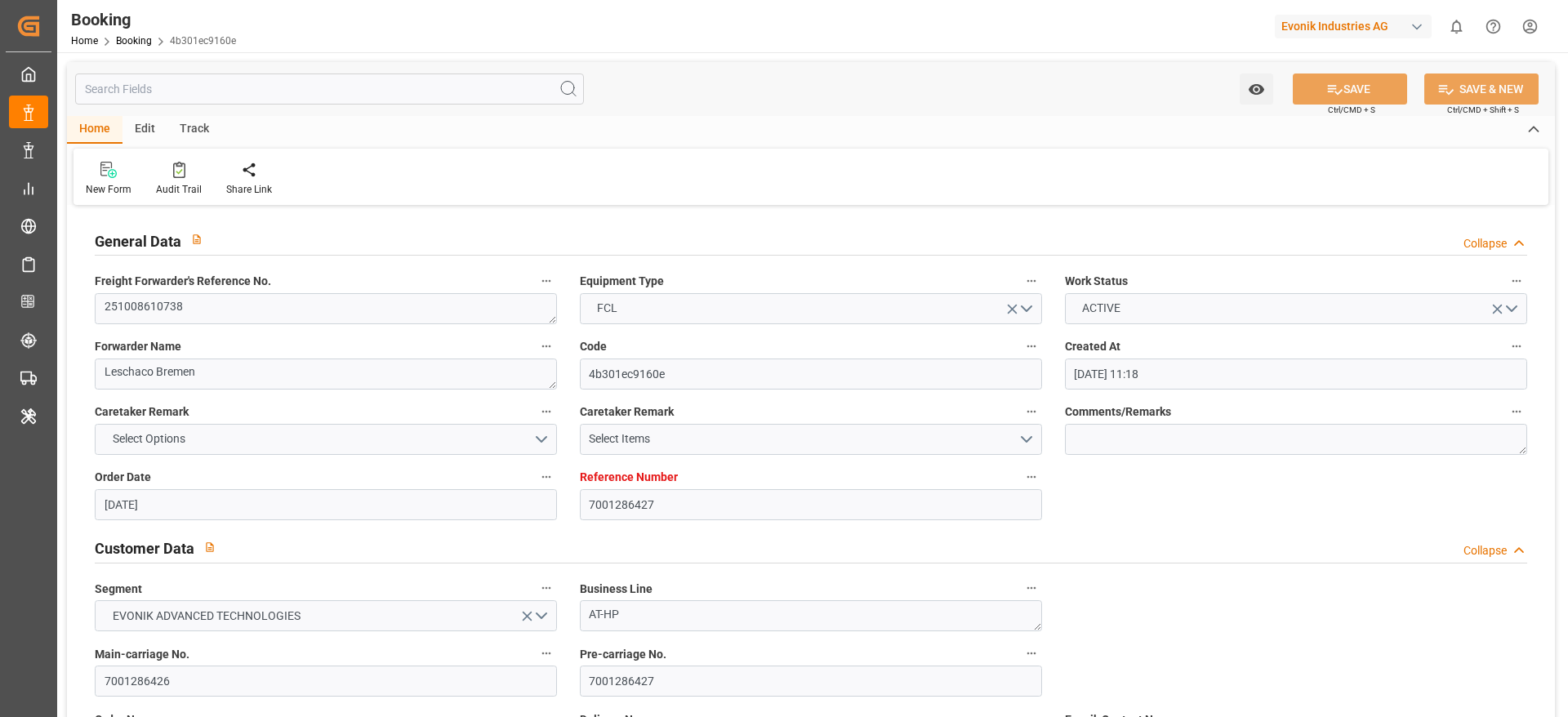
type input "25.11.2025 00:00"
type input "15.12.2025 00:00"
type input "02.10.2025 10:30"
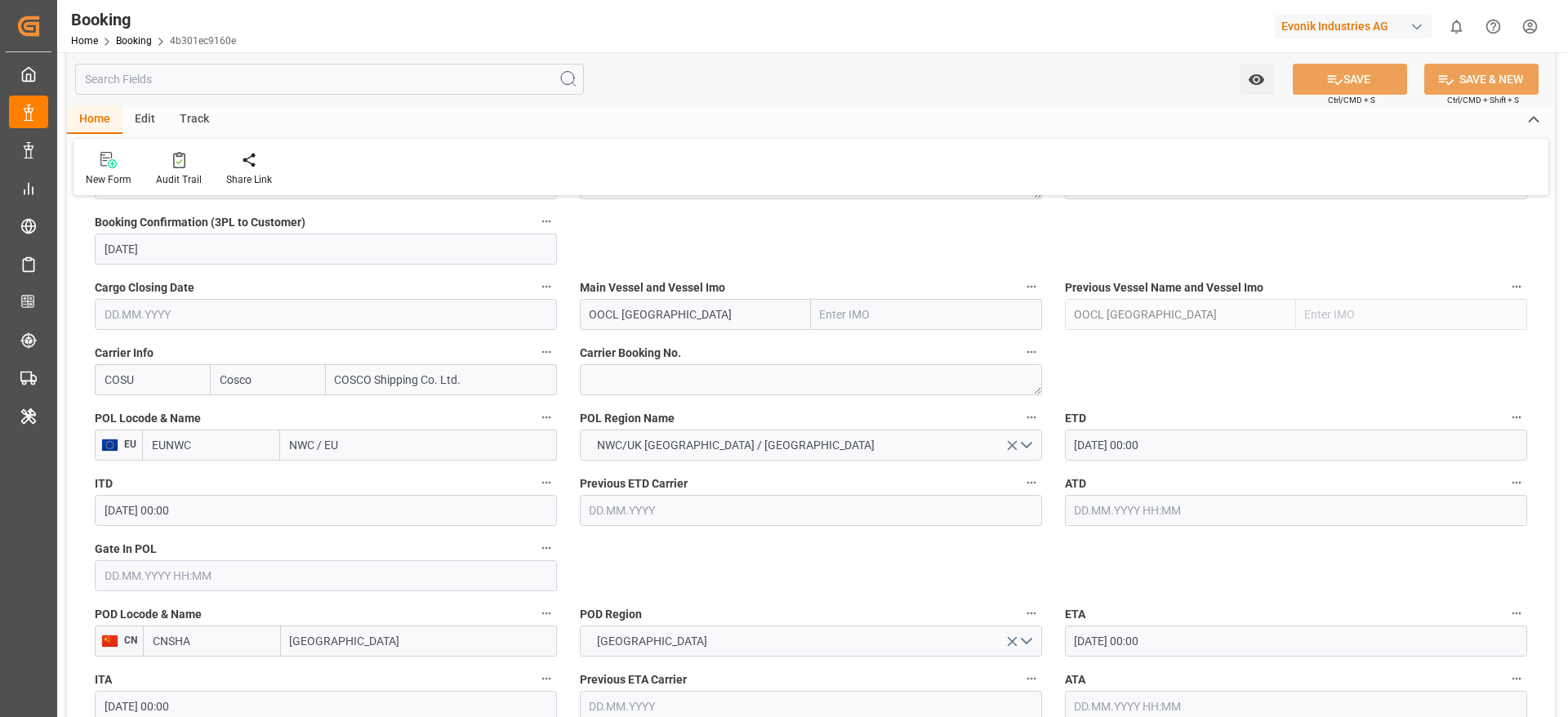
scroll to position [1128, 0]
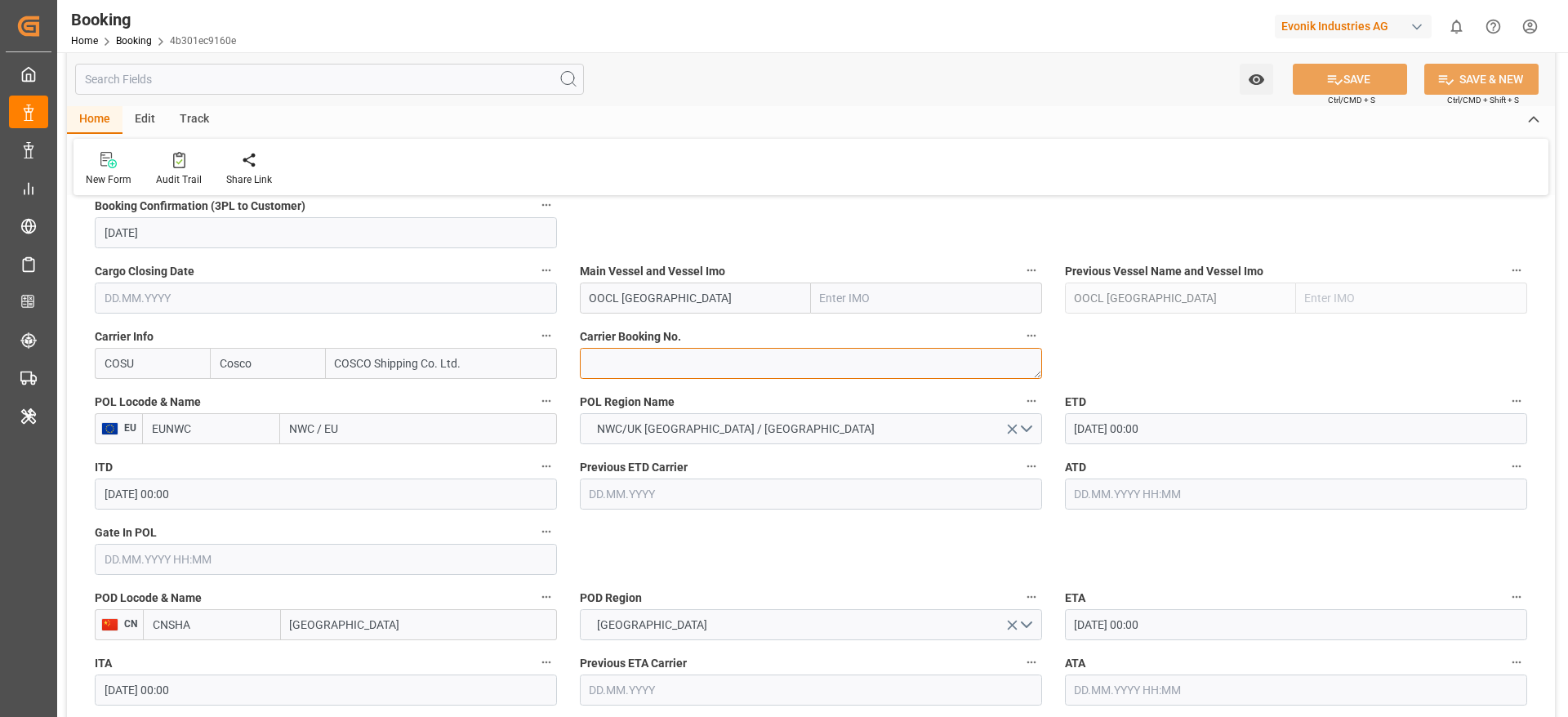
click at [634, 357] on textarea at bounding box center [811, 363] width 462 height 31
paste textarea "6432051480"
type textarea "6432051480"
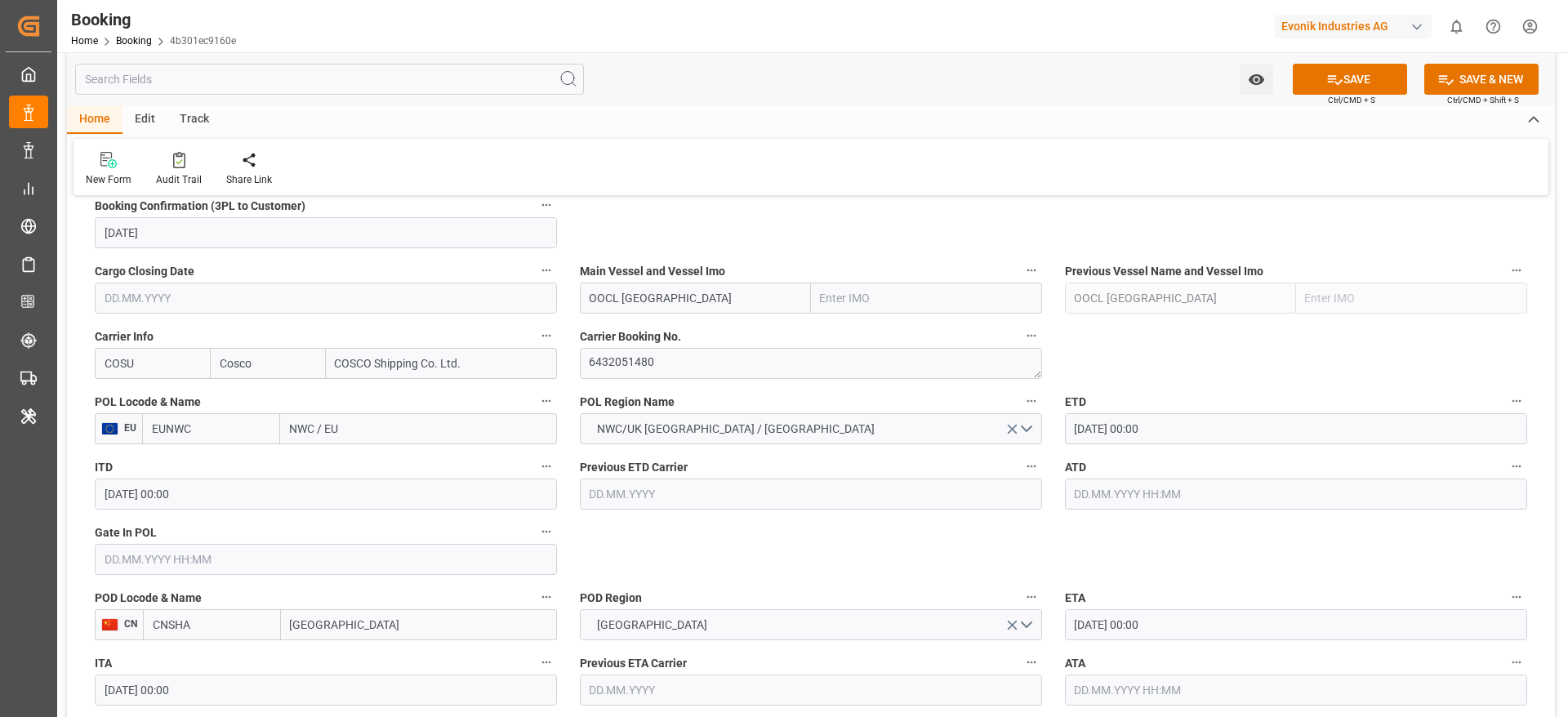
click at [351, 418] on input "NWC / EU" at bounding box center [418, 428] width 277 height 31
paste input "Antwerp"
type input "Antwerp"
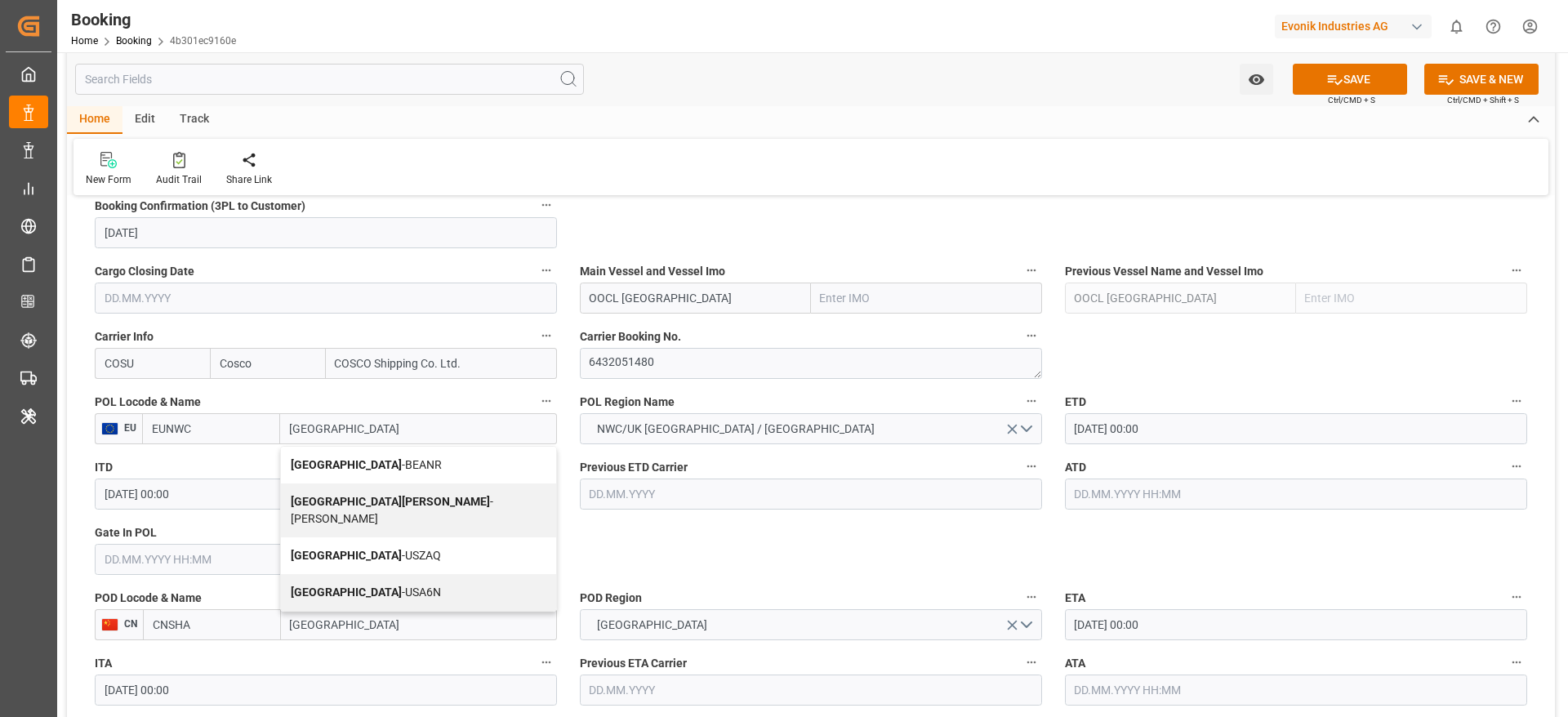
drag, startPoint x: 357, startPoint y: 461, endPoint x: 358, endPoint y: 476, distance: 15.0
click at [357, 461] on span "Antwerp - BEANR" at bounding box center [365, 464] width 151 height 13
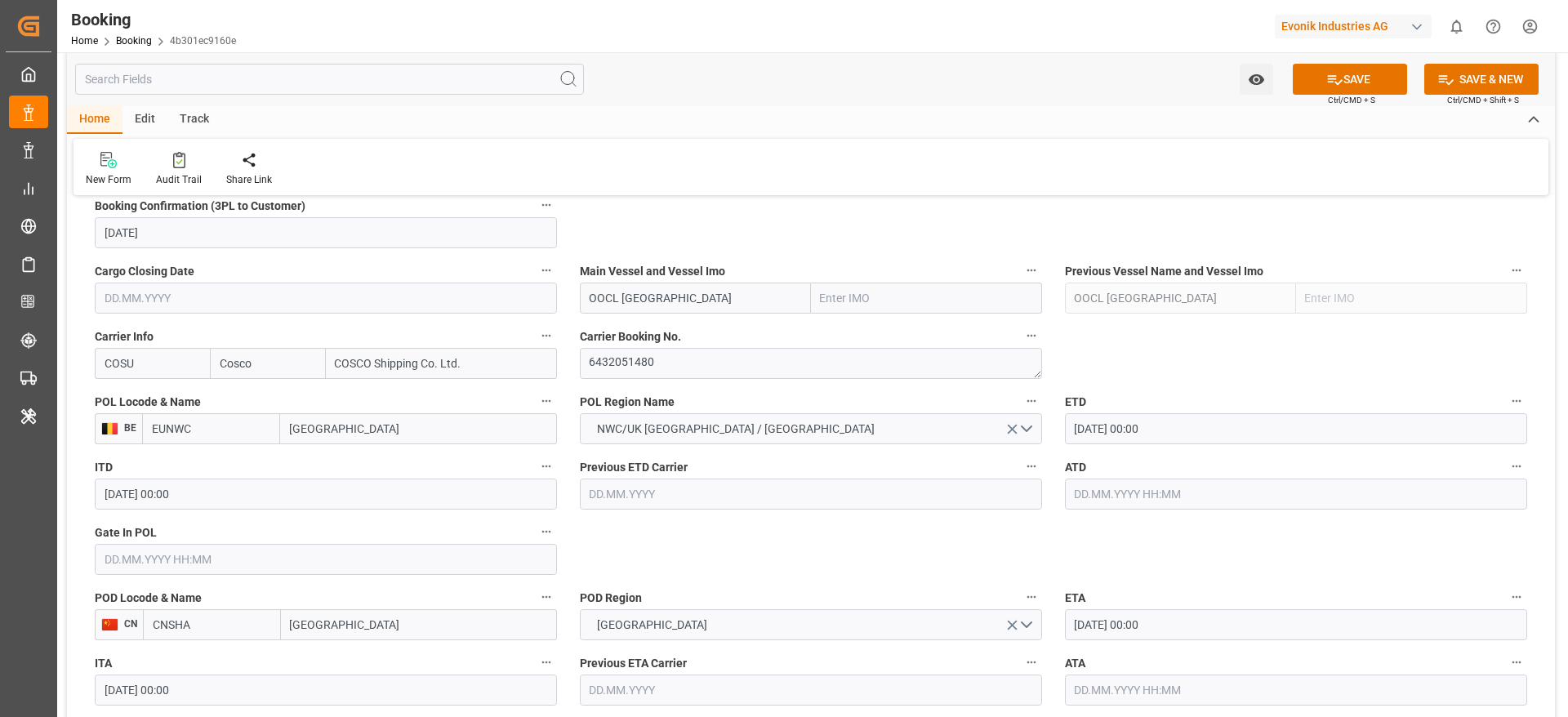
type input "BEANR"
type input "Antwerp"
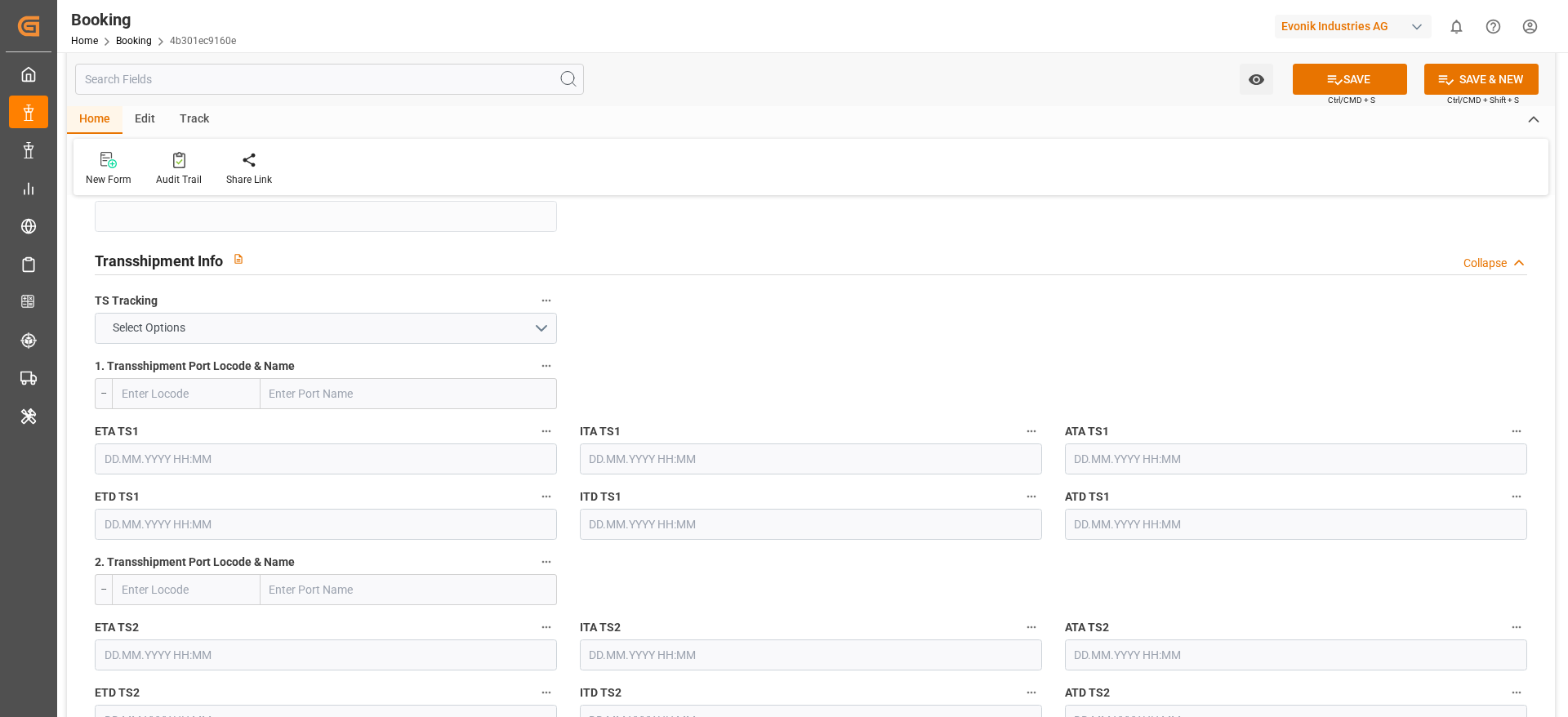
scroll to position [1668, 0]
click at [468, 323] on button "Select Options" at bounding box center [326, 327] width 462 height 31
click at [470, 349] on div "FALSE" at bounding box center [326, 366] width 461 height 34
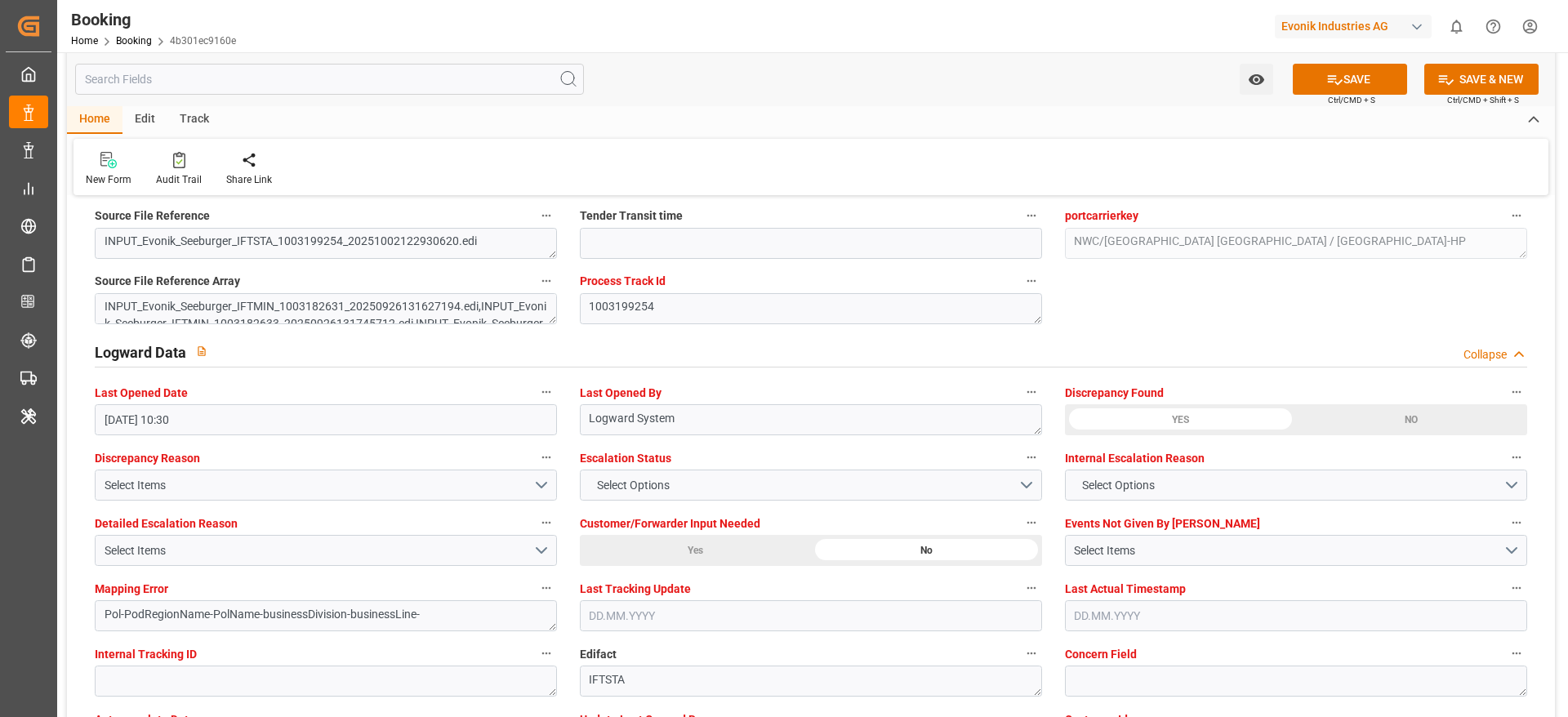
scroll to position [3007, 0]
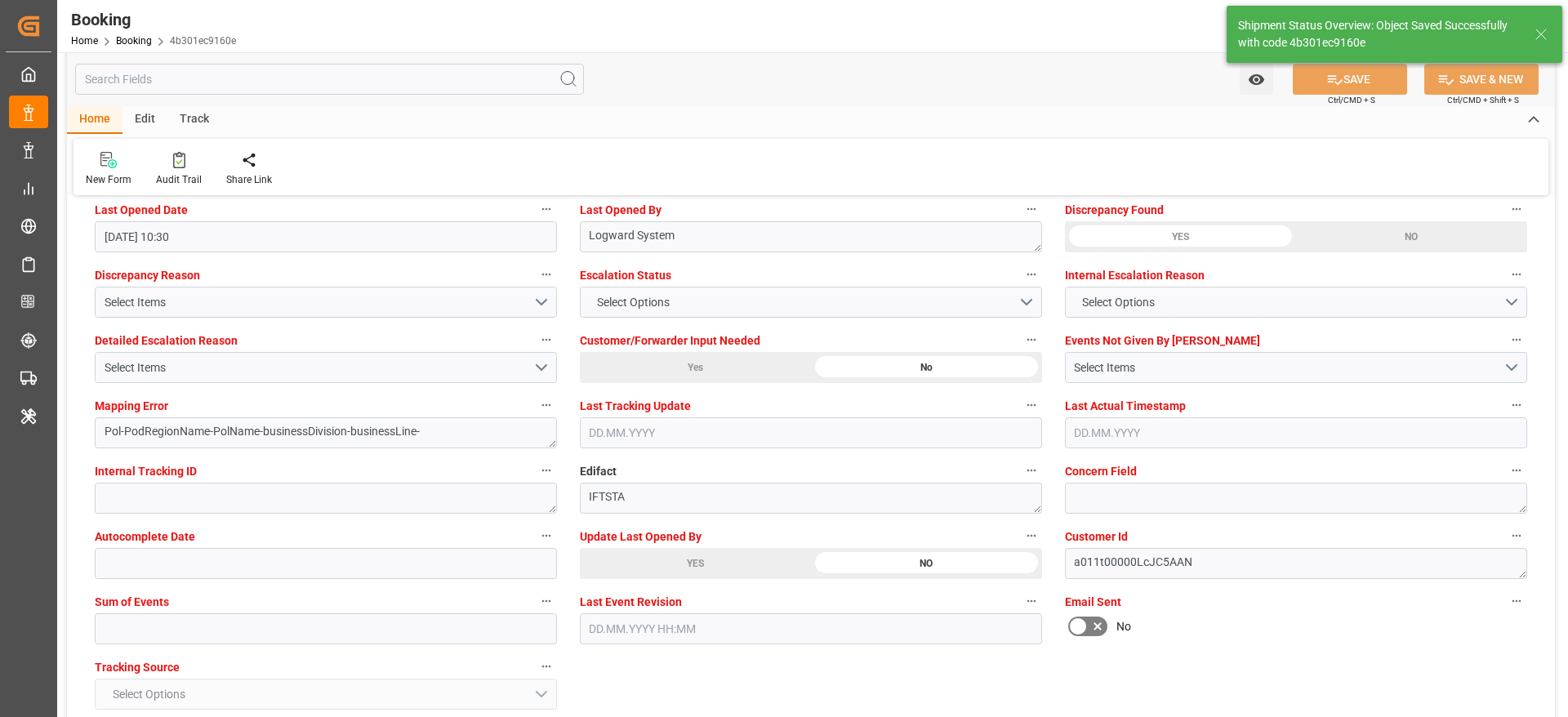
type textarea "[PERSON_NAME]"
type textarea "businessDivision-businessLine-"
type input "03.10.2025 11:39"
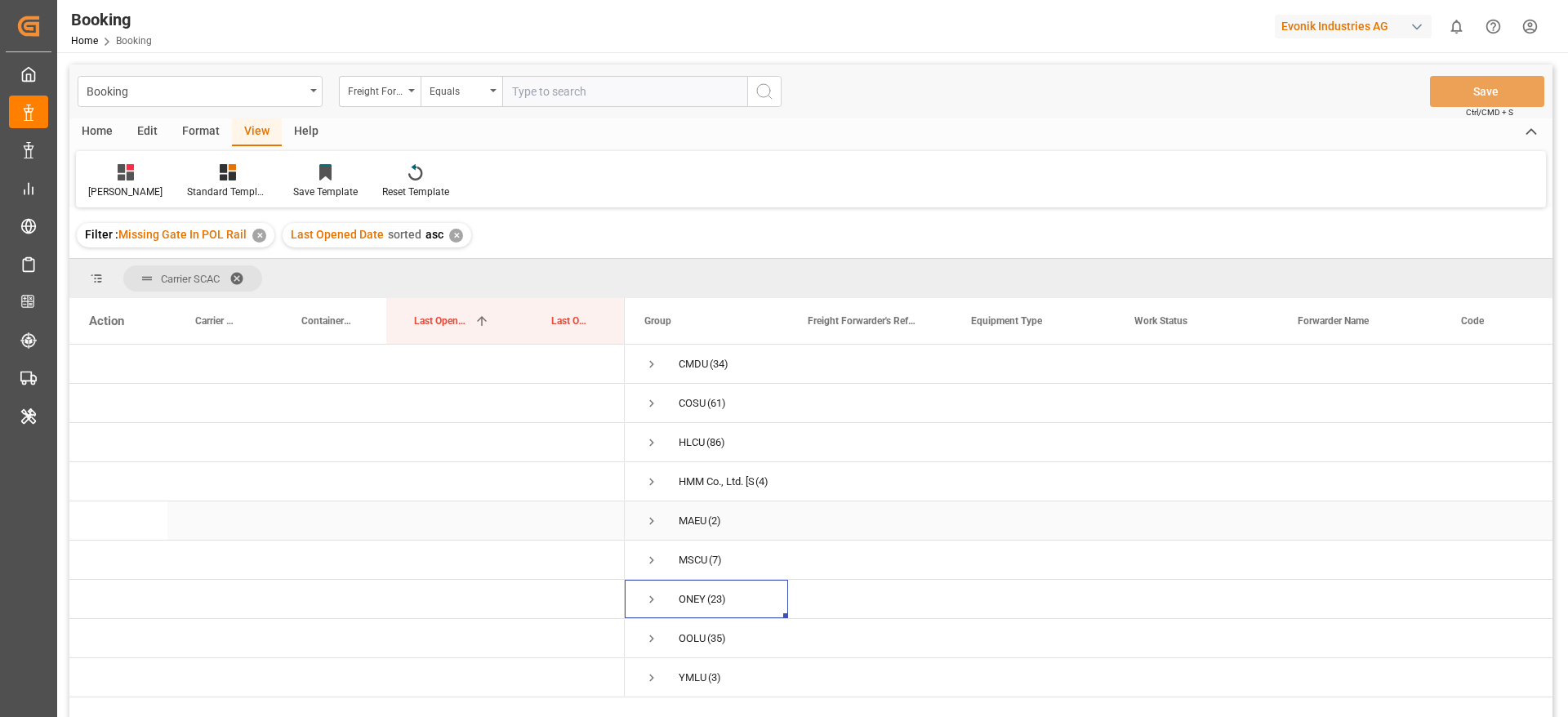
scroll to position [207, 0]
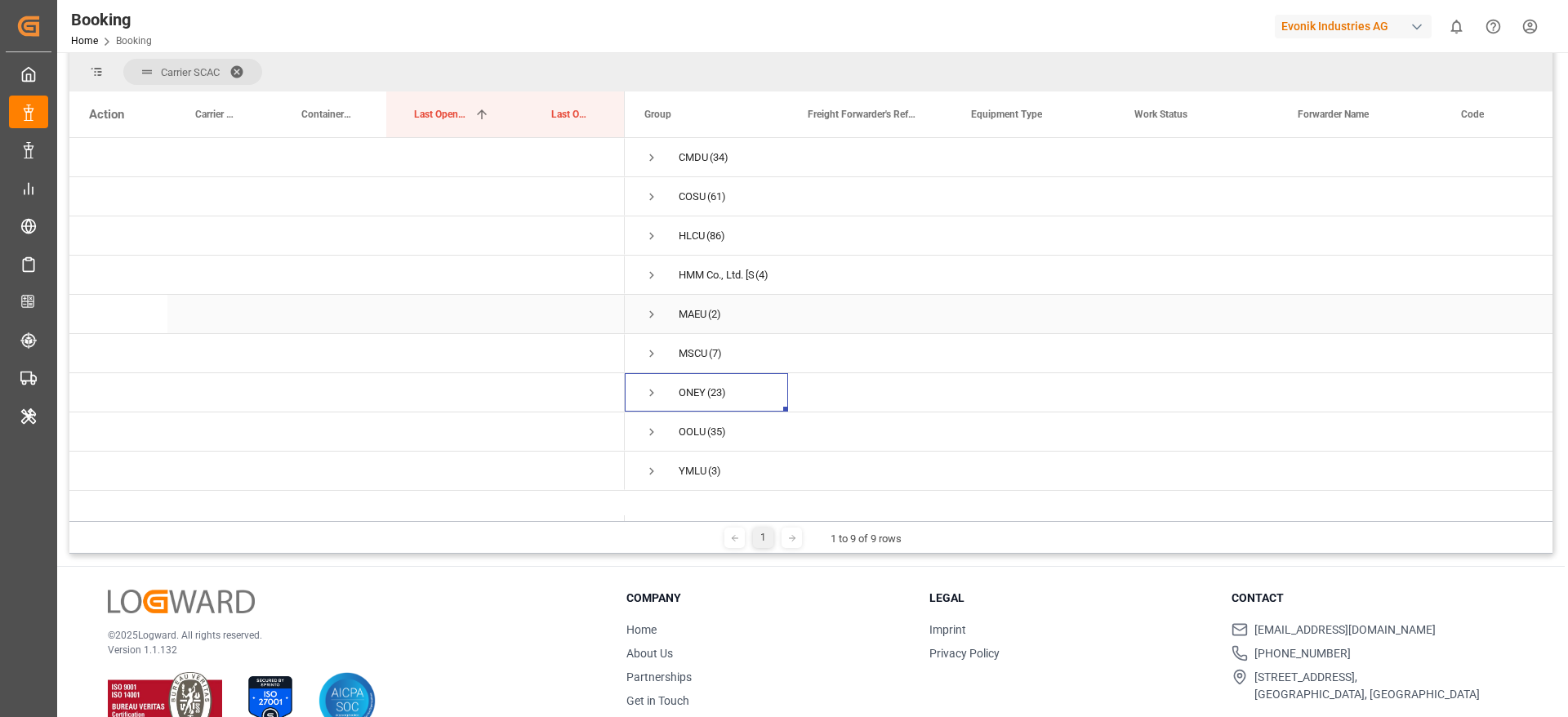
click at [649, 322] on span "Press SPACE to select this row." at bounding box center [651, 315] width 14 height 38
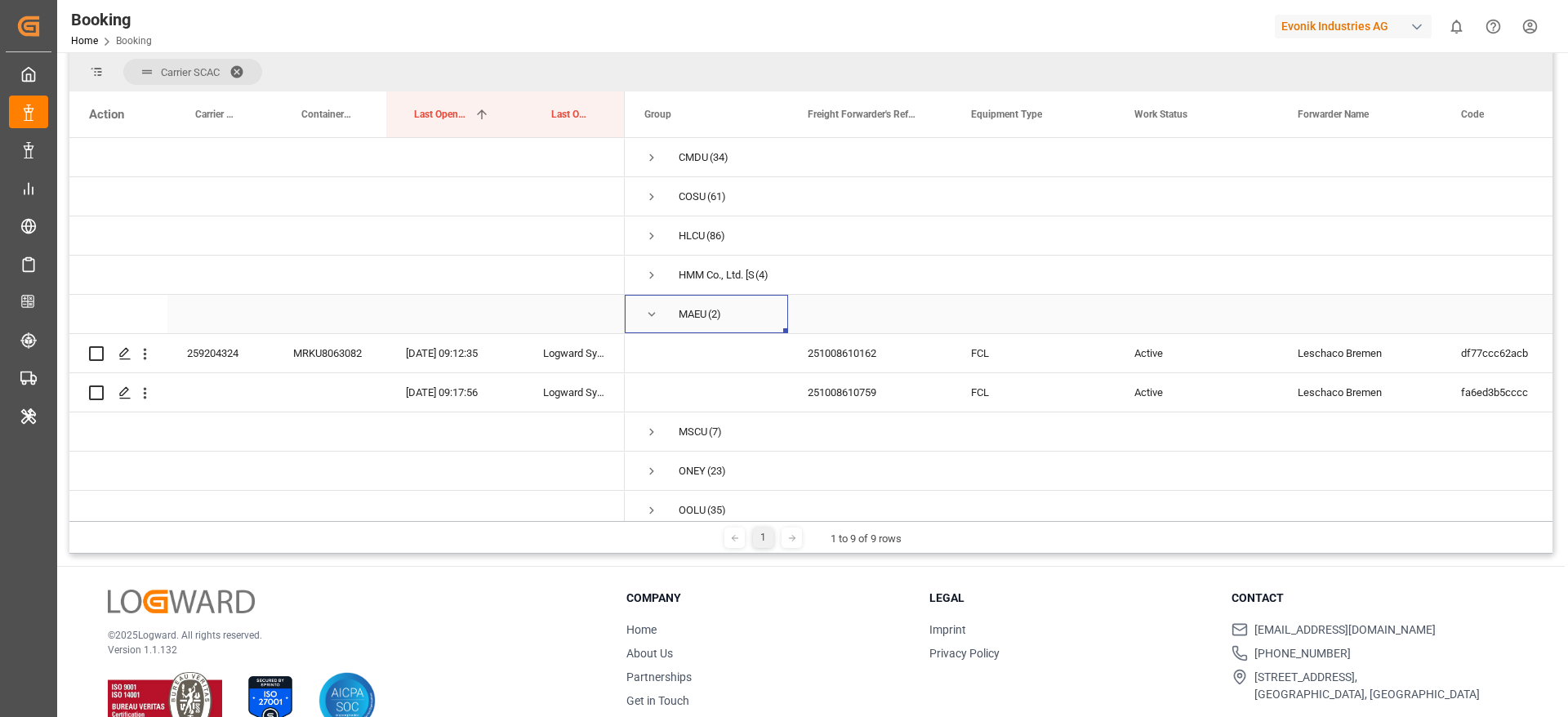
click at [651, 319] on span "Press SPACE to select this row." at bounding box center [651, 314] width 14 height 14
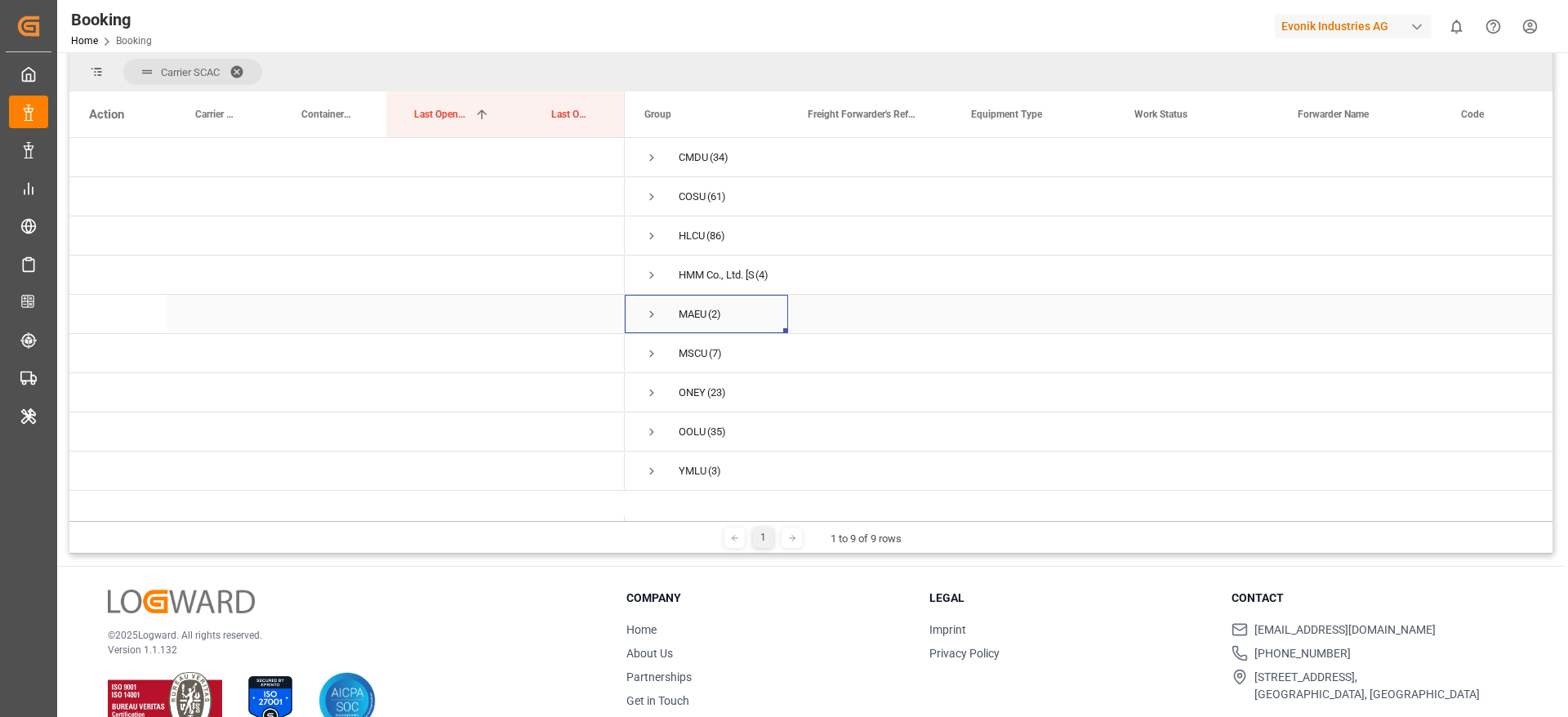
click at [650, 289] on span "Press SPACE to select this row." at bounding box center [651, 275] width 14 height 38
click at [0, 0] on span "Press SPACE to select this row." at bounding box center [0, 0] width 0 height 0
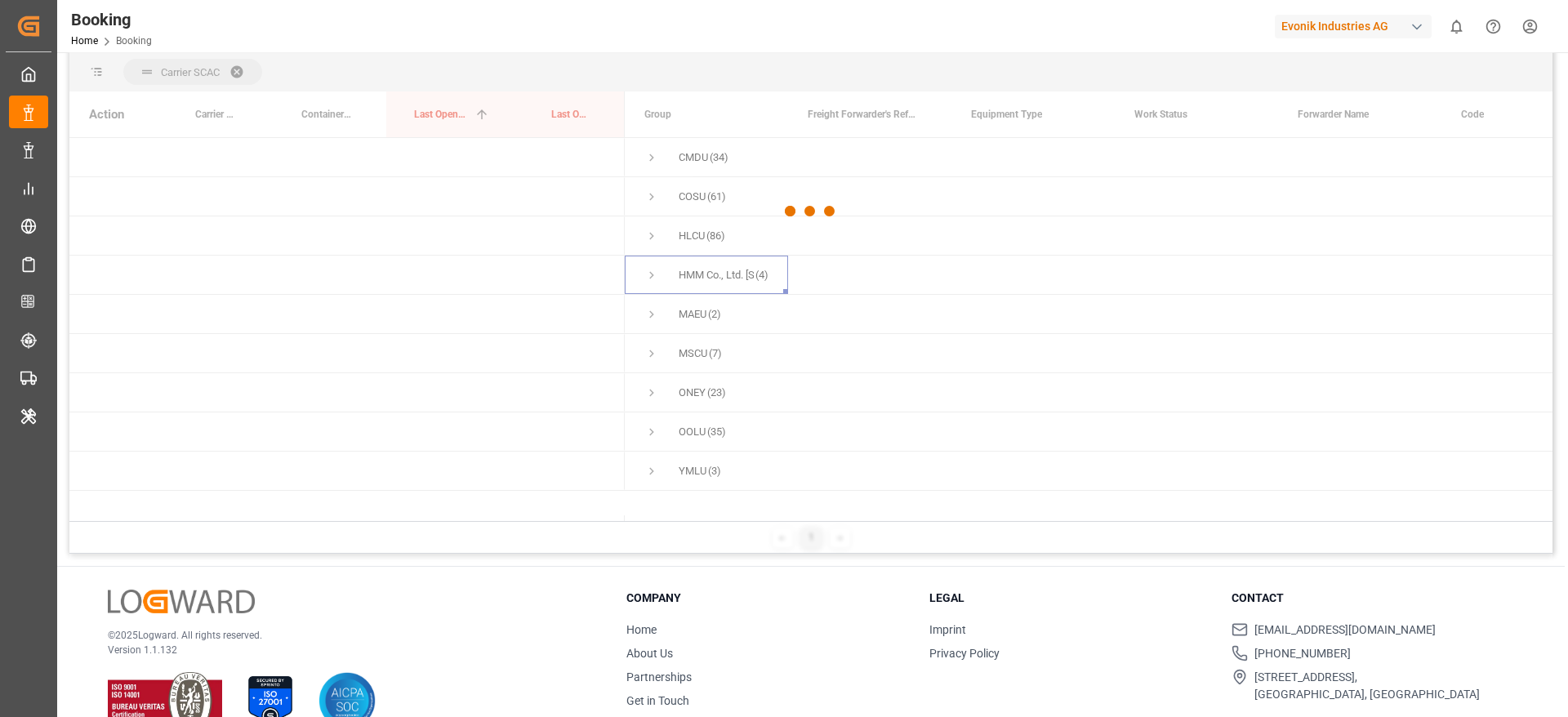
click at [651, 272] on div at bounding box center [811, 211] width 1483 height 707
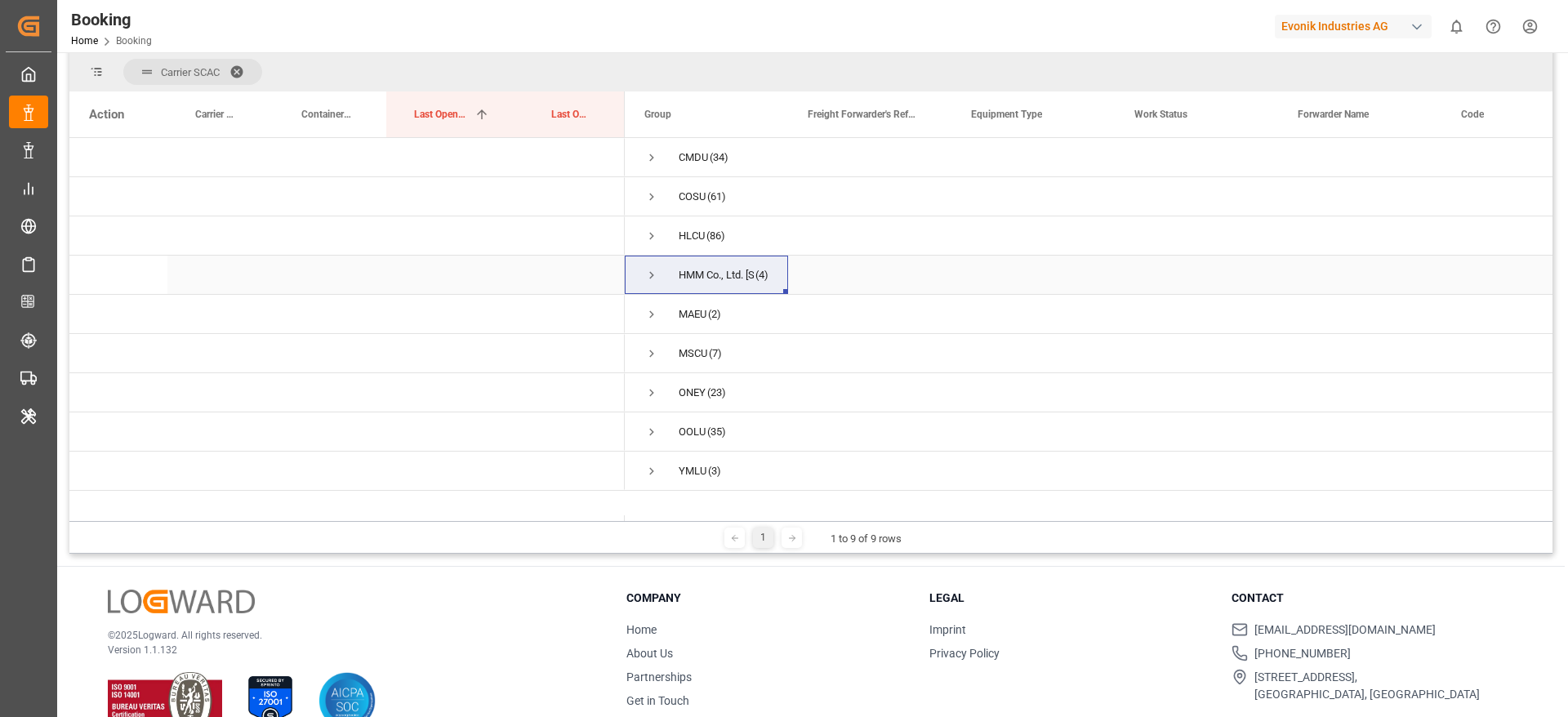
click at [659, 280] on span "HMM Co., Ltd. 13-21F, Parc 1 T1 108 Yeoui- daero, Yeongdeungpo-gu Seoul (4)" at bounding box center [706, 274] width 125 height 37
click at [655, 271] on span "Press SPACE to select this row." at bounding box center [651, 275] width 14 height 14
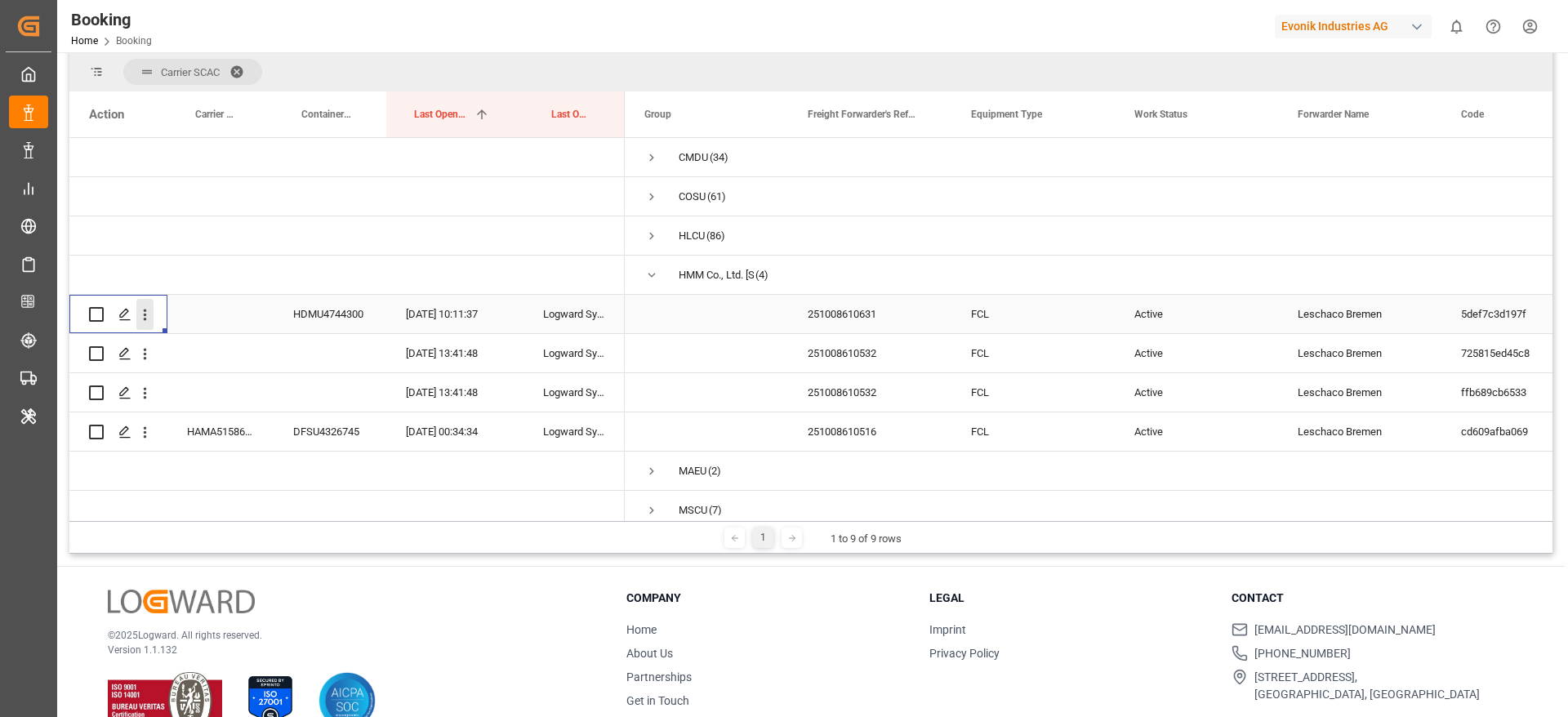
click at [151, 314] on icon "open menu" at bounding box center [144, 314] width 17 height 17
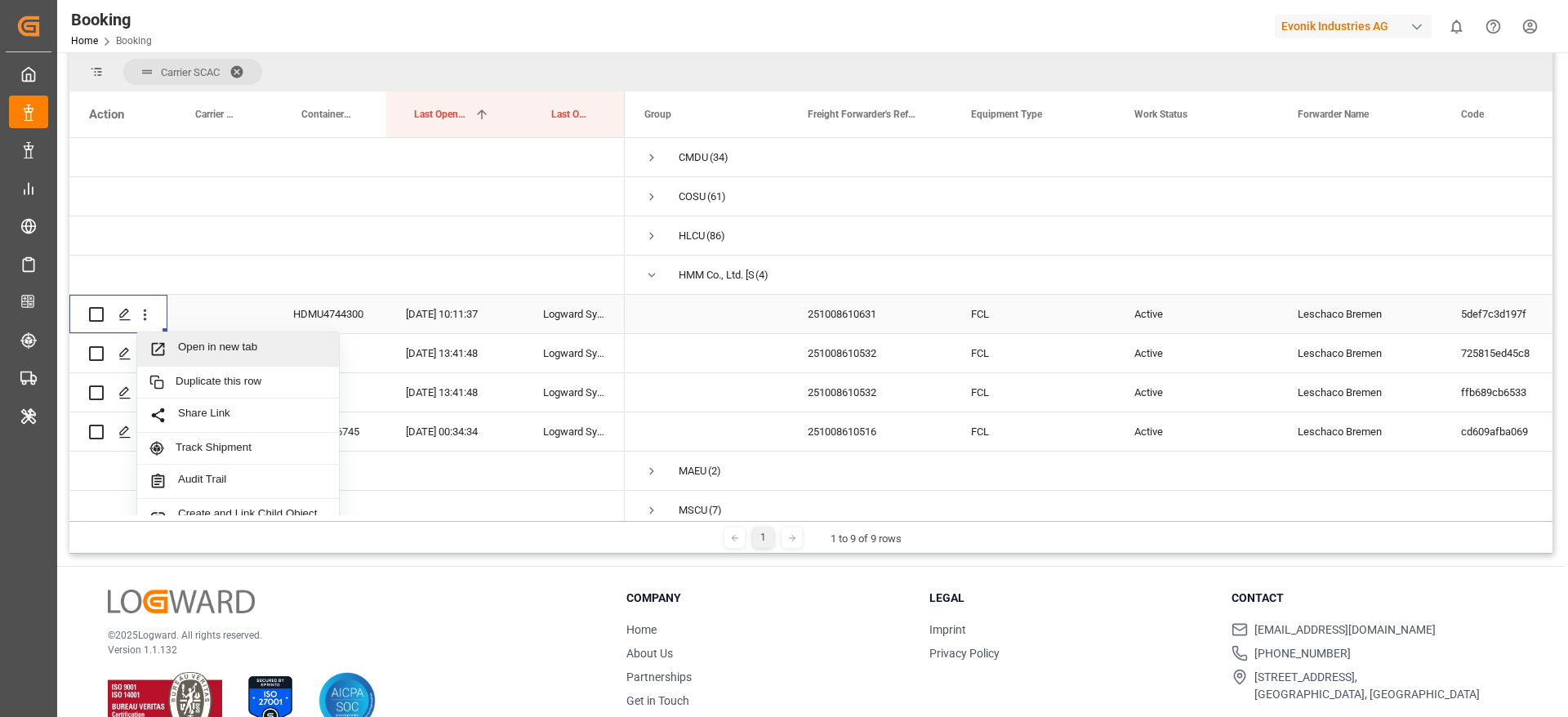
click at [186, 342] on span "Open in new tab" at bounding box center [252, 348] width 149 height 17
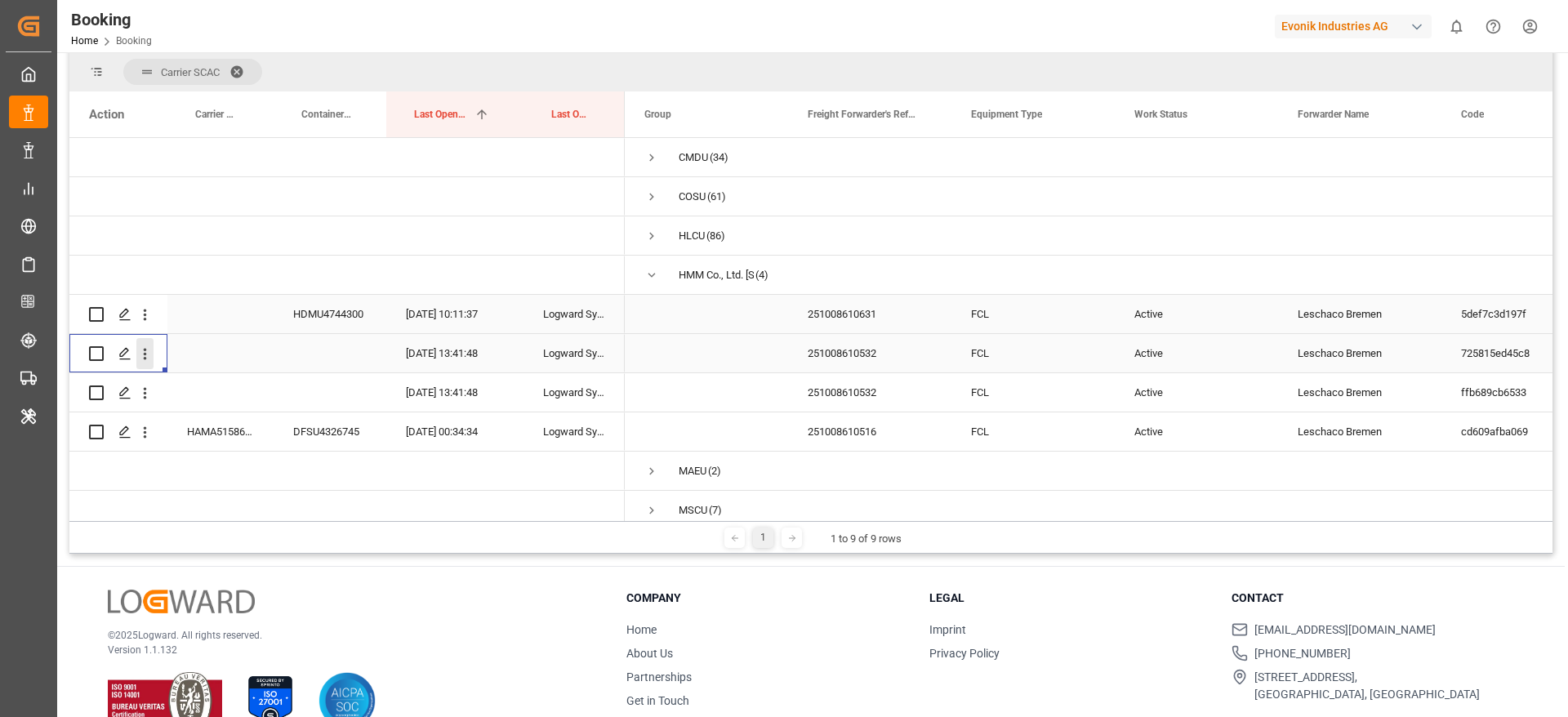
click at [139, 355] on icon "open menu" at bounding box center [144, 354] width 17 height 17
click at [173, 384] on span "Press SPACE to select this row." at bounding box center [164, 388] width 29 height 17
click at [143, 392] on icon "open menu" at bounding box center [144, 392] width 17 height 17
click at [185, 431] on span "Open in new tab" at bounding box center [252, 427] width 149 height 17
click at [142, 433] on icon "open menu" at bounding box center [144, 432] width 17 height 17
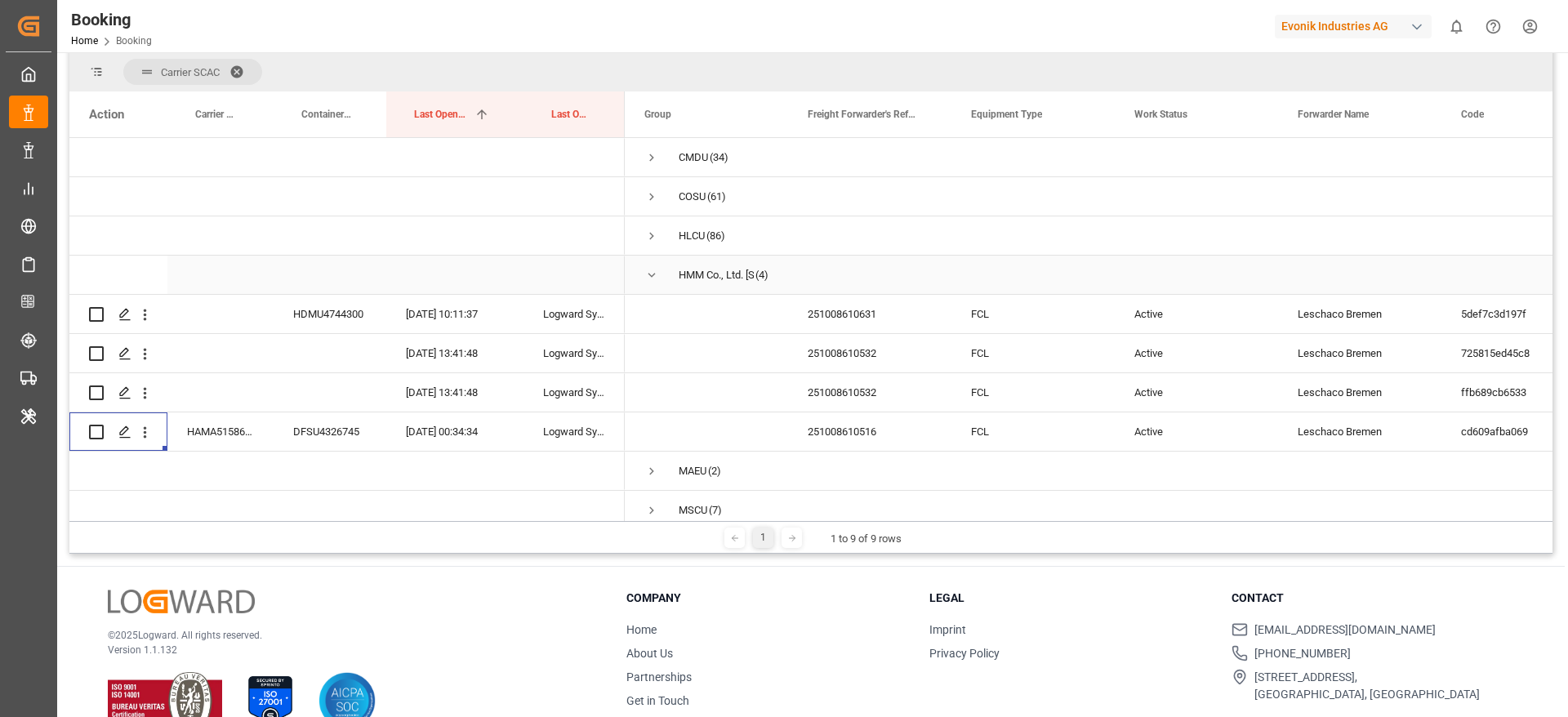
scroll to position [124, 0]
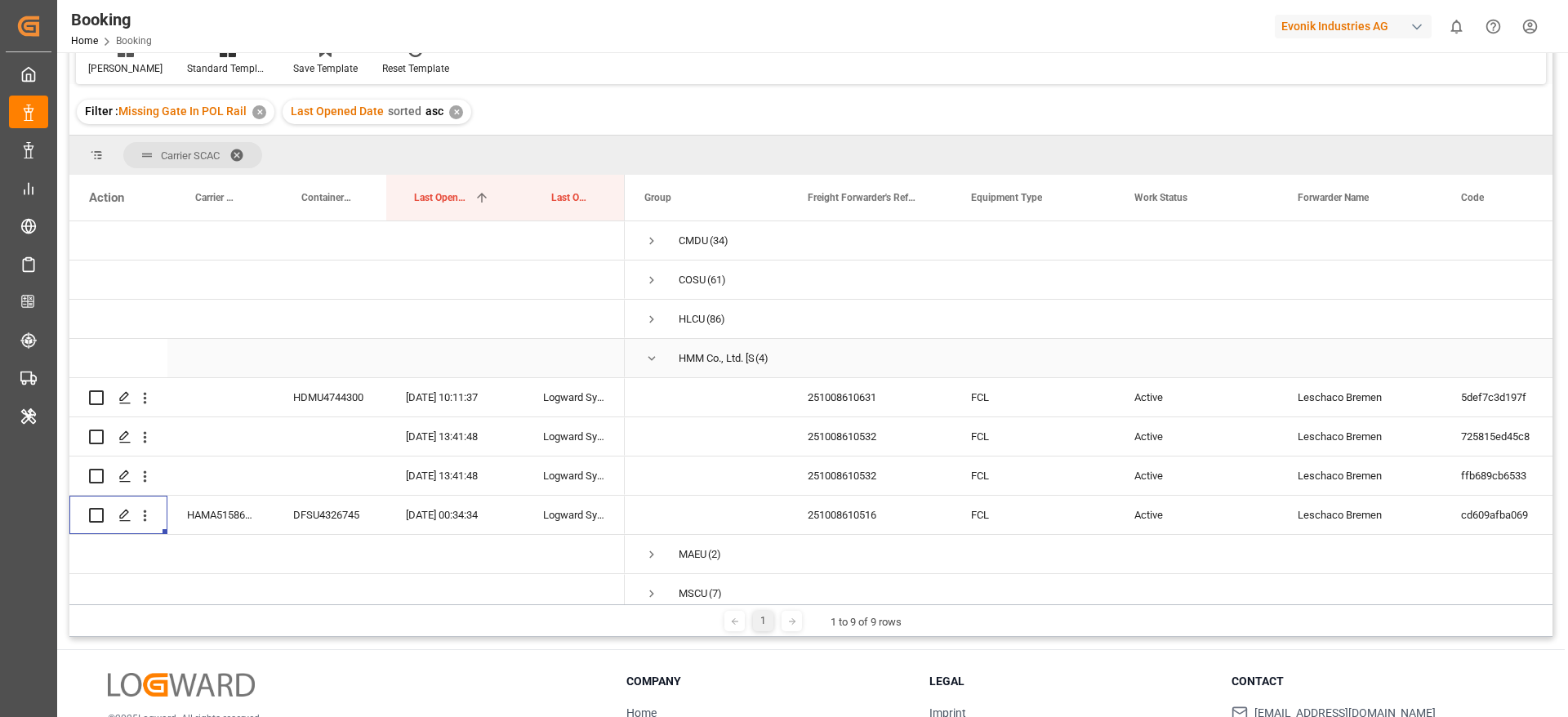
click at [646, 354] on span "Press SPACE to select this row." at bounding box center [651, 358] width 14 height 14
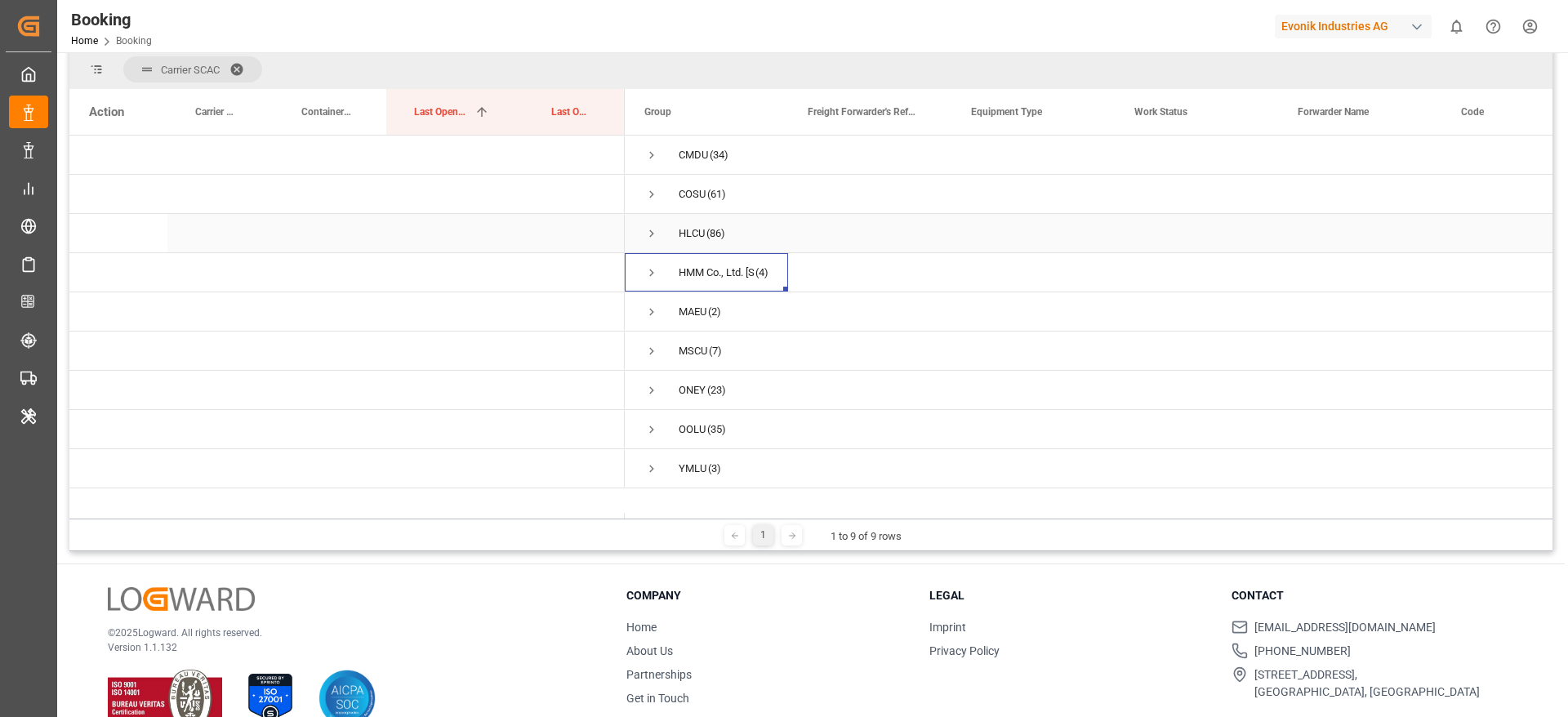
scroll to position [0, 0]
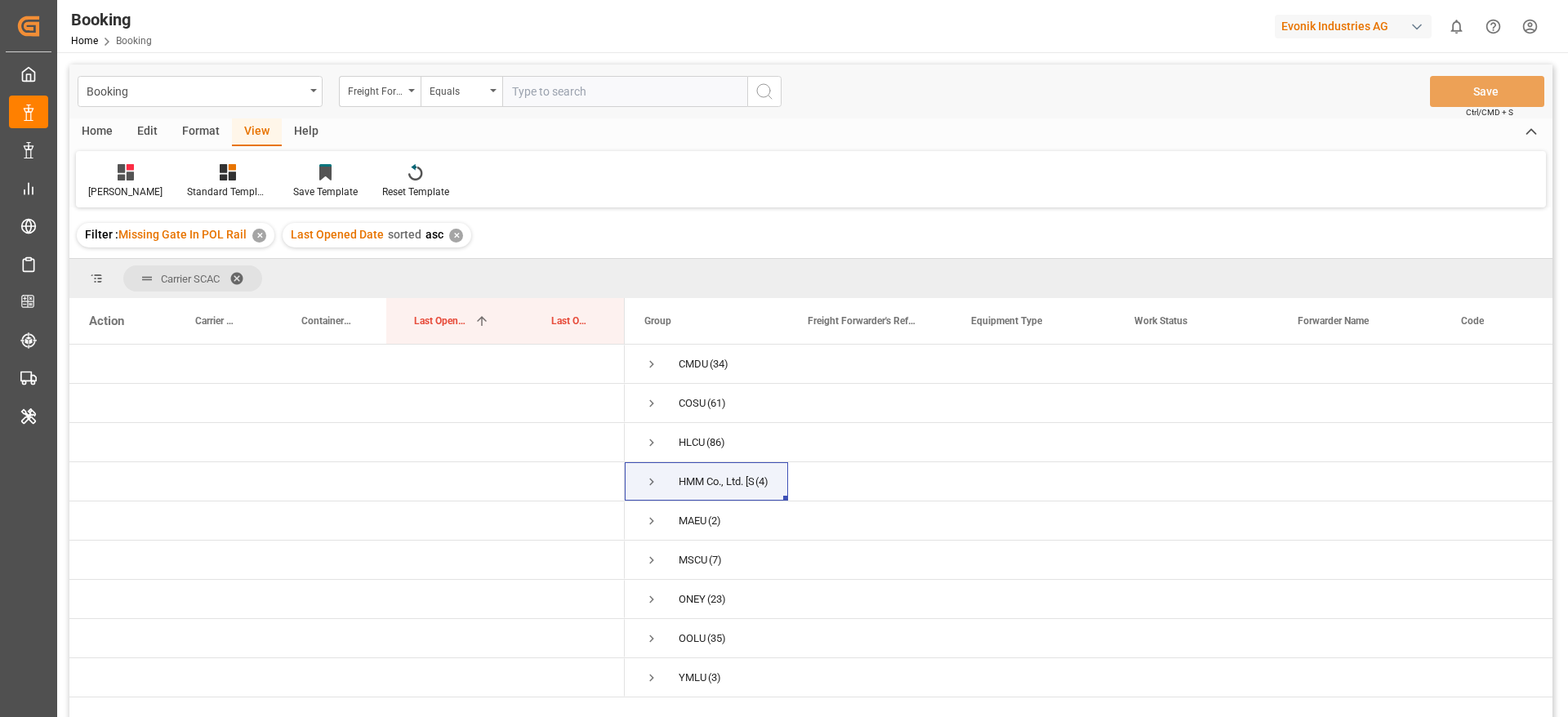
click at [239, 271] on span at bounding box center [242, 279] width 26 height 14
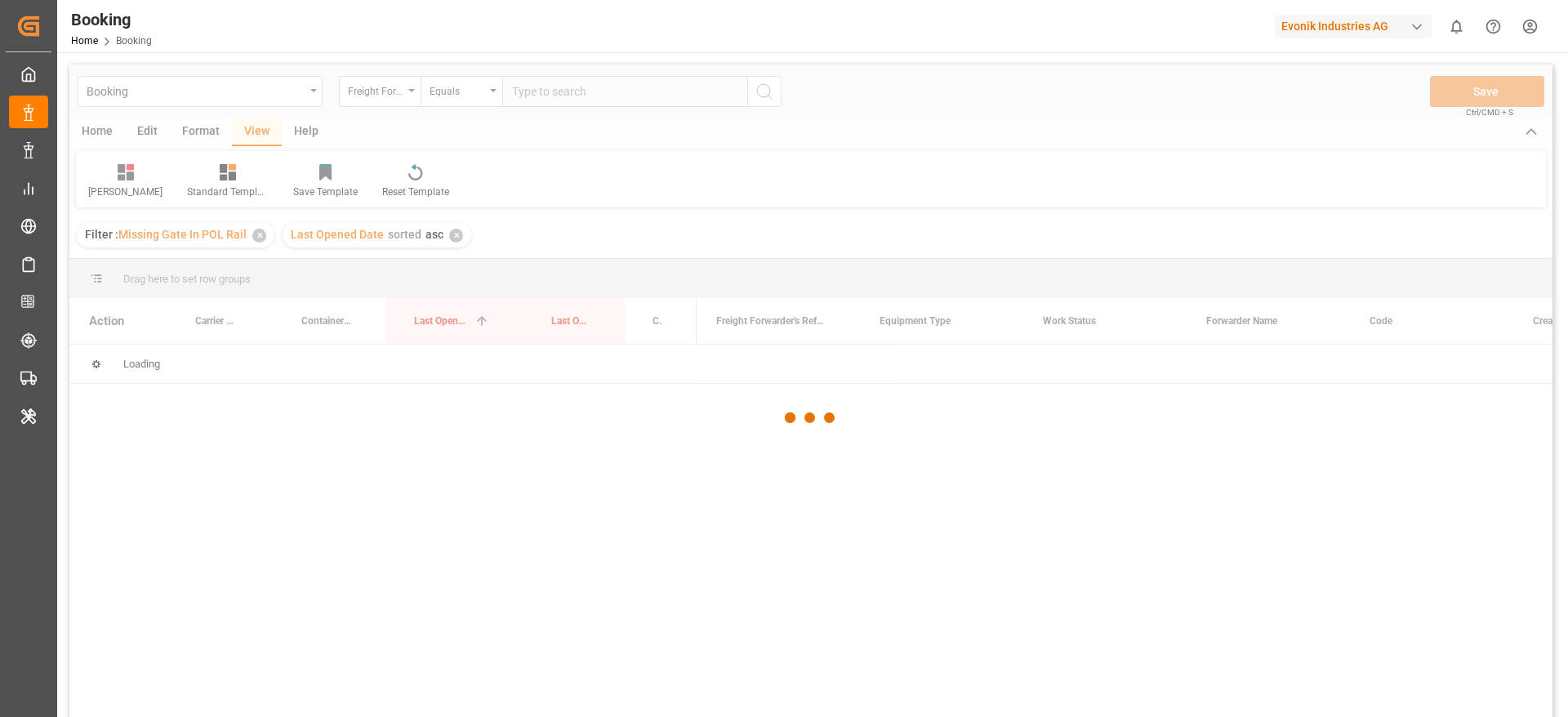
scroll to position [242, 0]
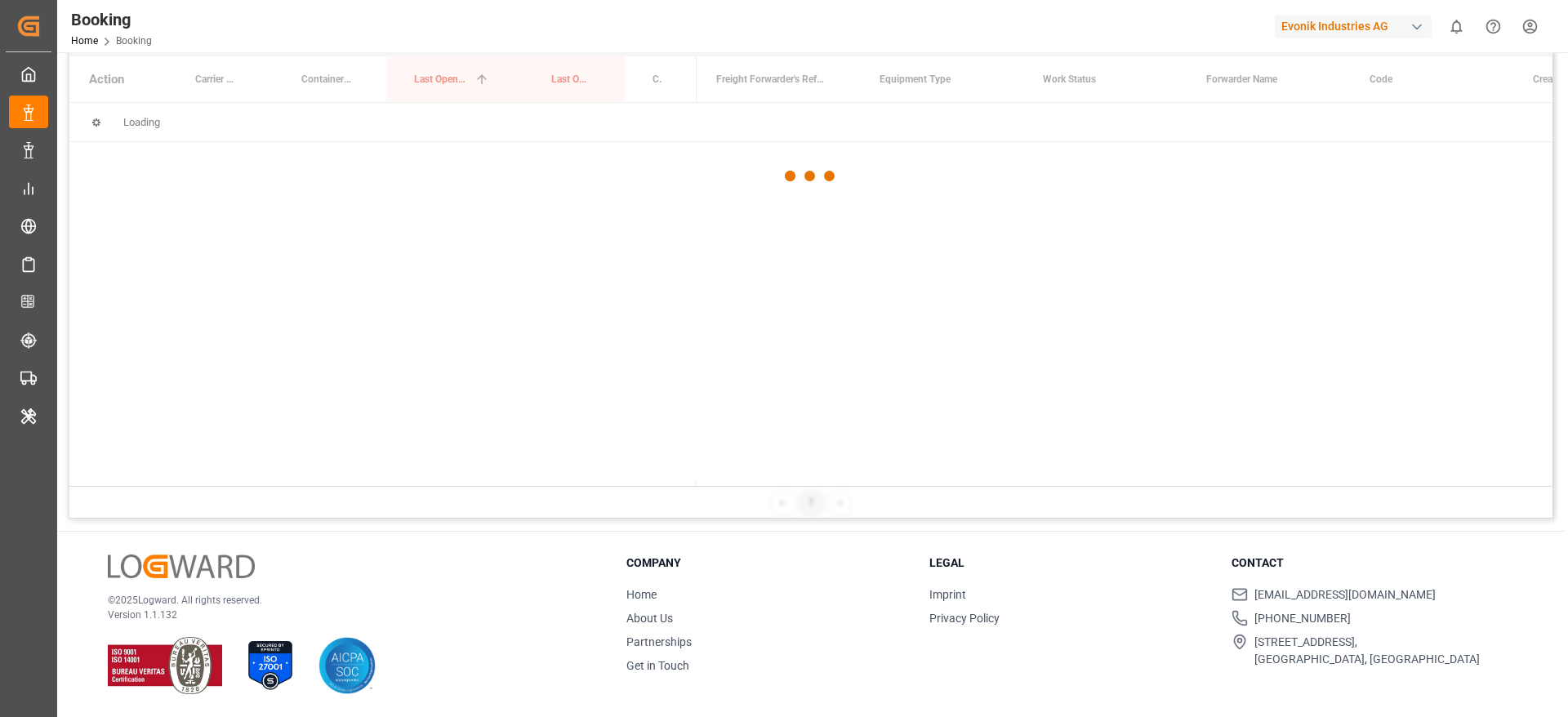
click at [559, 405] on div at bounding box center [811, 177] width 1483 height 707
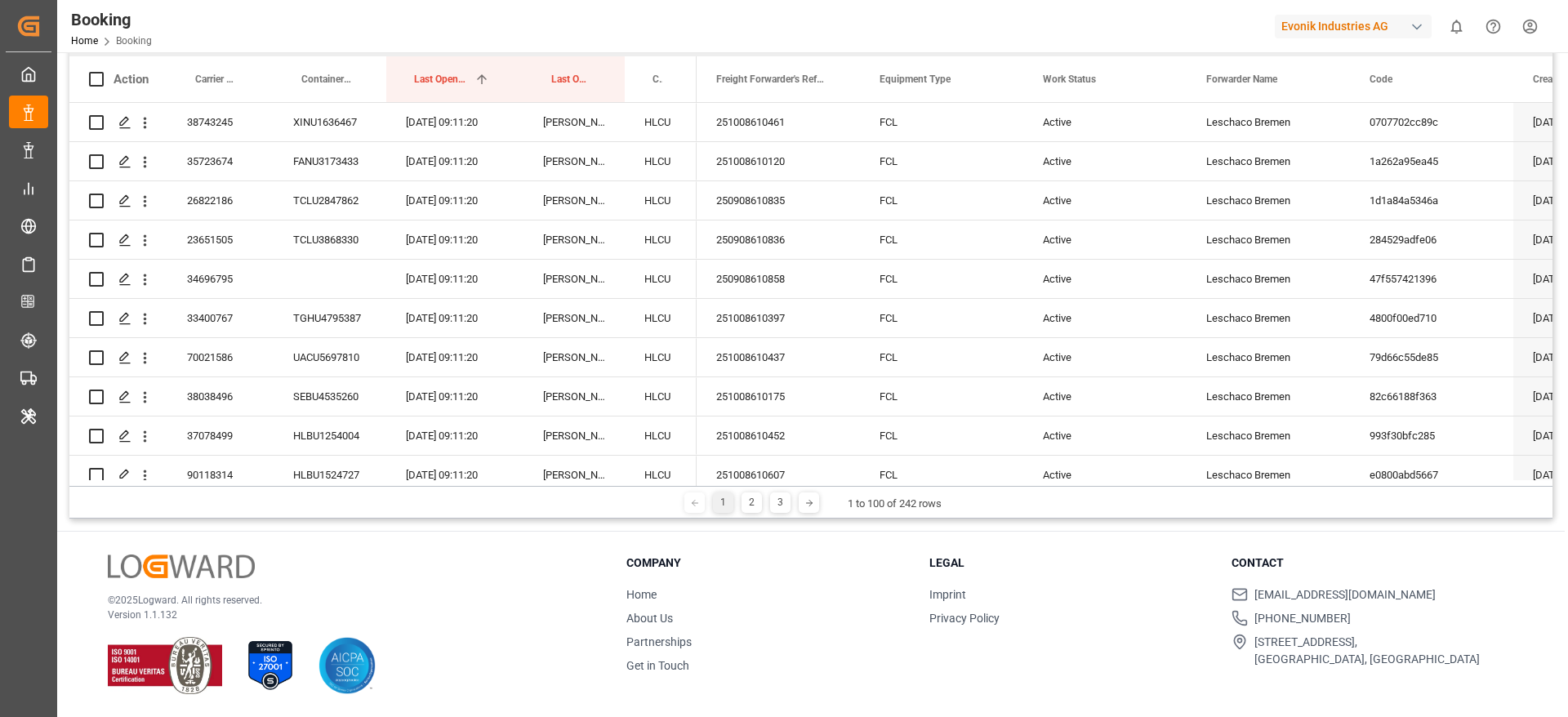
scroll to position [0, 0]
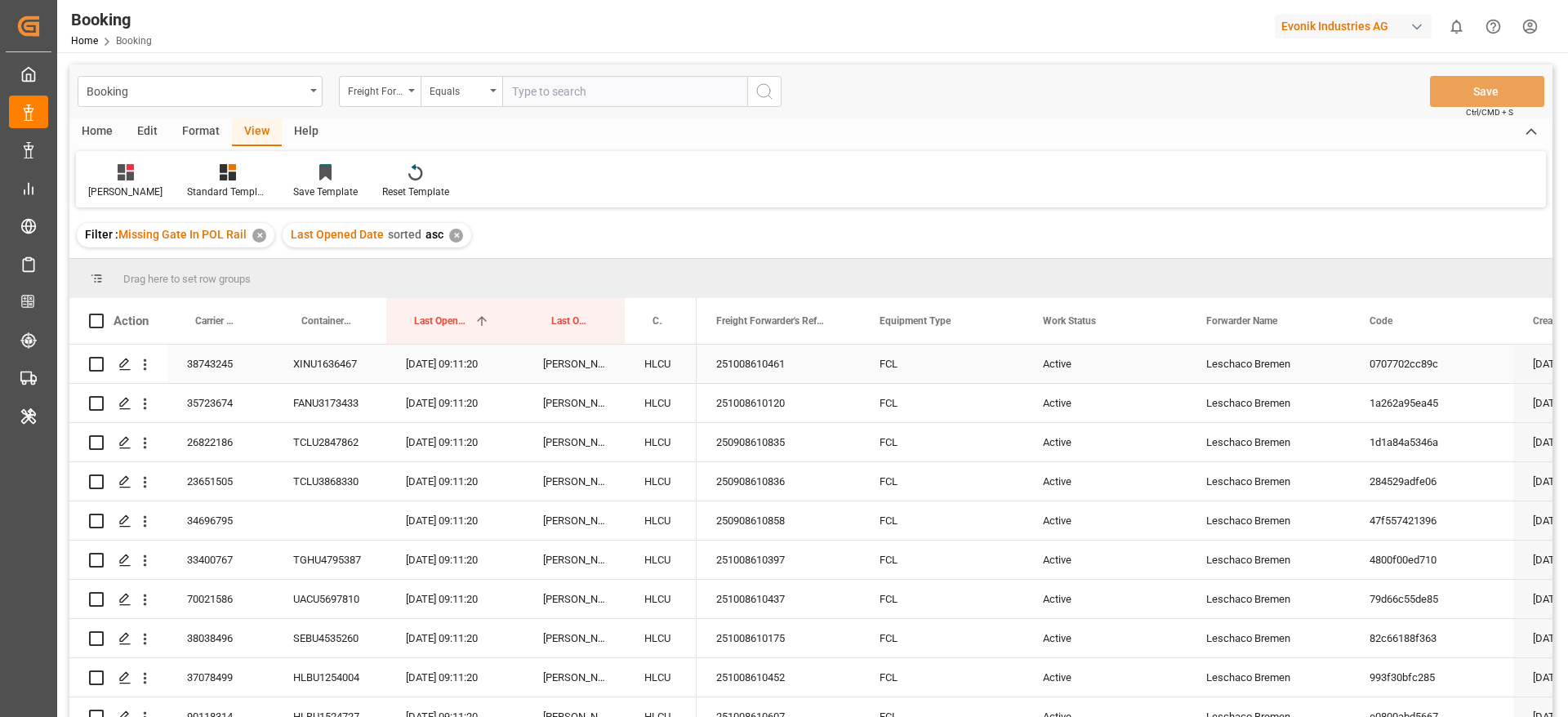
click at [675, 368] on div "HLCU" at bounding box center [660, 363] width 72 height 39
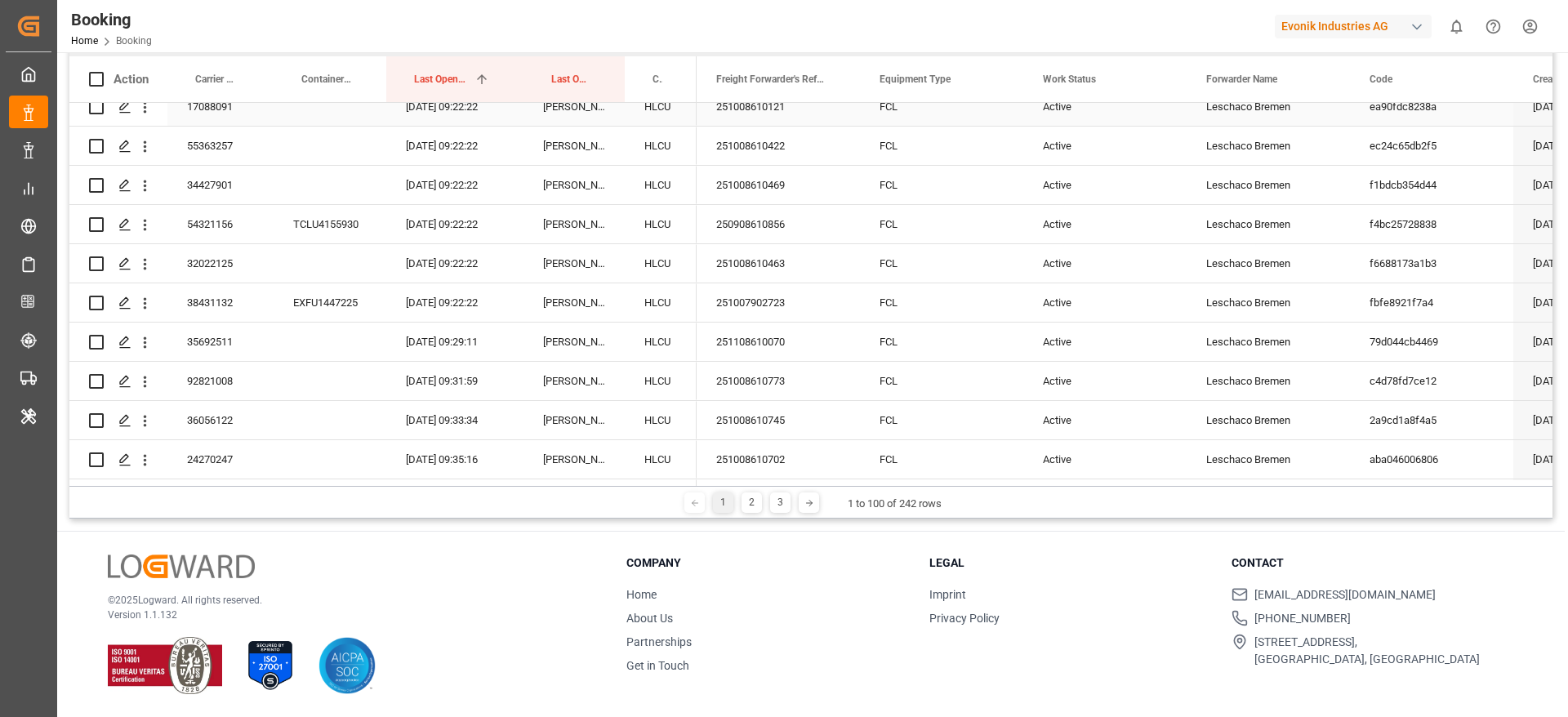
scroll to position [2102, 0]
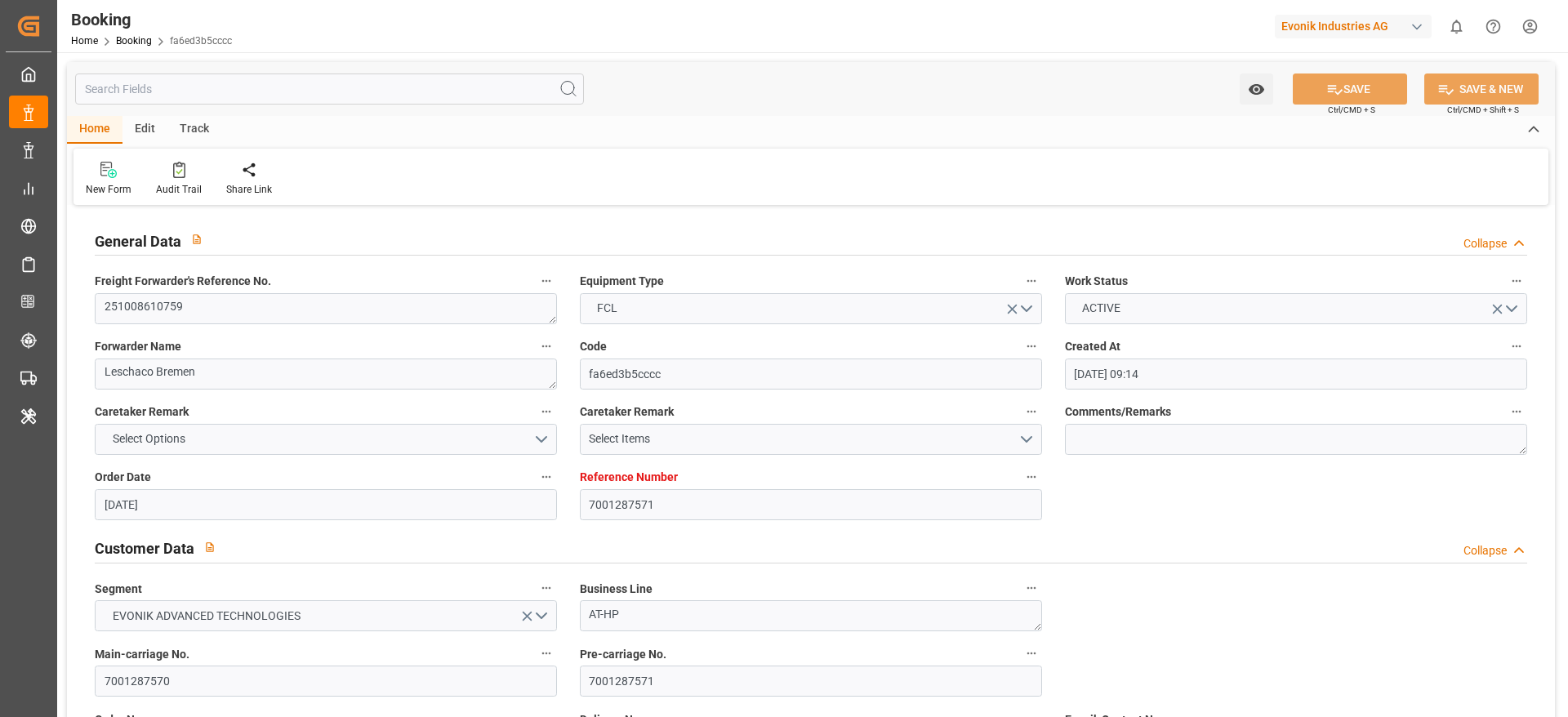
click at [292, 290] on label "Freight Forwarder's Reference No." at bounding box center [326, 281] width 462 height 23
click at [536, 290] on button "Freight Forwarder's Reference No." at bounding box center [547, 281] width 22 height 22
click at [281, 306] on div at bounding box center [784, 358] width 1568 height 717
click at [281, 306] on div "Description Audits" at bounding box center [784, 358] width 1568 height 717
click at [281, 306] on textarea "251008610759" at bounding box center [326, 308] width 462 height 31
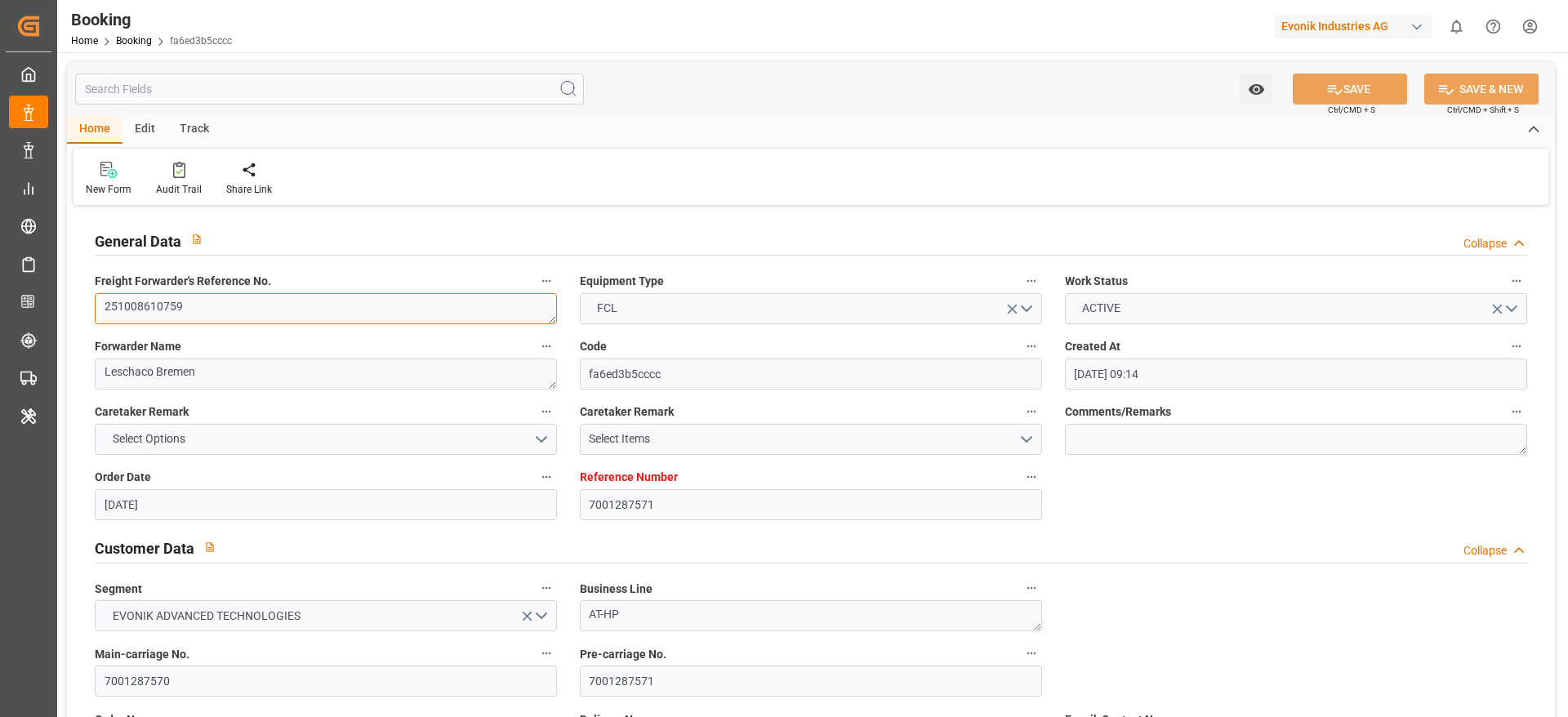
click at [281, 306] on textarea "251008610759" at bounding box center [326, 308] width 462 height 31
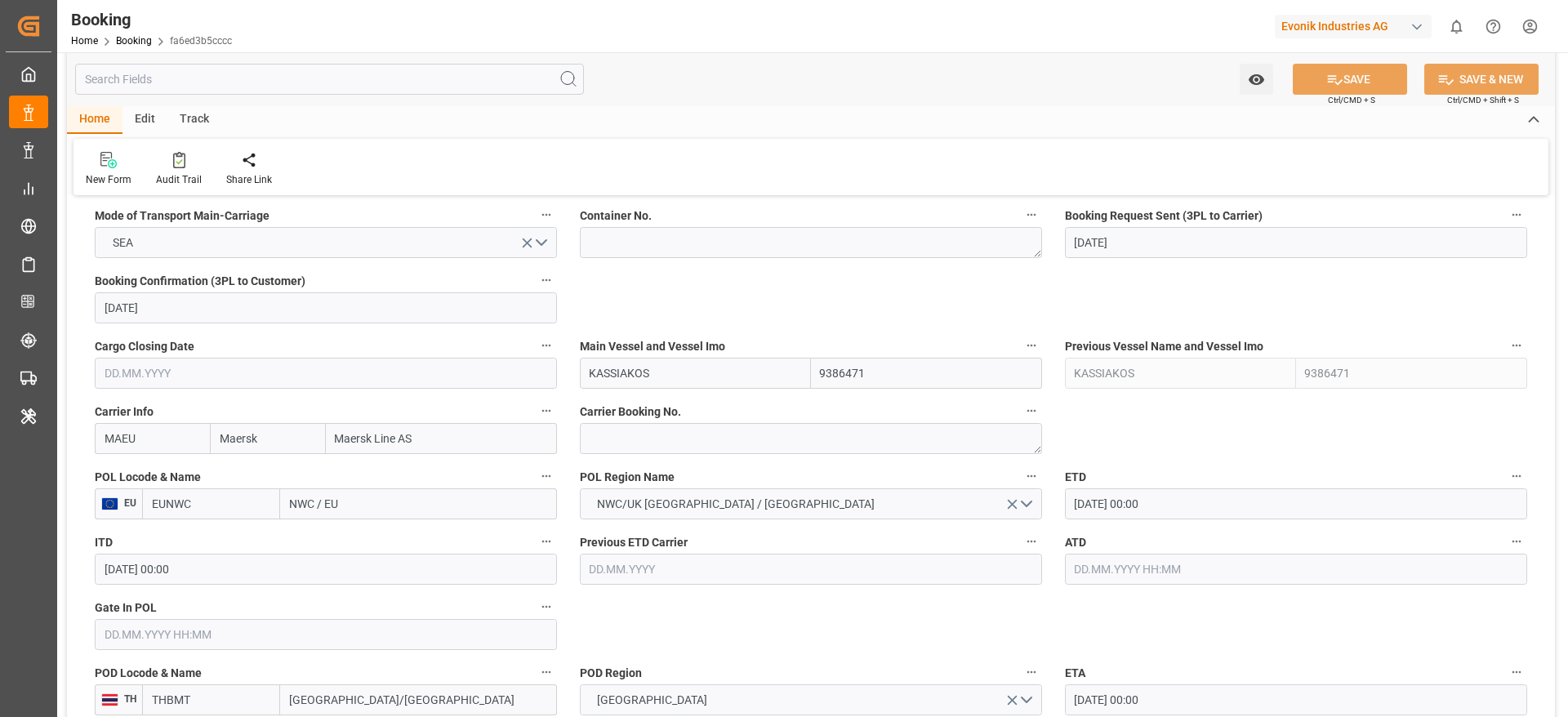
scroll to position [1057, 0]
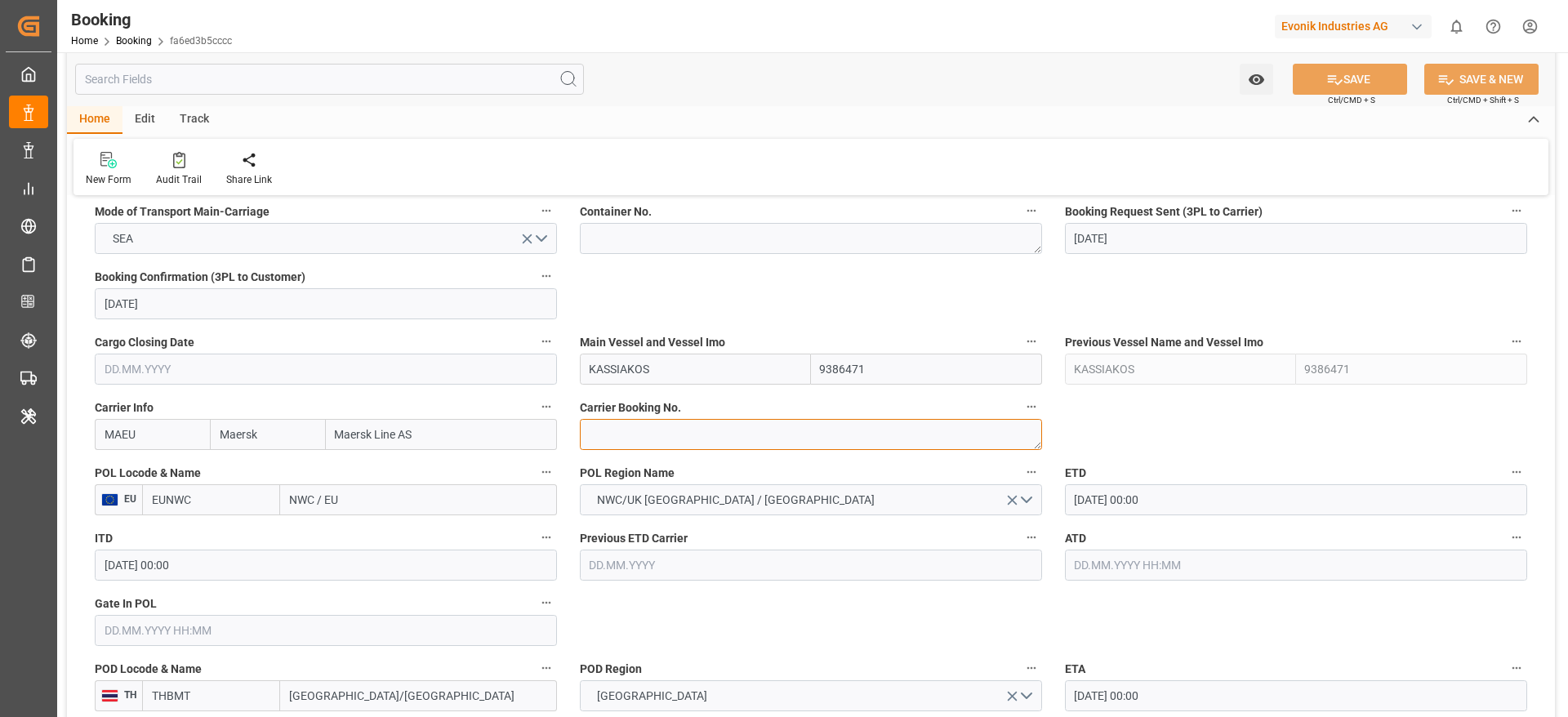
click at [607, 426] on textarea at bounding box center [811, 434] width 462 height 31
paste textarea "260196547"
type textarea "260196547"
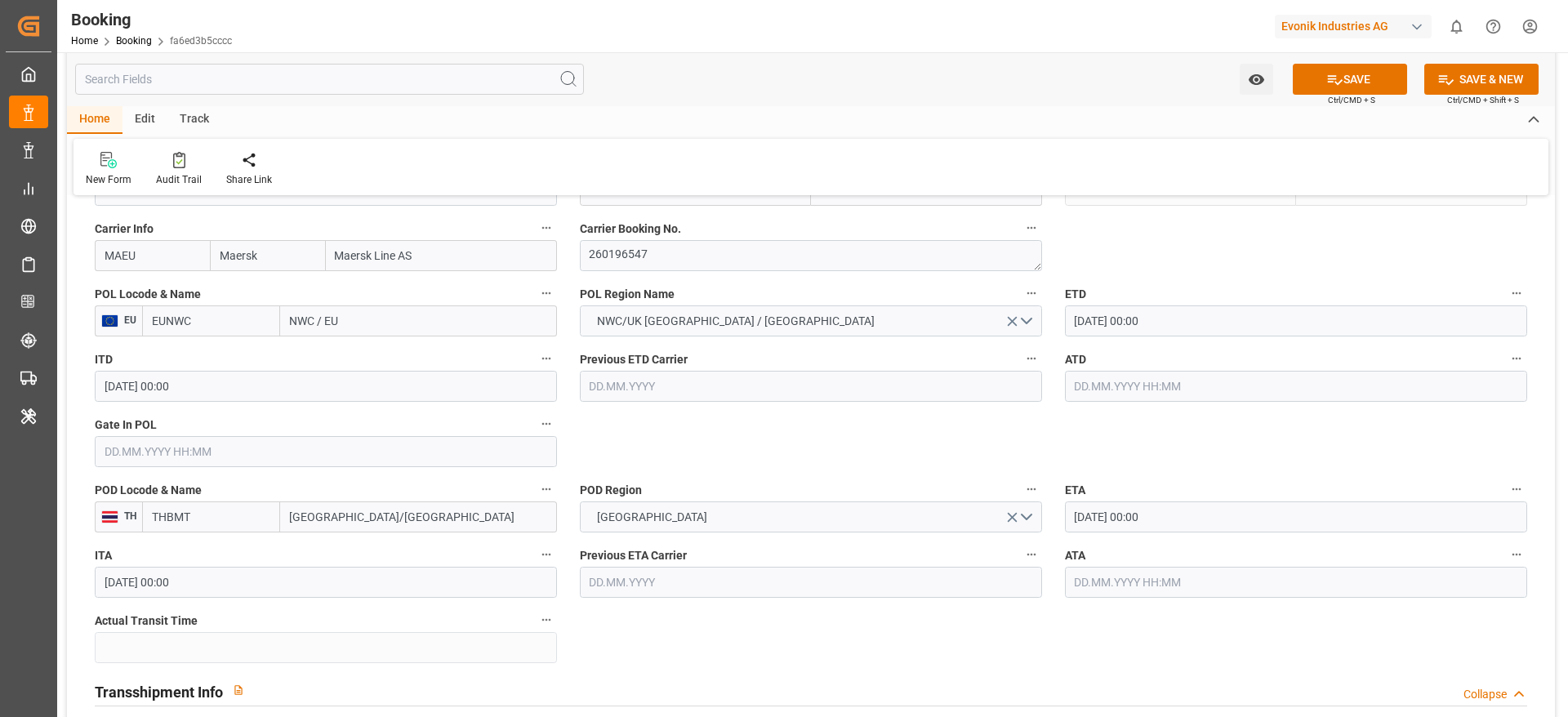
click at [419, 321] on input "NWC / EU" at bounding box center [418, 321] width 277 height 31
click at [419, 320] on input "NWC / EU" at bounding box center [418, 321] width 277 height 31
paste input "ANTWERP"
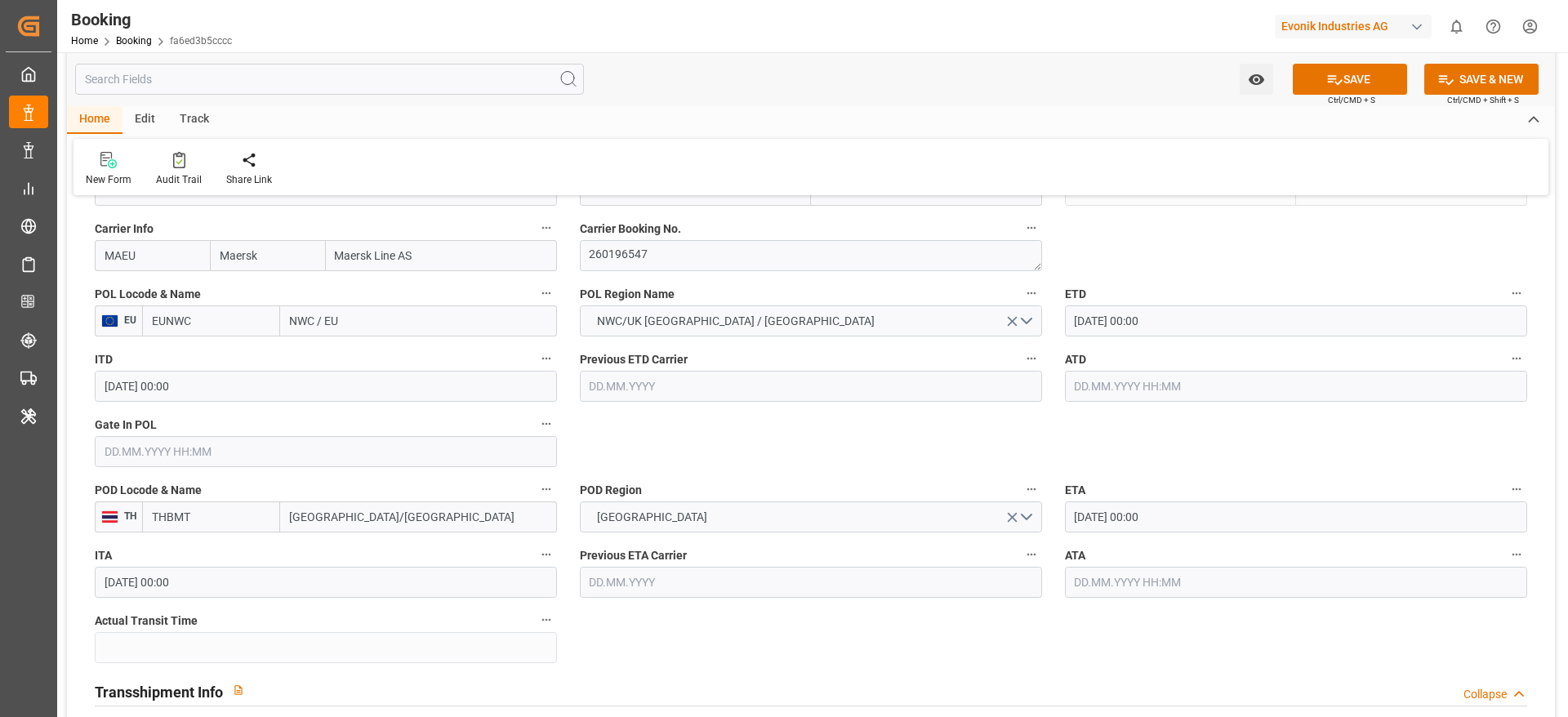
type input "ANTWERP"
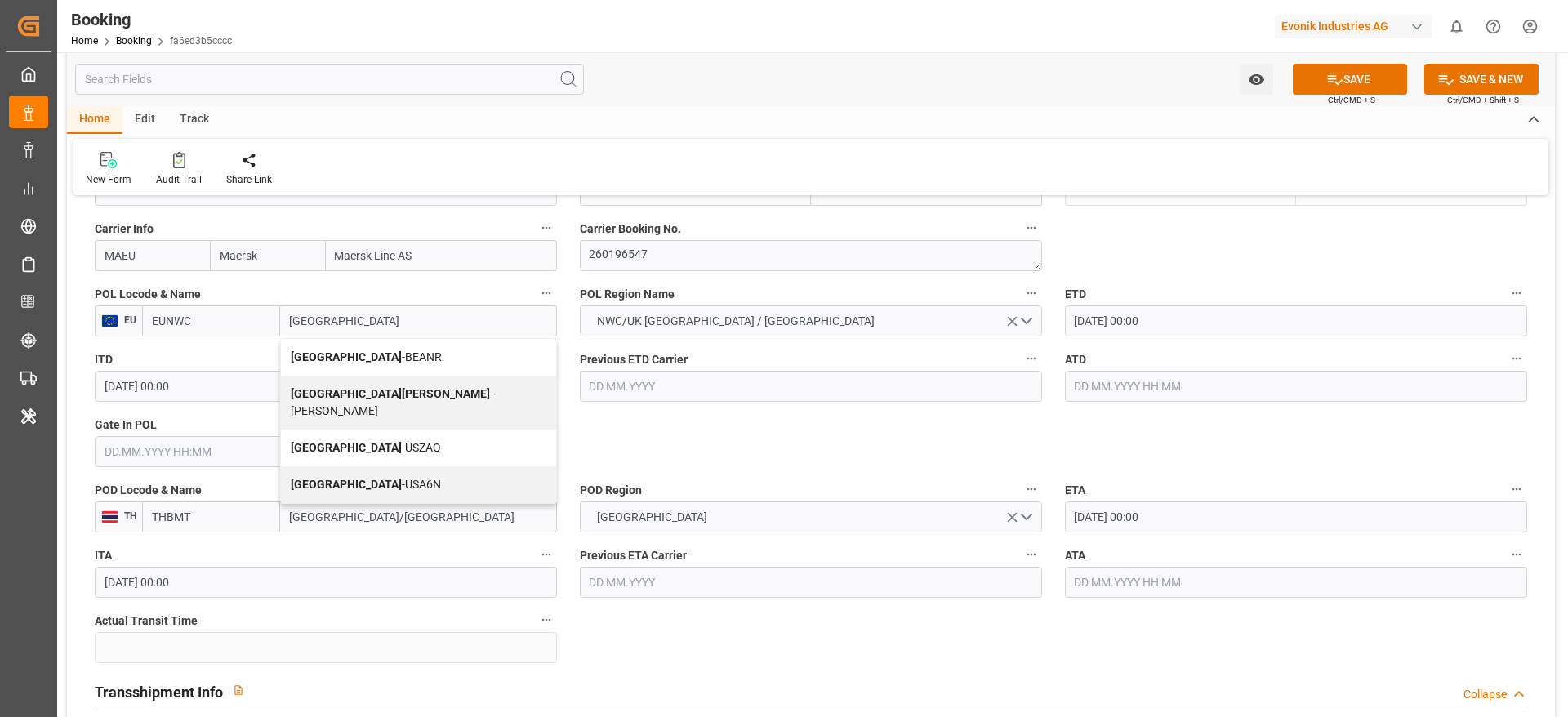
click at [387, 354] on div "Antwerp - BEANR" at bounding box center [418, 357] width 275 height 37
type input "BEANR"
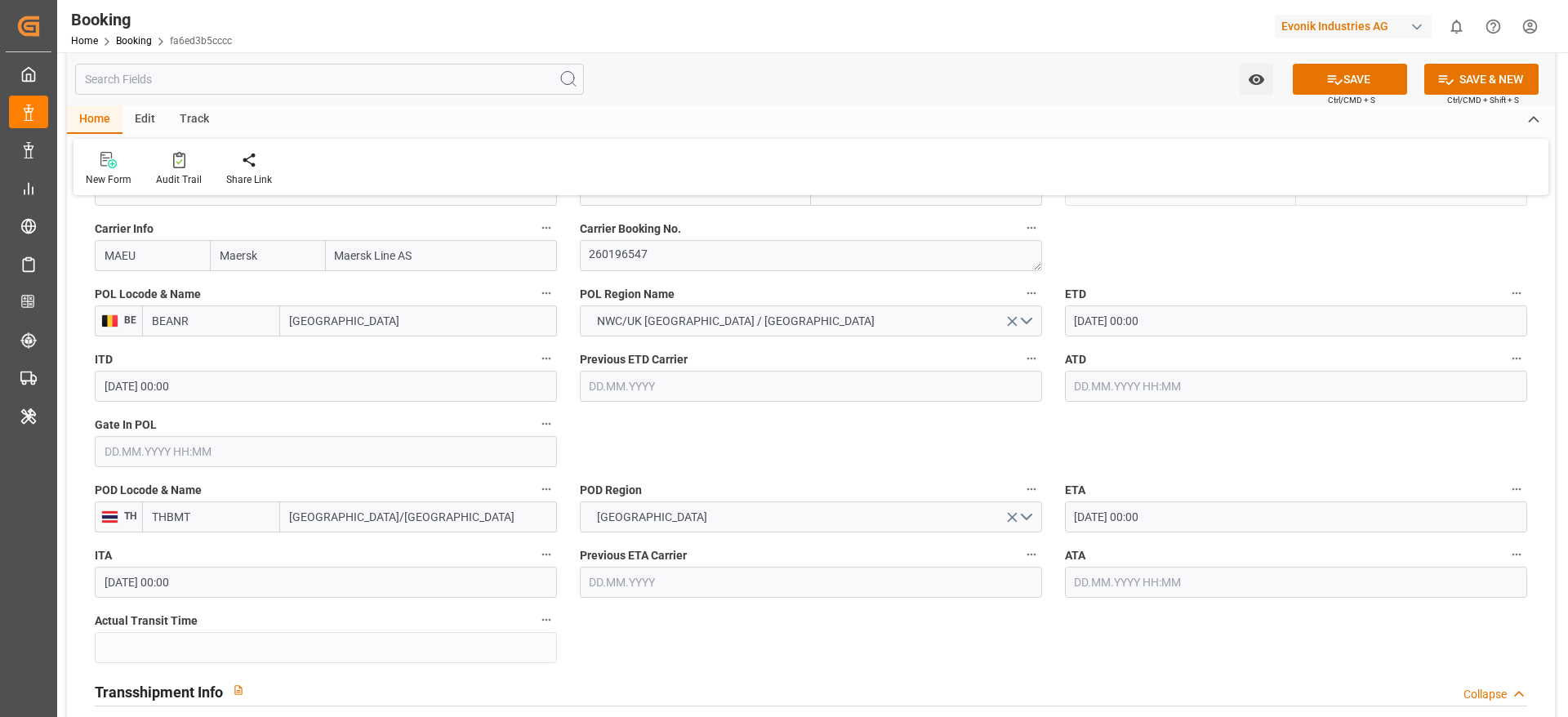
type input "Antwerp"
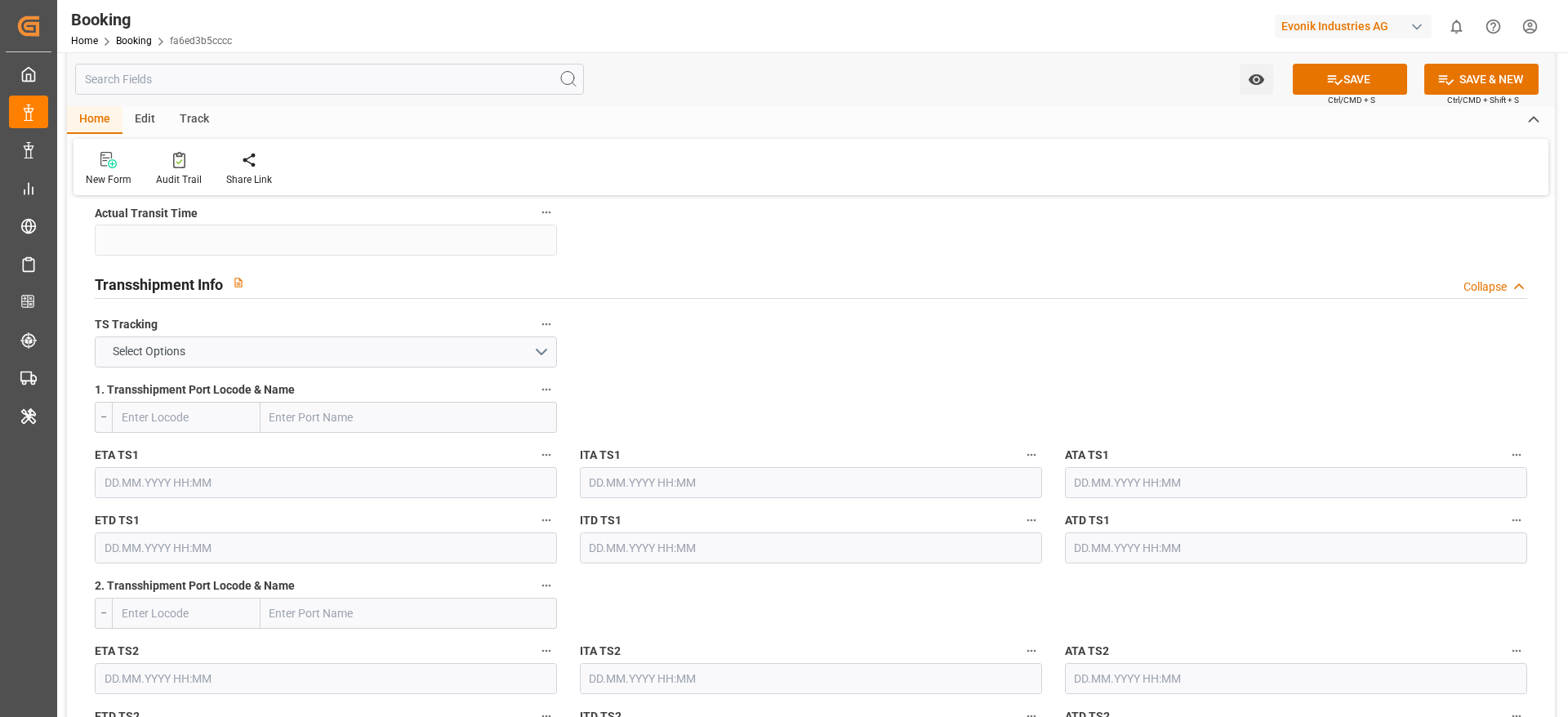
scroll to position [1645, 0]
click at [409, 405] on input "text" at bounding box center [409, 416] width 297 height 31
paste input "ALGECIRAS"
type input "ALGECIRAS"
click at [365, 447] on div "Algeciras - ESALG" at bounding box center [315, 452] width 107 height 37
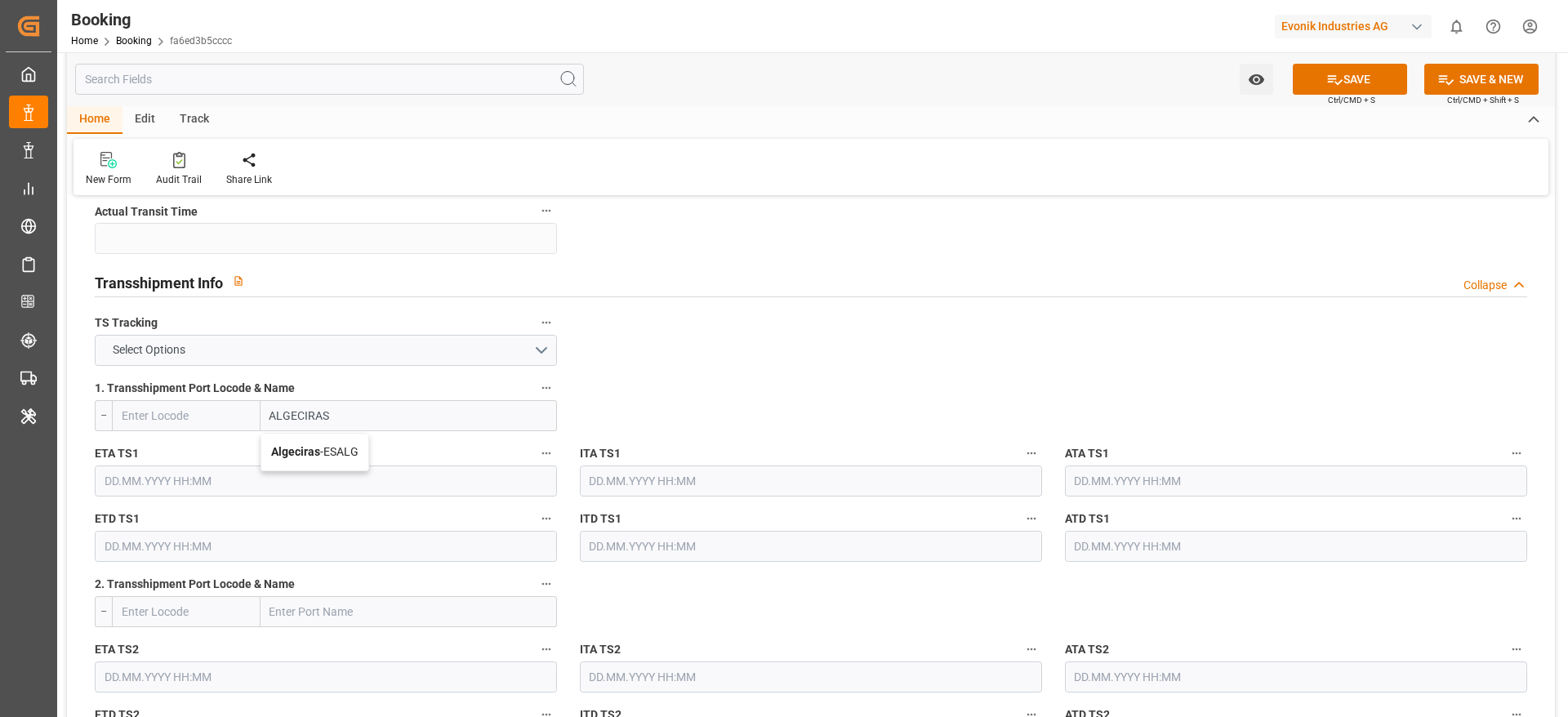
type input "ESALG"
type input "Algeciras"
click at [341, 612] on input "text" at bounding box center [409, 611] width 297 height 31
paste input "SINGAPORE"
type input "SINGAPORE"
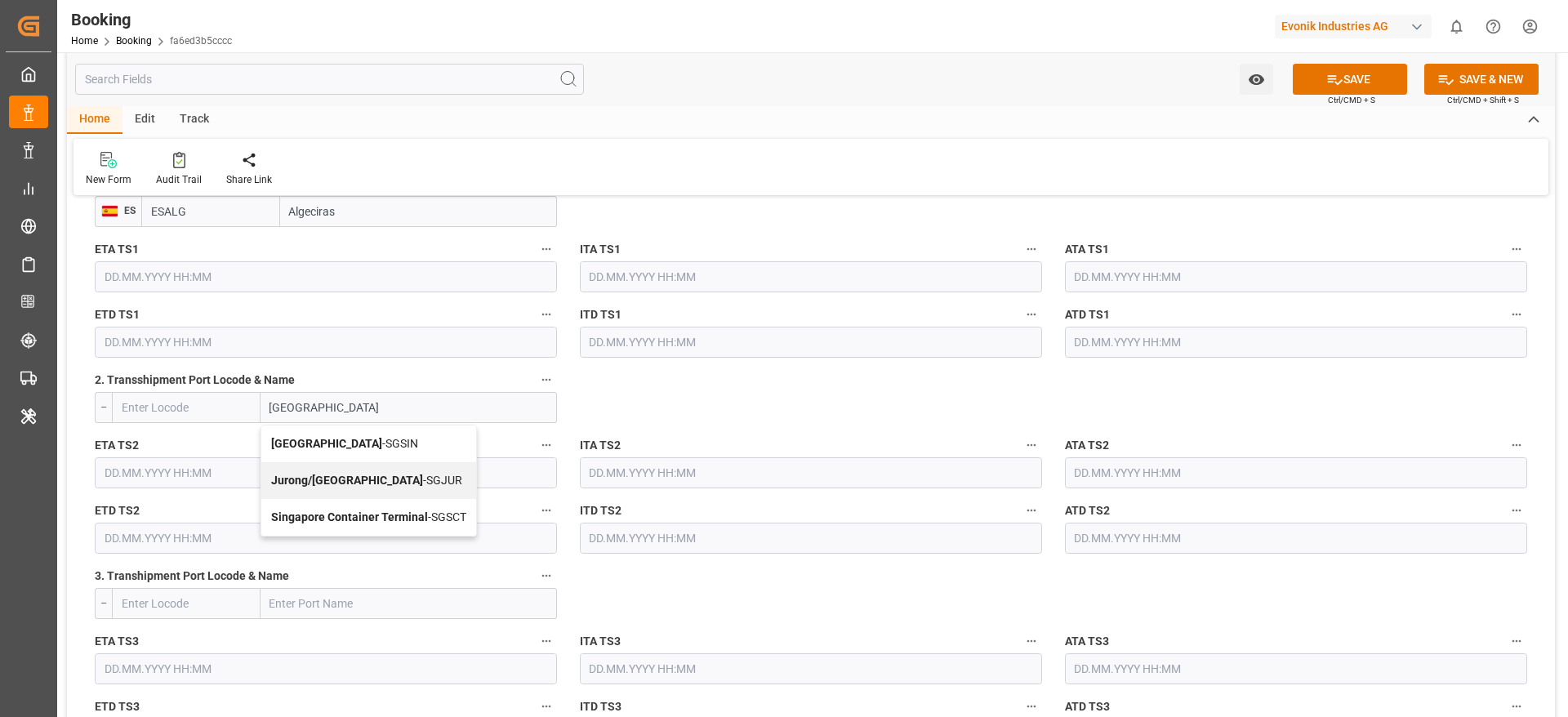
scroll to position [1856, 0]
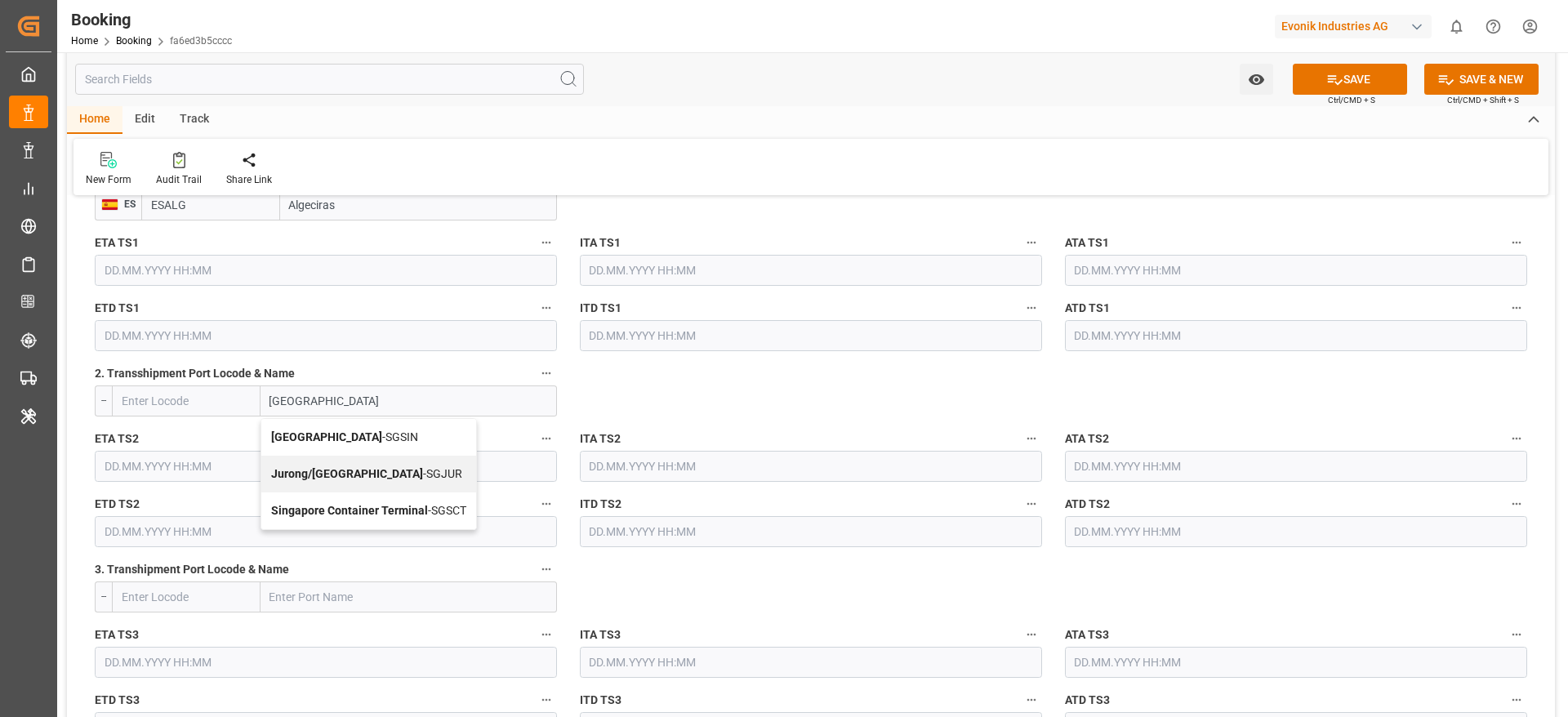
click at [404, 427] on div "Singapore - SGSIN" at bounding box center [369, 437] width 215 height 37
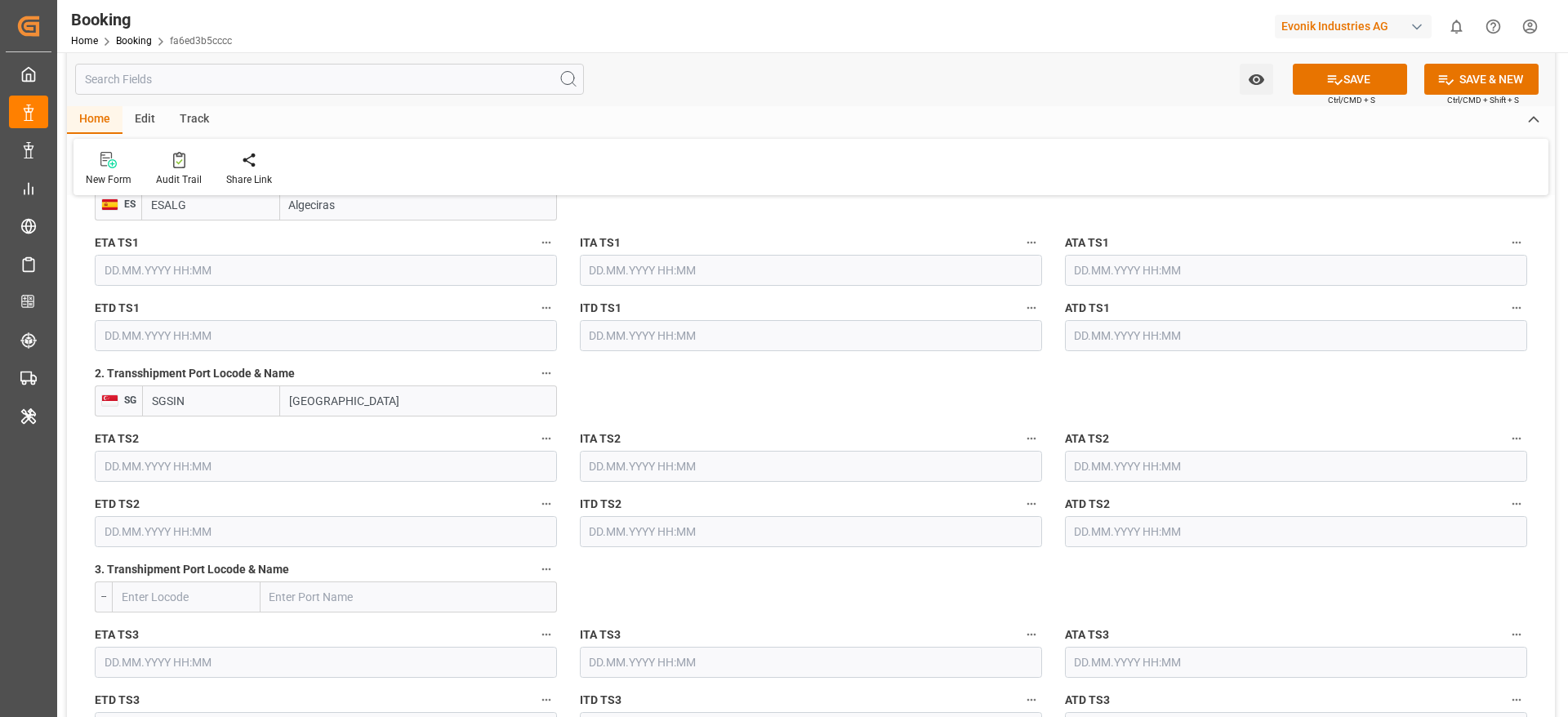
type input "SGSIN"
type input "Singapore"
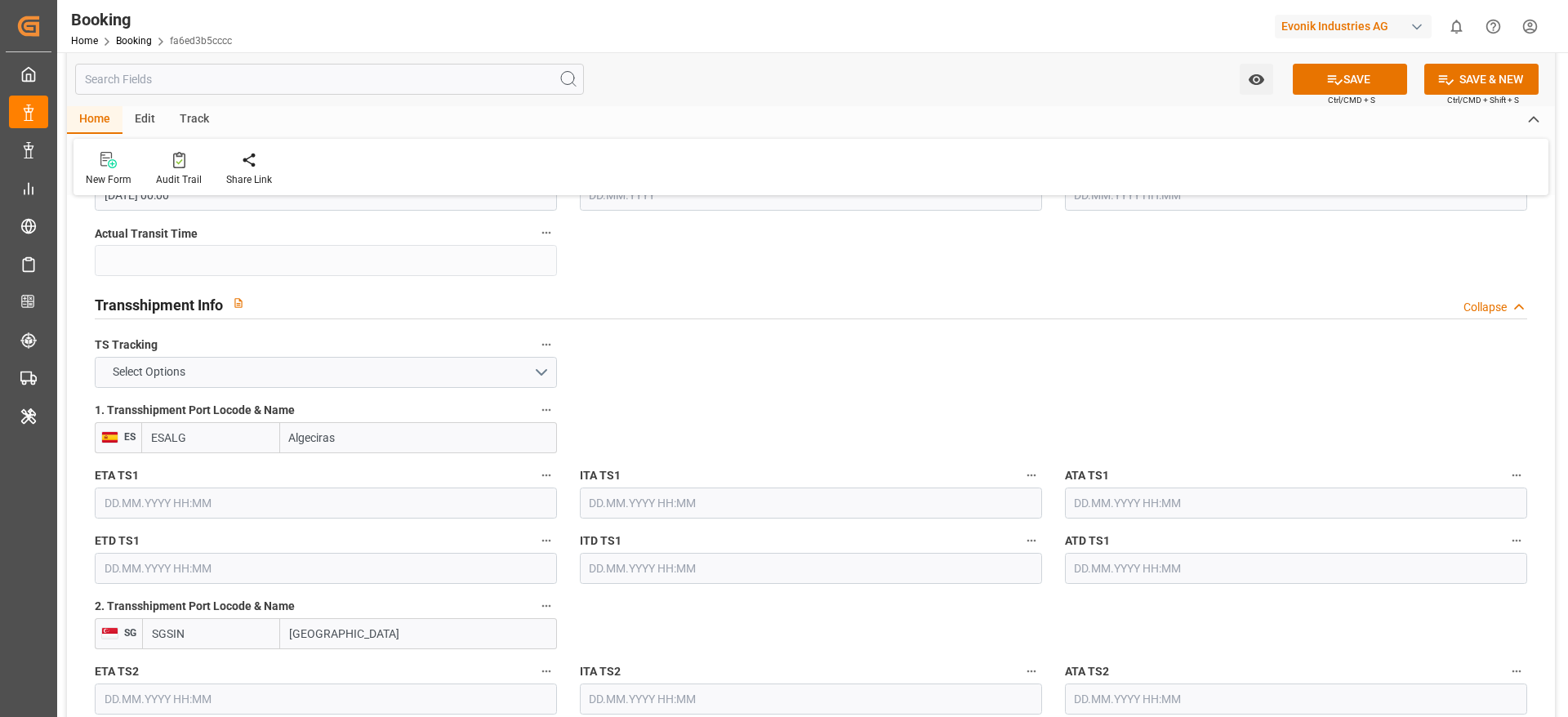
scroll to position [1622, 0]
click at [476, 379] on button "Select Options" at bounding box center [326, 373] width 462 height 31
click at [476, 377] on button "Select Options" at bounding box center [326, 373] width 462 height 31
click at [524, 369] on button "Select Options" at bounding box center [326, 373] width 462 height 31
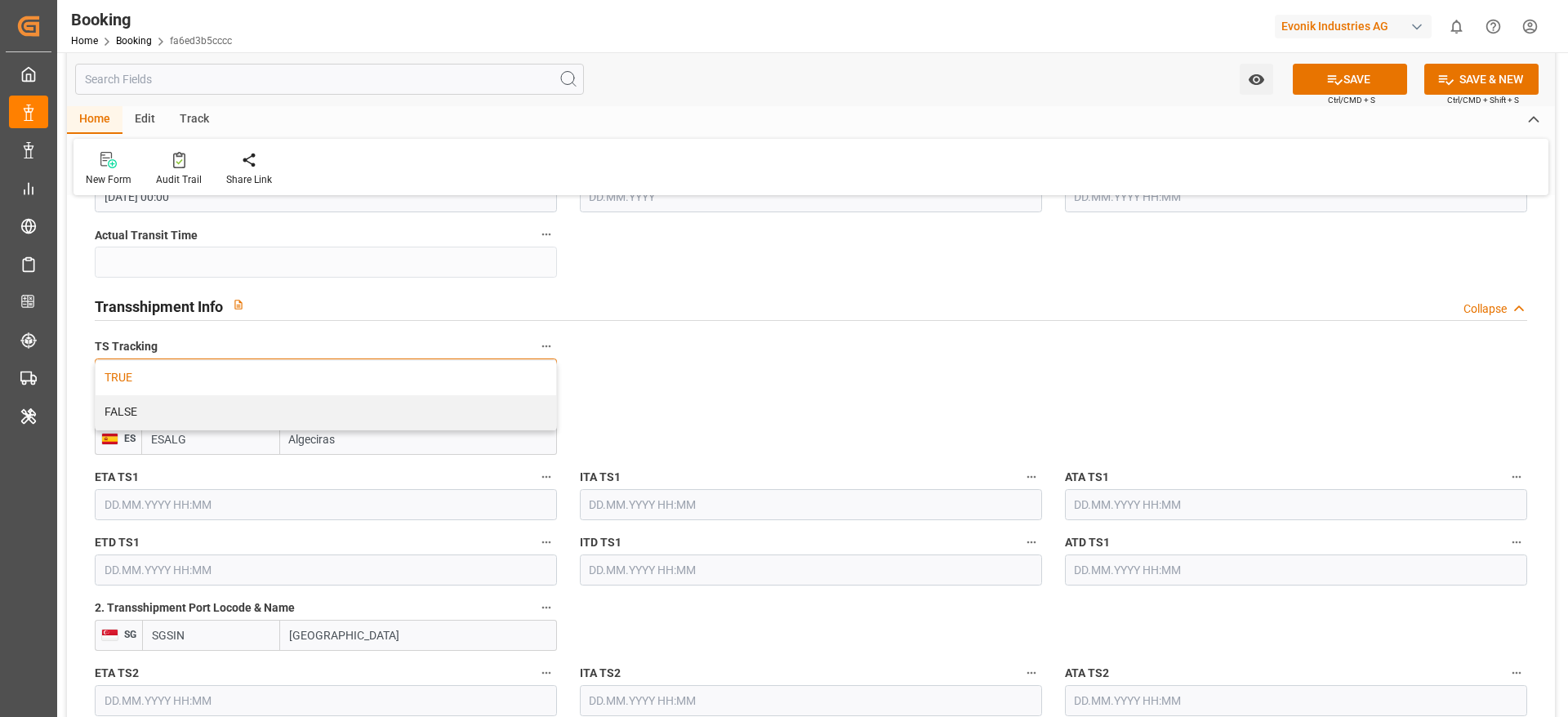
click at [544, 369] on div "TRUE" at bounding box center [326, 378] width 461 height 34
click at [544, 369] on button "Select Options" at bounding box center [326, 373] width 462 height 31
click at [544, 369] on div "TRUE" at bounding box center [326, 378] width 461 height 34
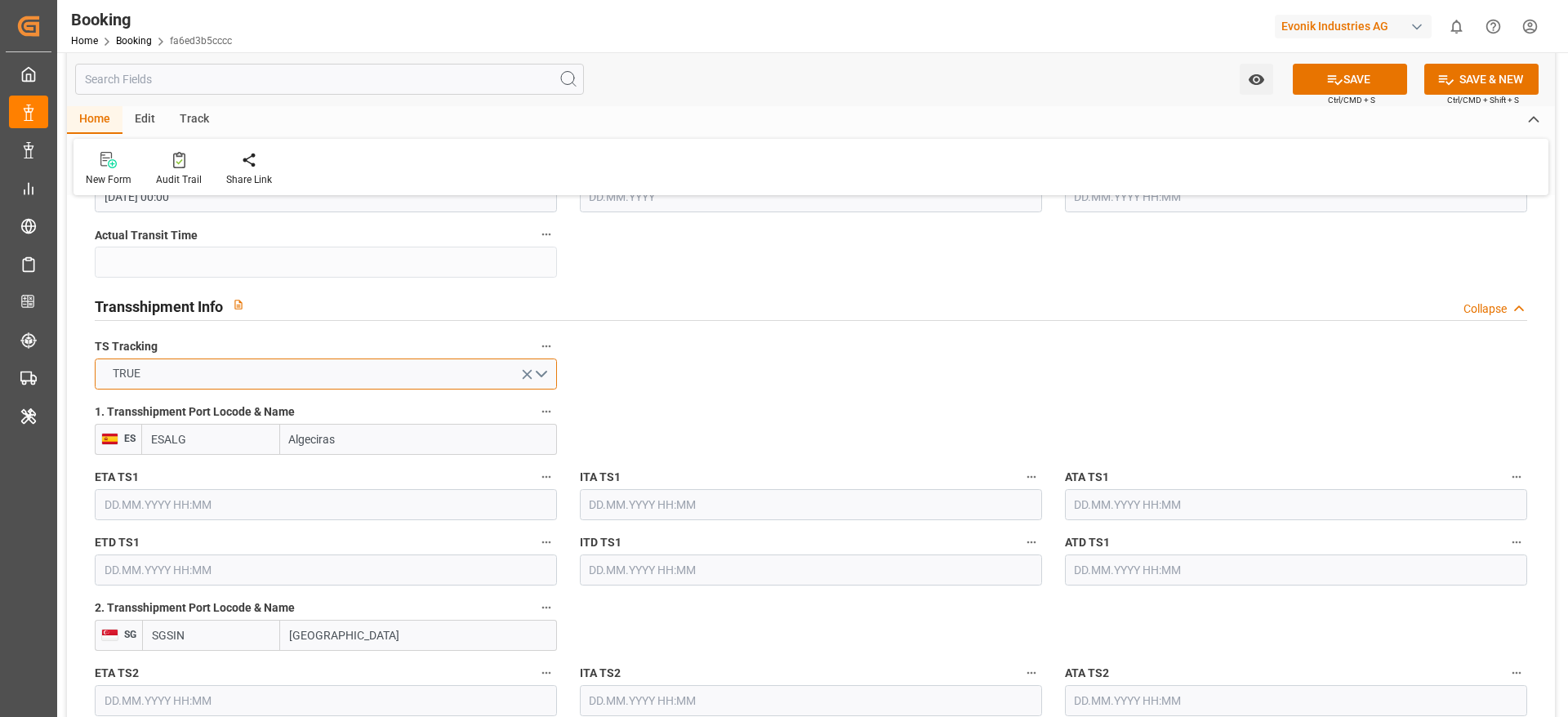
click at [544, 369] on button "TRUE" at bounding box center [326, 373] width 462 height 31
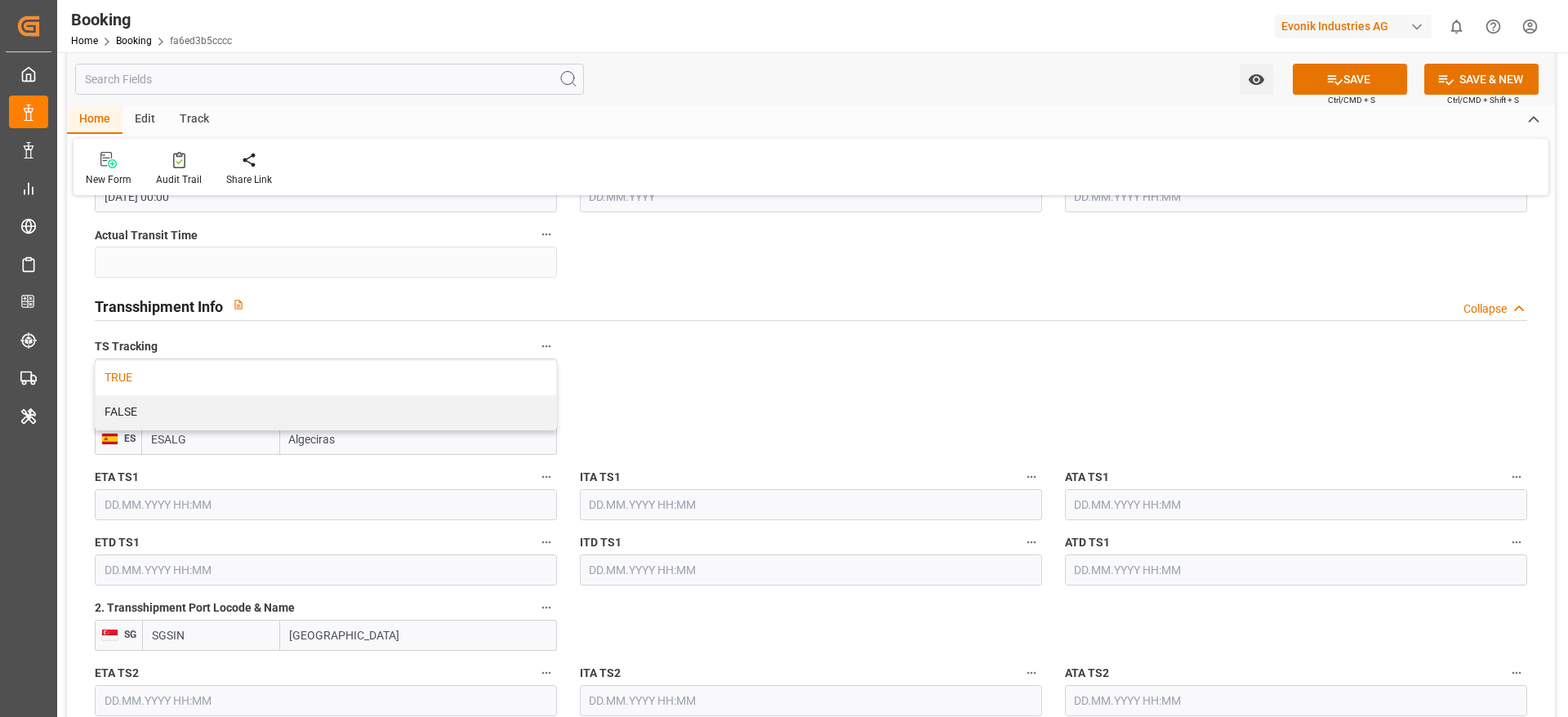
click at [519, 374] on icon "open menu" at bounding box center [527, 374] width 17 height 17
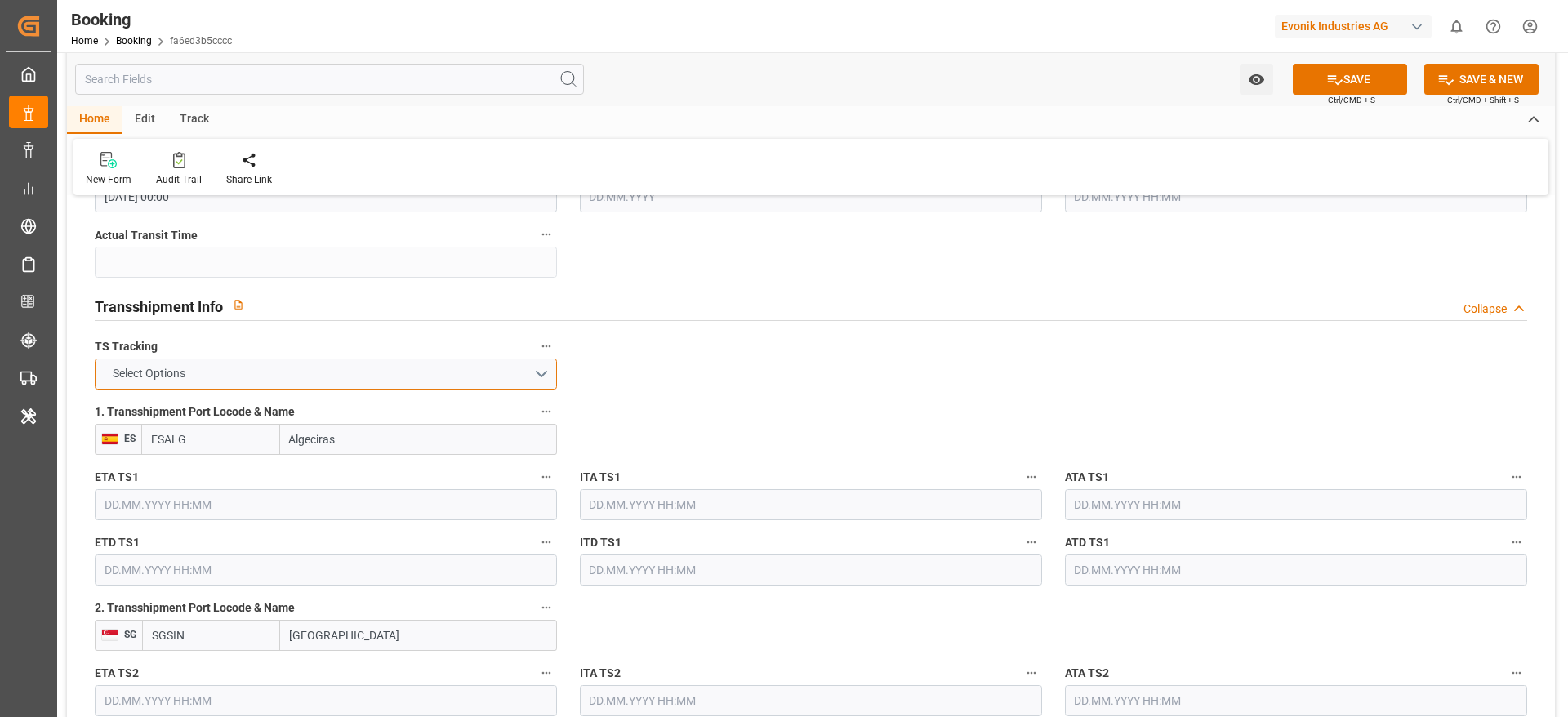
click at [518, 374] on button "Select Options" at bounding box center [326, 373] width 462 height 31
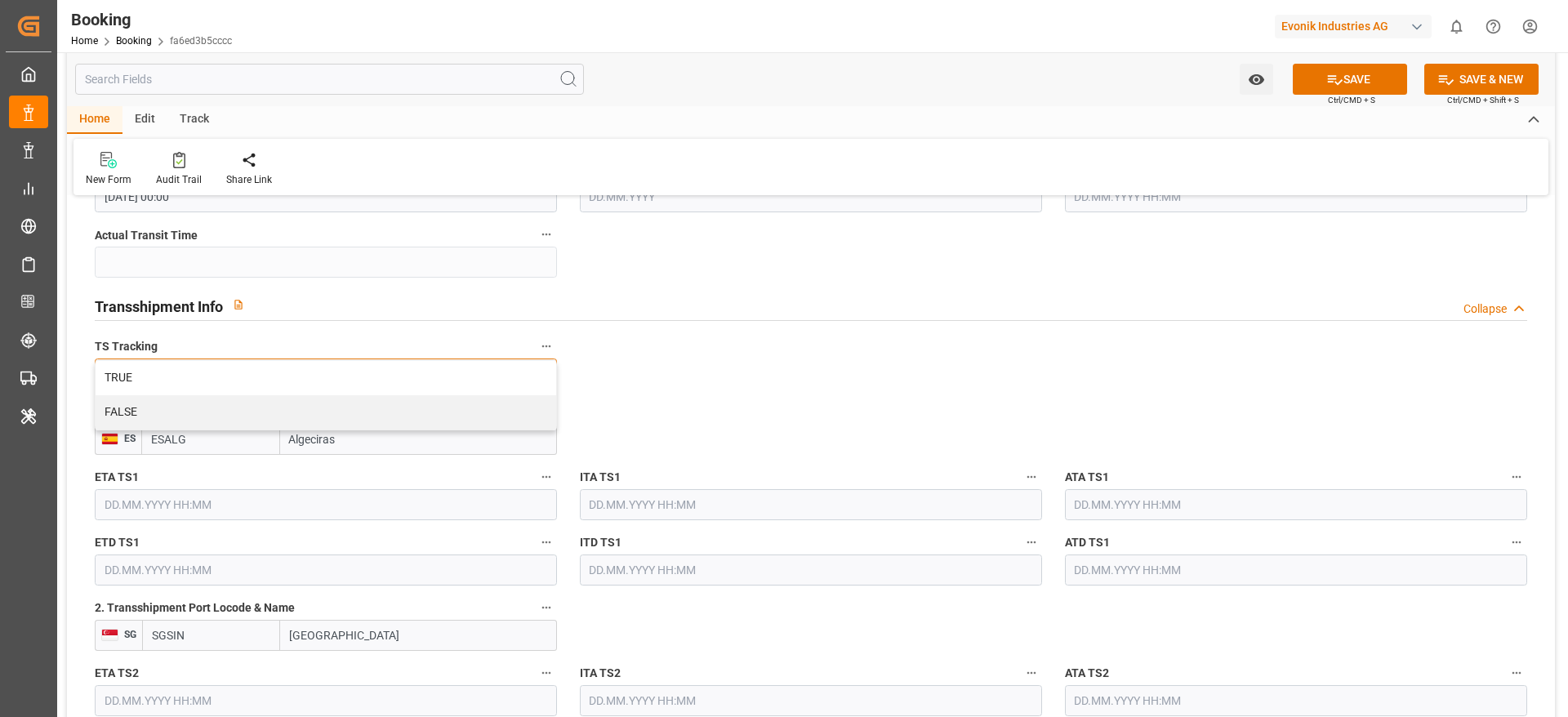
click at [518, 374] on div "TRUE" at bounding box center [326, 378] width 461 height 34
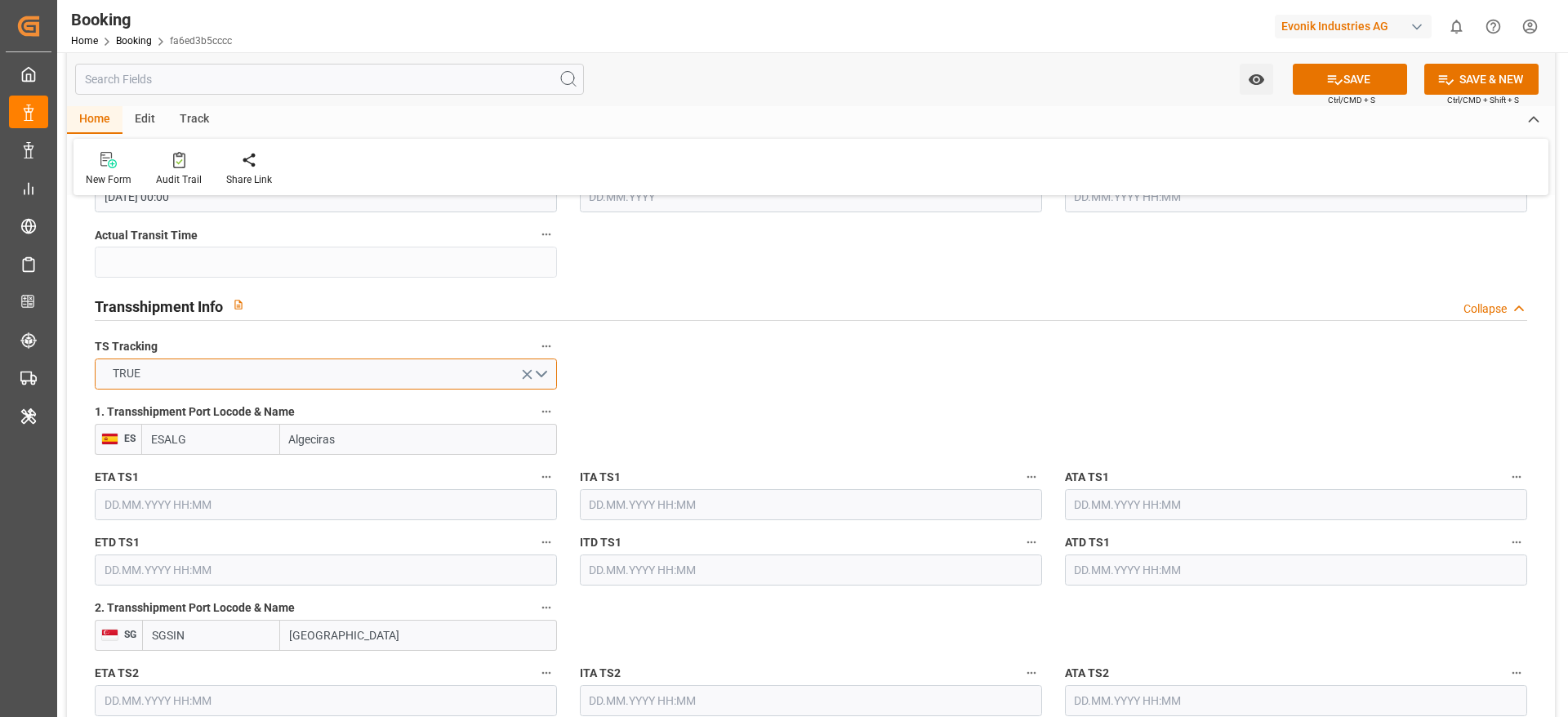
scroll to position [1670, 0]
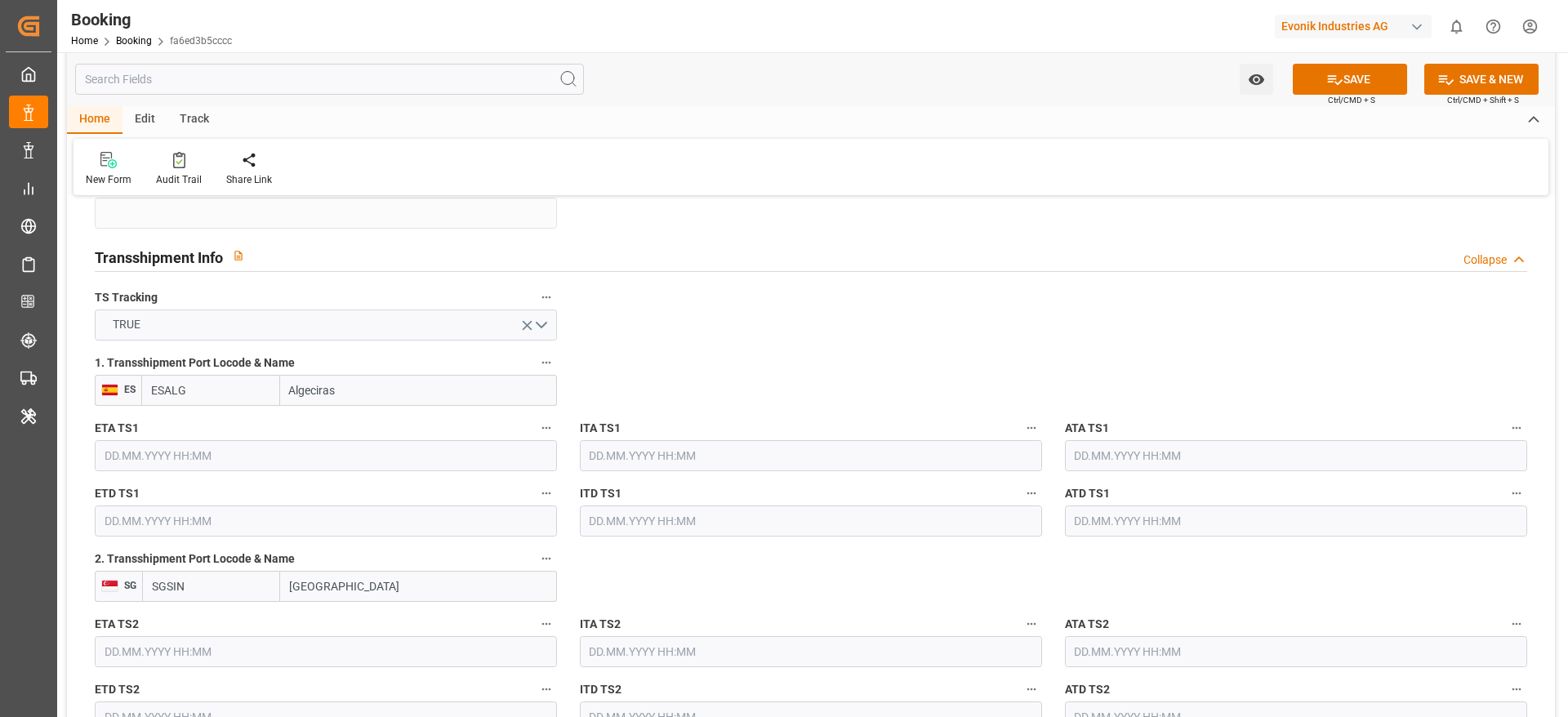
click at [279, 452] on input "text" at bounding box center [326, 455] width 462 height 31
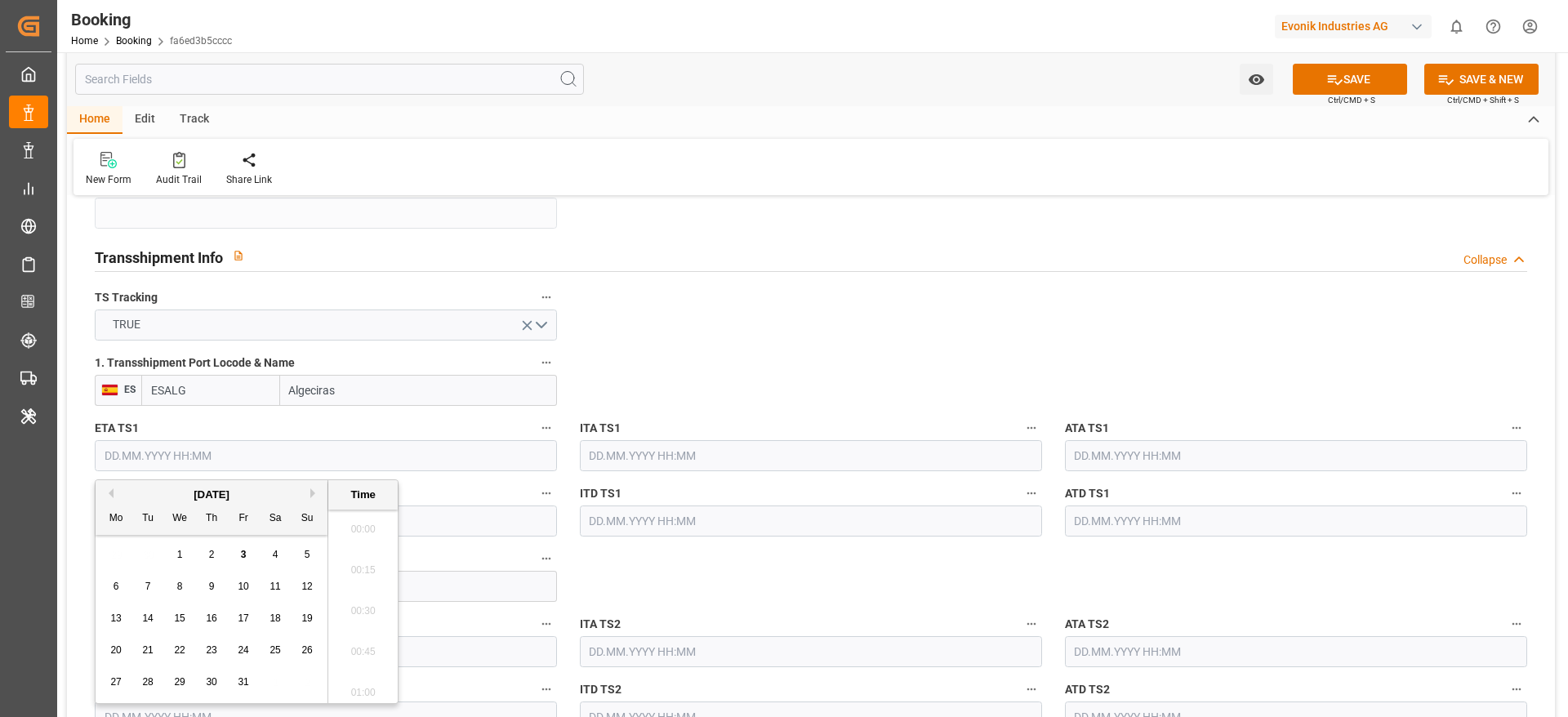
scroll to position [2700, 0]
click at [217, 649] on span "23" at bounding box center [211, 649] width 11 height 12
type input "23.10.2025 00:00"
click at [253, 452] on input "23.10.2025 00:00" at bounding box center [326, 455] width 462 height 31
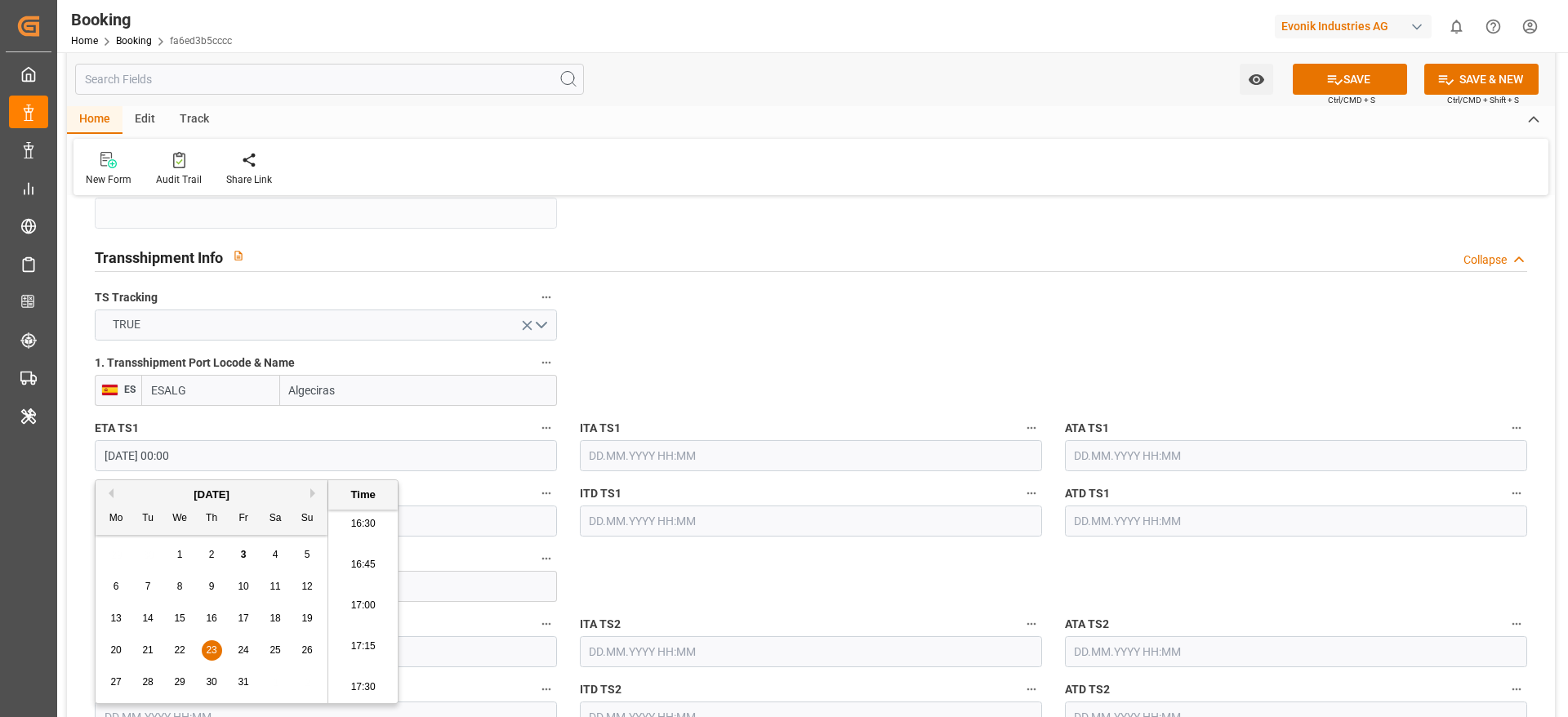
click at [253, 452] on input "23.10.2025 00:00" at bounding box center [326, 455] width 462 height 31
click at [435, 516] on input "text" at bounding box center [326, 520] width 462 height 31
paste input "23.10.2025 00:00"
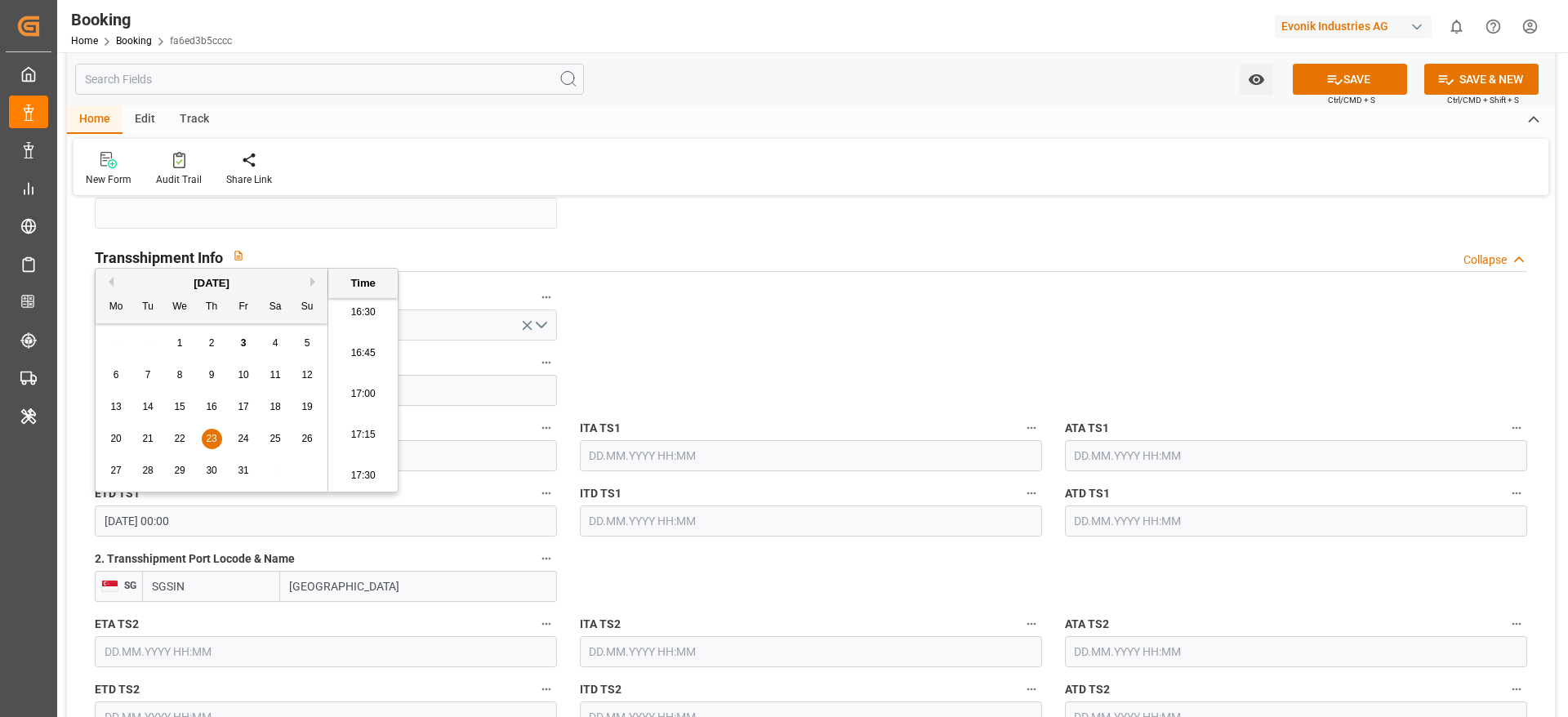
click at [277, 431] on div "25" at bounding box center [275, 439] width 21 height 20
type input "25.10.2025 00:00"
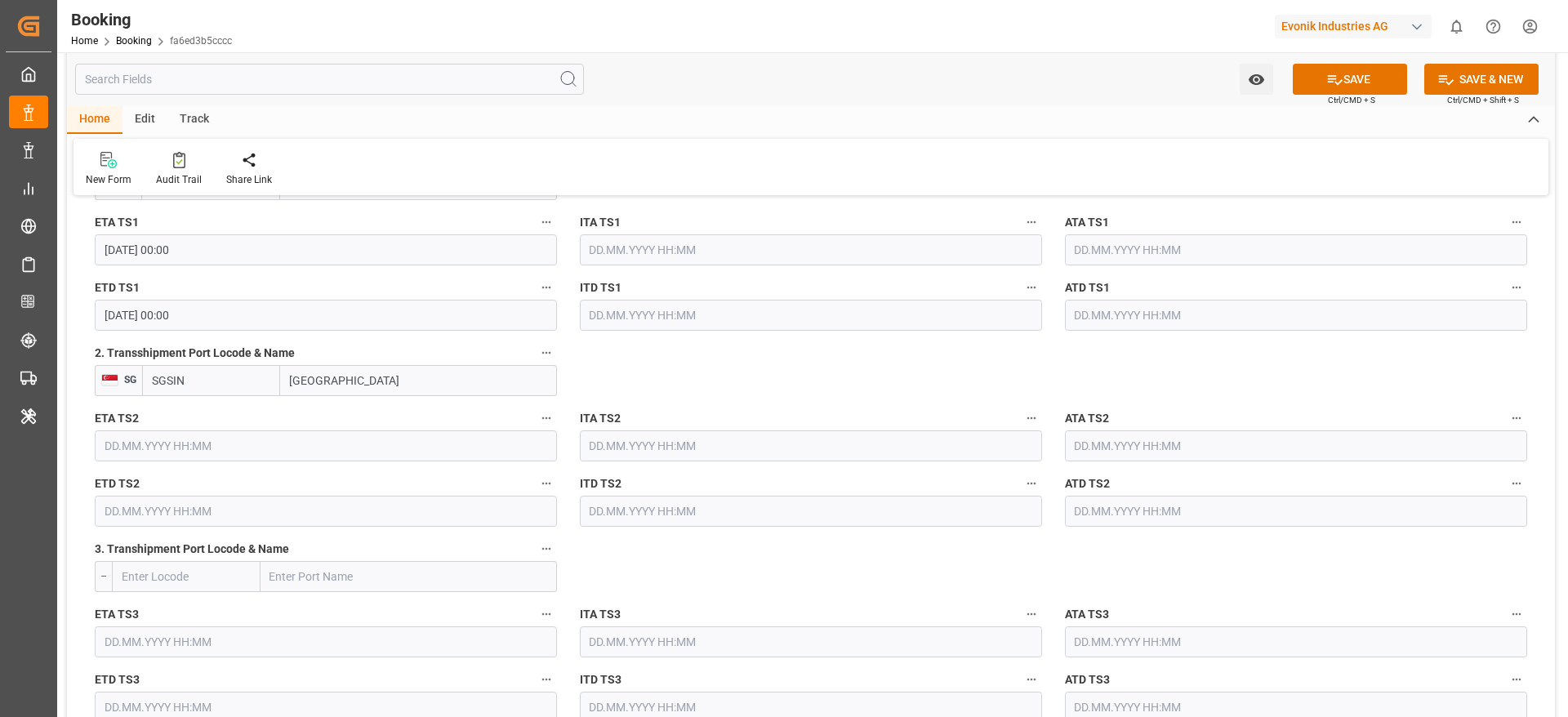
click at [317, 446] on input "text" at bounding box center [326, 446] width 462 height 31
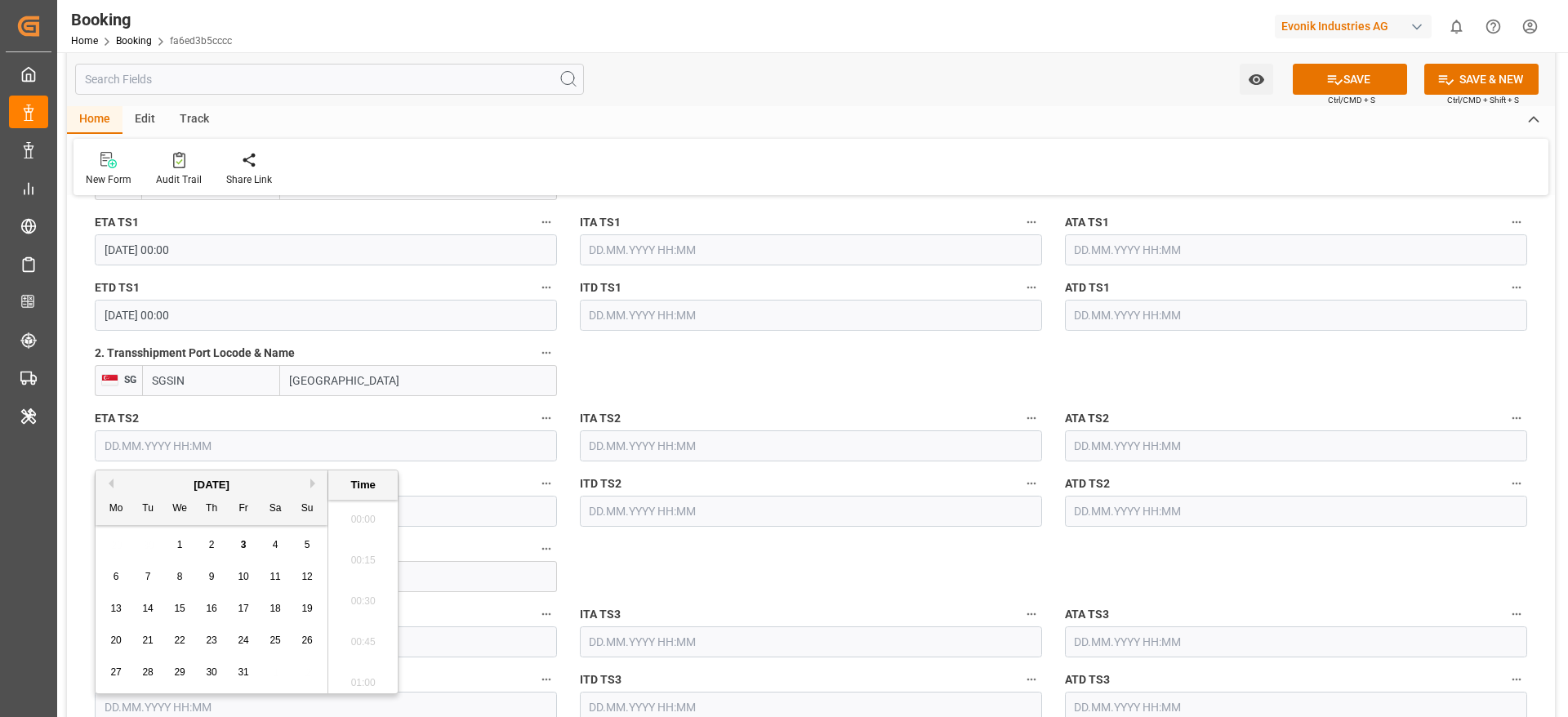
scroll to position [2700, 0]
click at [316, 483] on button "Next Month" at bounding box center [315, 483] width 10 height 10
click at [281, 655] on div "17 18 19 20 21 22 23" at bounding box center [211, 639] width 223 height 32
click at [281, 640] on div "22" at bounding box center [275, 641] width 21 height 20
type input "22.11.2025 00:00"
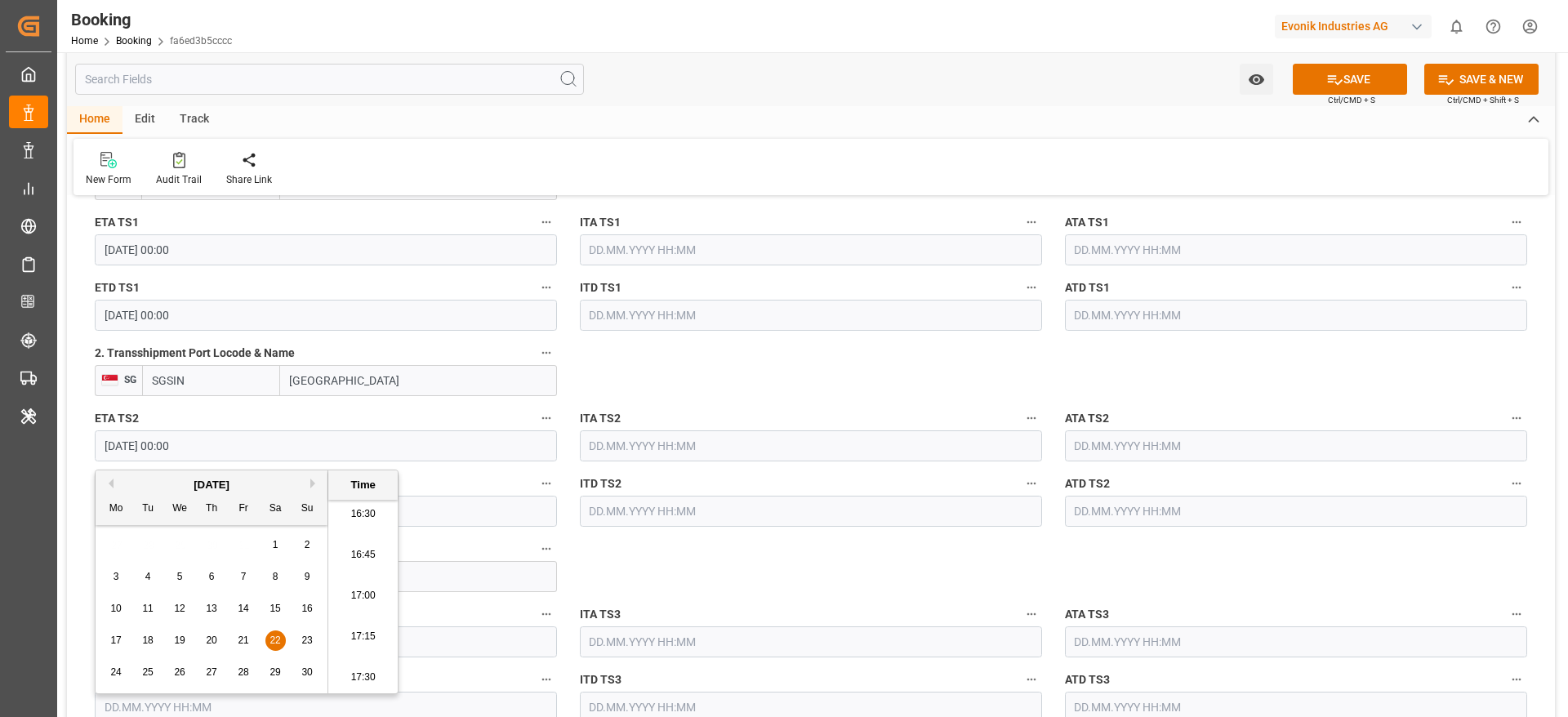
click at [427, 523] on div "ETD TS2" at bounding box center [326, 500] width 485 height 65
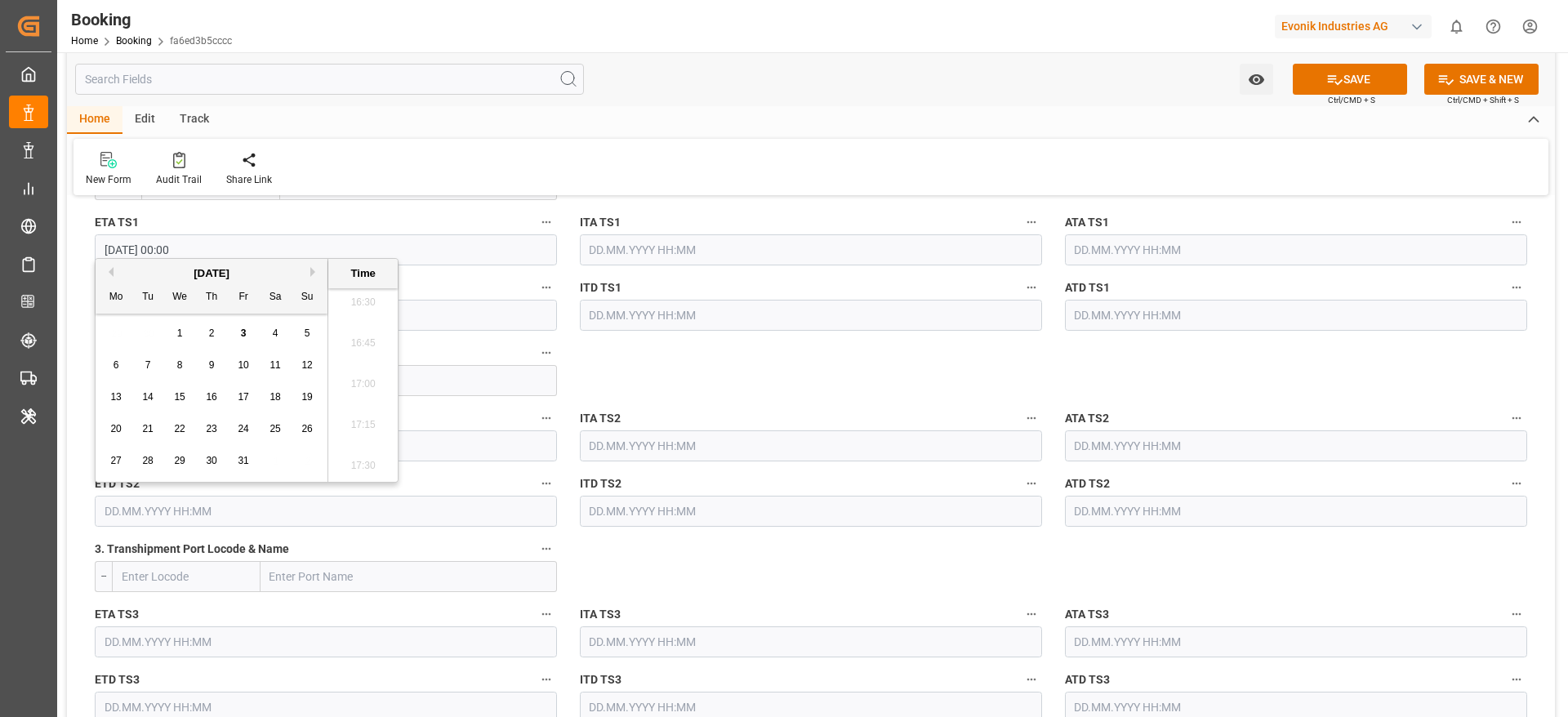
click at [291, 504] on input "text" at bounding box center [326, 510] width 462 height 31
click at [309, 272] on div "October 2025" at bounding box center [211, 273] width 232 height 16
click at [315, 271] on button "Next Month" at bounding box center [315, 271] width 10 height 10
click at [313, 461] on div "30" at bounding box center [307, 462] width 21 height 20
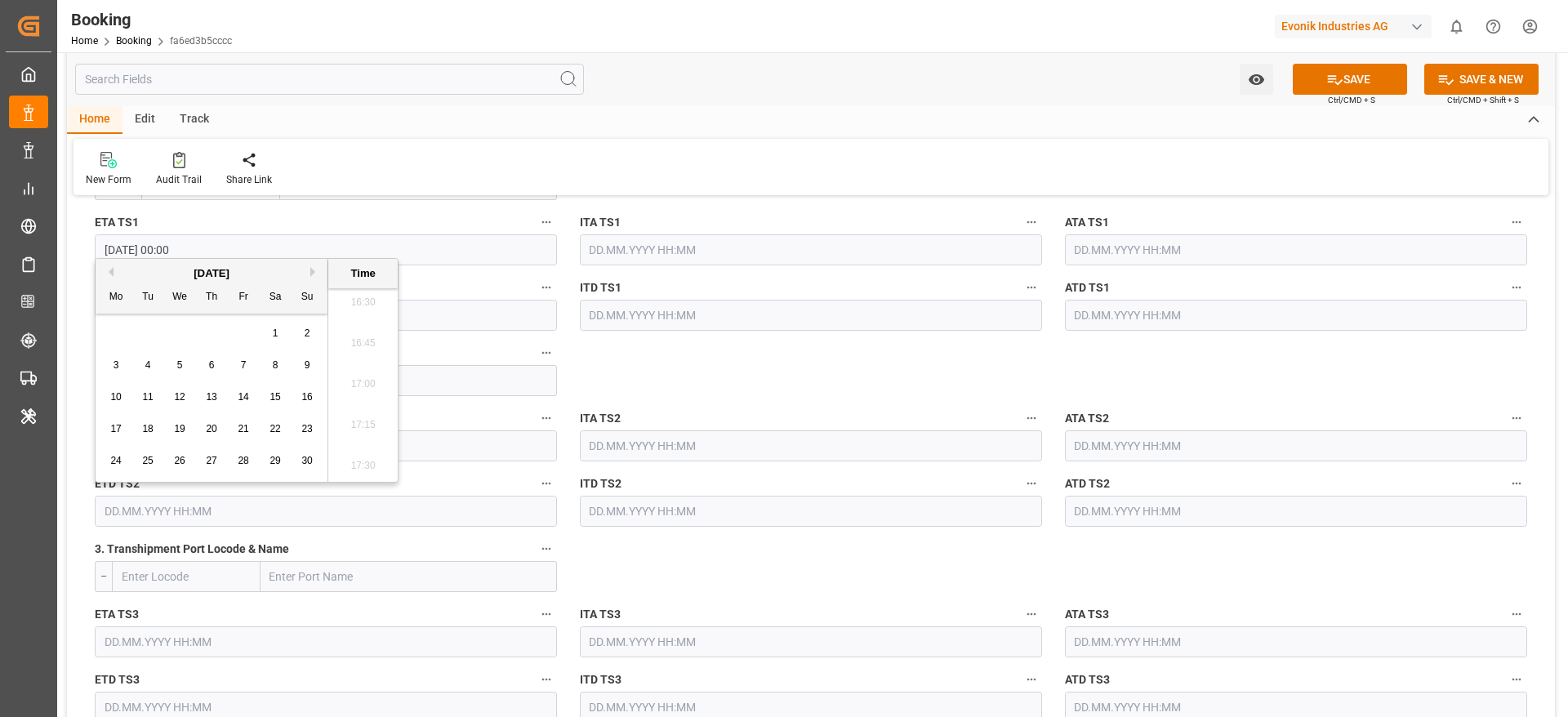
type input "30.11.2025 00:00"
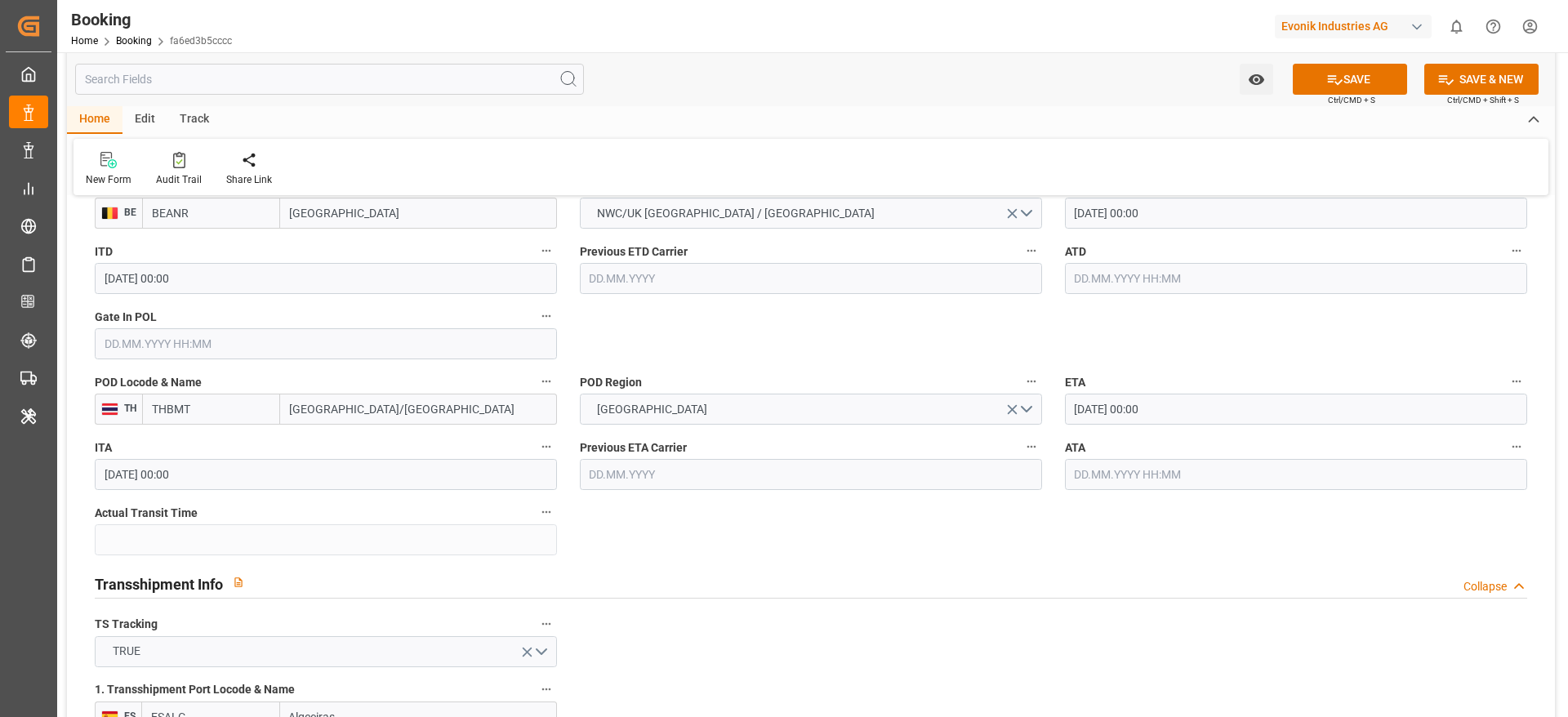
scroll to position [1342, 0]
click at [1166, 407] on input "15.12.2025 00:00" at bounding box center [1296, 410] width 462 height 31
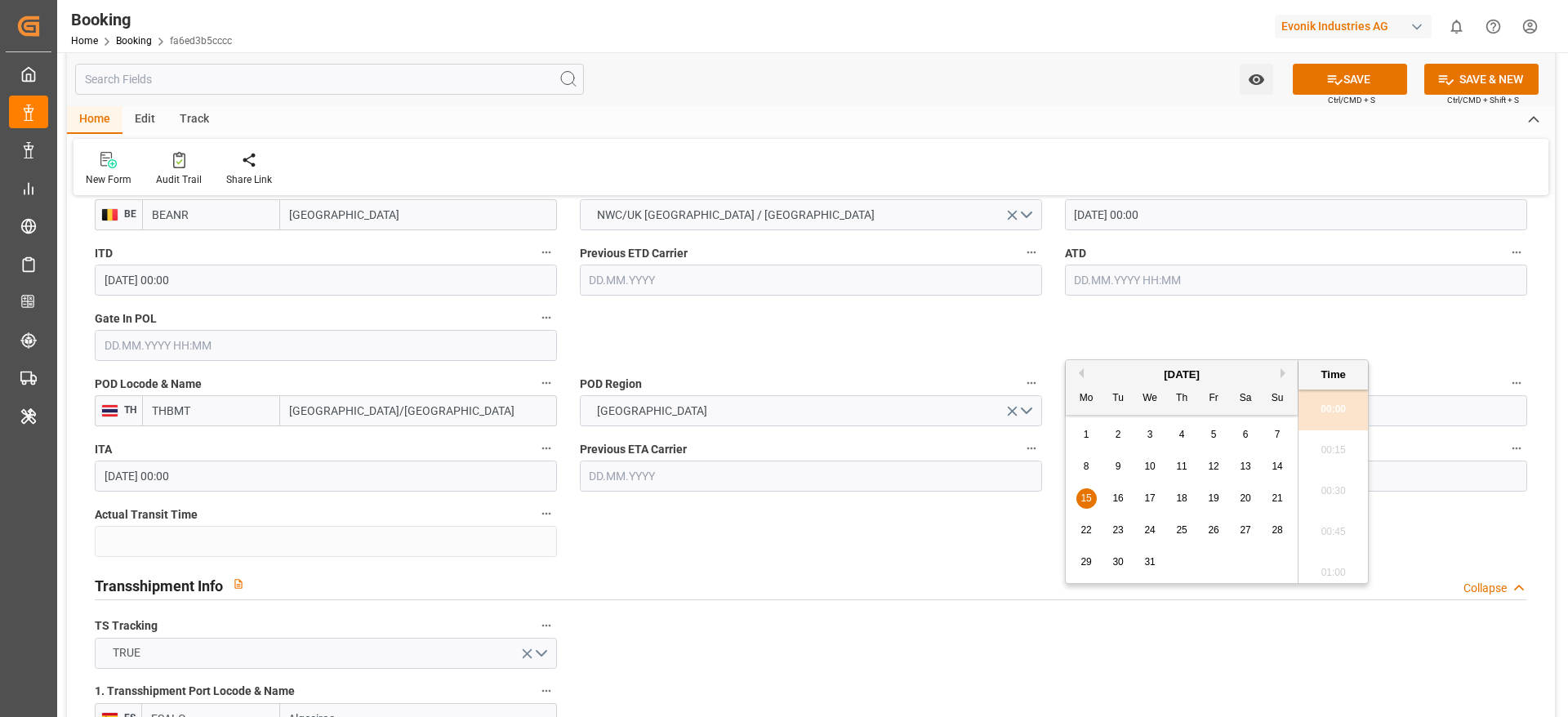
scroll to position [1418, 0]
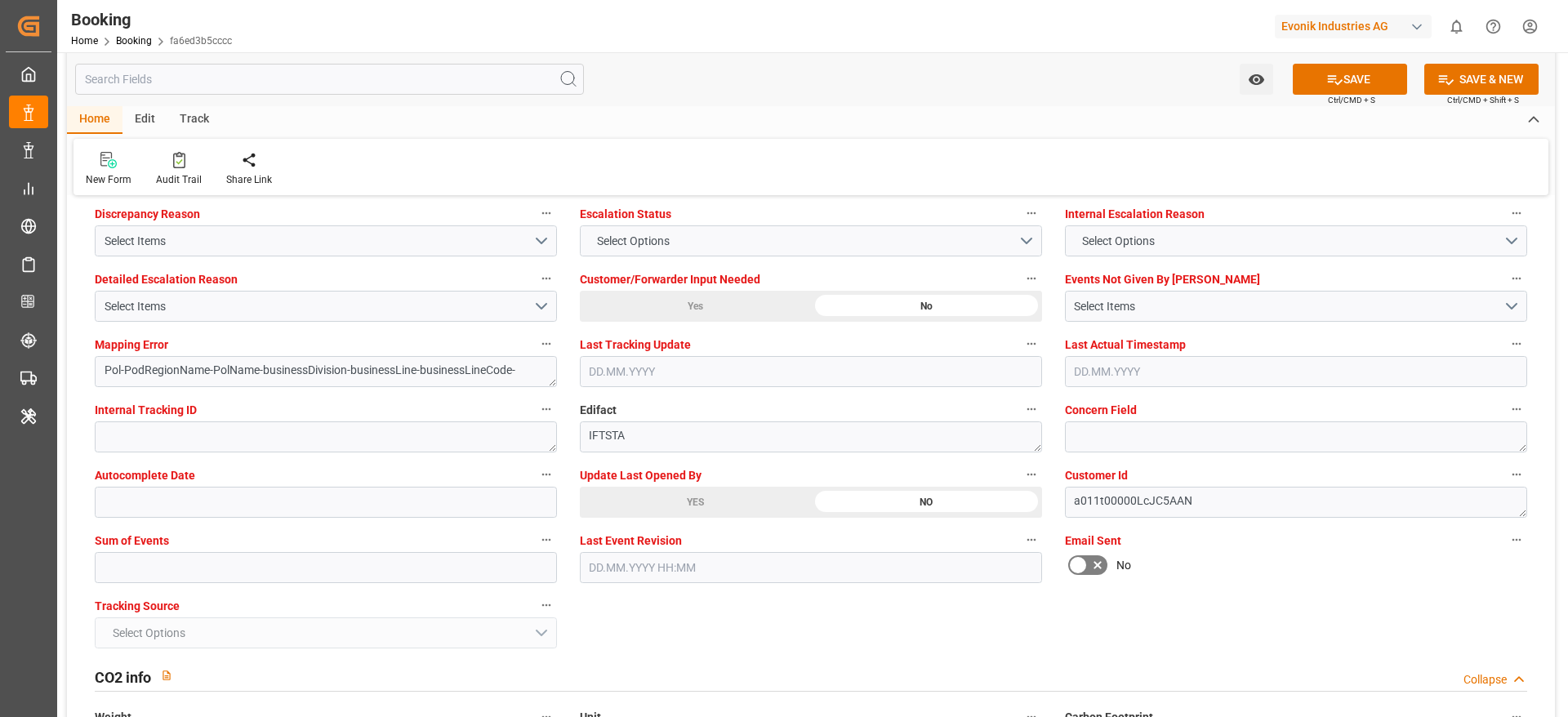
scroll to position [3073, 0]
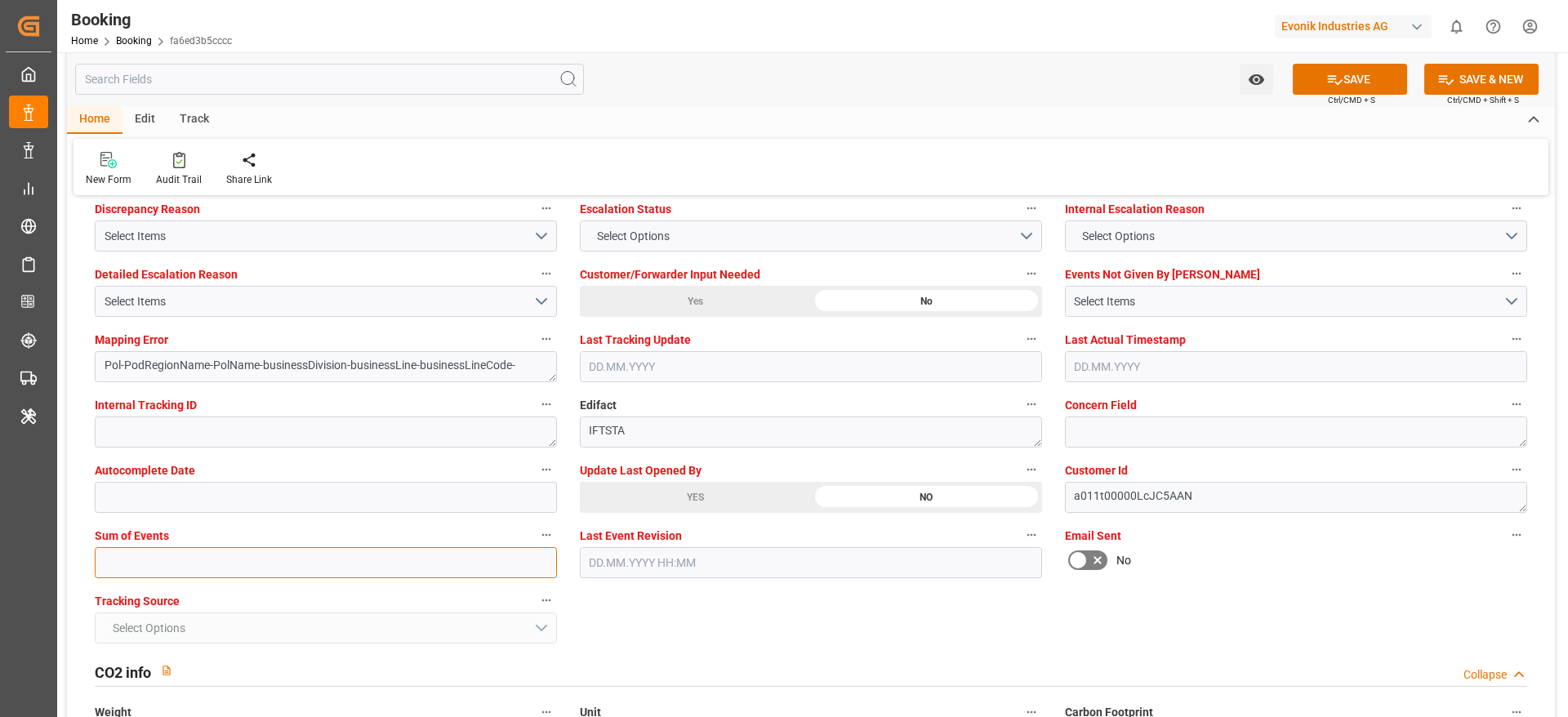
click at [359, 553] on input "text" at bounding box center [326, 562] width 462 height 31
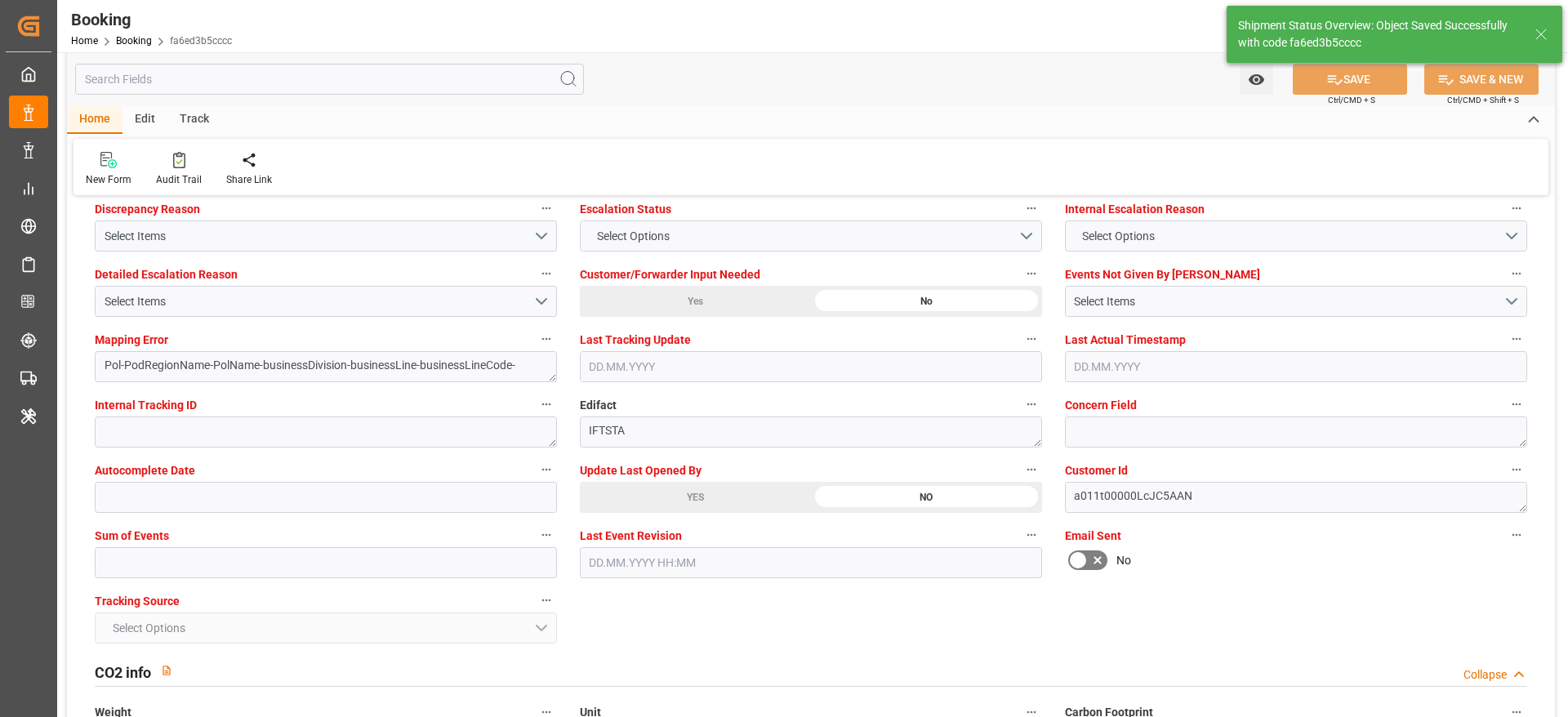
type textarea "Likitha devaraj"
type textarea "businessDivision-businessLine-"
type textarea "Yes"
type input "23.10.2025 00:00"
type input "25.10.2025 00:00"
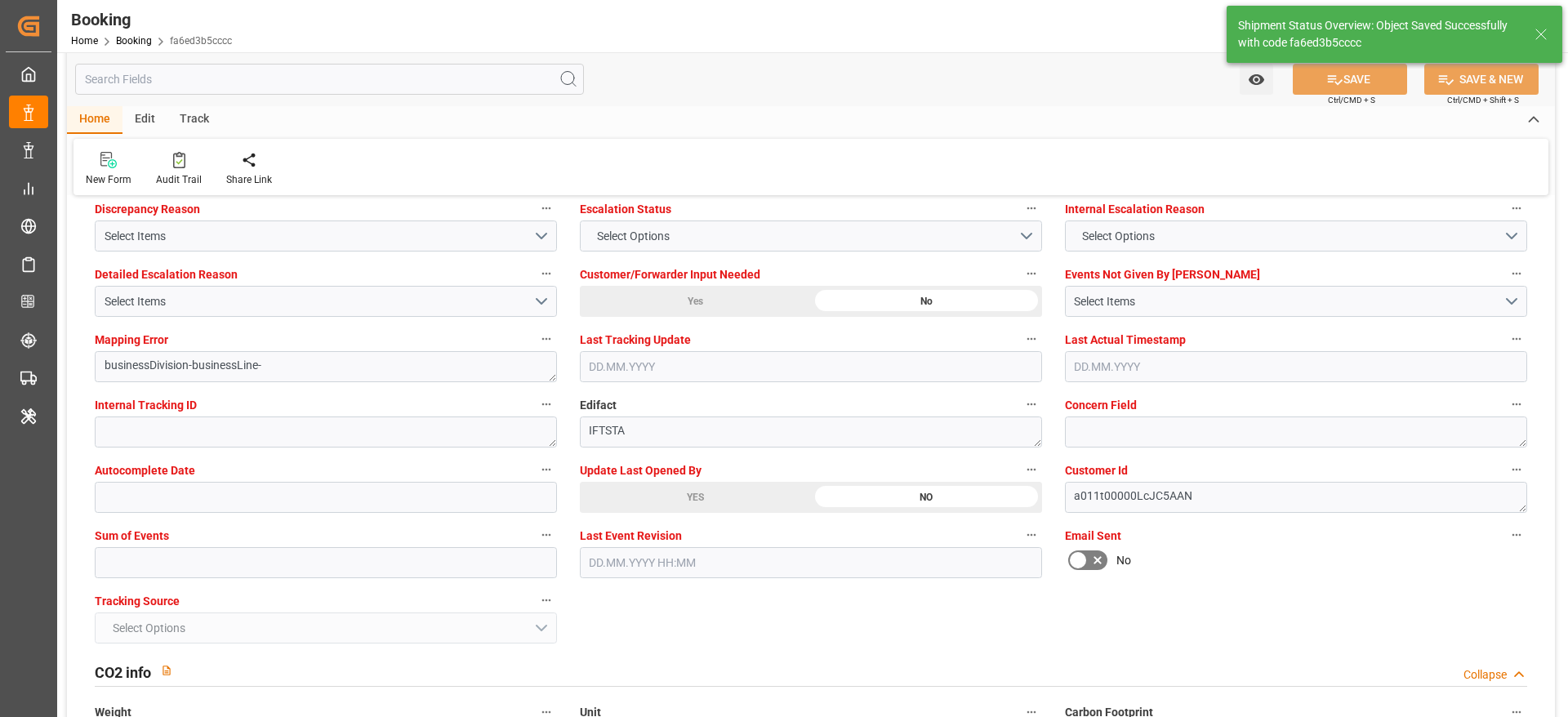
type input "22.11.2025 00:00"
type input "30.11.2025 00:00"
type input "03.10.2025 11:44"
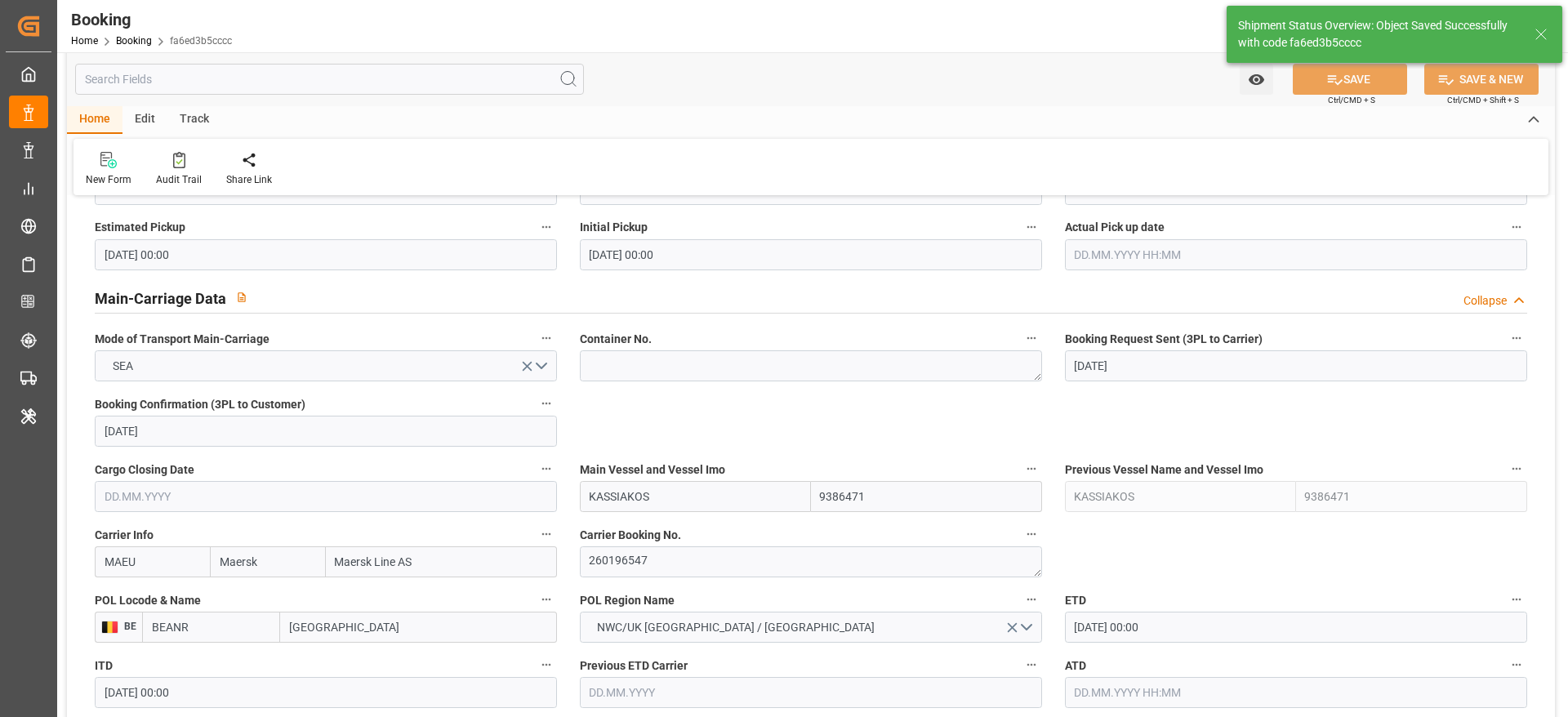
scroll to position [0, 0]
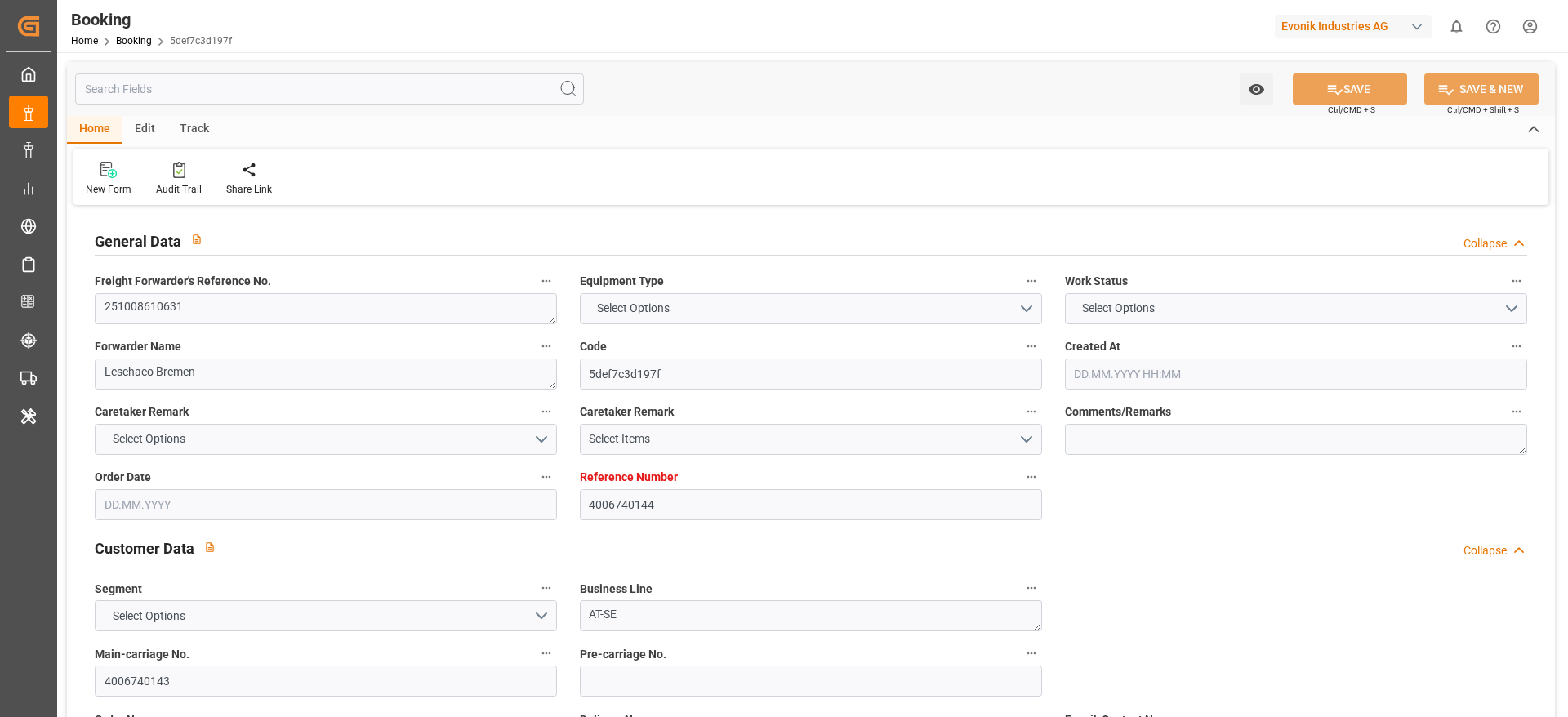
type input "4006740144"
type input "9395159"
type input "Dummy"
type input "Dummy Carrier"
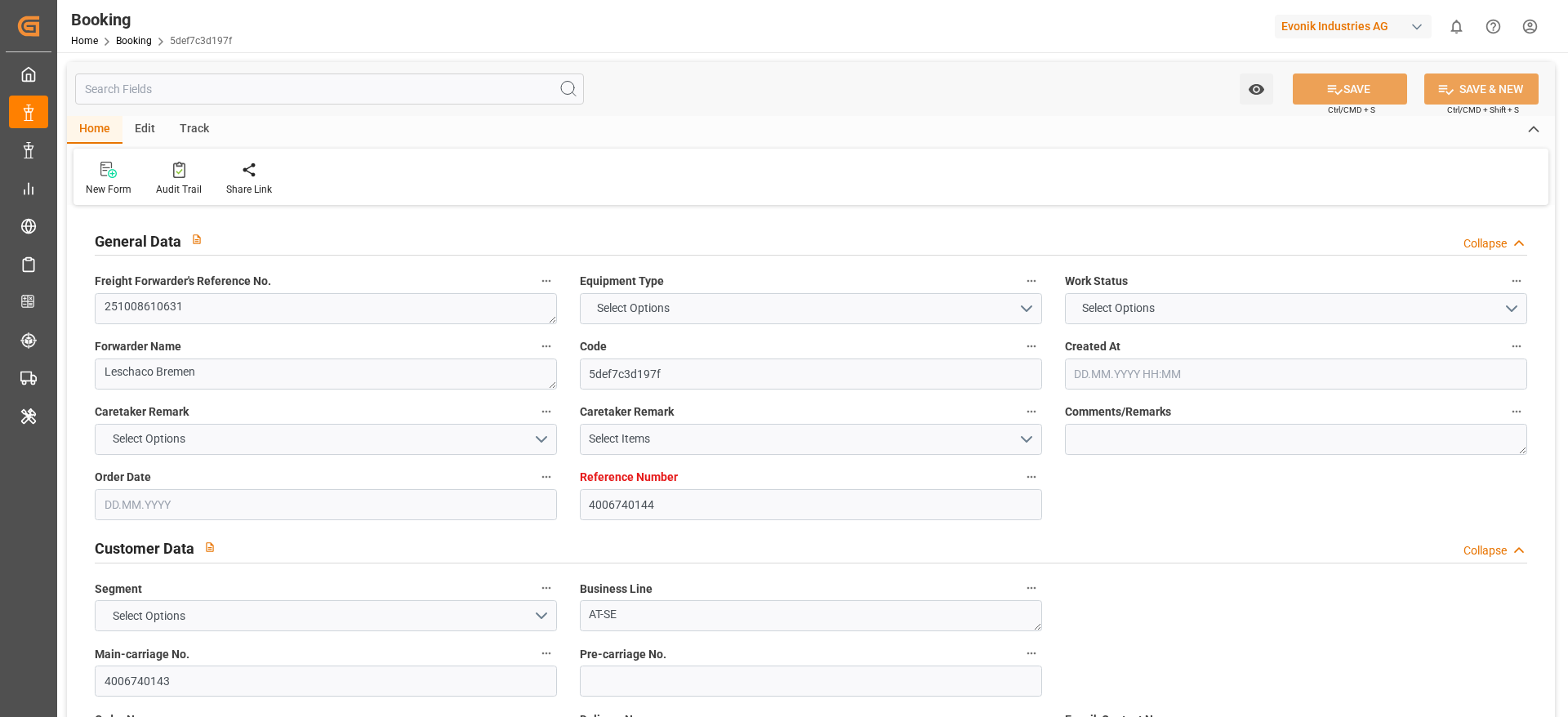
type input "DEHAM"
type input "JPNGO"
type input "[DATE] 11:00"
type input "[DATE]"
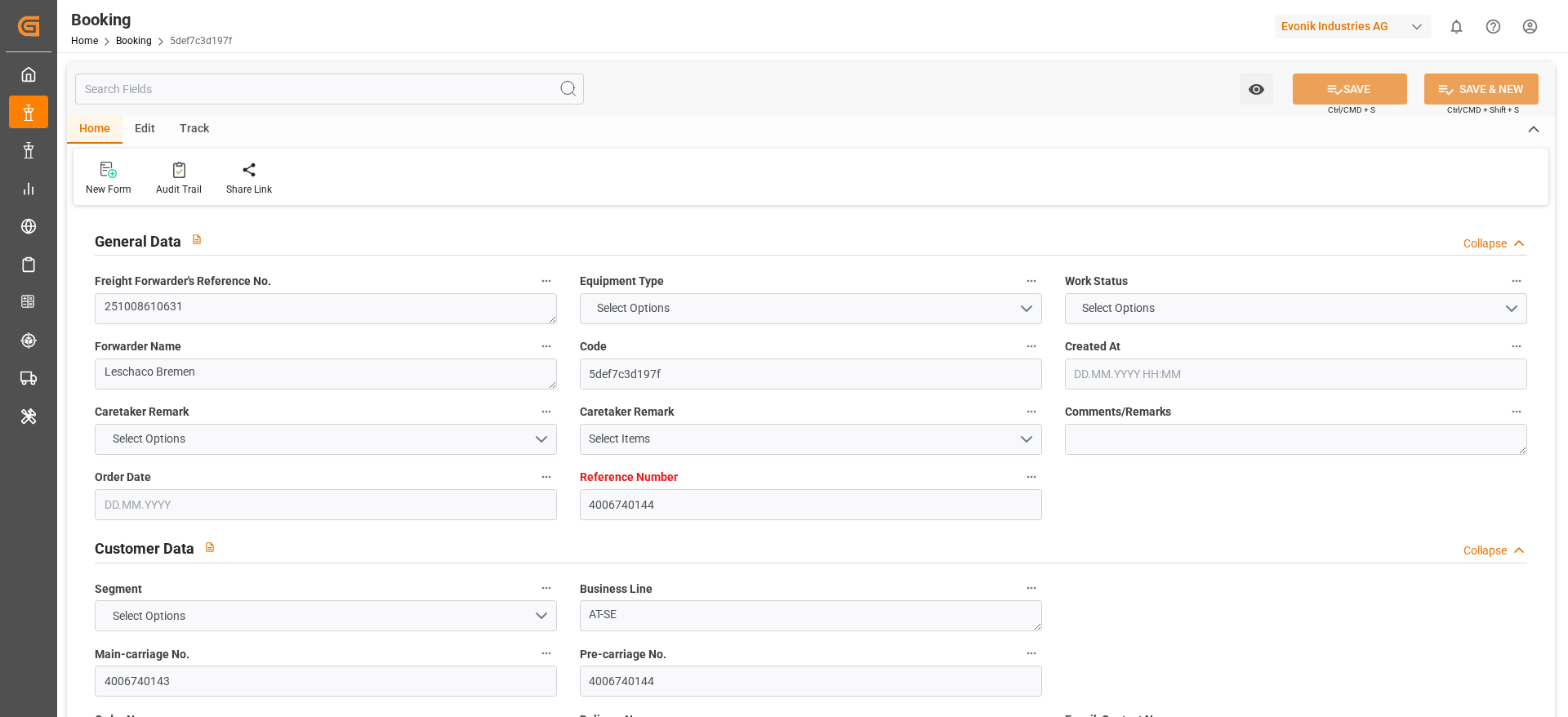
type input "[DATE]"
type input "[DATE] 00:00"
type input "[DATE]"
type input "[DATE] 00:00"
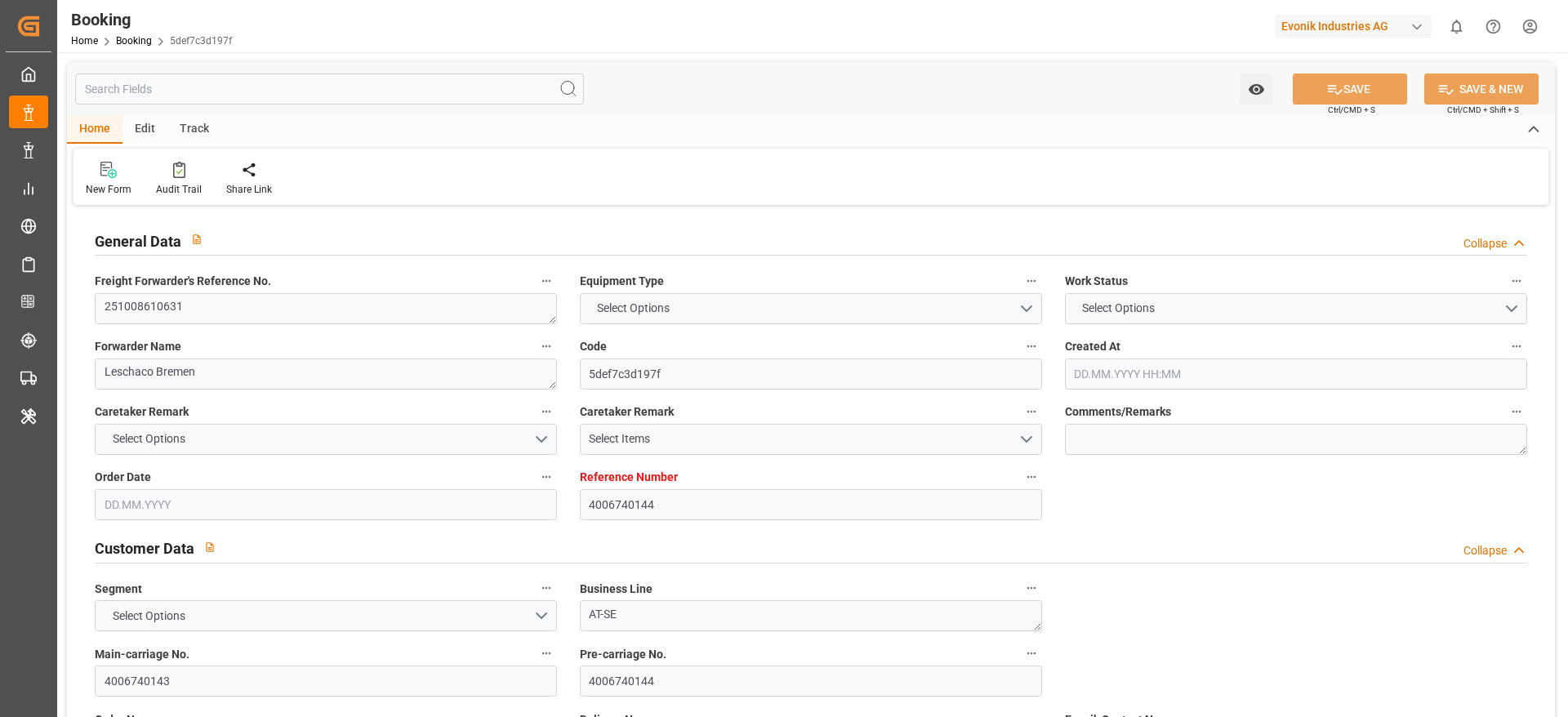
type input "[DATE] 00:00"
type input "[DATE] 10:11"
click at [254, 294] on textarea "251008610631" at bounding box center [326, 308] width 462 height 31
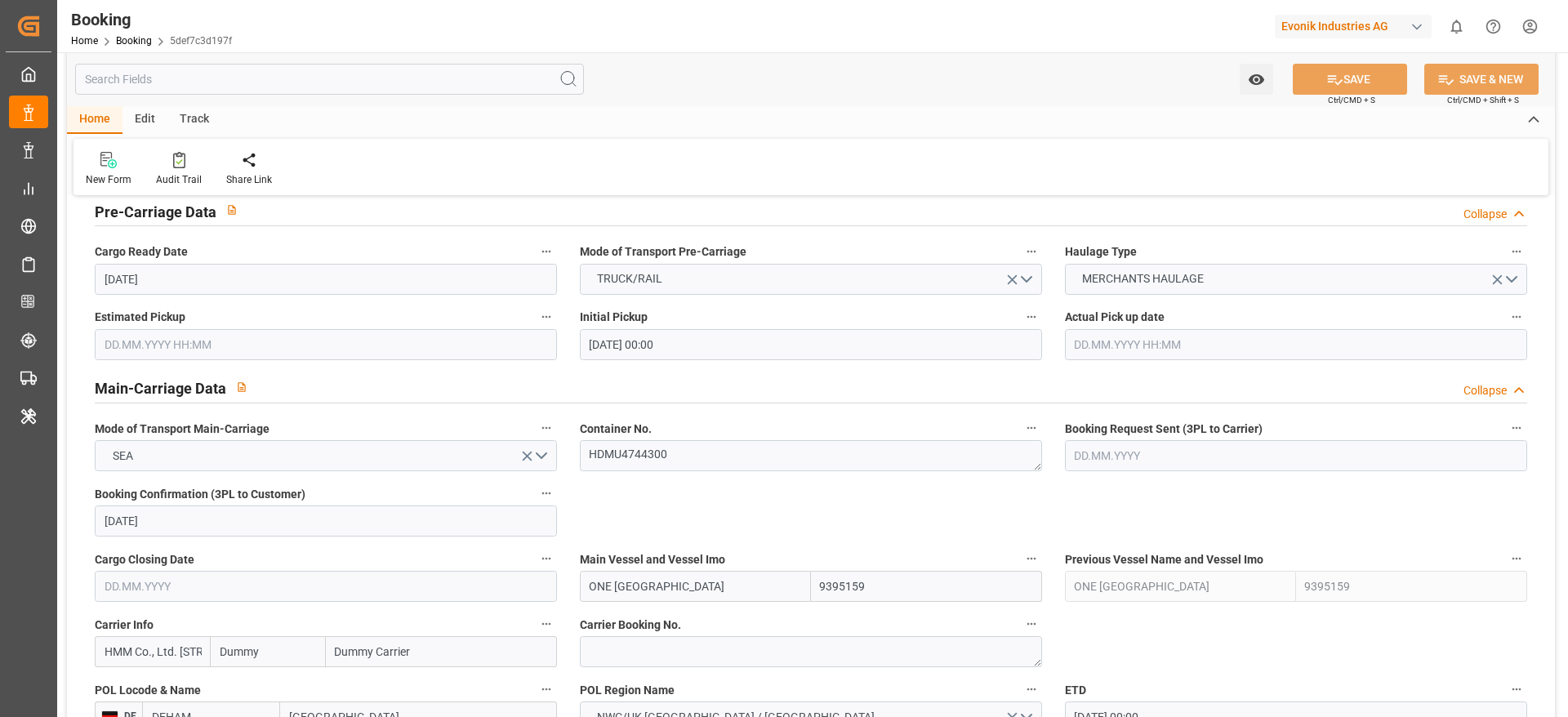
scroll to position [961, 0]
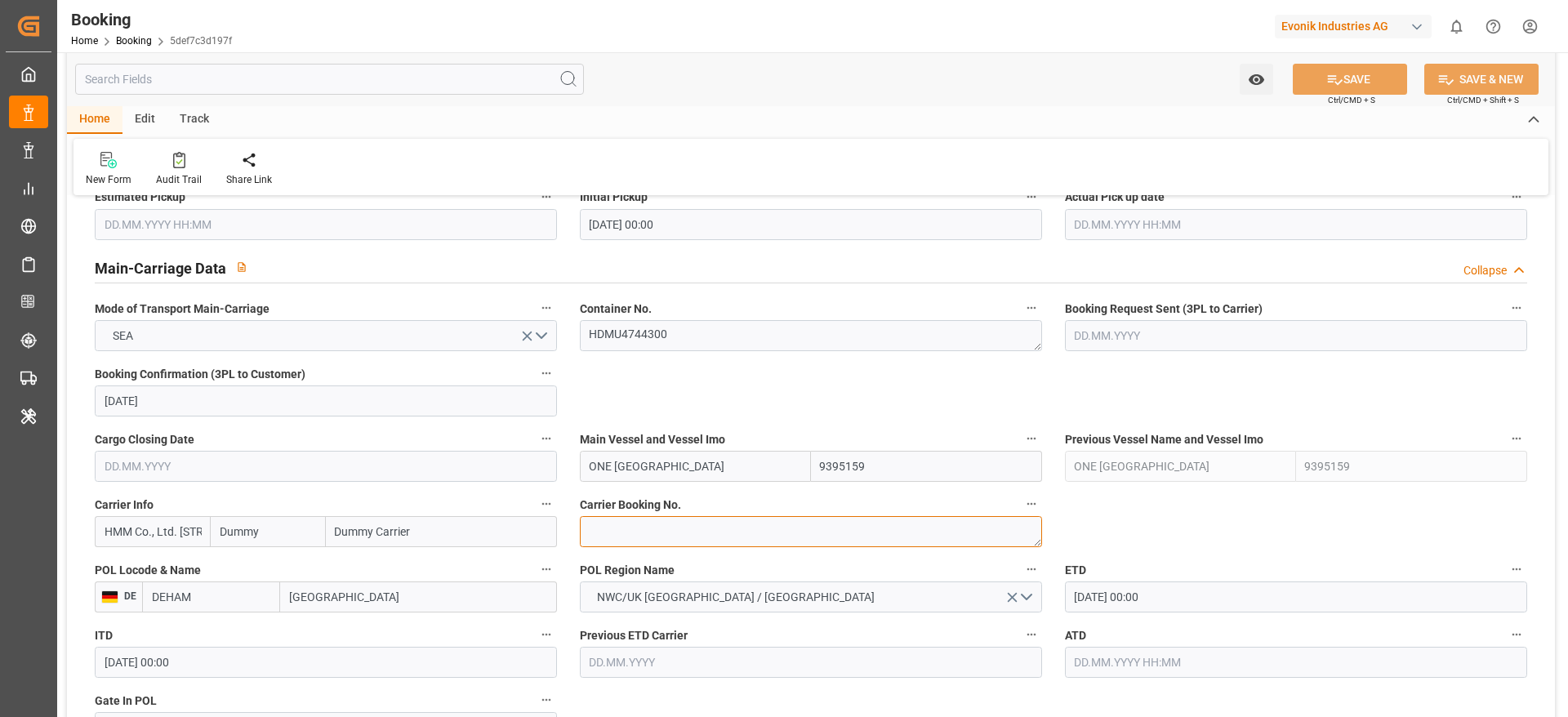
click at [651, 520] on textarea at bounding box center [811, 531] width 462 height 31
paste textarea "HAMA77612400"
type textarea "HAMA77612400"
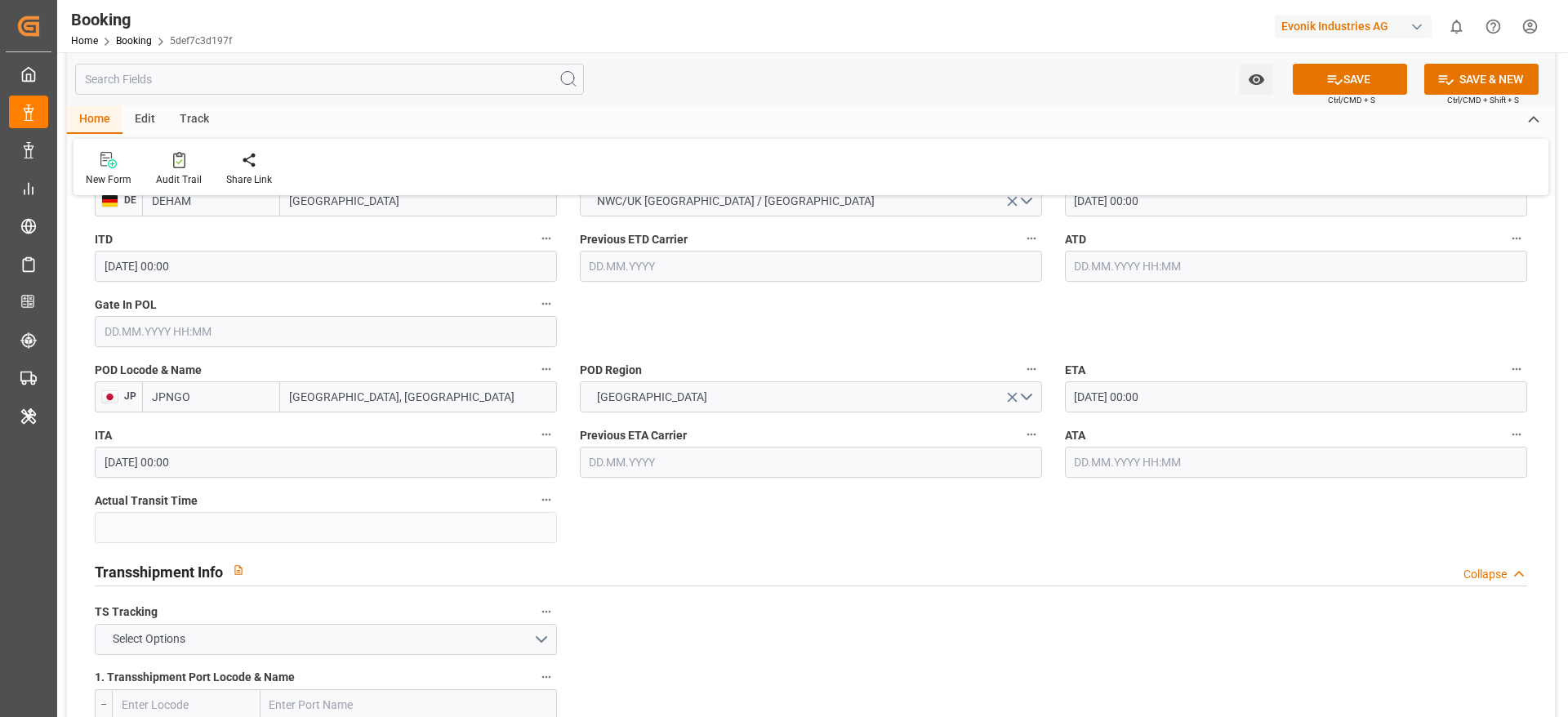
scroll to position [1355, 0]
click at [452, 647] on button "Select Options" at bounding box center [326, 640] width 462 height 31
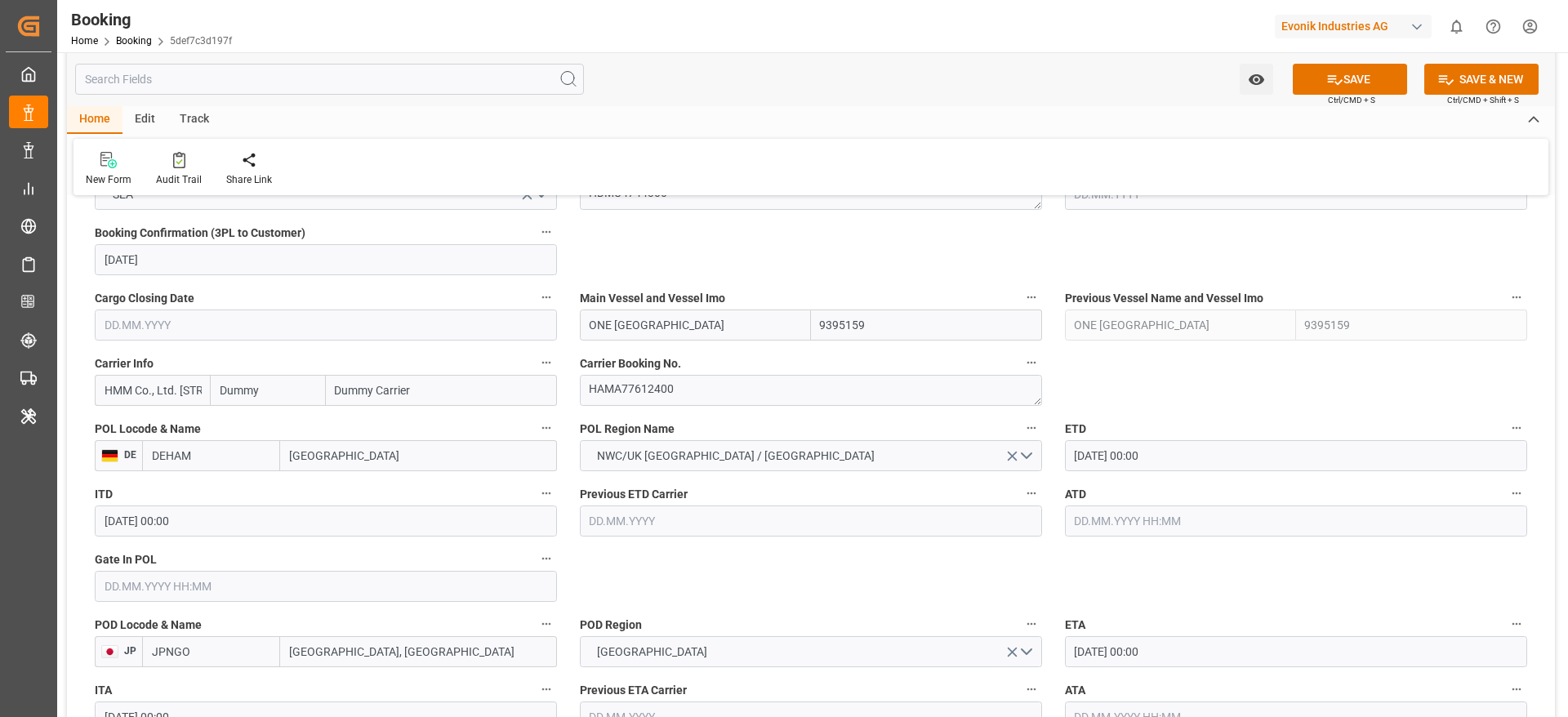
scroll to position [1095, 0]
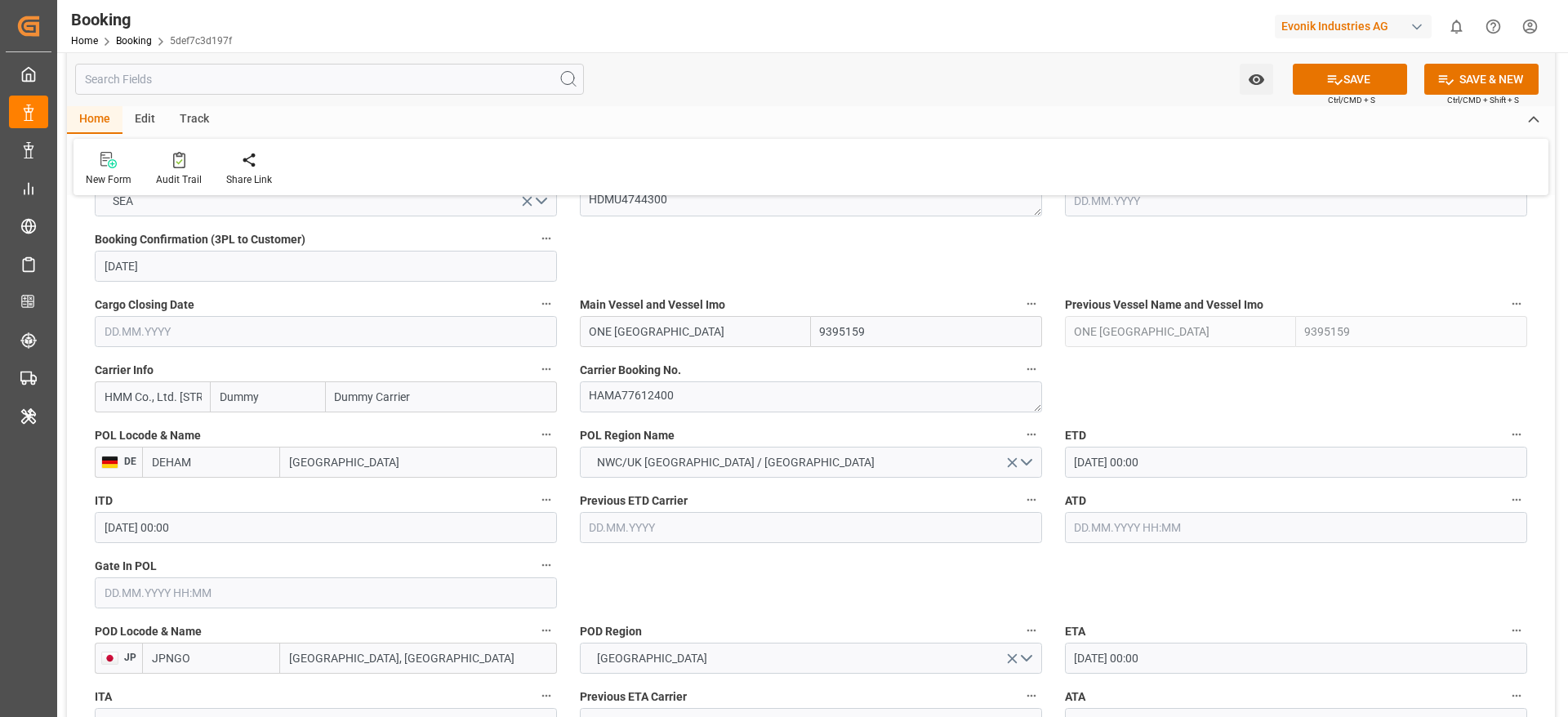
click at [291, 400] on input "Dummy" at bounding box center [268, 397] width 115 height 31
click at [291, 400] on input "hmm" at bounding box center [268, 397] width 115 height 31
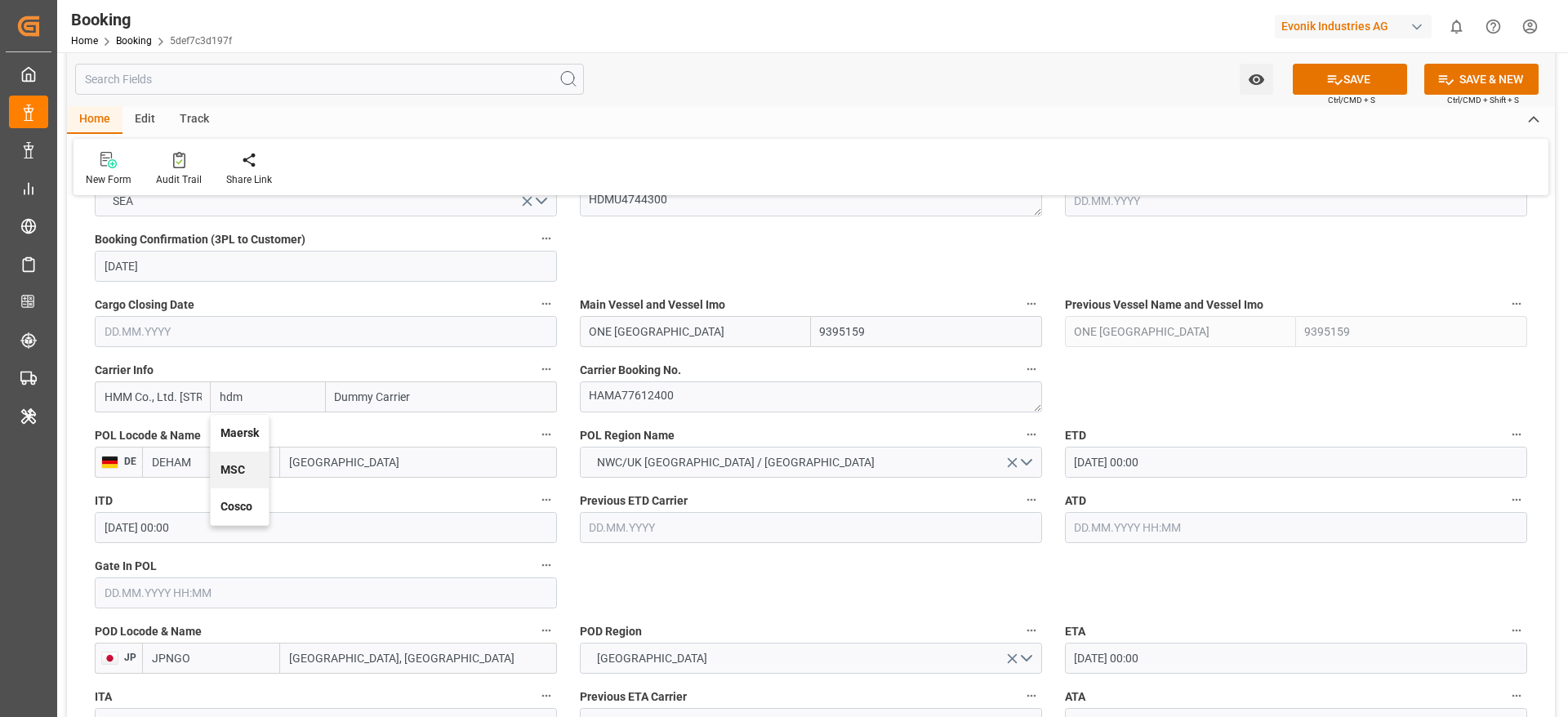
type input "hdmu"
click at [256, 437] on b "Hyundai" at bounding box center [242, 433] width 43 height 13
type input "HDMU"
type input "Hyundai"
type input "Hyundai Merchant Marine [DOMAIN_NAME]."
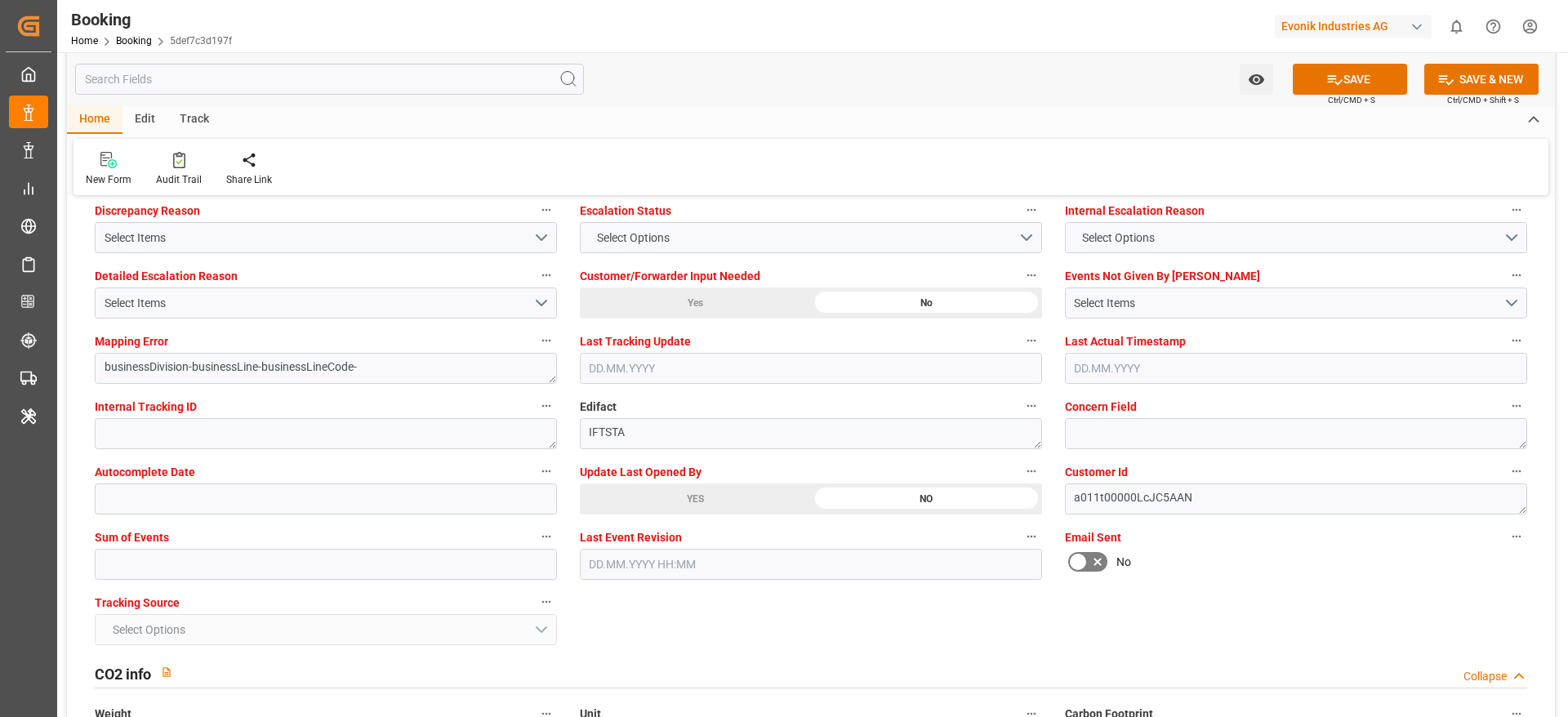
scroll to position [3074, 0]
type input "Hyundai"
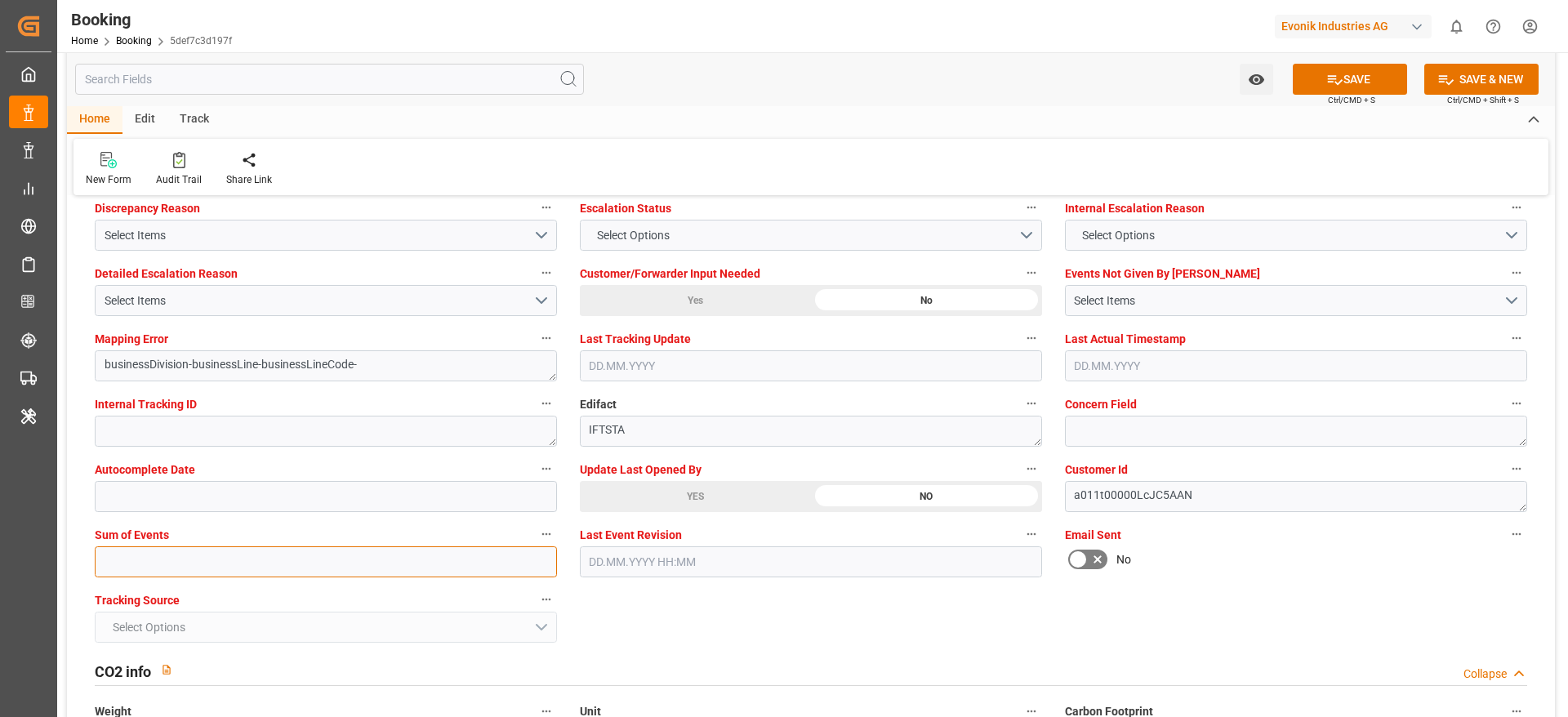
click at [449, 553] on input "text" at bounding box center [326, 562] width 462 height 31
type input "0"
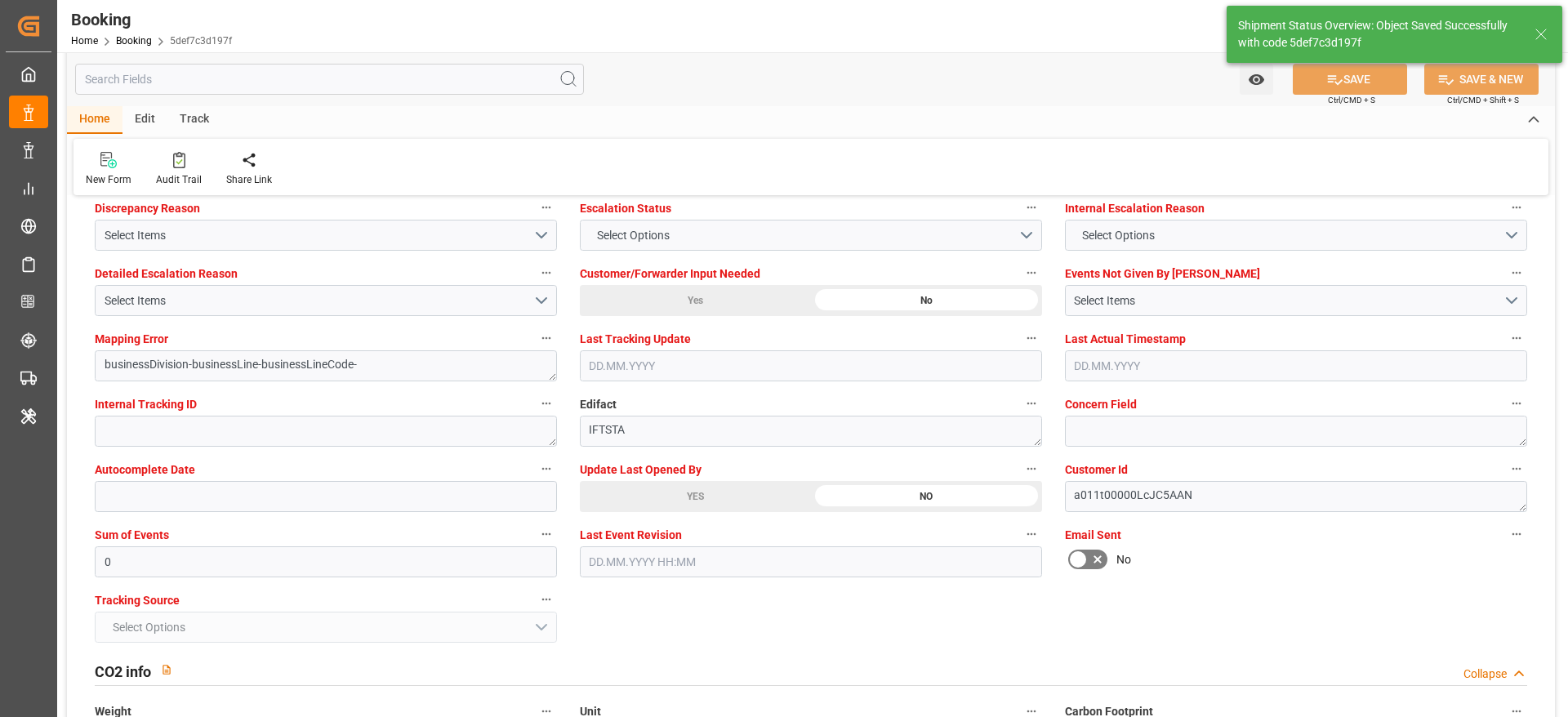
type input "03.10.2025 11:48"
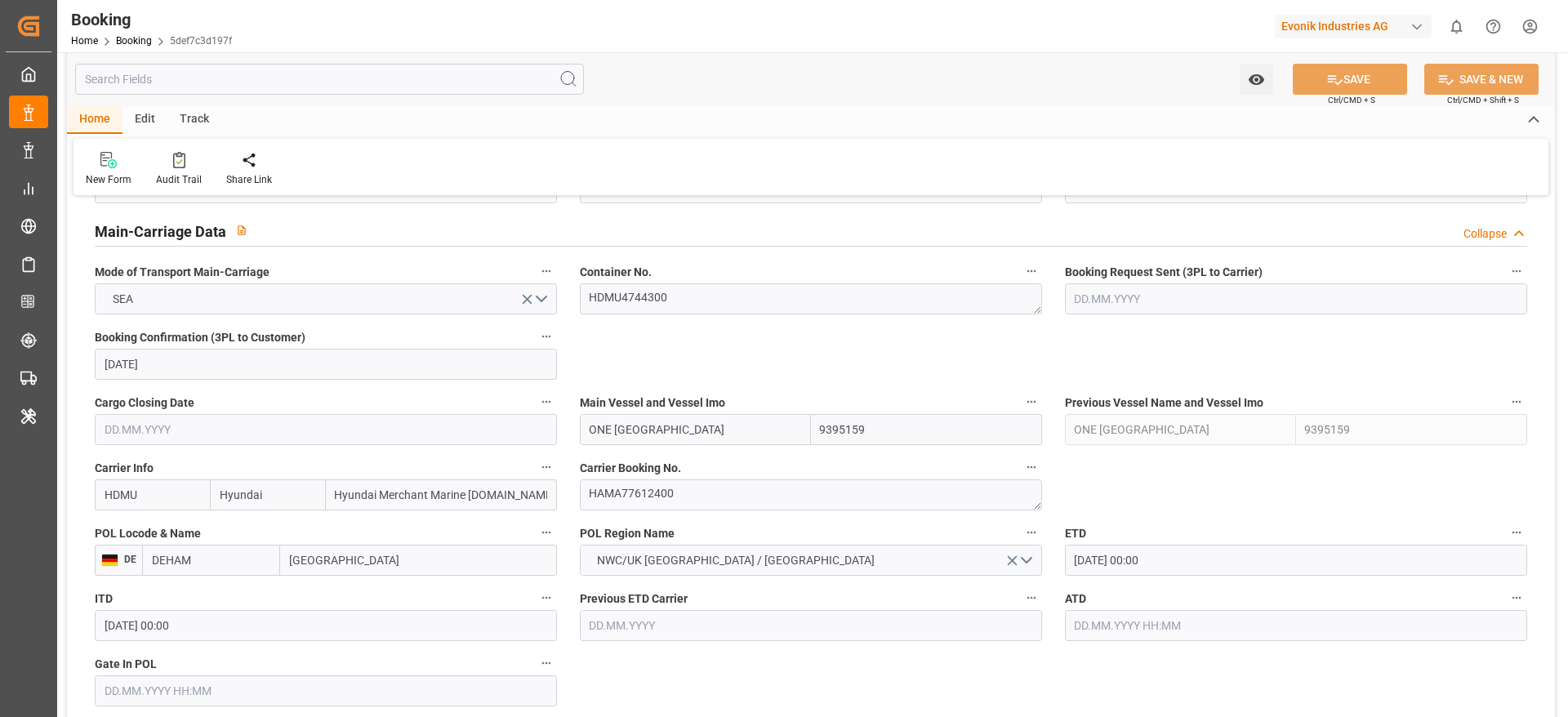
scroll to position [1006, 0]
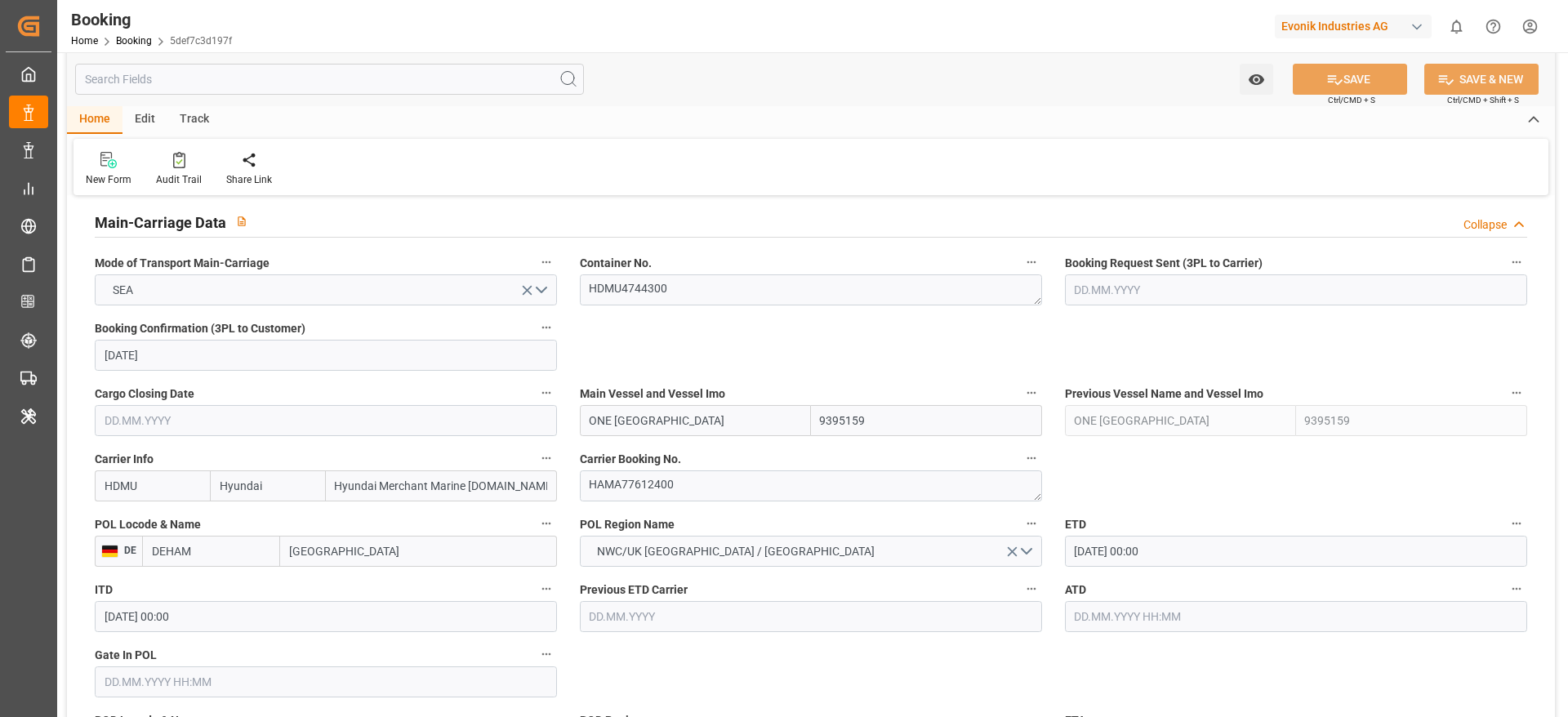
click at [307, 472] on input "Hyundai" at bounding box center [268, 485] width 115 height 31
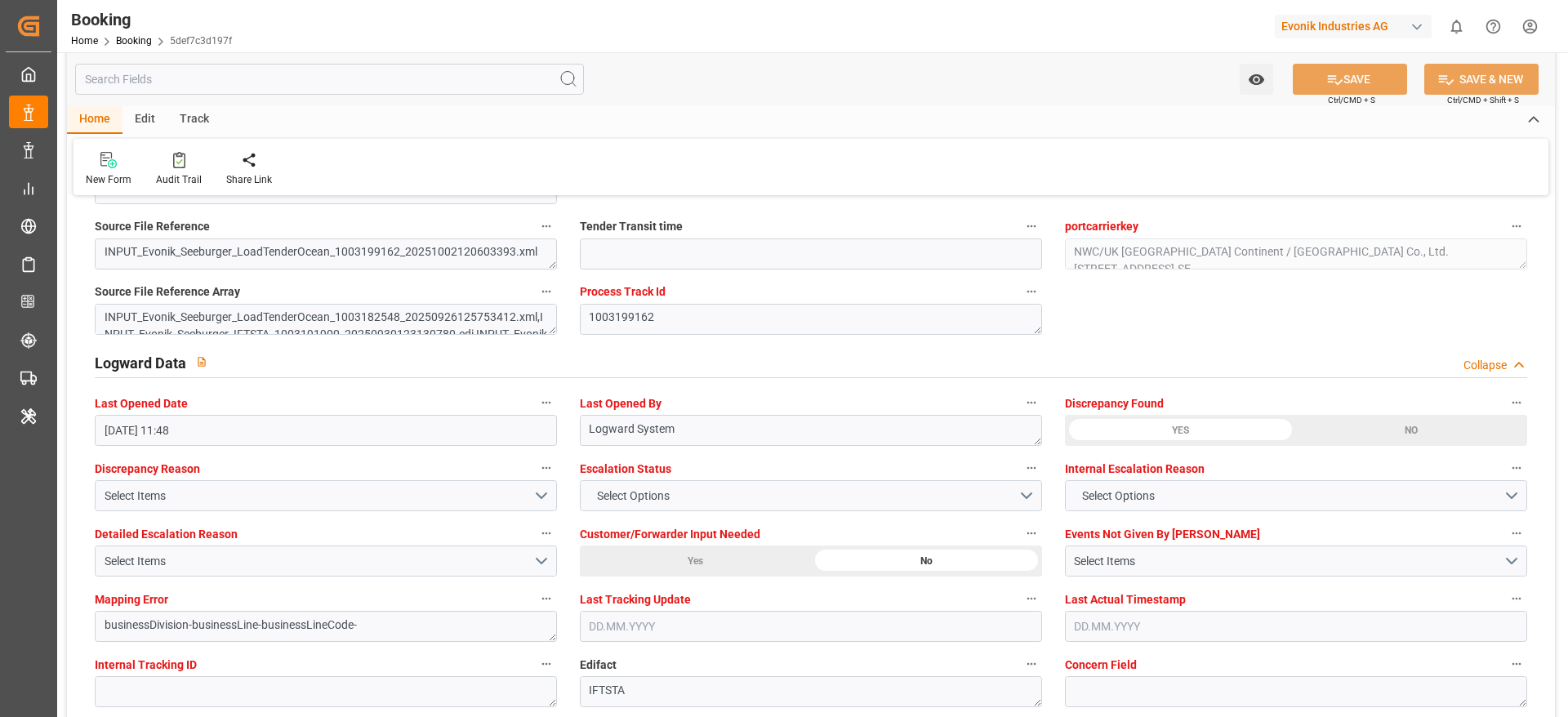
scroll to position [2811, 0]
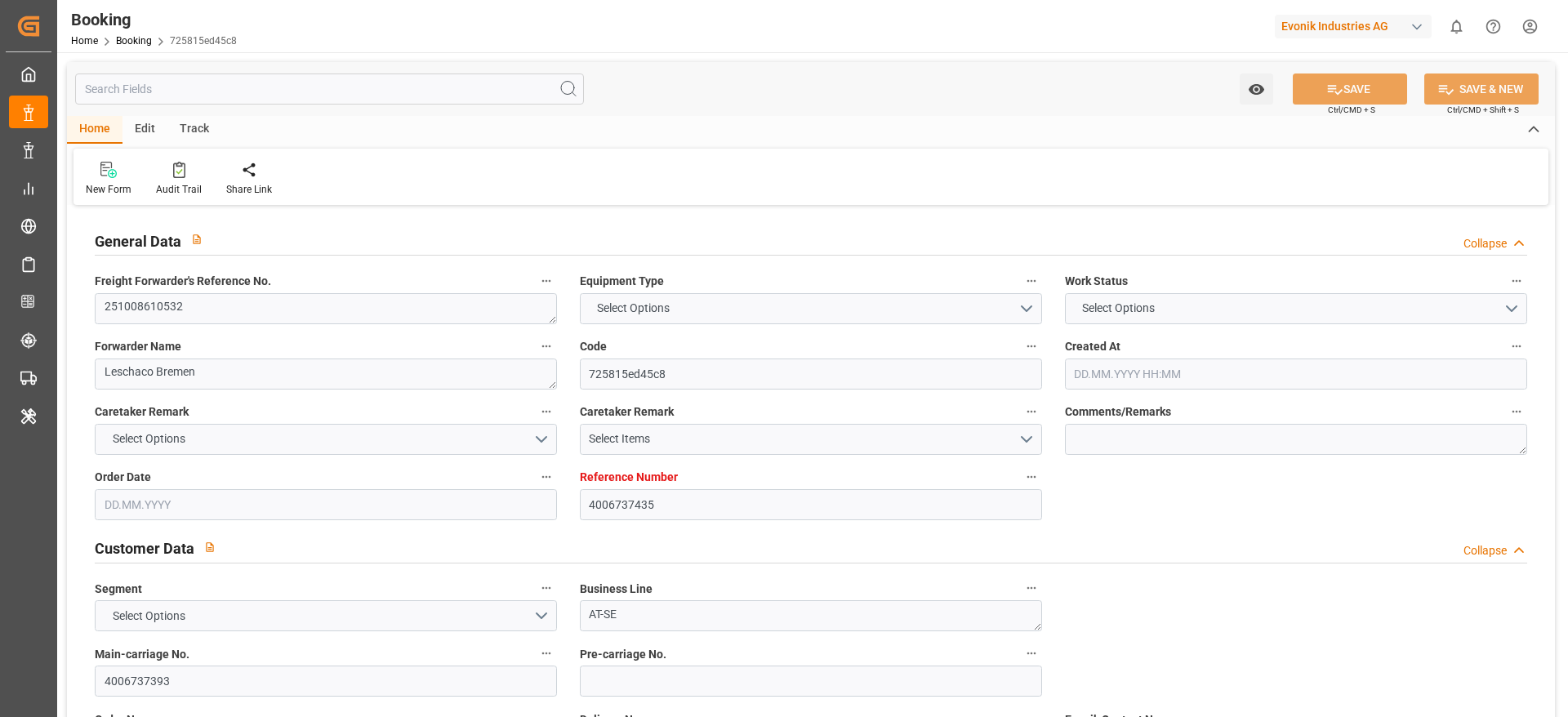
type input "4006737435"
type input "9388352"
type input "Dummy"
type input "Dummy Carrier"
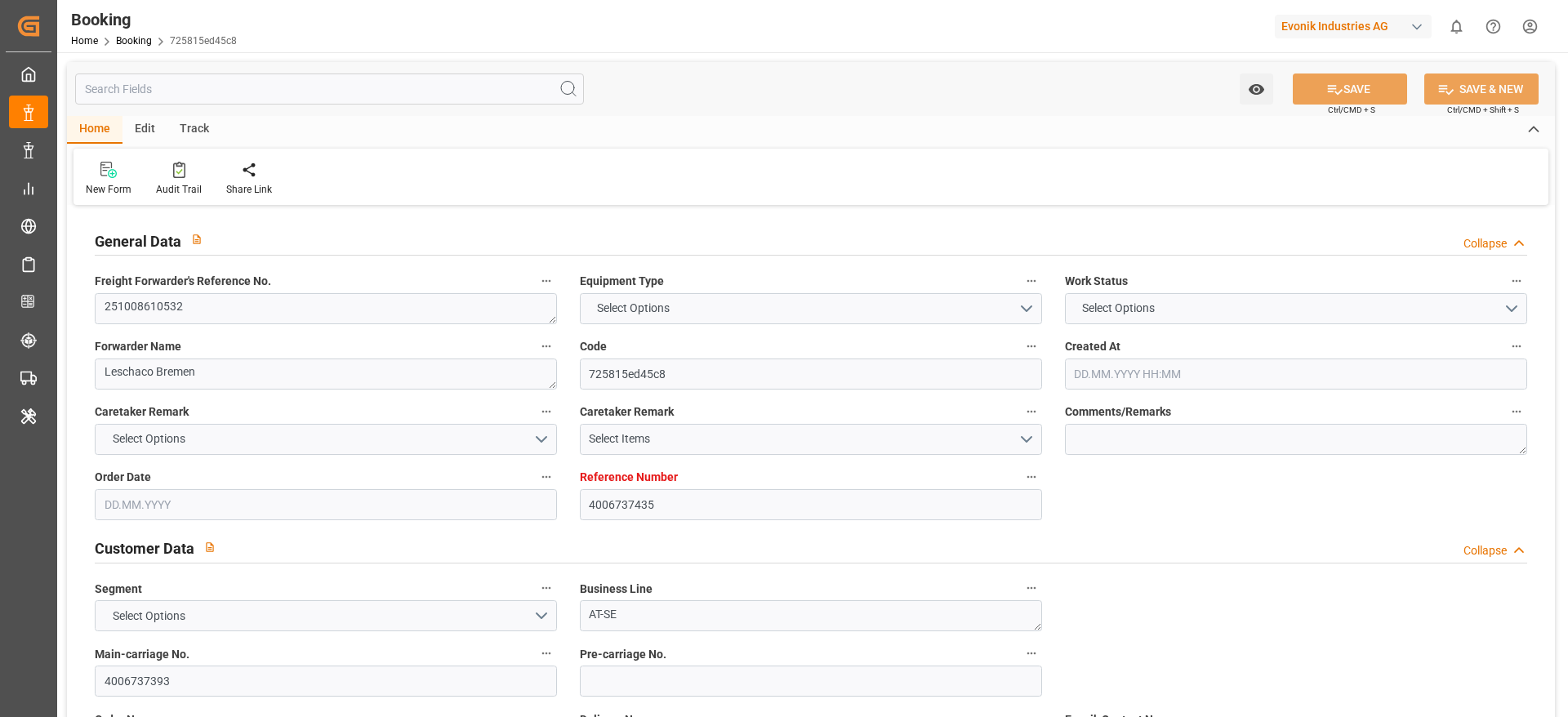
type input "DEHAM"
type input "JPNGO"
type input "[DATE] 06:19"
type input "[DATE]"
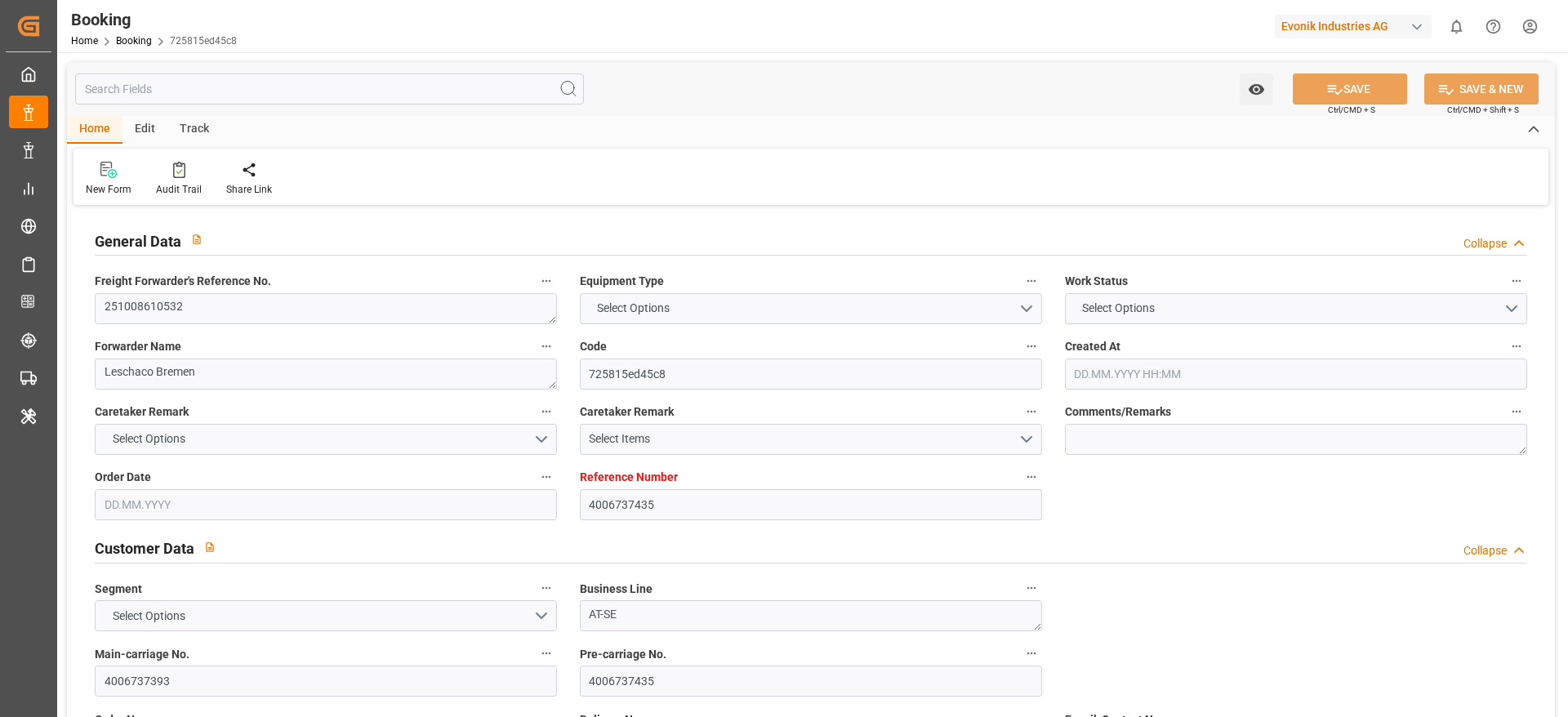
type input "[DATE]"
type input "[DATE] 00:00"
type input "[DATE]"
type input "[DATE] 00:00"
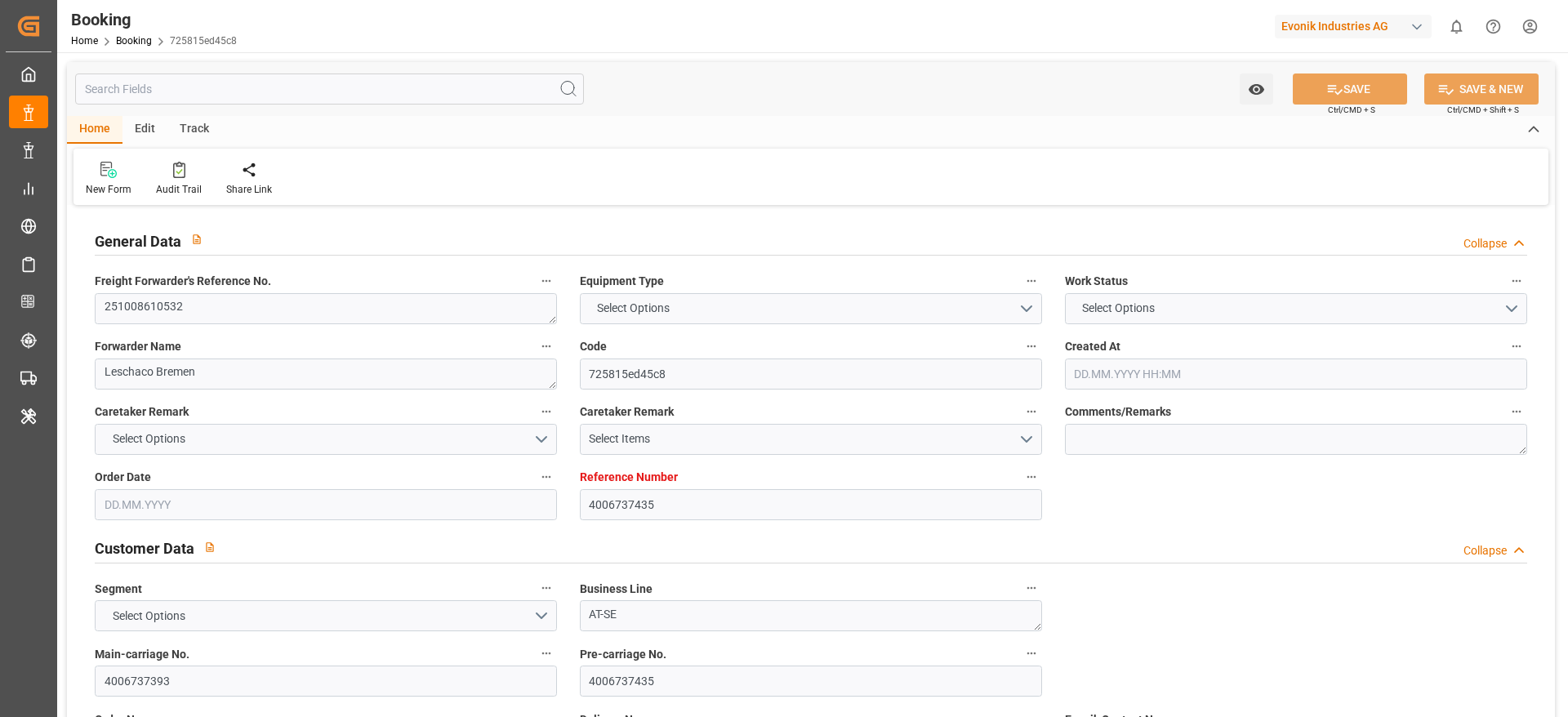
type input "[DATE] 00:00"
type input "[DATE] 13:41"
click at [304, 305] on textarea "251008610532" at bounding box center [326, 308] width 462 height 31
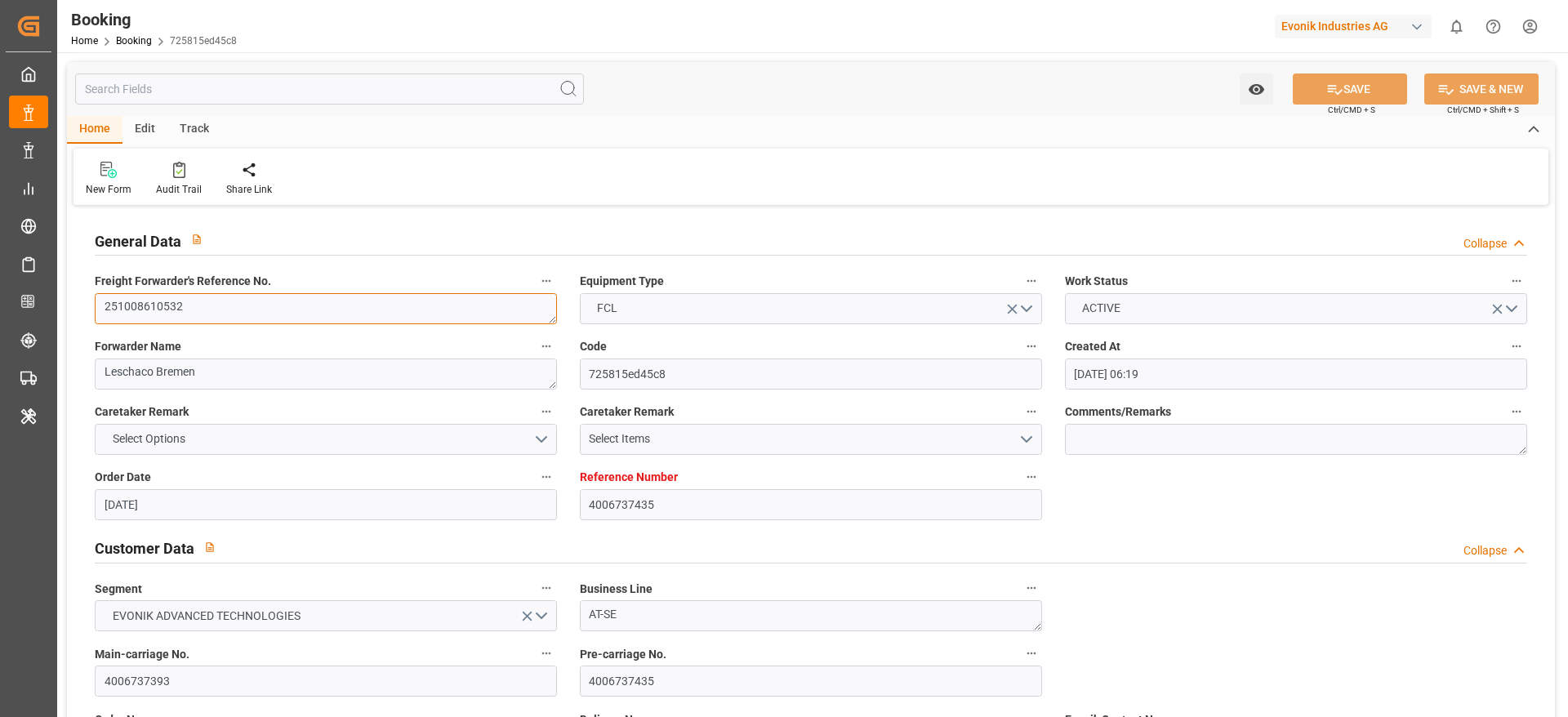
scroll to position [1006, 0]
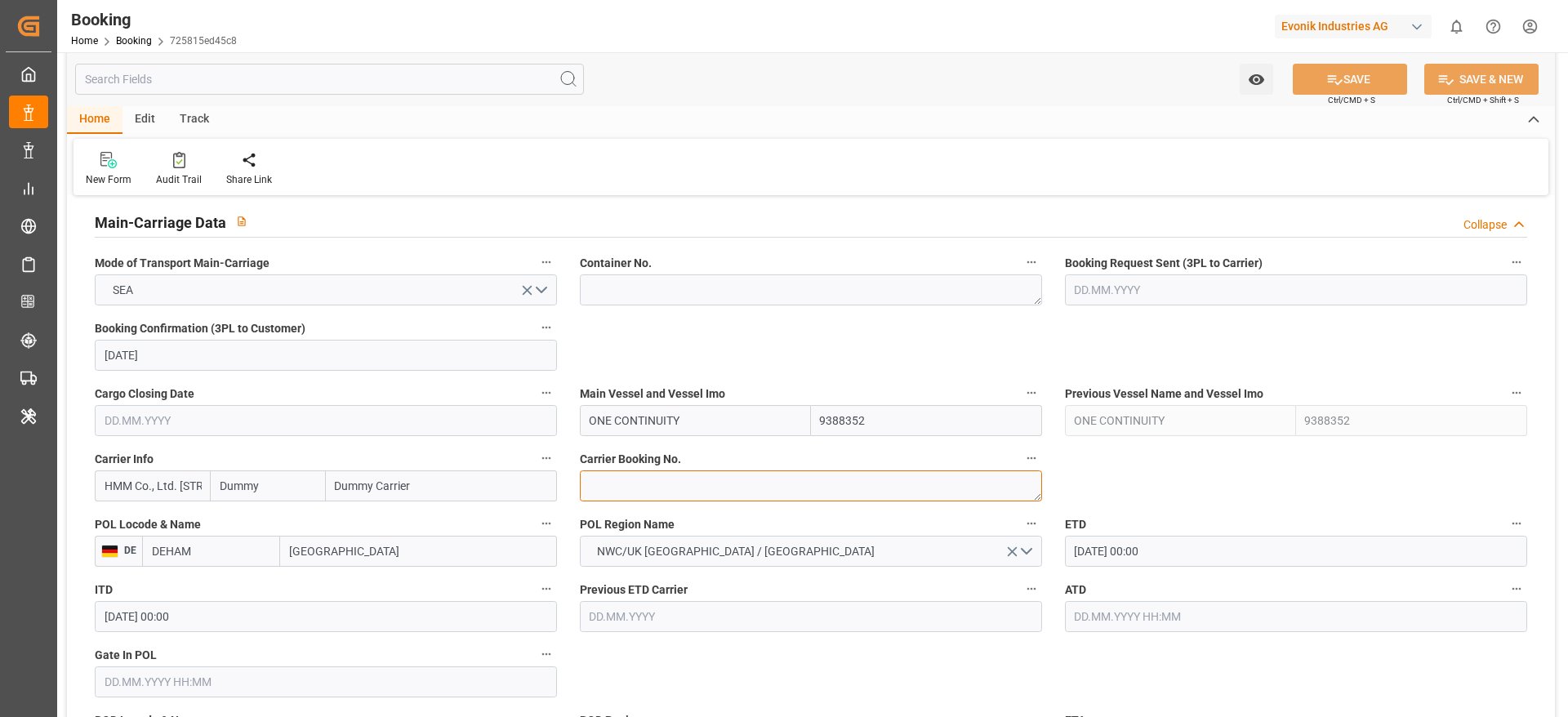
click at [690, 481] on textarea at bounding box center [811, 485] width 462 height 31
paste textarea "HAMA10766200"
type textarea "HAMA10766200"
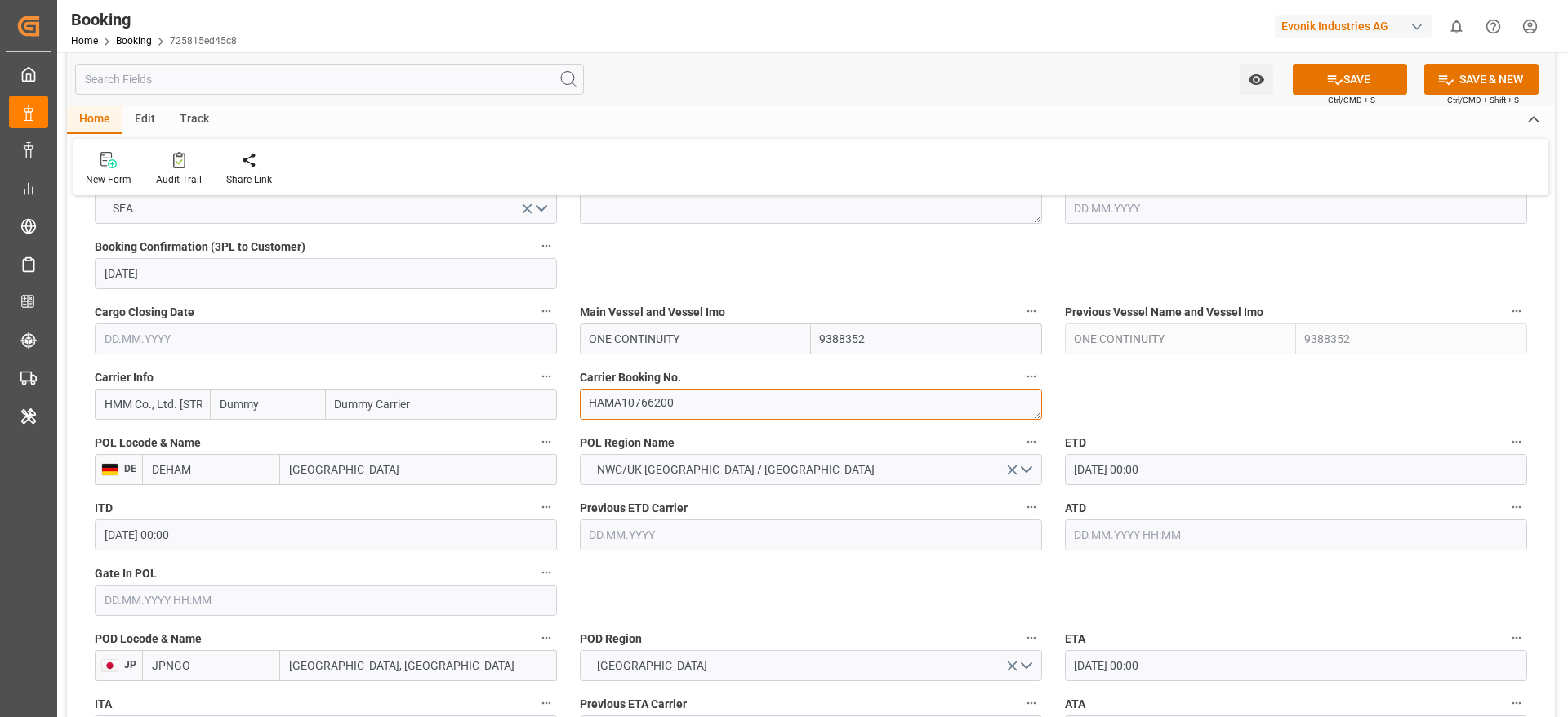
scroll to position [1091, 0]
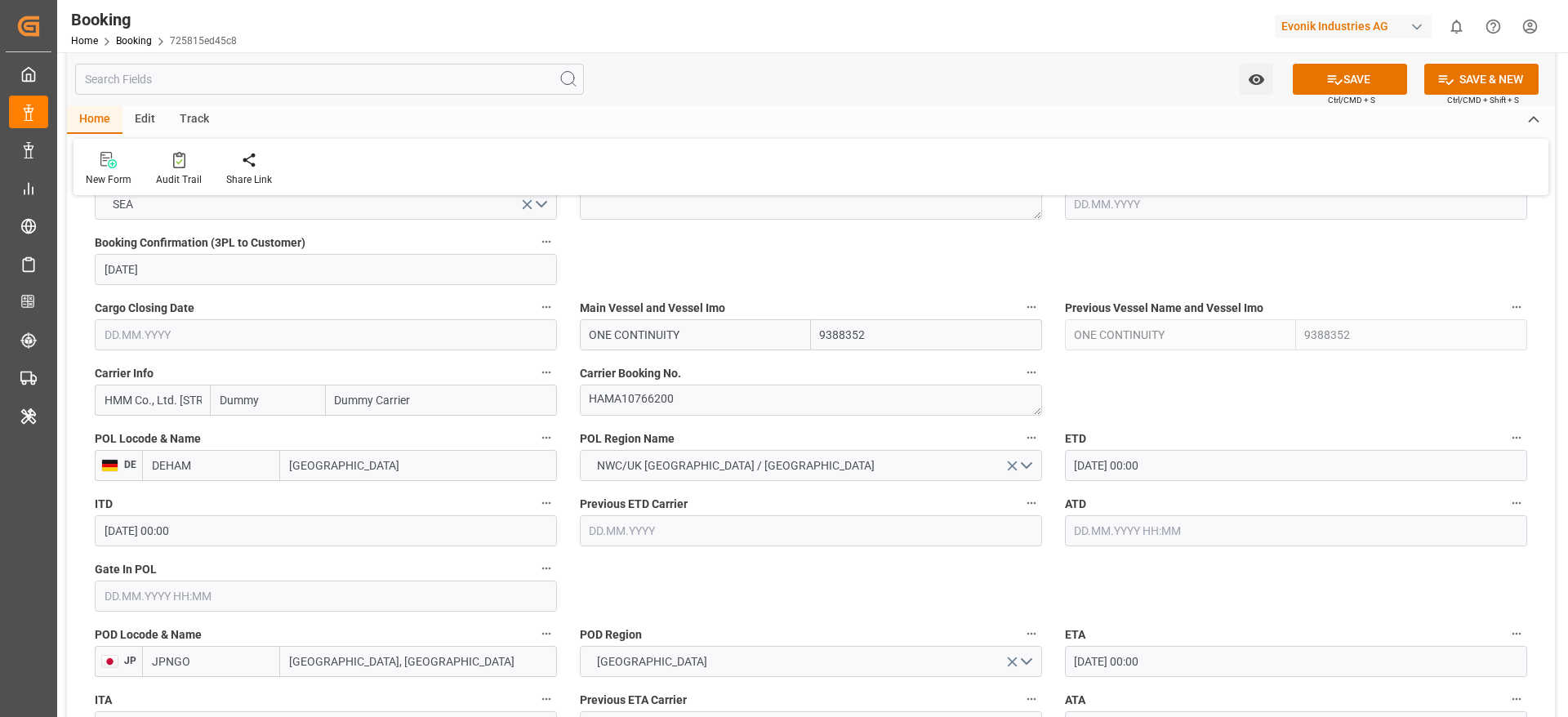
click at [687, 413] on div "Carrier Booking No. HAMA10766200" at bounding box center [811, 389] width 485 height 65
click at [688, 401] on textarea "HAMA10766200" at bounding box center [811, 400] width 462 height 31
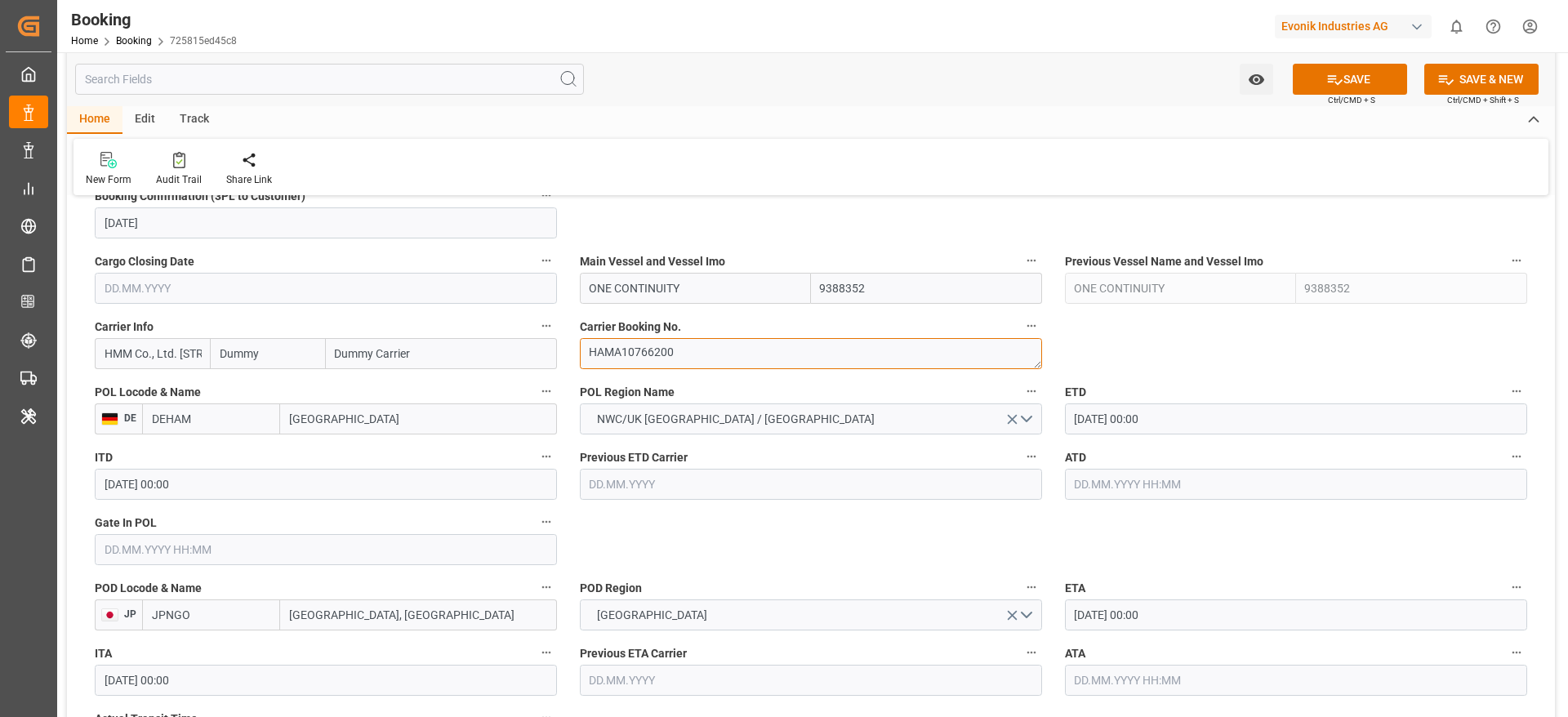
scroll to position [1139, 0]
click at [279, 357] on input "Dummy" at bounding box center [268, 353] width 115 height 31
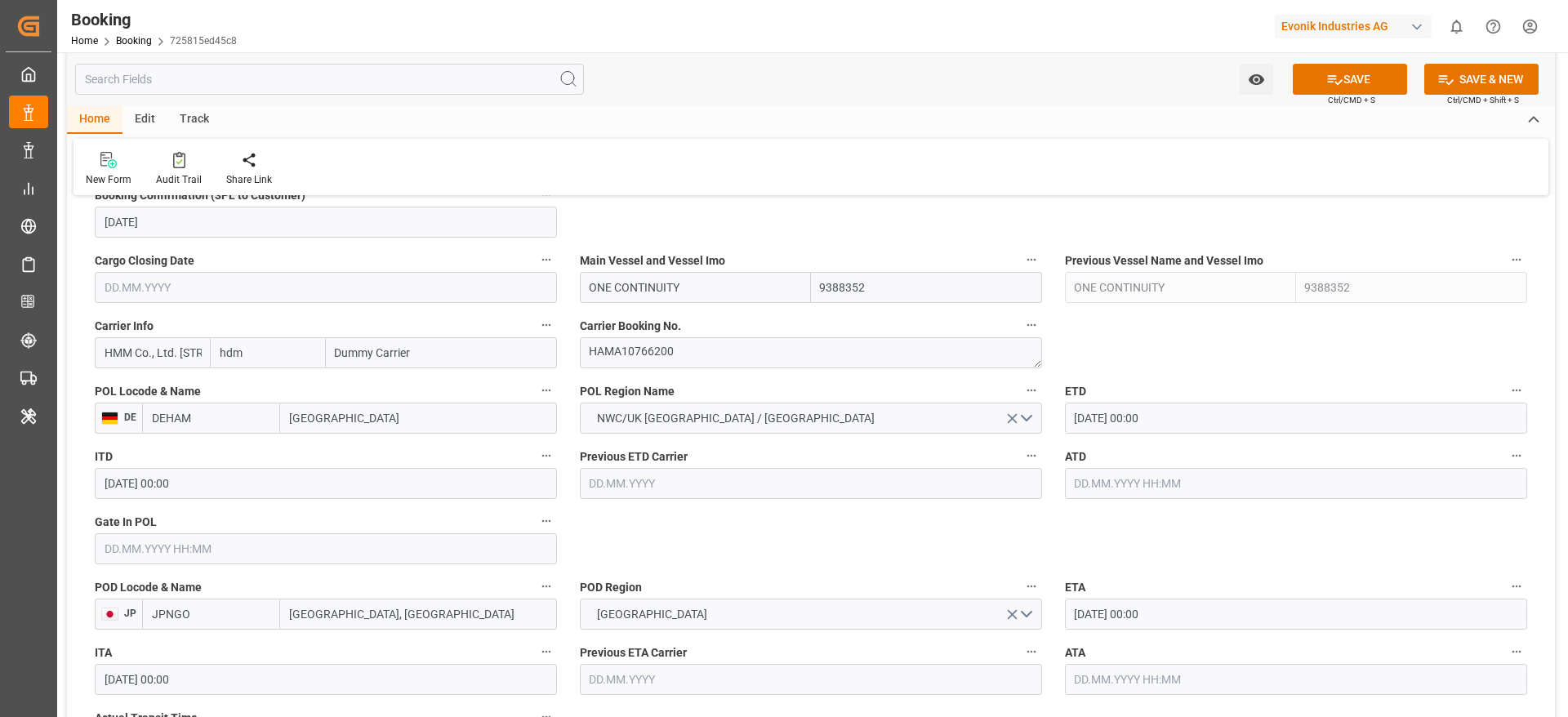
type input "hdmu"
click at [266, 400] on div "Hyundai" at bounding box center [243, 389] width 63 height 37
type input "HDMU"
type input "Hyundai"
type input "Hyundai Merchant Marine Co.Ltd."
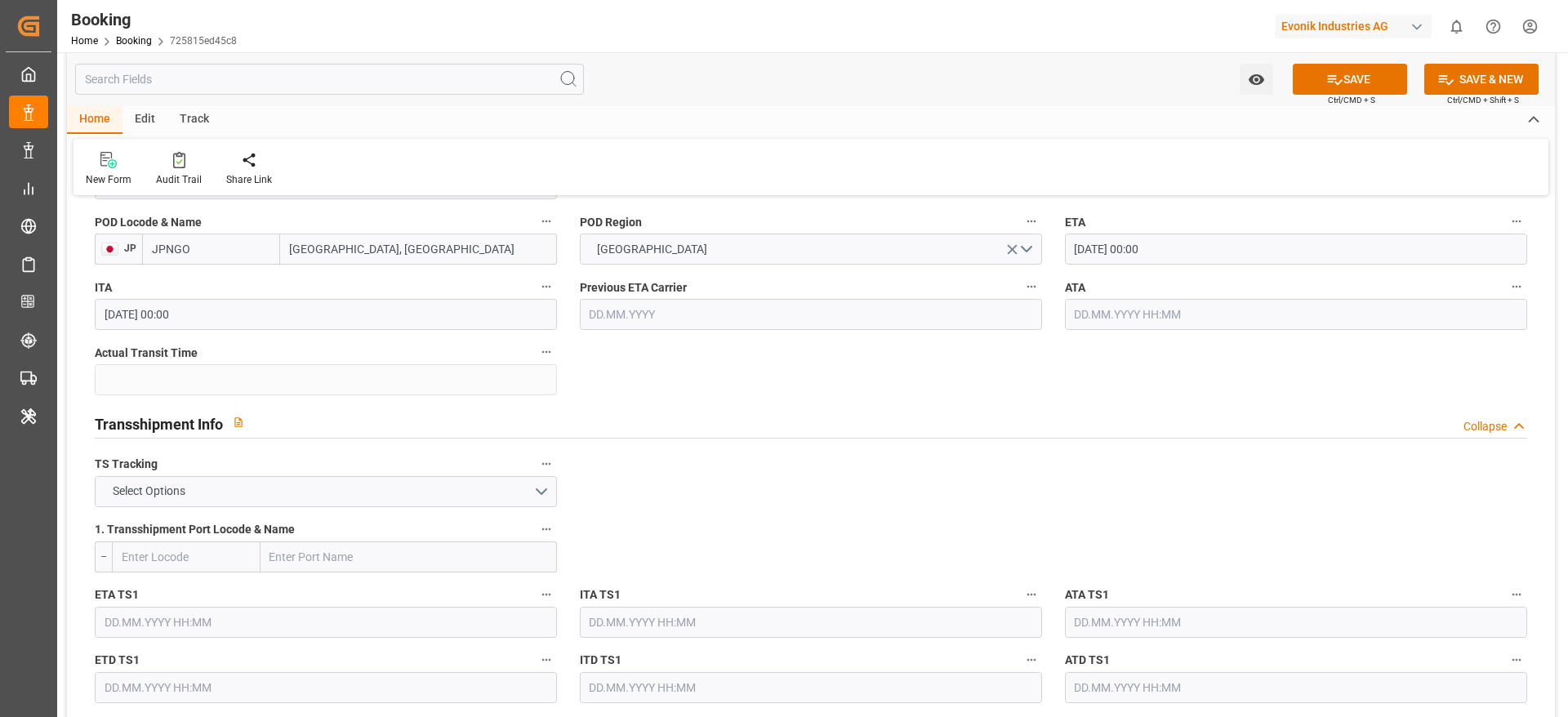
scroll to position [1546, 0]
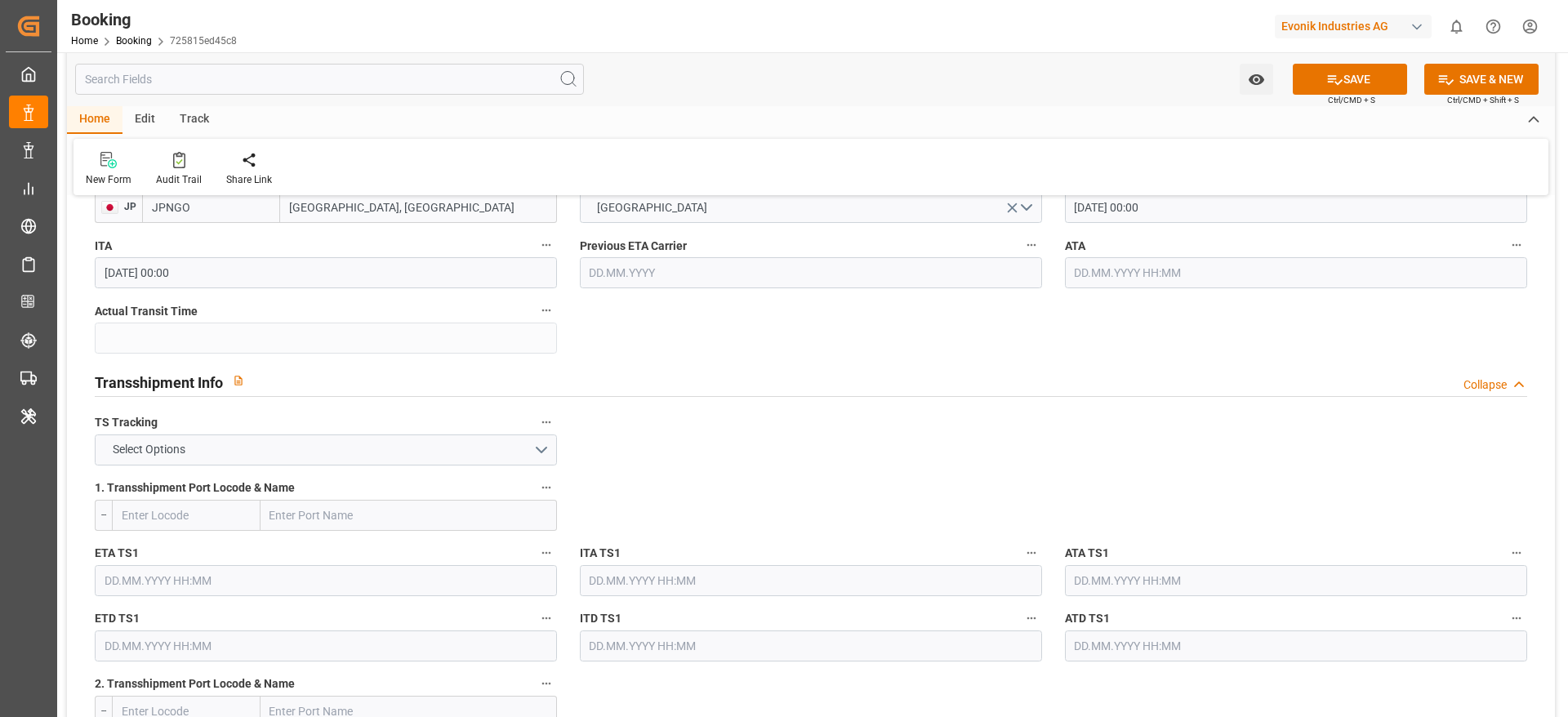
type input "Hyundai"
click at [333, 444] on button "Select Options" at bounding box center [326, 450] width 462 height 31
click at [322, 487] on div "FALSE" at bounding box center [326, 488] width 461 height 34
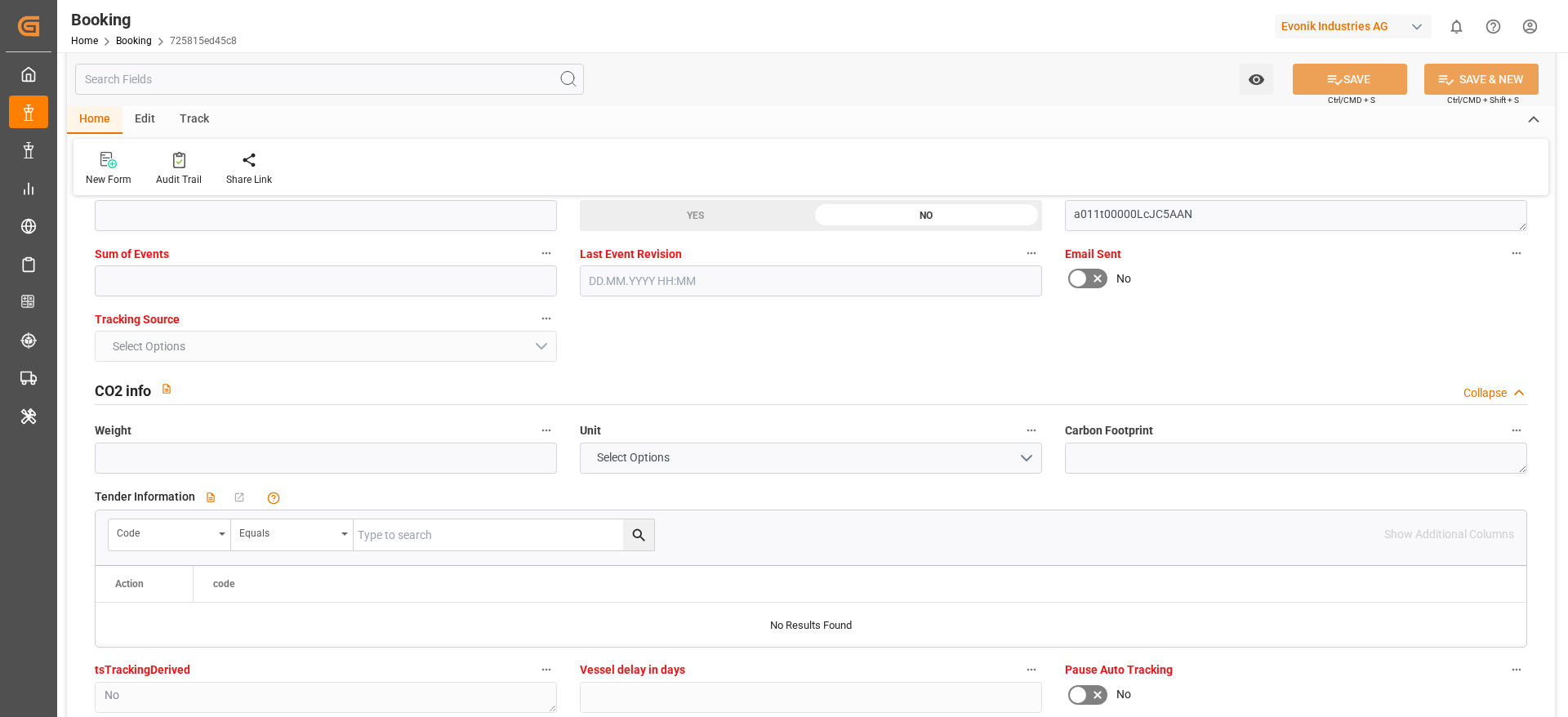
scroll to position [3468, 0]
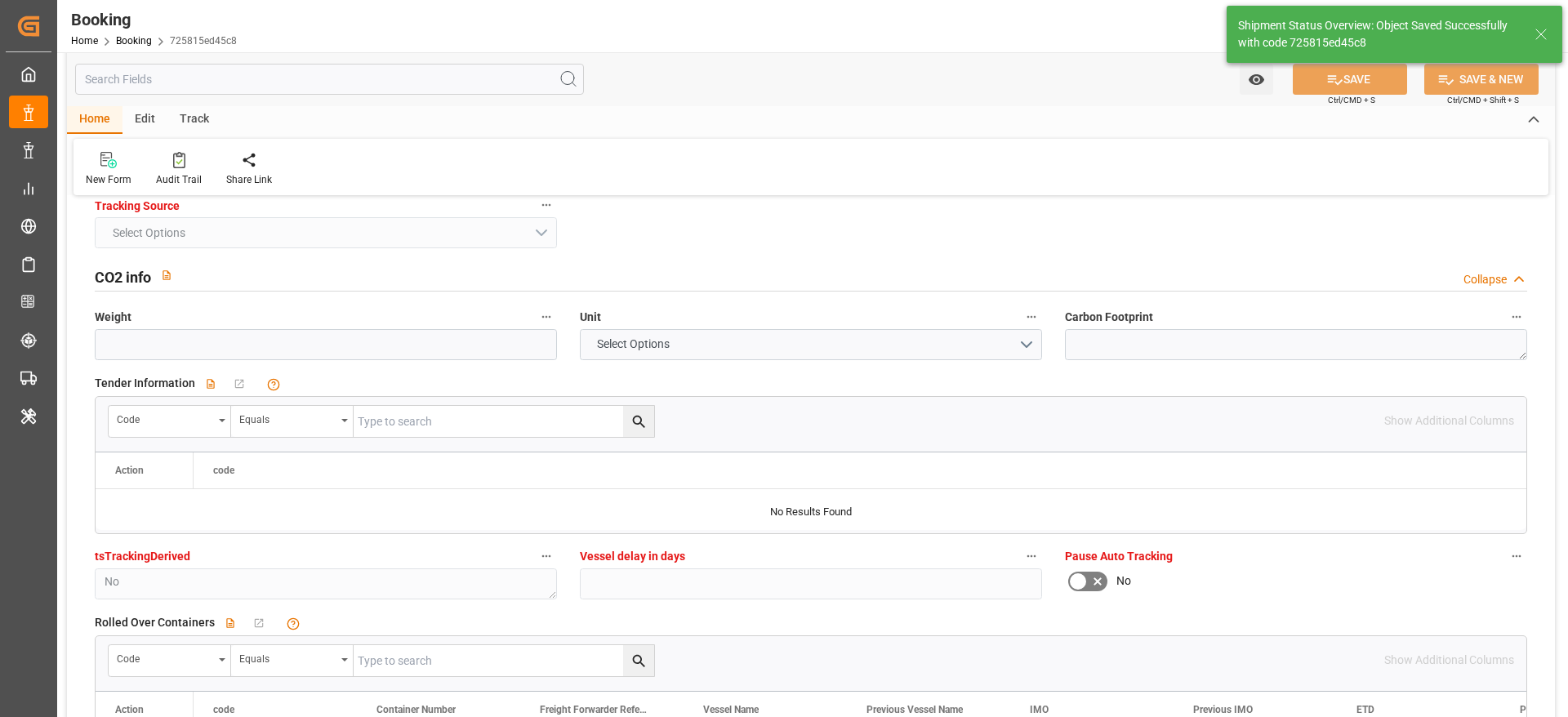
type input "03.10.2025 11:49"
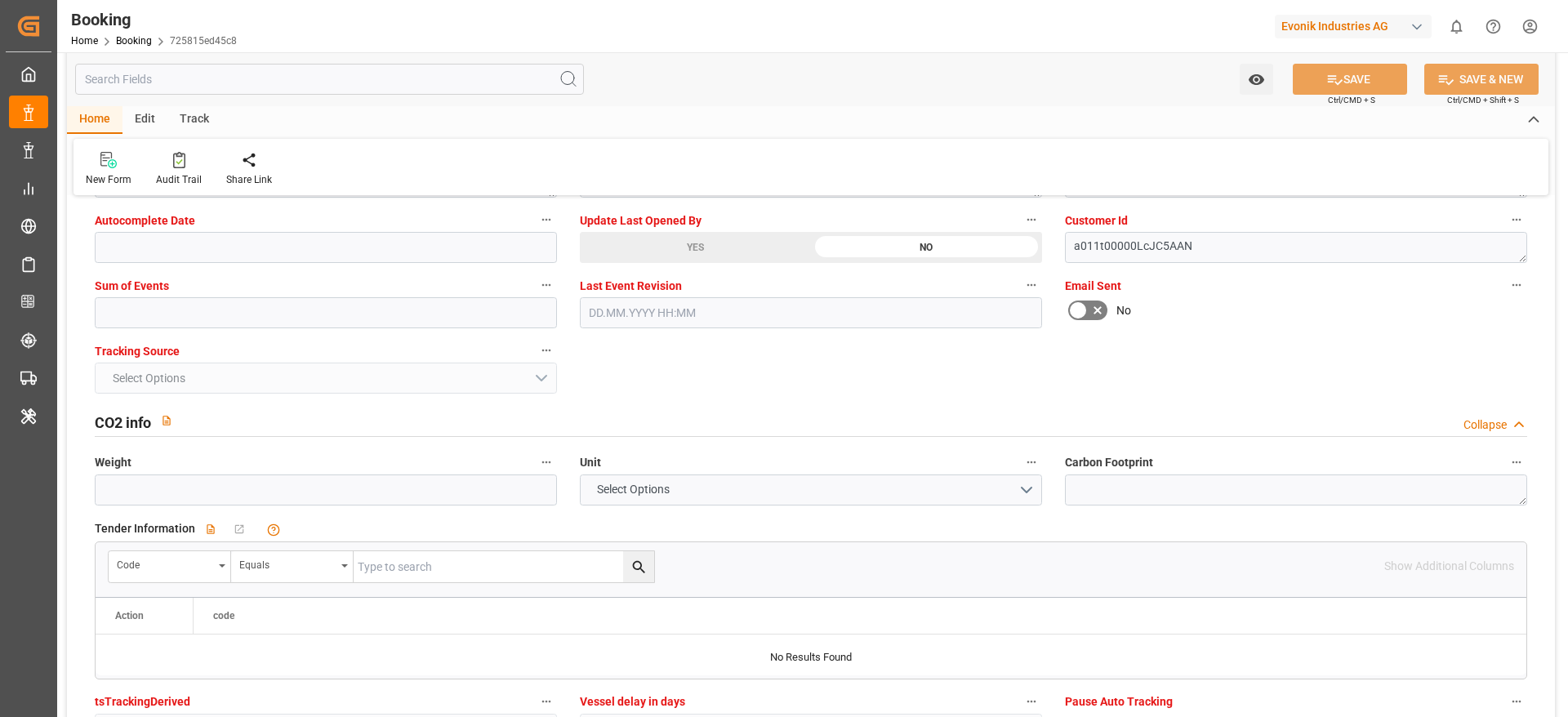
scroll to position [3230, 0]
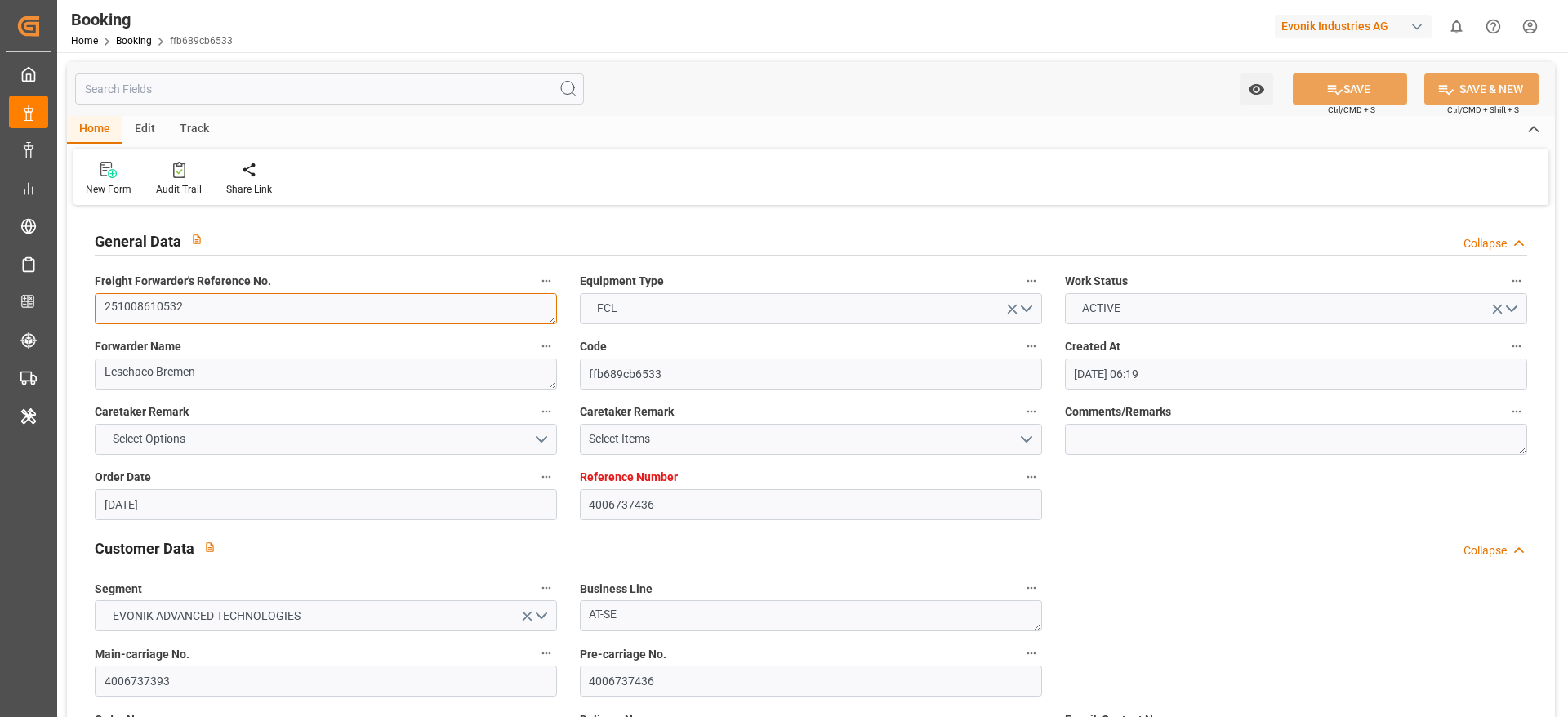
click at [231, 310] on textarea "251008610532" at bounding box center [326, 308] width 462 height 31
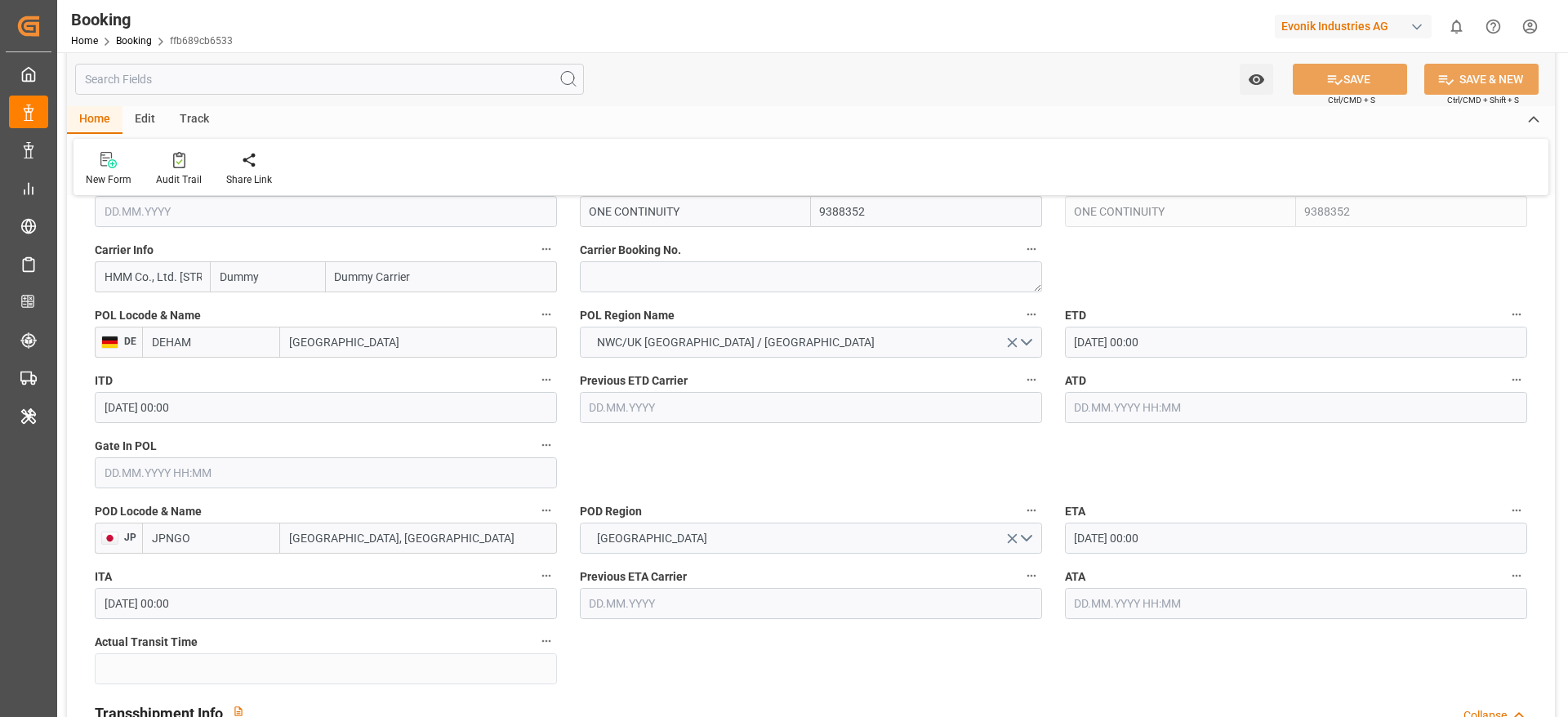
scroll to position [1214, 0]
click at [597, 269] on textarea at bounding box center [811, 278] width 462 height 31
paste textarea "HAMA10766200"
type textarea "HAMA10766200"
click at [677, 272] on textarea "HAMA10766200" at bounding box center [811, 278] width 462 height 31
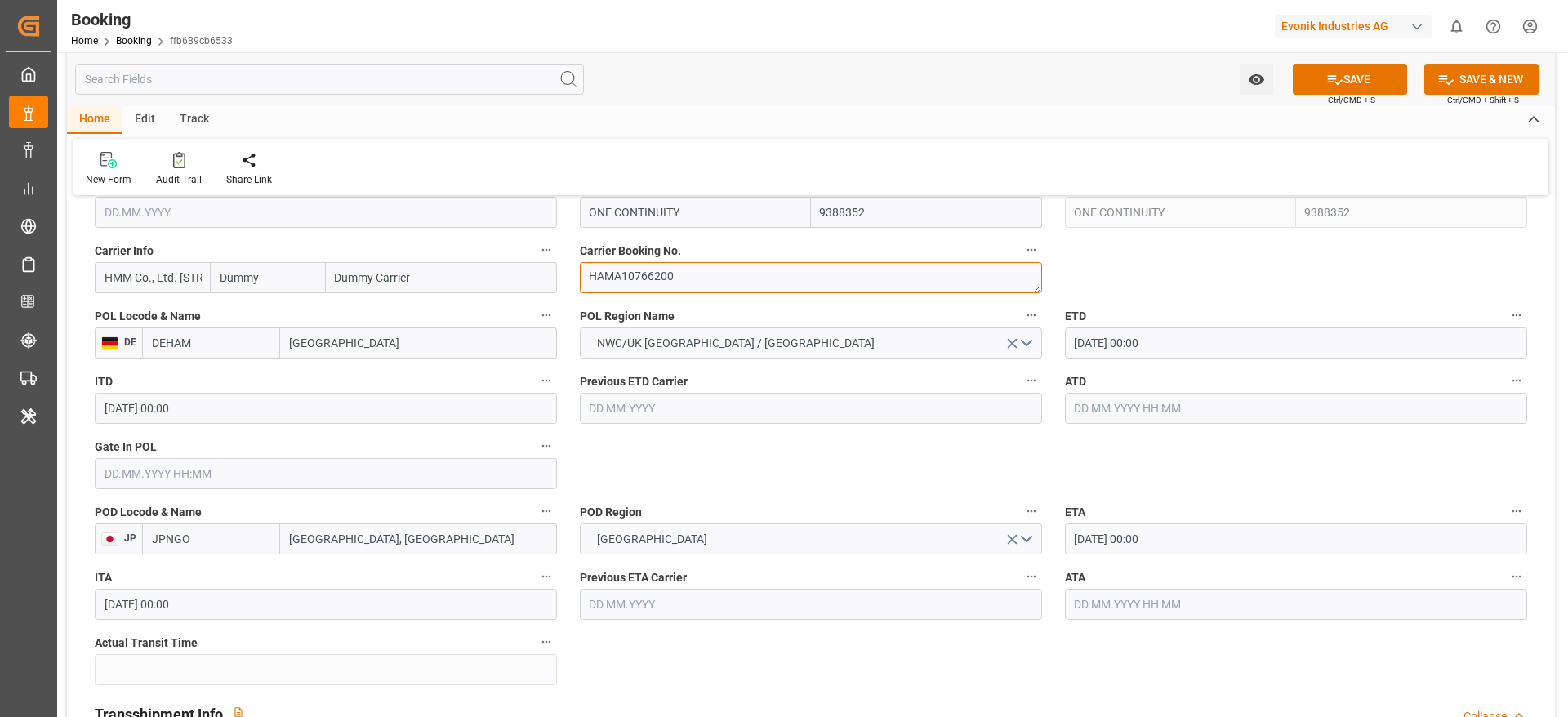
click at [677, 272] on textarea "HAMA10766200" at bounding box center [811, 278] width 462 height 31
click at [263, 278] on input "Dummy" at bounding box center [268, 278] width 115 height 31
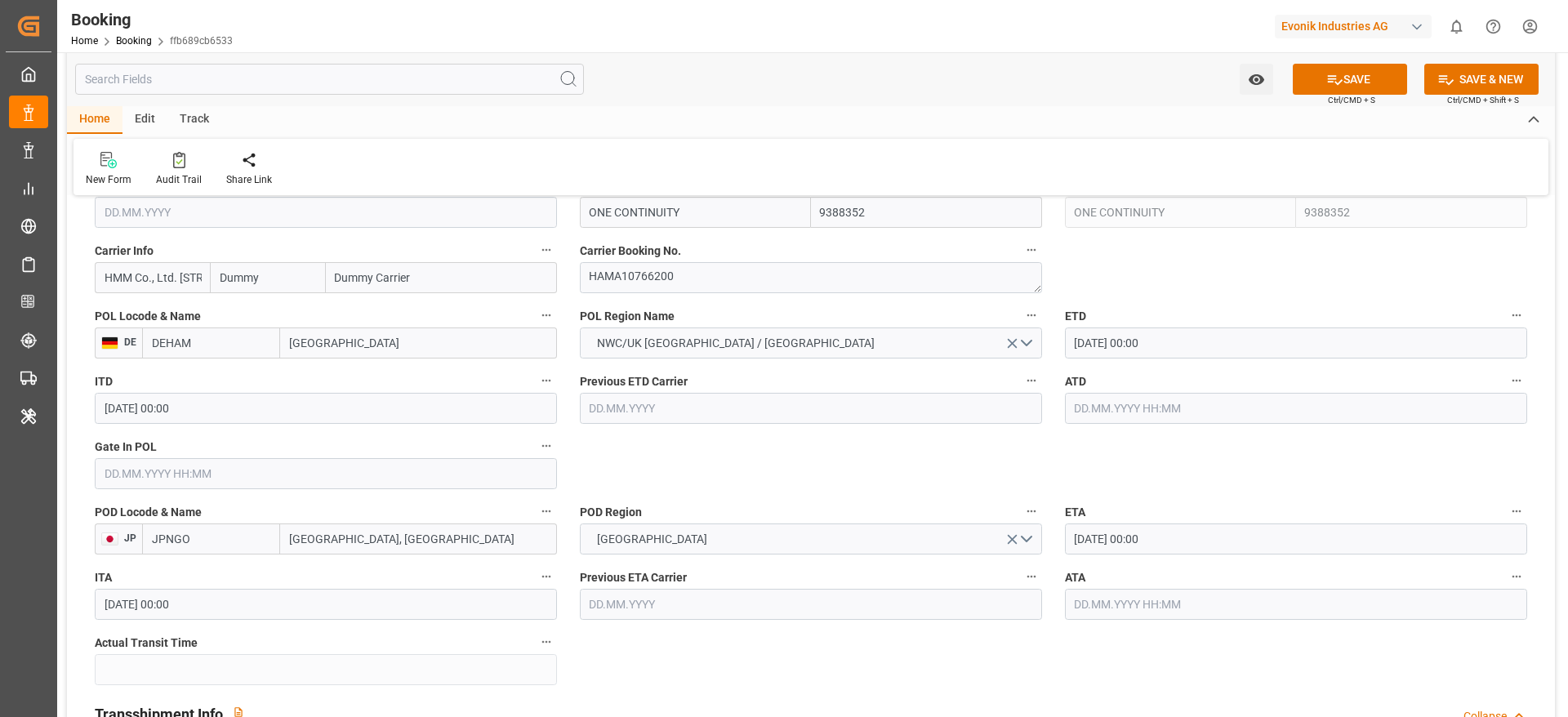
click at [263, 278] on input "Dummy" at bounding box center [268, 278] width 115 height 31
type input "hdmu"
click at [245, 306] on div "Hyundai" at bounding box center [243, 314] width 63 height 37
type input "HDMU"
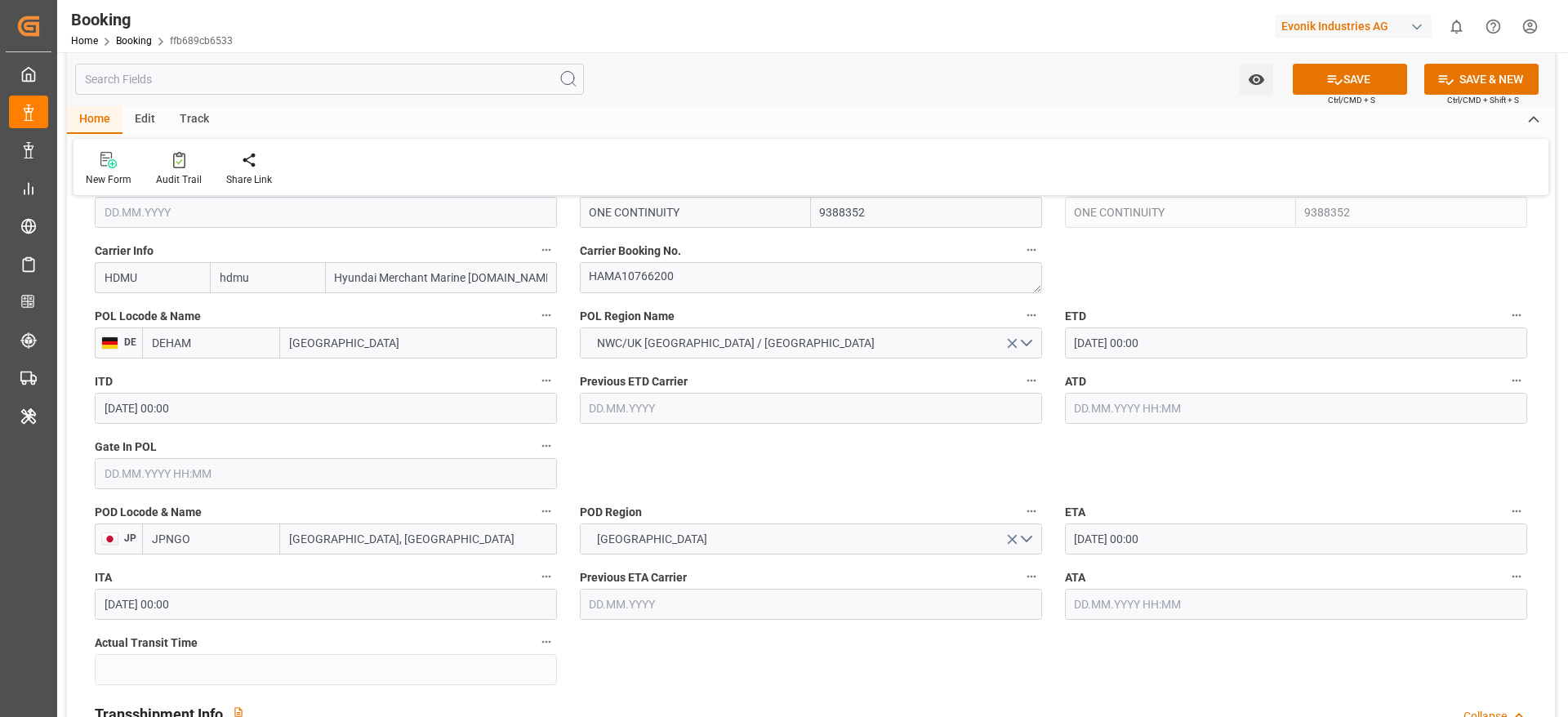
type input "Hyundai"
type input "Hyundai Merchant Marine Co.Ltd."
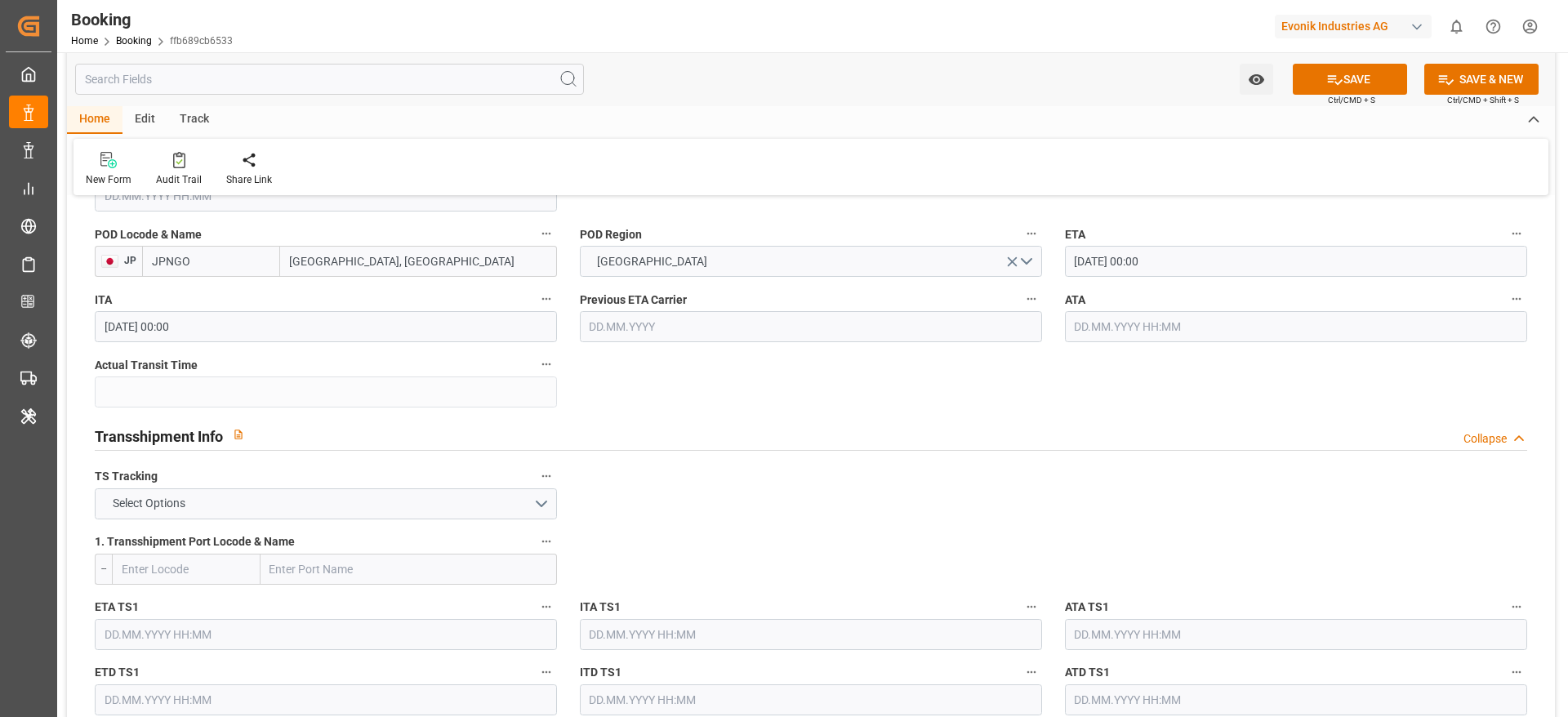
scroll to position [1555, 0]
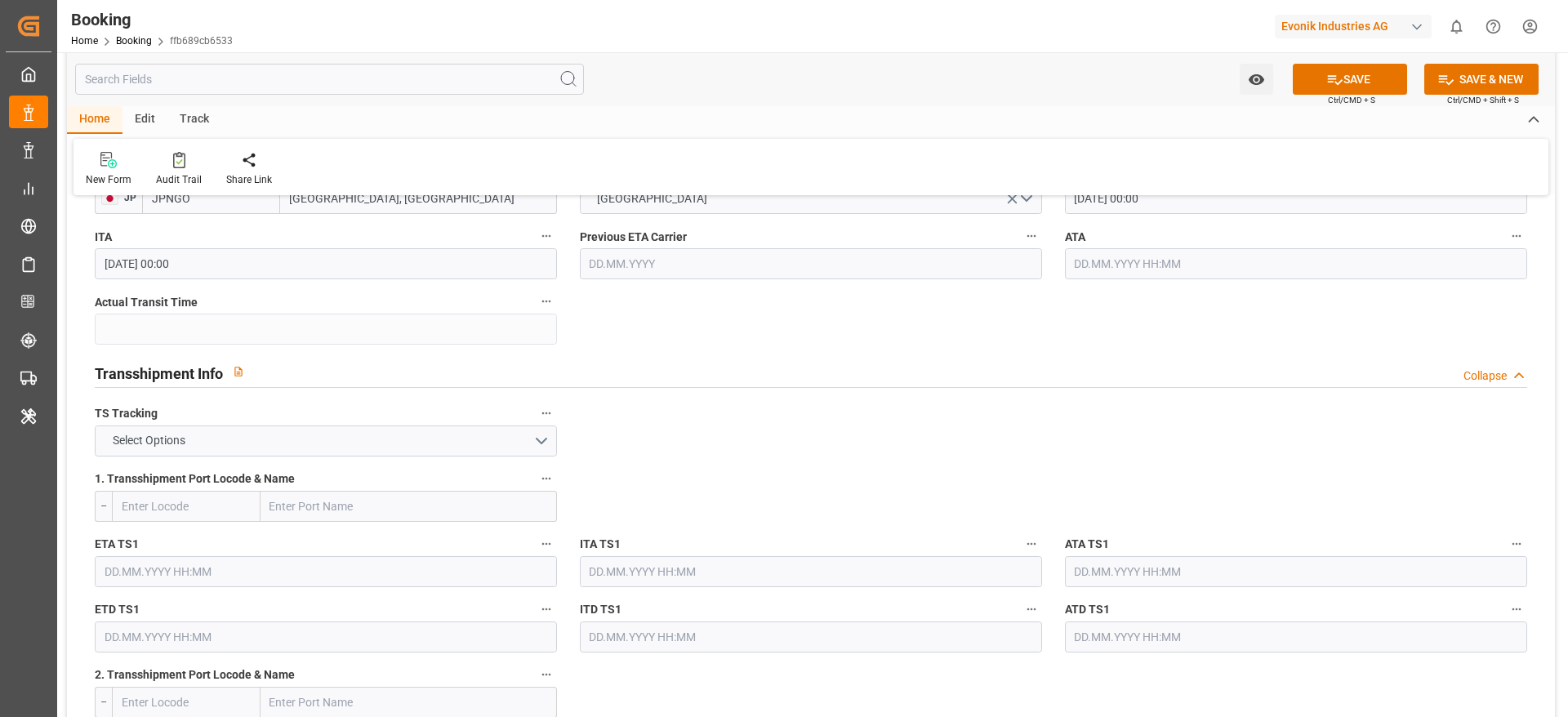
type input "Hyundai"
click at [356, 438] on button "Select Options" at bounding box center [326, 441] width 462 height 31
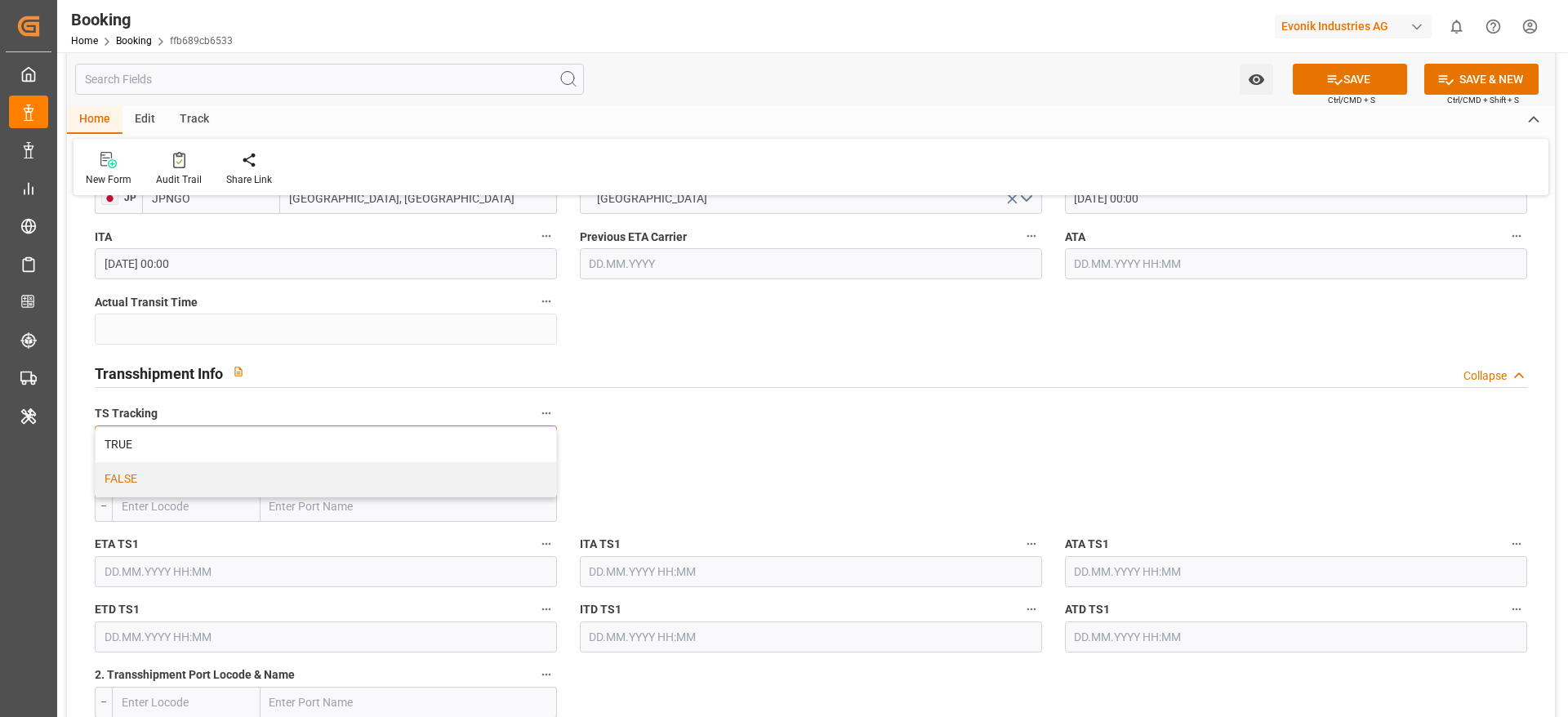
click at [343, 469] on div "FALSE" at bounding box center [326, 479] width 461 height 34
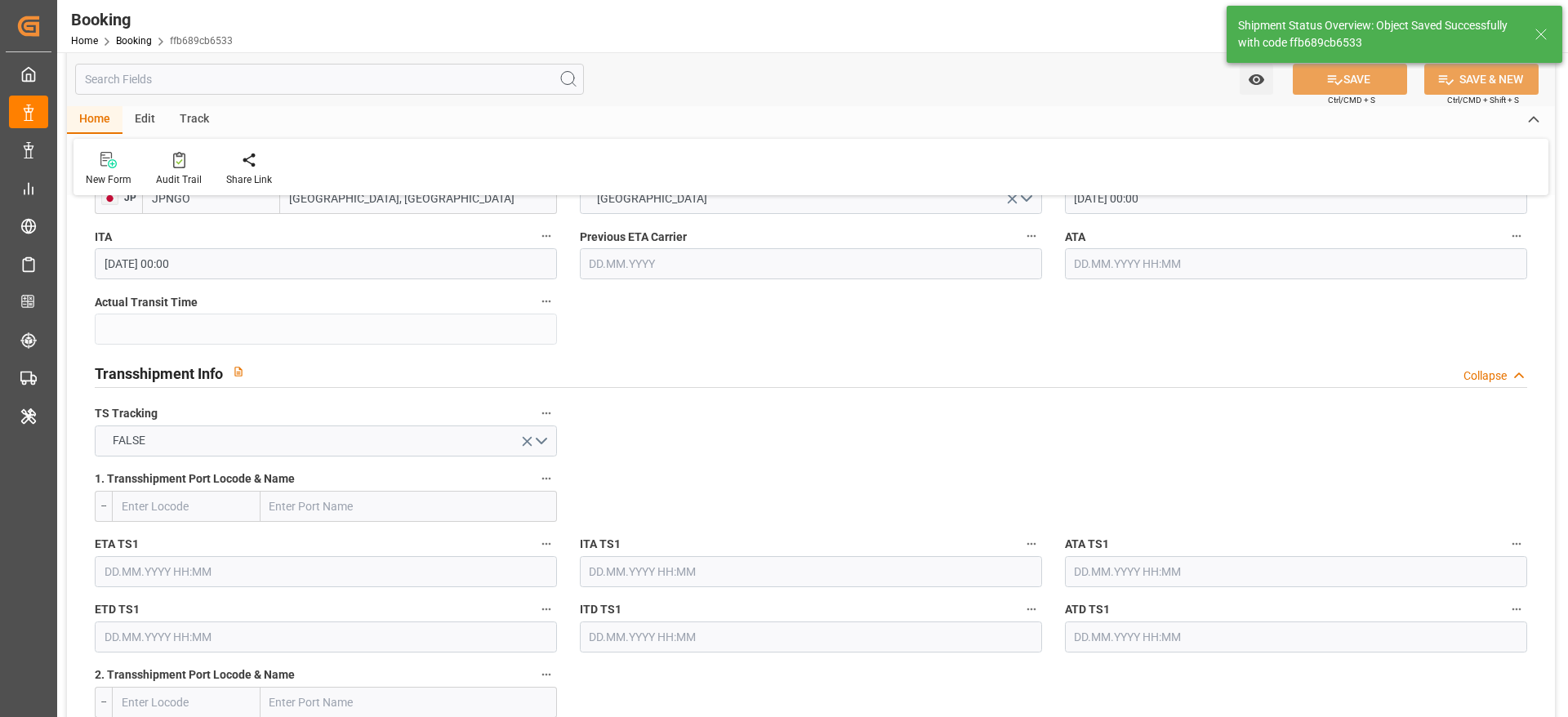
type textarea "NWC/UK North West Continent / UK_JPNGO_HDMU_AT-SE"
type textarea "Likitha devaraj"
type textarea "businessDivision-businessLine-"
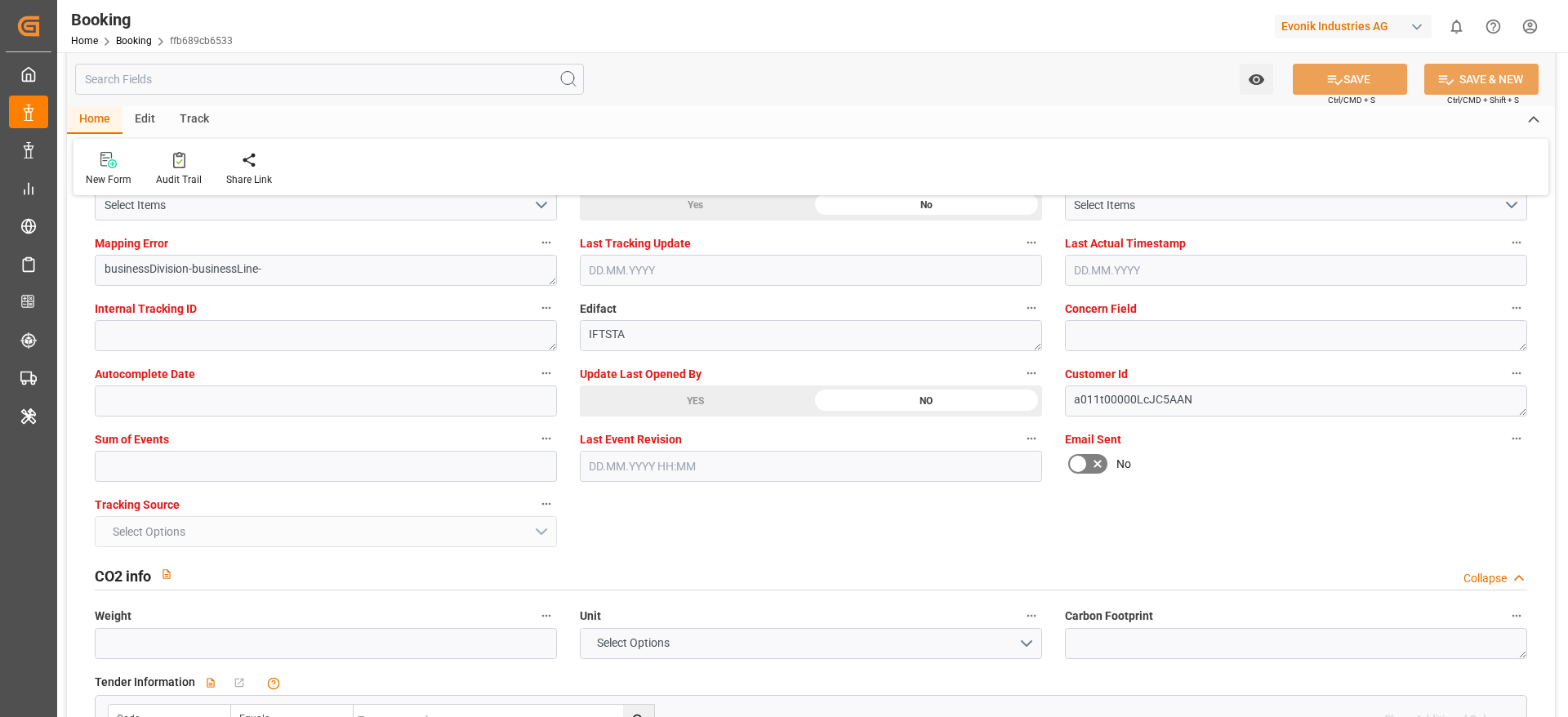
scroll to position [3165, 0]
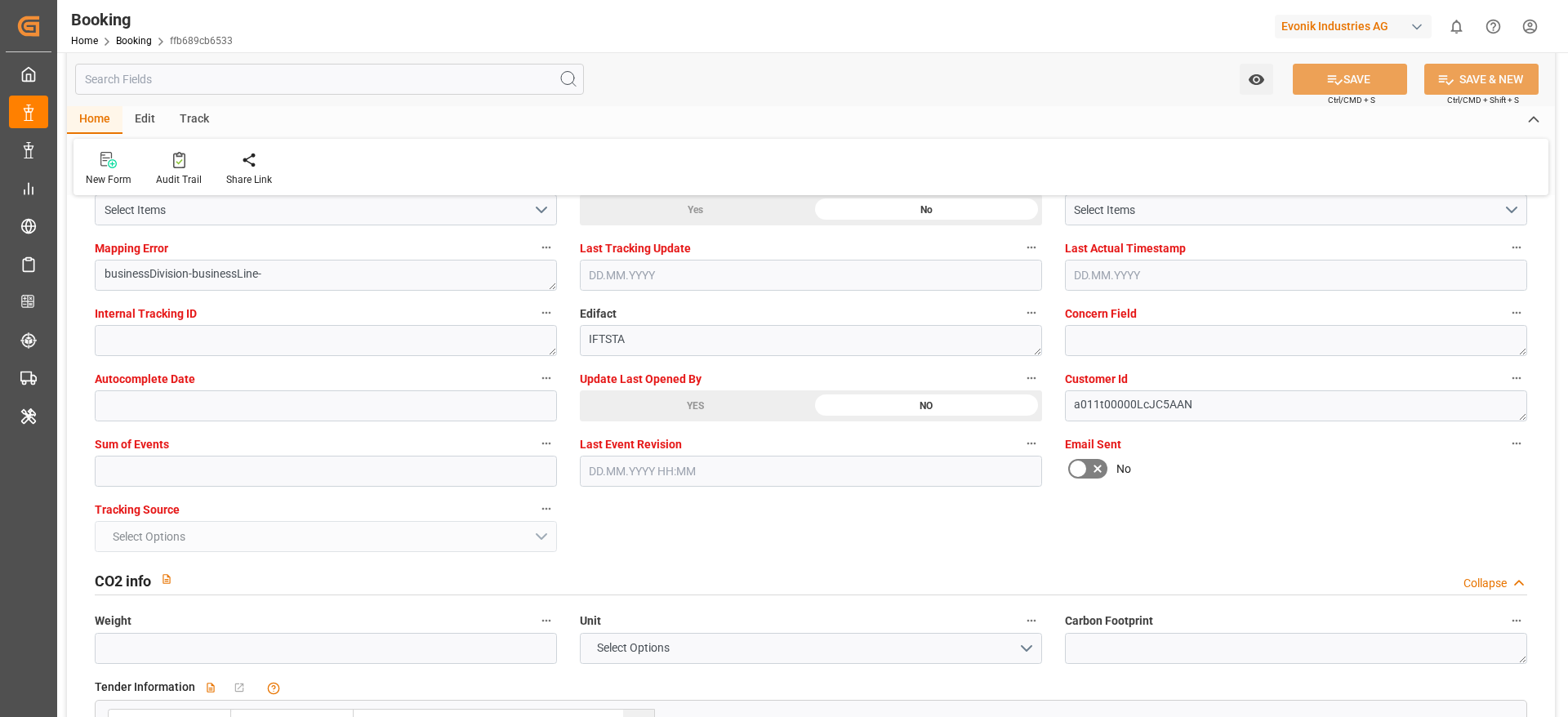
click at [669, 406] on div "YES" at bounding box center [696, 406] width 231 height 31
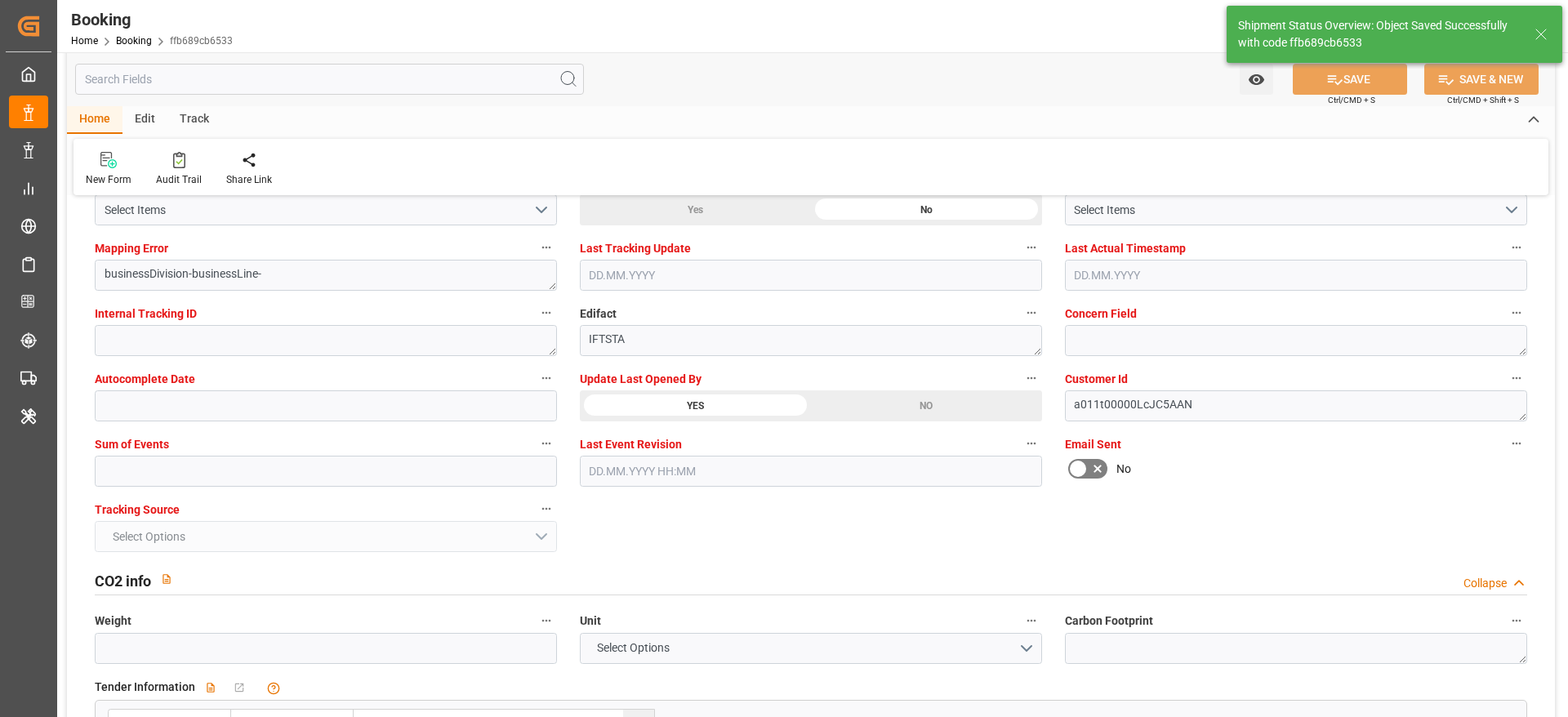
type input "03.10.2025 11:50"
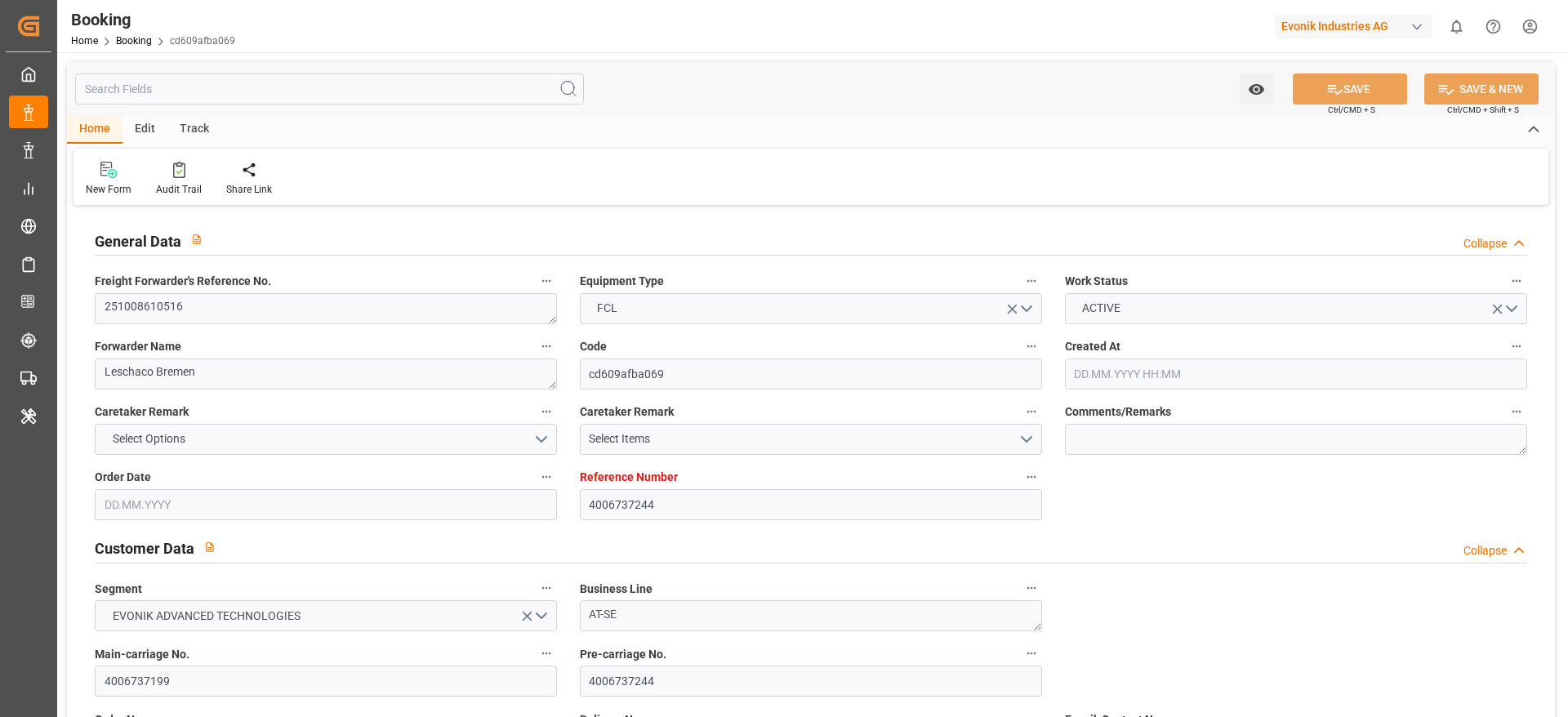
type input "[DATE] 10:03"
type input "[DATE]"
type input "[DATE] 00:00"
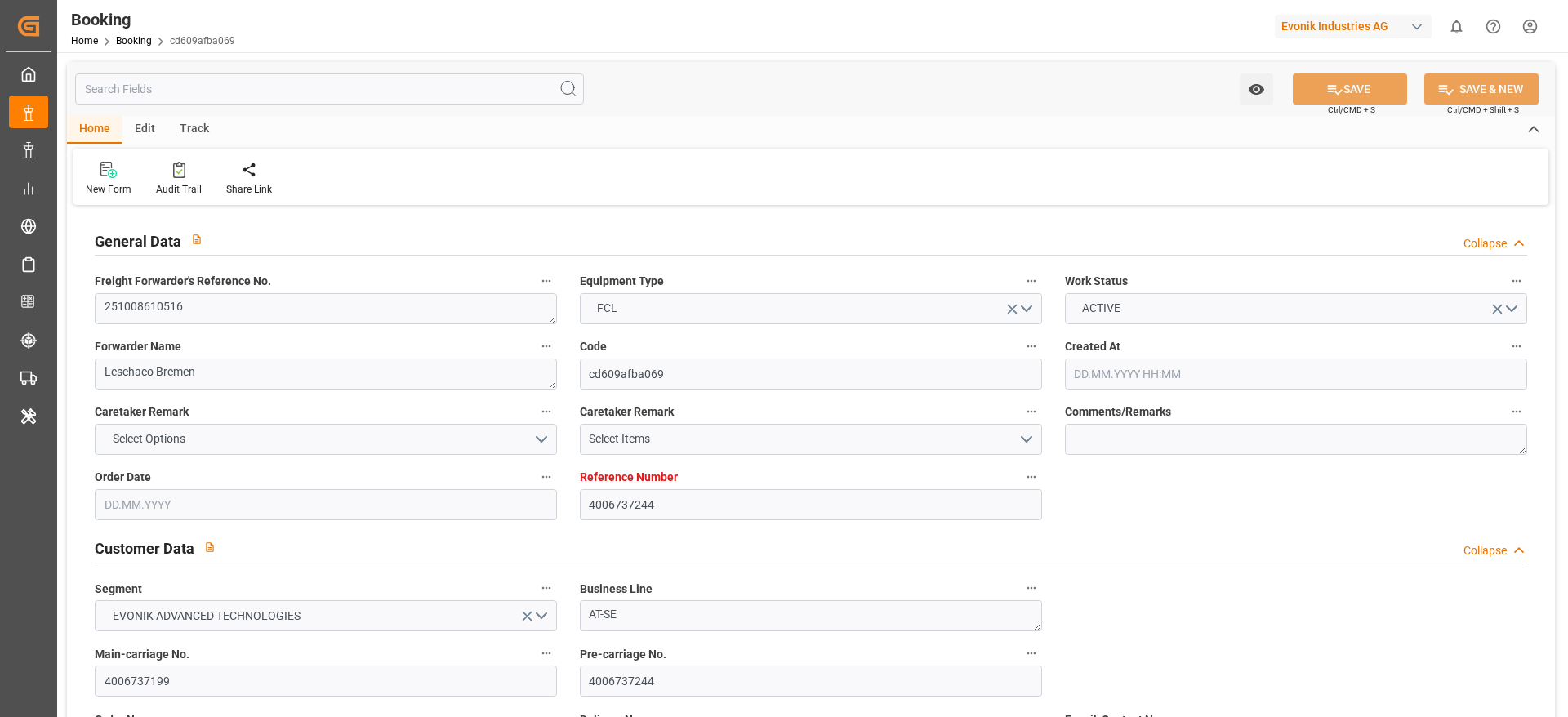
type input "[DATE]"
type input "[DATE] 00:00"
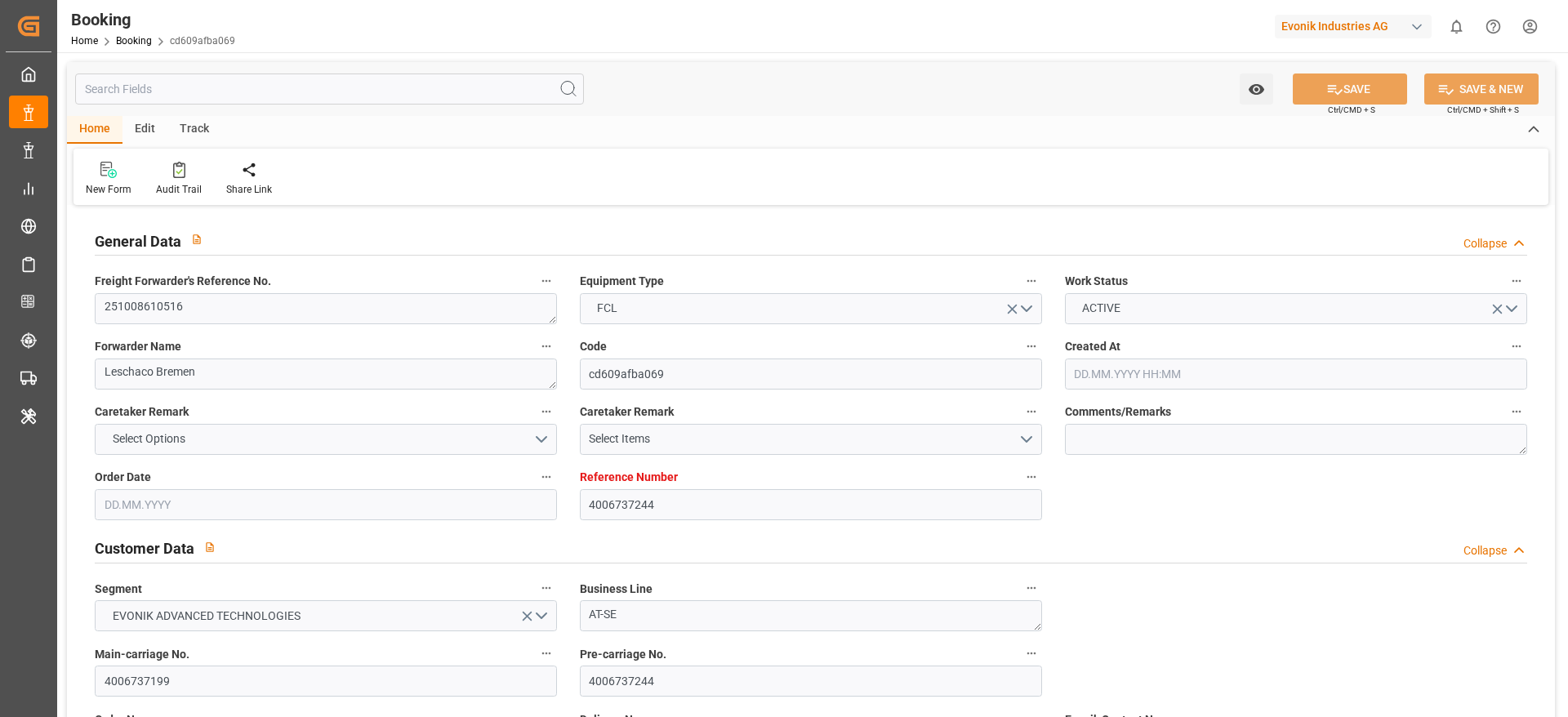
type input "[DATE] 00:34"
type input "[DATE]"
type input "[DATE] 22:00"
type input "[DATE] 23:00"
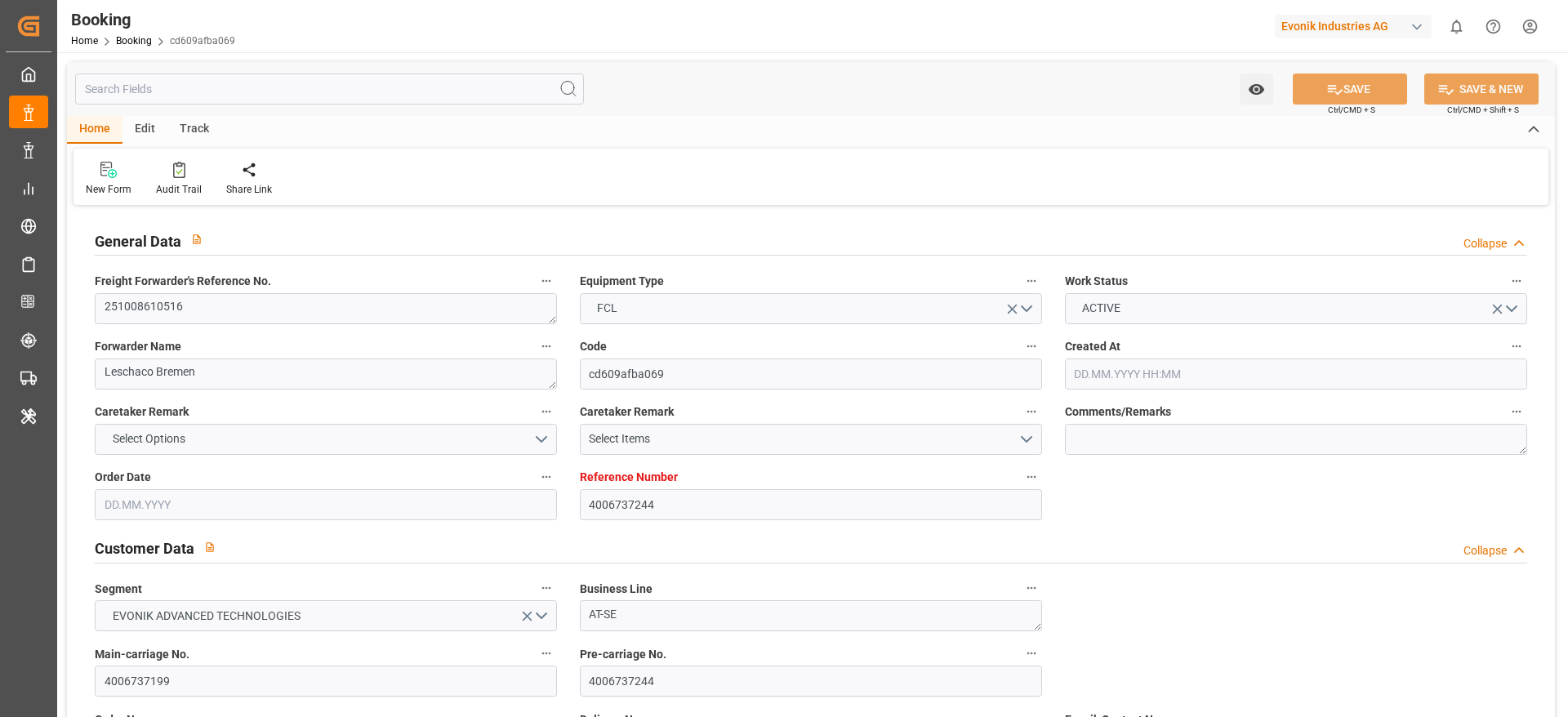
type input "[DATE] 08:00"
type input "[DATE] 05:00"
type input "[DATE] 23:00"
type input "[DATE] 02:35"
type input "[DATE] 07:04"
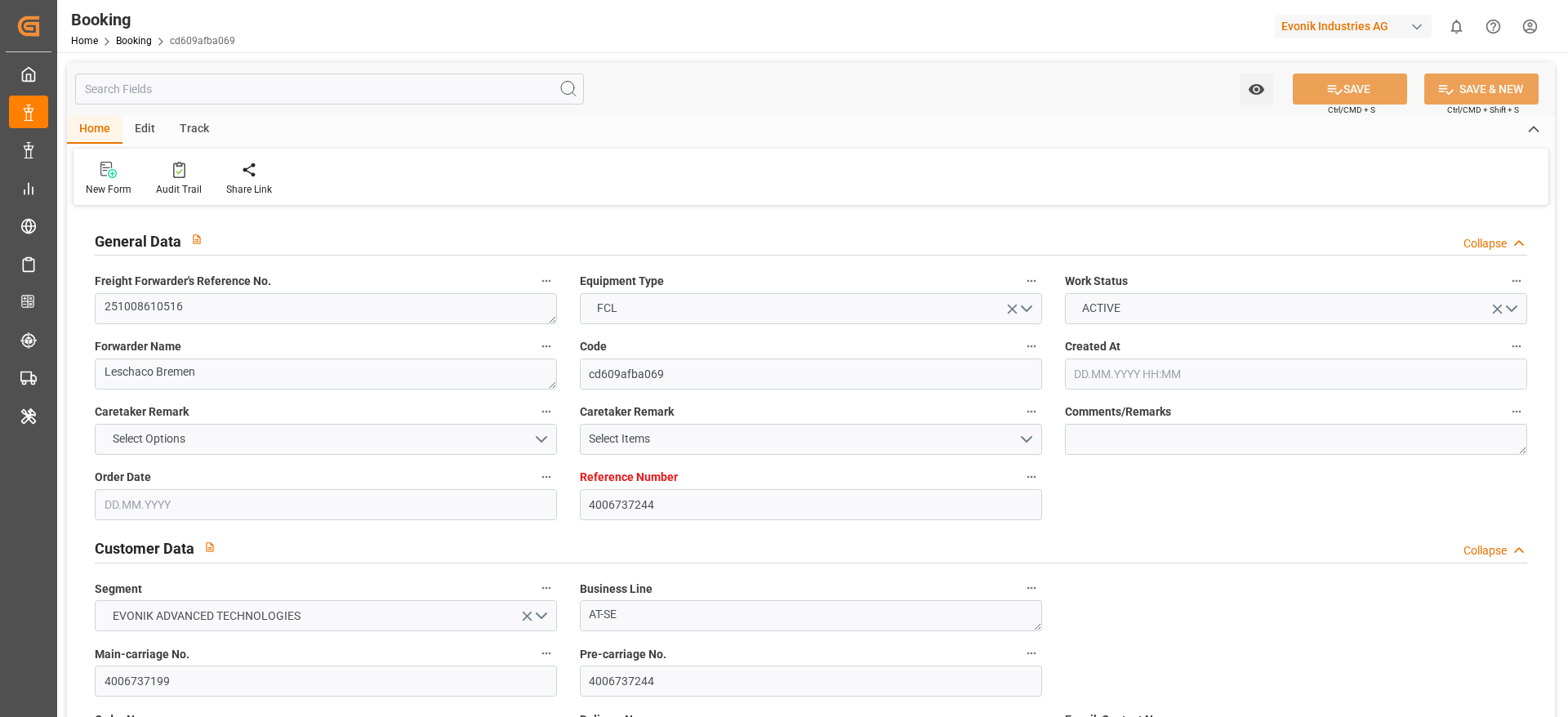
type input "[DATE] 07:04"
type input "[DATE] 11:04"
type input "[DATE] 02:35"
type input "[DATE] 06:04"
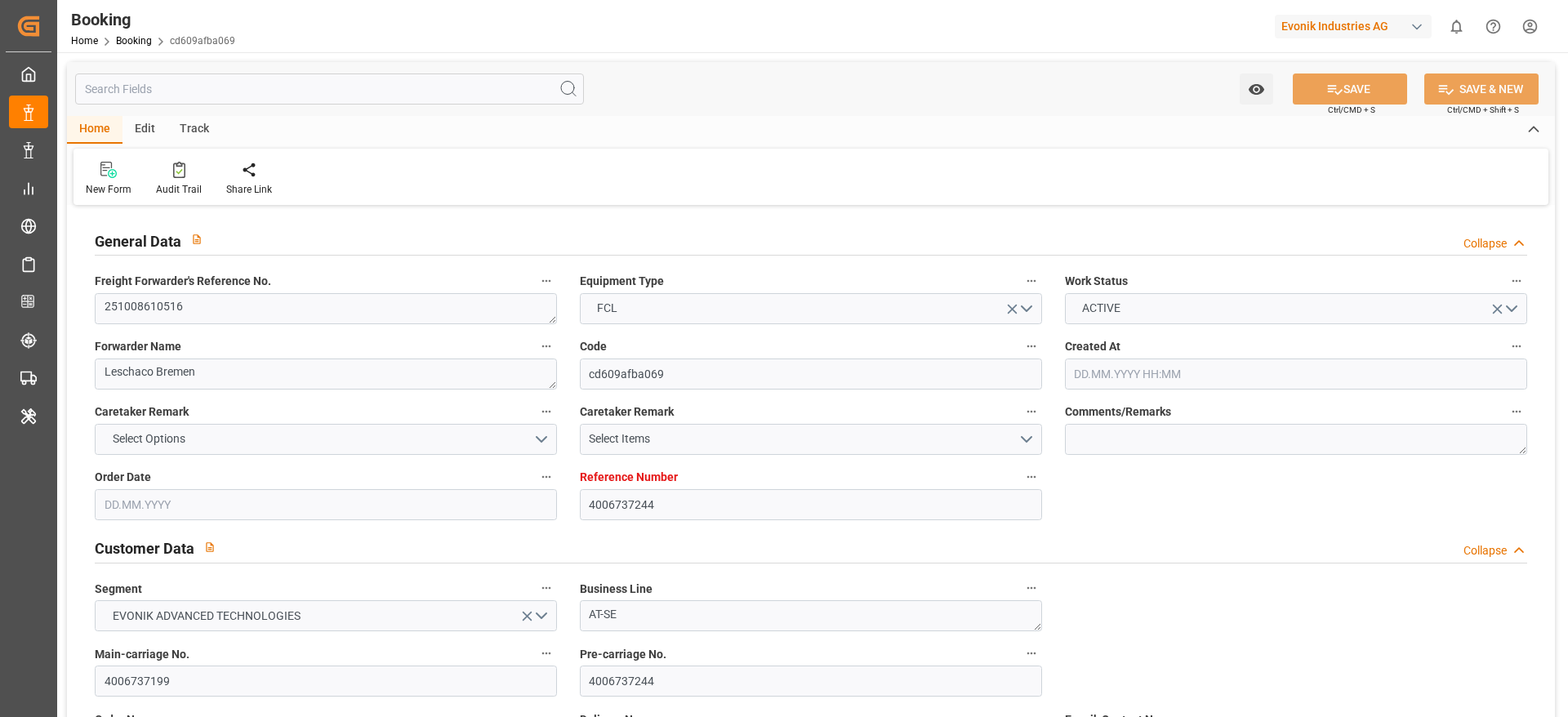
type input "[DATE] 06:04"
click at [310, 294] on textarea "251008610516" at bounding box center [326, 308] width 462 height 31
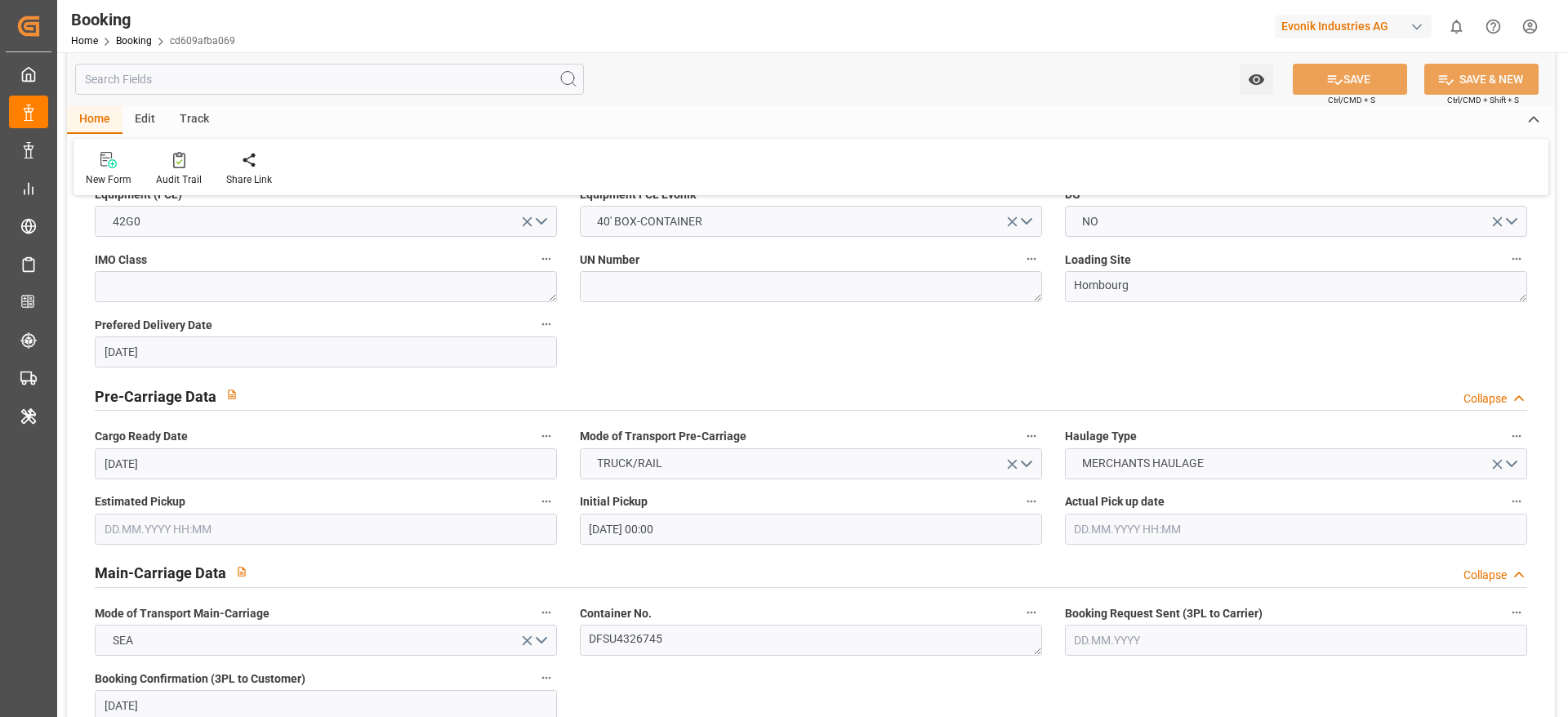
scroll to position [1065, 0]
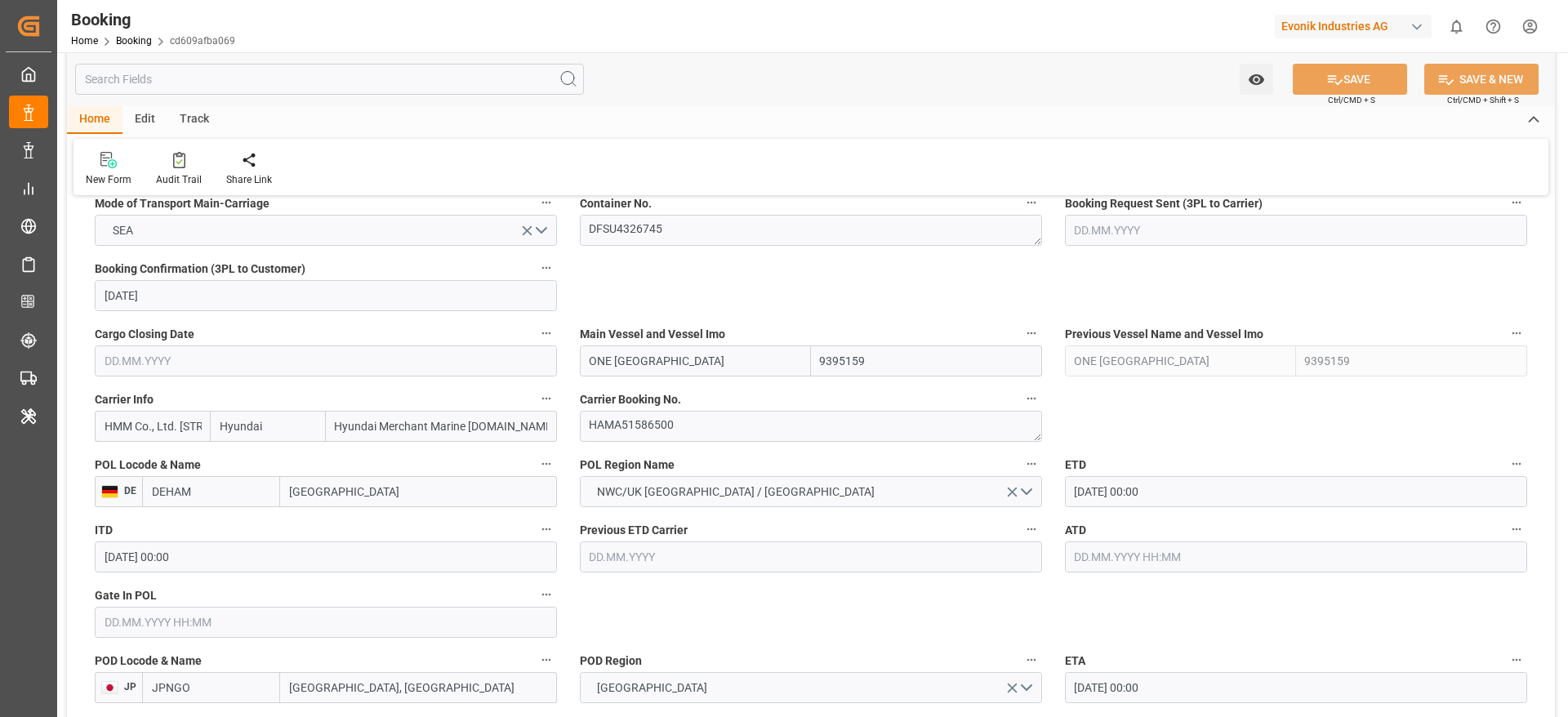
click at [297, 428] on input "Hyundai" at bounding box center [268, 426] width 115 height 31
type input "Hyundai"
click at [244, 451] on div "Hyundai" at bounding box center [243, 462] width 63 height 37
type input "HDMU"
type input "Hyundai"
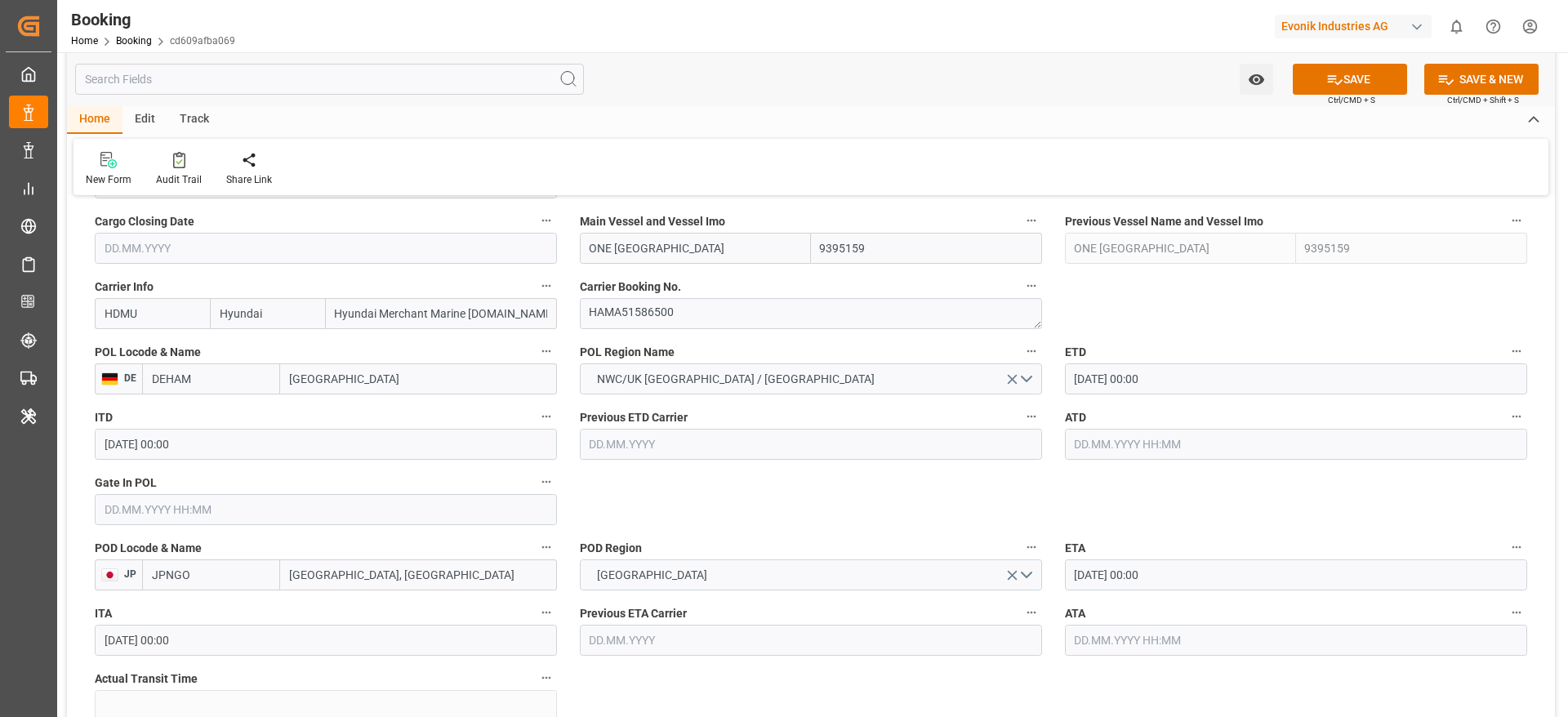
scroll to position [1180, 0]
click at [703, 306] on textarea "HAMA51586500" at bounding box center [811, 312] width 462 height 31
click at [702, 306] on textarea "HAMA51586500" at bounding box center [811, 312] width 462 height 31
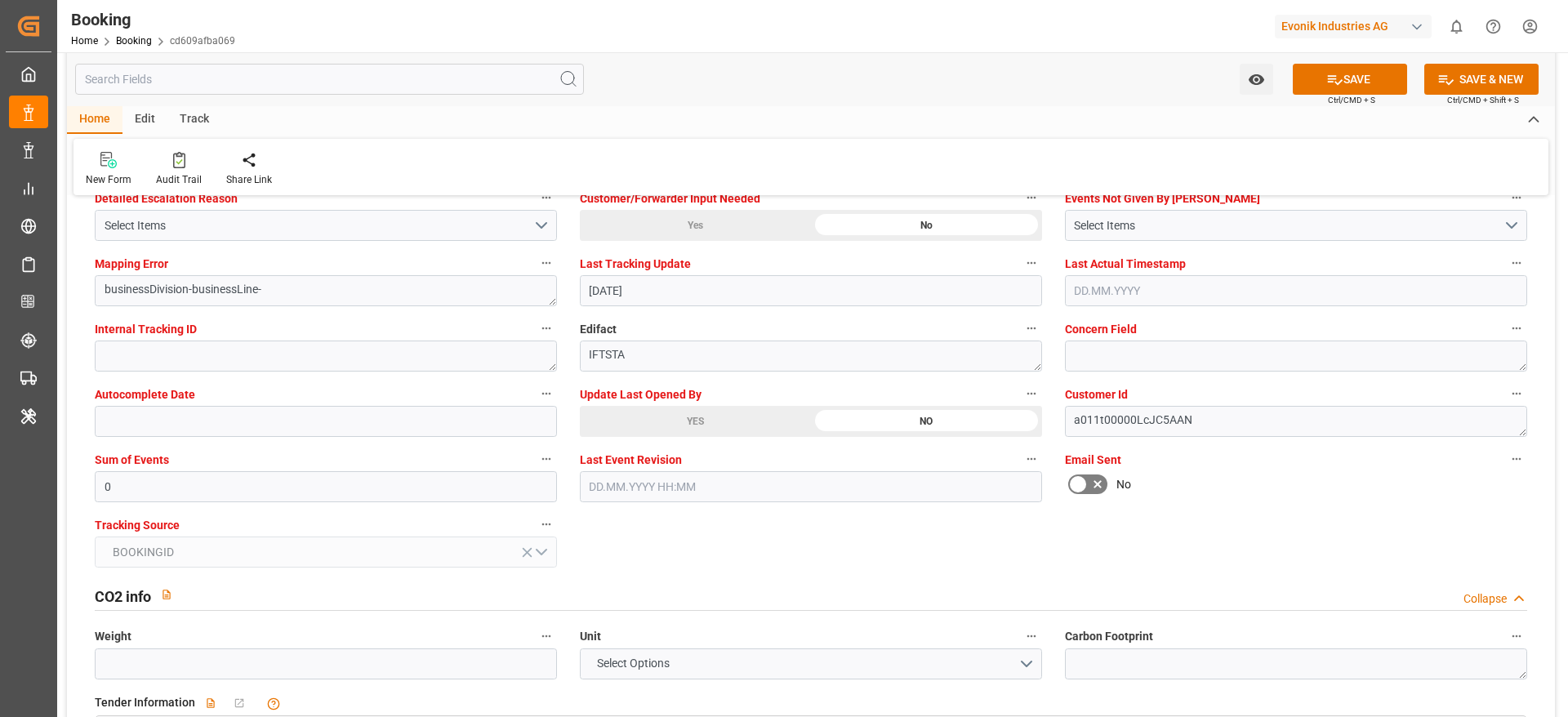
scroll to position [3117, 0]
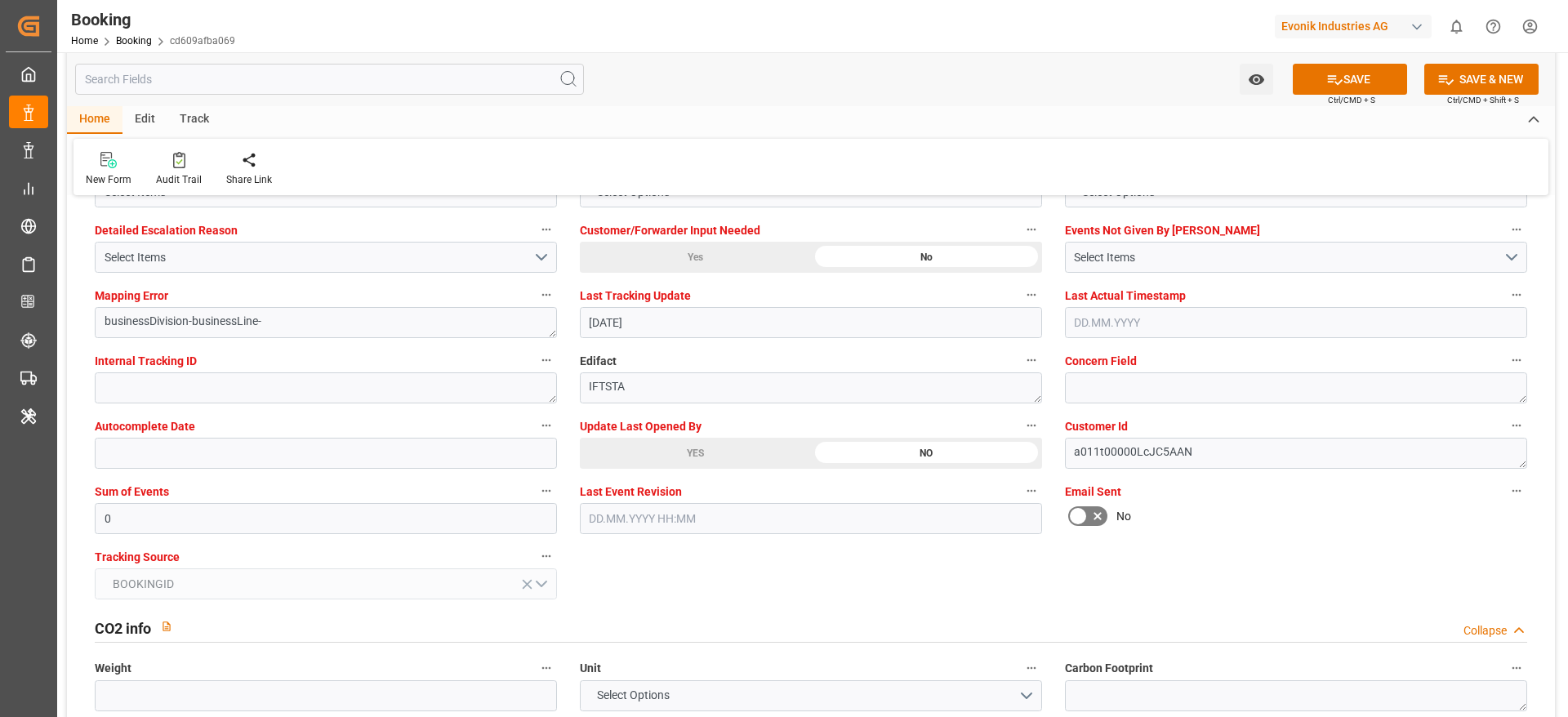
click at [608, 442] on div "YES" at bounding box center [696, 453] width 231 height 31
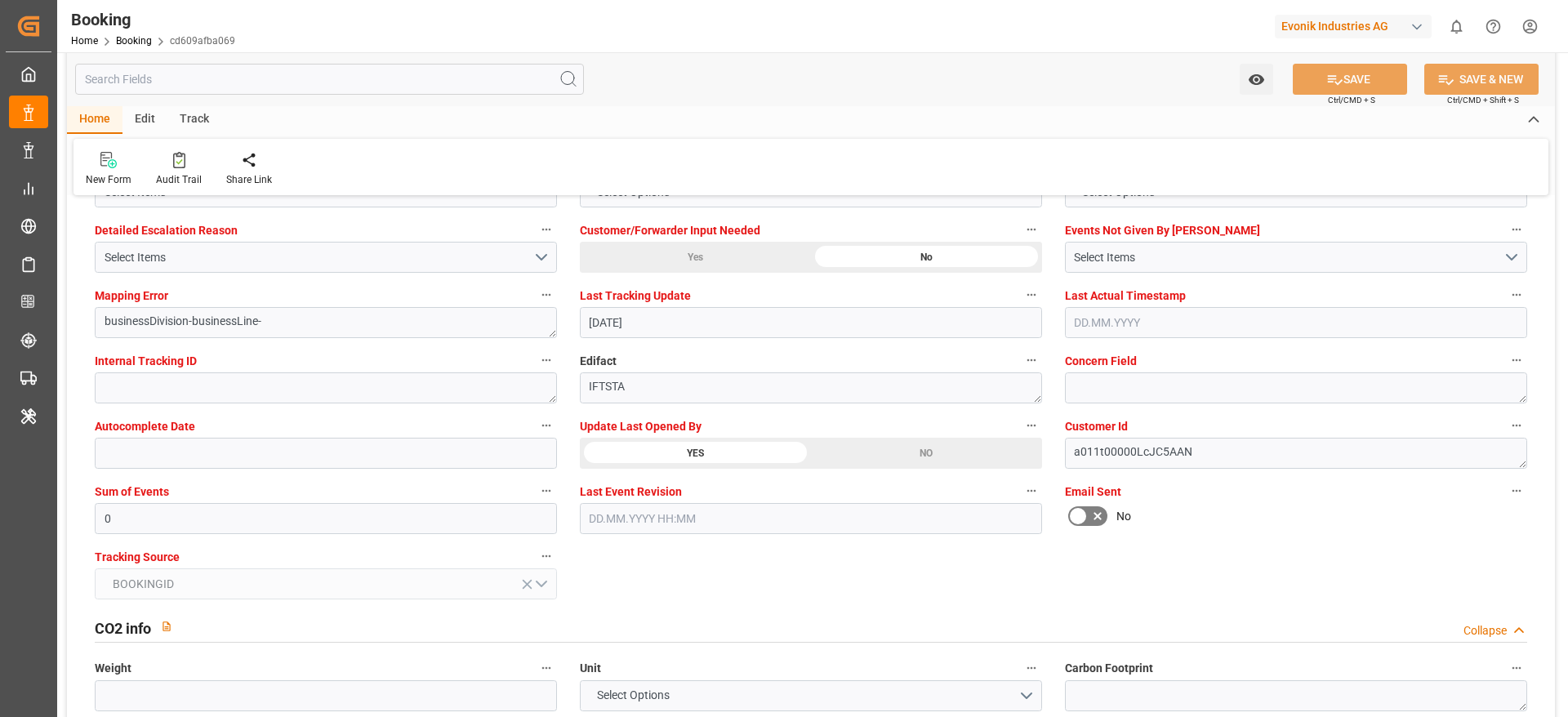
type textarea "NWC/[GEOGRAPHIC_DATA] [GEOGRAPHIC_DATA] / [GEOGRAPHIC_DATA]-SE"
type textarea "[PERSON_NAME]"
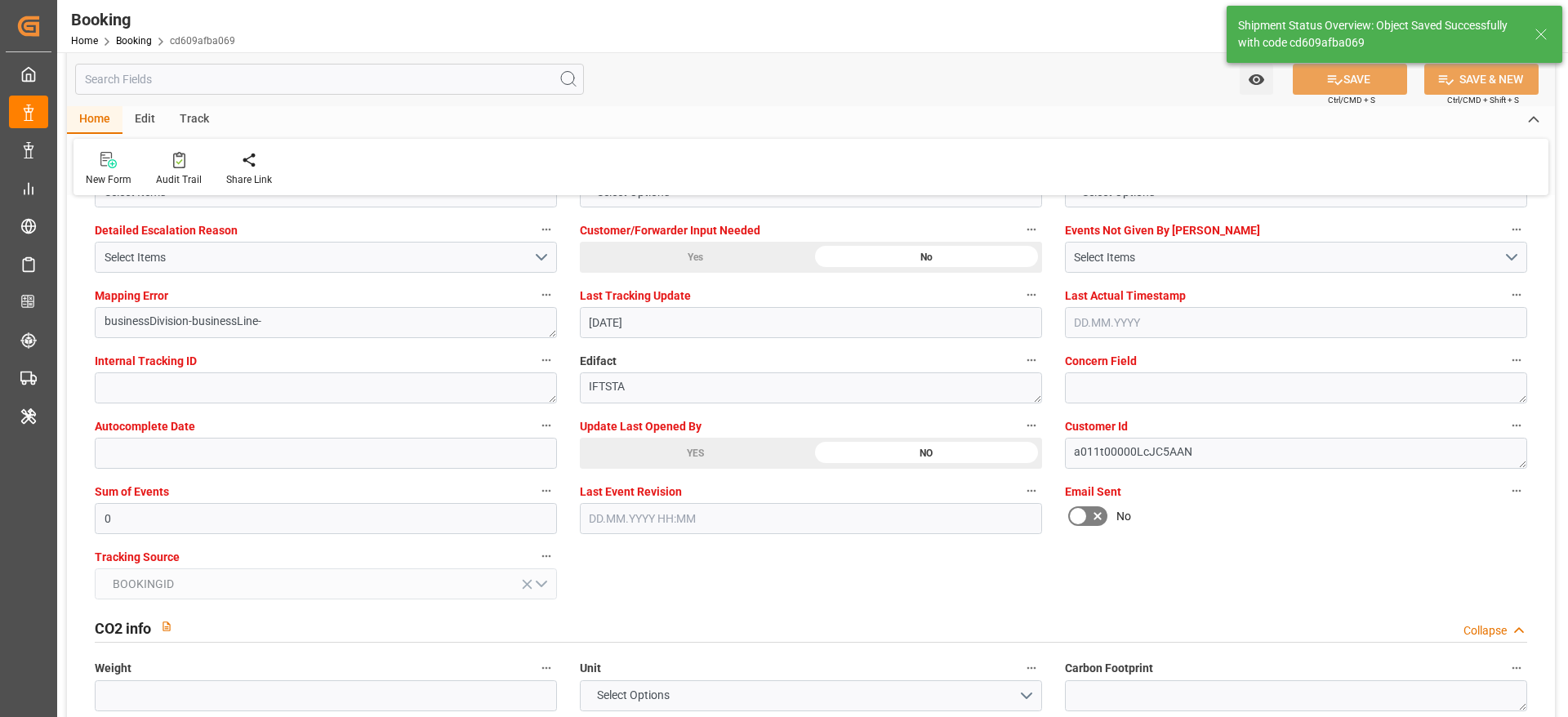
type input "[DATE] 11:50"
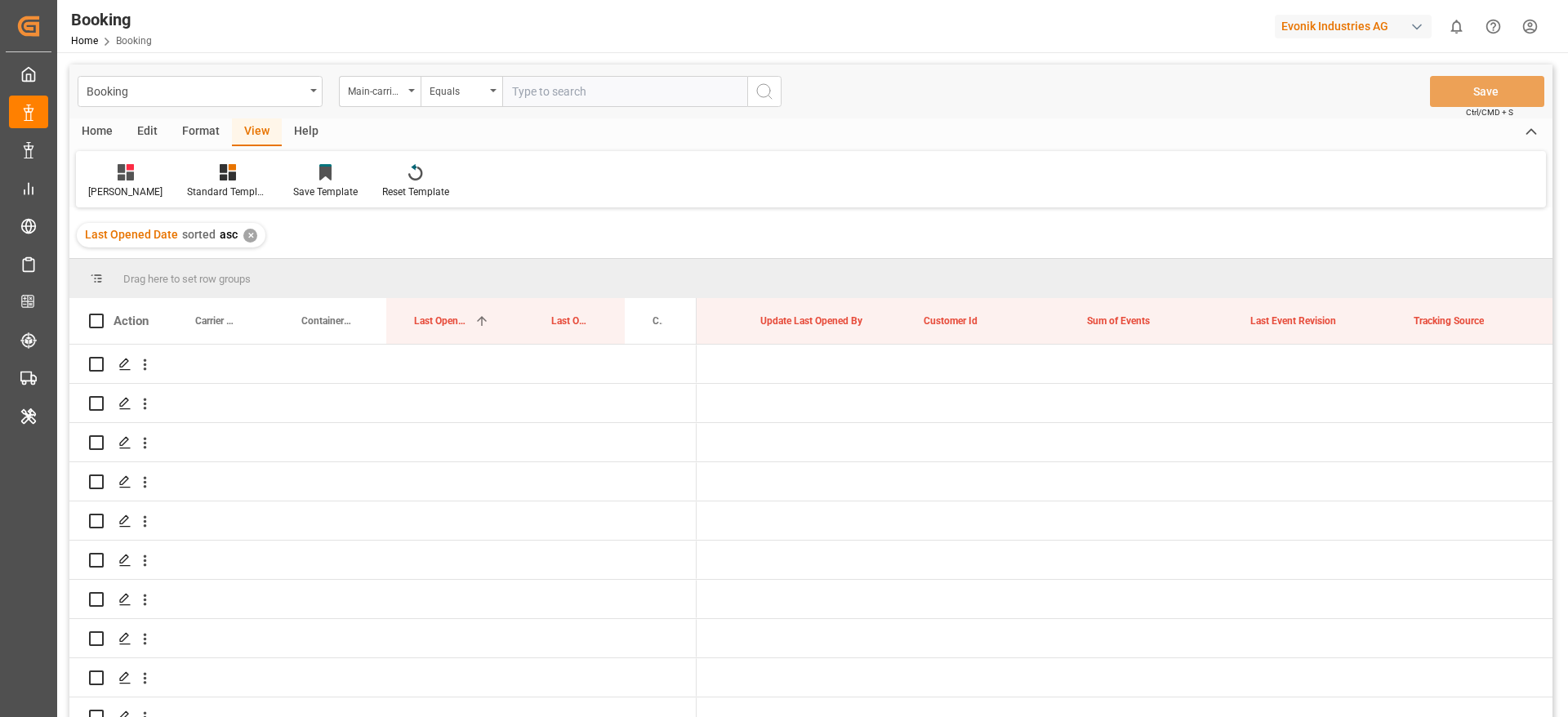
scroll to position [0, 12696]
